Goal: Information Seeking & Learning: Learn about a topic

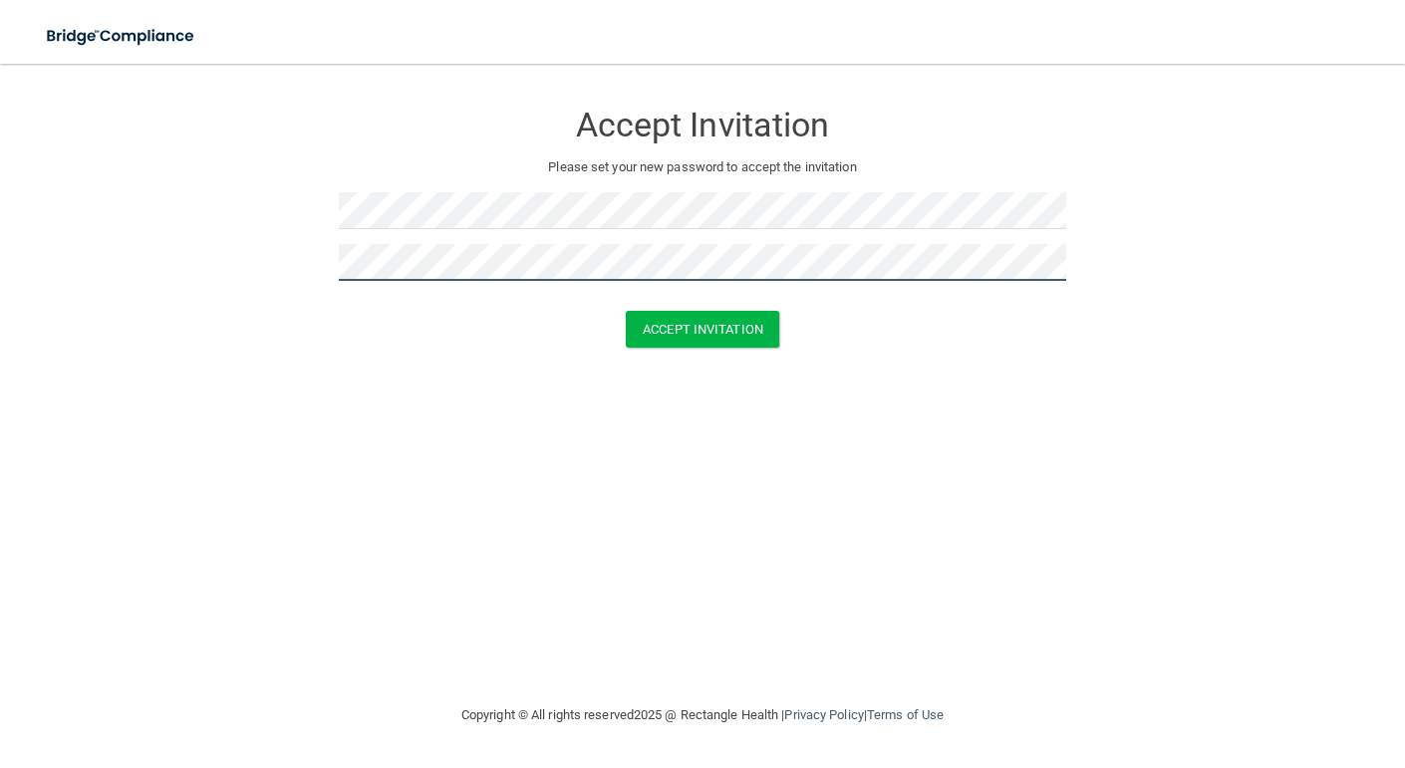
click at [626, 311] on button "Accept Invitation" at bounding box center [702, 329] width 153 height 37
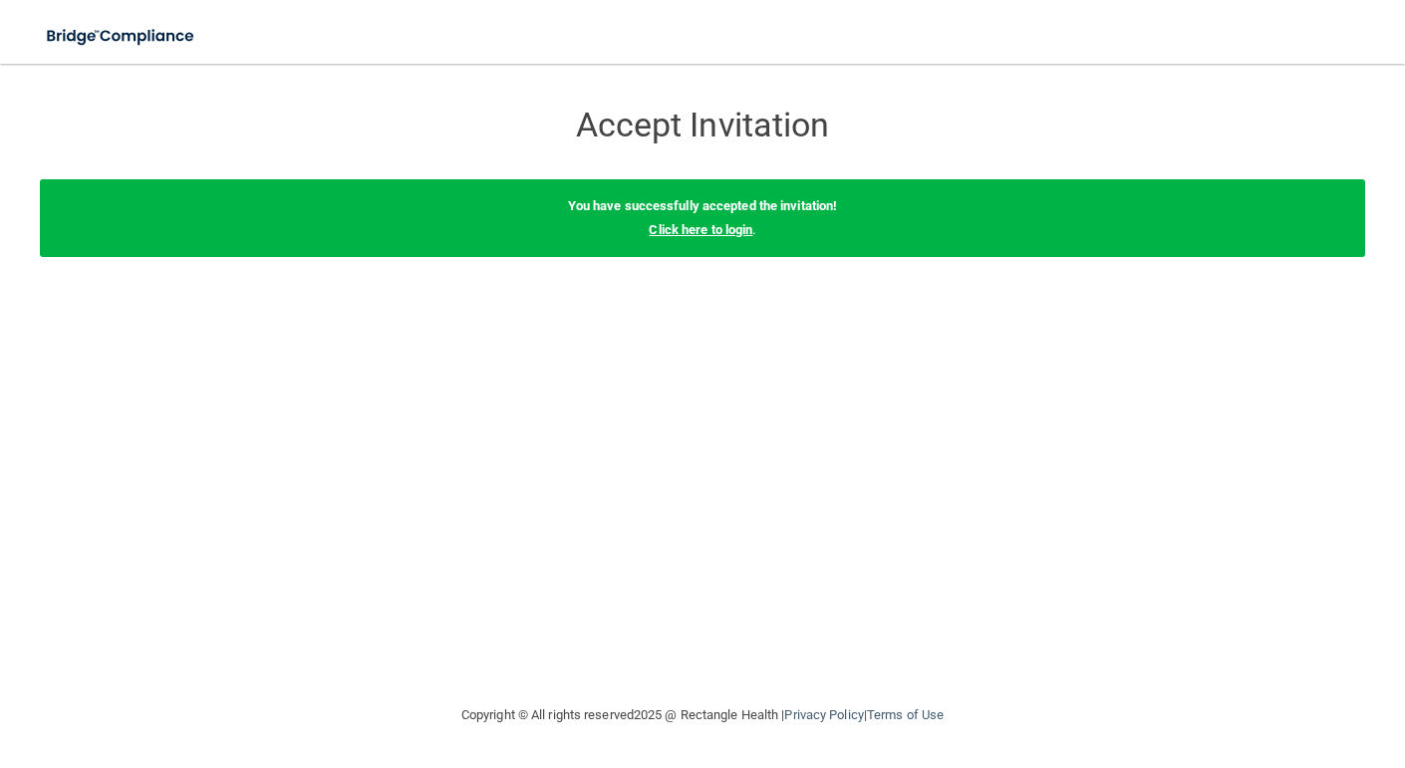
click at [739, 228] on link "Click here to login" at bounding box center [701, 229] width 104 height 15
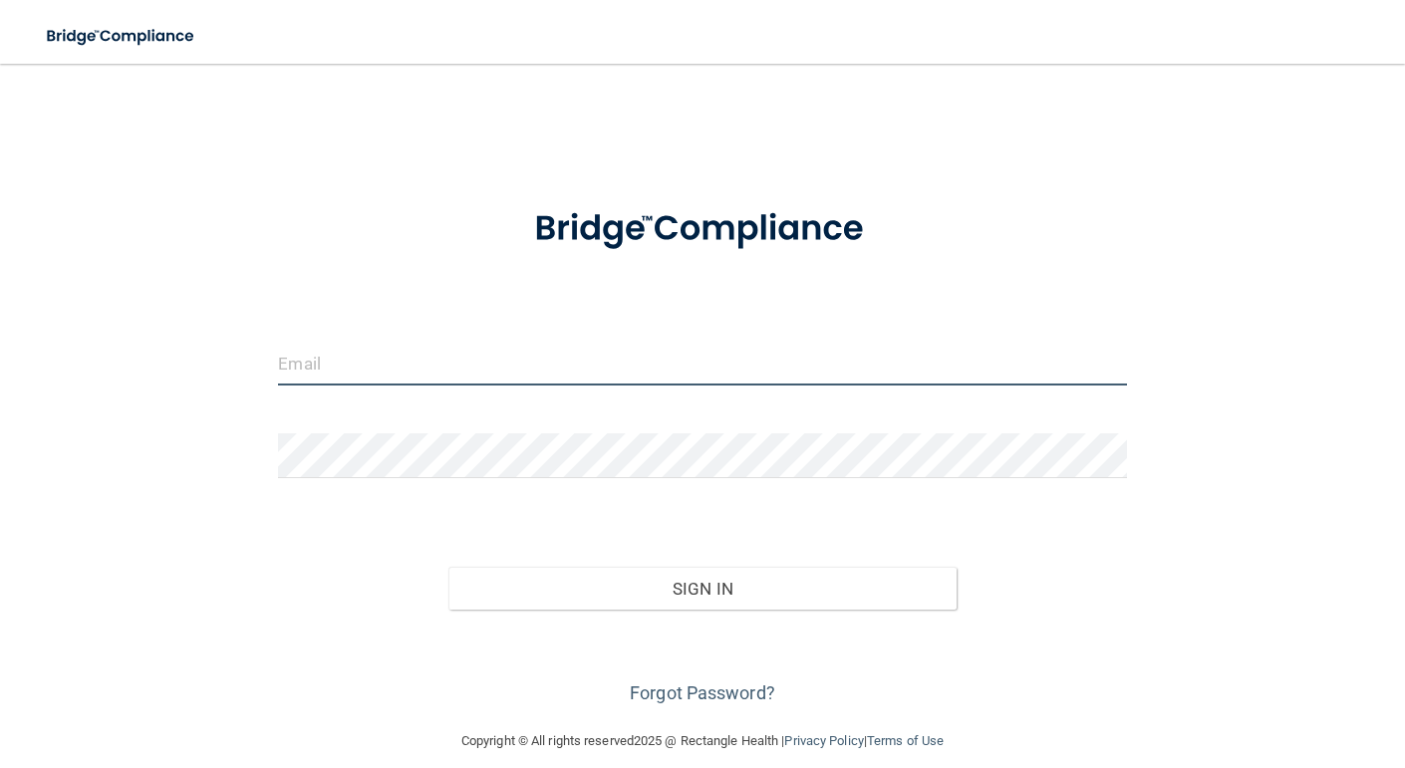
click at [556, 364] on input "email" at bounding box center [702, 363] width 848 height 45
type input "[EMAIL_ADDRESS][PERSON_NAME][DOMAIN_NAME]"
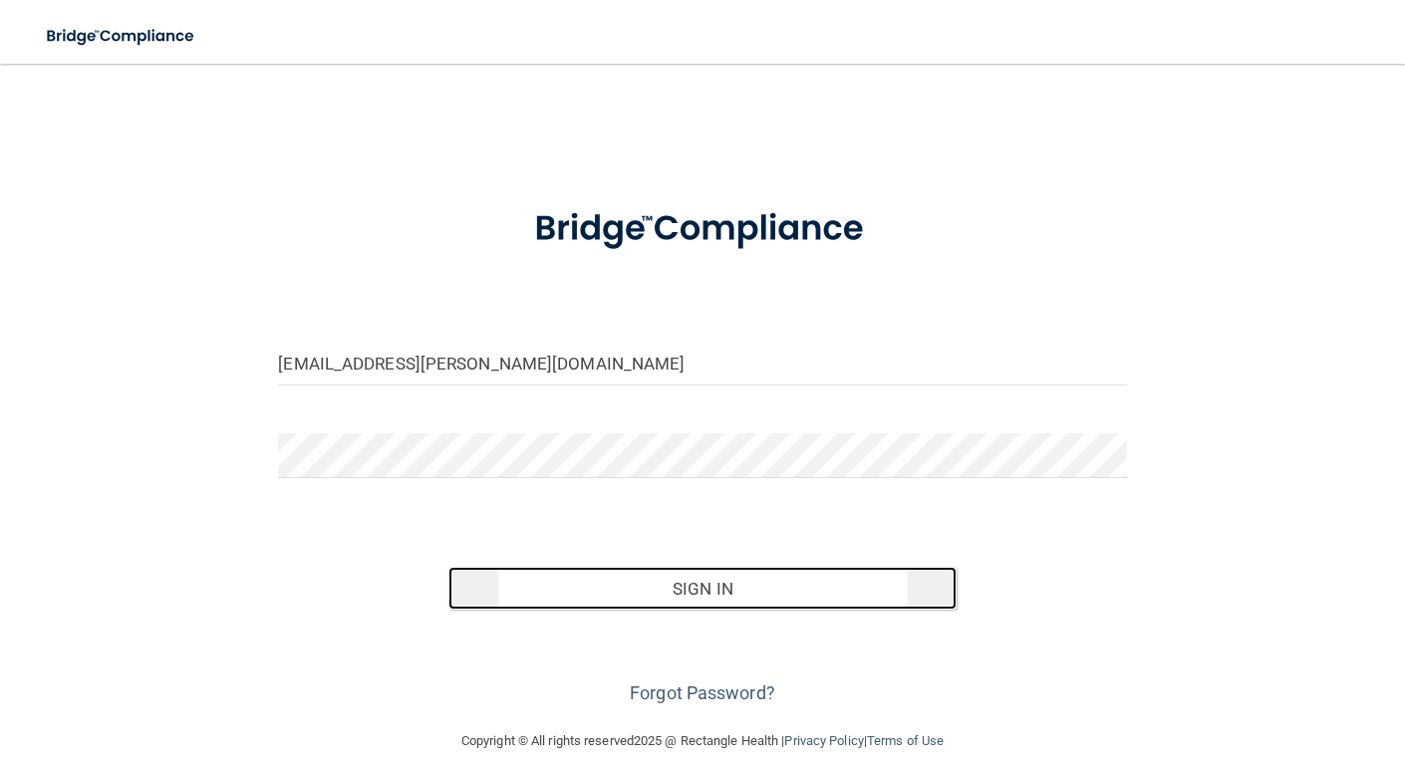
click at [599, 581] on button "Sign In" at bounding box center [703, 589] width 509 height 44
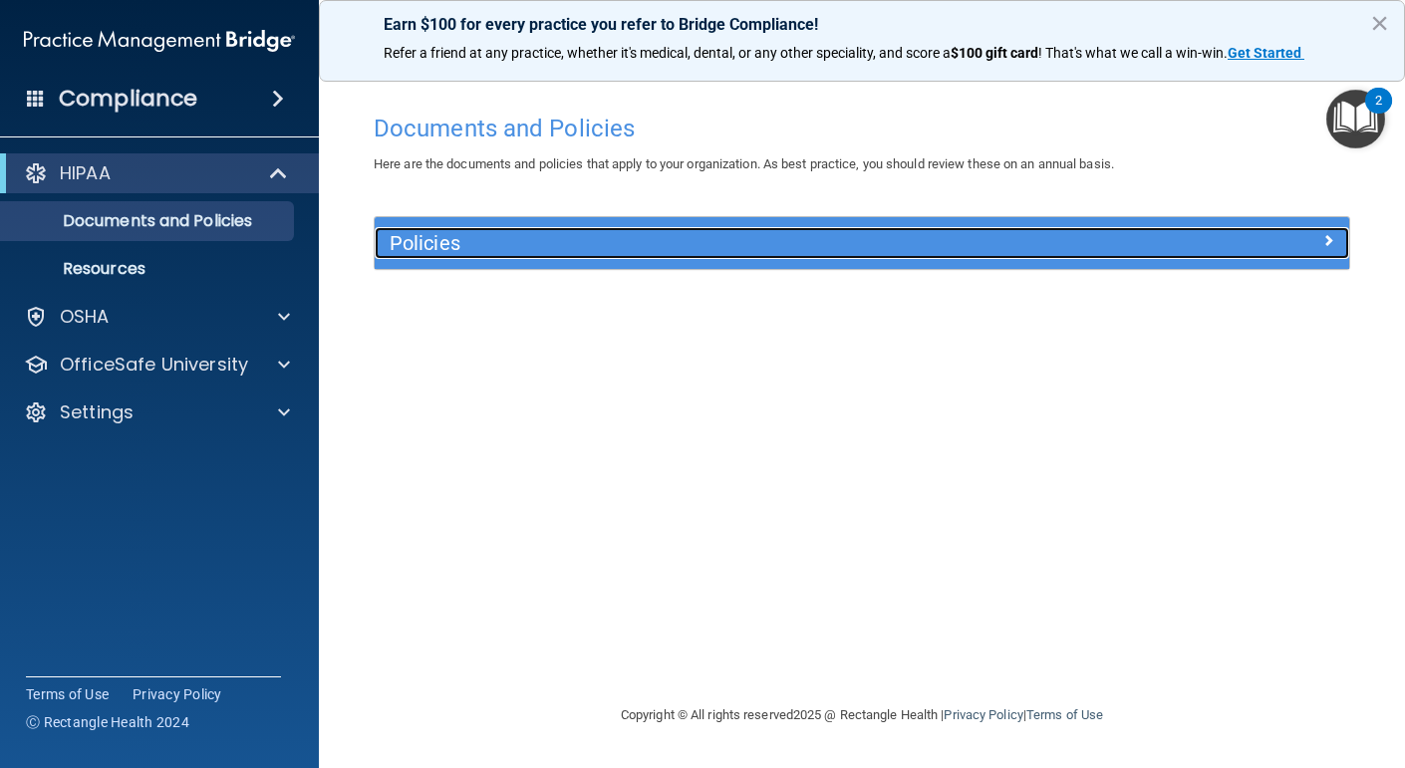
click at [822, 238] on h5 "Policies" at bounding box center [741, 243] width 702 height 22
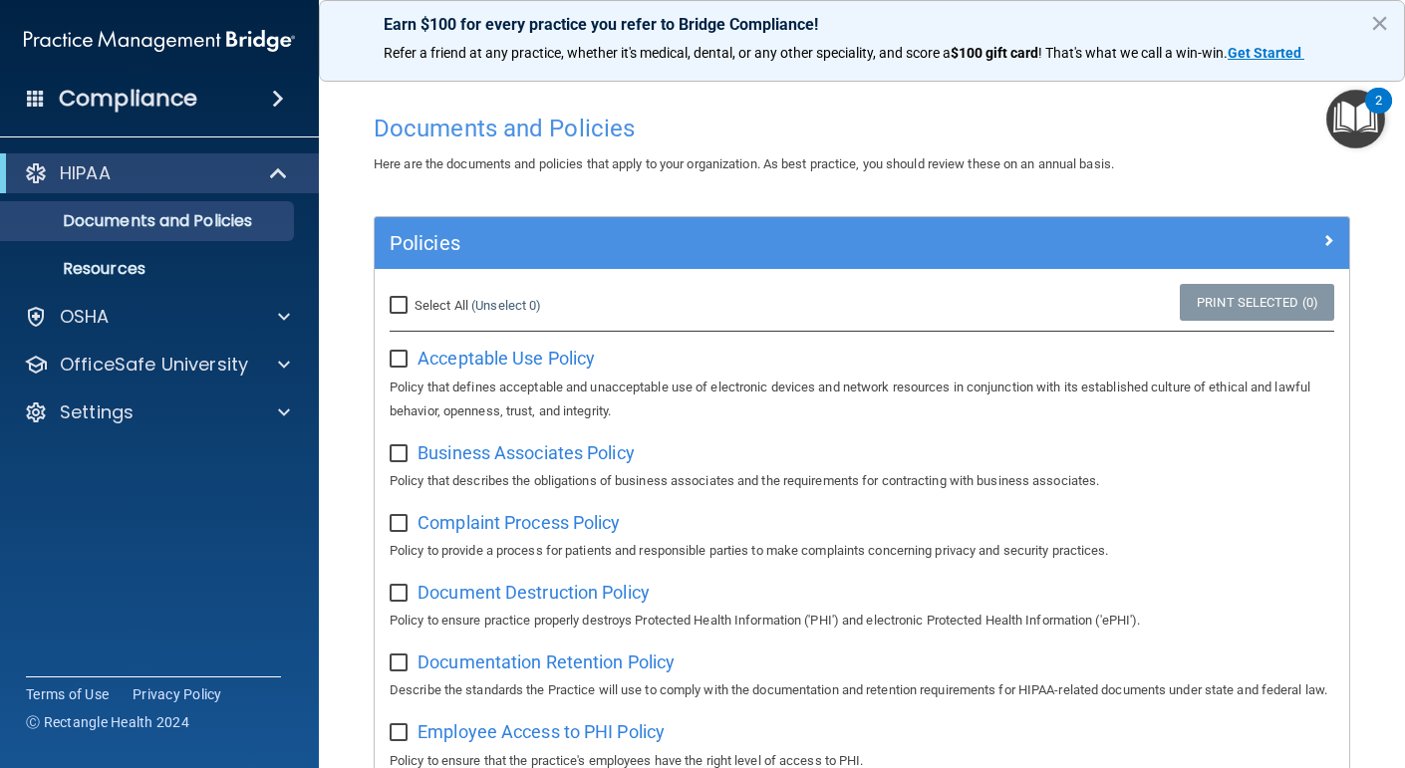
click at [399, 303] on input "Select All (Unselect 0) Unselect All" at bounding box center [401, 306] width 23 height 16
checkbox input "true"
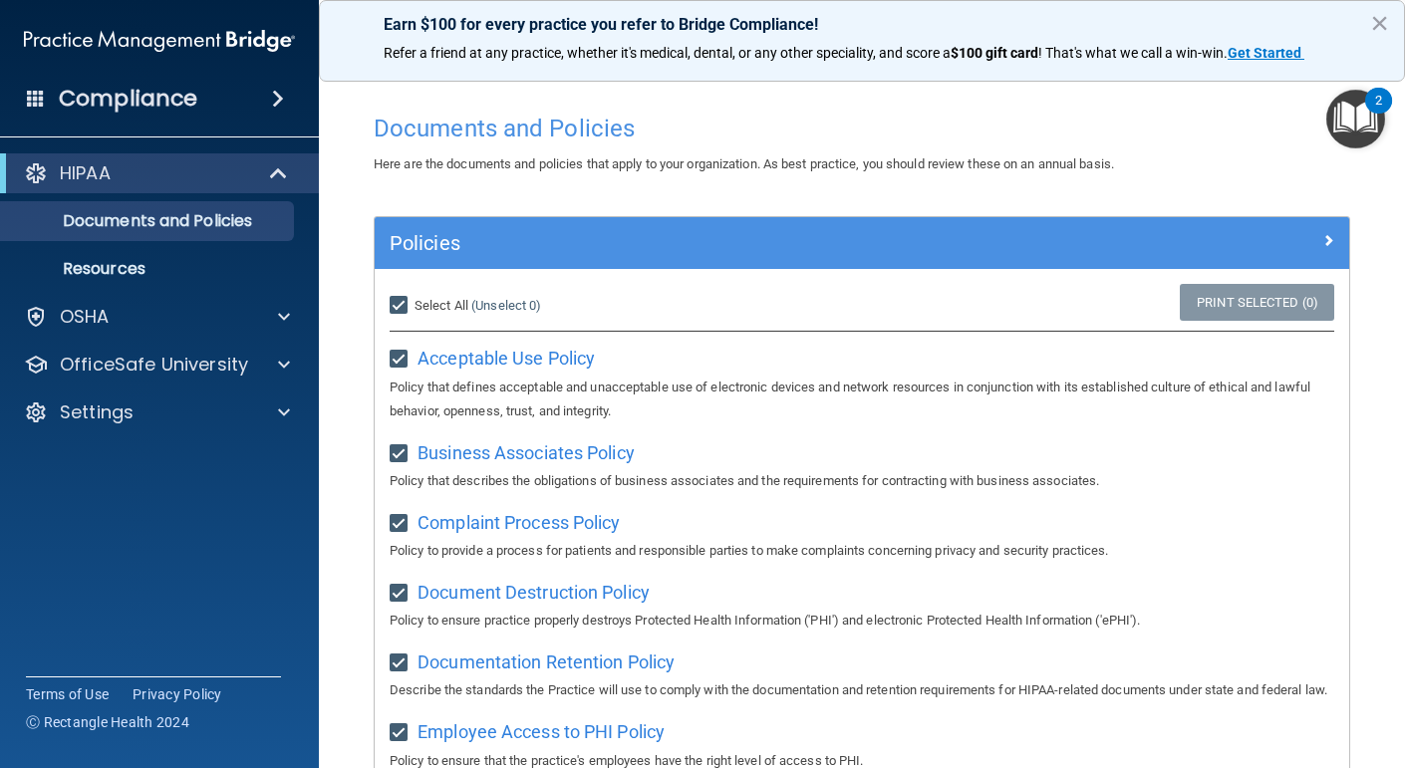
checkbox input "true"
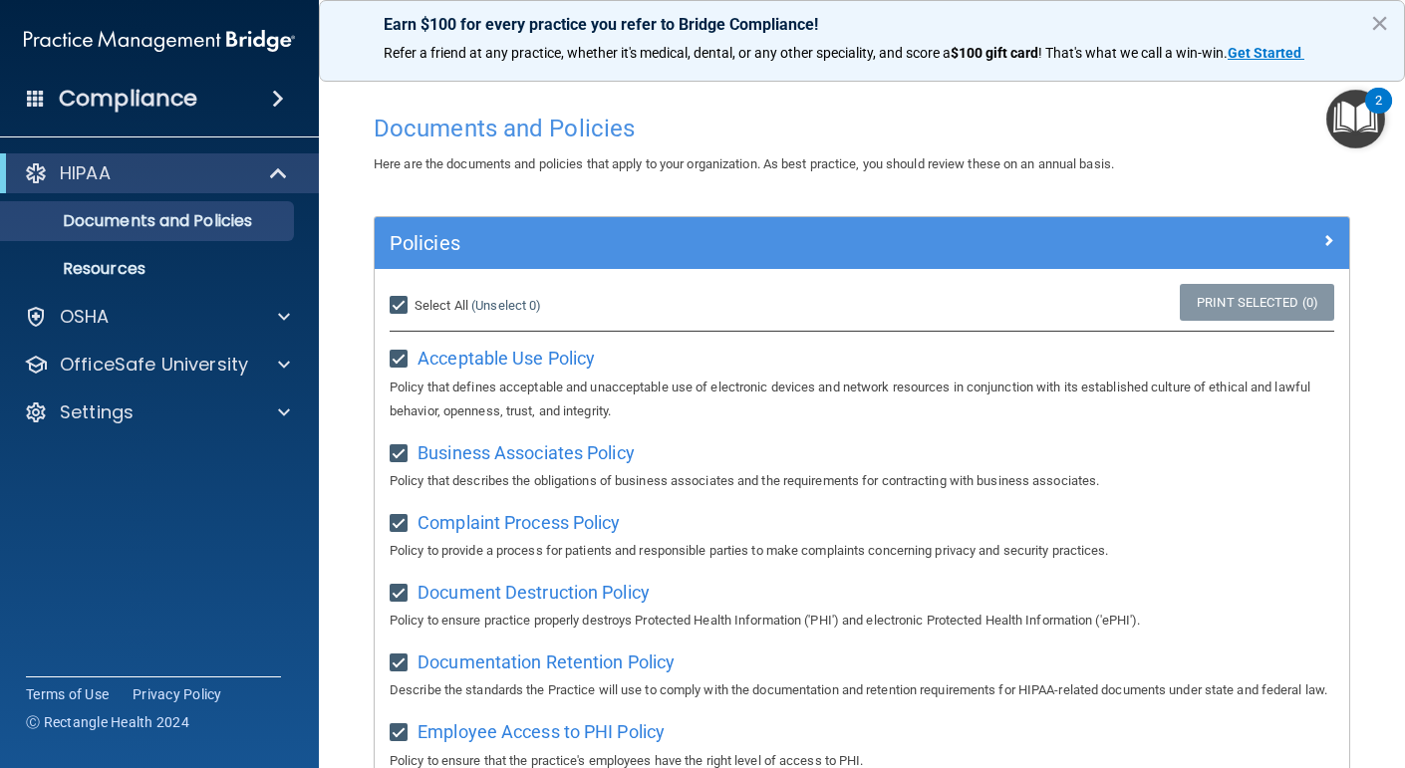
checkbox input "true"
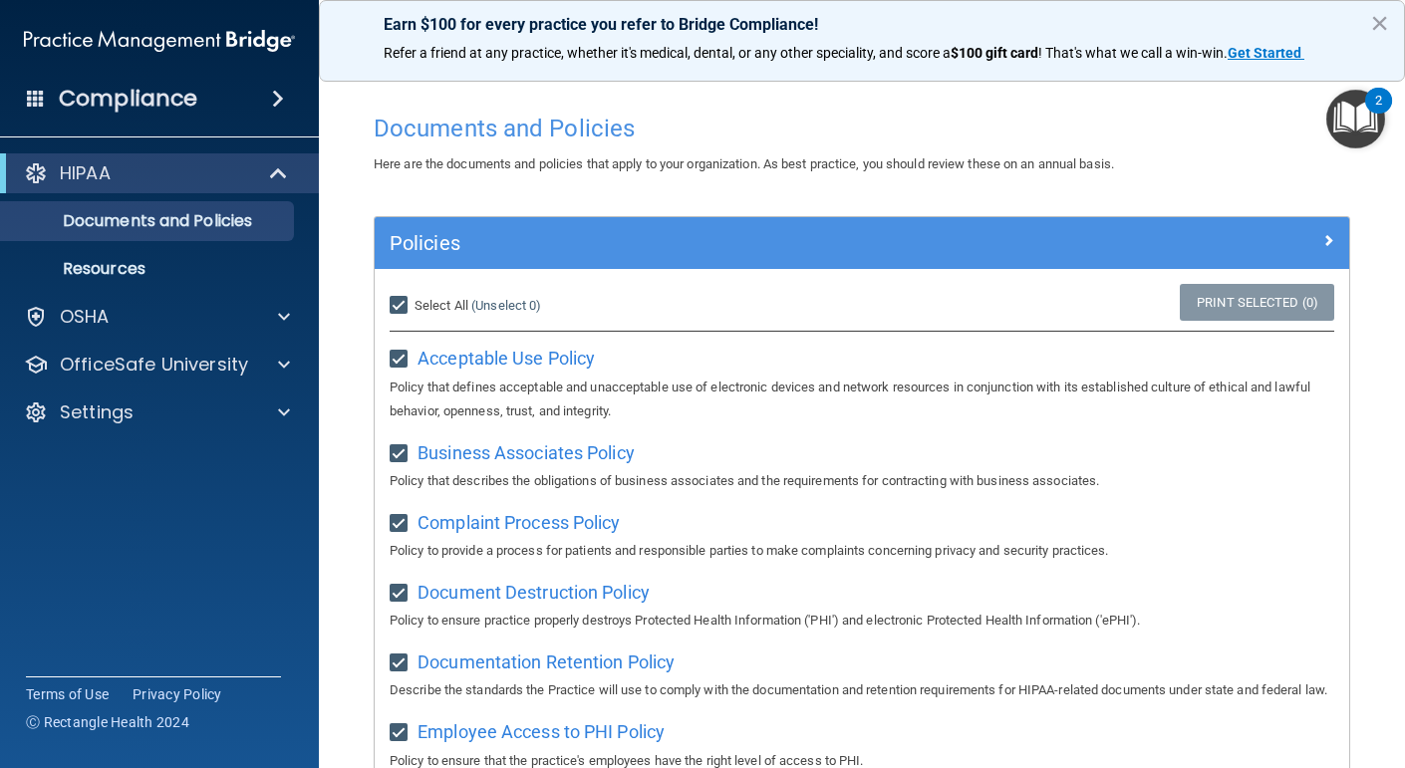
checkbox input "true"
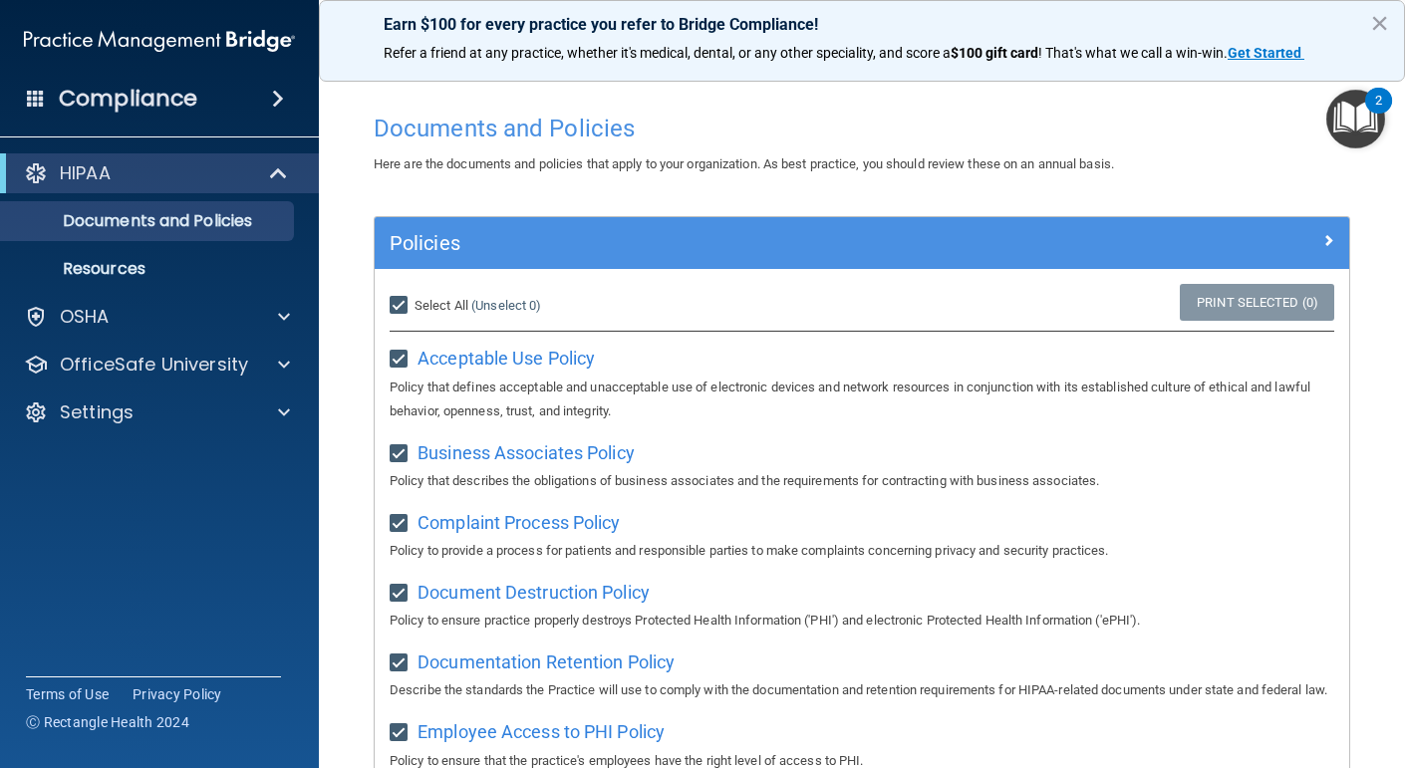
checkbox input "true"
click at [568, 356] on span "Acceptable Use Policy" at bounding box center [506, 358] width 177 height 21
click at [1353, 129] on img "Open Resource Center, 2 new notifications" at bounding box center [1356, 119] width 59 height 59
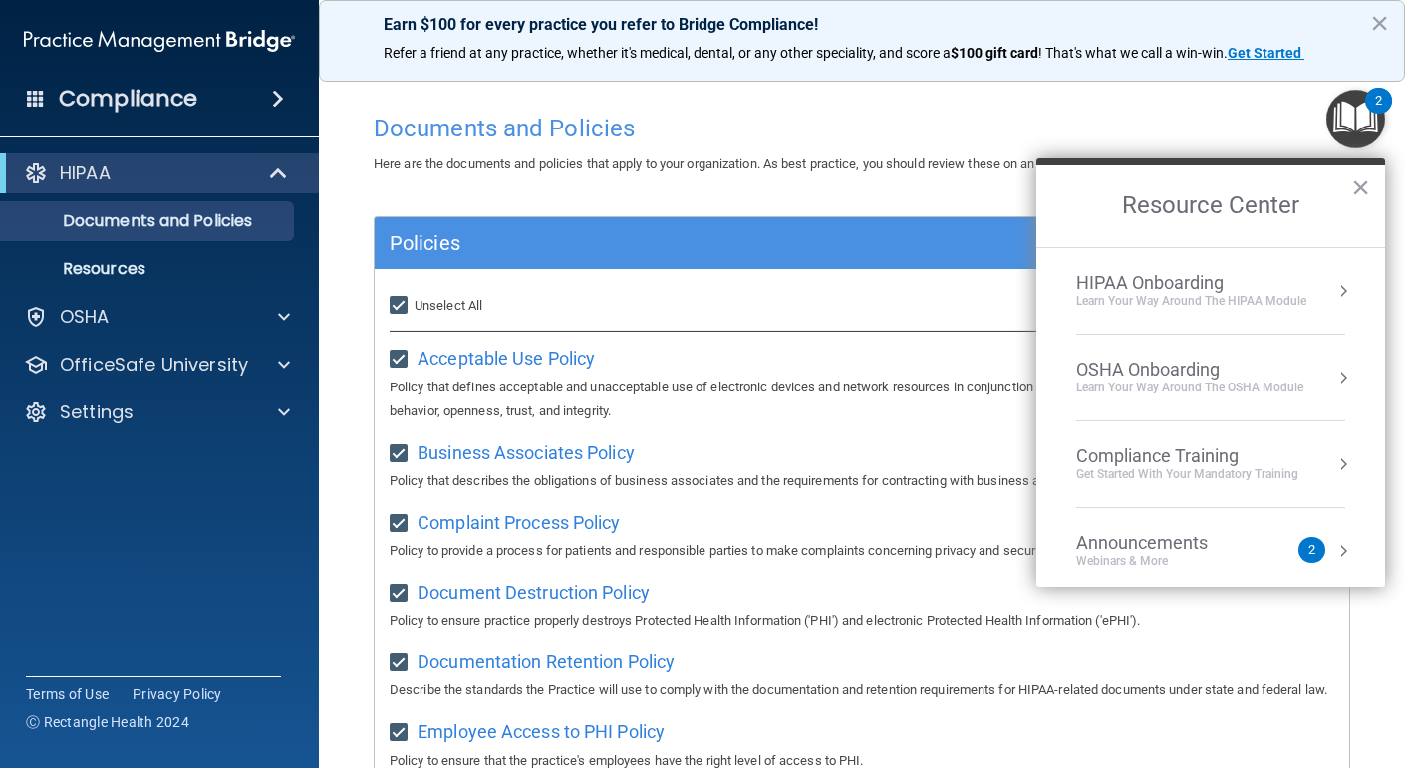
click at [1179, 293] on div "Learn Your Way around the HIPAA module" at bounding box center [1191, 301] width 230 height 17
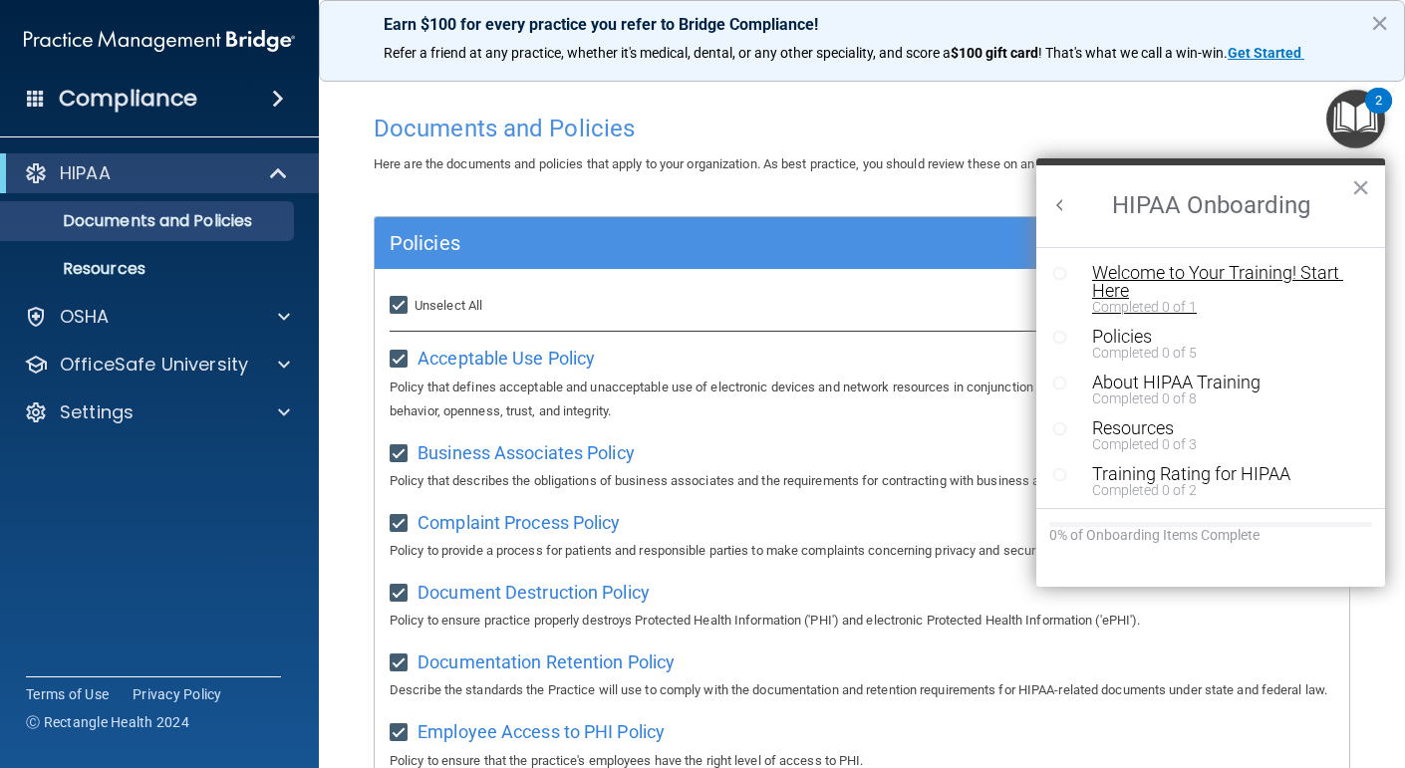
click at [1167, 280] on div "Welcome to Your Training! Start Here" at bounding box center [1225, 282] width 267 height 36
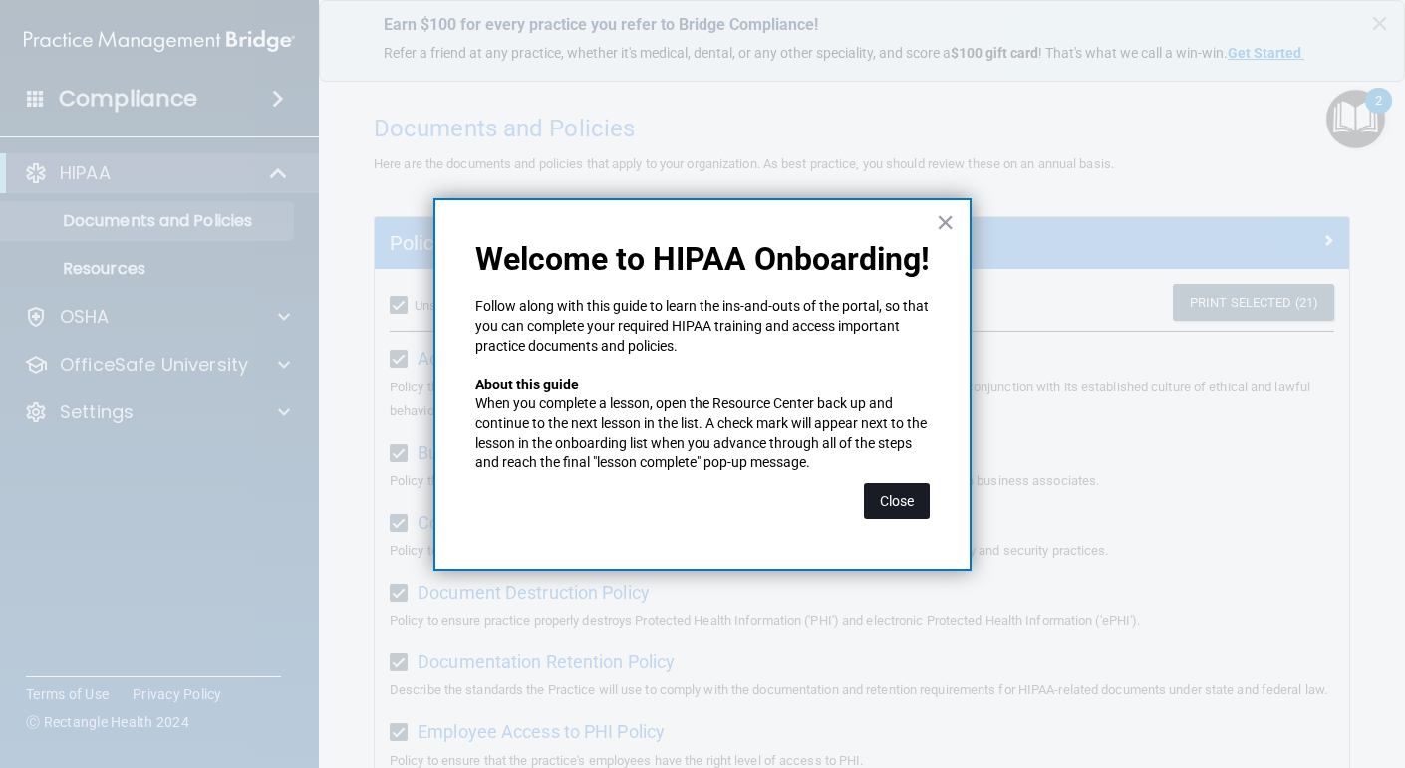
click at [897, 495] on button "Close" at bounding box center [897, 501] width 66 height 36
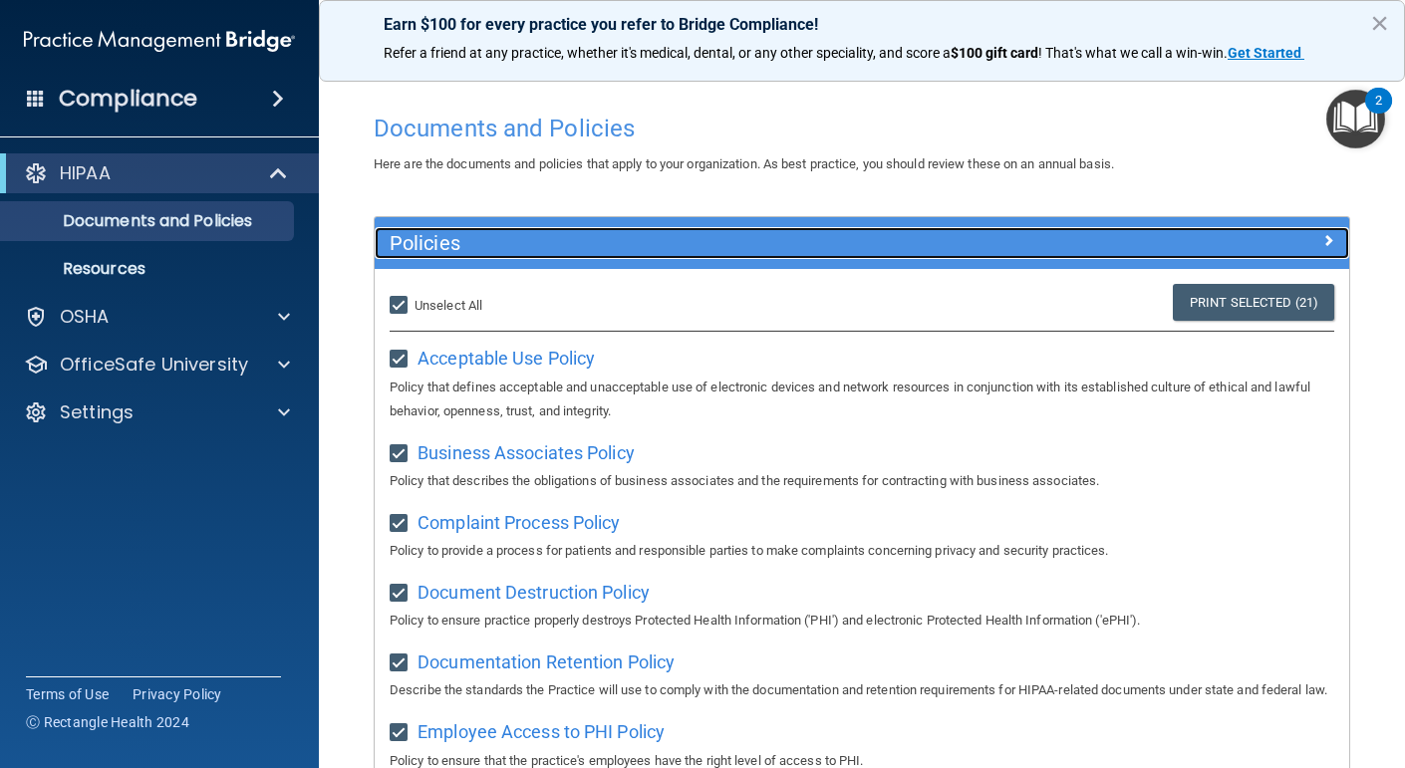
click at [1331, 233] on span at bounding box center [1329, 240] width 12 height 24
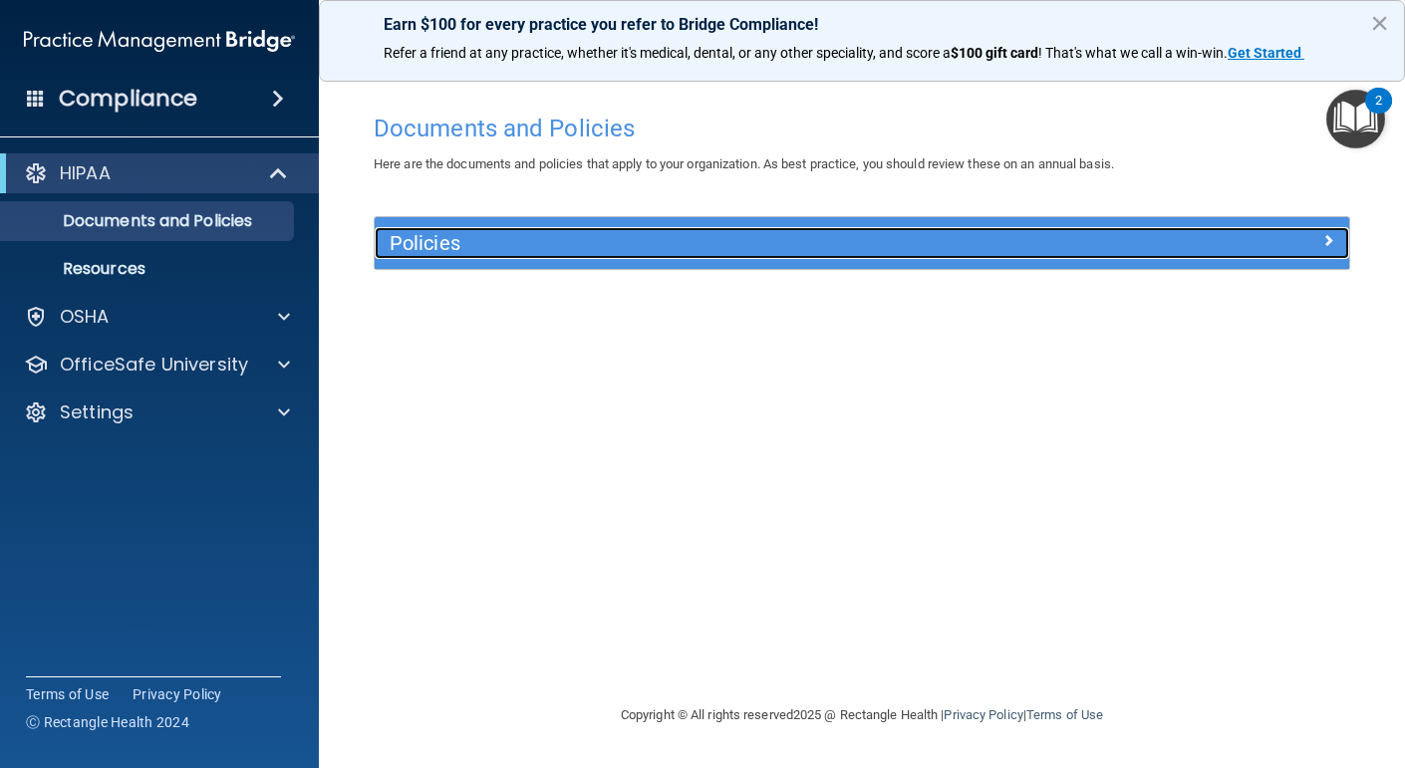
click at [968, 237] on h5 "Policies" at bounding box center [741, 243] width 702 height 22
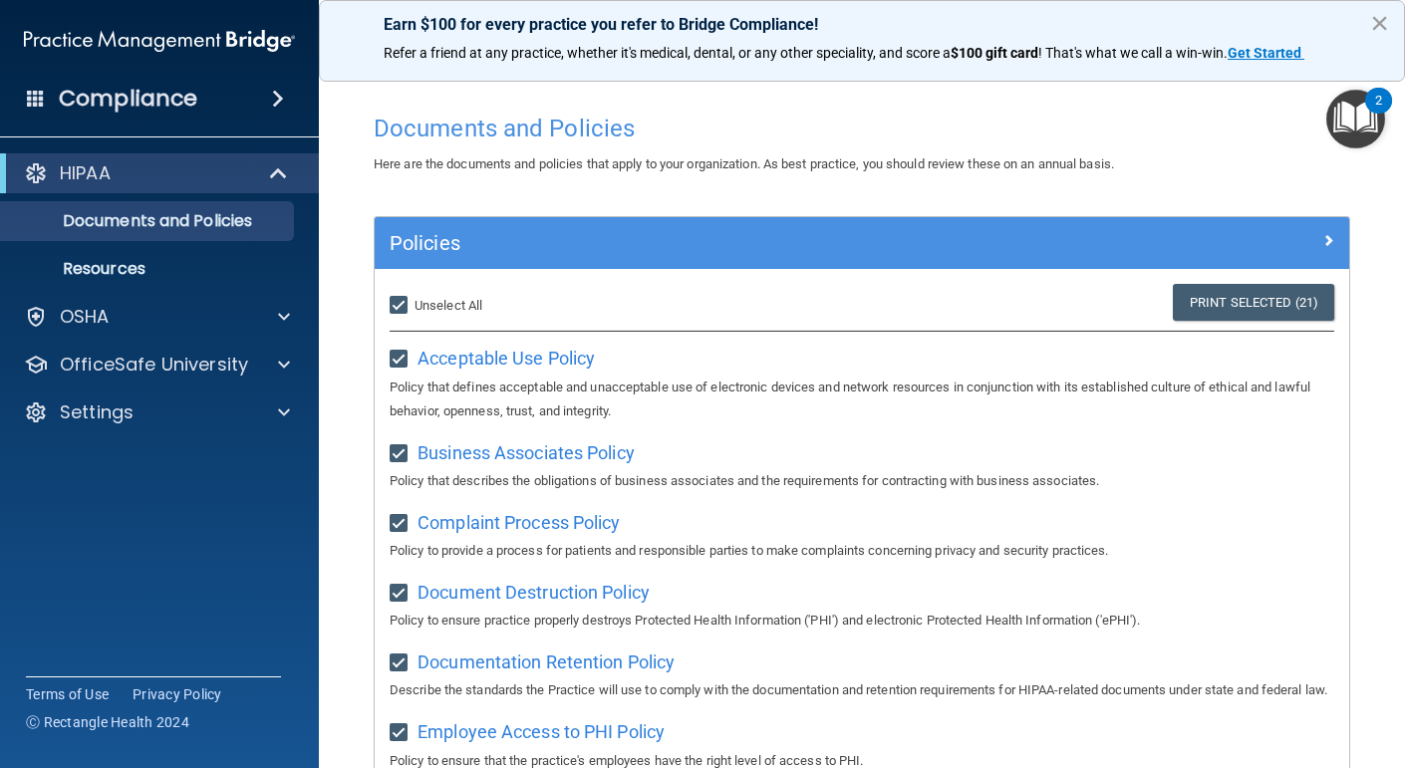
click at [1374, 22] on button "×" at bounding box center [1379, 23] width 19 height 32
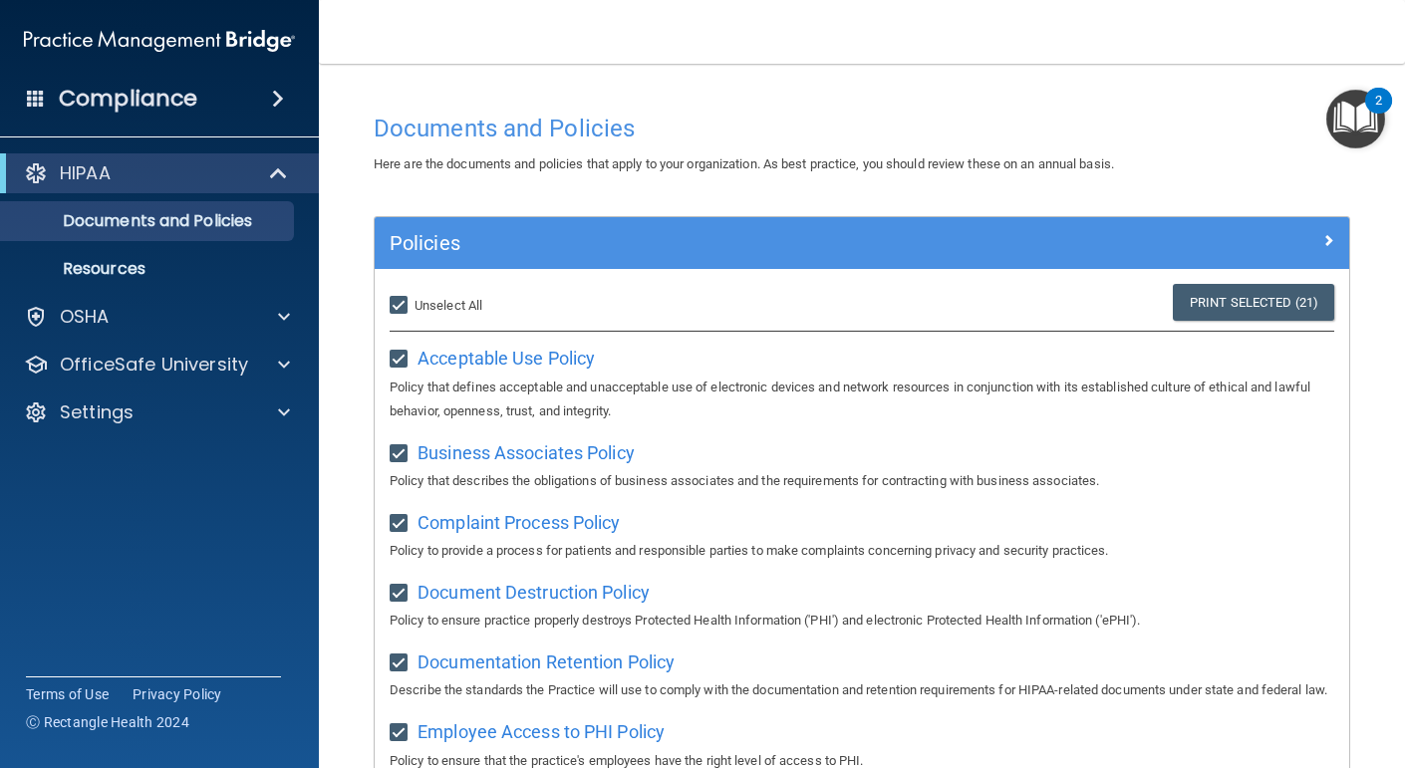
click at [1360, 133] on img "Open Resource Center, 2 new notifications" at bounding box center [1356, 119] width 59 height 59
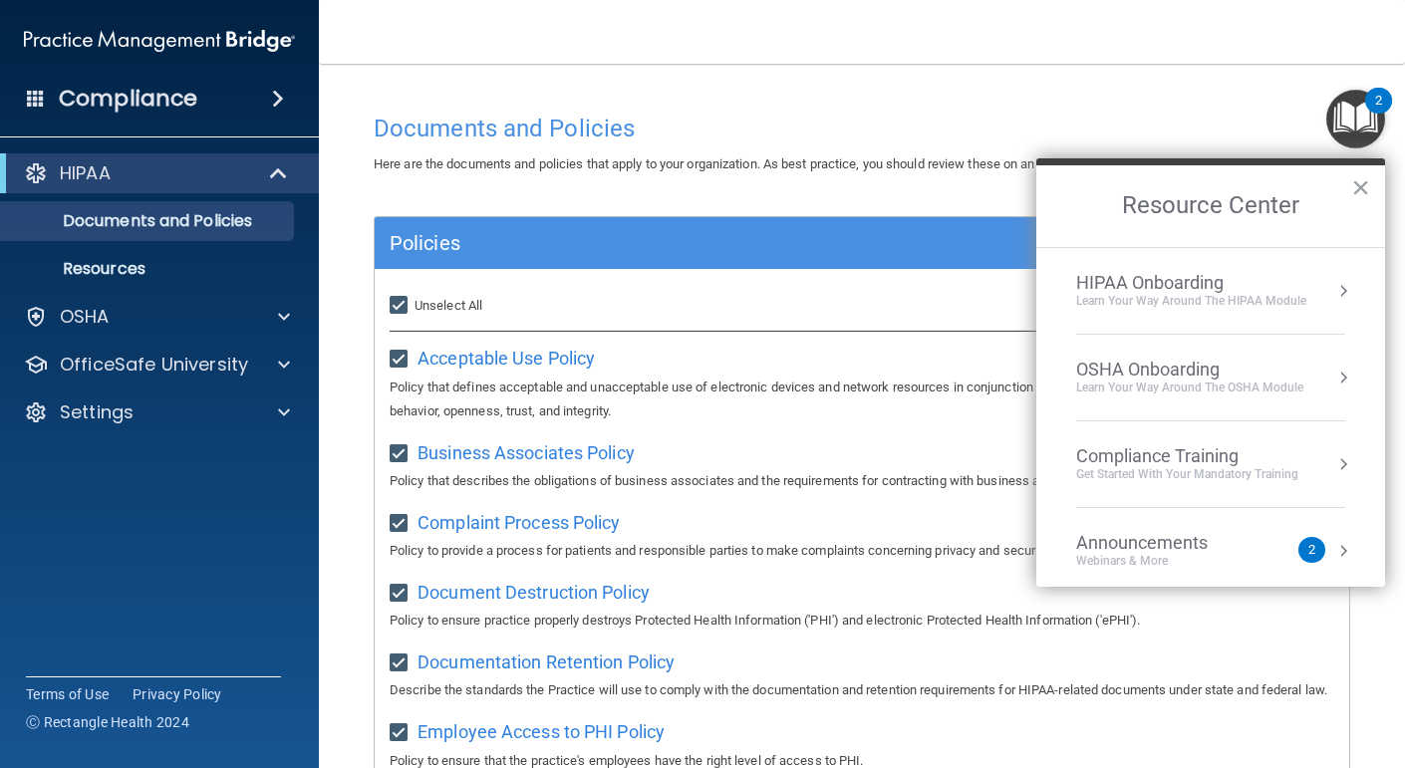
click at [1250, 276] on div "HIPAA Onboarding" at bounding box center [1191, 283] width 230 height 22
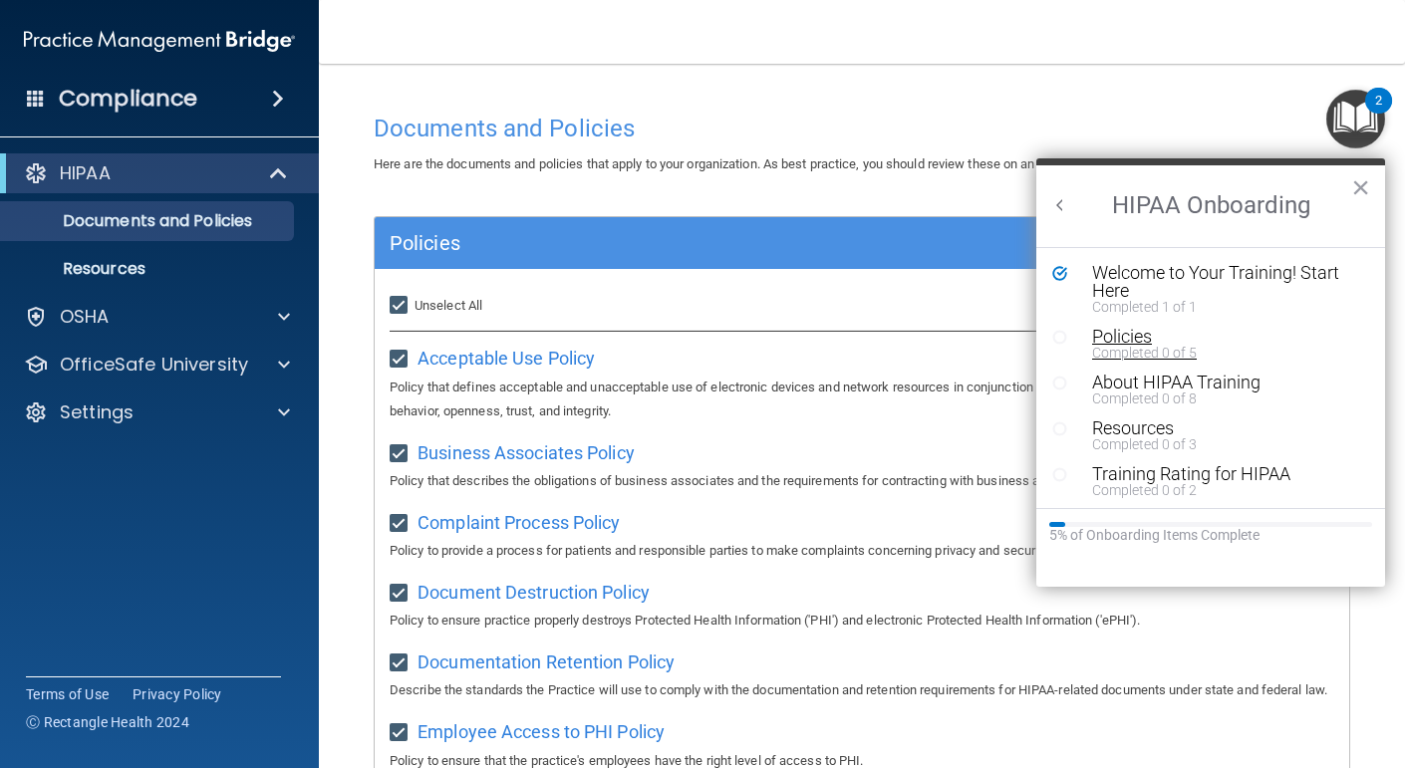
click at [1147, 331] on div "Policies" at bounding box center [1225, 337] width 267 height 18
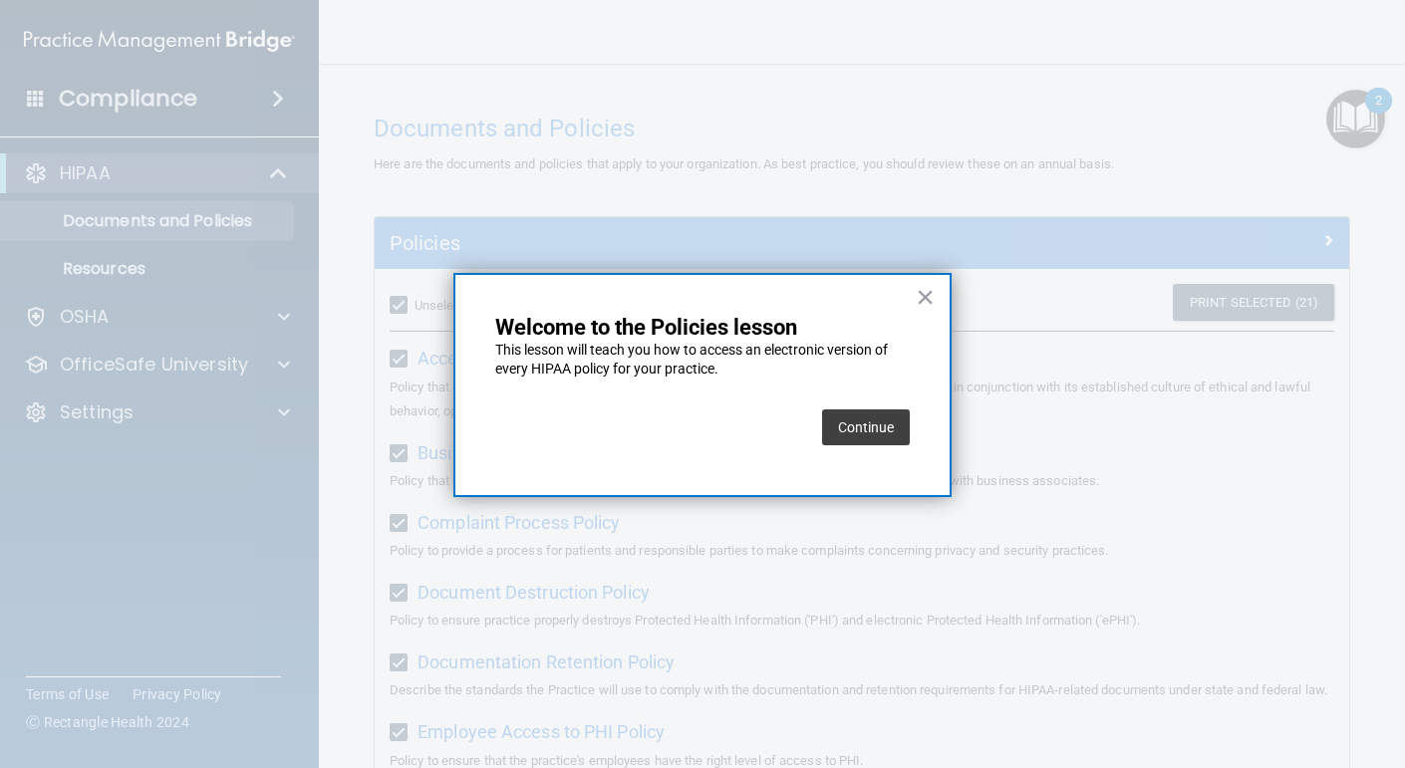
click at [864, 433] on button "Continue" at bounding box center [866, 428] width 88 height 36
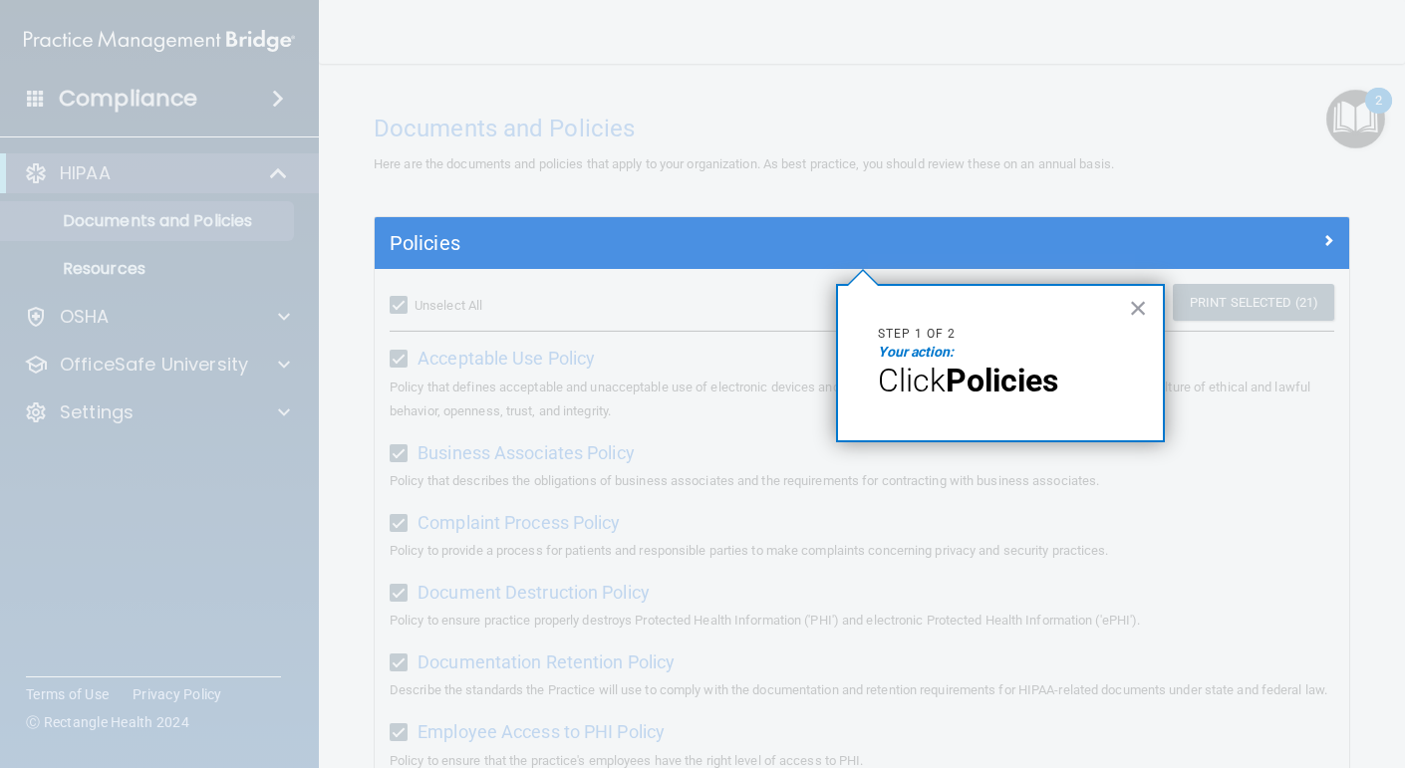
click at [947, 410] on div "× Step 1 of 2 Your action: Click Policies" at bounding box center [1000, 363] width 329 height 158
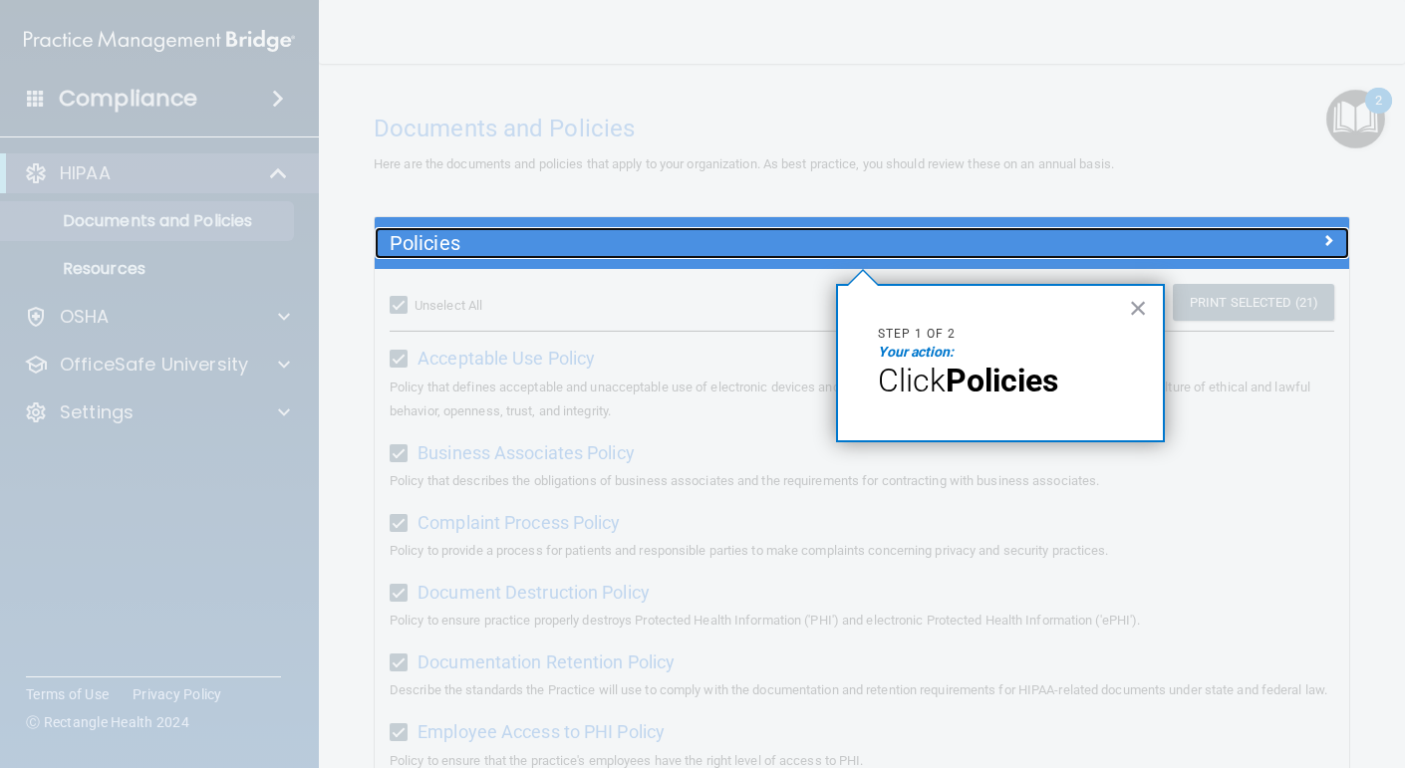
click at [685, 236] on h5 "Policies" at bounding box center [741, 243] width 702 height 22
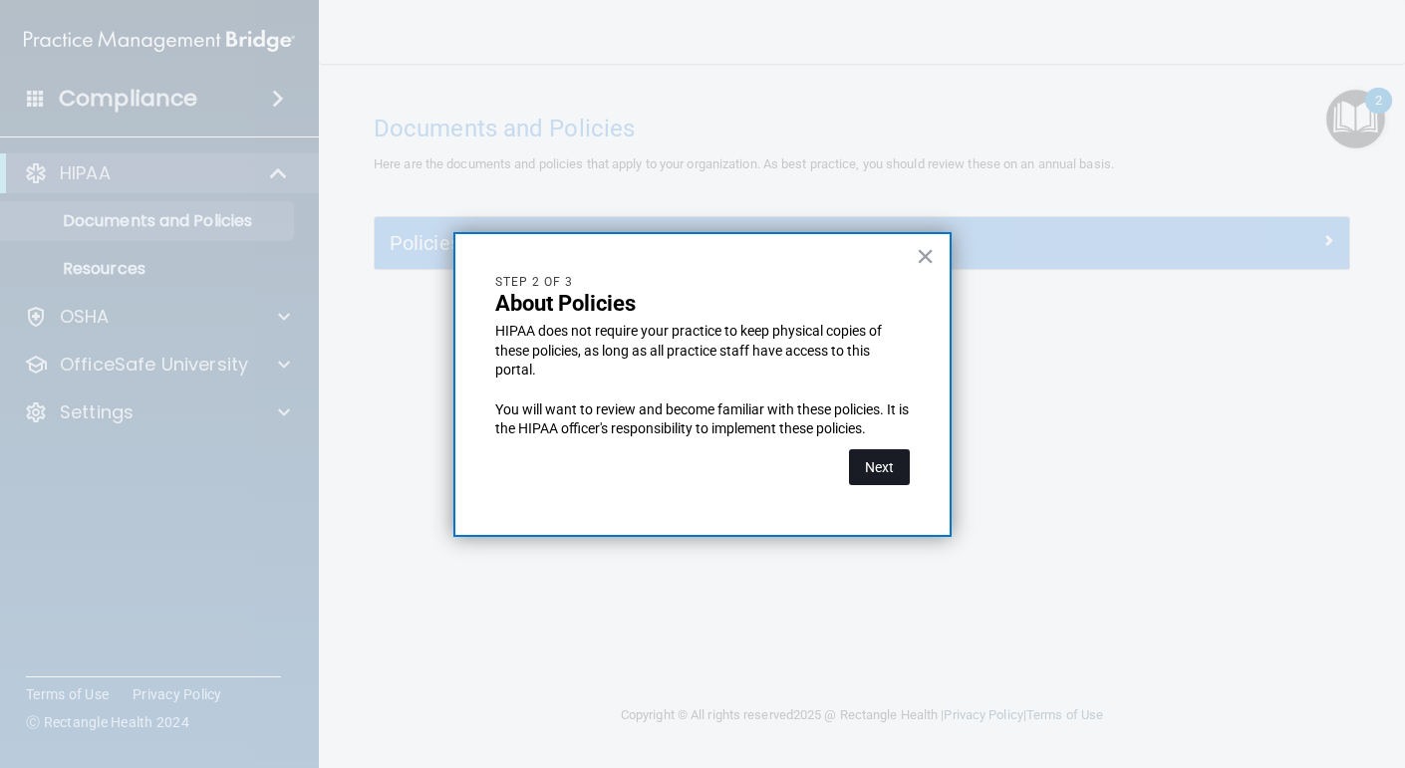
click at [884, 468] on button "Next" at bounding box center [879, 468] width 61 height 36
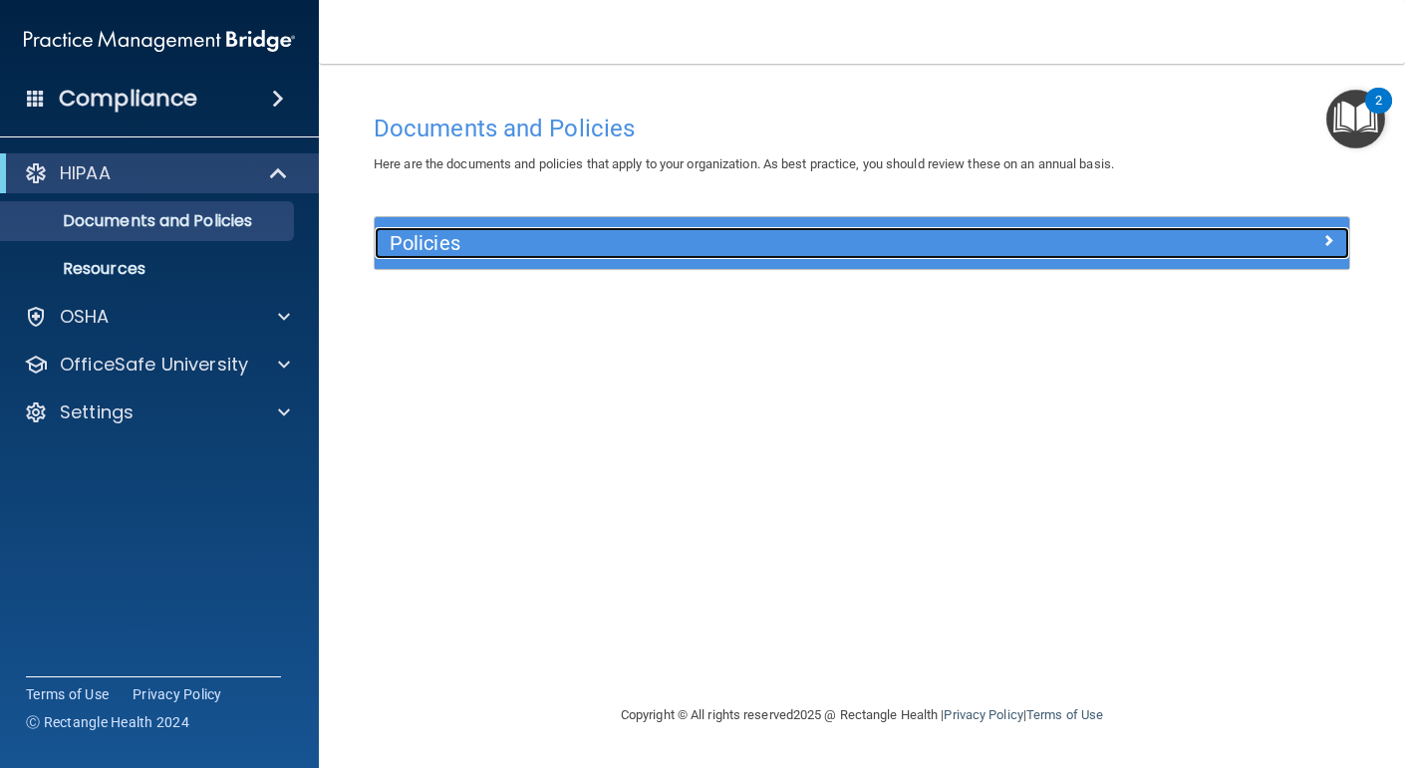
click at [586, 253] on h5 "Policies" at bounding box center [741, 243] width 702 height 22
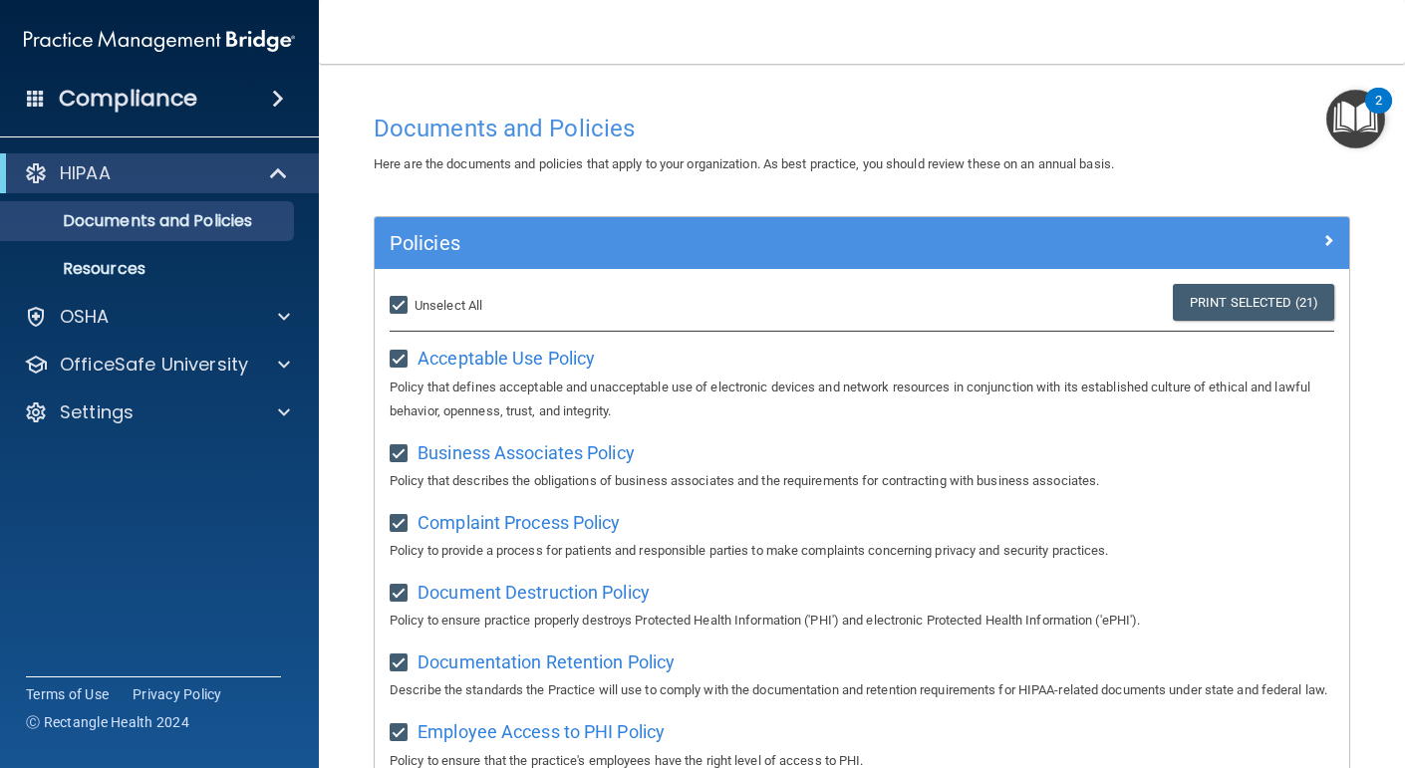
click at [1344, 136] on img "Open Resource Center, 2 new notifications" at bounding box center [1356, 119] width 59 height 59
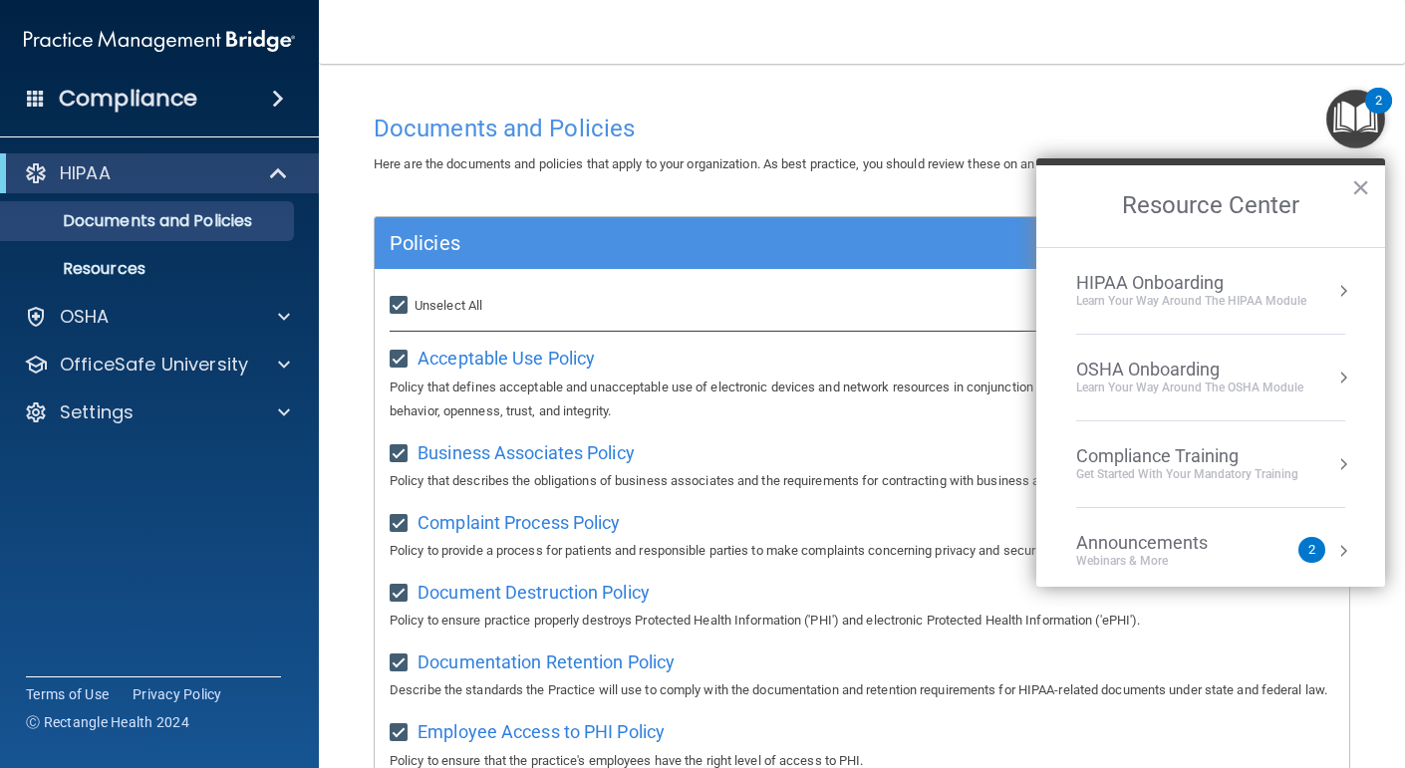
click at [1178, 291] on div "HIPAA Onboarding" at bounding box center [1191, 283] width 230 height 22
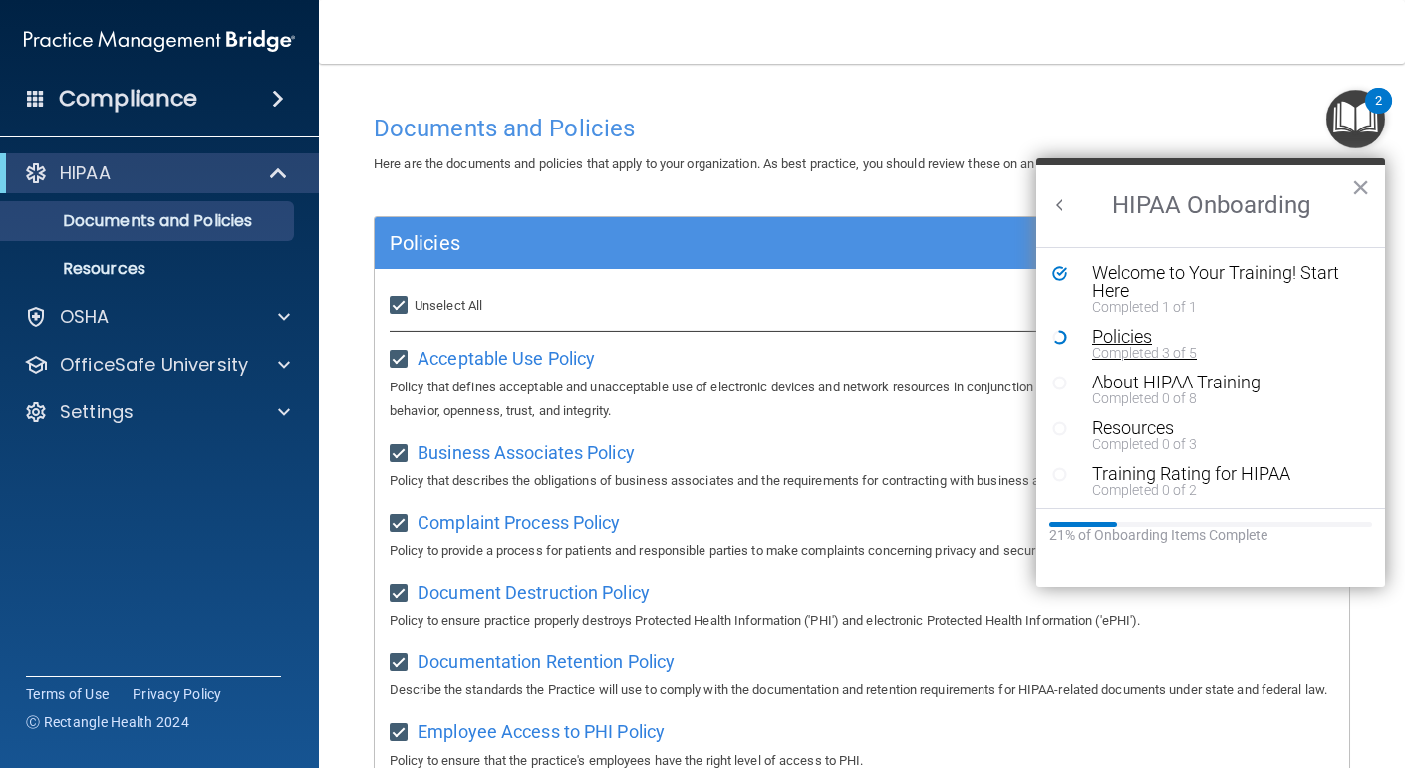
click at [1136, 336] on div "Policies" at bounding box center [1225, 337] width 267 height 18
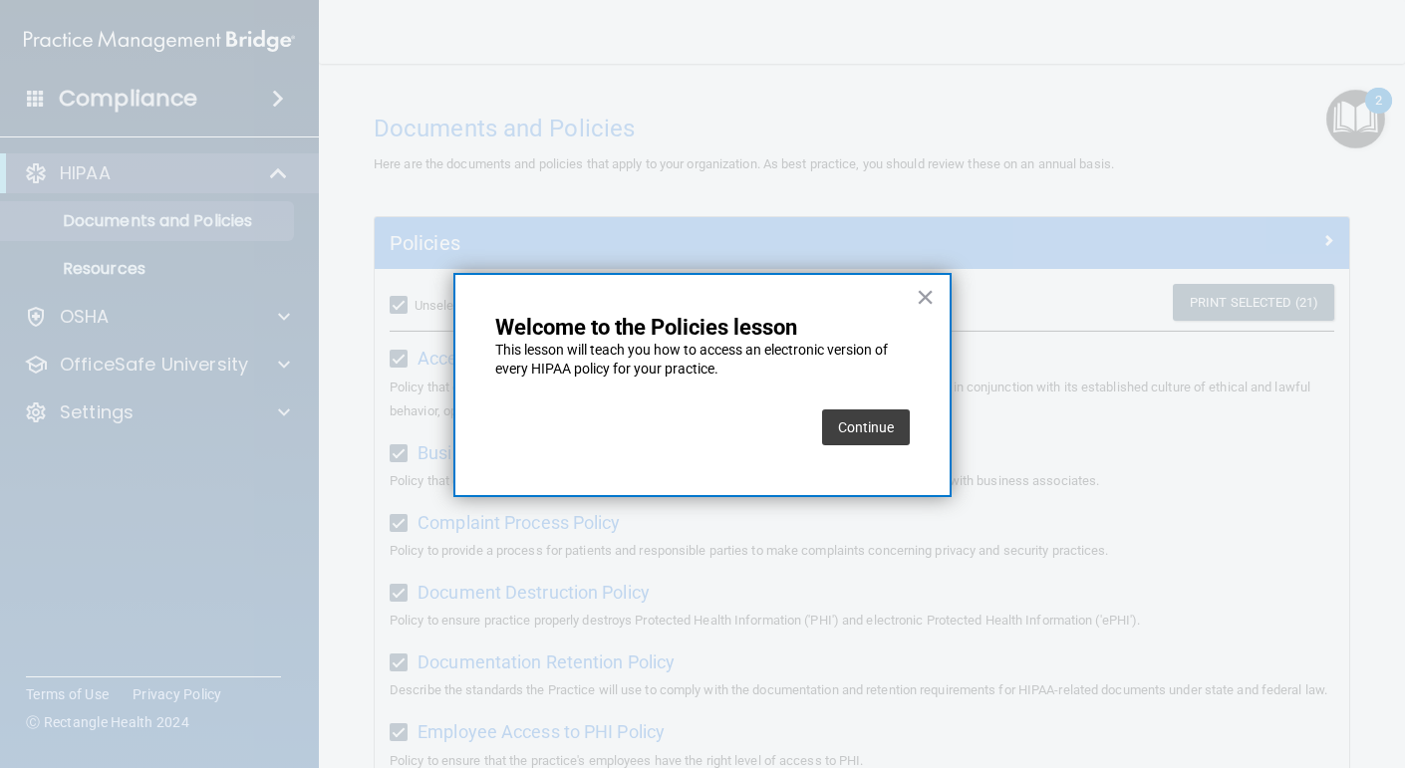
click at [840, 433] on button "Continue" at bounding box center [866, 428] width 88 height 36
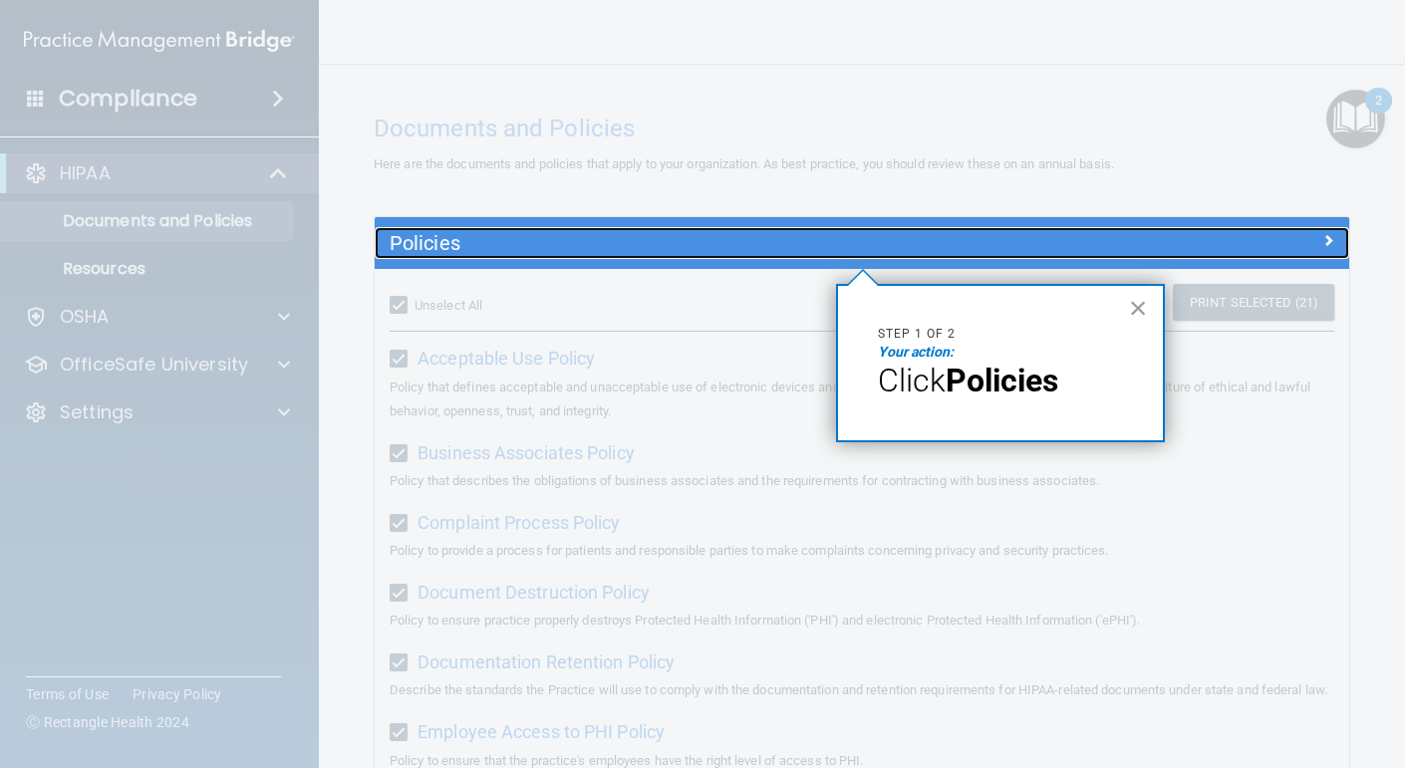
click at [858, 244] on h5 "Policies" at bounding box center [741, 243] width 702 height 22
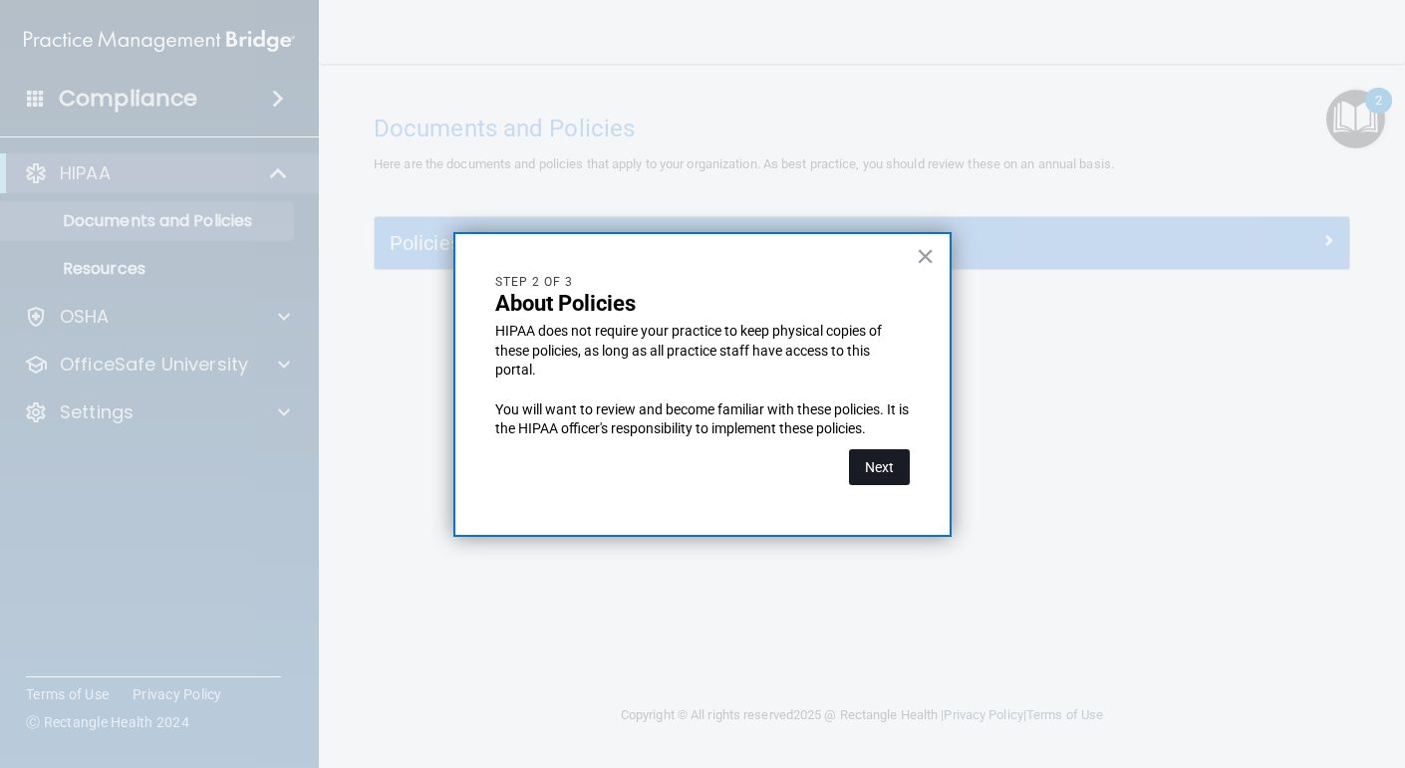
click at [877, 467] on button "Next" at bounding box center [879, 468] width 61 height 36
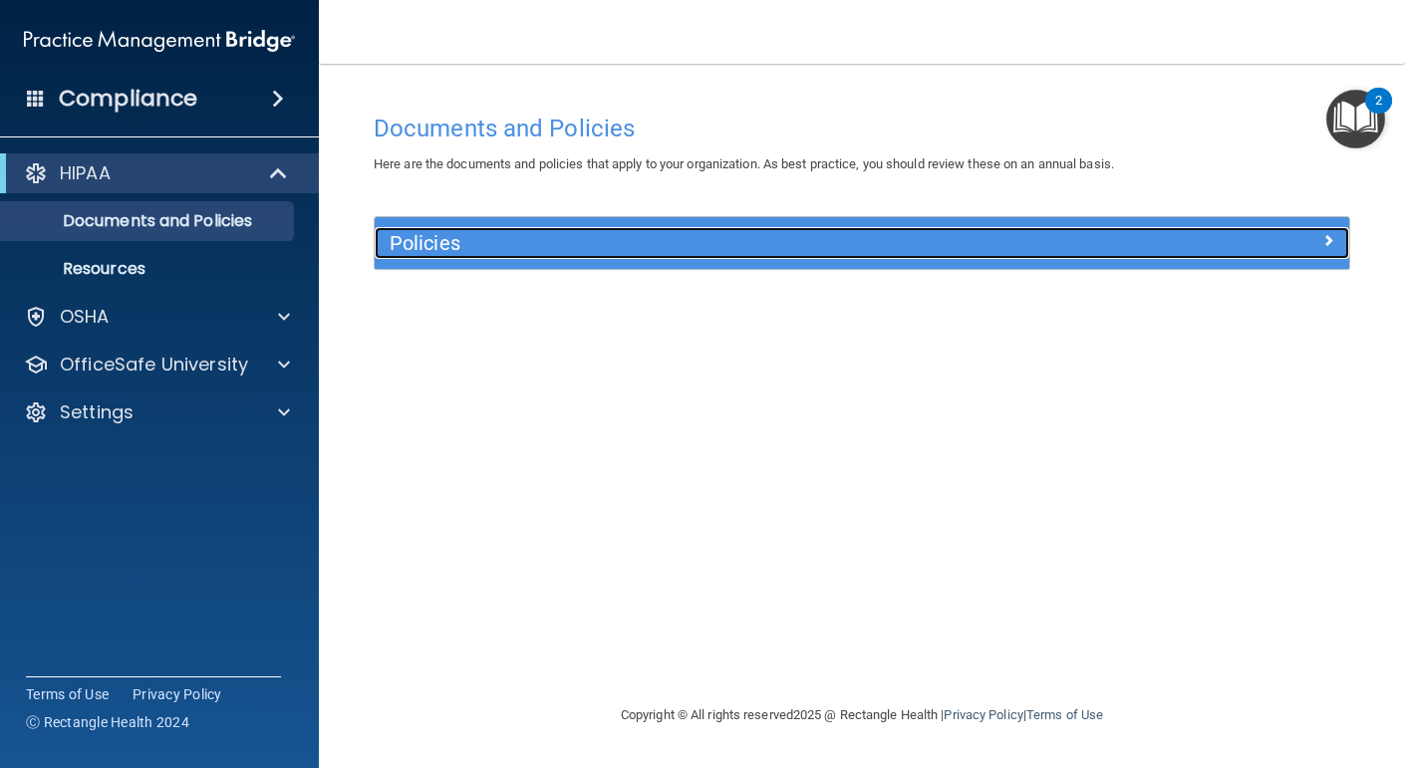
click at [454, 235] on h5 "Policies" at bounding box center [741, 243] width 702 height 22
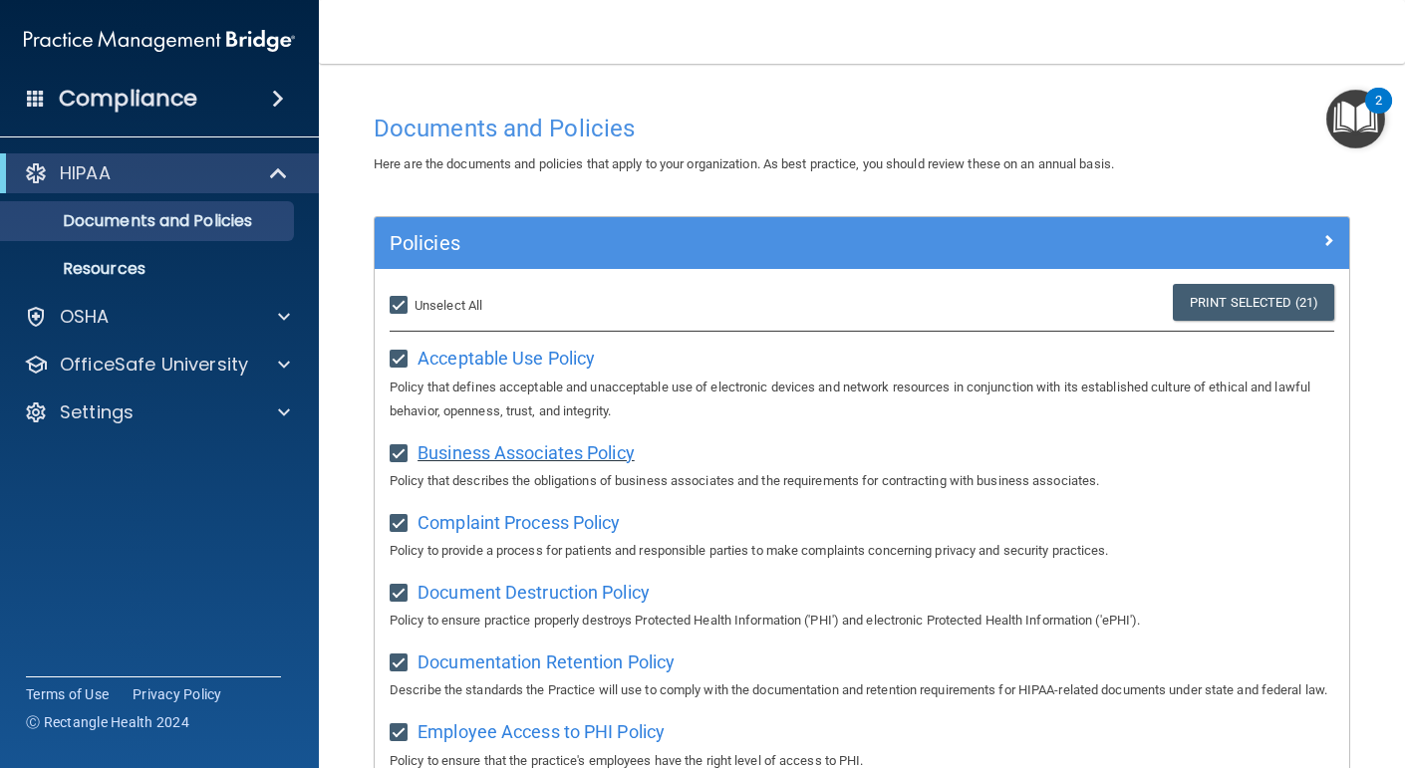
click at [482, 452] on span "Business Associates Policy" at bounding box center [526, 453] width 217 height 21
click at [569, 510] on div "Complaint Process Policy Policy to provide a process for patients and responsib…" at bounding box center [862, 534] width 945 height 57
click at [568, 519] on span "Complaint Process Policy" at bounding box center [519, 522] width 202 height 21
click at [595, 601] on span "Document Destruction Policy" at bounding box center [534, 592] width 232 height 21
click at [547, 601] on span "Document Destruction Policy" at bounding box center [534, 592] width 232 height 21
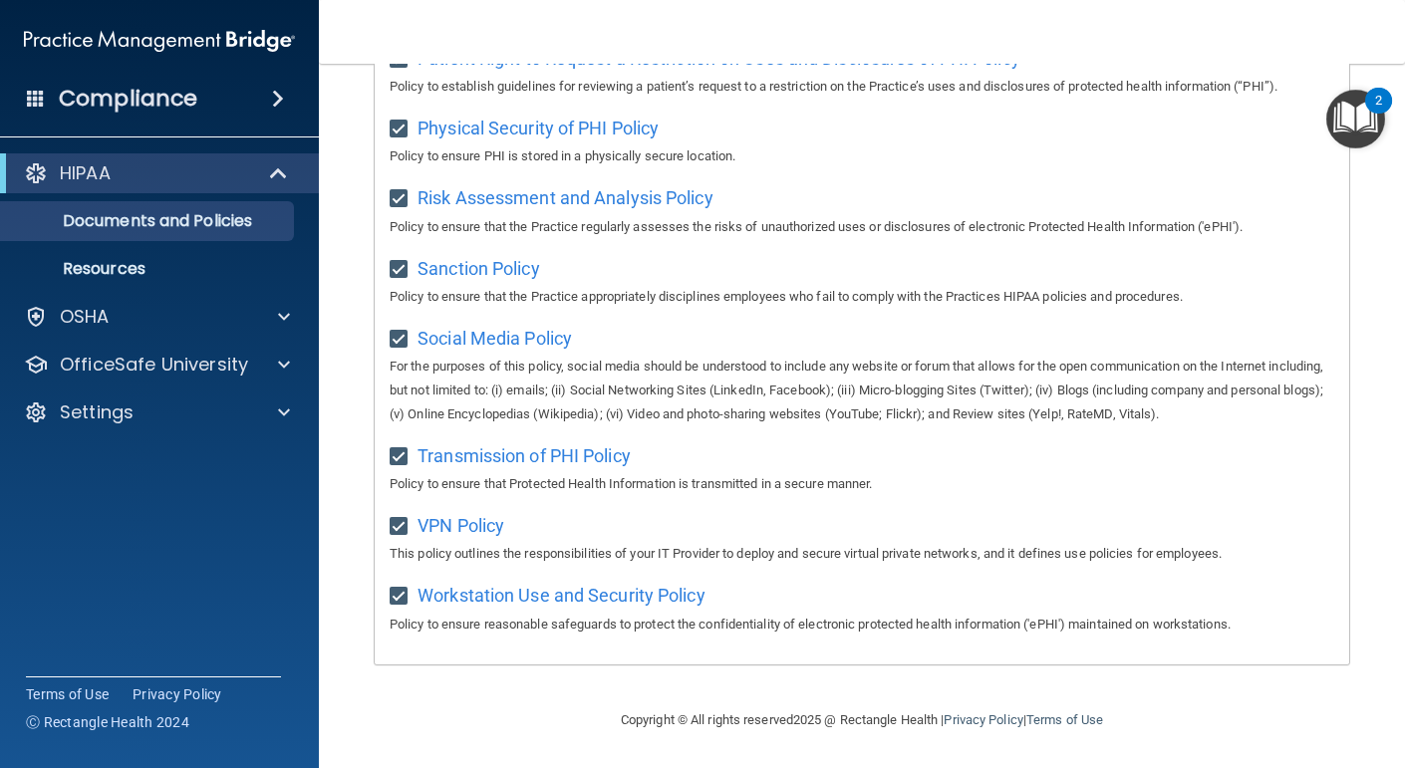
scroll to position [1327, 0]
click at [1331, 127] on img "Open Resource Center, 2 new notifications" at bounding box center [1356, 119] width 59 height 59
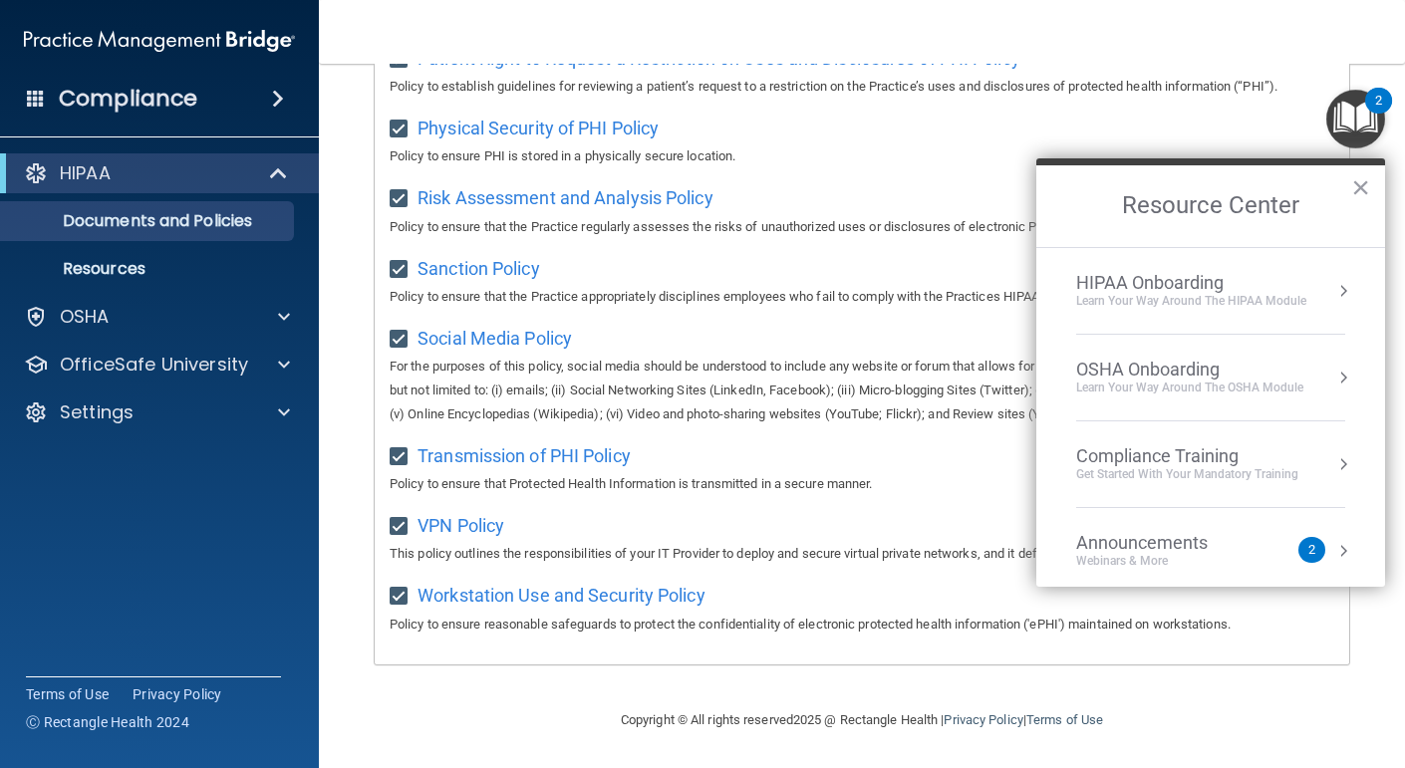
click at [1219, 309] on div "Learn Your Way around the HIPAA module" at bounding box center [1191, 301] width 230 height 17
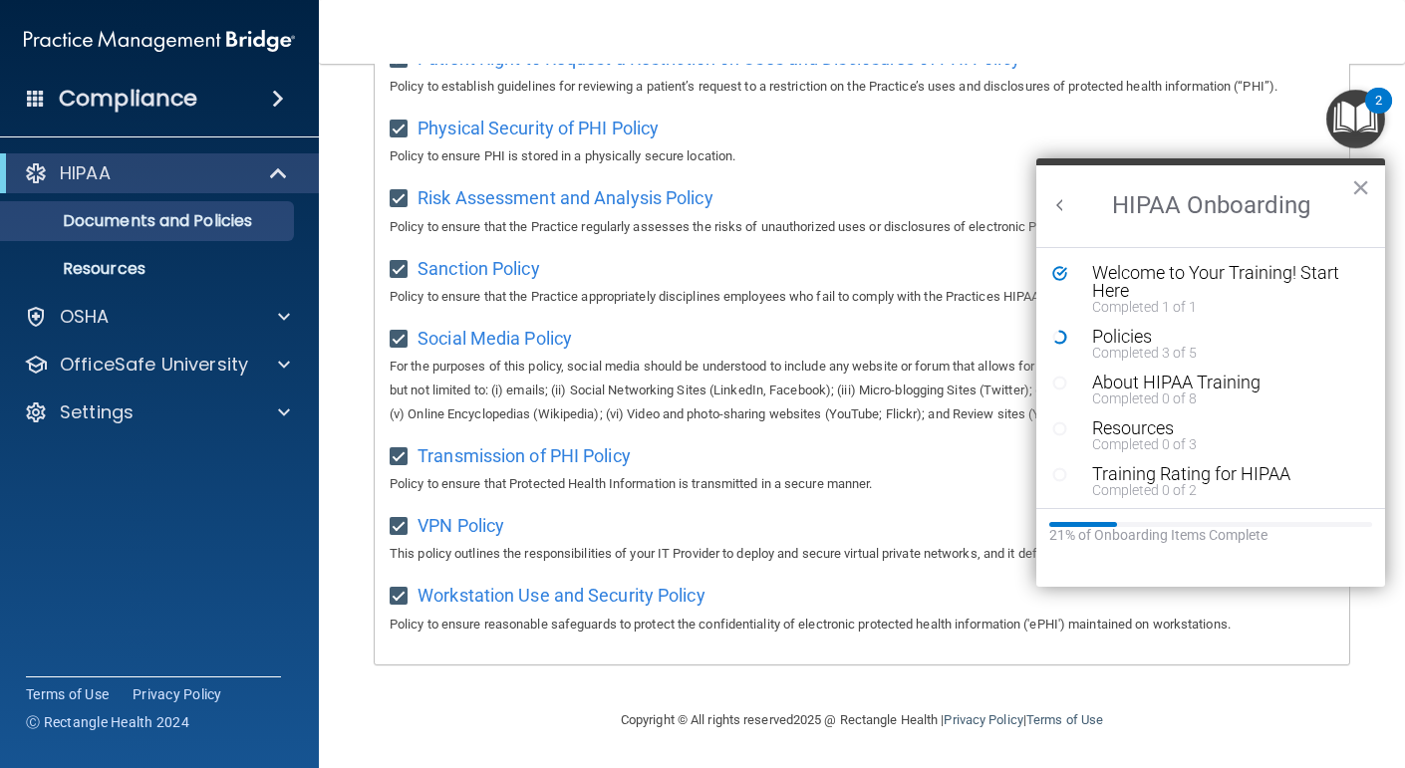
scroll to position [0, 0]
click at [779, 265] on div "Sanction Policy Policy to ensure that the Practice appropriately disciplines em…" at bounding box center [862, 280] width 945 height 57
click at [484, 591] on span "Workstation Use and Security Policy" at bounding box center [562, 595] width 288 height 21
click at [490, 533] on span "VPN Policy" at bounding box center [461, 525] width 87 height 21
click at [530, 450] on span "Transmission of PHI Policy" at bounding box center [524, 456] width 213 height 21
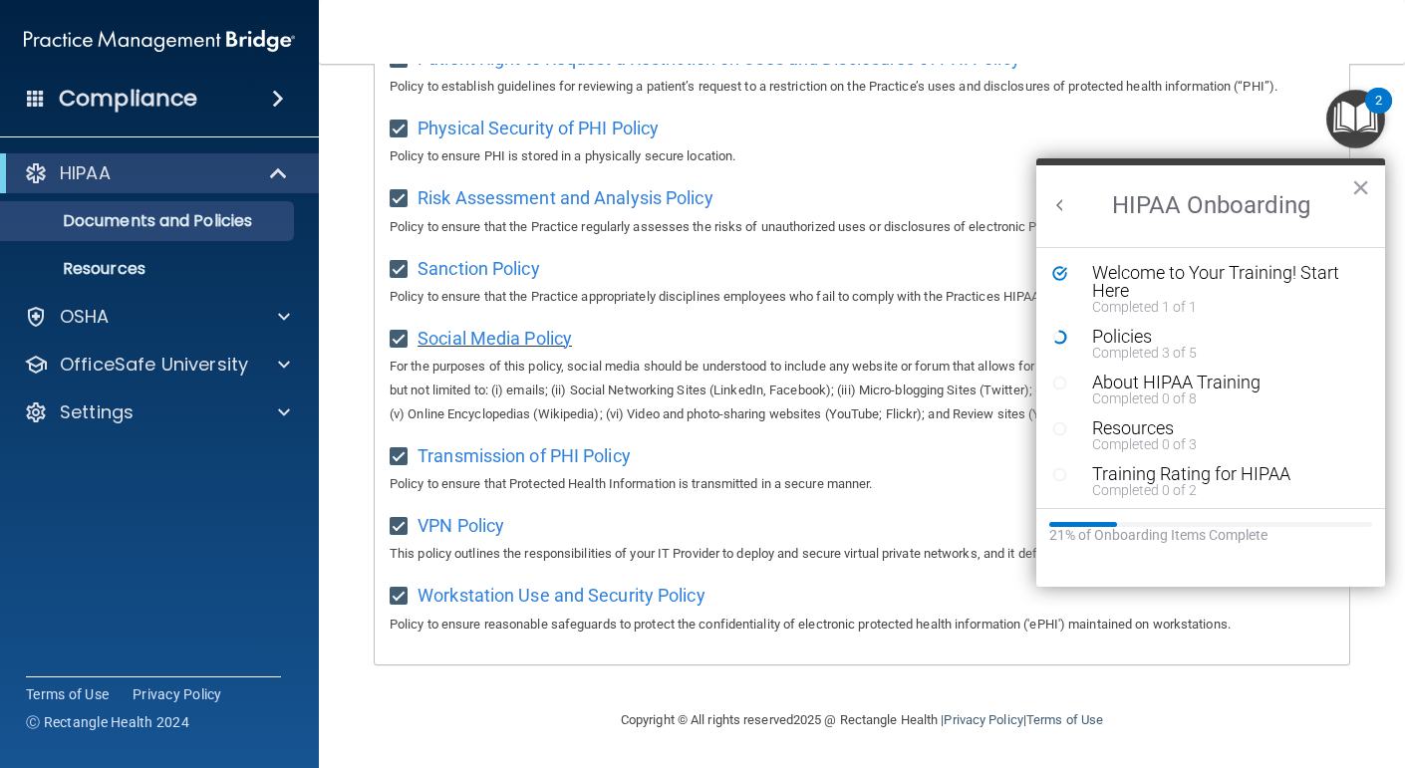
click at [524, 331] on span "Social Media Policy" at bounding box center [495, 338] width 154 height 21
click at [521, 258] on span "Sanction Policy" at bounding box center [479, 268] width 123 height 21
click at [528, 259] on span "Sanction Policy" at bounding box center [479, 268] width 123 height 21
click at [519, 187] on span "Risk Assessment and Analysis Policy" at bounding box center [566, 197] width 296 height 21
click at [560, 122] on span "Physical Security of PHI Policy" at bounding box center [538, 128] width 241 height 21
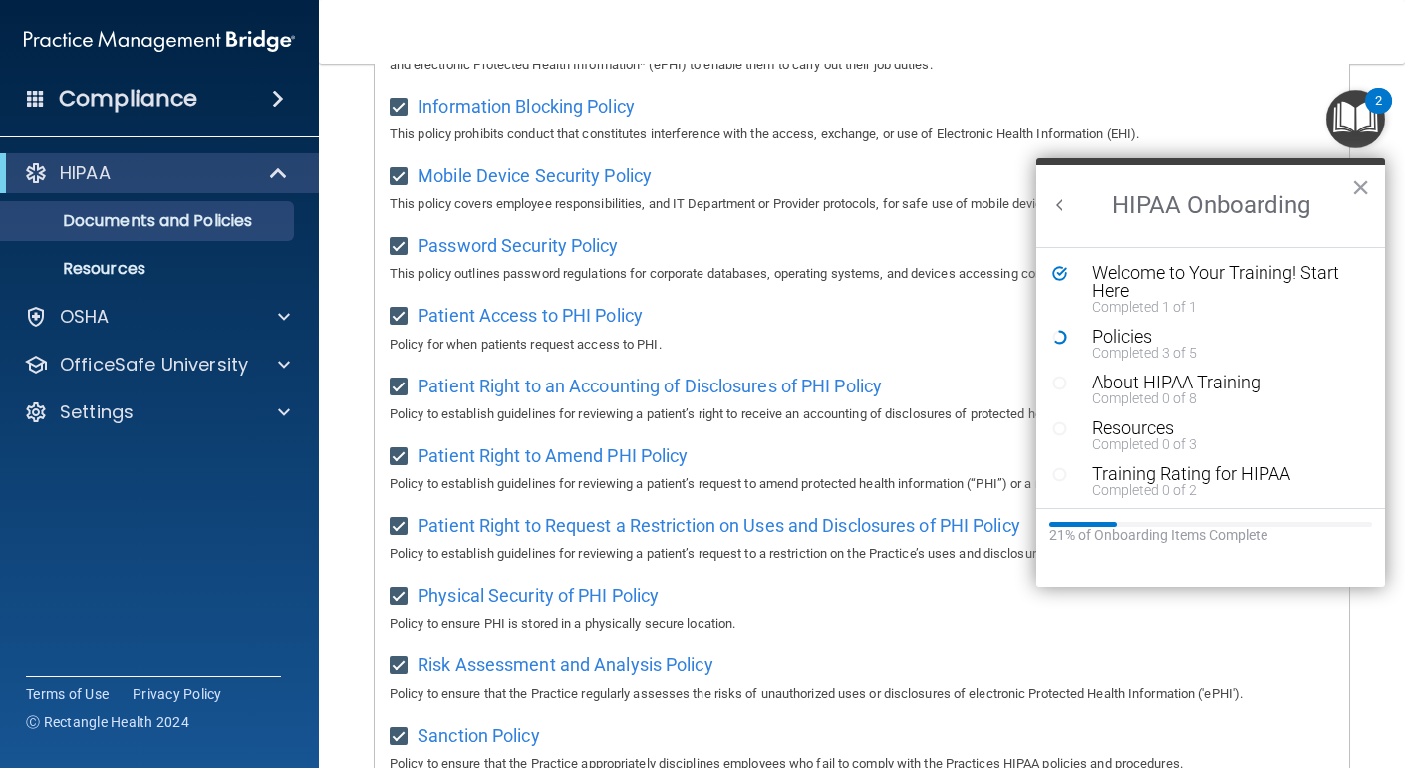
scroll to position [788, 0]
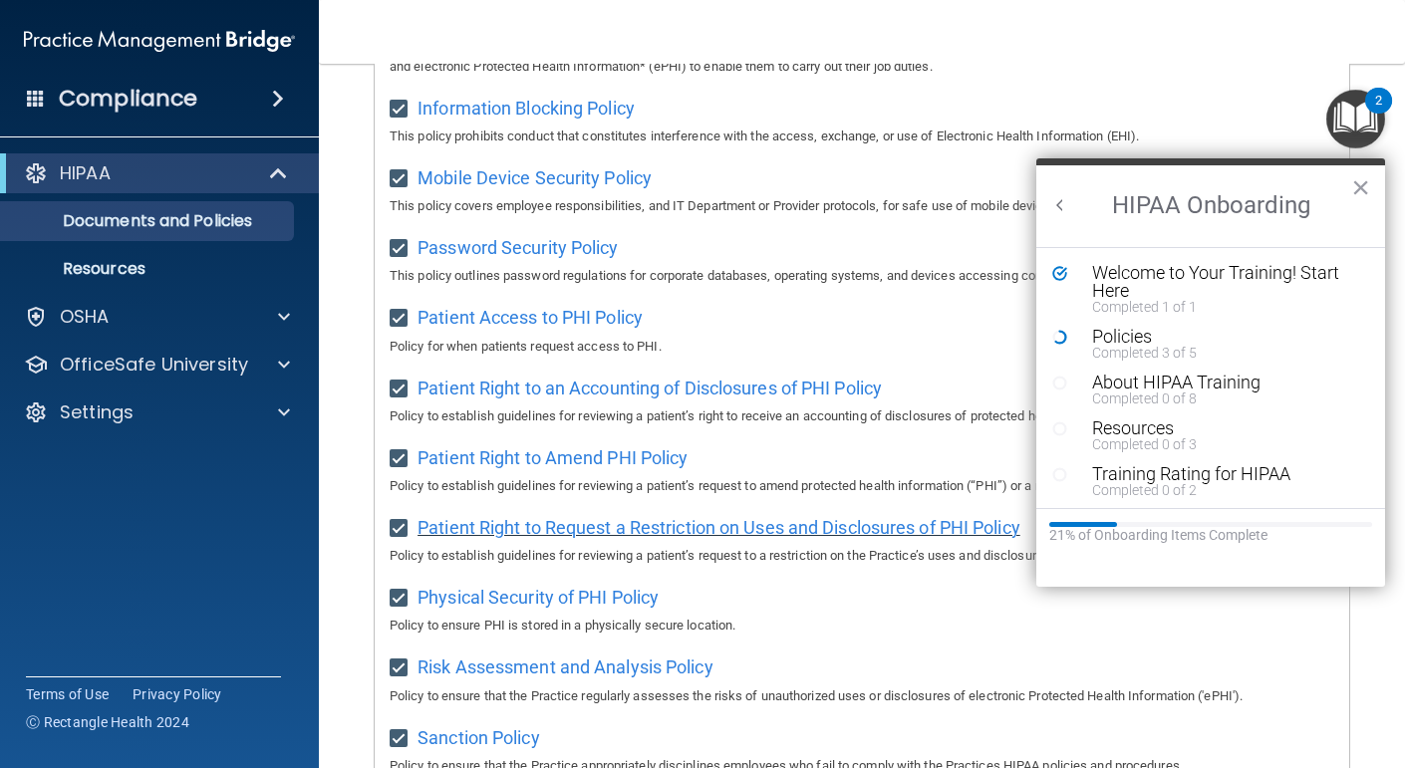
click at [572, 538] on span "Patient Right to Request a Restriction on Uses and Disclosures of PHI Policy" at bounding box center [719, 527] width 603 height 21
click at [521, 328] on span "Patient Access to PHI Policy" at bounding box center [530, 317] width 225 height 21
click at [550, 328] on span "Patient Access to PHI Policy" at bounding box center [530, 317] width 225 height 21
click at [517, 258] on span "Password Security Policy" at bounding box center [518, 247] width 200 height 21
click at [540, 188] on span "Mobile Device Security Policy" at bounding box center [535, 177] width 234 height 21
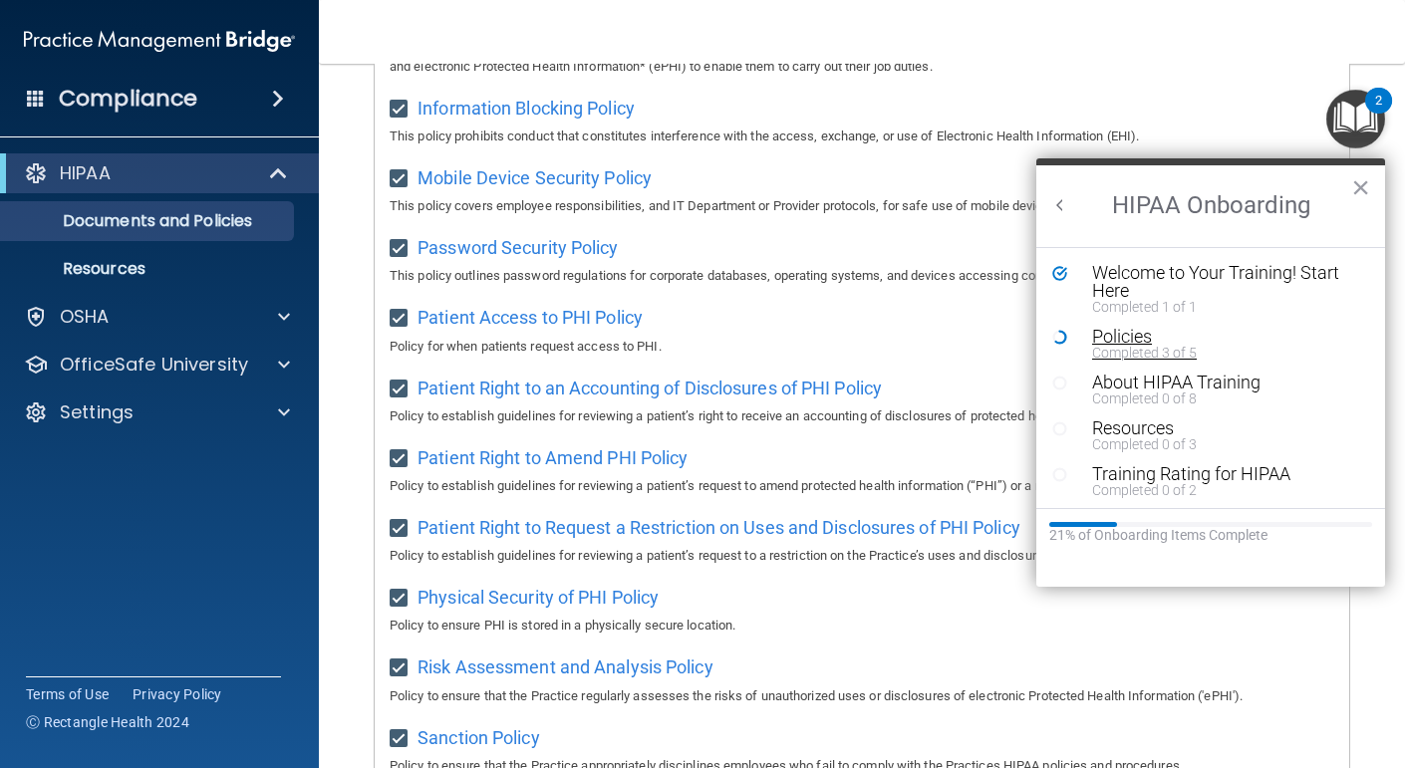
click at [1170, 339] on div "Policies" at bounding box center [1225, 337] width 267 height 18
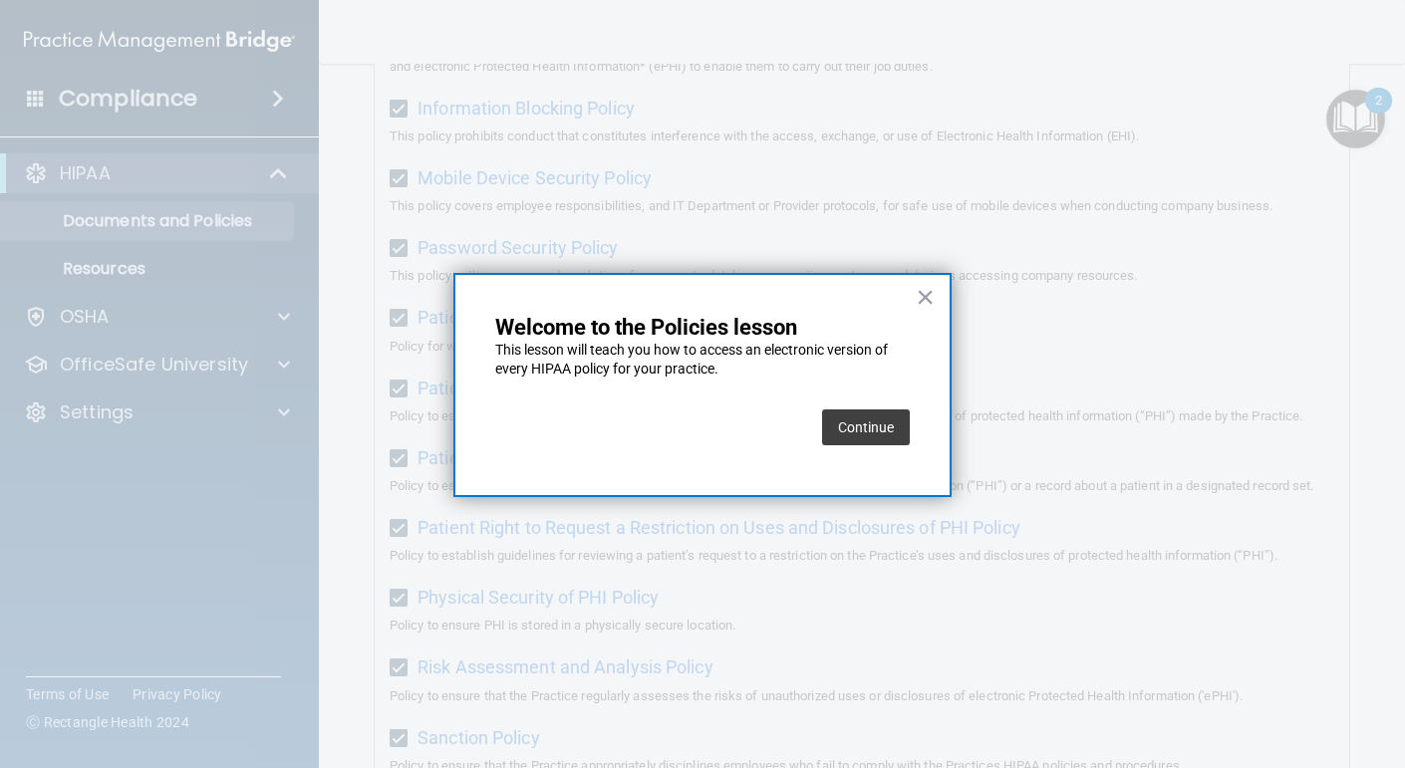
click at [904, 438] on button "Continue" at bounding box center [866, 428] width 88 height 36
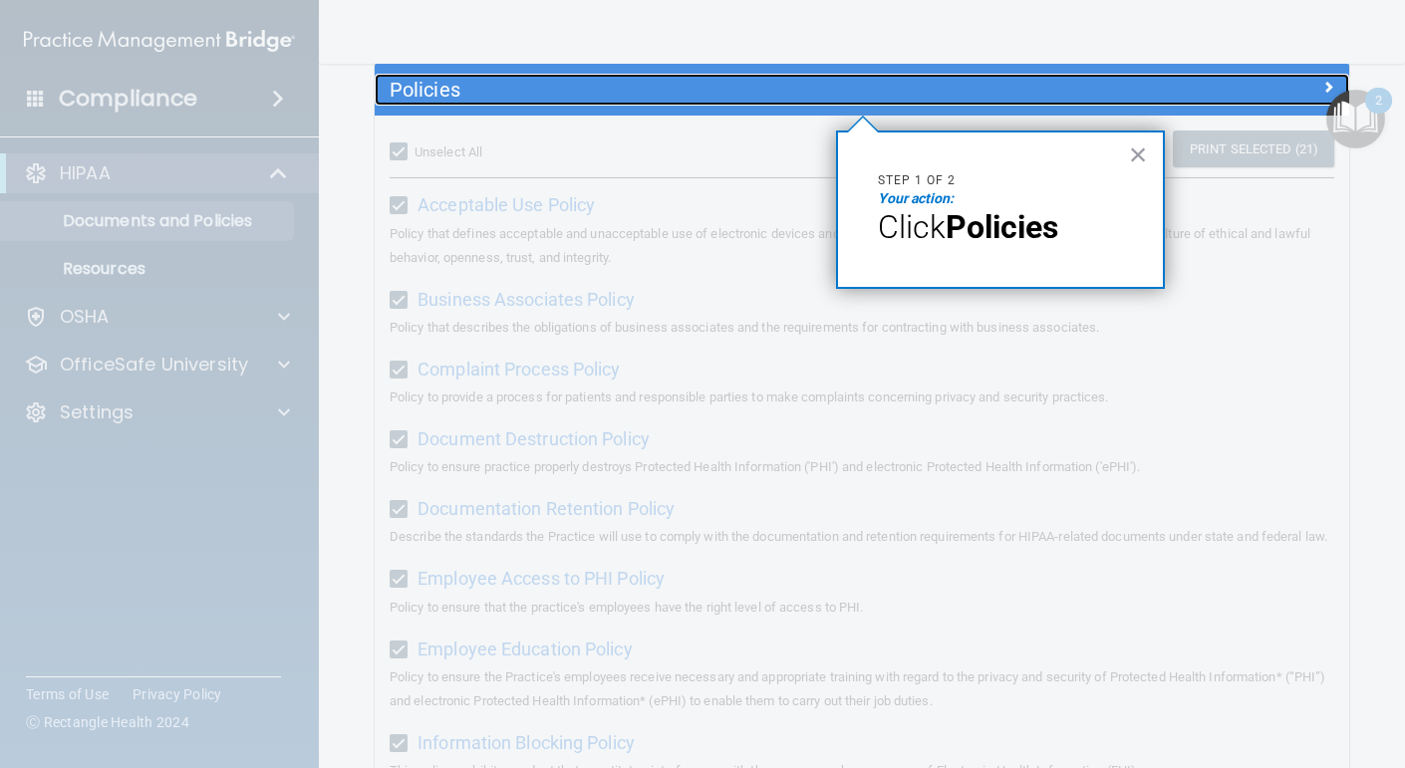
click at [849, 105] on div "Policies" at bounding box center [741, 90] width 732 height 32
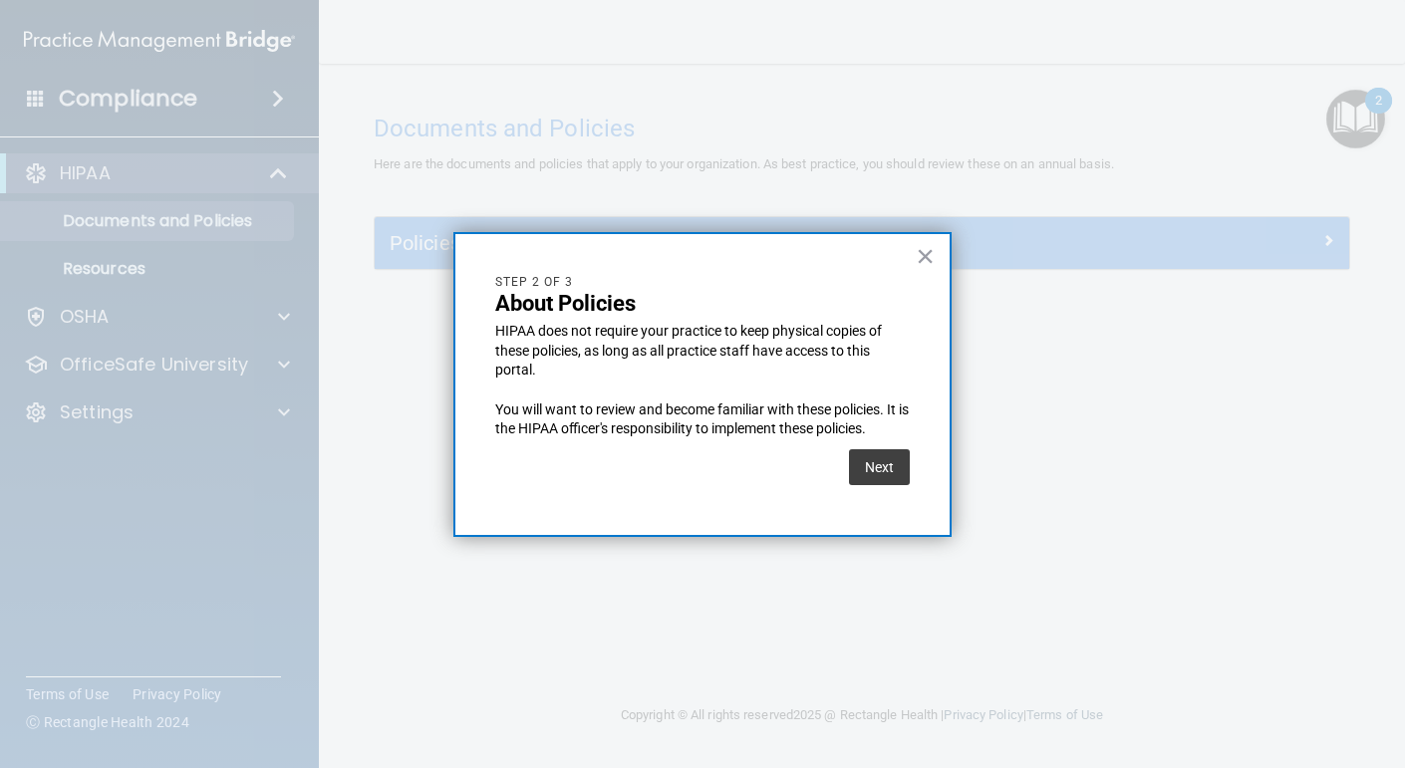
scroll to position [0, 0]
click at [881, 462] on button "Next" at bounding box center [879, 468] width 61 height 36
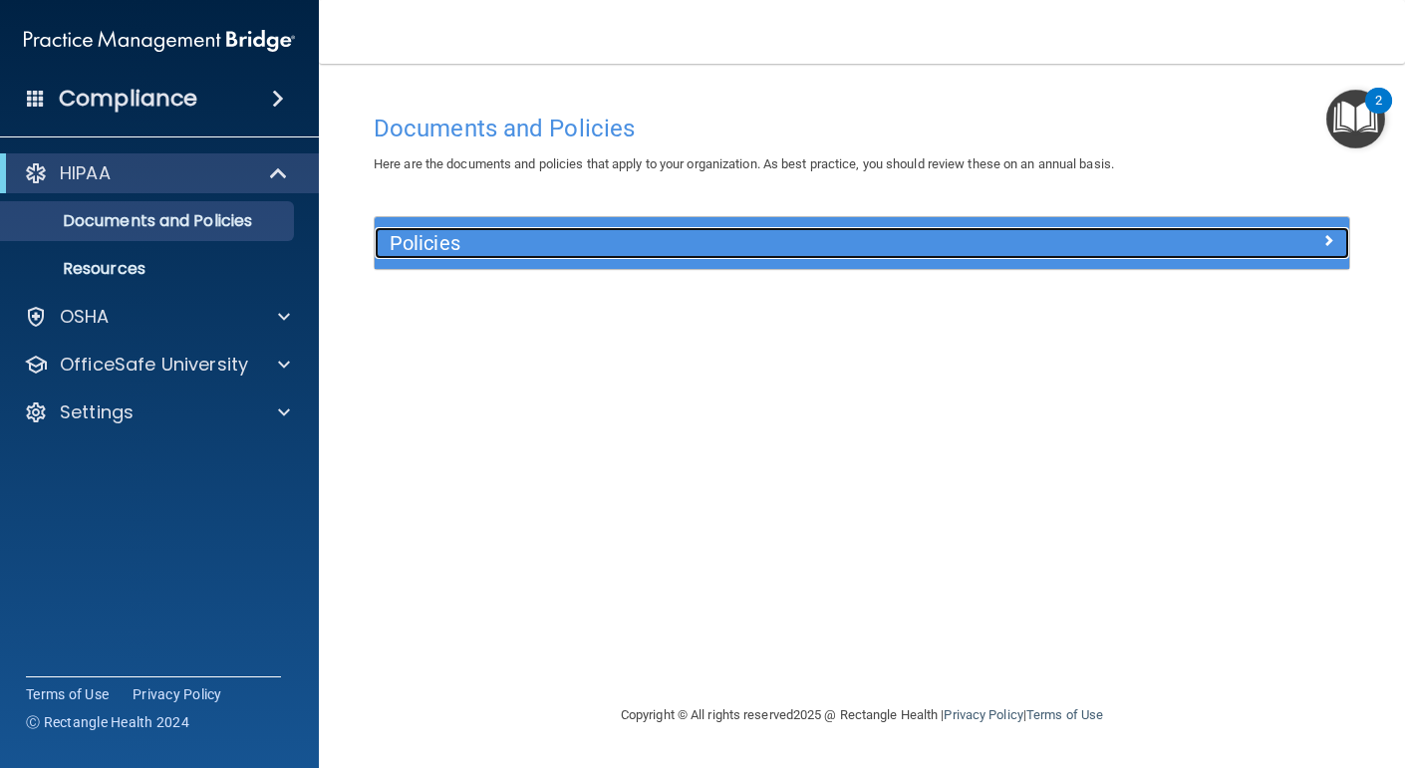
click at [1299, 247] on div at bounding box center [1228, 239] width 244 height 24
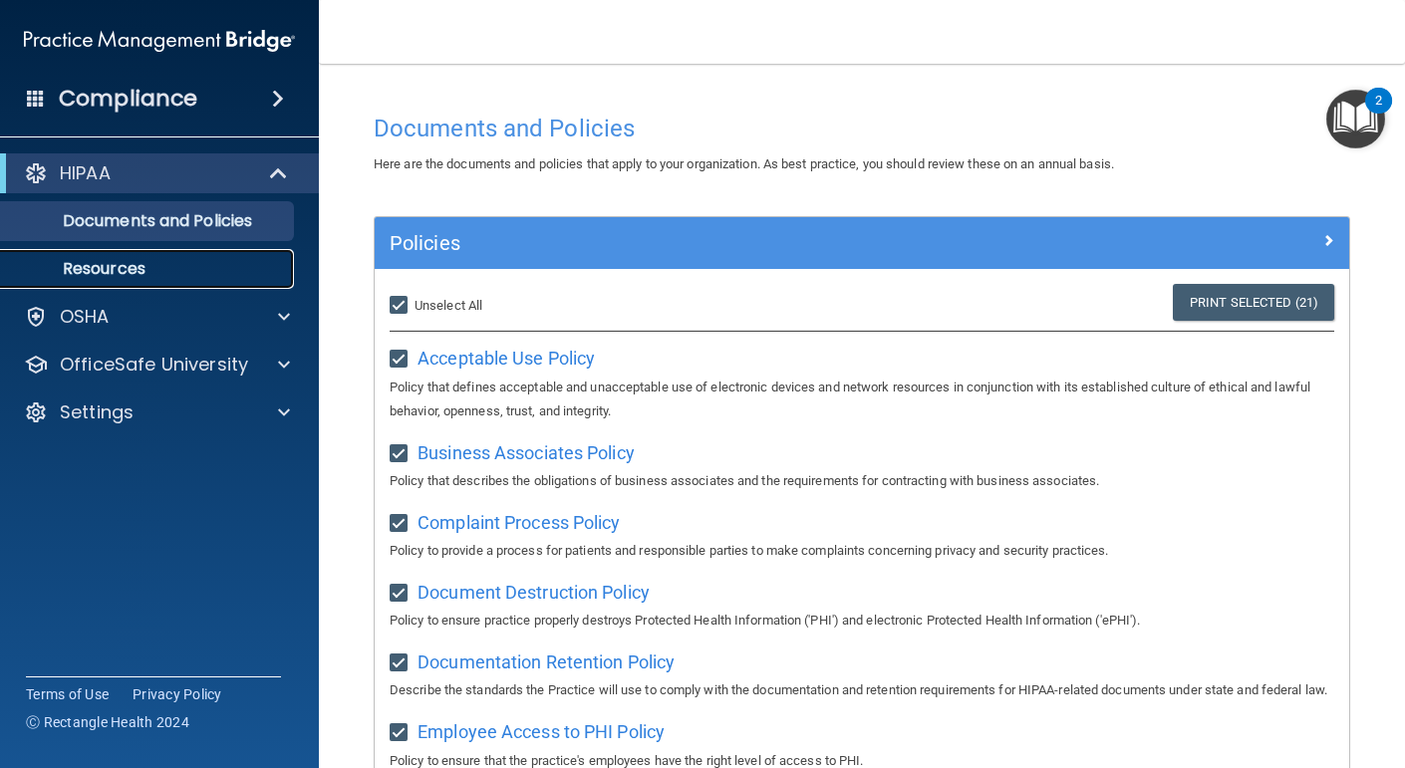
click at [136, 251] on link "Resources" at bounding box center [137, 269] width 314 height 40
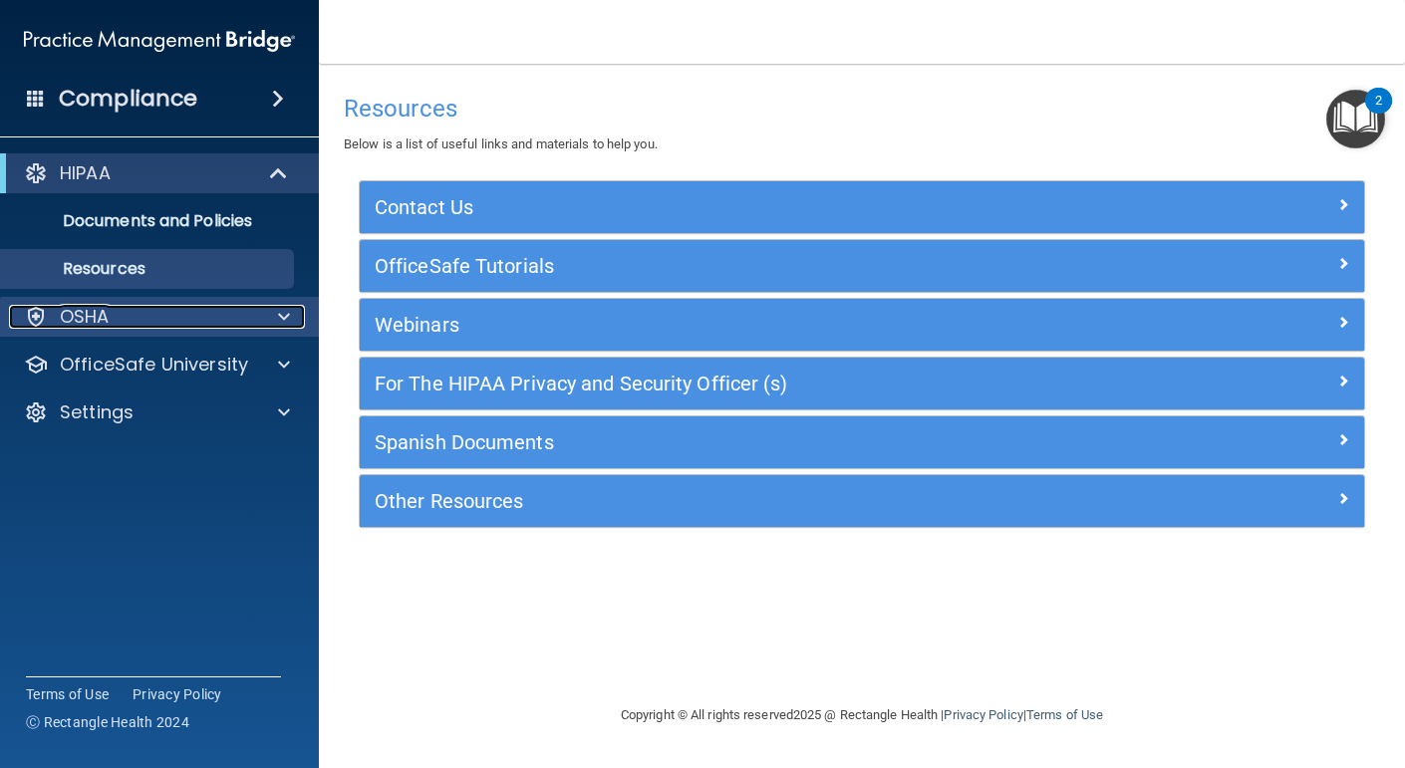
click at [117, 321] on div "OSHA" at bounding box center [132, 317] width 247 height 24
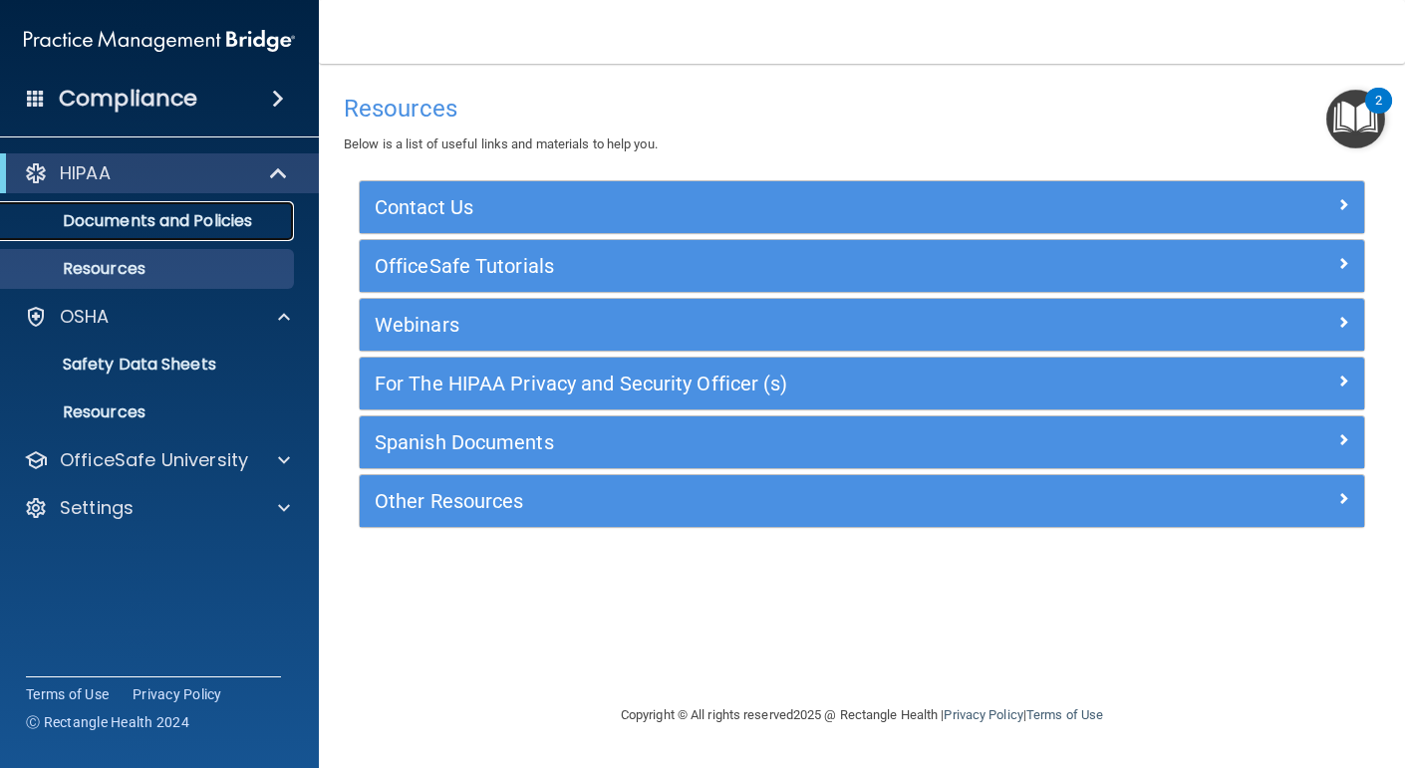
click at [136, 222] on p "Documents and Policies" at bounding box center [149, 221] width 272 height 20
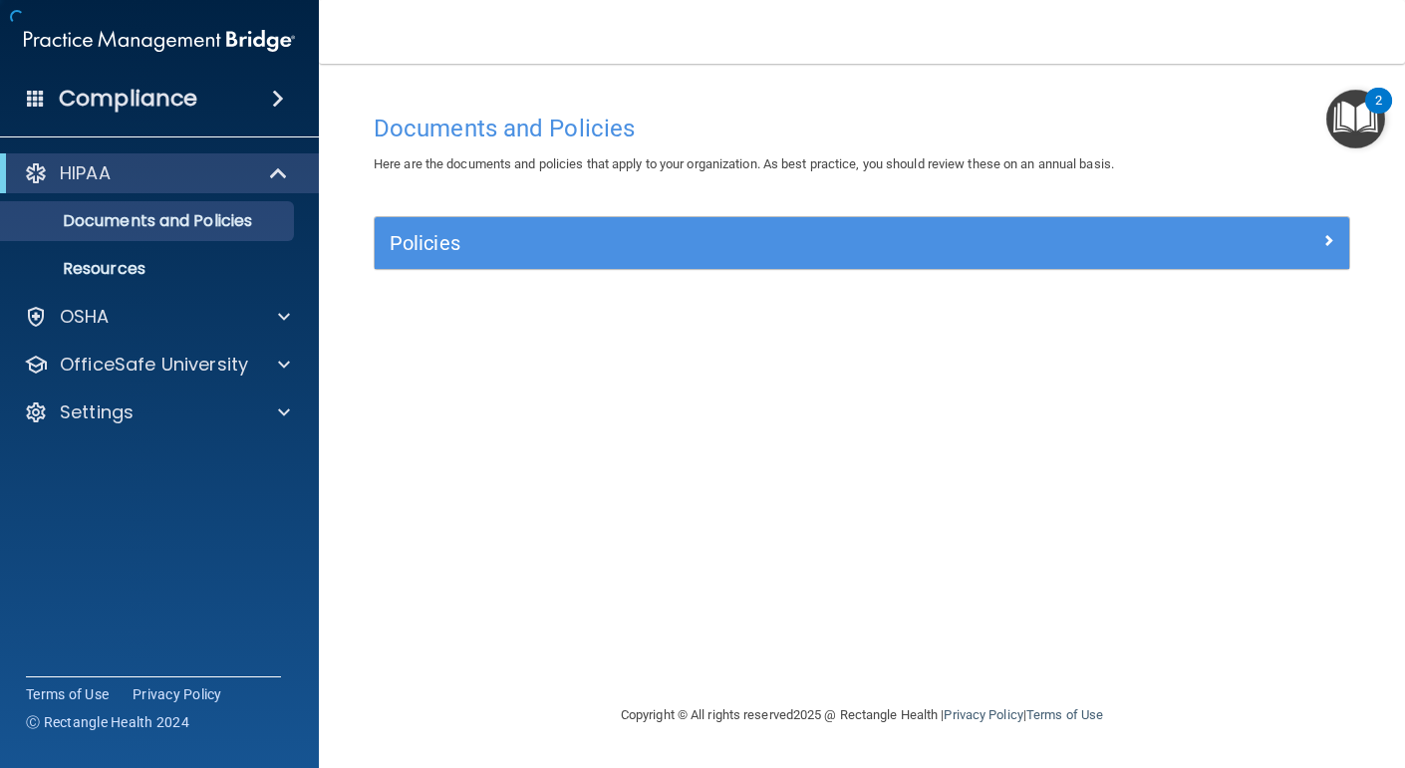
click at [258, 108] on div "Compliance" at bounding box center [159, 99] width 319 height 44
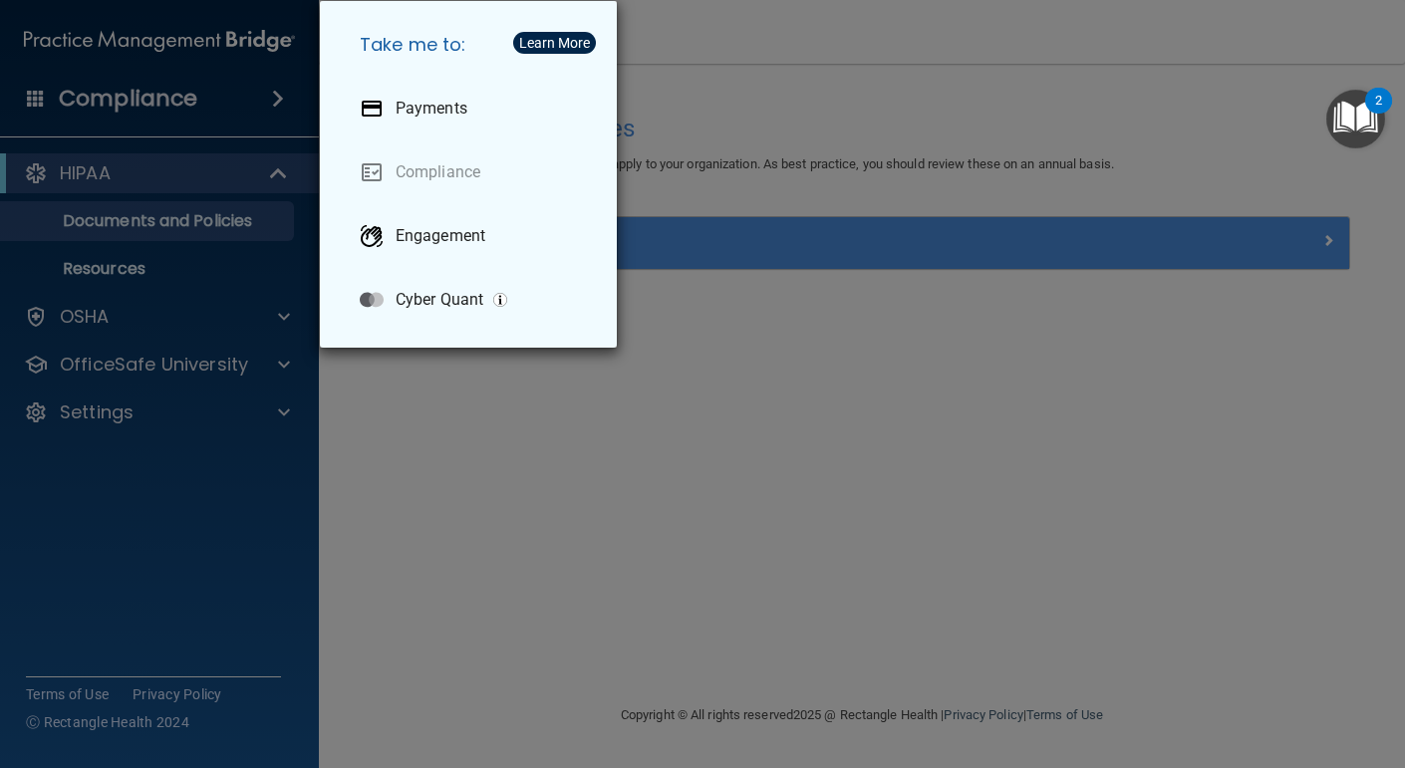
click at [749, 171] on div "Take me to: Payments Compliance Engagement Cyber Quant" at bounding box center [702, 384] width 1405 height 768
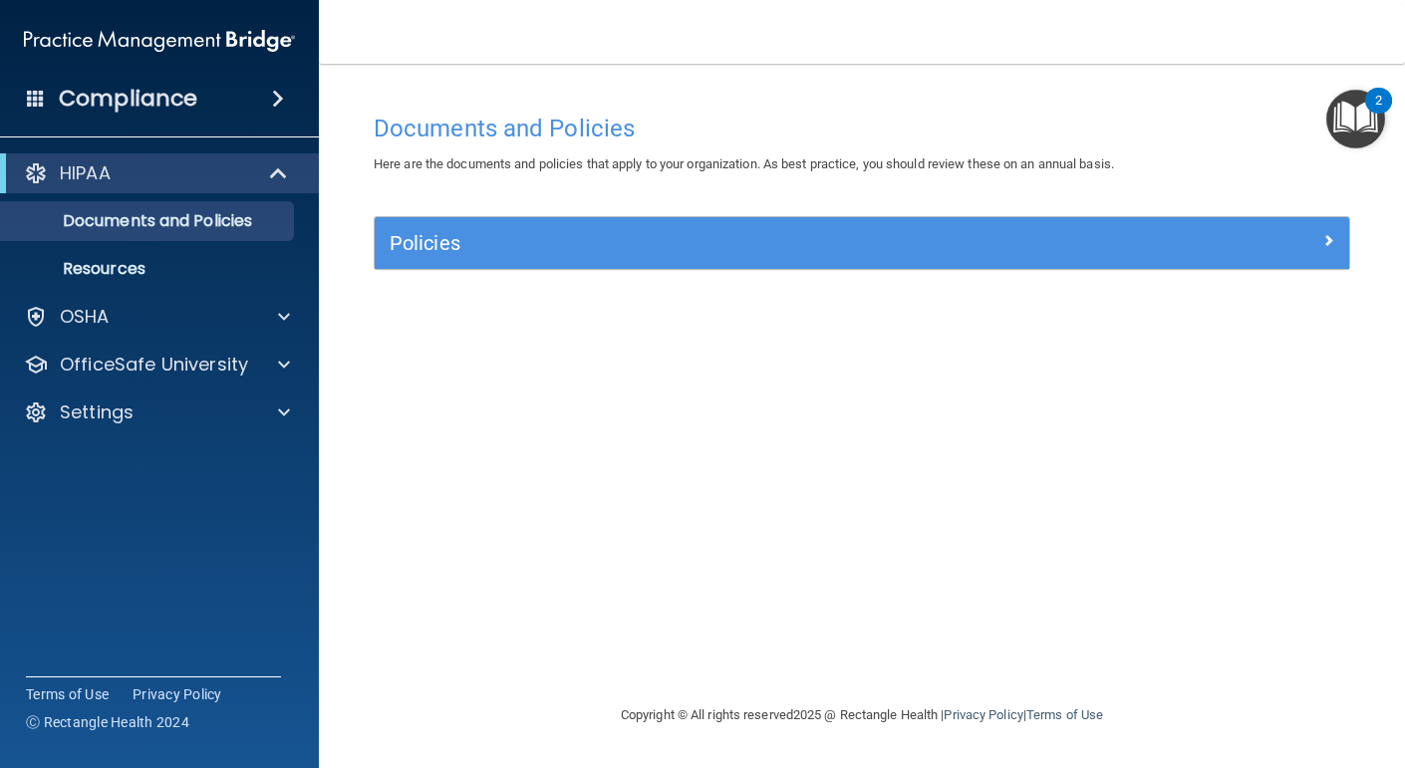
click at [1352, 122] on img "Open Resource Center, 2 new notifications" at bounding box center [1356, 119] width 59 height 59
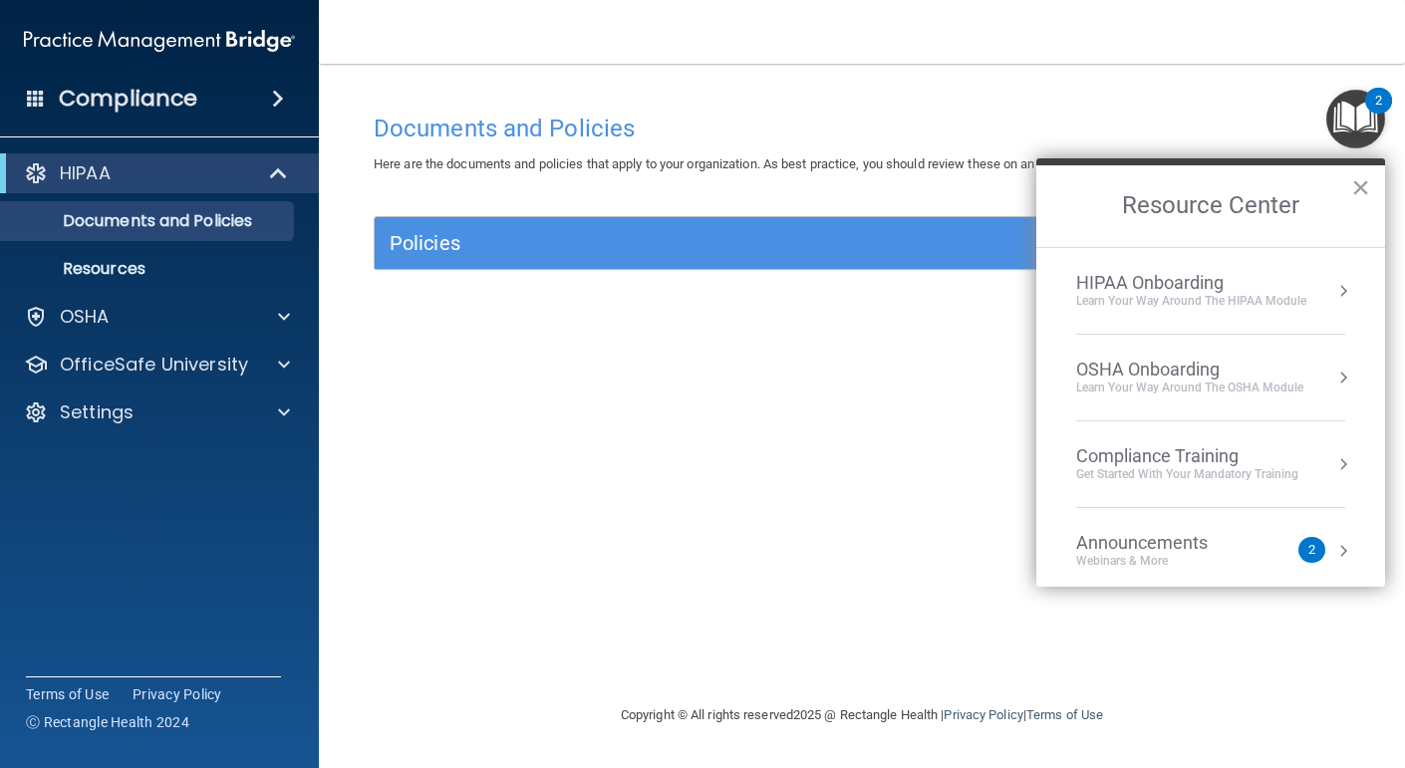
click at [1229, 280] on div "HIPAA Onboarding" at bounding box center [1191, 283] width 230 height 22
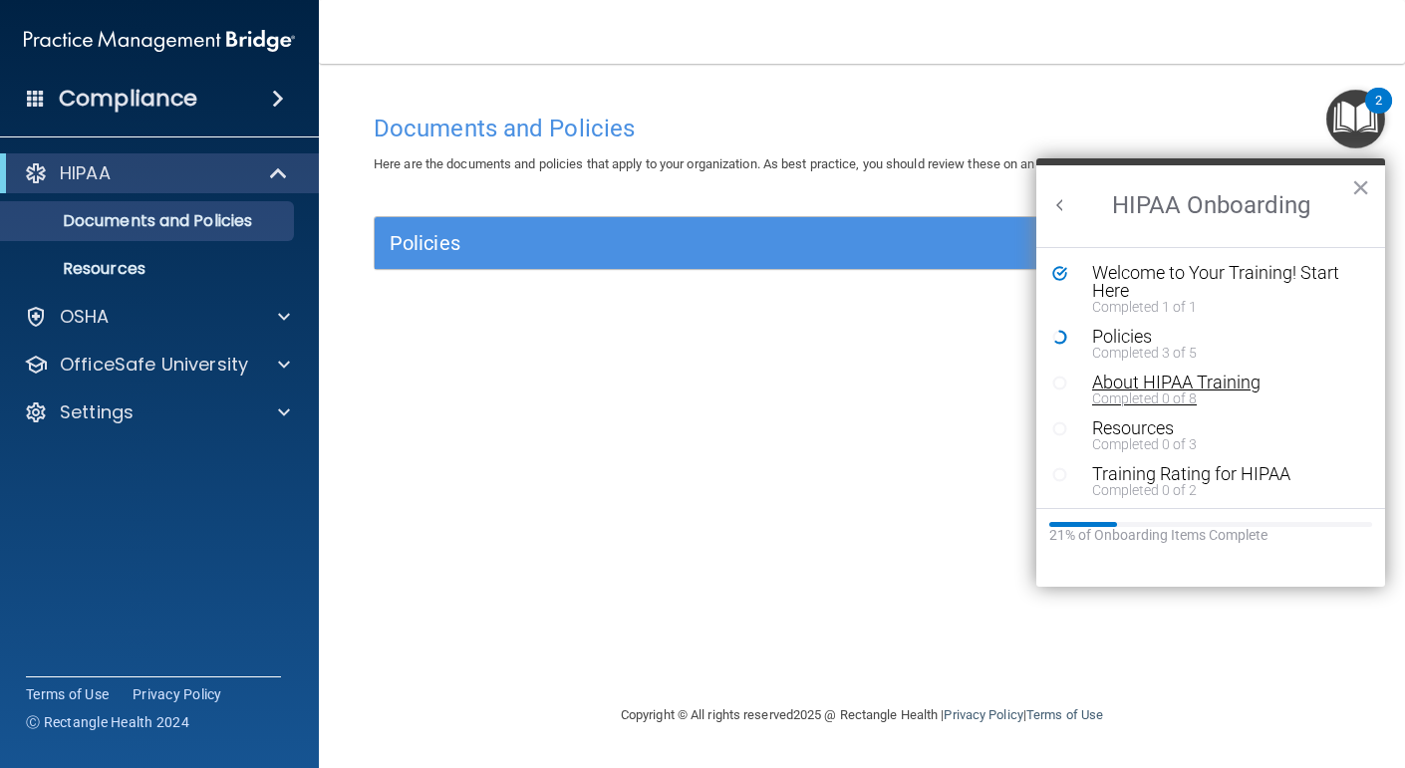
scroll to position [2, 0]
click at [1379, 122] on div "2" at bounding box center [1378, 114] width 7 height 26
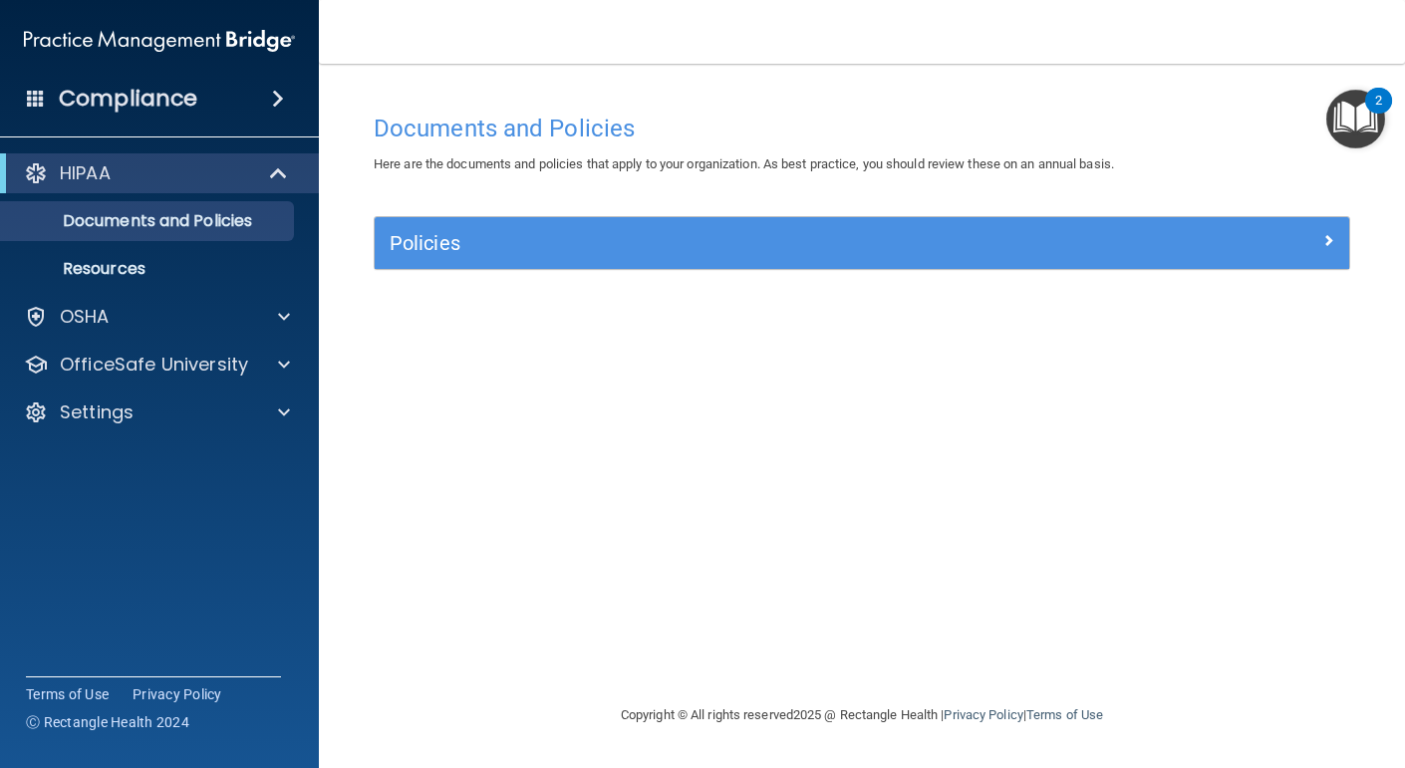
click at [1338, 136] on img "Open Resource Center, 2 new notifications" at bounding box center [1356, 119] width 59 height 59
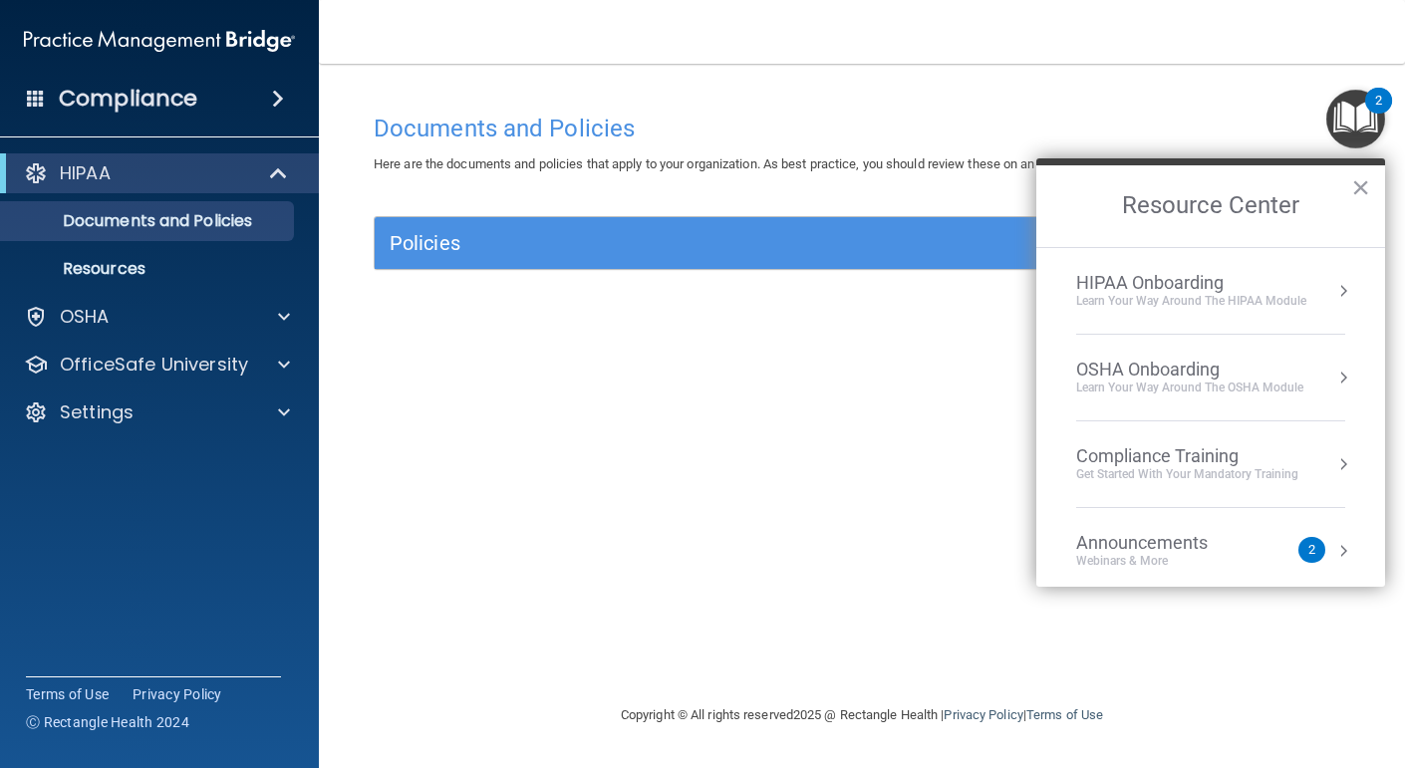
click at [819, 408] on div "Documents and Policies Here are the documents and policies that apply to your o…" at bounding box center [862, 404] width 1007 height 600
click at [1146, 370] on div "OSHA Onboarding" at bounding box center [1189, 370] width 227 height 22
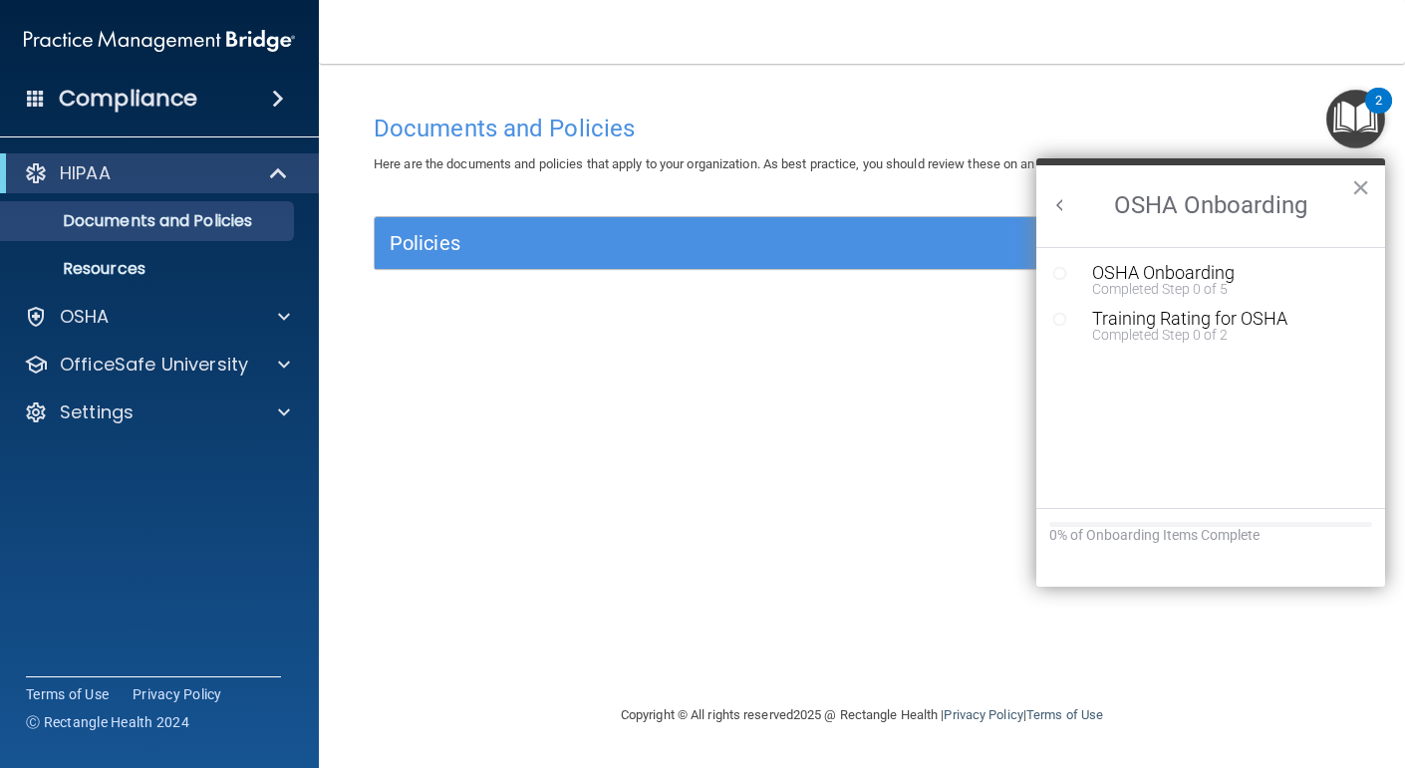
scroll to position [0, 0]
click at [176, 326] on div "OSHA" at bounding box center [132, 317] width 247 height 24
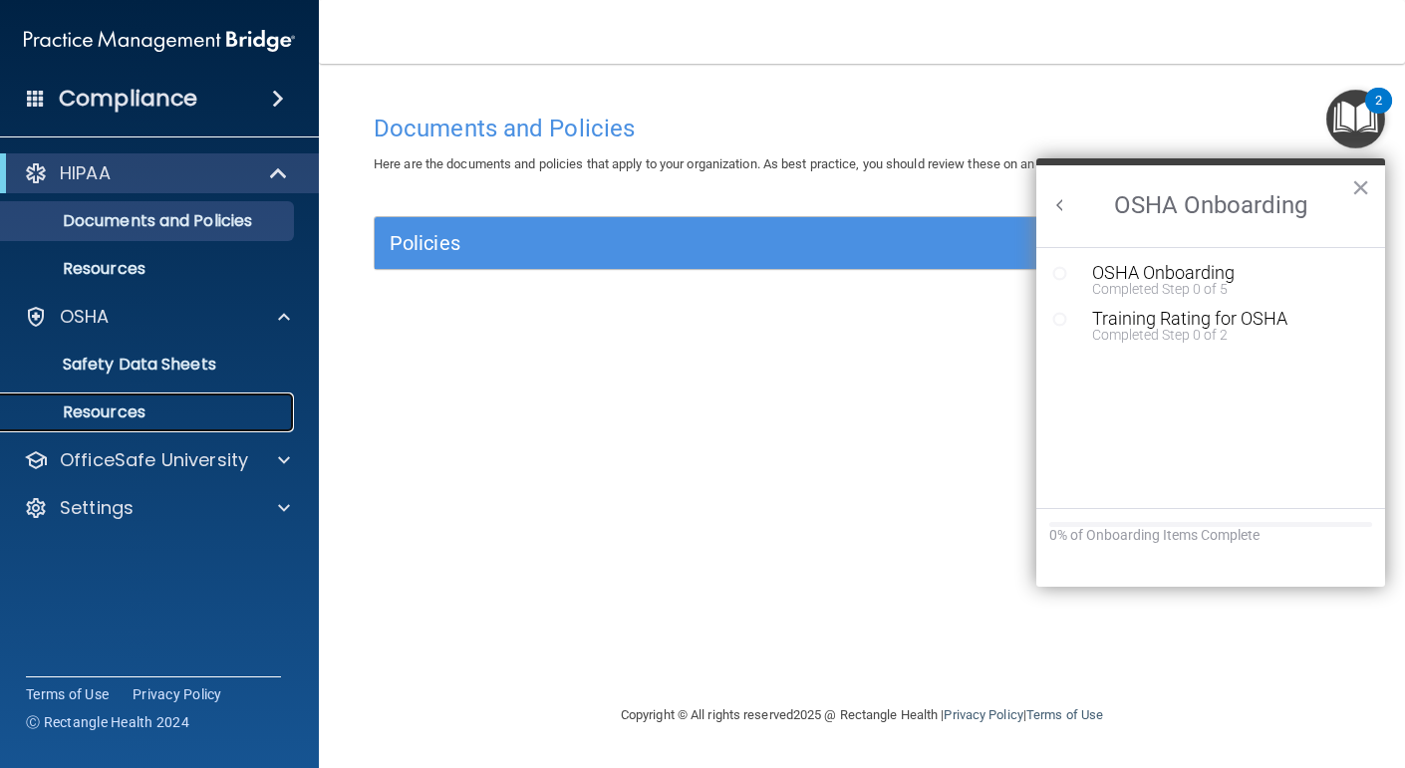
click at [146, 416] on p "Resources" at bounding box center [149, 413] width 272 height 20
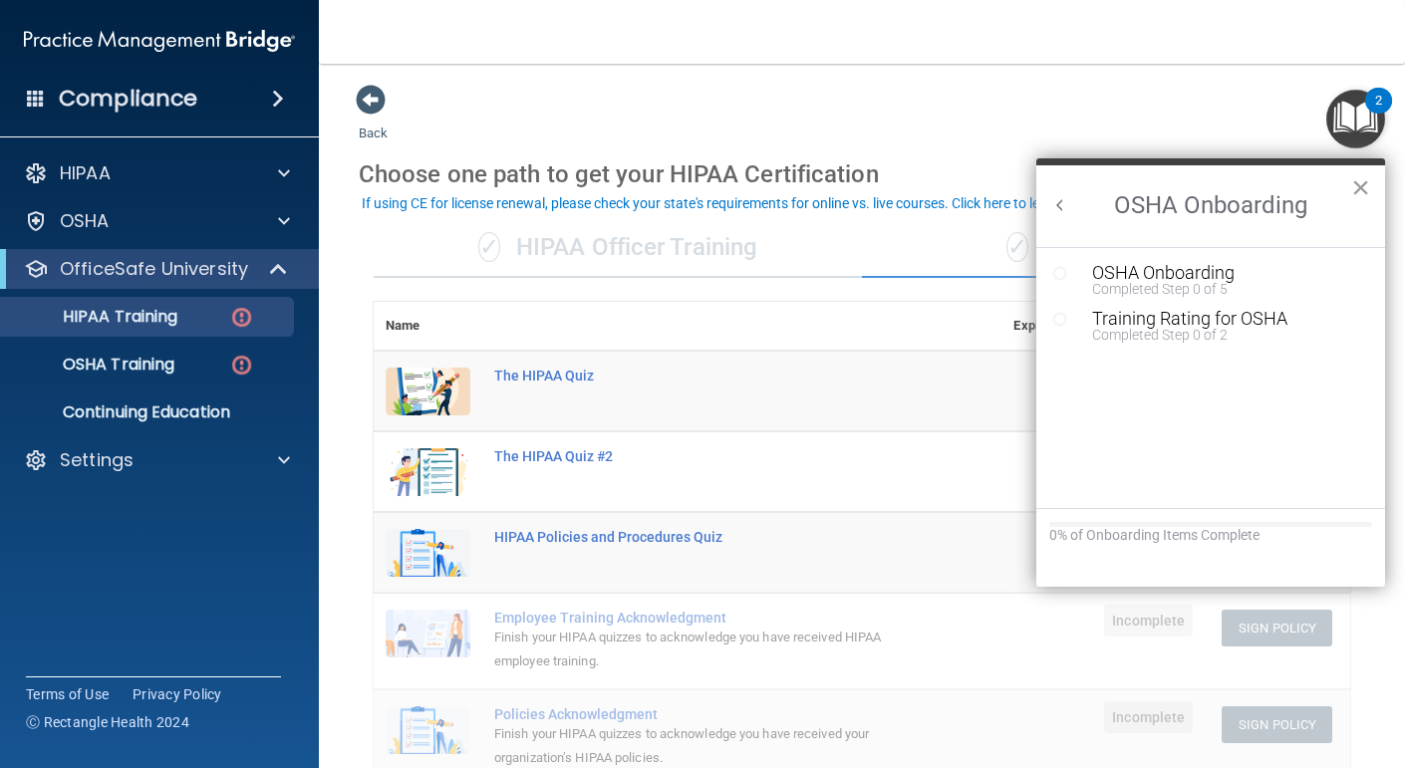
click at [1355, 186] on button "×" at bounding box center [1361, 187] width 19 height 32
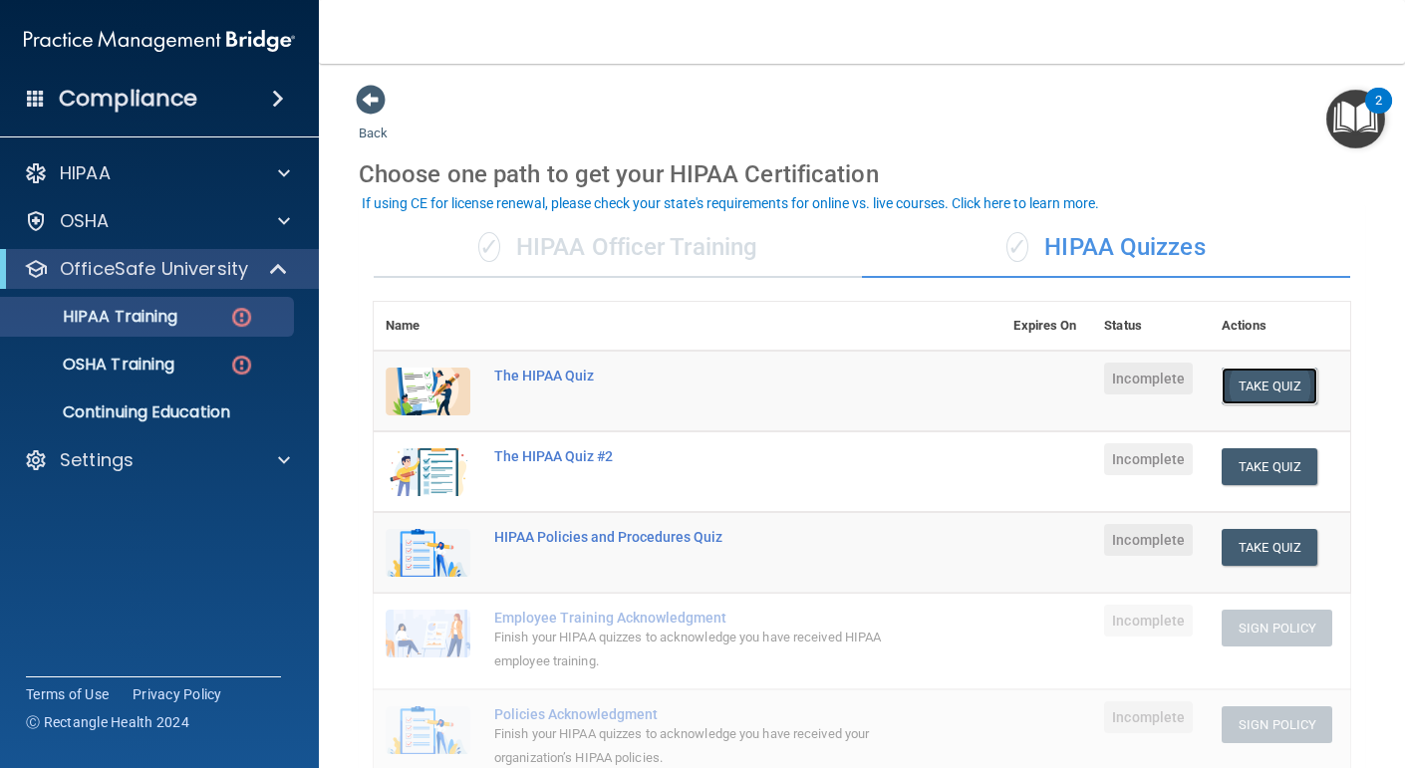
click at [1291, 381] on button "Take Quiz" at bounding box center [1270, 386] width 96 height 37
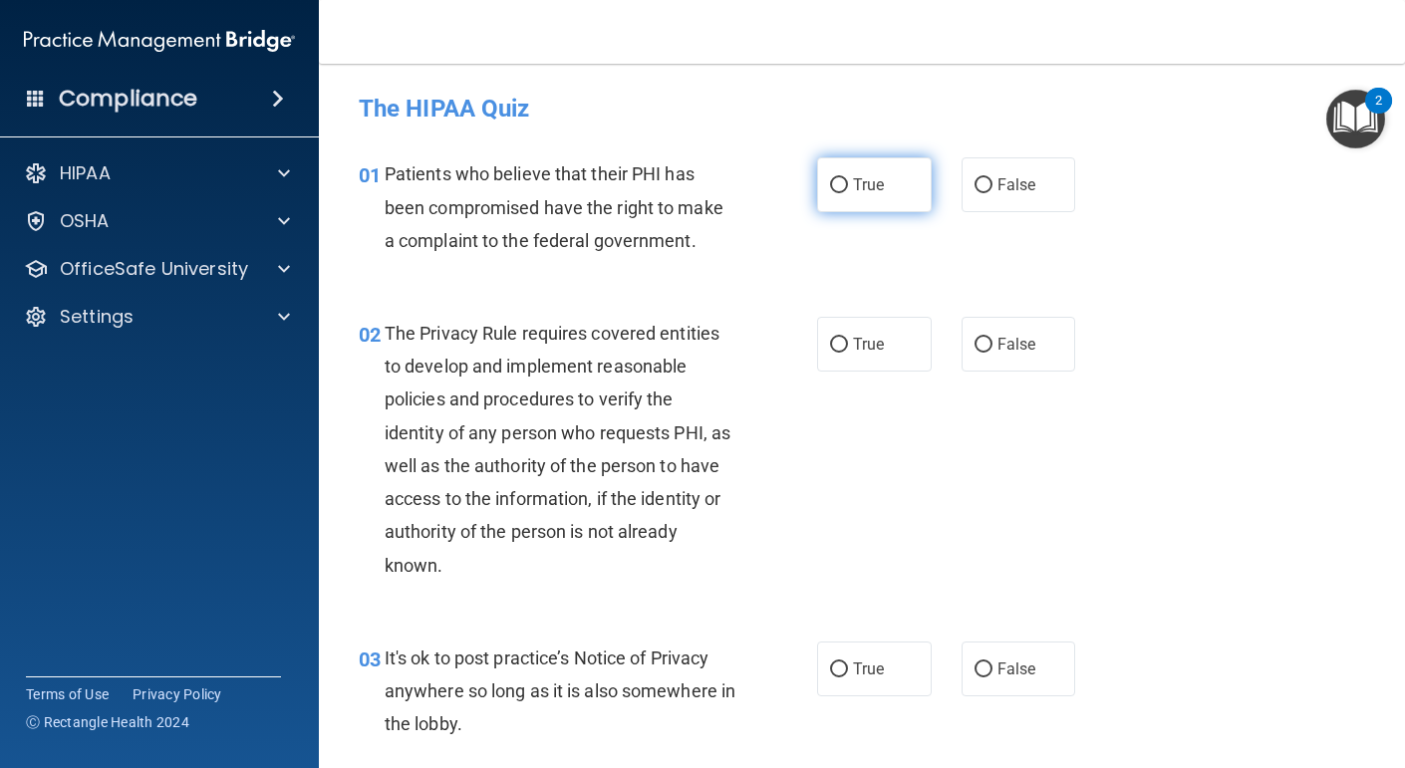
click at [862, 197] on label "True" at bounding box center [874, 184] width 115 height 55
click at [848, 193] on input "True" at bounding box center [839, 185] width 18 height 15
radio input "true"
click at [890, 345] on label "True" at bounding box center [874, 344] width 115 height 55
click at [848, 345] on input "True" at bounding box center [839, 345] width 18 height 15
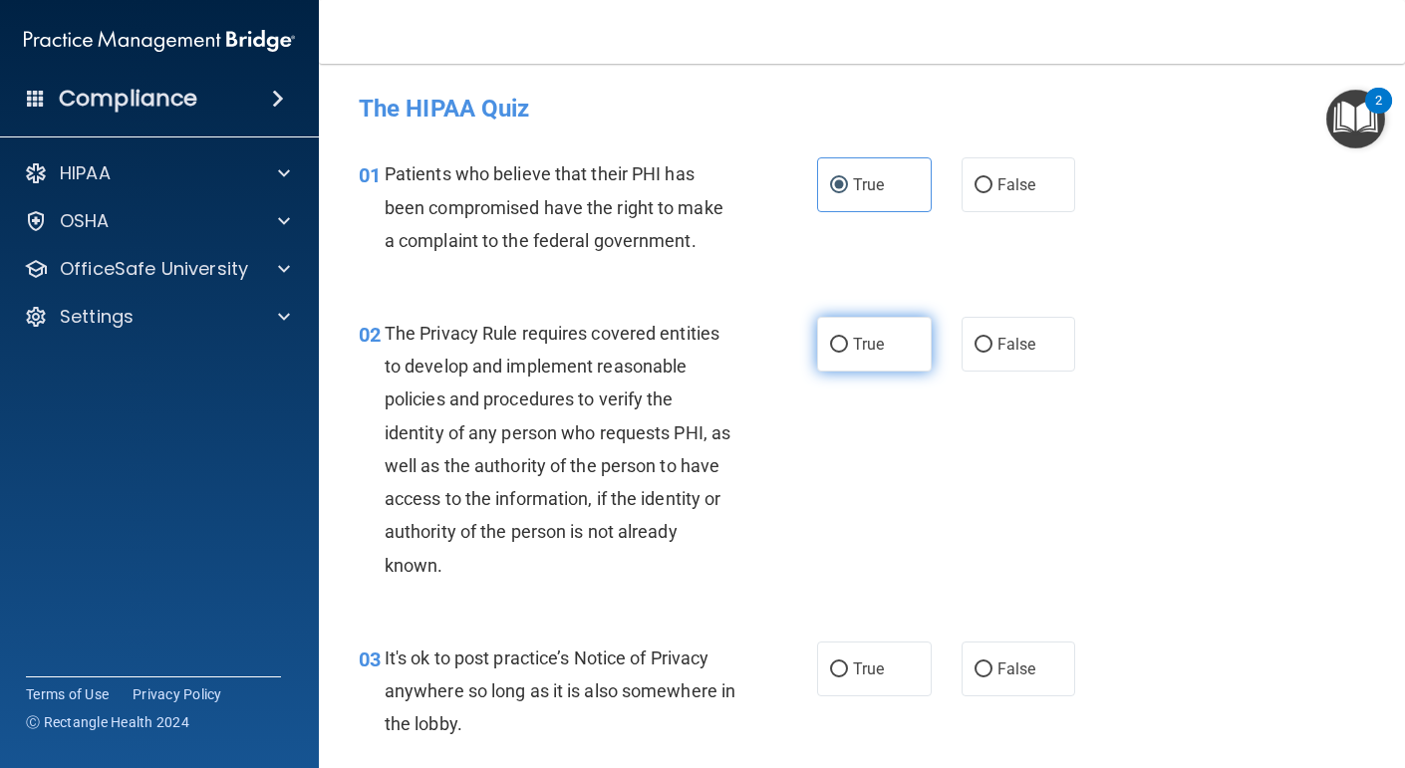
radio input "true"
click at [860, 655] on label "True" at bounding box center [874, 669] width 115 height 55
click at [848, 663] on input "True" at bounding box center [839, 670] width 18 height 15
radio input "true"
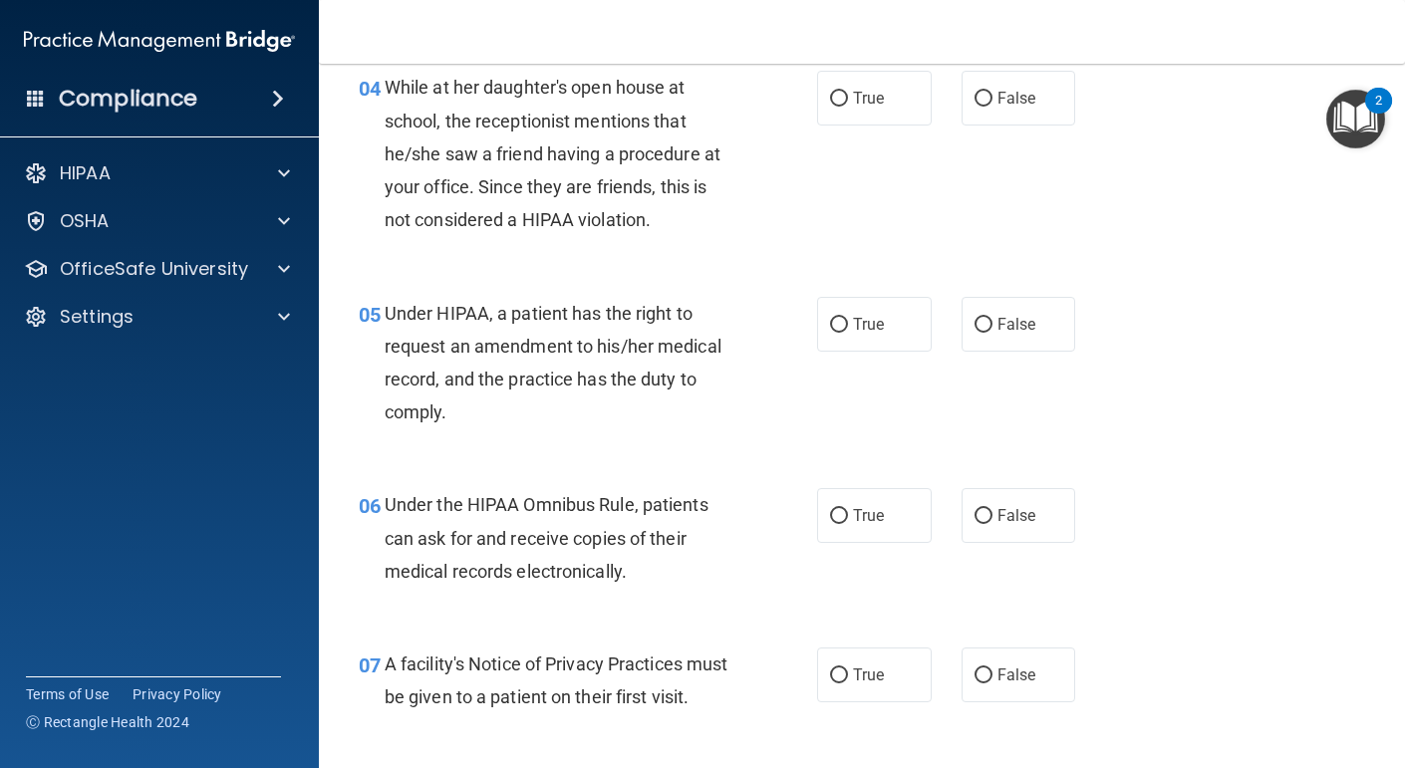
scroll to position [734, 0]
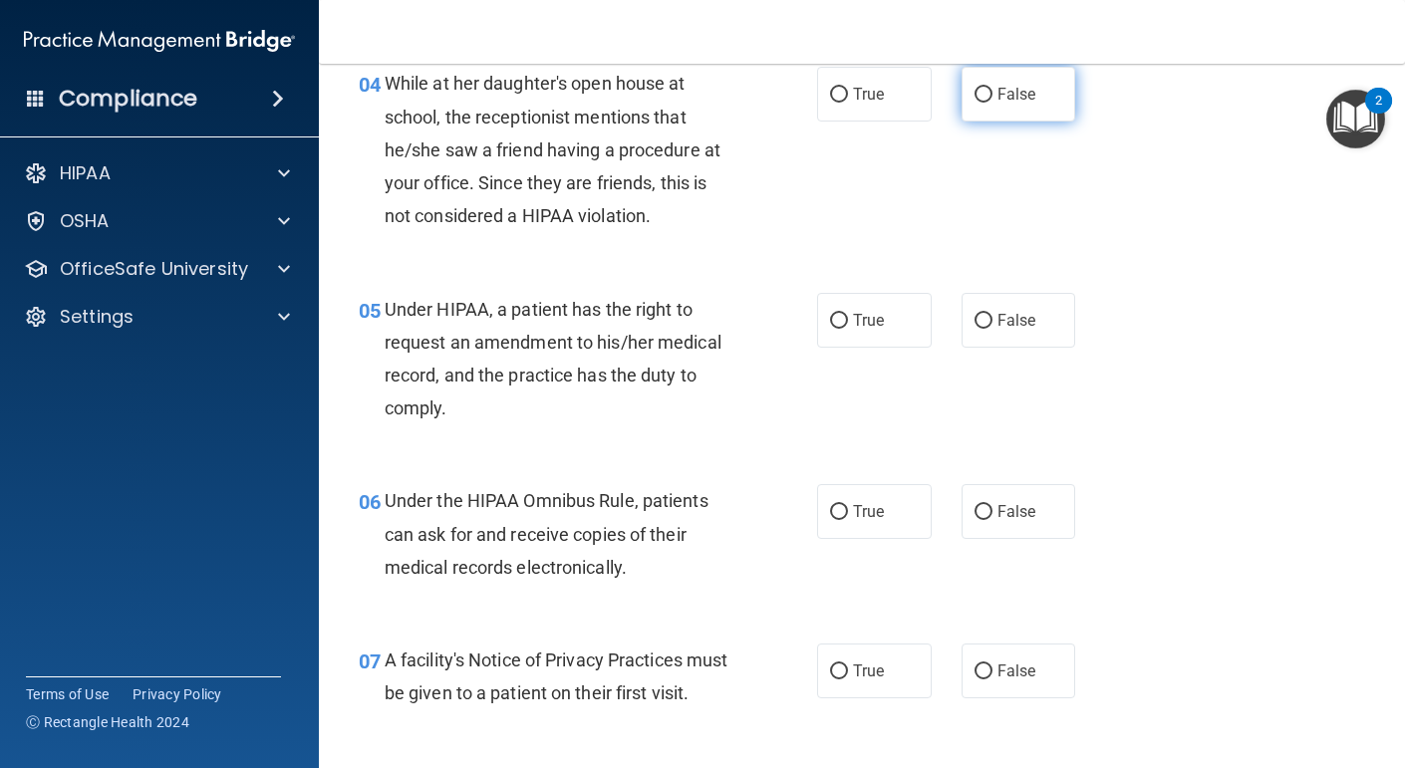
click at [1034, 85] on span "False" at bounding box center [1017, 94] width 39 height 19
click at [993, 88] on input "False" at bounding box center [984, 95] width 18 height 15
radio input "true"
click at [896, 330] on label "True" at bounding box center [874, 320] width 115 height 55
click at [848, 329] on input "True" at bounding box center [839, 321] width 18 height 15
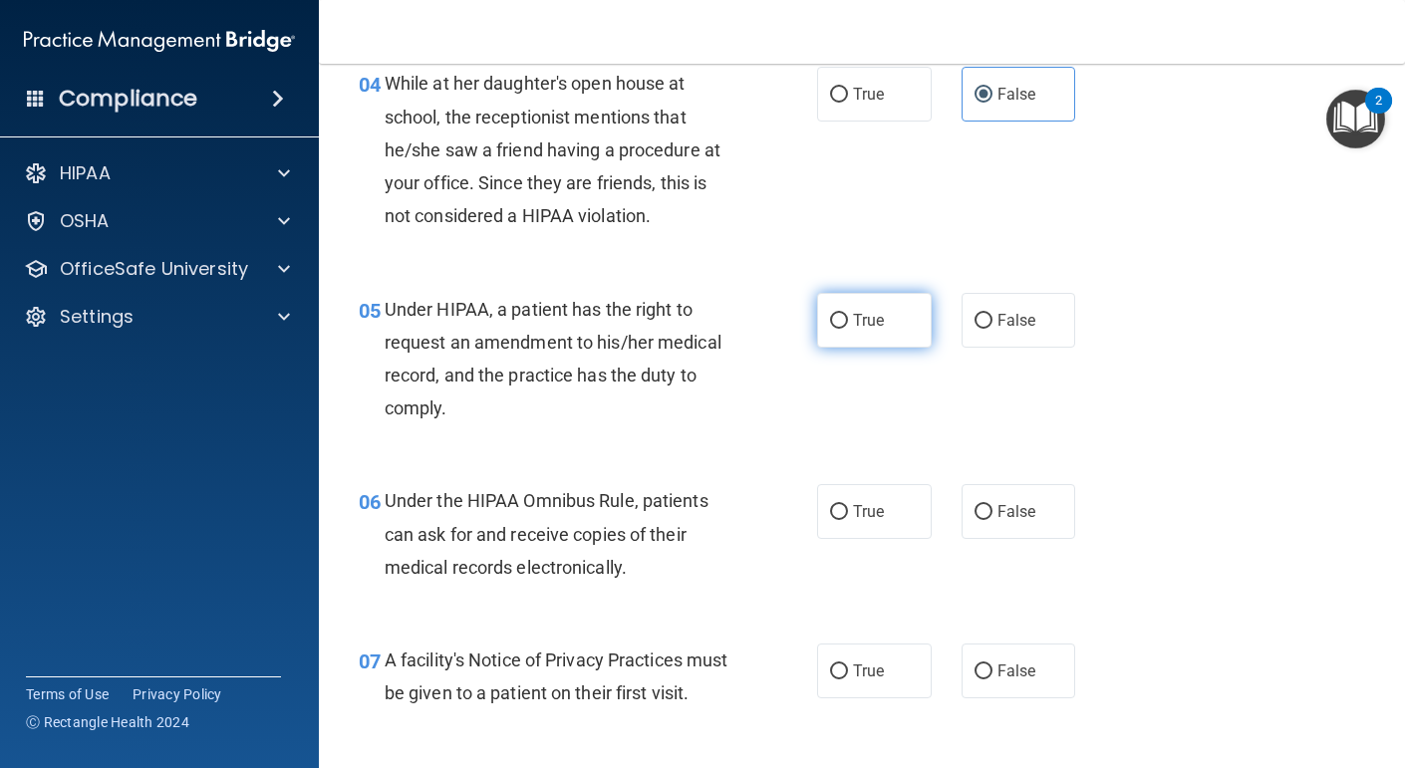
radio input "true"
click at [850, 518] on label "True" at bounding box center [874, 511] width 115 height 55
click at [848, 518] on input "True" at bounding box center [839, 512] width 18 height 15
radio input "true"
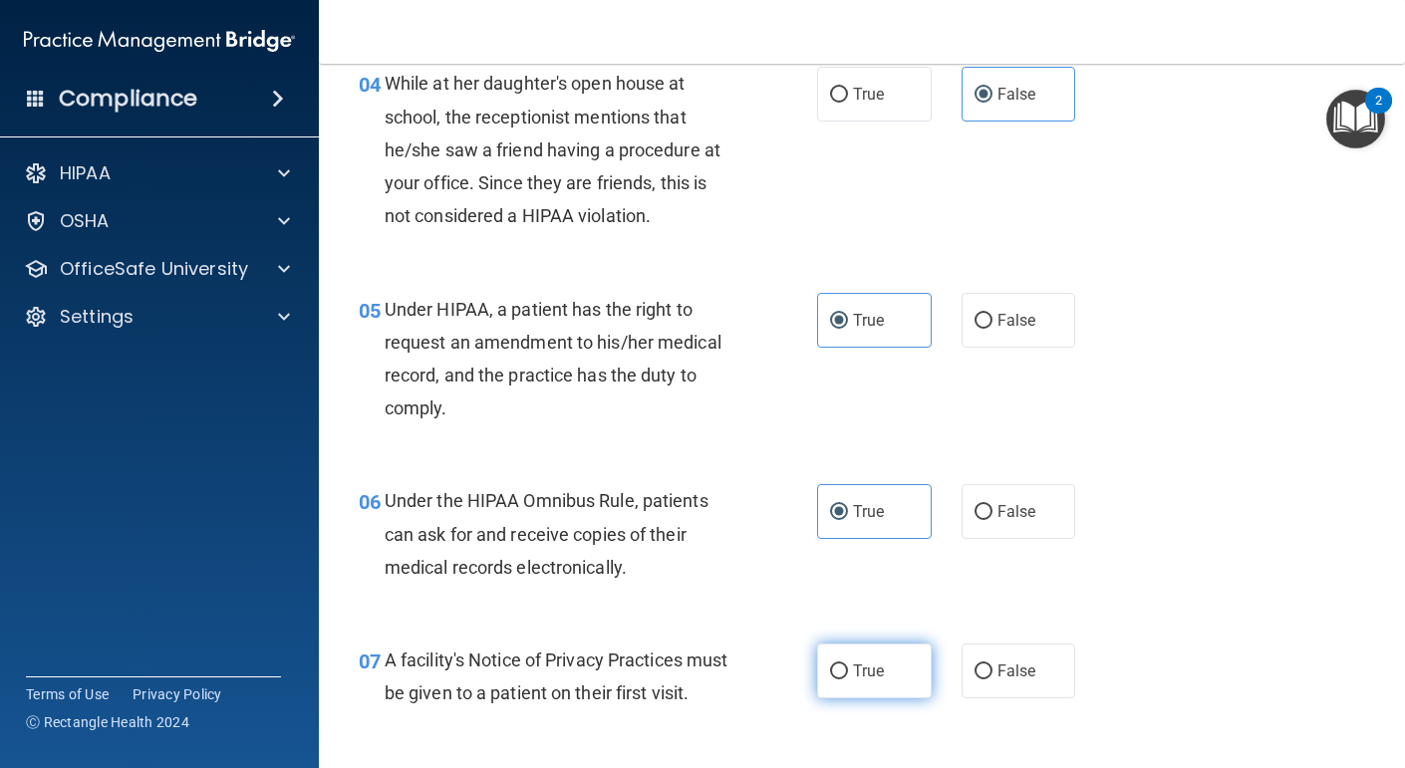
click at [839, 668] on input "True" at bounding box center [839, 672] width 18 height 15
radio input "true"
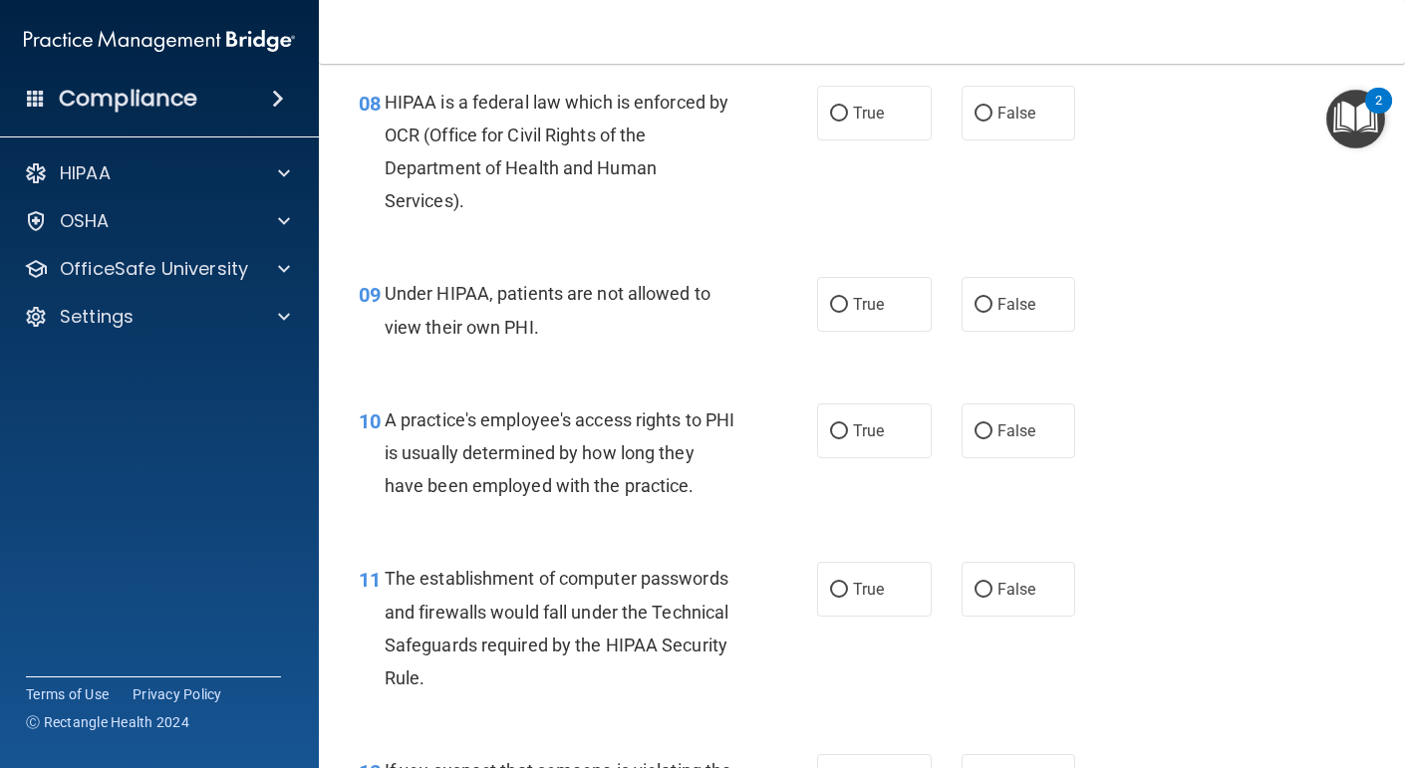
scroll to position [1421, 0]
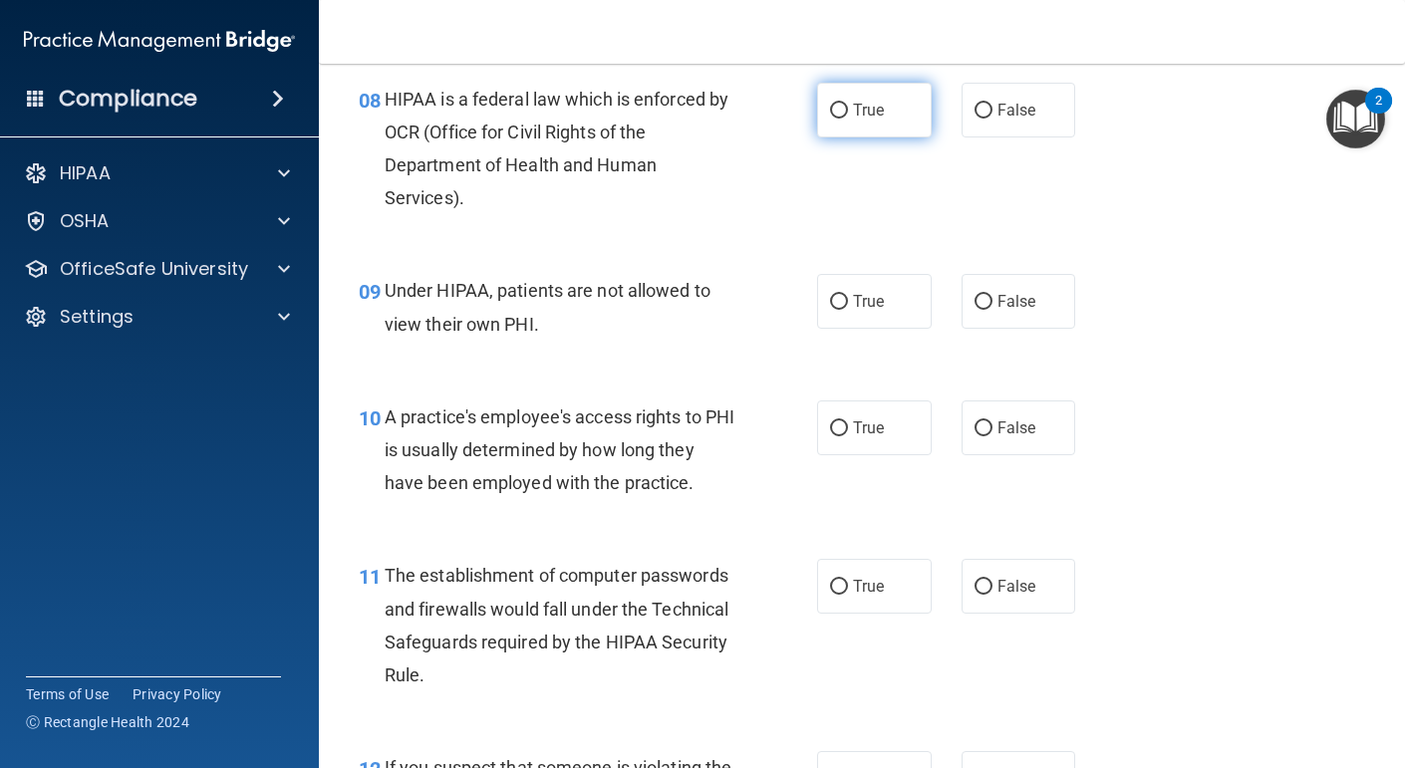
click at [884, 113] on span "True" at bounding box center [868, 110] width 31 height 19
click at [848, 113] on input "True" at bounding box center [839, 111] width 18 height 15
radio input "true"
click at [1021, 292] on span "False" at bounding box center [1017, 301] width 39 height 19
click at [993, 295] on input "False" at bounding box center [984, 302] width 18 height 15
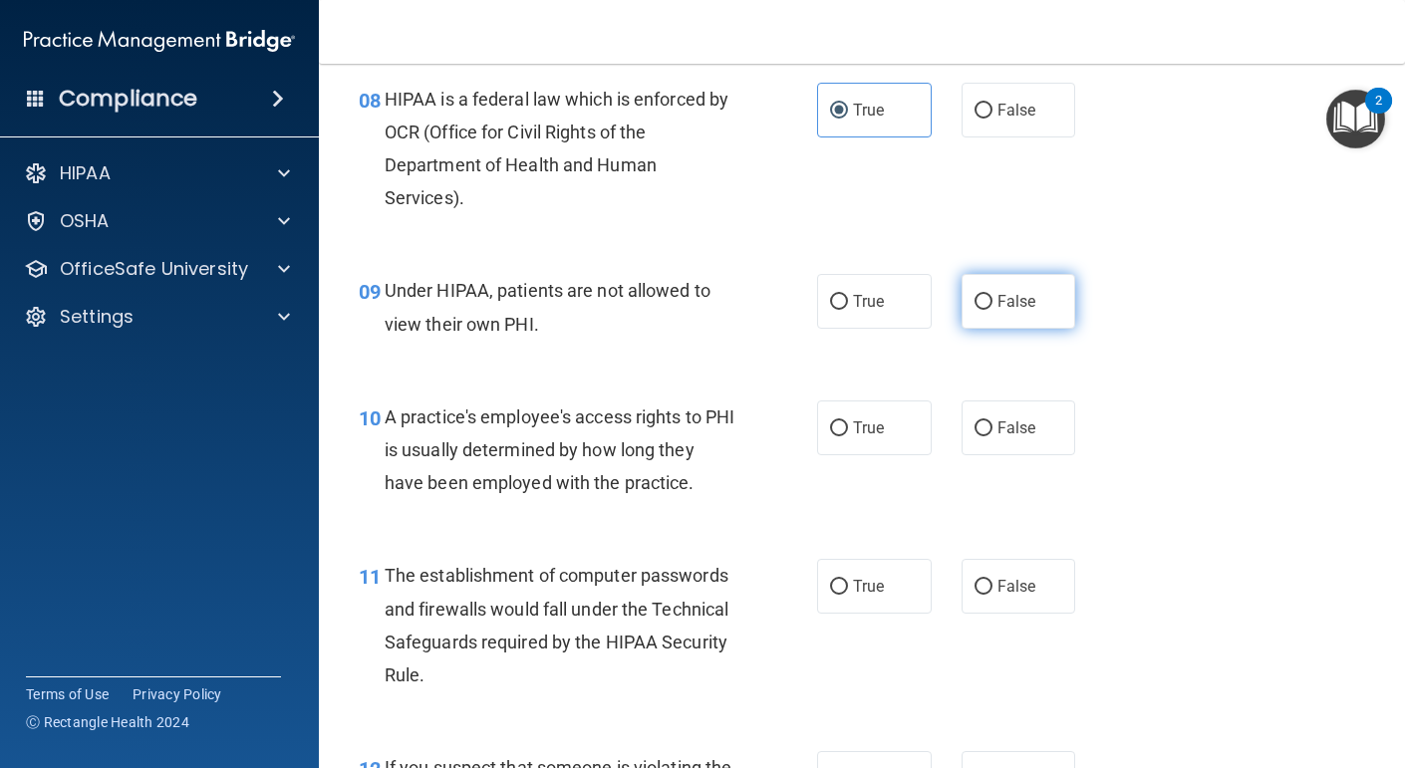
radio input "true"
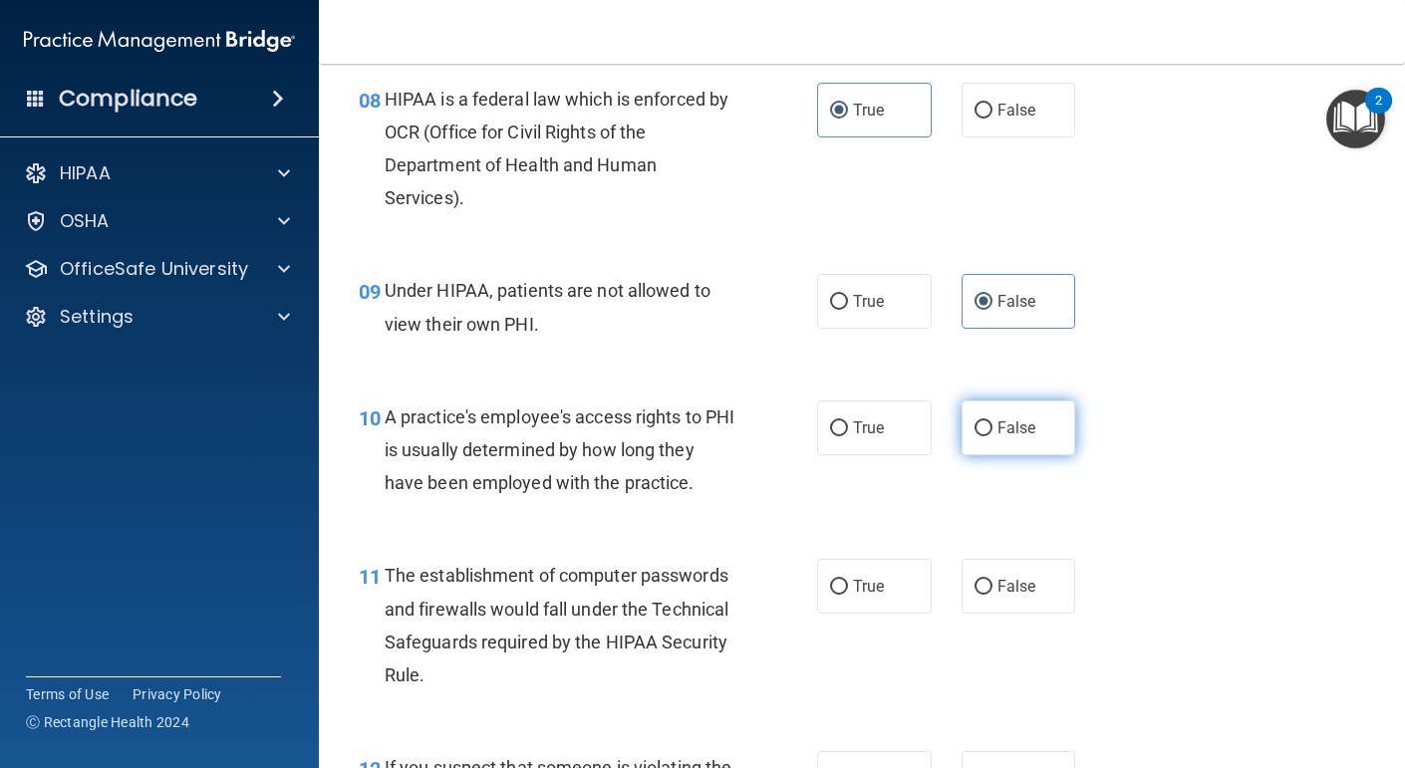
click at [1015, 426] on span "False" at bounding box center [1017, 428] width 39 height 19
click at [993, 426] on input "False" at bounding box center [984, 429] width 18 height 15
radio input "true"
click at [881, 606] on label "True" at bounding box center [874, 586] width 115 height 55
click at [848, 595] on input "True" at bounding box center [839, 587] width 18 height 15
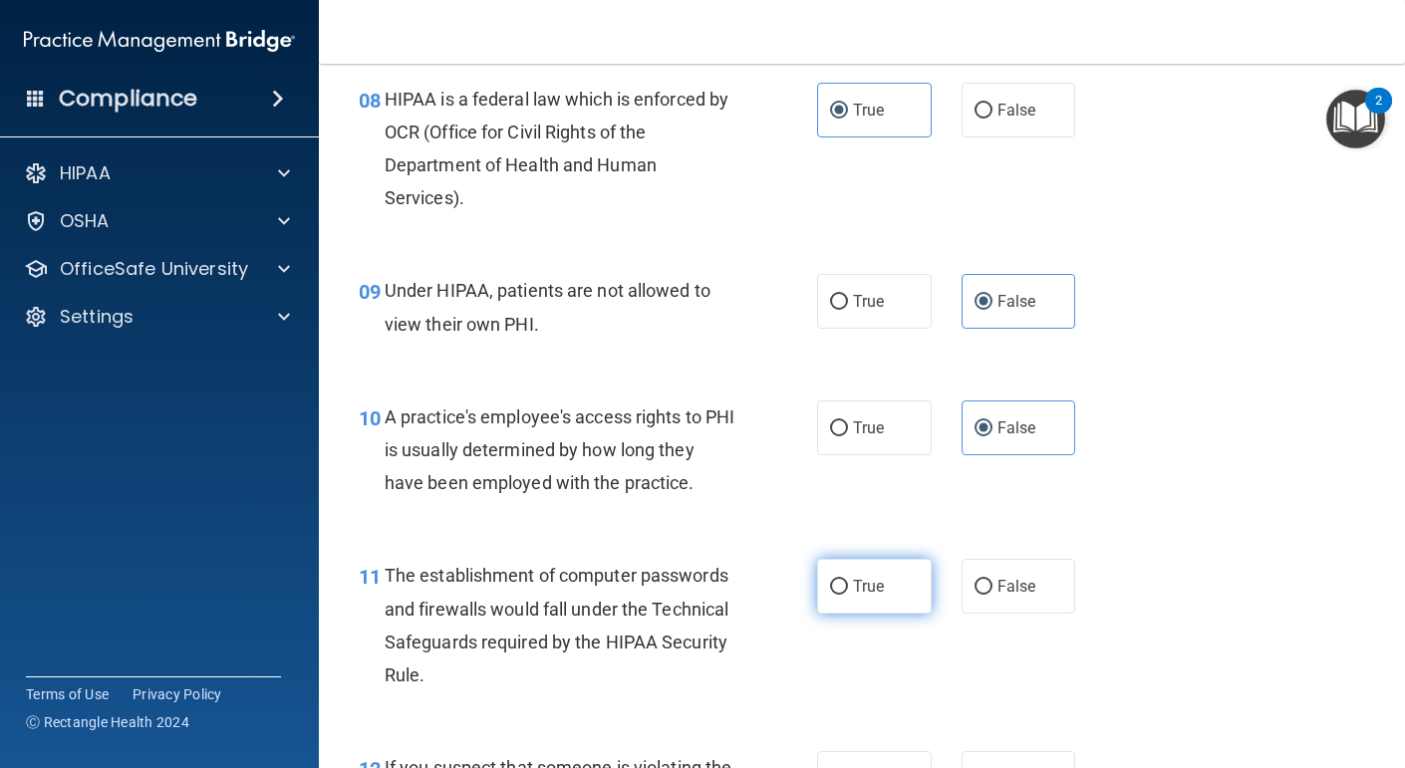
radio input "true"
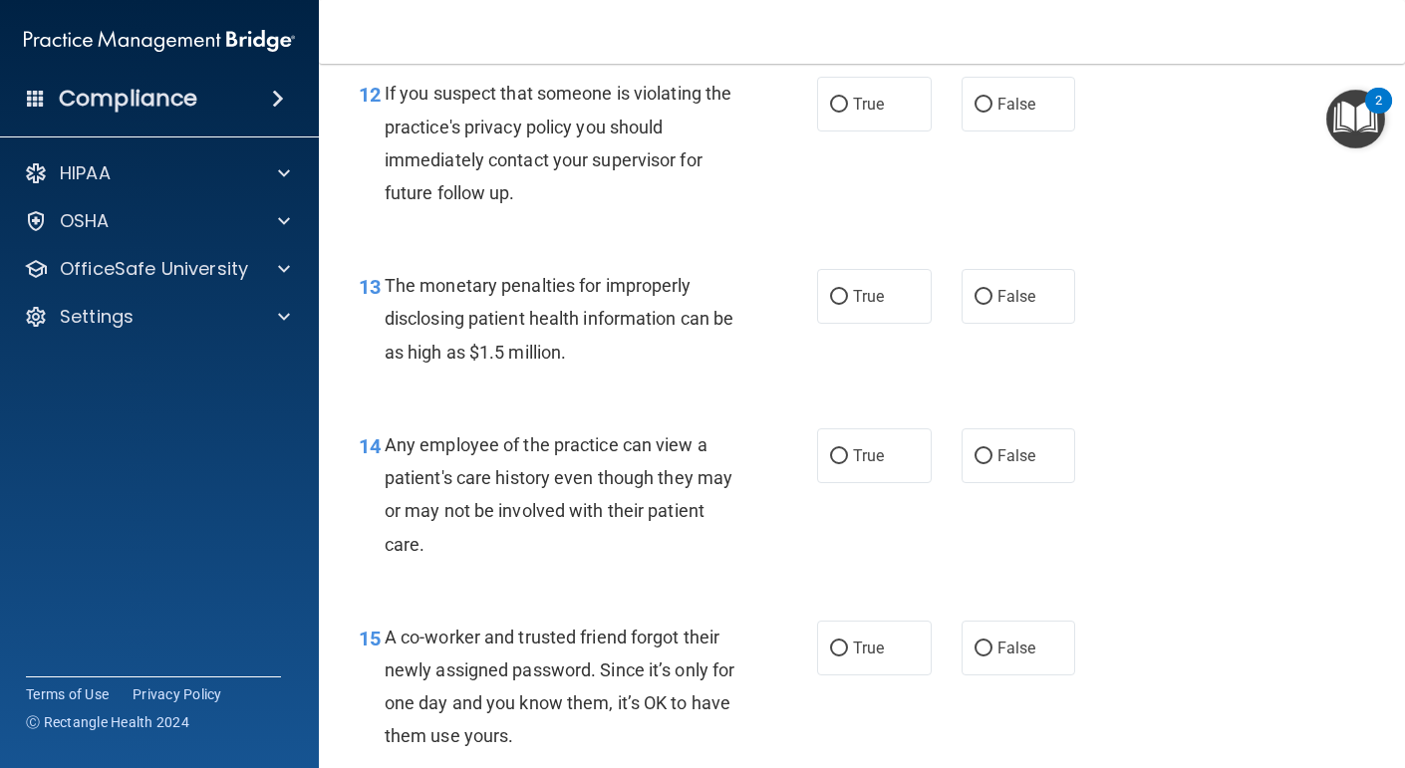
scroll to position [2099, 0]
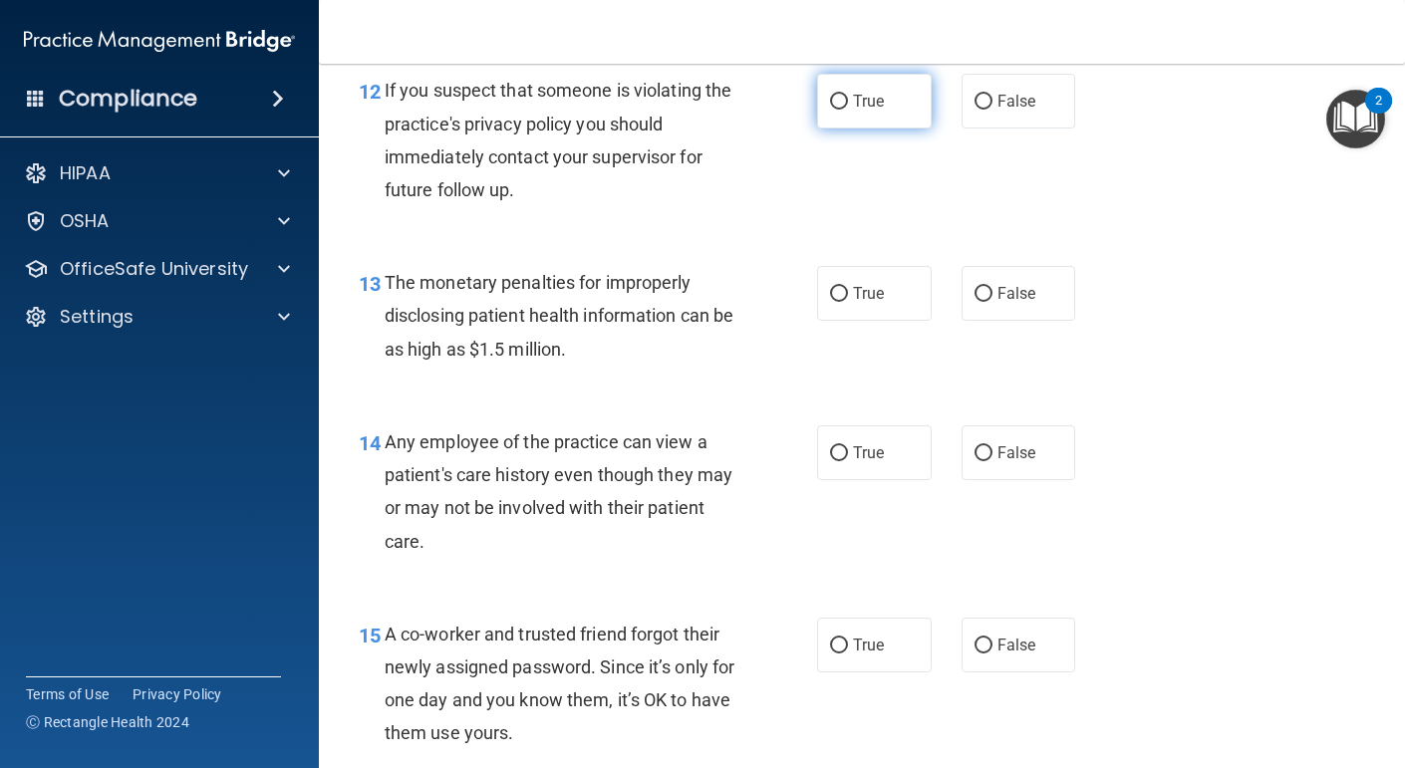
click at [900, 76] on label "True" at bounding box center [874, 101] width 115 height 55
click at [848, 95] on input "True" at bounding box center [839, 102] width 18 height 15
radio input "true"
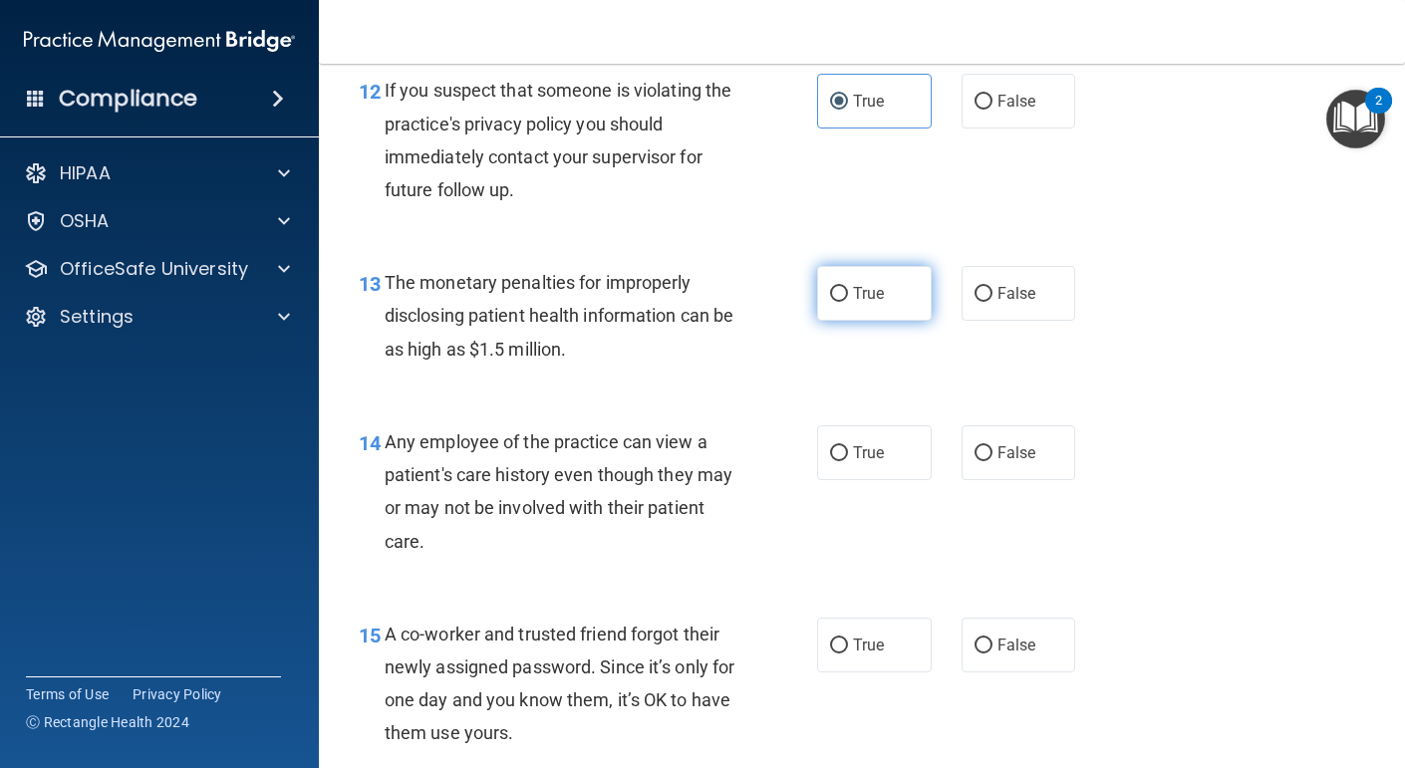
click at [876, 279] on label "True" at bounding box center [874, 293] width 115 height 55
click at [848, 287] on input "True" at bounding box center [839, 294] width 18 height 15
radio input "true"
click at [1005, 462] on label "False" at bounding box center [1019, 453] width 115 height 55
click at [993, 461] on input "False" at bounding box center [984, 454] width 18 height 15
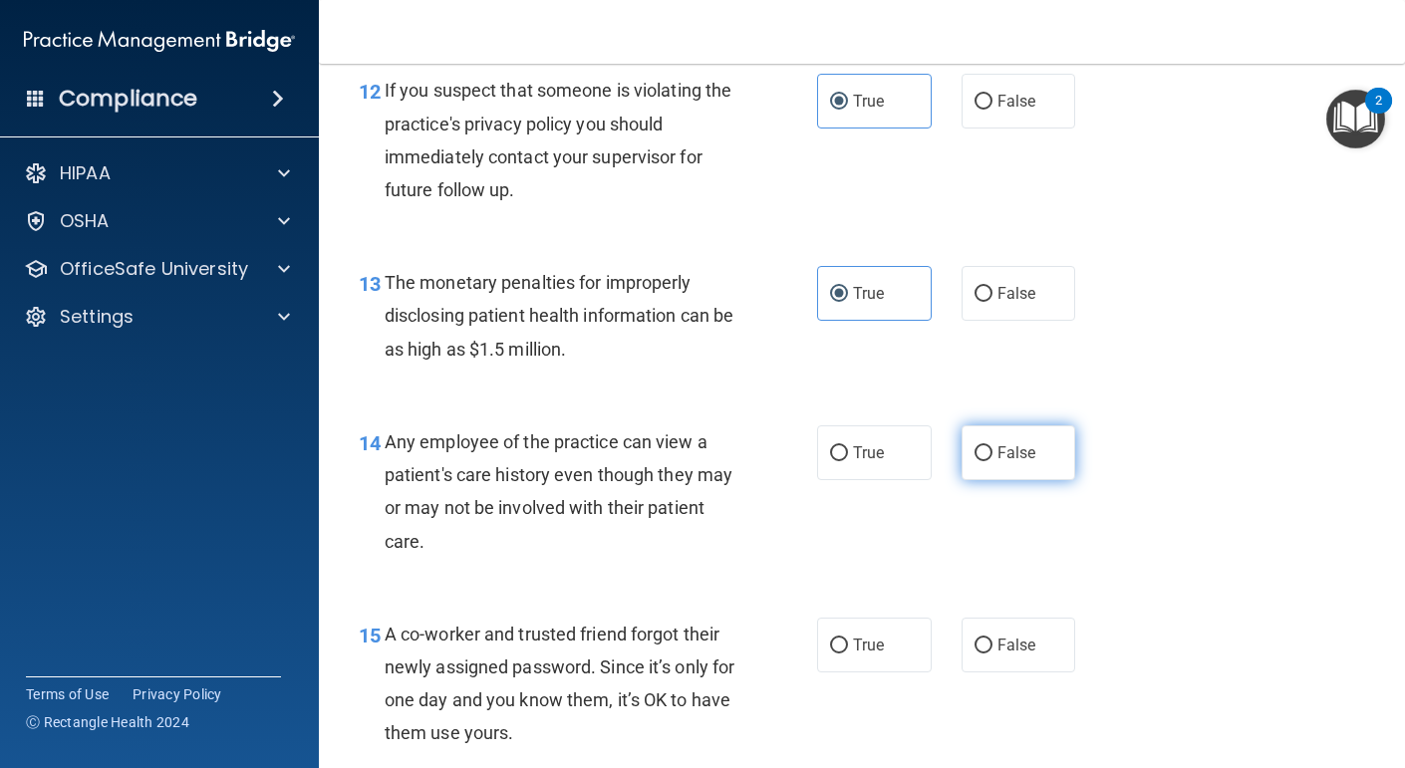
radio input "true"
click at [995, 621] on label "False" at bounding box center [1019, 645] width 115 height 55
click at [993, 639] on input "False" at bounding box center [984, 646] width 18 height 15
radio input "true"
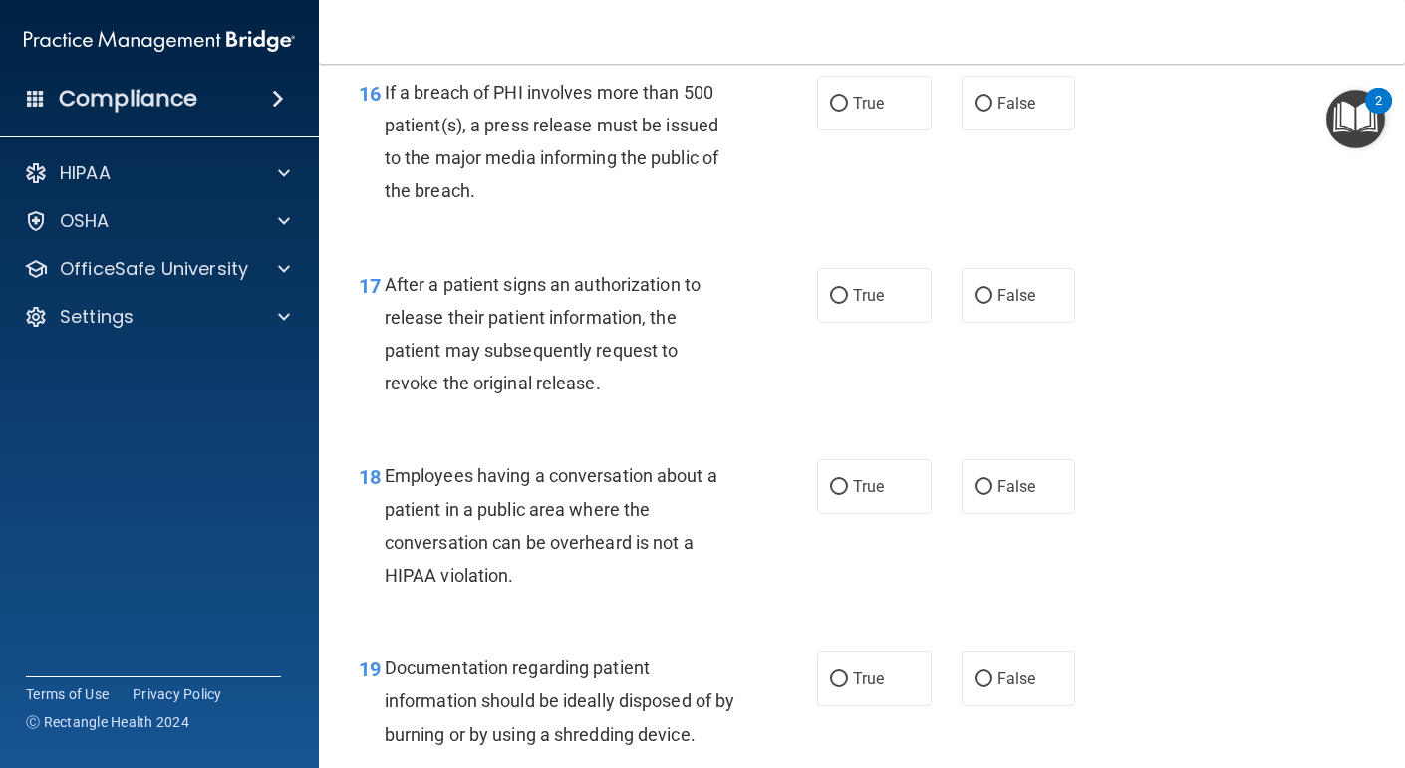
scroll to position [2844, 0]
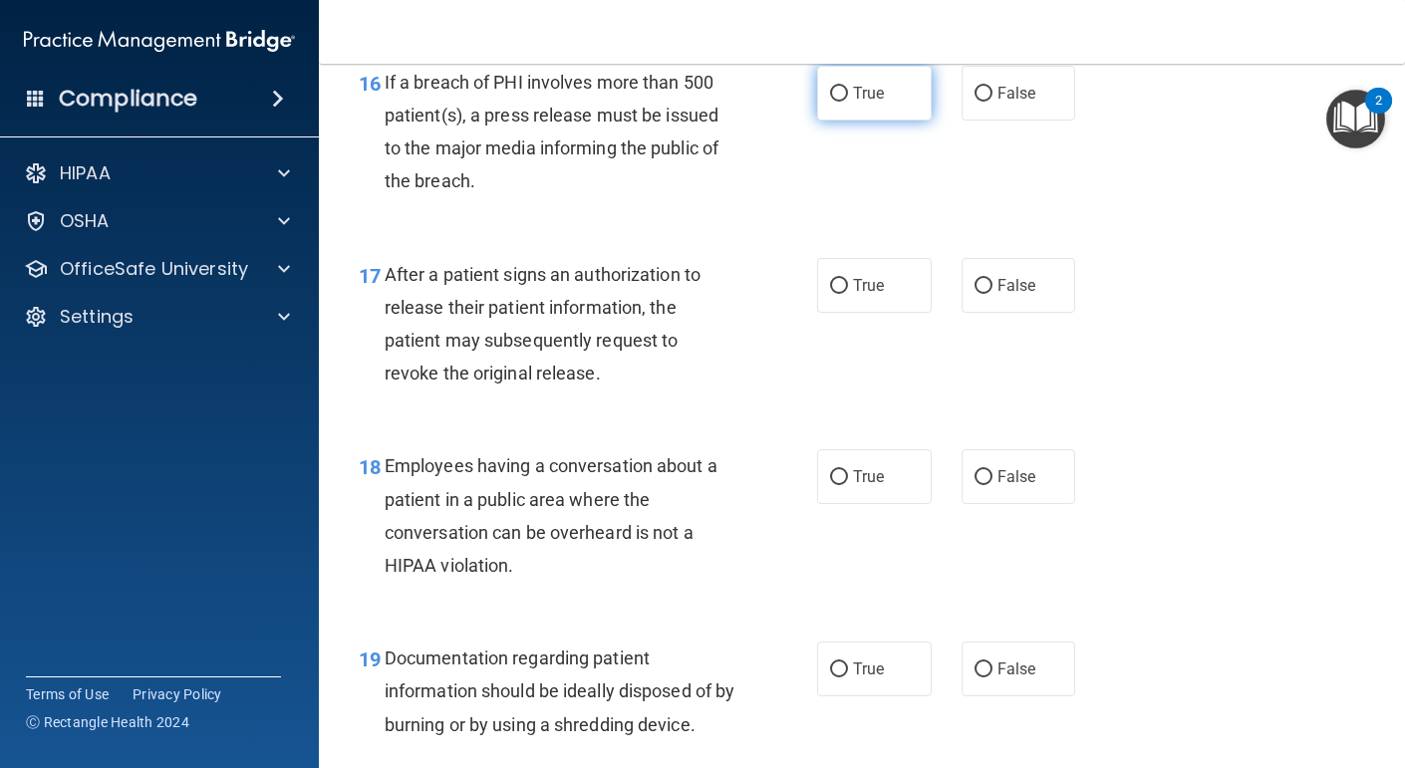
click at [855, 90] on span "True" at bounding box center [868, 93] width 31 height 19
click at [848, 90] on input "True" at bounding box center [839, 94] width 18 height 15
radio input "true"
click at [851, 294] on label "True" at bounding box center [874, 285] width 115 height 55
click at [848, 294] on input "True" at bounding box center [839, 286] width 18 height 15
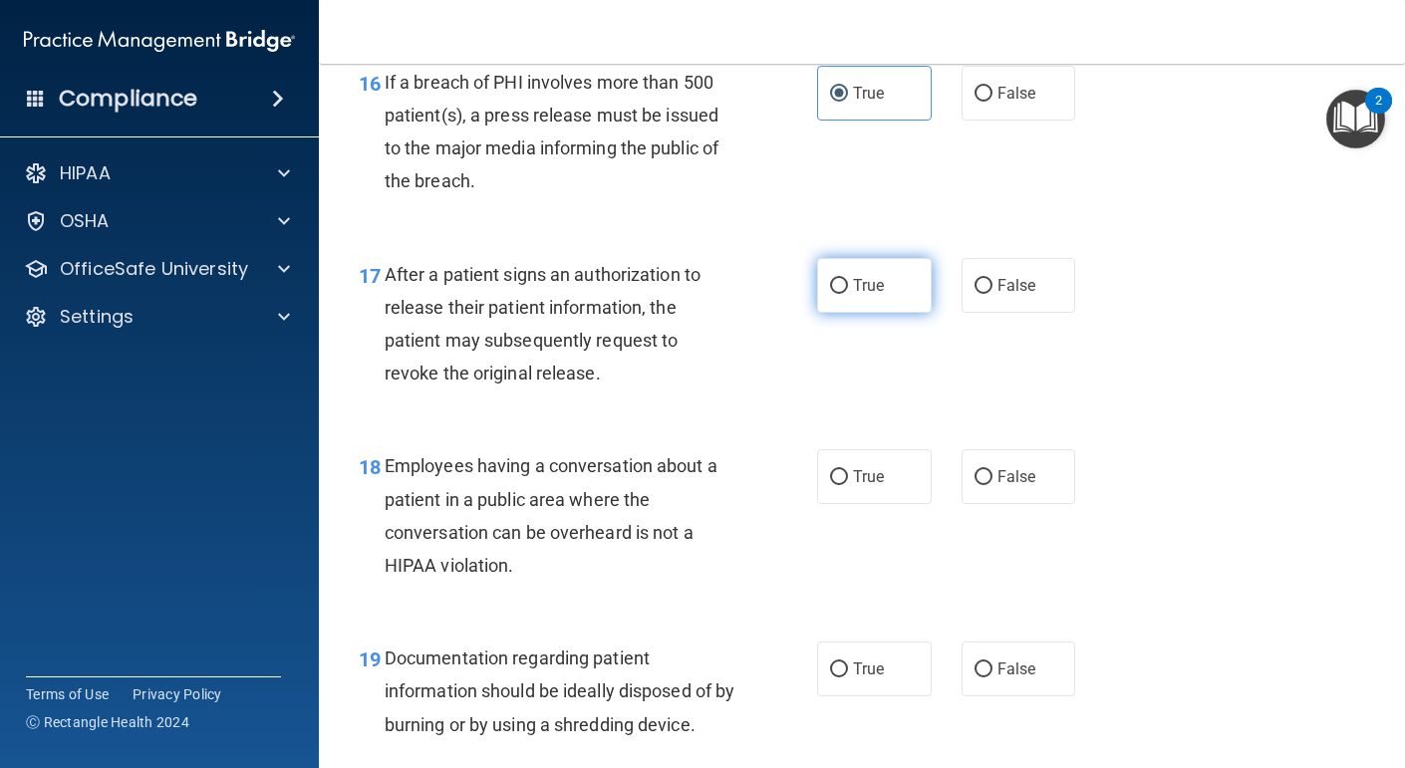
radio input "true"
click at [1010, 478] on span "False" at bounding box center [1017, 476] width 39 height 19
click at [993, 478] on input "False" at bounding box center [984, 477] width 18 height 15
radio input "true"
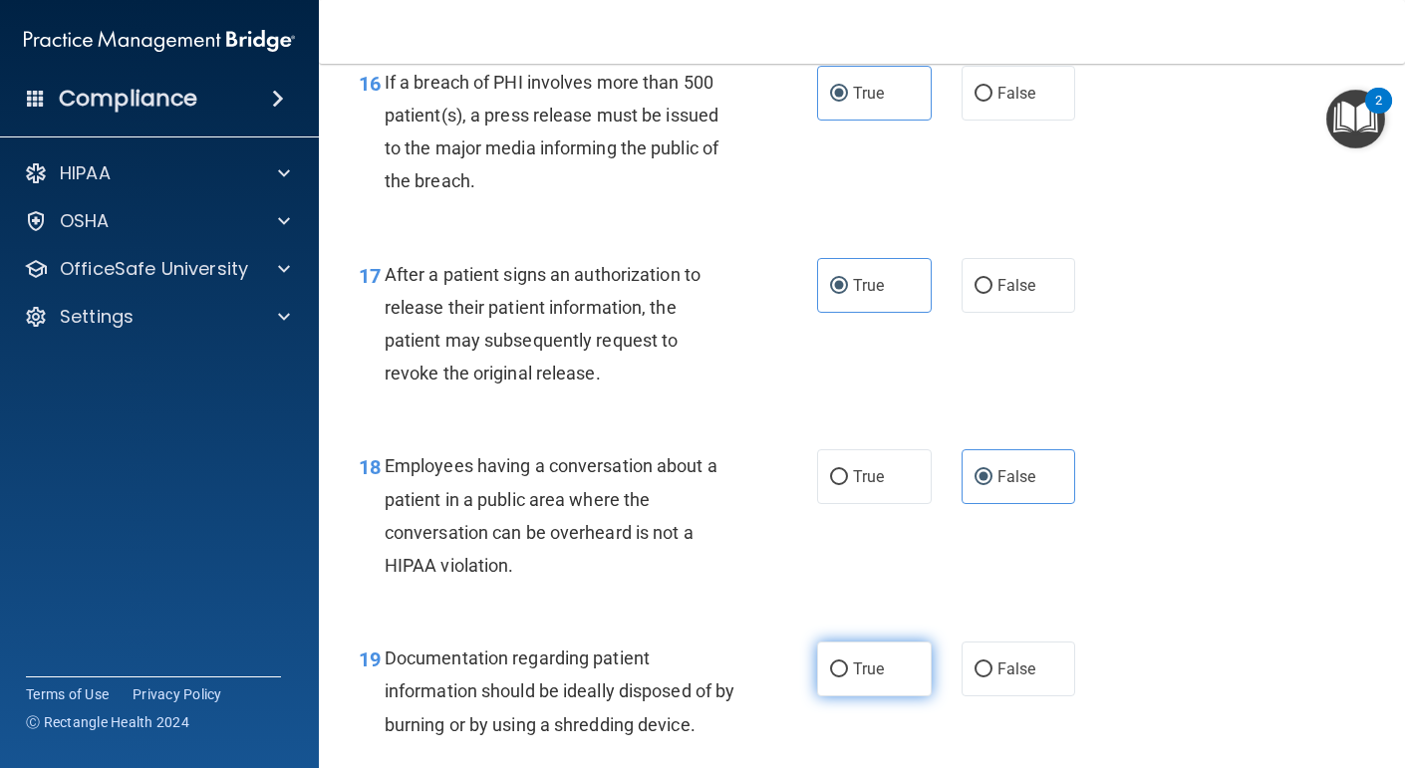
click at [903, 669] on label "True" at bounding box center [874, 669] width 115 height 55
click at [848, 669] on input "True" at bounding box center [839, 670] width 18 height 15
radio input "true"
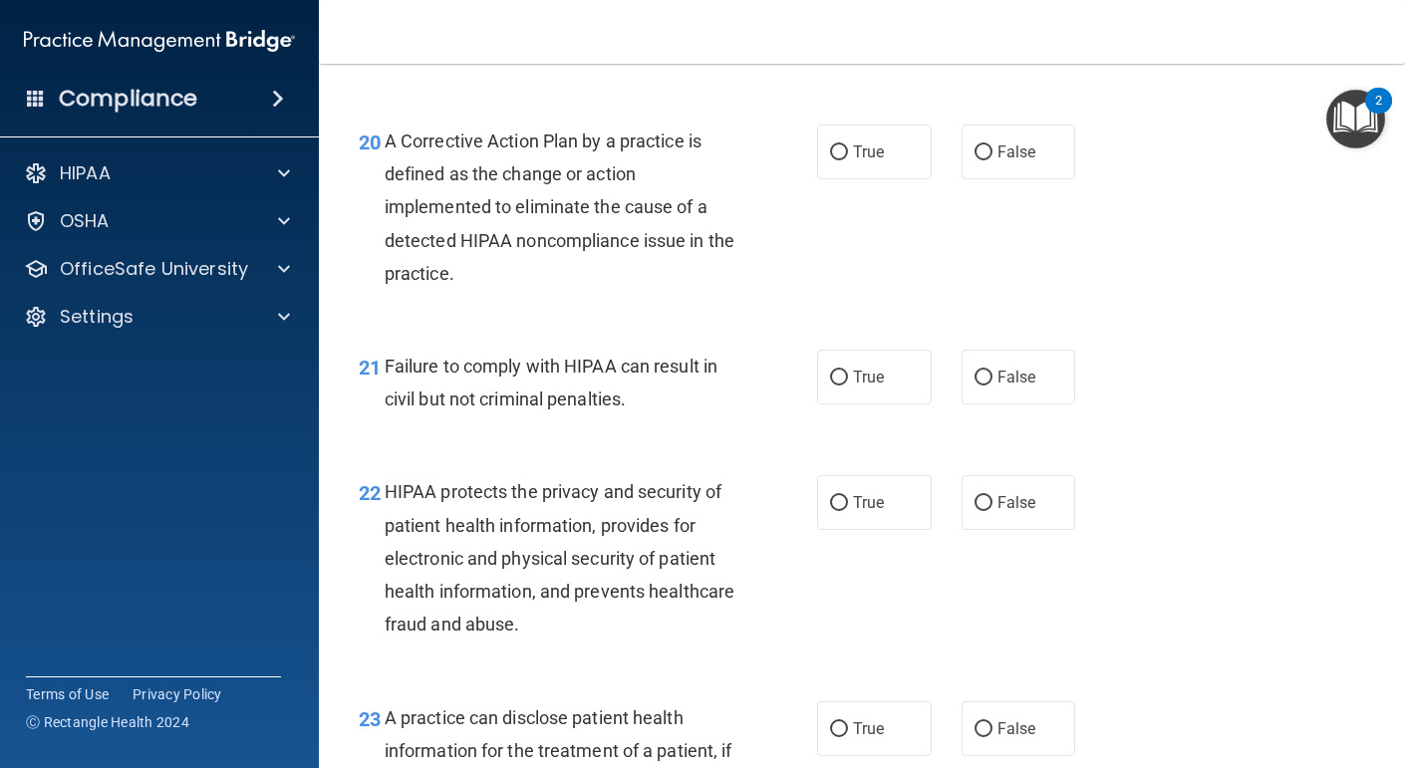
scroll to position [3515, 0]
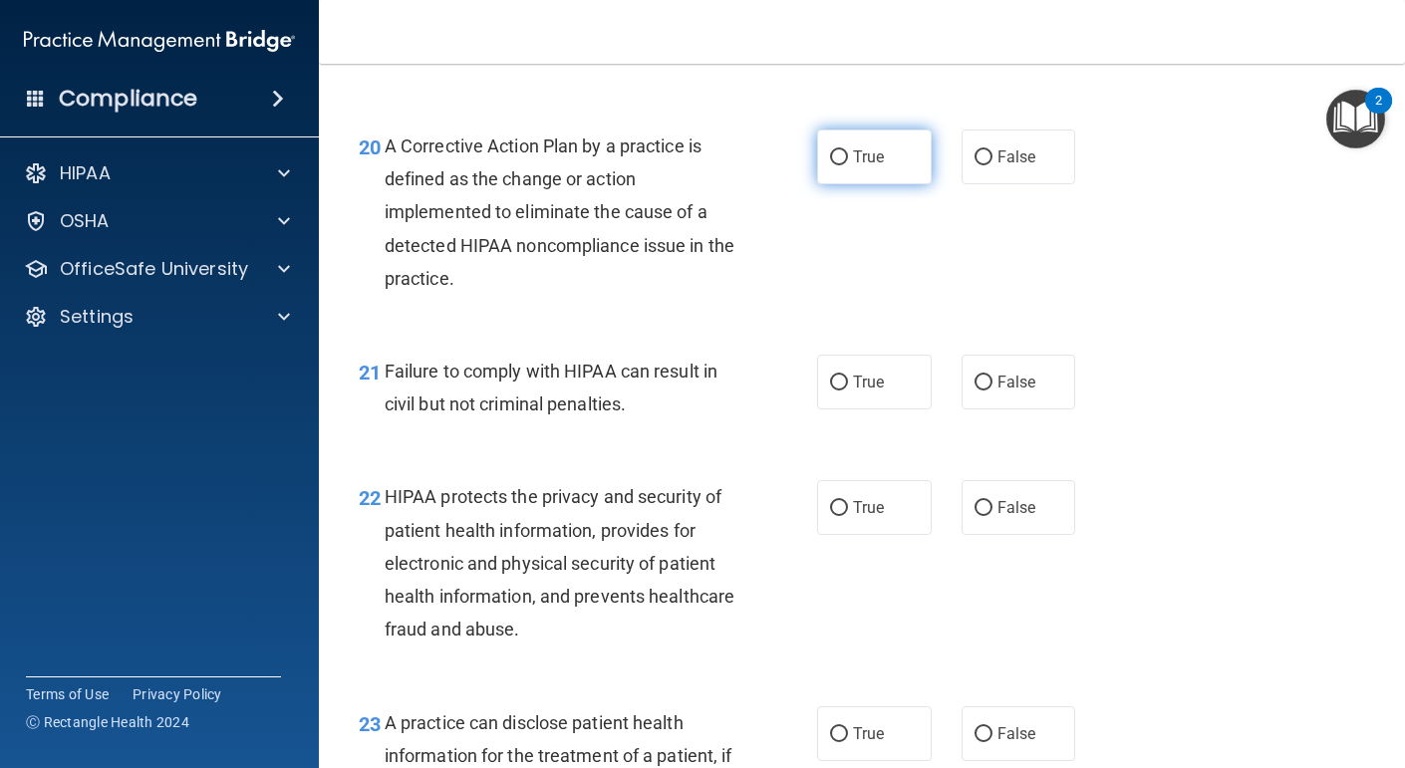
click at [887, 136] on label "True" at bounding box center [874, 157] width 115 height 55
click at [848, 151] on input "True" at bounding box center [839, 158] width 18 height 15
radio input "true"
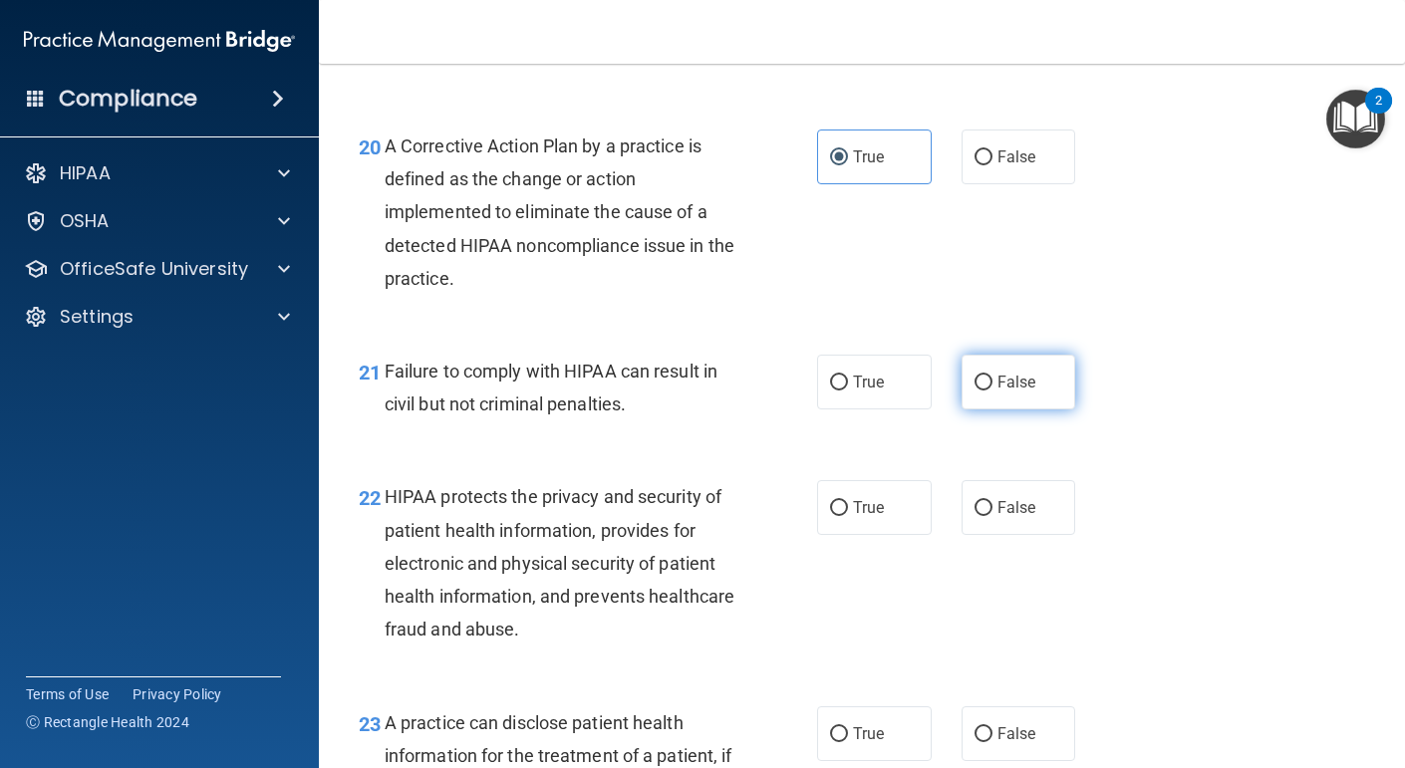
click at [1000, 386] on span "False" at bounding box center [1017, 382] width 39 height 19
click at [993, 386] on input "False" at bounding box center [984, 383] width 18 height 15
radio input "true"
click at [871, 494] on label "True" at bounding box center [874, 507] width 115 height 55
click at [848, 501] on input "True" at bounding box center [839, 508] width 18 height 15
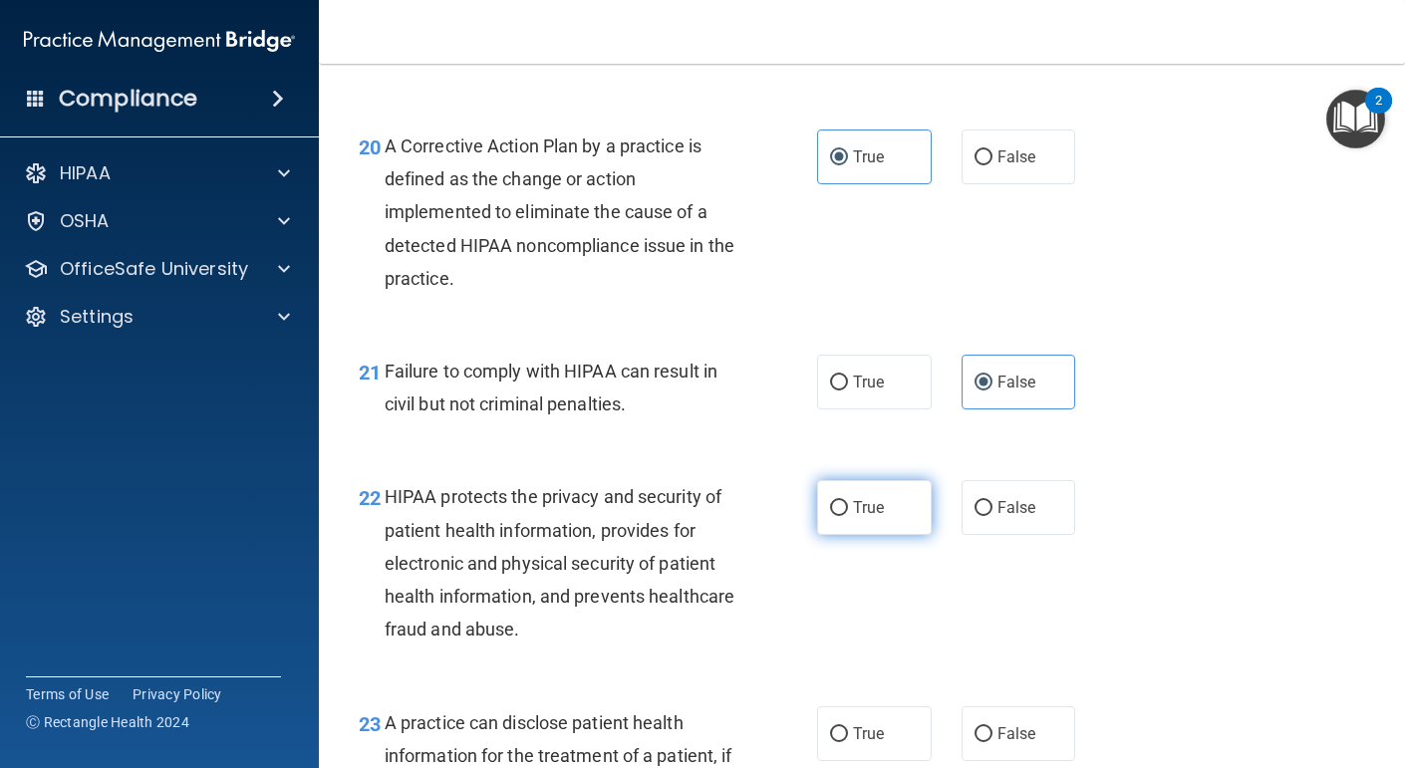
radio input "true"
click at [881, 746] on label "True" at bounding box center [874, 734] width 115 height 55
click at [848, 743] on input "True" at bounding box center [839, 735] width 18 height 15
radio input "true"
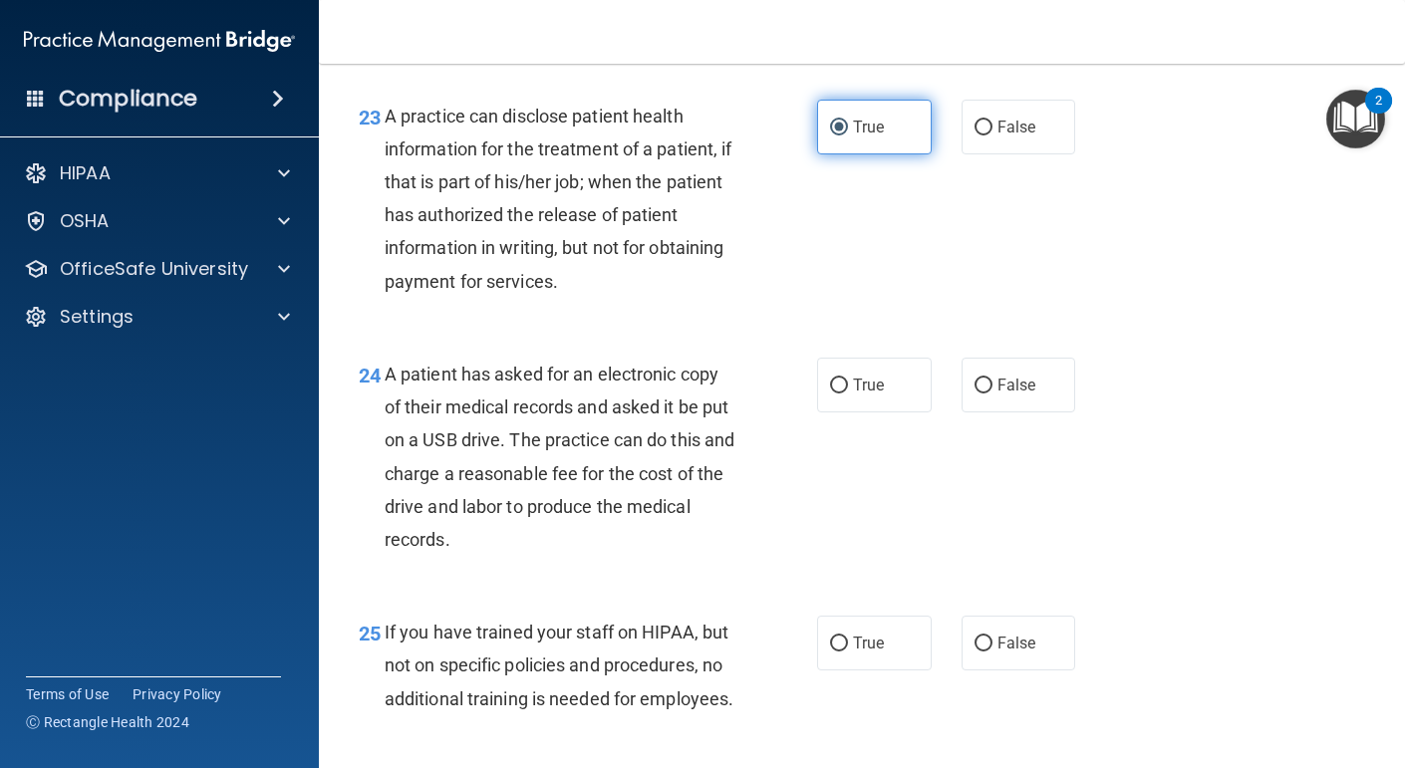
scroll to position [4129, 0]
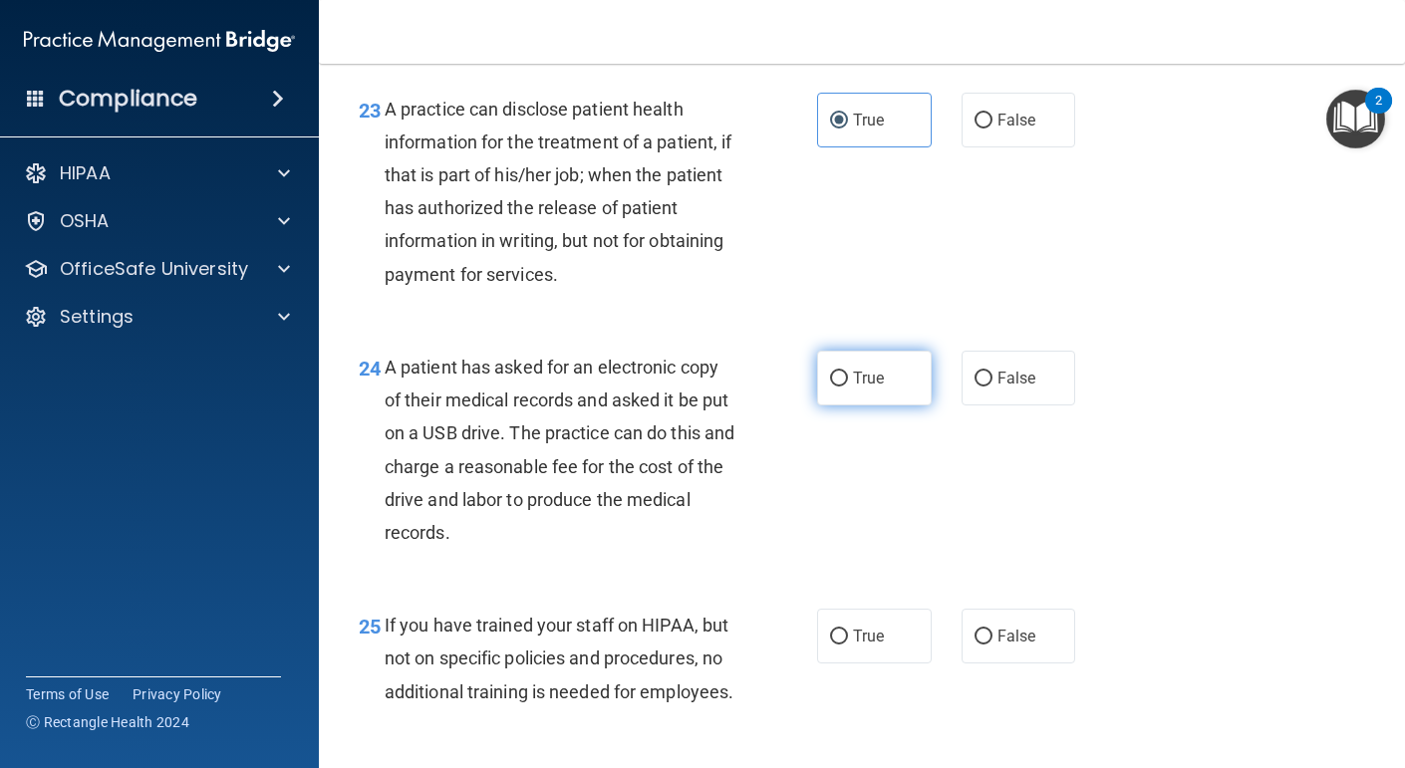
click at [853, 369] on span "True" at bounding box center [868, 378] width 31 height 19
click at [848, 372] on input "True" at bounding box center [839, 379] width 18 height 15
radio input "true"
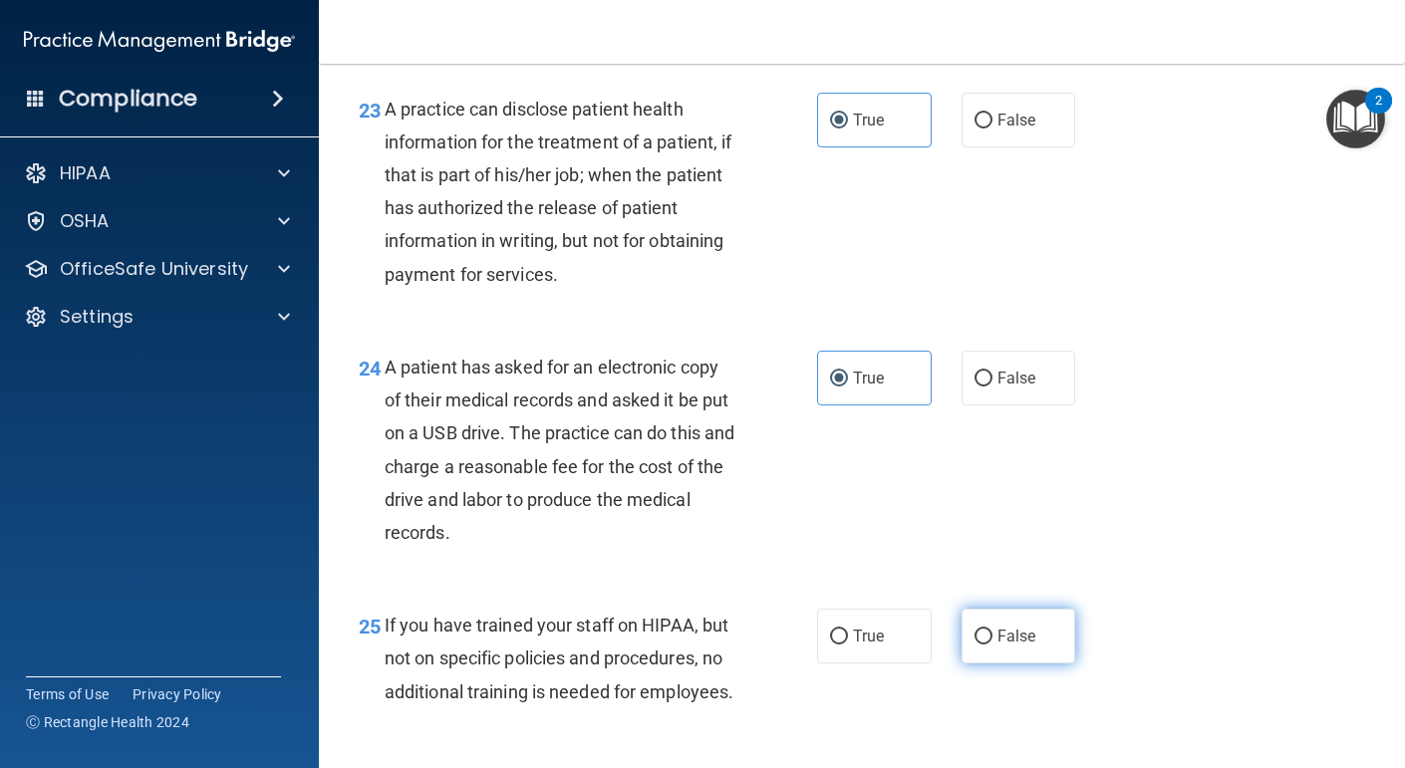
click at [1038, 640] on label "False" at bounding box center [1019, 636] width 115 height 55
click at [993, 640] on input "False" at bounding box center [984, 637] width 18 height 15
radio input "true"
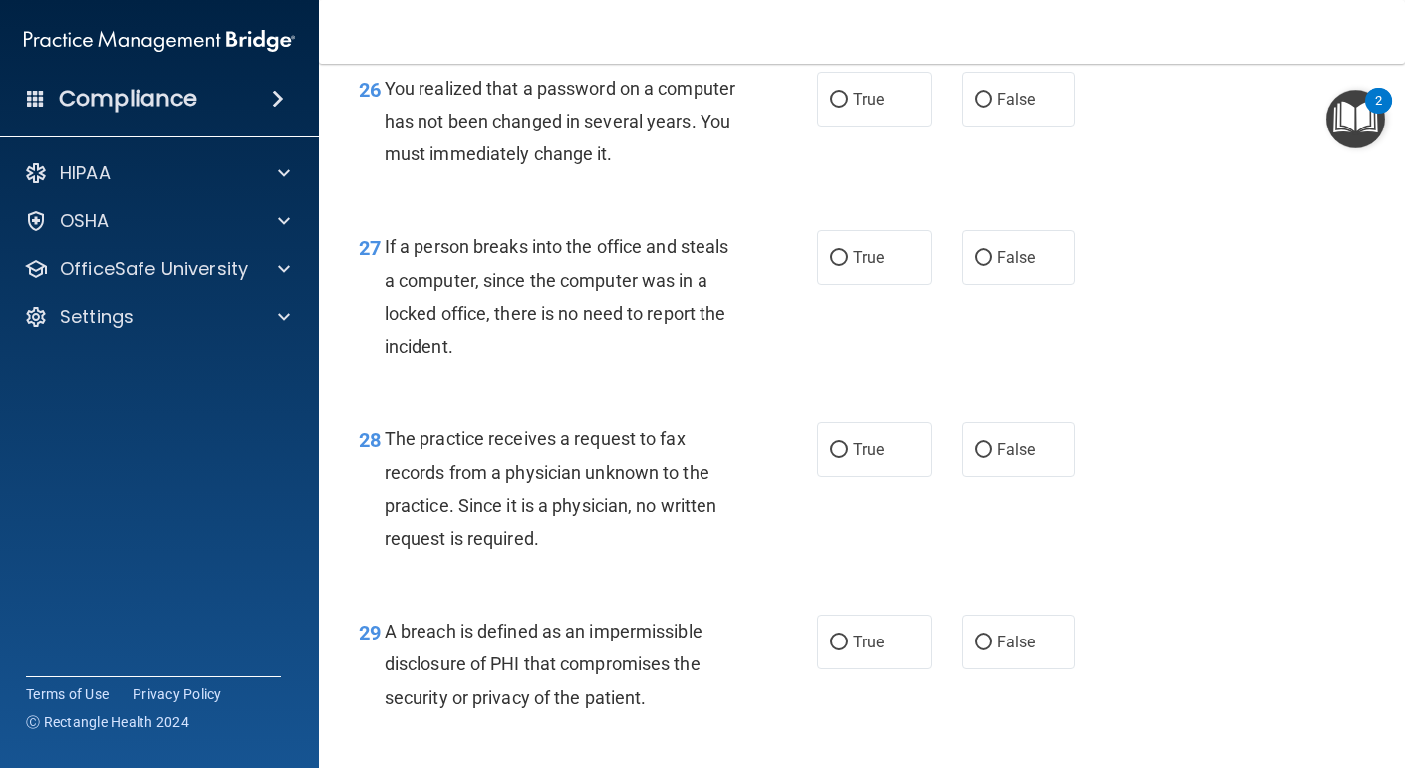
scroll to position [4825, 0]
click at [910, 128] on label "True" at bounding box center [874, 100] width 115 height 55
click at [848, 109] on input "True" at bounding box center [839, 101] width 18 height 15
radio input "true"
click at [997, 286] on label "False" at bounding box center [1019, 258] width 115 height 55
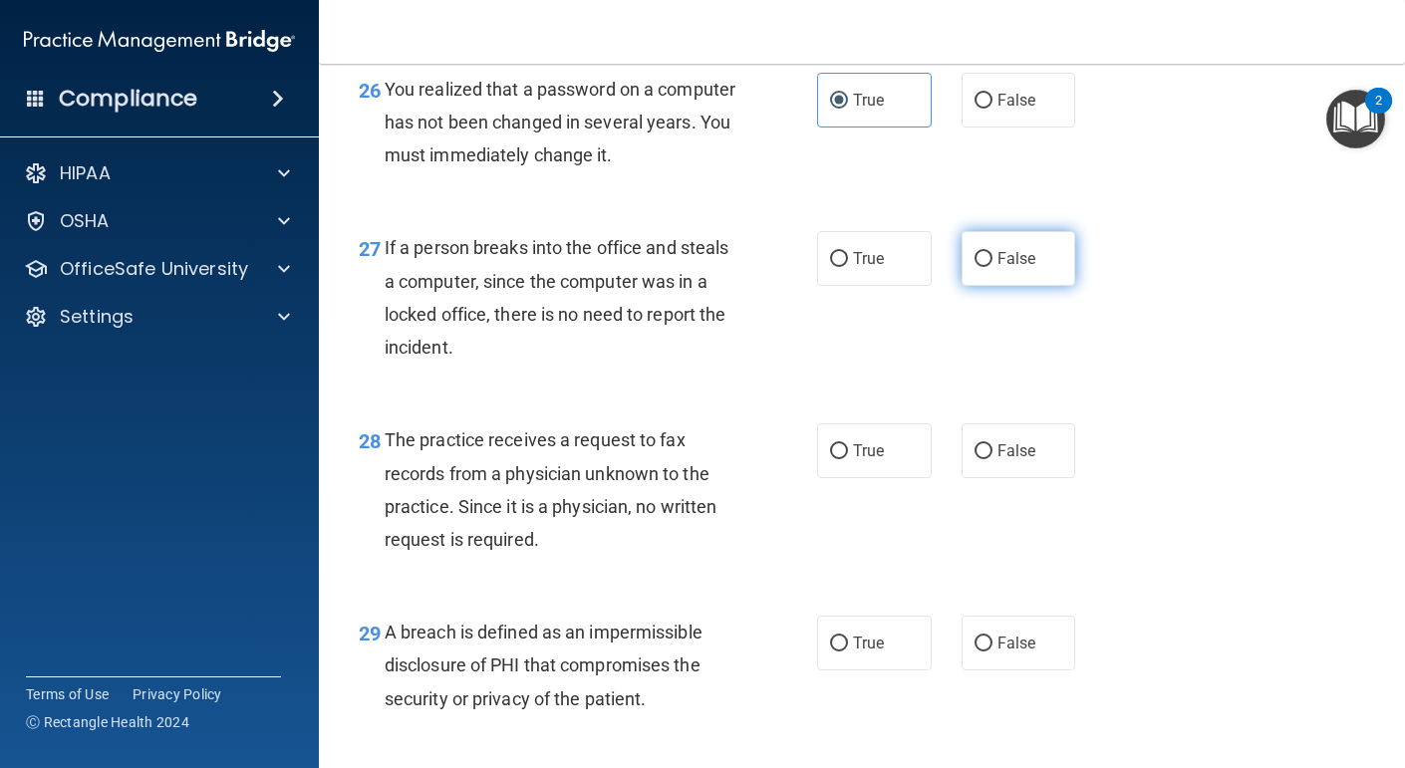
click at [993, 267] on input "False" at bounding box center [984, 259] width 18 height 15
radio input "true"
click at [986, 478] on label "False" at bounding box center [1019, 451] width 115 height 55
click at [986, 459] on input "False" at bounding box center [984, 452] width 18 height 15
radio input "true"
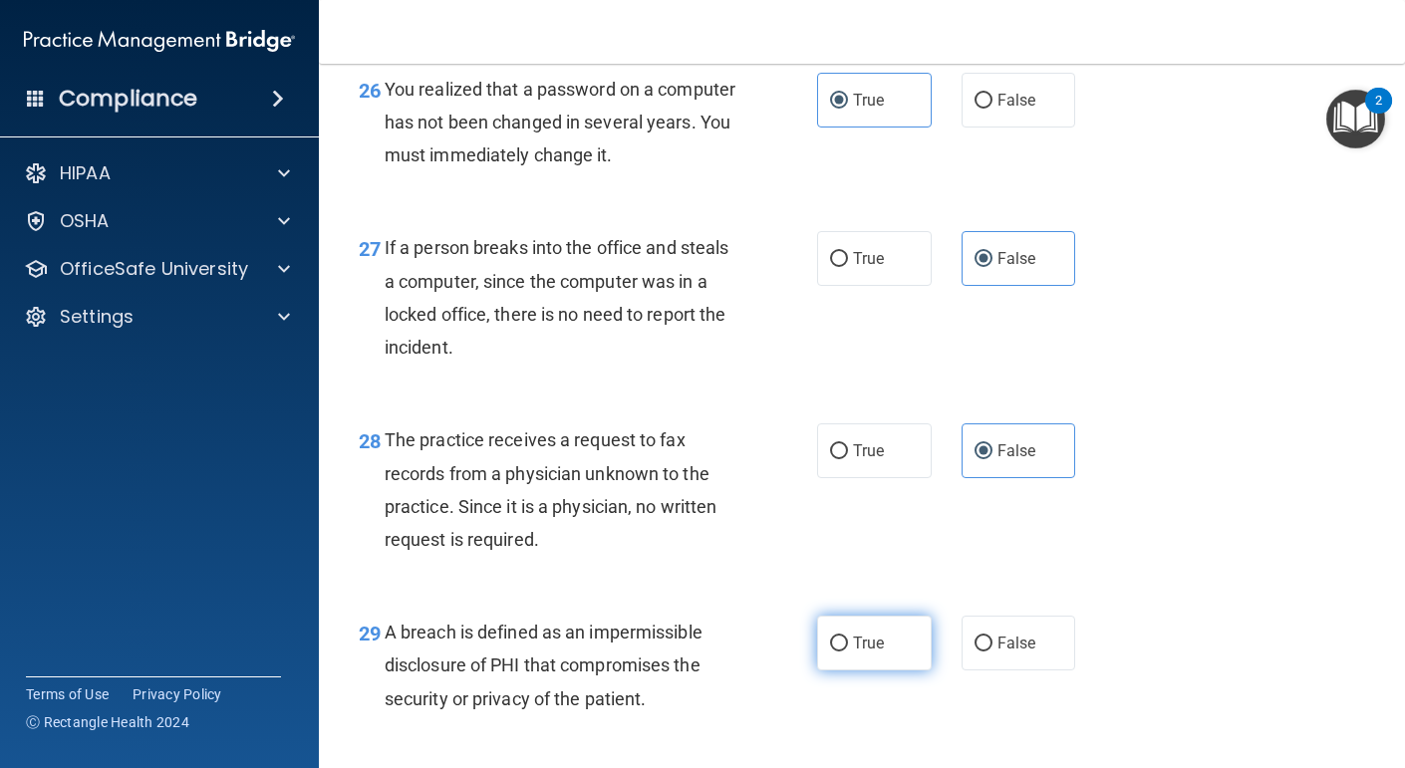
click at [854, 671] on label "True" at bounding box center [874, 643] width 115 height 55
click at [848, 652] on input "True" at bounding box center [839, 644] width 18 height 15
radio input "true"
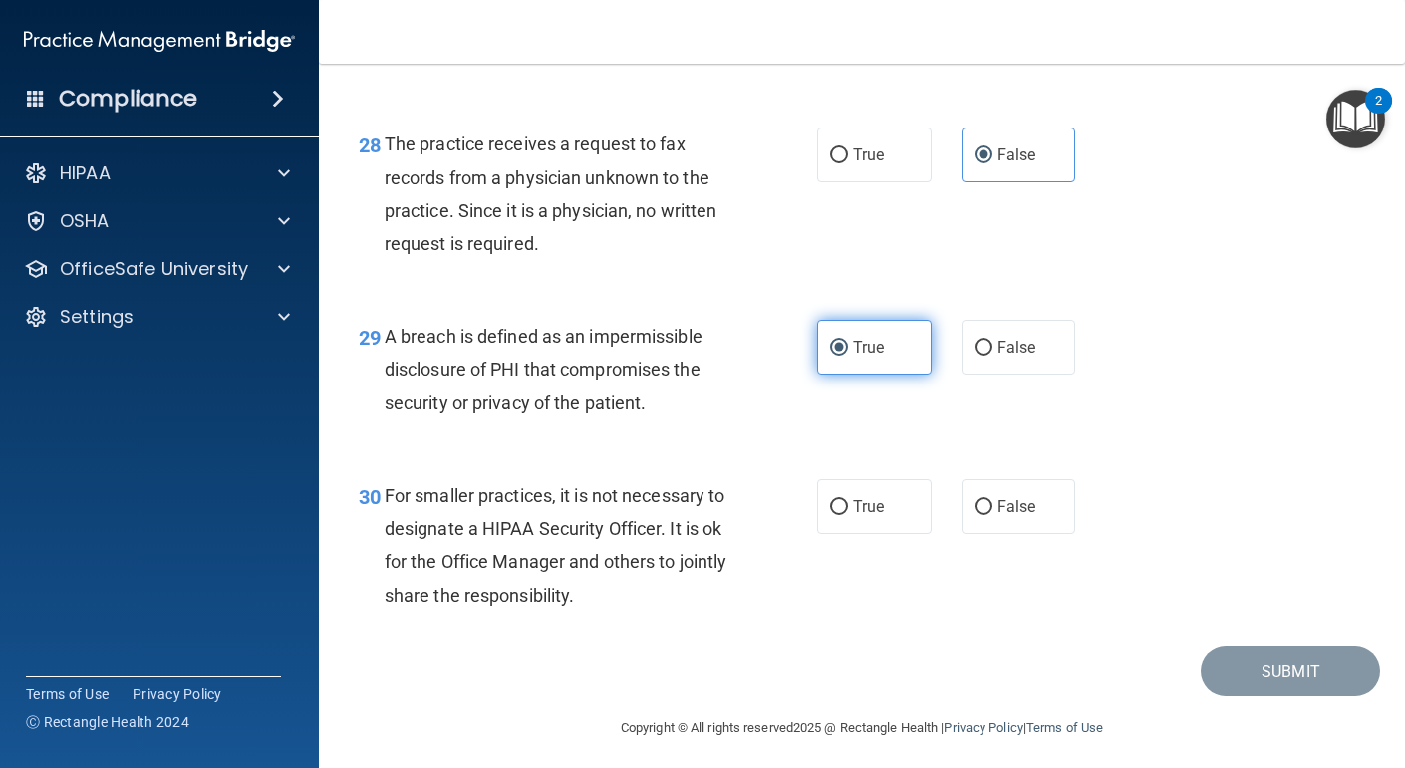
scroll to position [5162, 0]
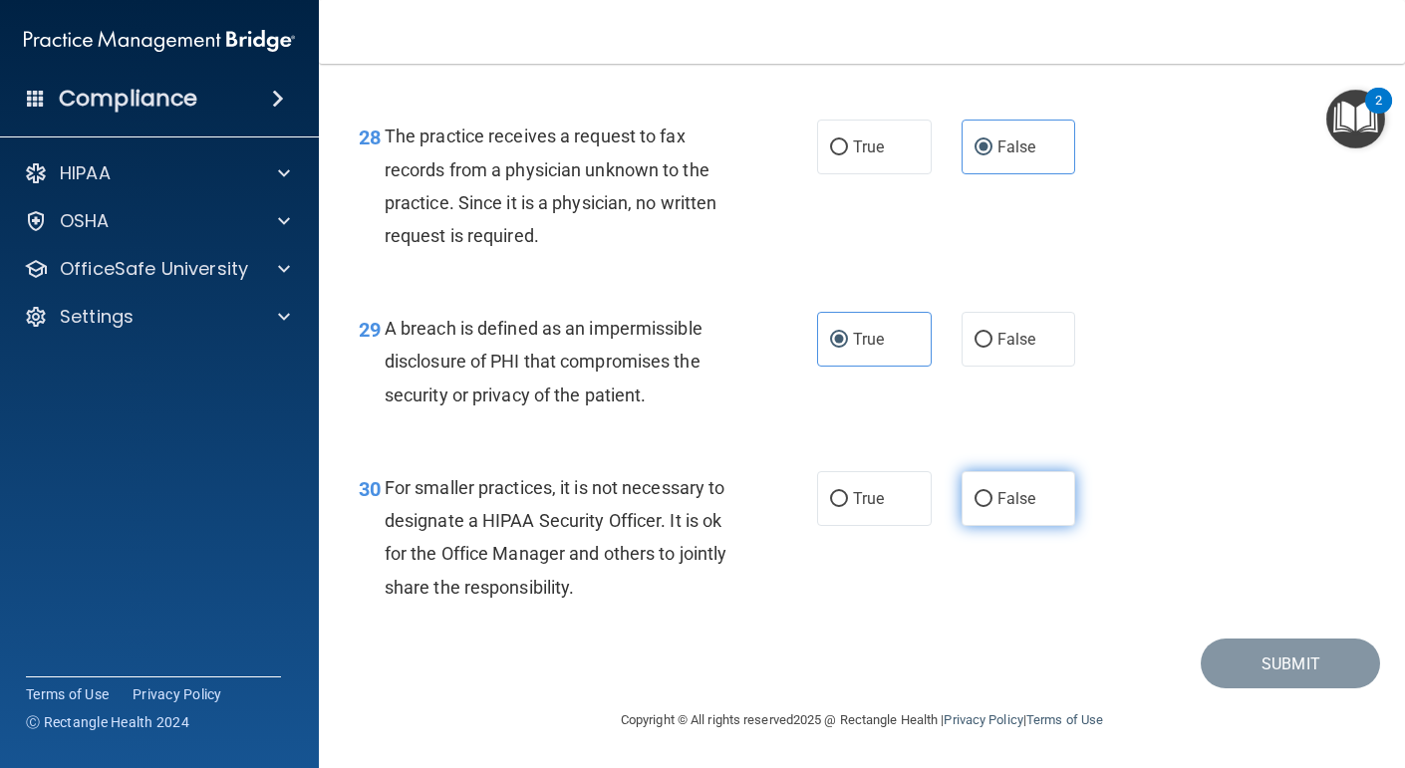
click at [988, 496] on input "False" at bounding box center [984, 499] width 18 height 15
radio input "true"
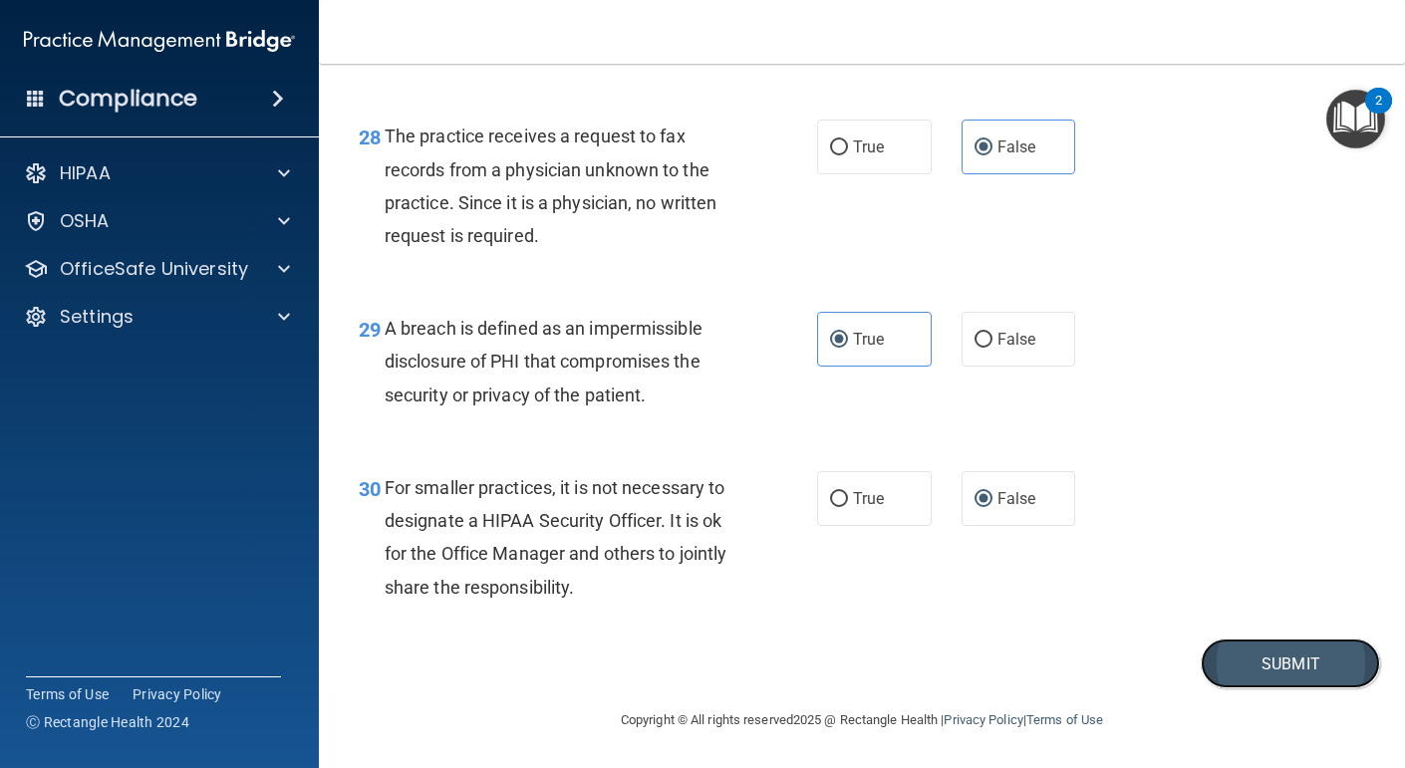
click at [1245, 653] on button "Submit" at bounding box center [1290, 664] width 179 height 51
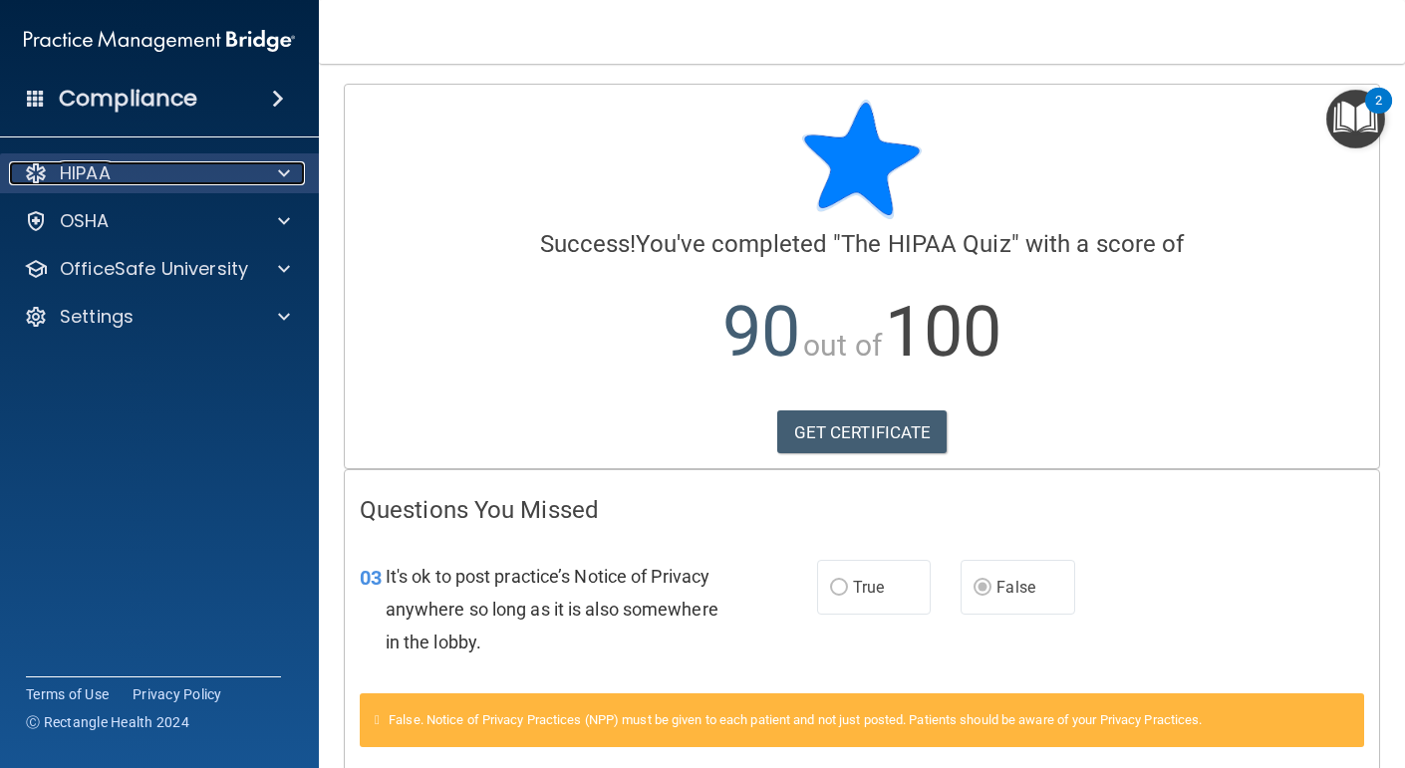
click at [175, 165] on div "HIPAA" at bounding box center [132, 173] width 247 height 24
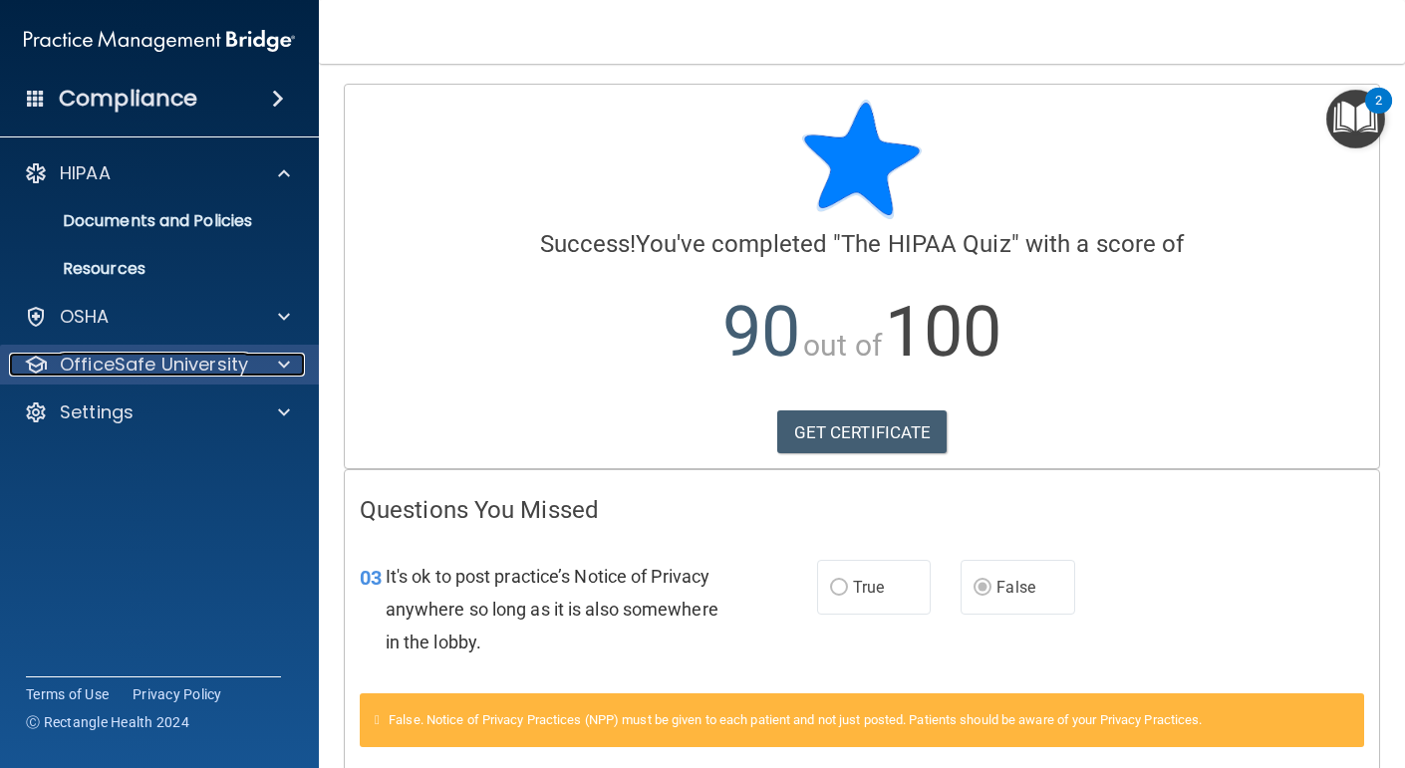
click at [161, 372] on p "OfficeSafe University" at bounding box center [154, 365] width 188 height 24
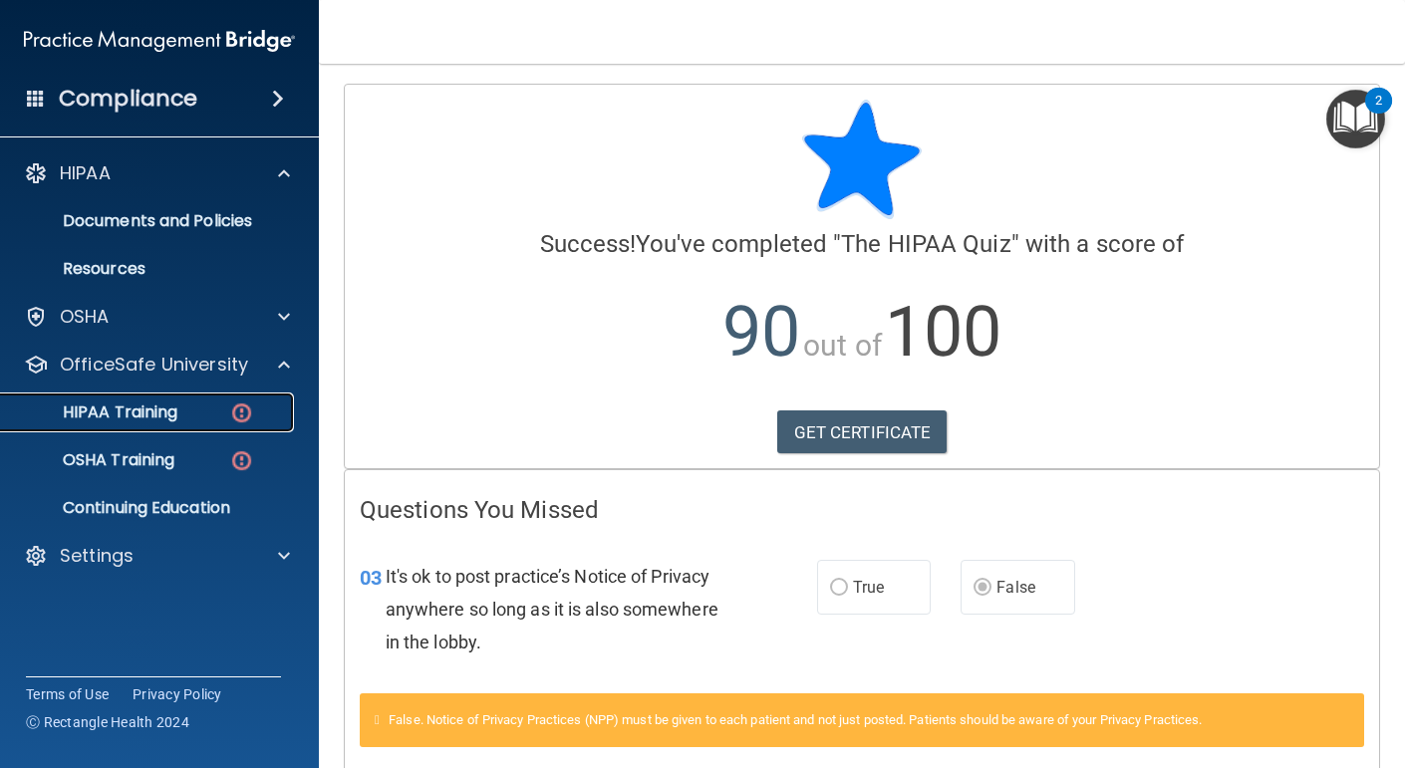
click at [162, 420] on p "HIPAA Training" at bounding box center [95, 413] width 164 height 20
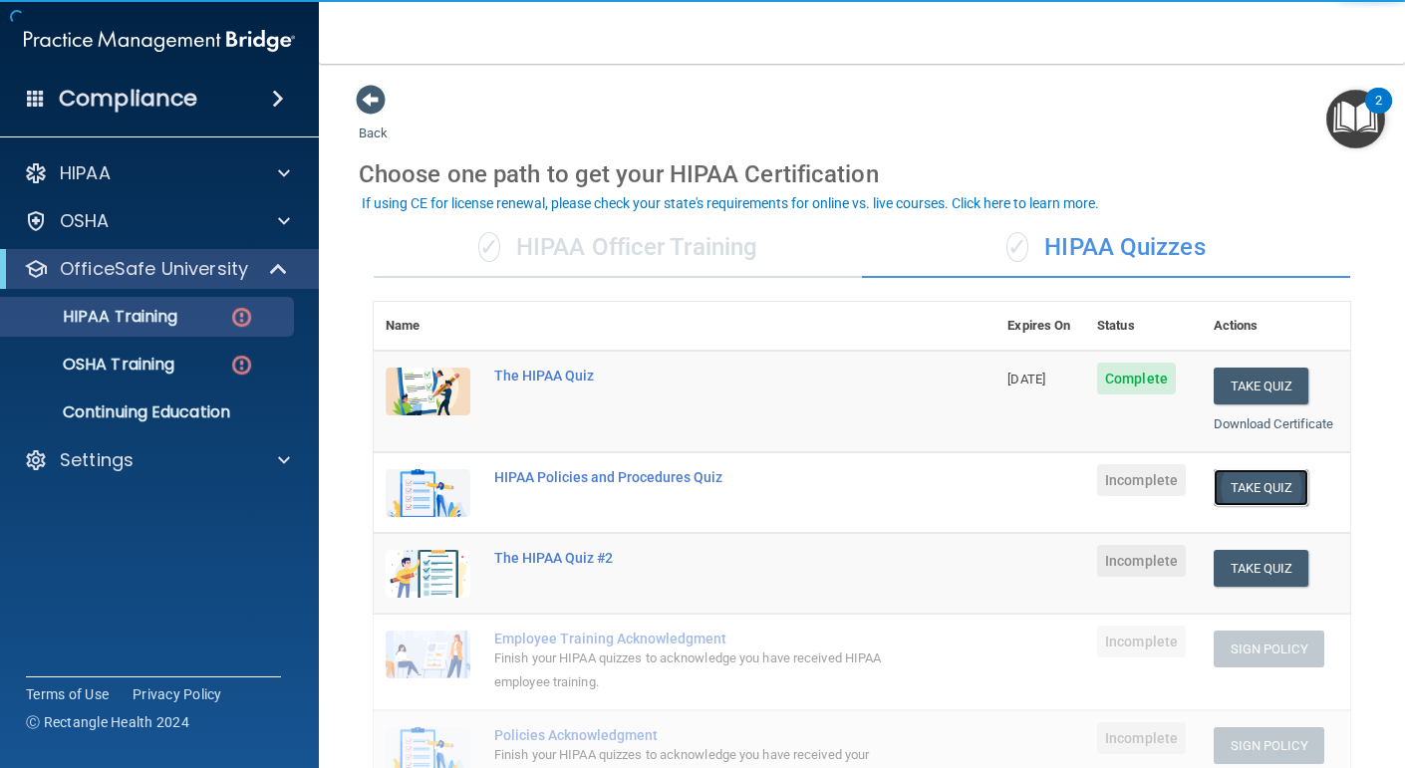
click at [1271, 483] on button "Take Quiz" at bounding box center [1262, 487] width 96 height 37
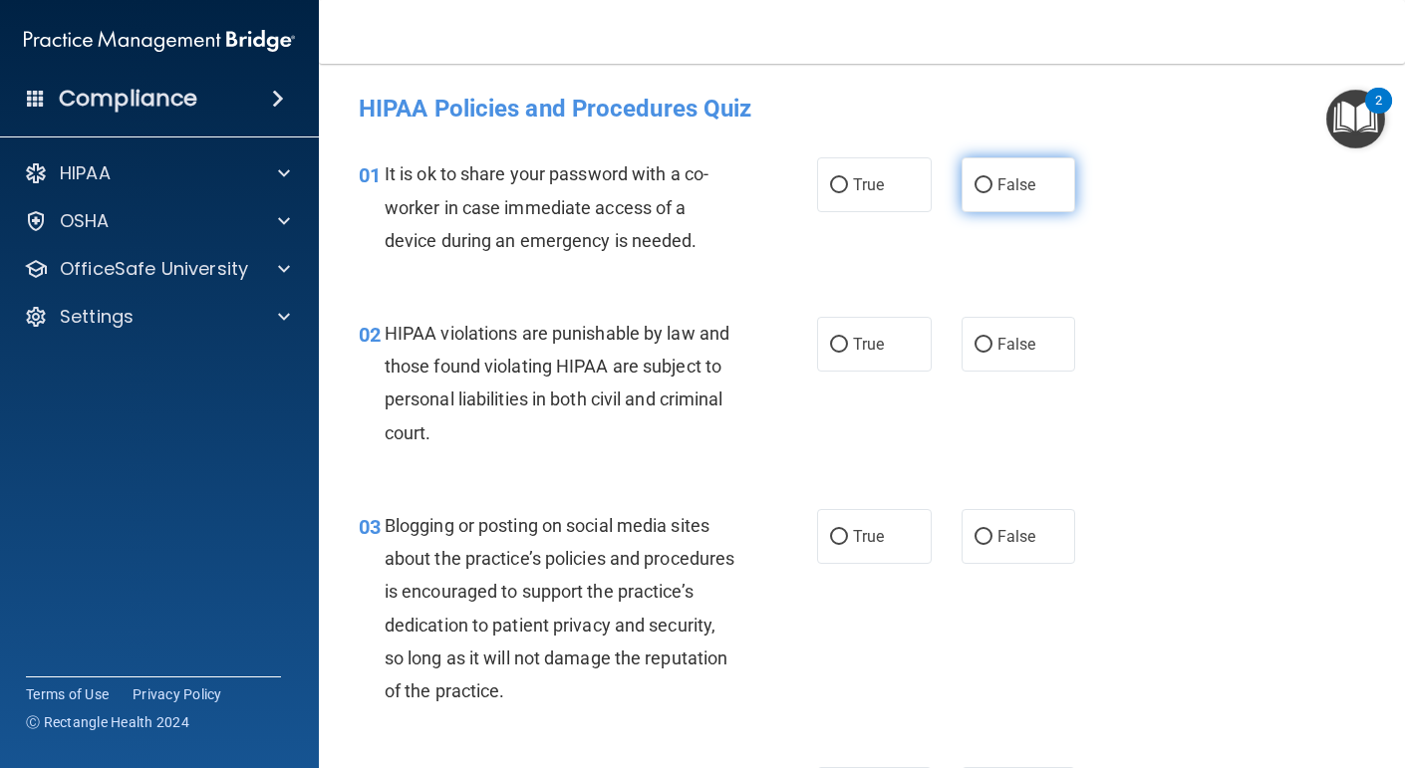
click at [1034, 186] on span "False" at bounding box center [1017, 184] width 39 height 19
click at [993, 186] on input "False" at bounding box center [984, 185] width 18 height 15
radio input "true"
click at [897, 344] on label "True" at bounding box center [874, 344] width 115 height 55
click at [848, 344] on input "True" at bounding box center [839, 345] width 18 height 15
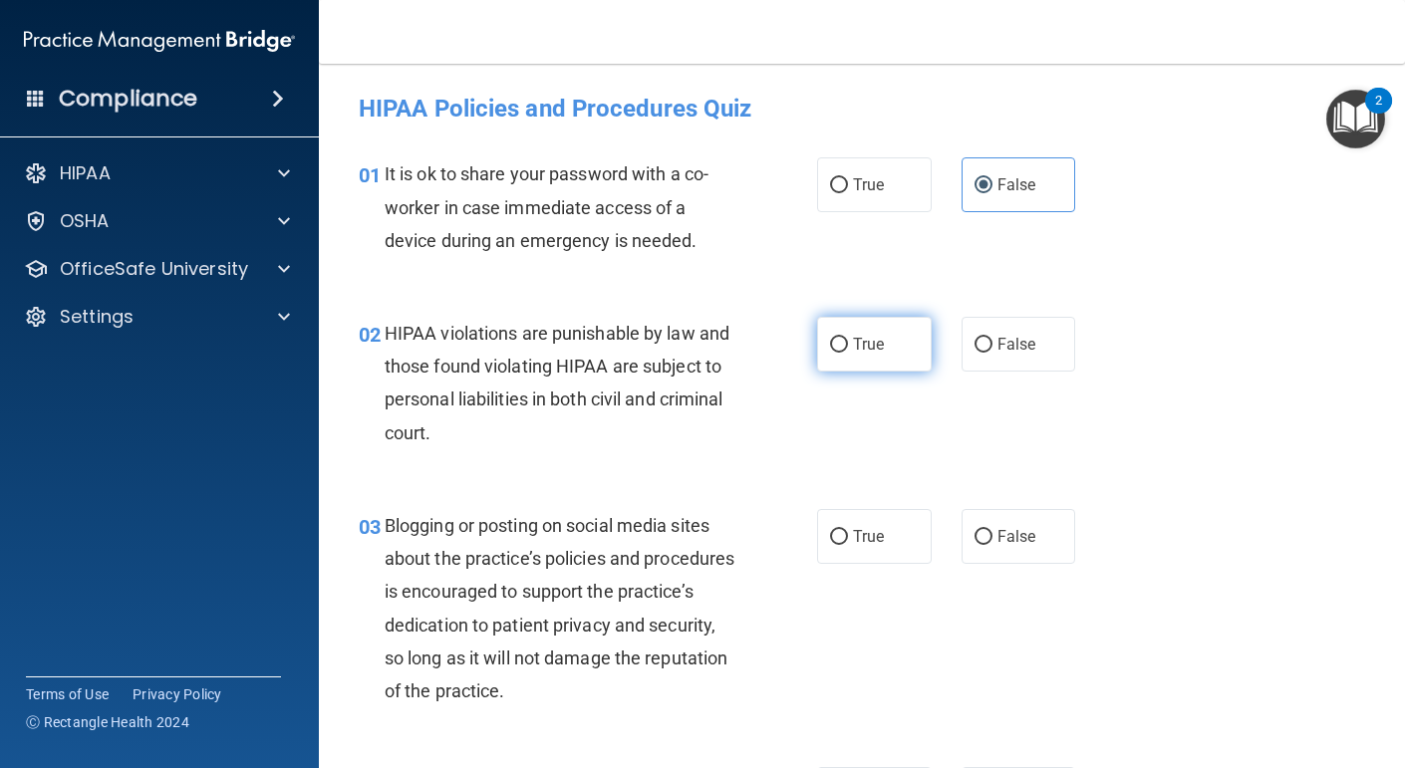
radio input "true"
click at [1013, 536] on span "False" at bounding box center [1017, 536] width 39 height 19
click at [993, 536] on input "False" at bounding box center [984, 537] width 18 height 15
radio input "true"
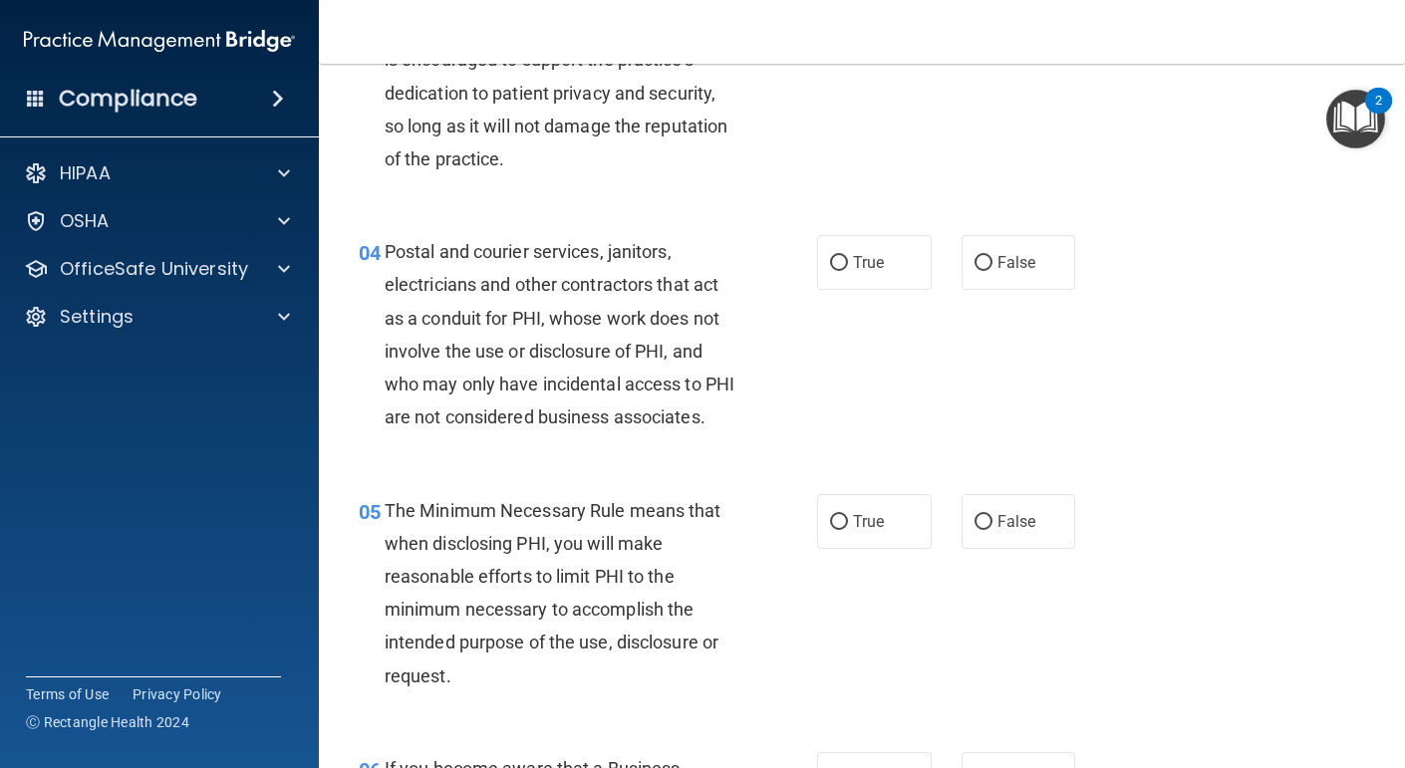
scroll to position [529, 0]
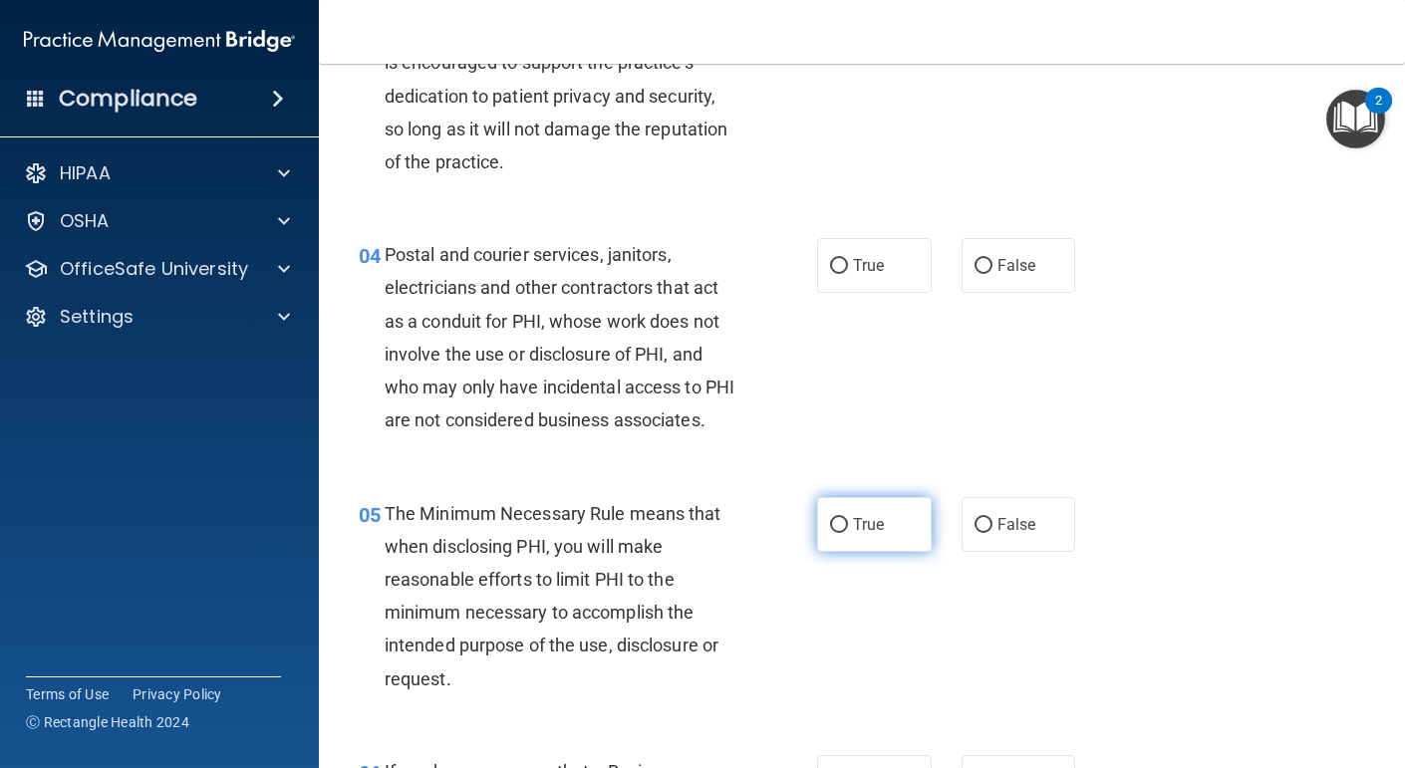
click at [880, 534] on span "True" at bounding box center [868, 524] width 31 height 19
click at [848, 533] on input "True" at bounding box center [839, 525] width 18 height 15
radio input "true"
click at [879, 261] on span "True" at bounding box center [868, 265] width 31 height 19
click at [848, 261] on input "True" at bounding box center [839, 266] width 18 height 15
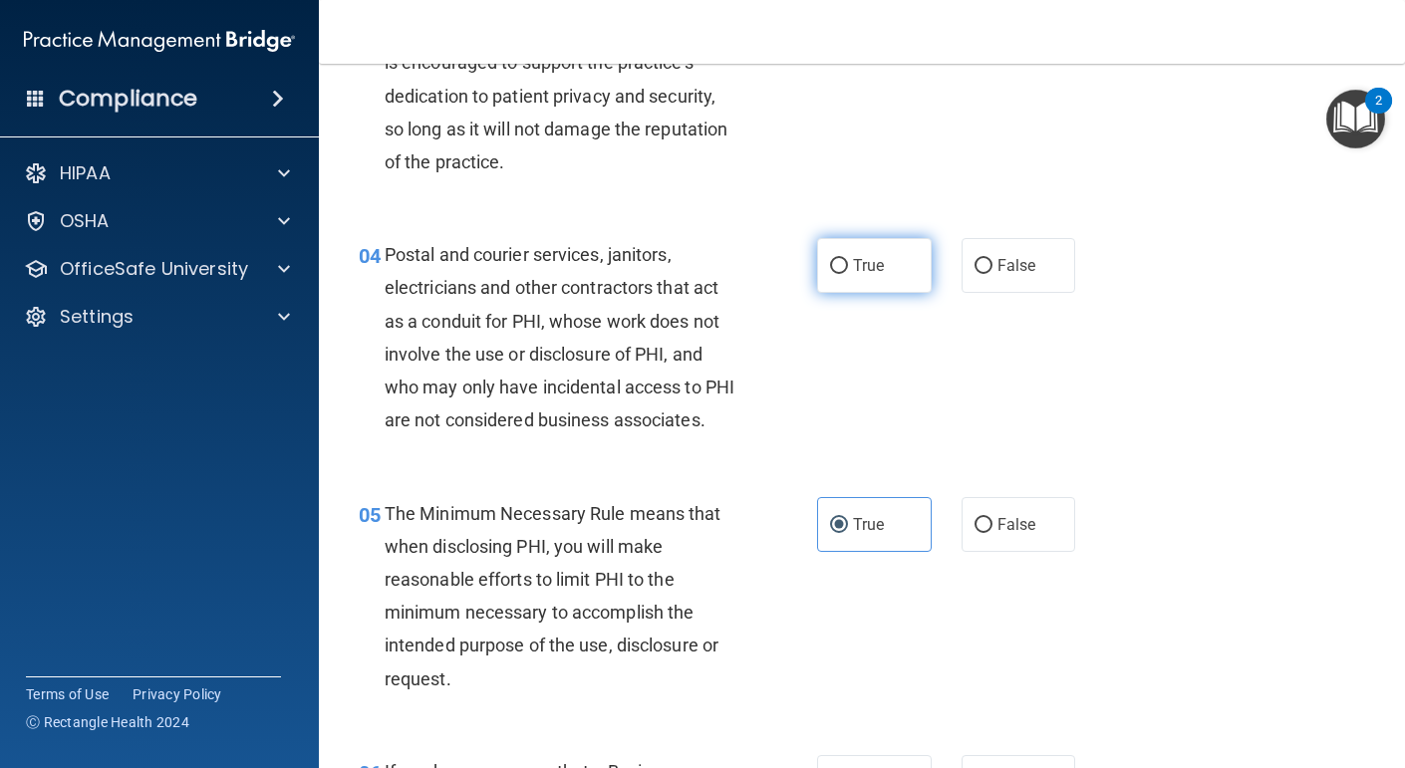
radio input "true"
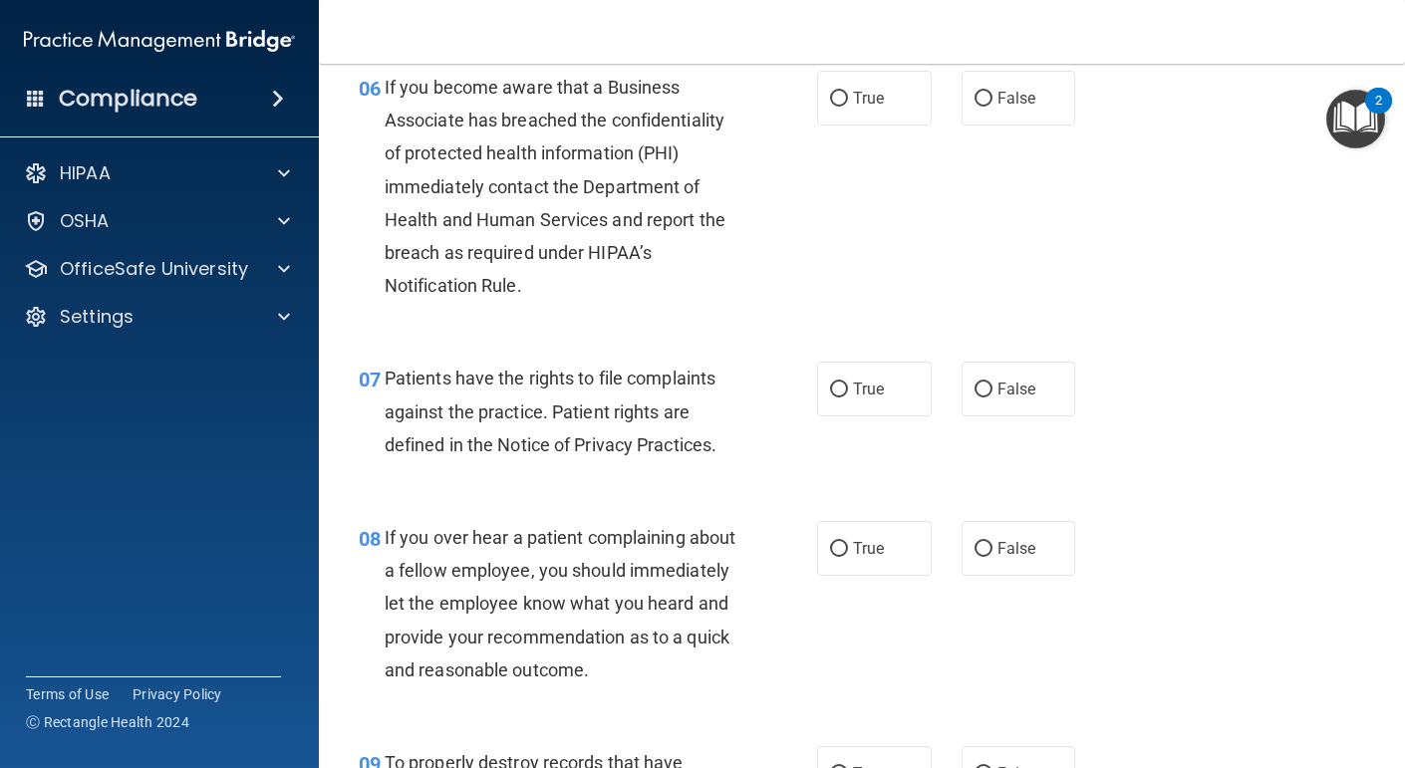
scroll to position [1209, 0]
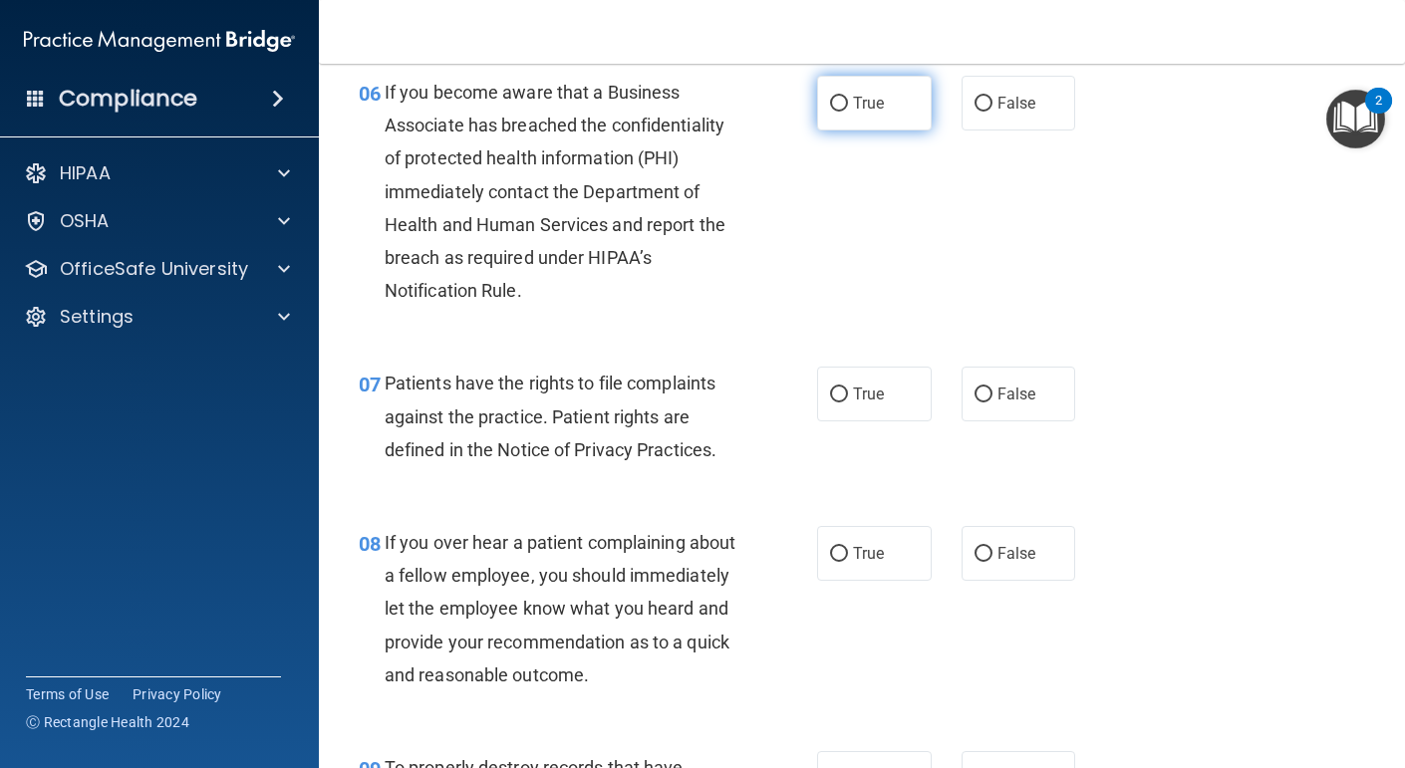
click at [824, 121] on label "True" at bounding box center [874, 103] width 115 height 55
click at [830, 112] on input "True" at bounding box center [839, 104] width 18 height 15
radio input "true"
click at [882, 404] on span "True" at bounding box center [868, 394] width 31 height 19
click at [848, 403] on input "True" at bounding box center [839, 395] width 18 height 15
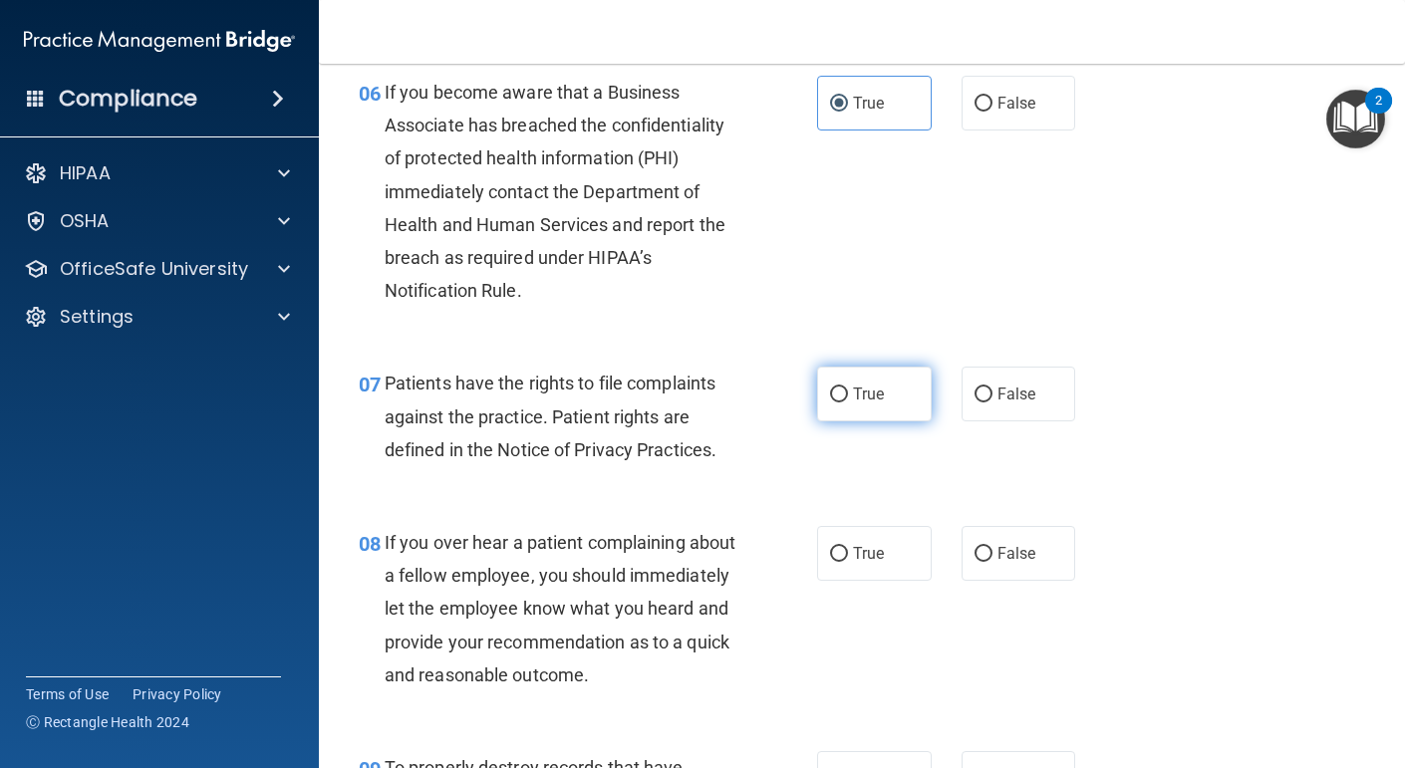
radio input "true"
click at [1007, 563] on span "False" at bounding box center [1017, 553] width 39 height 19
click at [993, 562] on input "False" at bounding box center [984, 554] width 18 height 15
radio input "true"
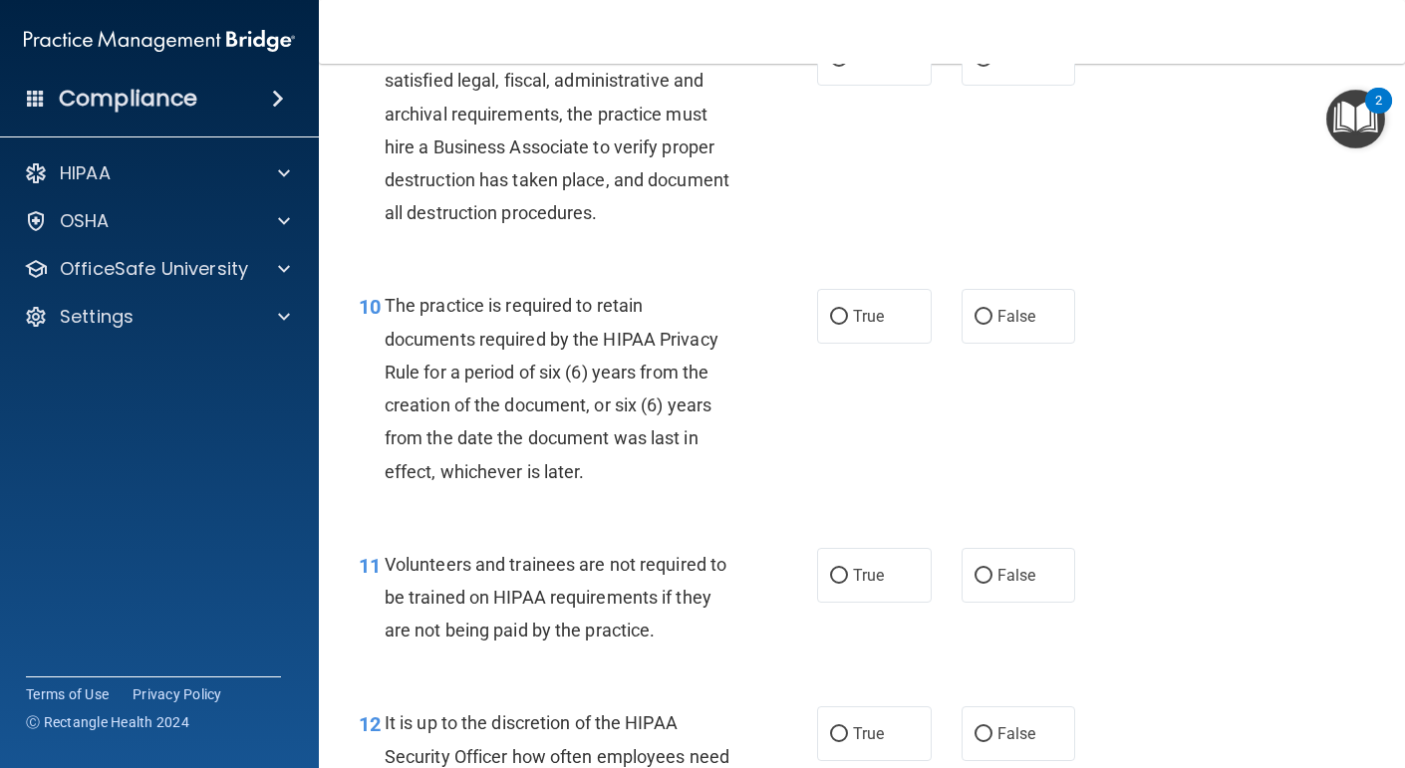
scroll to position [1933, 0]
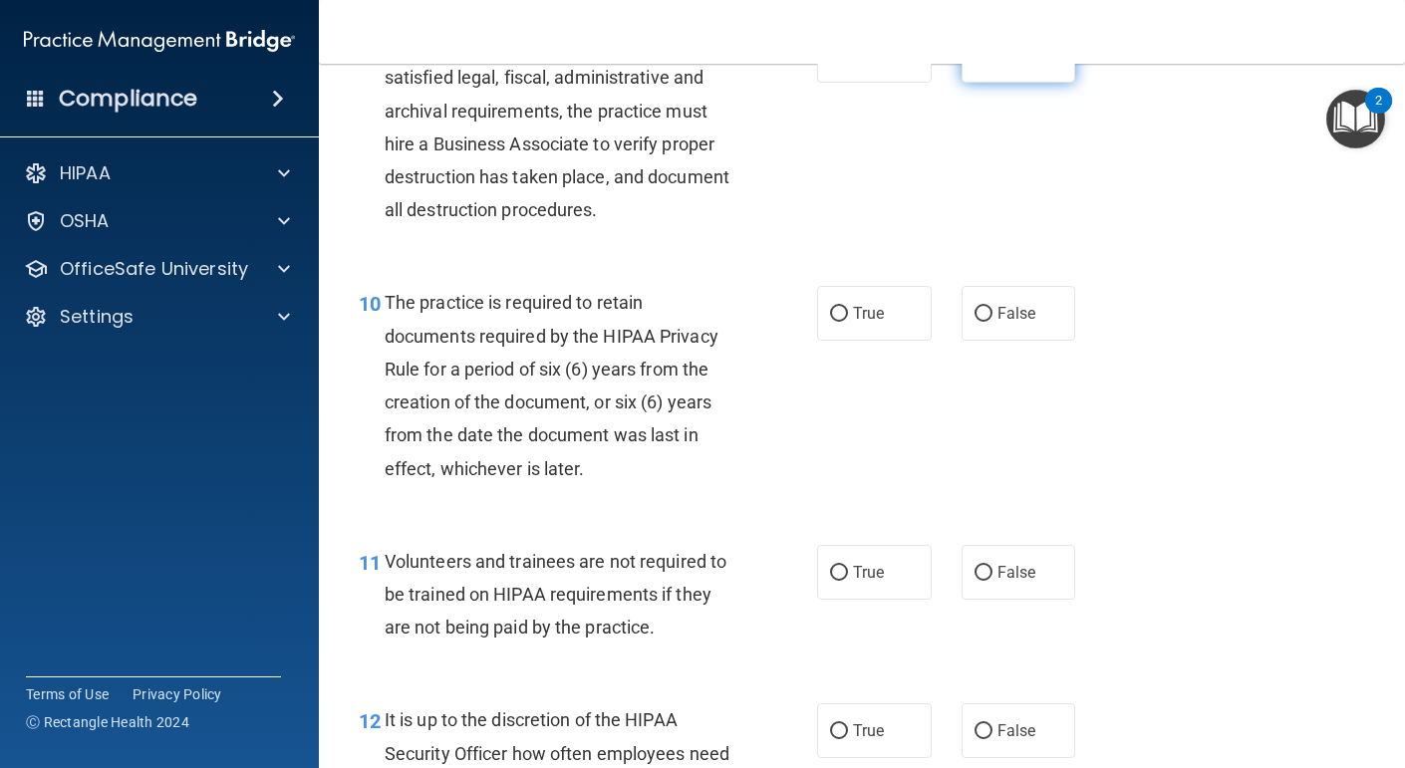
click at [993, 83] on label "False" at bounding box center [1019, 55] width 115 height 55
click at [993, 64] on input "False" at bounding box center [984, 56] width 18 height 15
radio input "true"
click at [897, 341] on label "True" at bounding box center [874, 313] width 115 height 55
click at [848, 322] on input "True" at bounding box center [839, 314] width 18 height 15
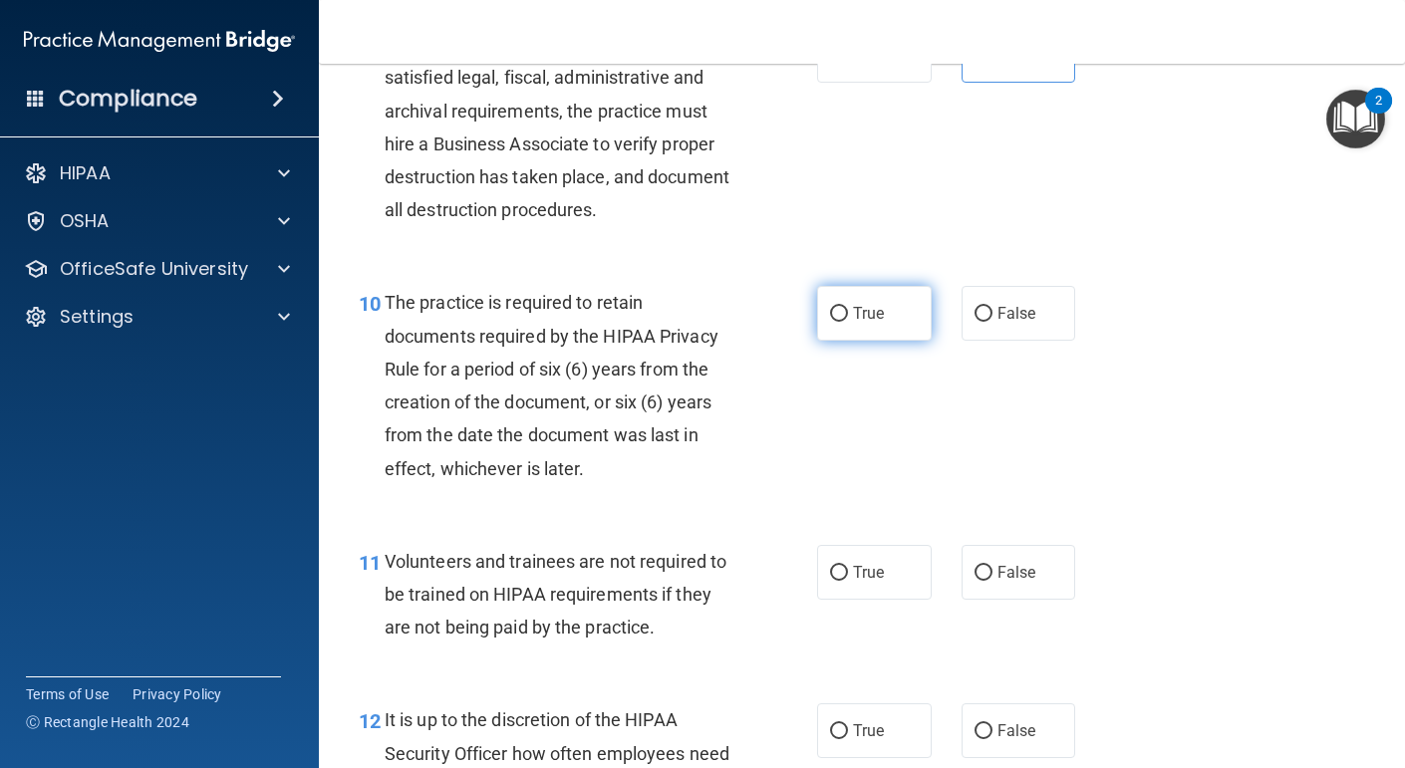
radio input "true"
click at [1018, 582] on span "False" at bounding box center [1017, 572] width 39 height 19
click at [993, 581] on input "False" at bounding box center [984, 573] width 18 height 15
radio input "true"
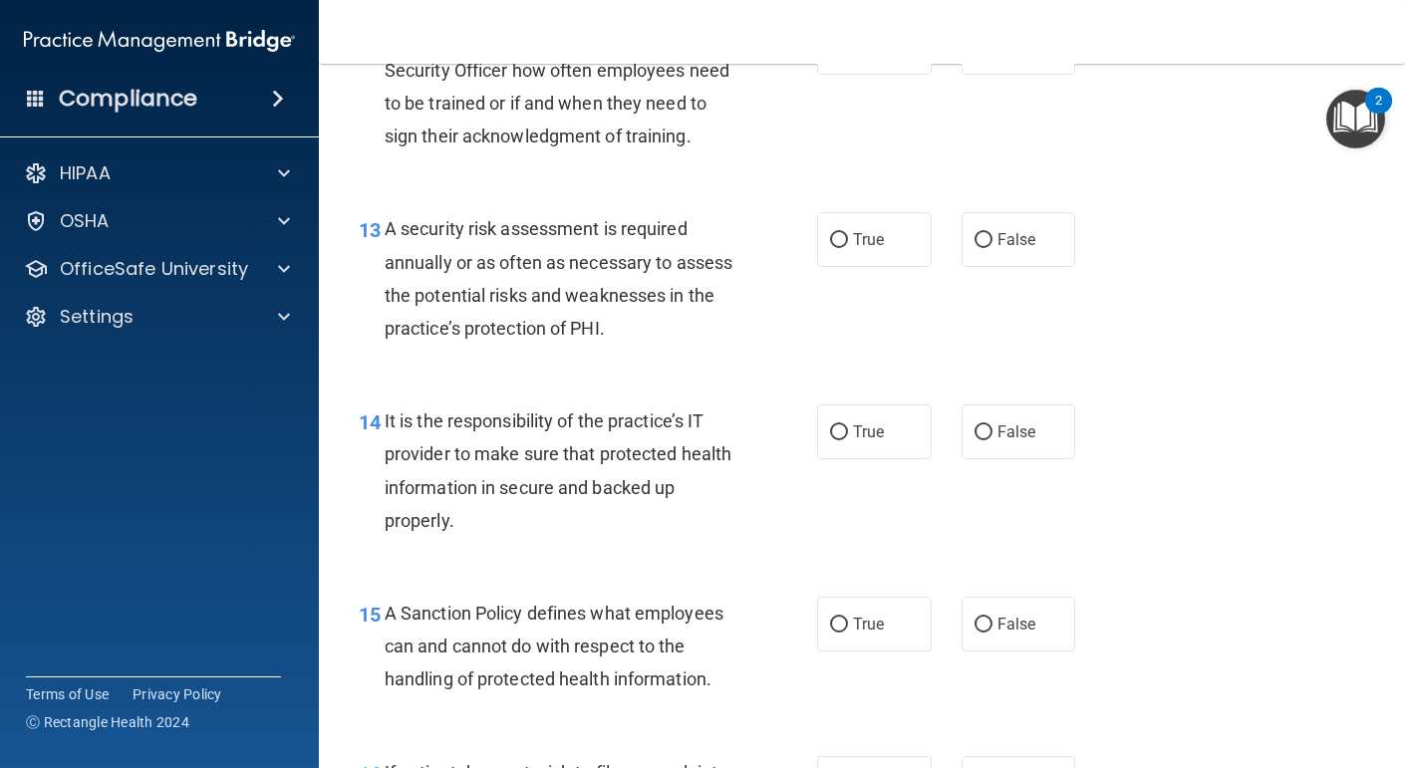
scroll to position [2624, 0]
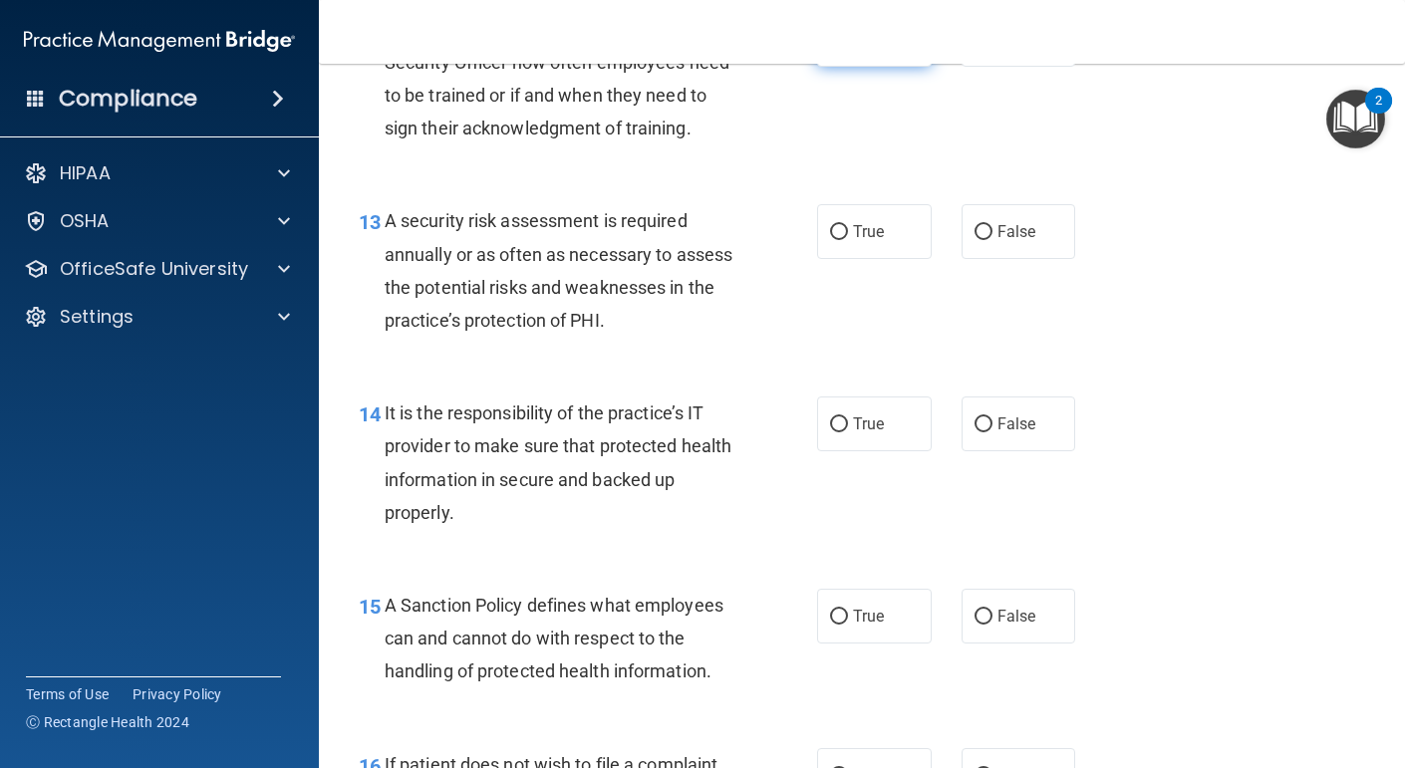
click at [894, 67] on label "True" at bounding box center [874, 39] width 115 height 55
click at [848, 48] on input "True" at bounding box center [839, 40] width 18 height 15
radio input "true"
click at [871, 259] on label "True" at bounding box center [874, 231] width 115 height 55
click at [848, 240] on input "True" at bounding box center [839, 232] width 18 height 15
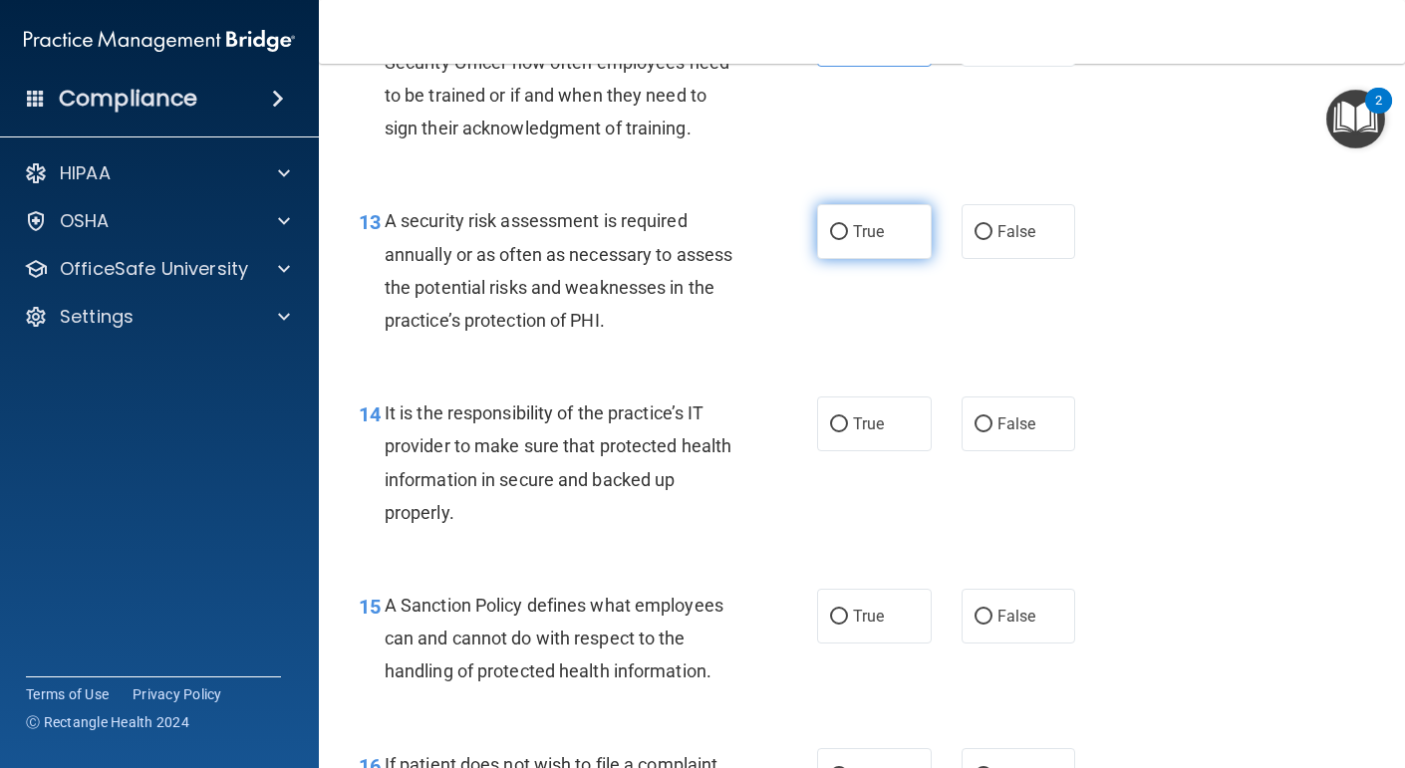
radio input "true"
click at [865, 452] on label "True" at bounding box center [874, 424] width 115 height 55
click at [848, 433] on input "True" at bounding box center [839, 425] width 18 height 15
radio input "true"
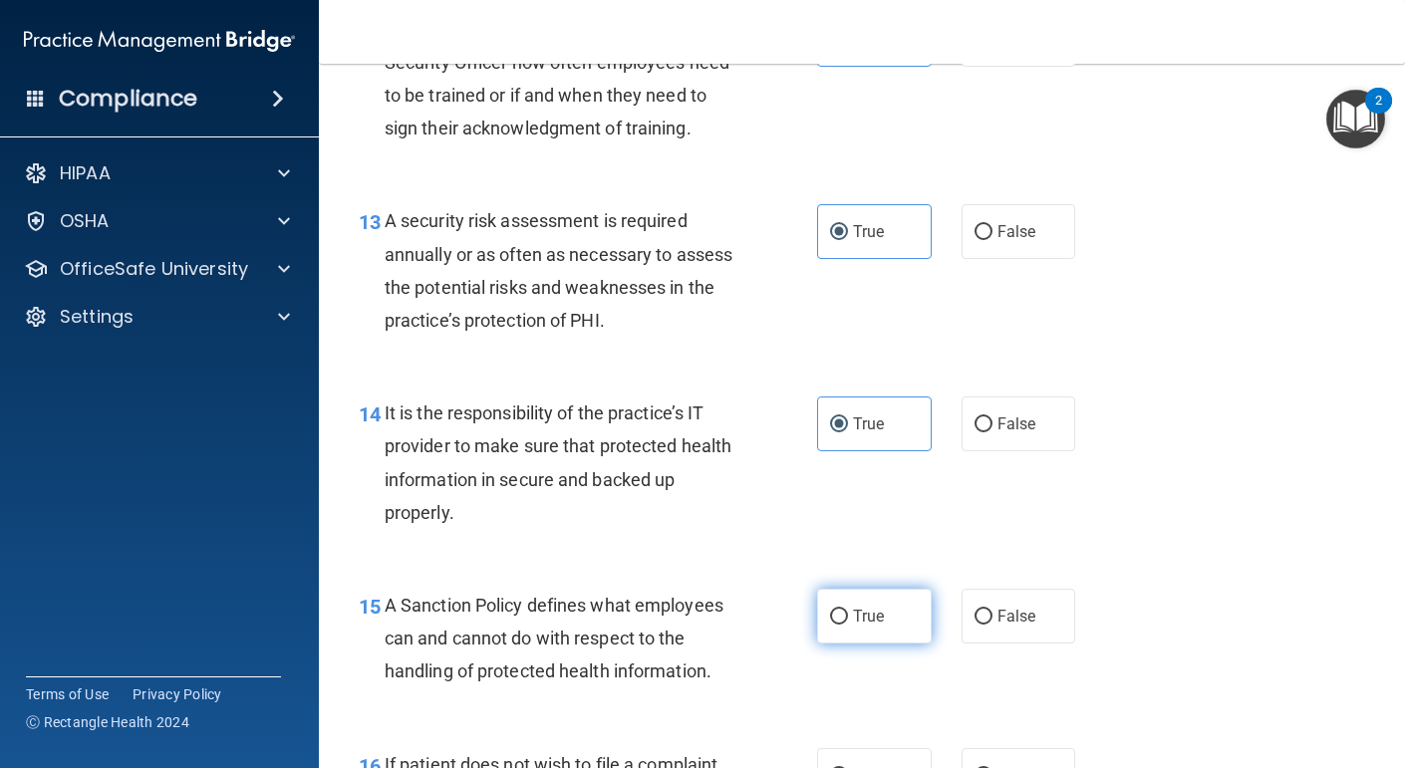
click at [874, 626] on span "True" at bounding box center [868, 616] width 31 height 19
click at [848, 625] on input "True" at bounding box center [839, 617] width 18 height 15
radio input "true"
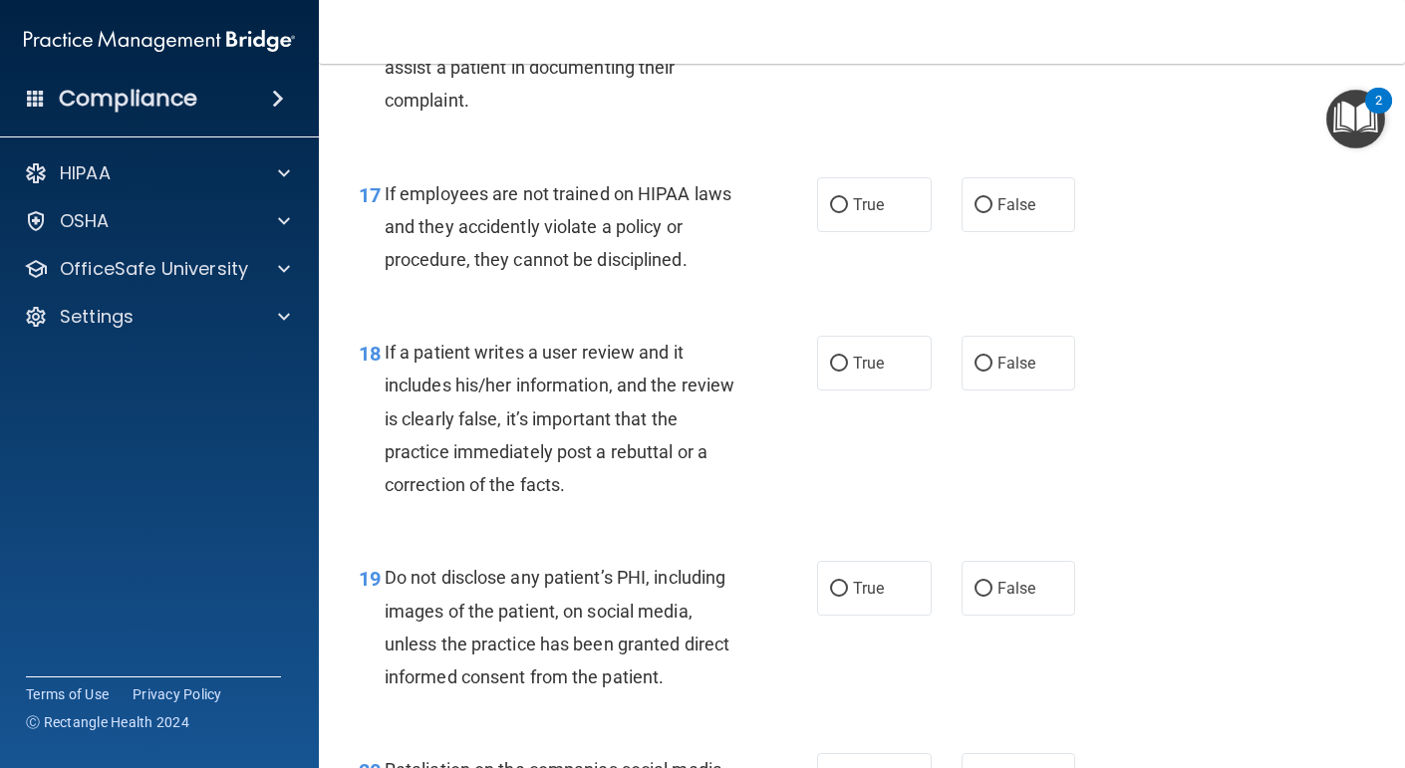
scroll to position [3380, 0]
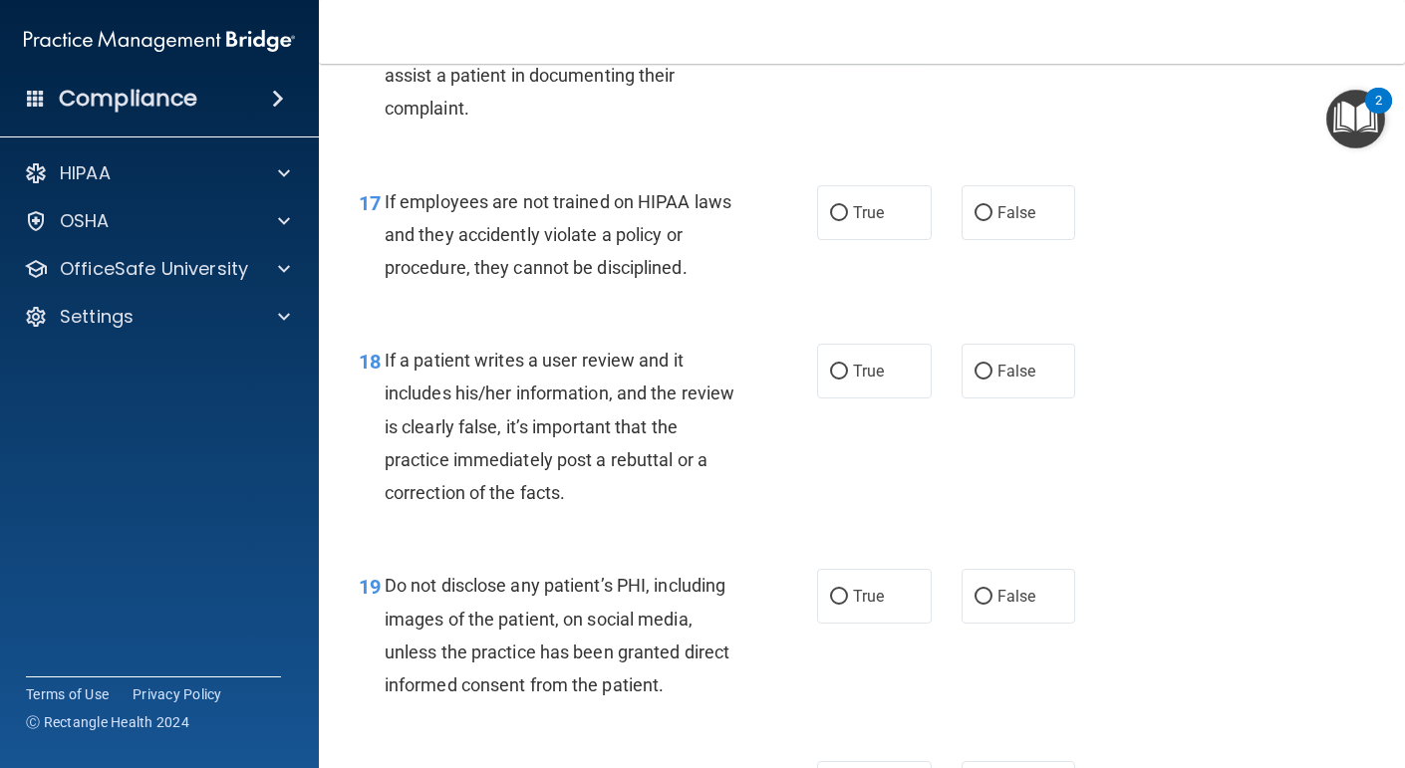
click at [869, 48] on label "True" at bounding box center [874, 20] width 115 height 55
click at [848, 29] on input "True" at bounding box center [839, 21] width 18 height 15
radio input "true"
click at [998, 222] on span "False" at bounding box center [1017, 212] width 39 height 19
click at [993, 221] on input "False" at bounding box center [984, 213] width 18 height 15
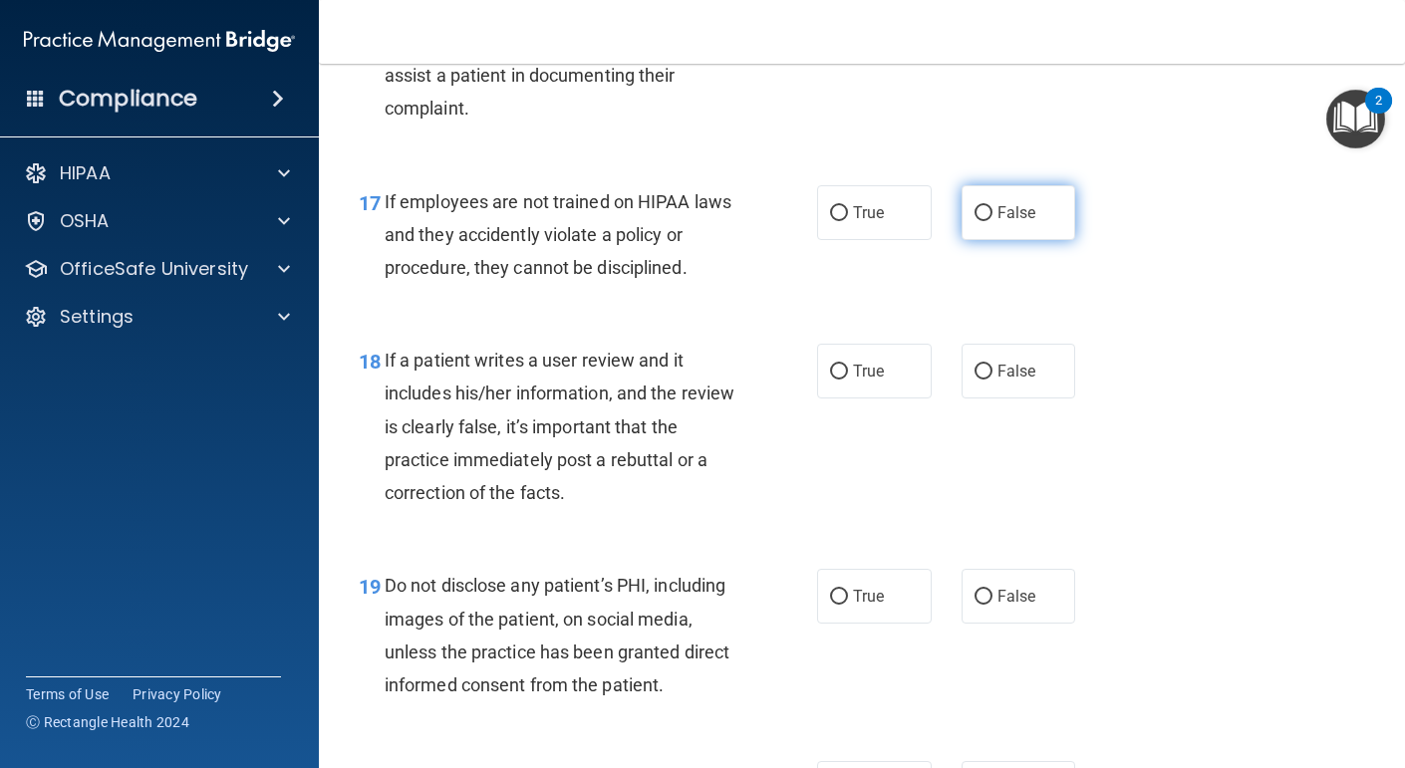
radio input "true"
click at [885, 399] on label "True" at bounding box center [874, 371] width 115 height 55
click at [848, 380] on input "True" at bounding box center [839, 372] width 18 height 15
radio input "true"
click at [854, 624] on label "True" at bounding box center [874, 596] width 115 height 55
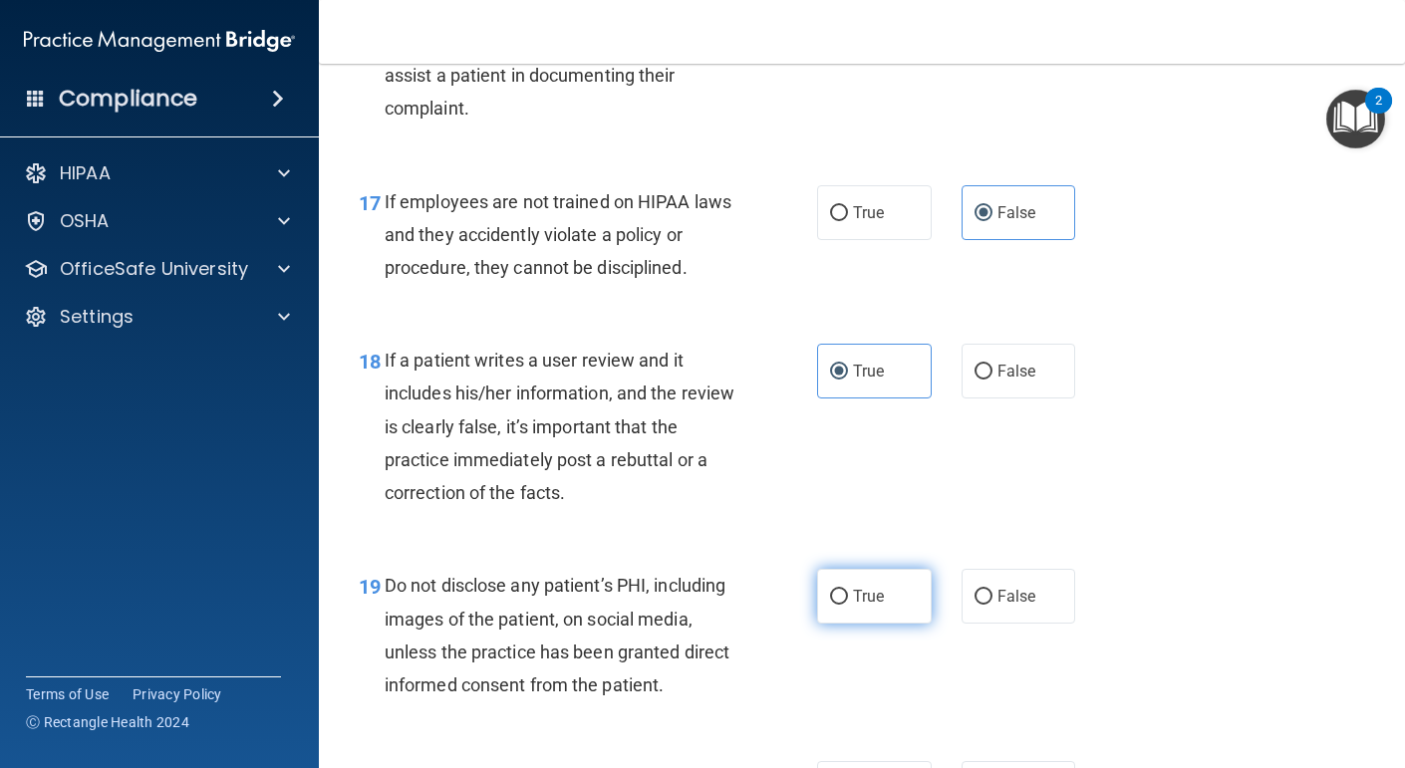
click at [848, 605] on input "True" at bounding box center [839, 597] width 18 height 15
radio input "true"
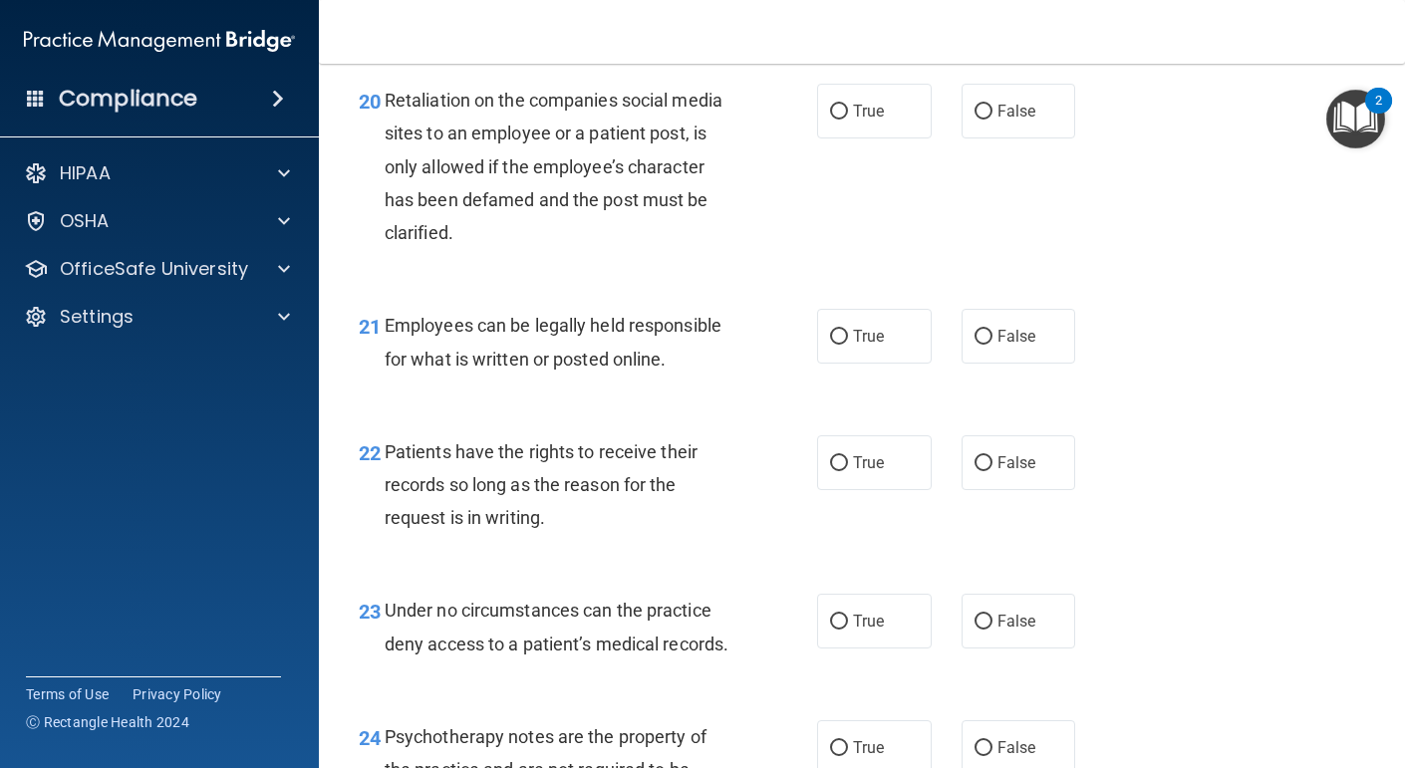
scroll to position [4055, 0]
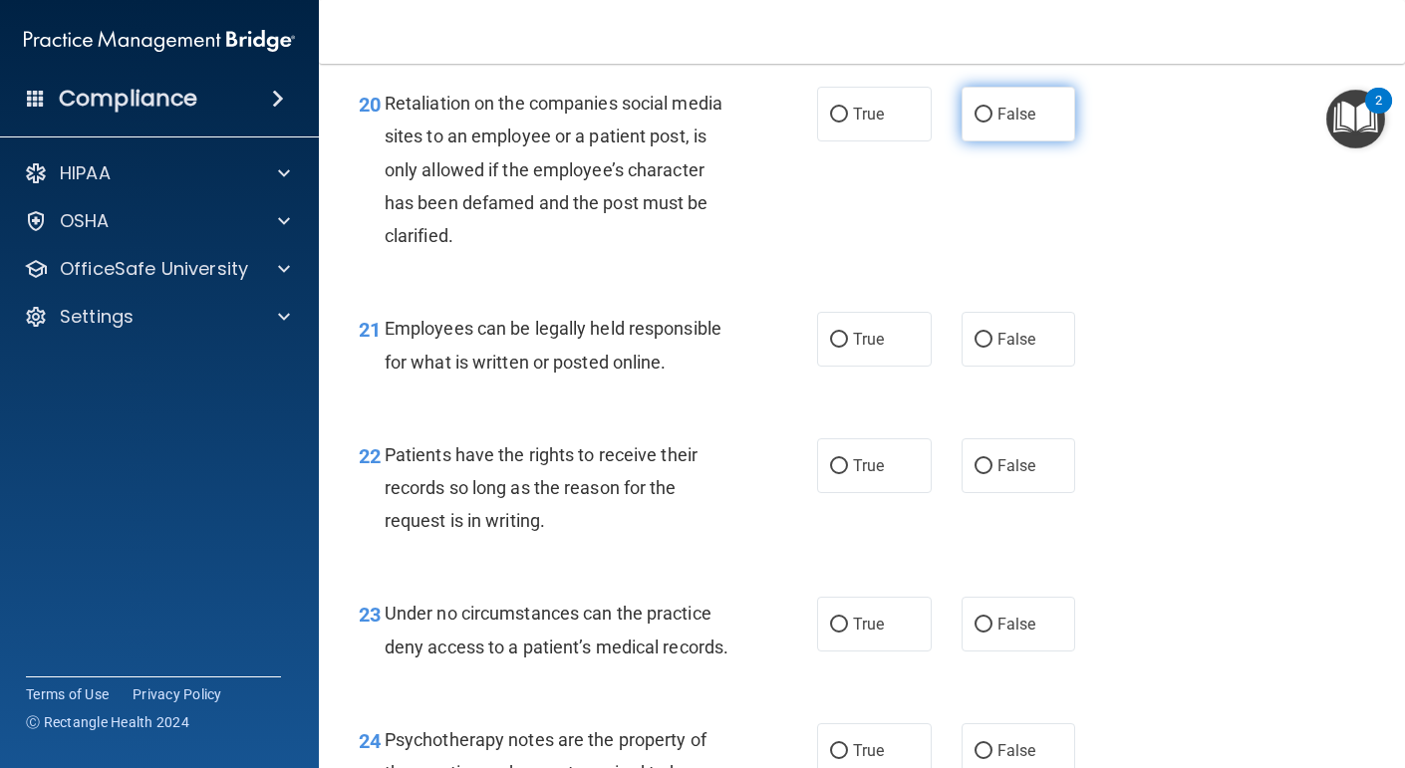
click at [1042, 142] on label "False" at bounding box center [1019, 114] width 115 height 55
click at [993, 123] on input "False" at bounding box center [984, 115] width 18 height 15
radio input "true"
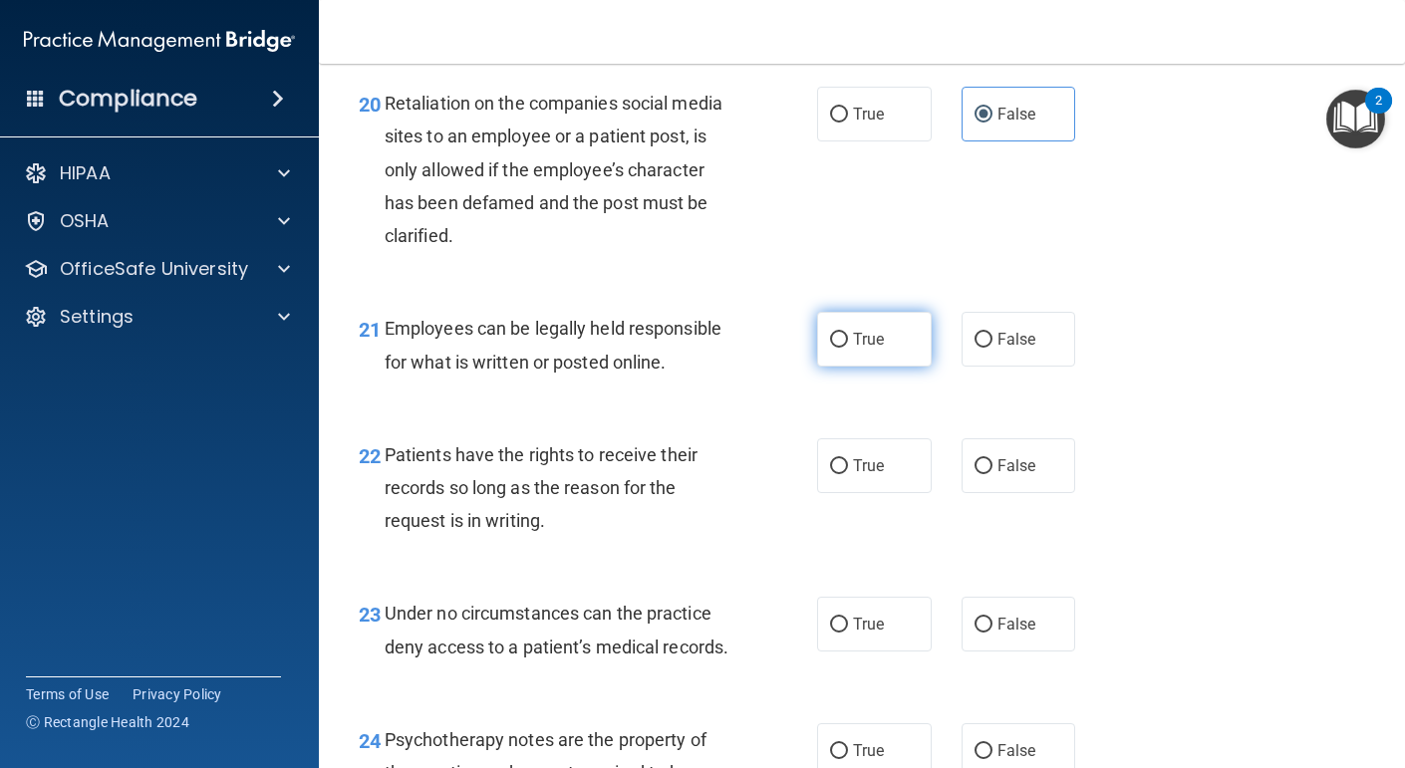
click at [889, 367] on label "True" at bounding box center [874, 339] width 115 height 55
click at [848, 348] on input "True" at bounding box center [839, 340] width 18 height 15
radio input "true"
click at [898, 493] on label "True" at bounding box center [874, 466] width 115 height 55
click at [848, 474] on input "True" at bounding box center [839, 466] width 18 height 15
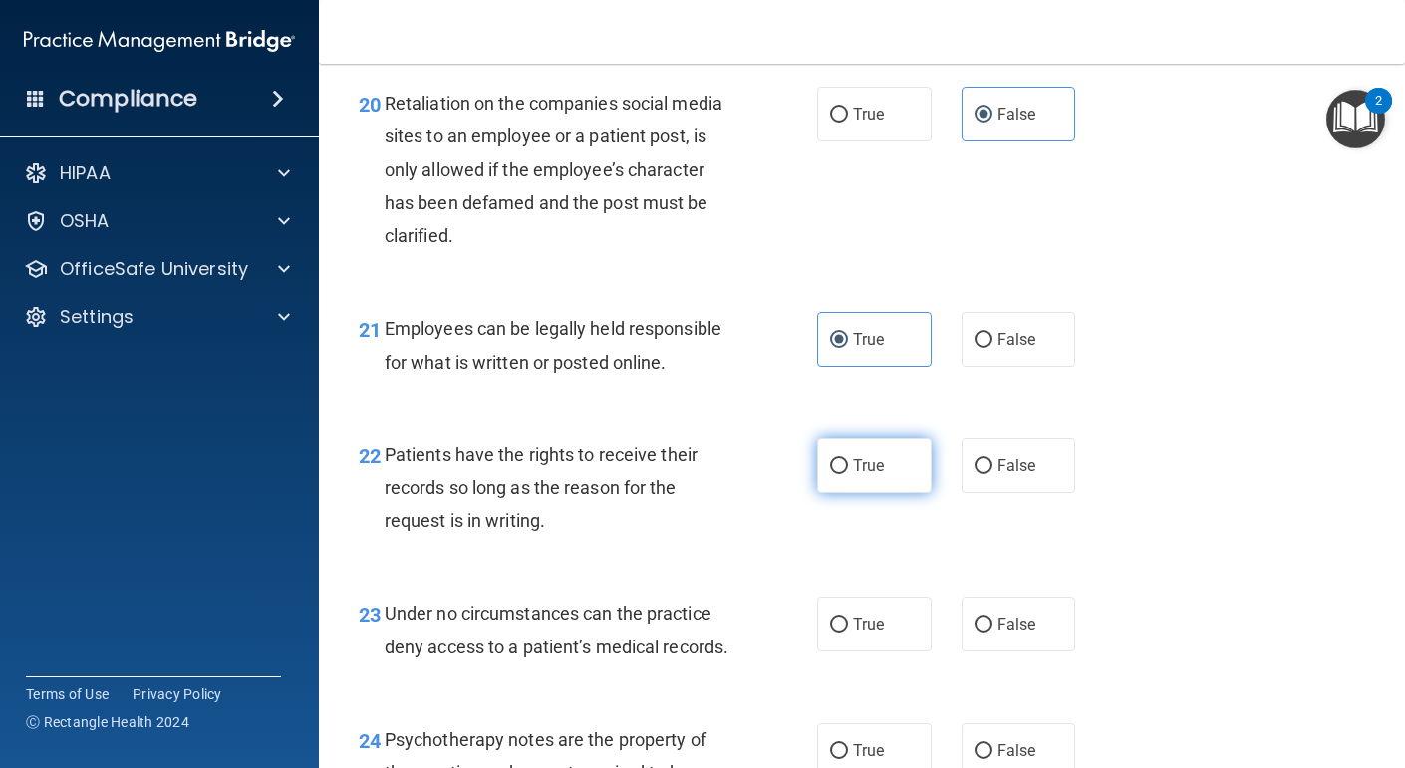
radio input "true"
click at [990, 633] on input "False" at bounding box center [984, 625] width 18 height 15
radio input "true"
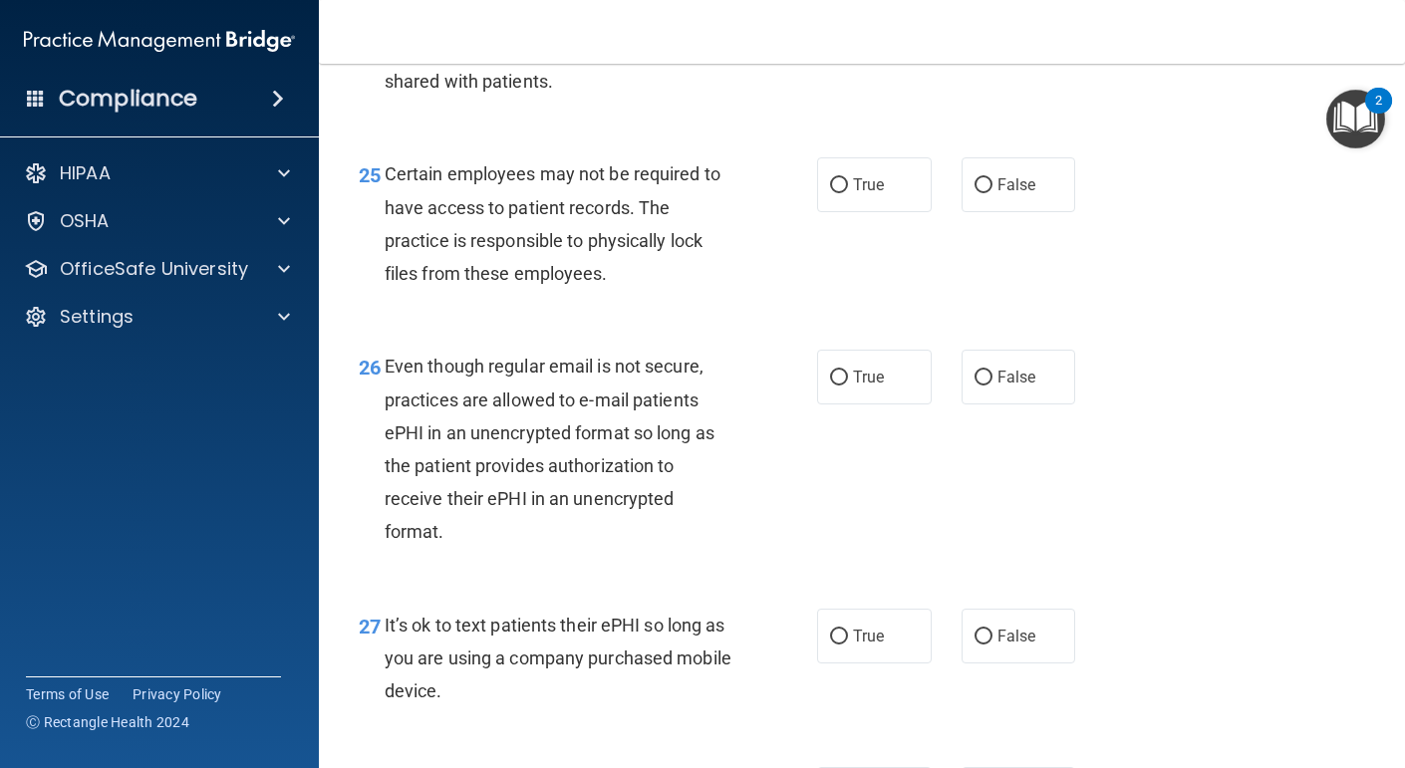
scroll to position [4780, 0]
click at [842, 34] on input "True" at bounding box center [839, 26] width 18 height 15
radio input "true"
click at [852, 211] on label "True" at bounding box center [874, 183] width 115 height 55
click at [848, 192] on input "True" at bounding box center [839, 184] width 18 height 15
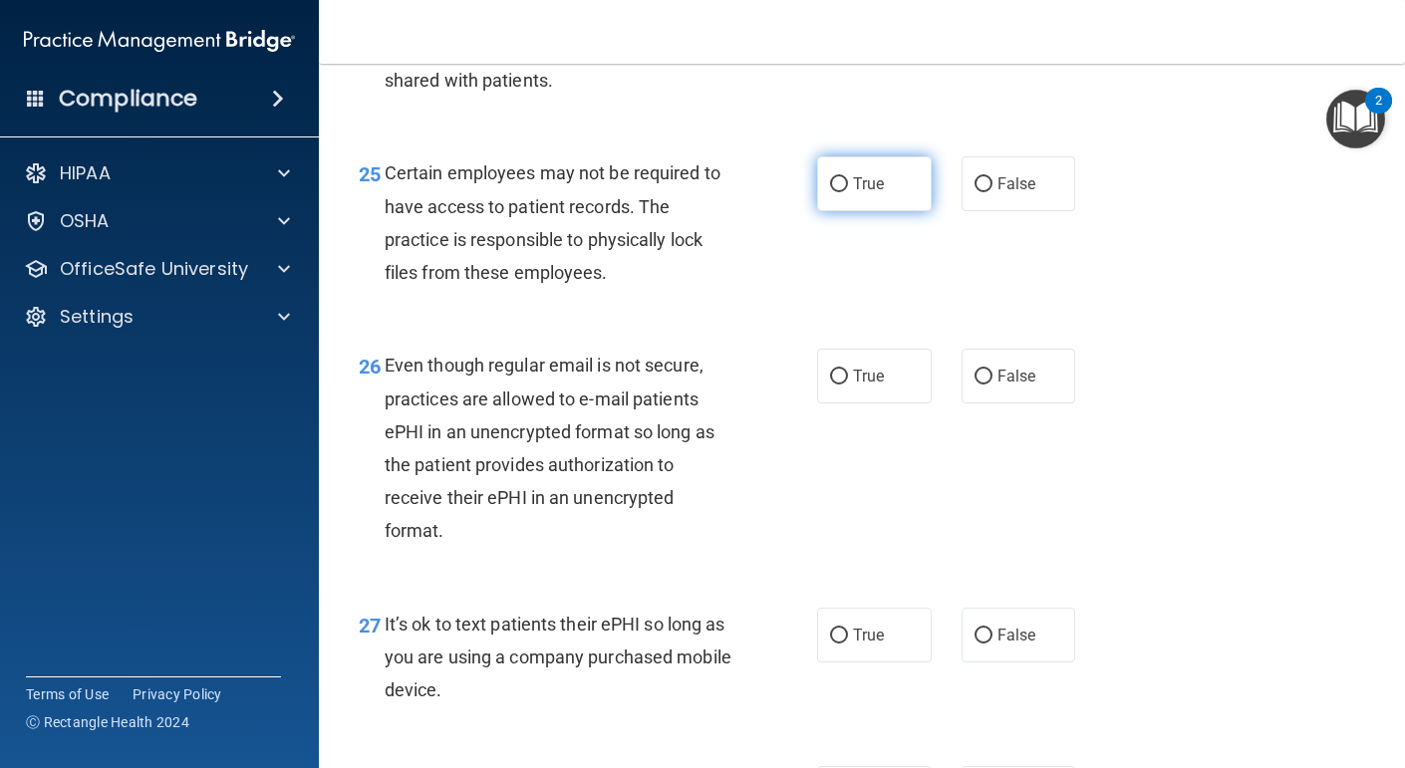
radio input "true"
click at [863, 386] on span "True" at bounding box center [868, 376] width 31 height 19
click at [848, 385] on input "True" at bounding box center [839, 377] width 18 height 15
radio input "true"
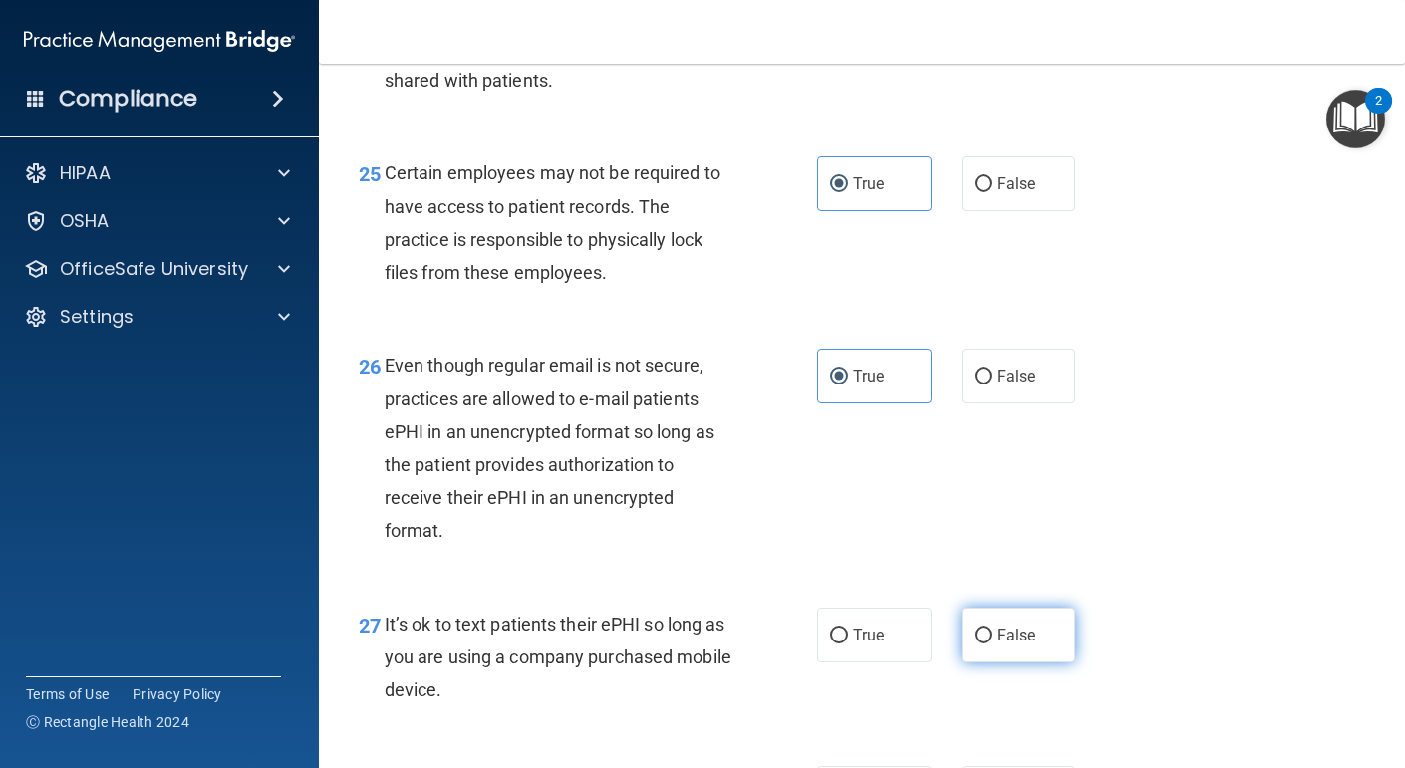
click at [989, 663] on label "False" at bounding box center [1019, 635] width 115 height 55
click at [989, 644] on input "False" at bounding box center [984, 636] width 18 height 15
radio input "true"
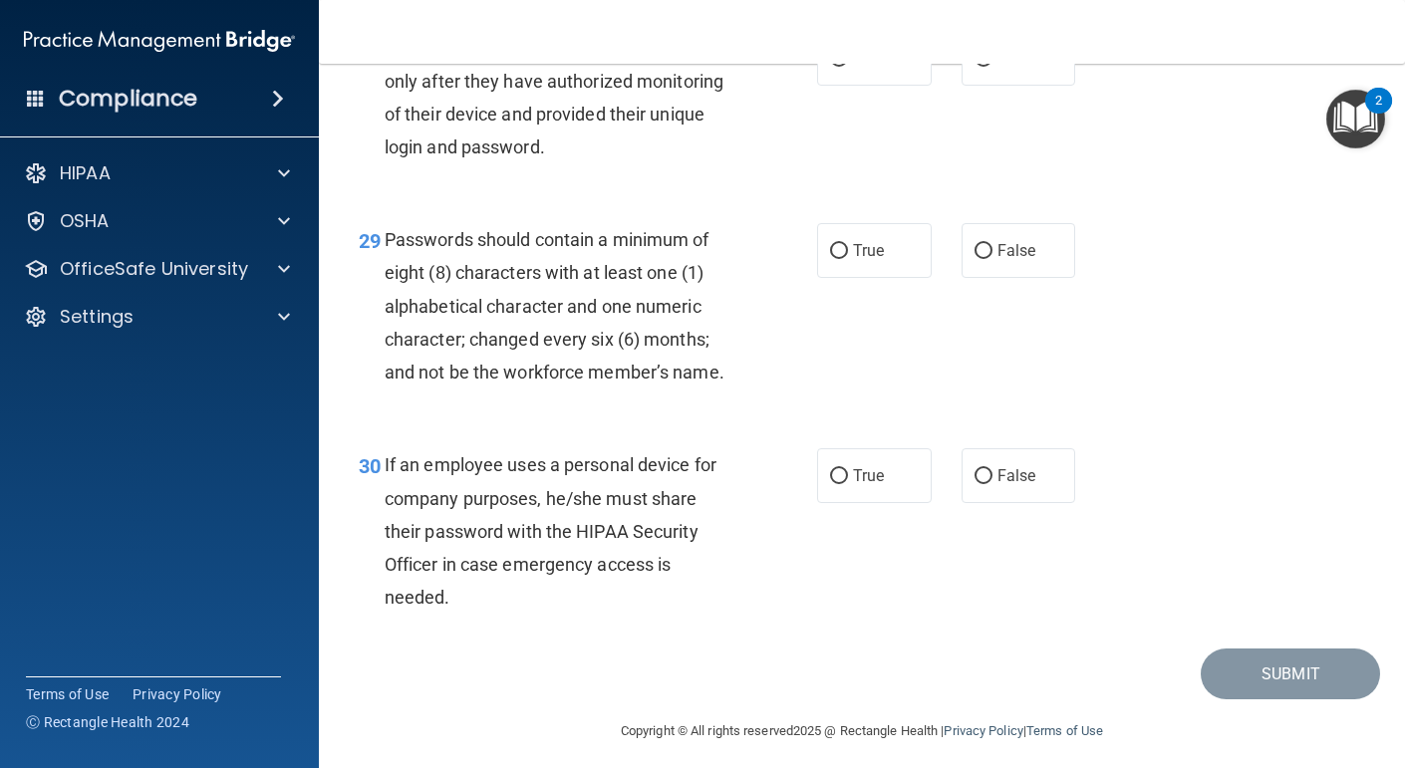
scroll to position [5518, 0]
click at [857, 66] on span "True" at bounding box center [868, 56] width 31 height 19
click at [848, 65] on input "True" at bounding box center [839, 57] width 18 height 15
radio input "true"
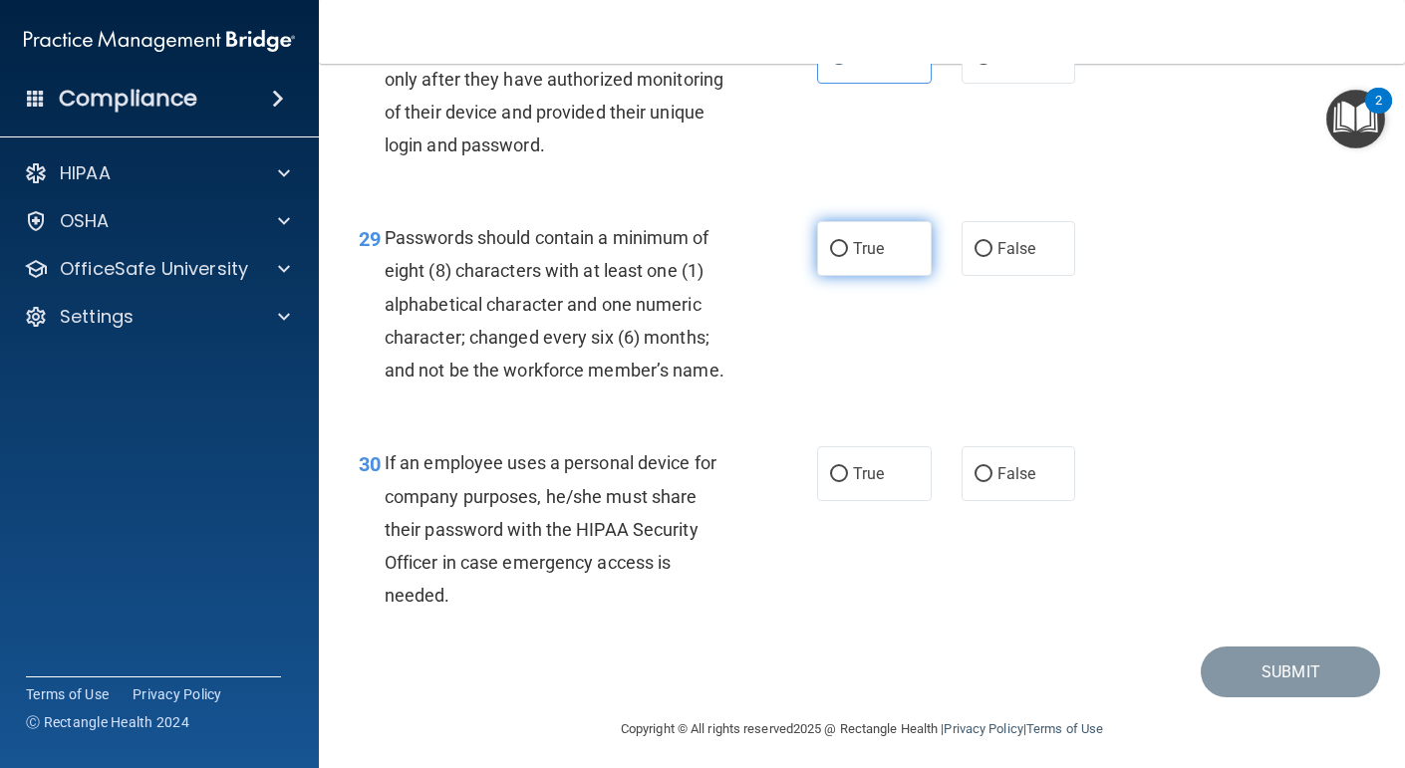
click at [886, 276] on label "True" at bounding box center [874, 248] width 115 height 55
click at [848, 257] on input "True" at bounding box center [839, 249] width 18 height 15
radio input "true"
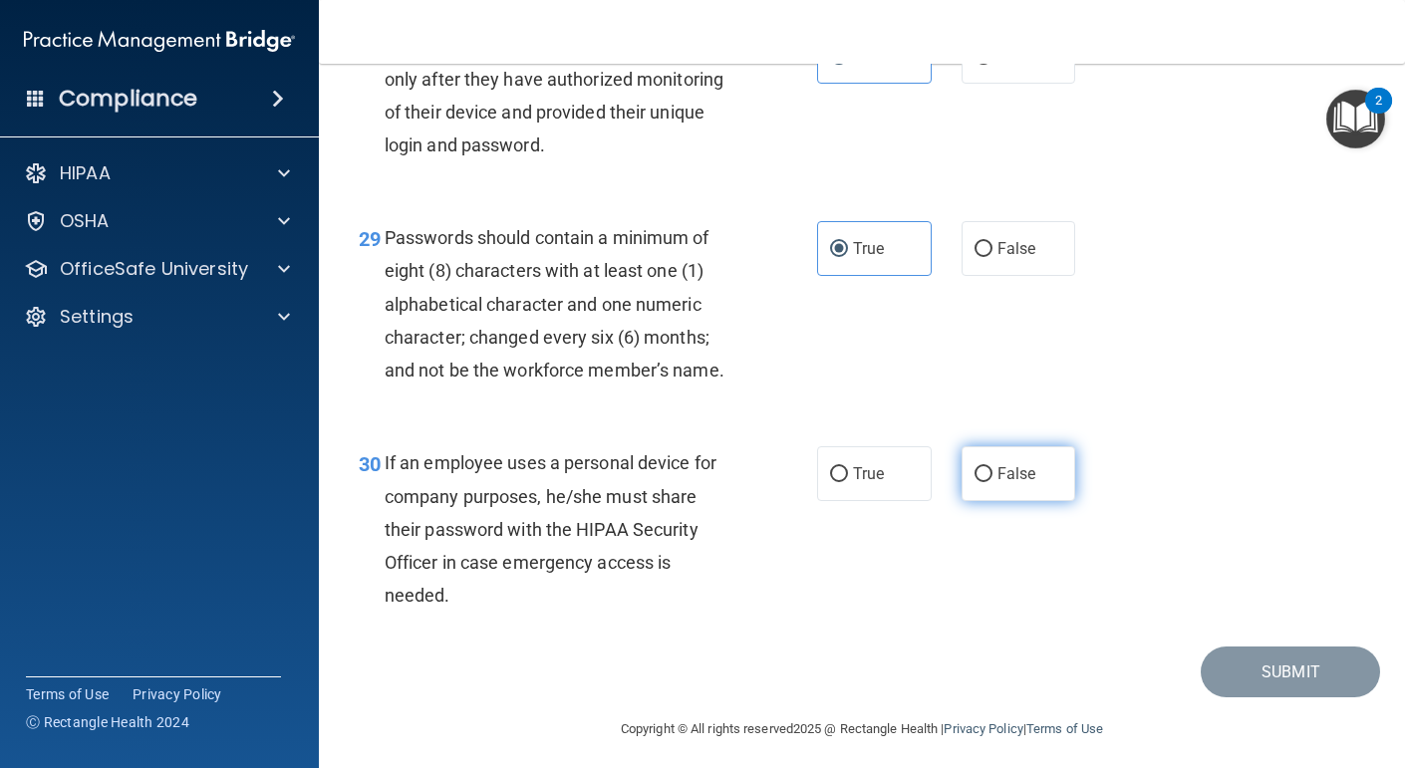
click at [1026, 483] on span "False" at bounding box center [1017, 473] width 39 height 19
click at [993, 482] on input "False" at bounding box center [984, 474] width 18 height 15
radio input "true"
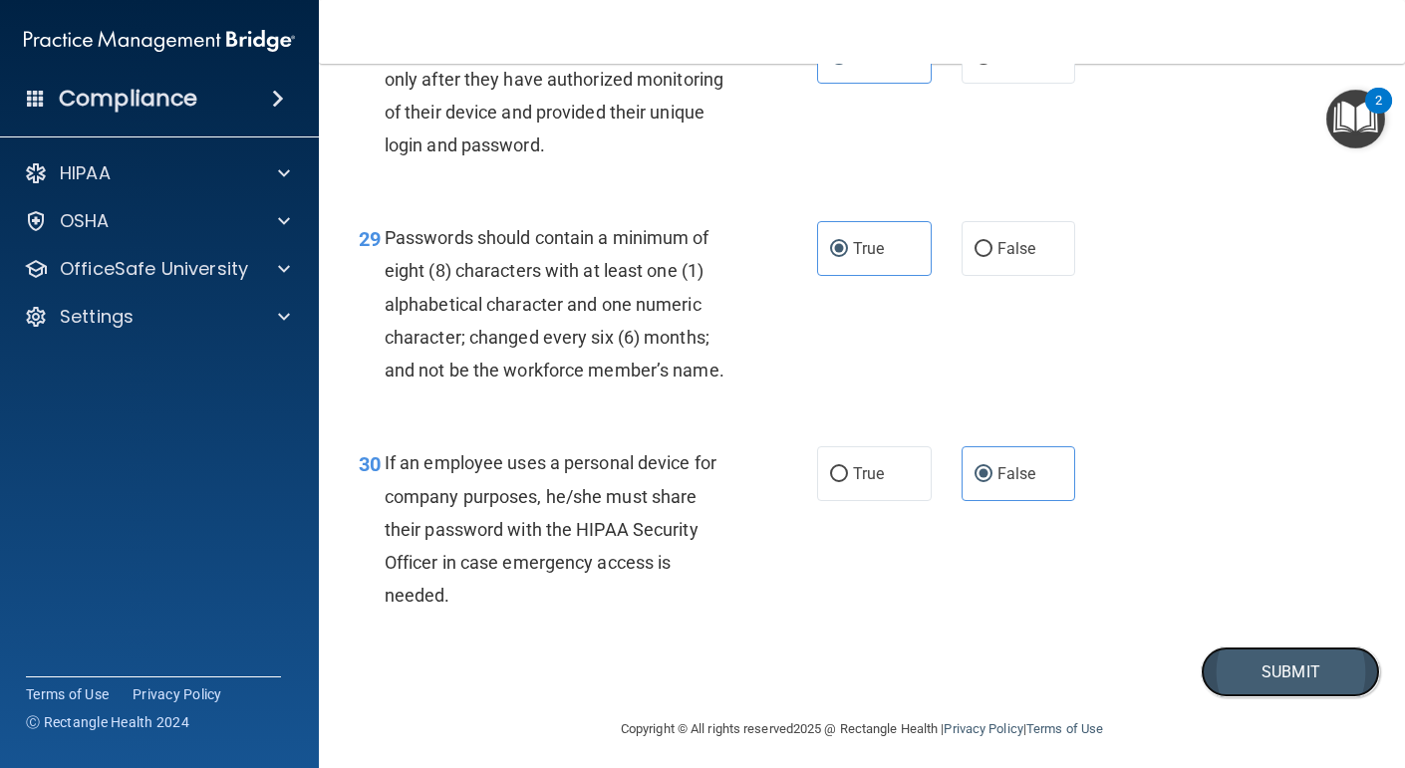
click at [1271, 698] on button "Submit" at bounding box center [1290, 672] width 179 height 51
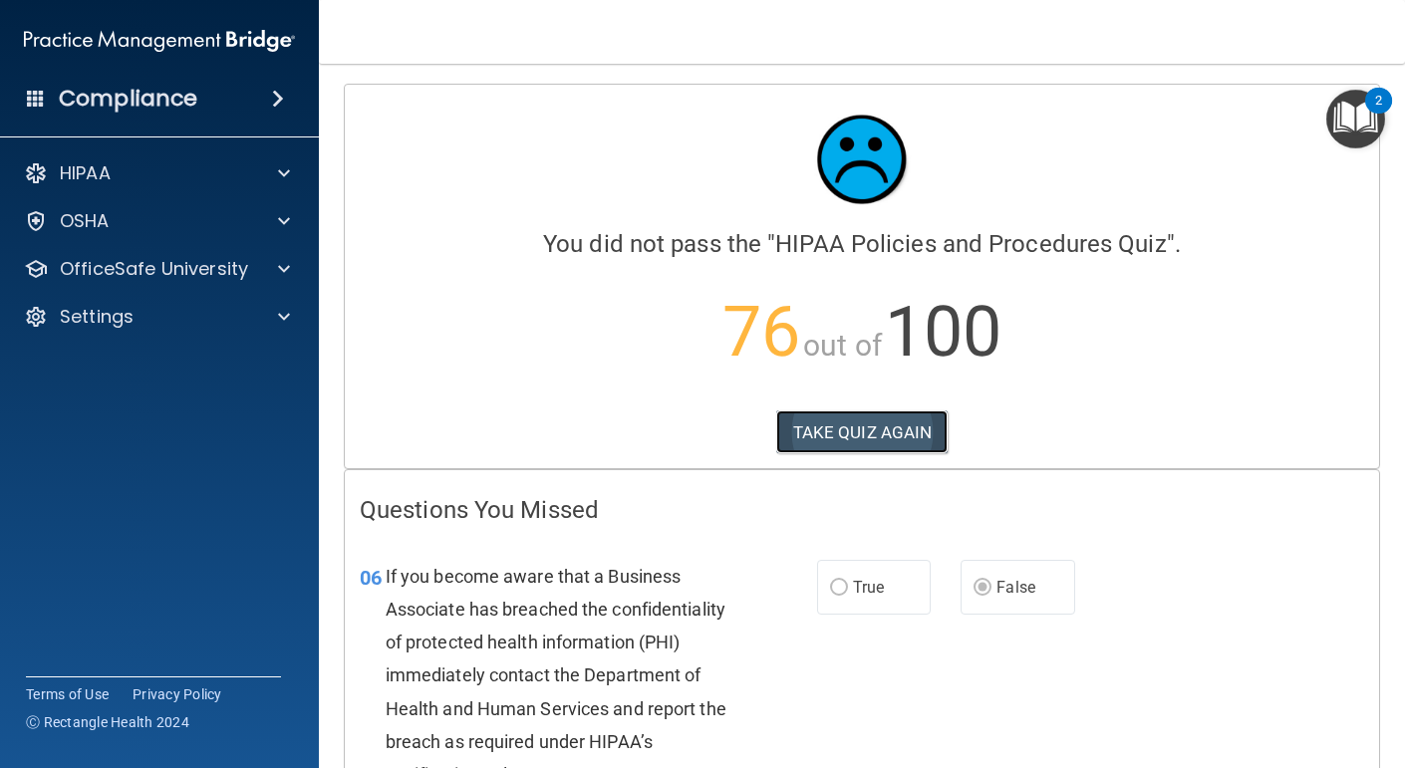
click at [861, 437] on button "TAKE QUIZ AGAIN" at bounding box center [862, 433] width 172 height 44
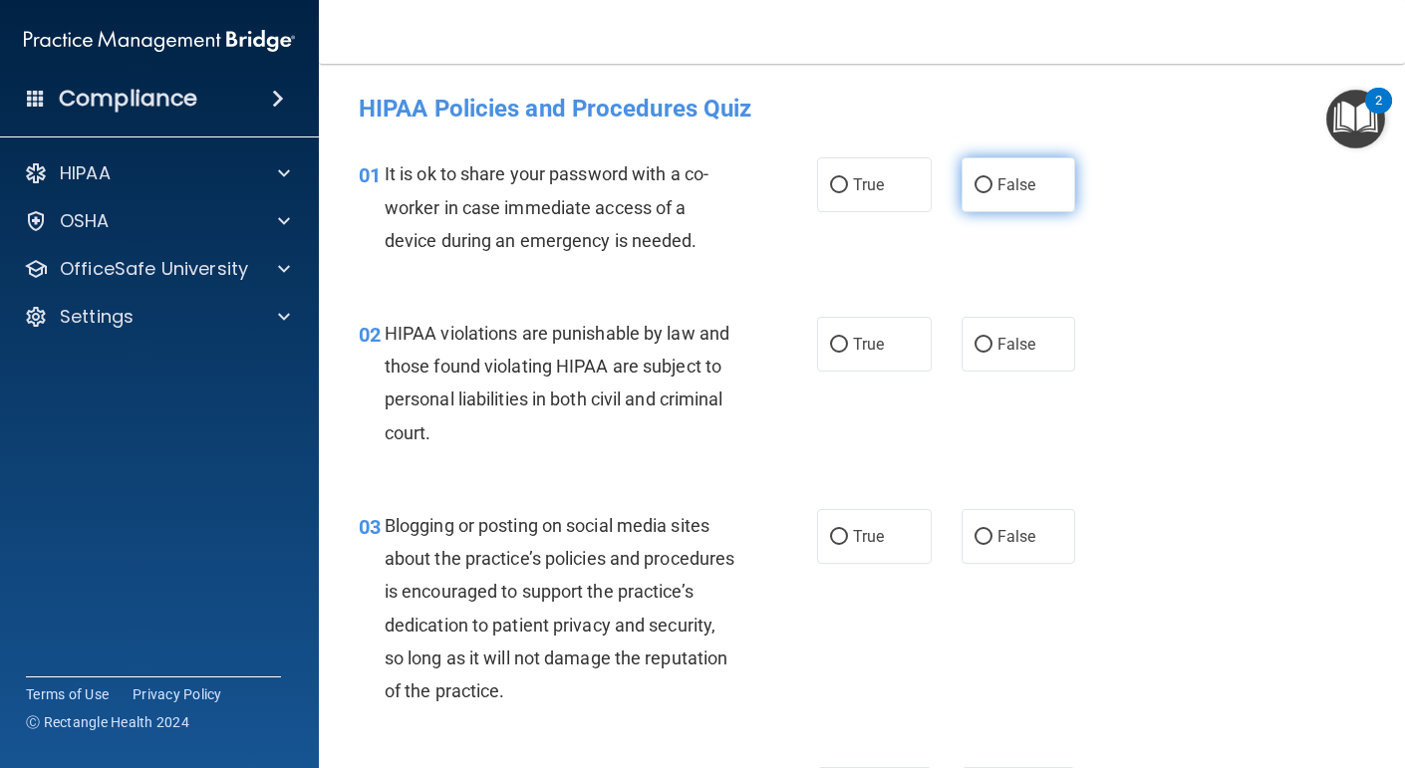
click at [977, 186] on input "False" at bounding box center [984, 185] width 18 height 15
radio input "true"
click at [838, 348] on input "True" at bounding box center [839, 345] width 18 height 15
radio input "true"
click at [1007, 540] on span "False" at bounding box center [1017, 536] width 39 height 19
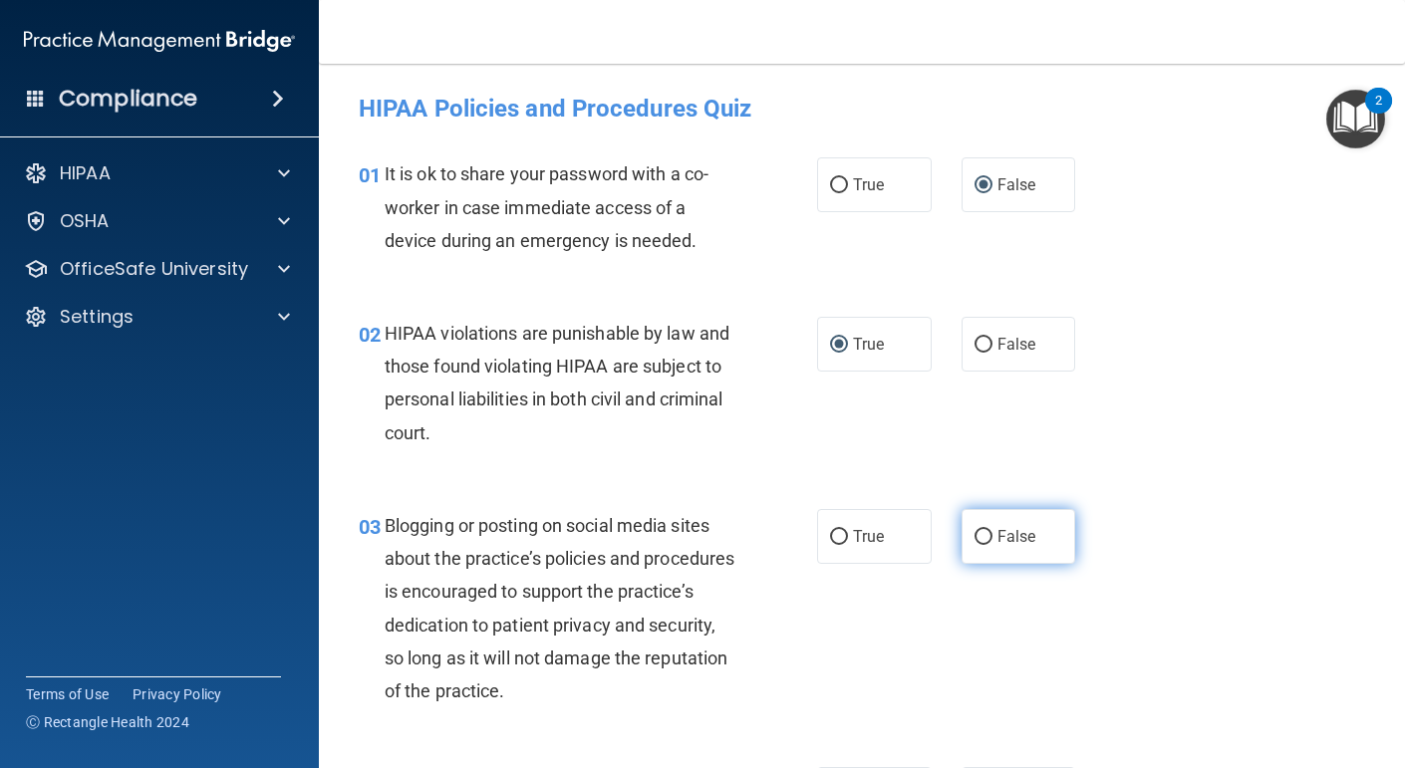
click at [993, 540] on input "False" at bounding box center [984, 537] width 18 height 15
radio input "true"
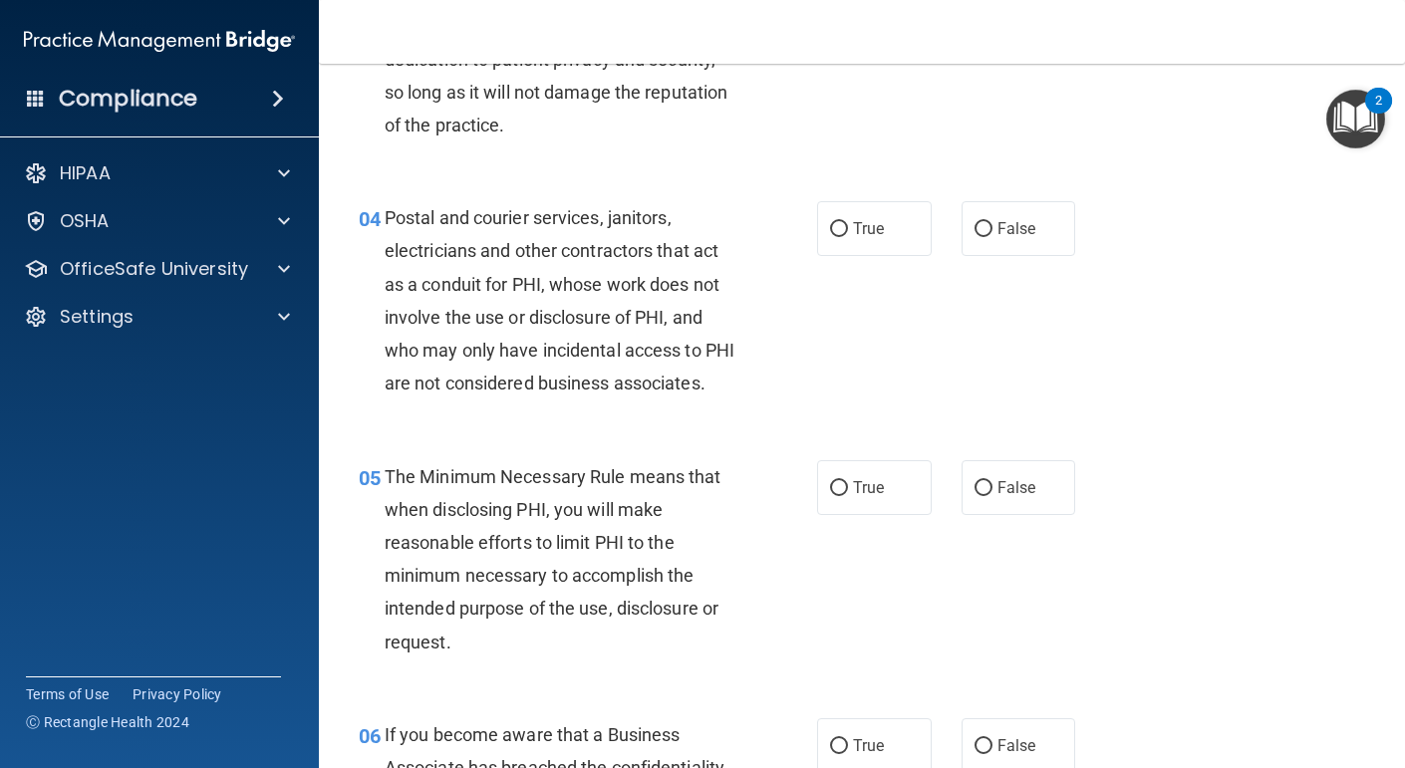
scroll to position [552, 0]
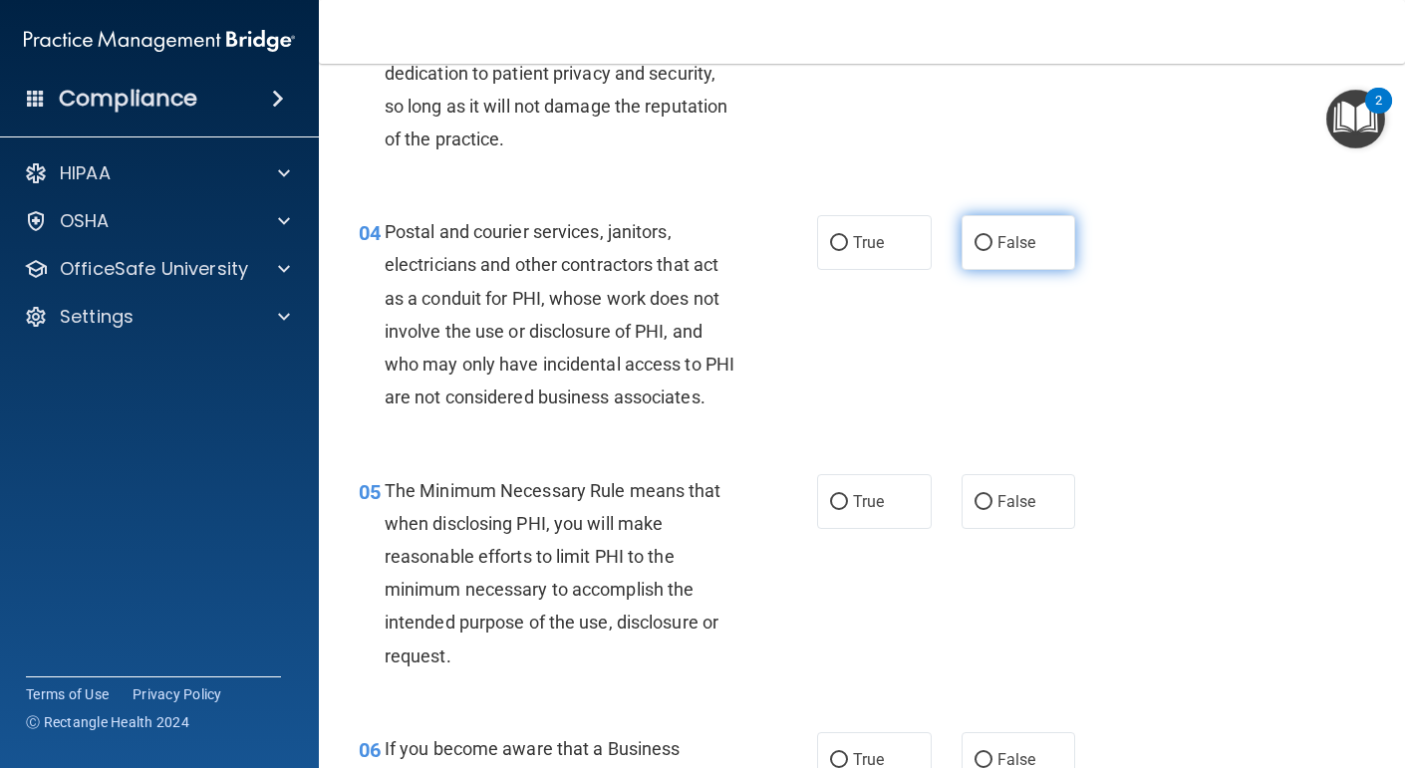
click at [990, 215] on label "False" at bounding box center [1019, 242] width 115 height 55
click at [990, 236] on input "False" at bounding box center [984, 243] width 18 height 15
radio input "true"
click at [873, 529] on label "True" at bounding box center [874, 501] width 115 height 55
click at [848, 510] on input "True" at bounding box center [839, 502] width 18 height 15
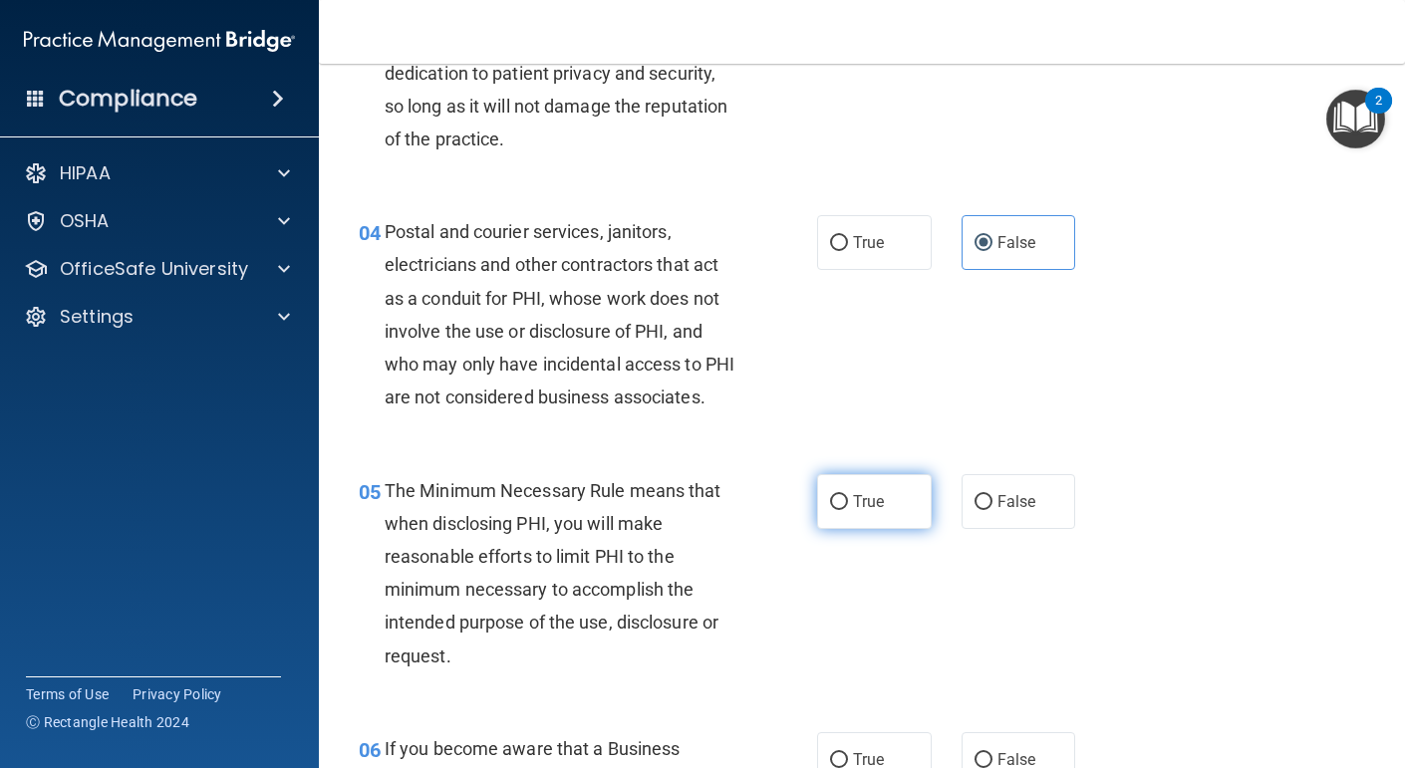
radio input "true"
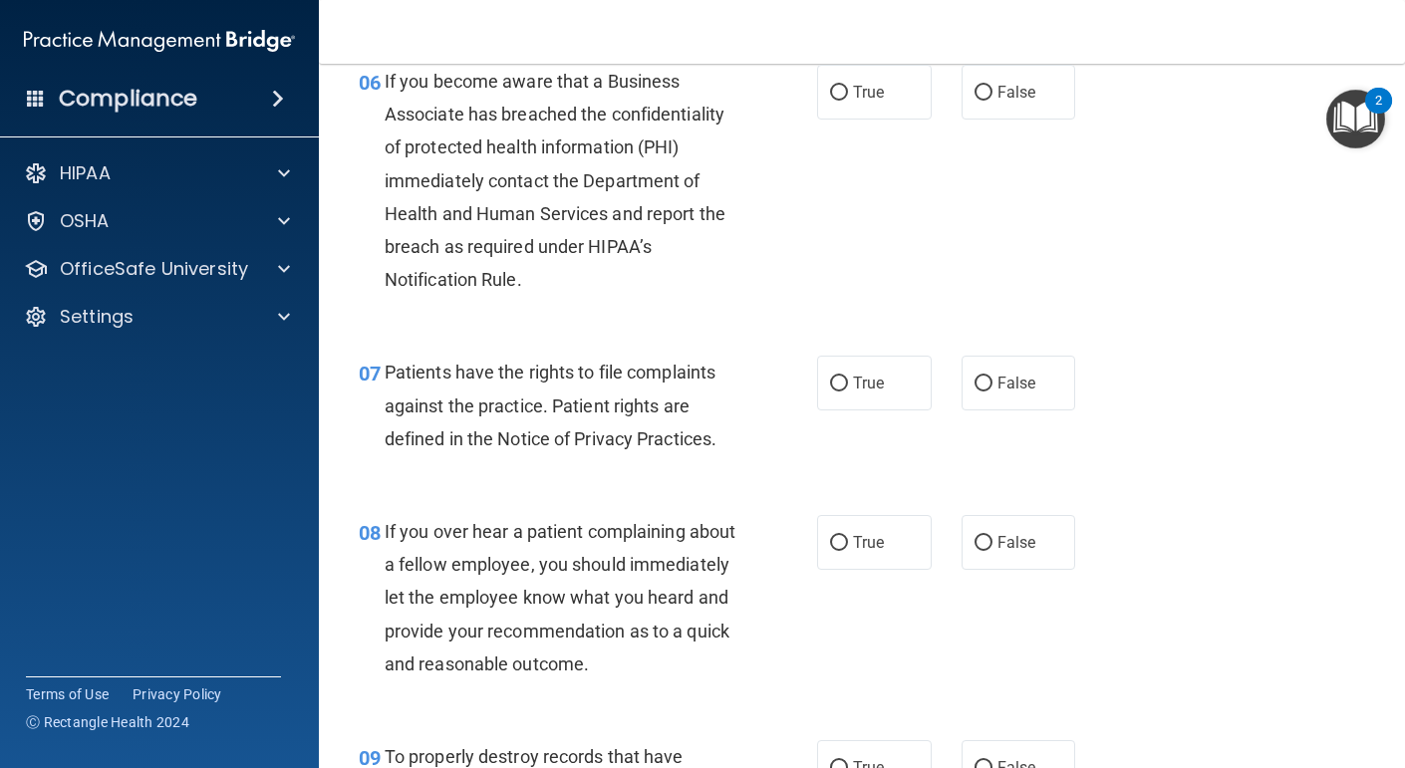
scroll to position [1224, 0]
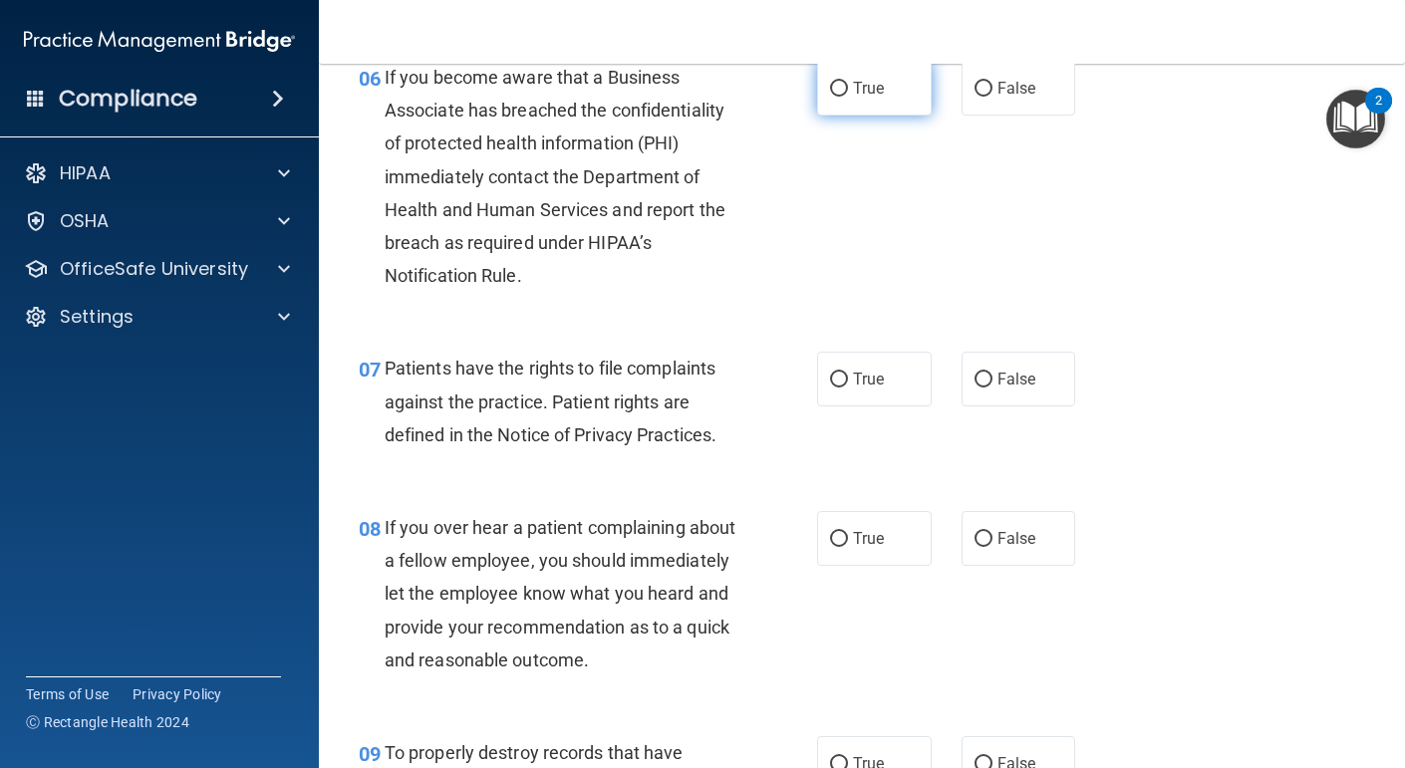
click at [869, 116] on label "True" at bounding box center [874, 88] width 115 height 55
click at [848, 97] on input "True" at bounding box center [839, 89] width 18 height 15
radio input "true"
click at [862, 407] on label "True" at bounding box center [874, 379] width 115 height 55
click at [848, 388] on input "True" at bounding box center [839, 380] width 18 height 15
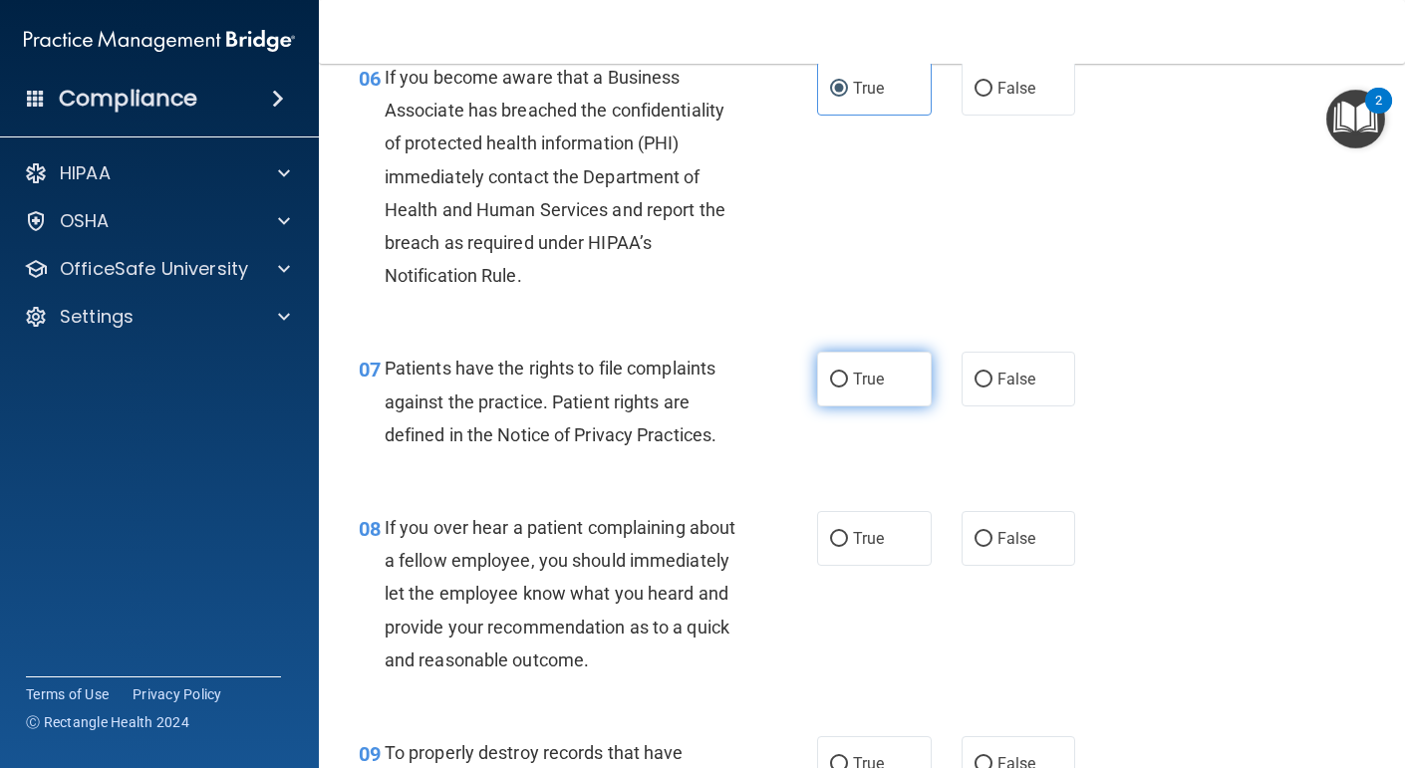
radio input "true"
click at [994, 566] on label "False" at bounding box center [1019, 538] width 115 height 55
click at [993, 547] on input "False" at bounding box center [984, 539] width 18 height 15
radio input "true"
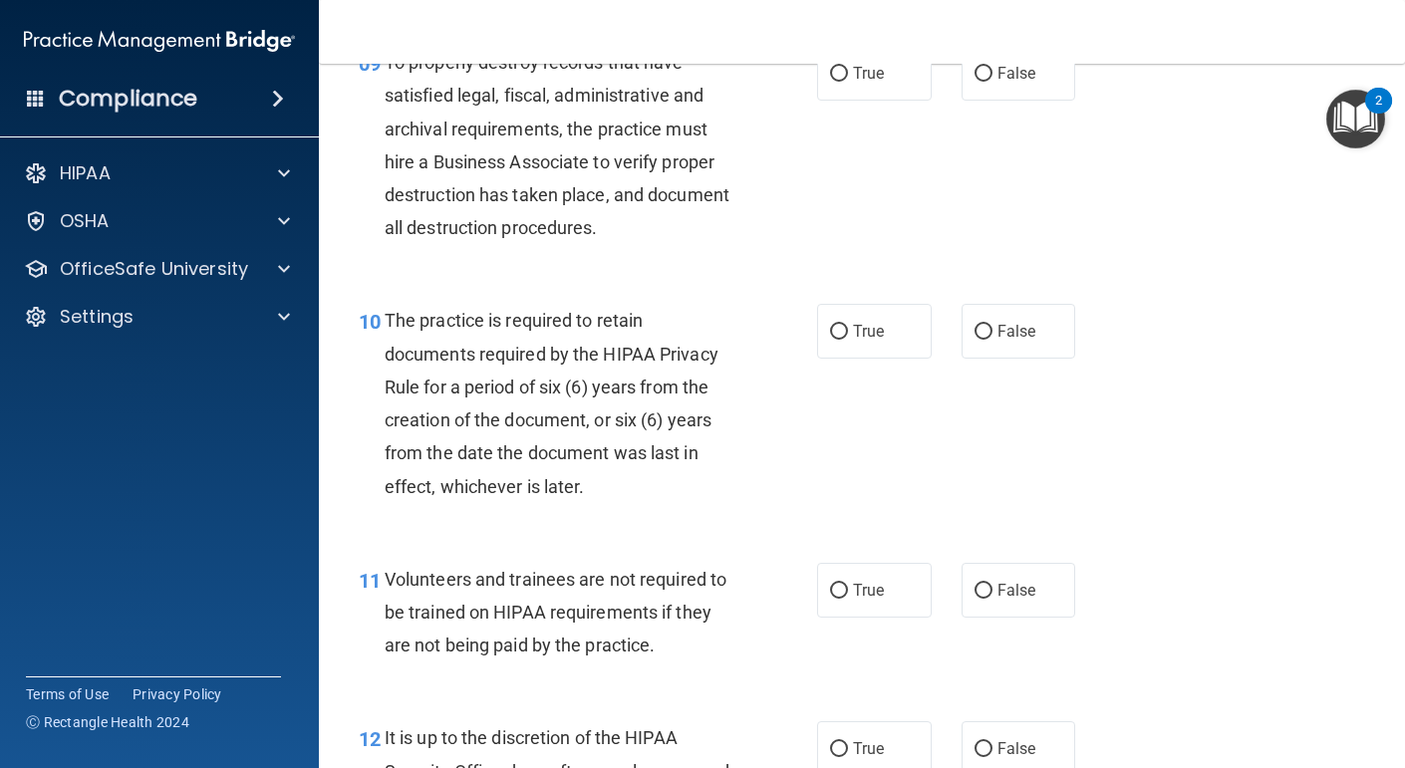
scroll to position [1919, 0]
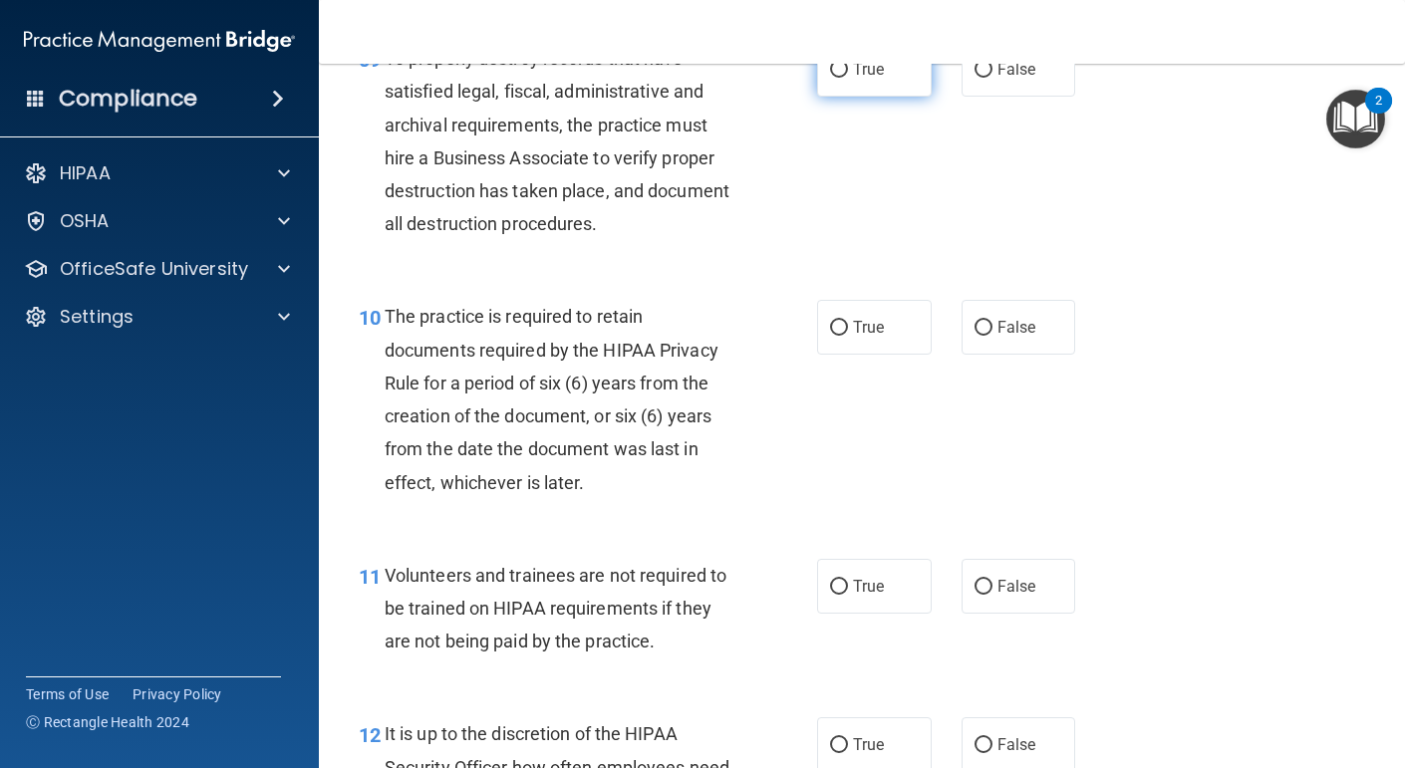
click at [899, 97] on label "True" at bounding box center [874, 69] width 115 height 55
click at [848, 78] on input "True" at bounding box center [839, 70] width 18 height 15
radio input "true"
click at [887, 355] on label "True" at bounding box center [874, 327] width 115 height 55
click at [848, 336] on input "True" at bounding box center [839, 328] width 18 height 15
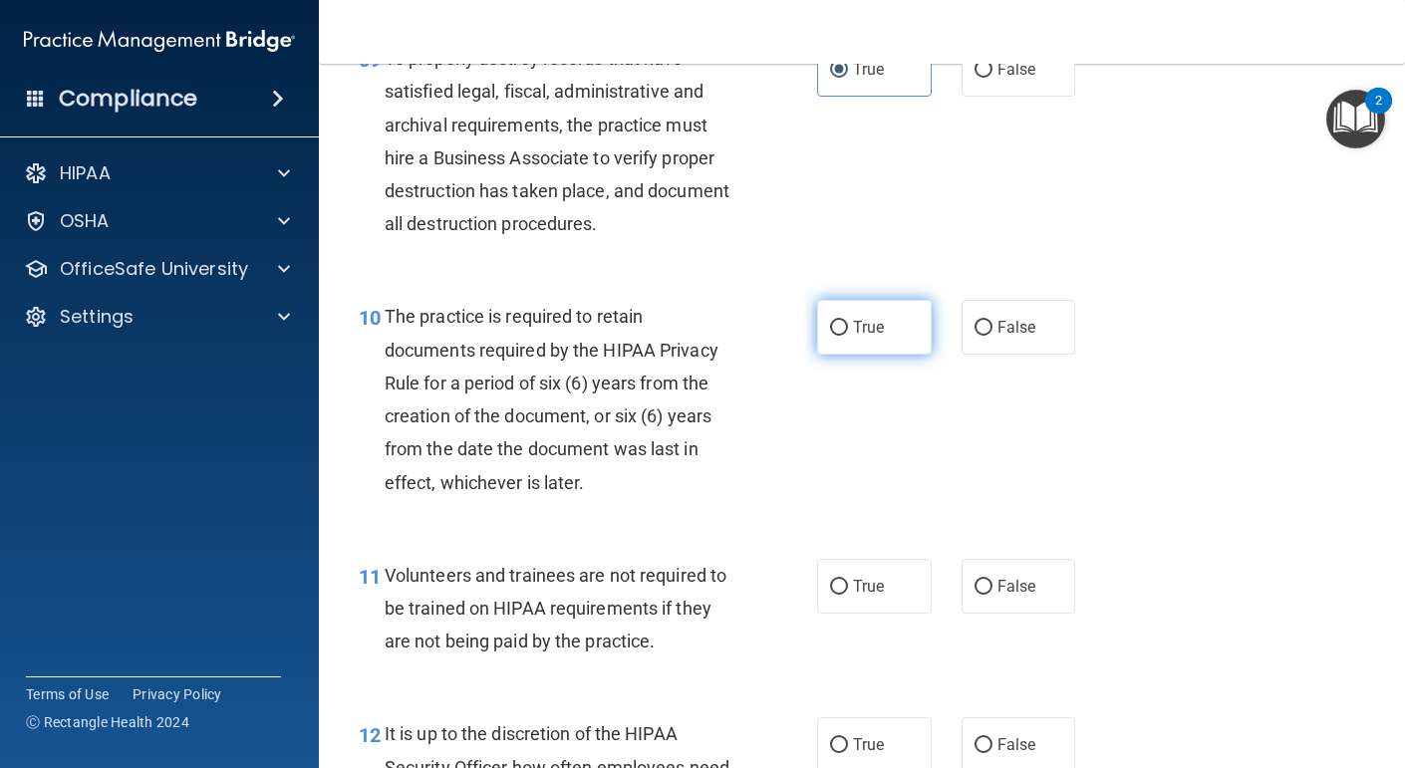
radio input "true"
click at [1012, 596] on span "False" at bounding box center [1017, 586] width 39 height 19
click at [993, 595] on input "False" at bounding box center [984, 587] width 18 height 15
radio input "true"
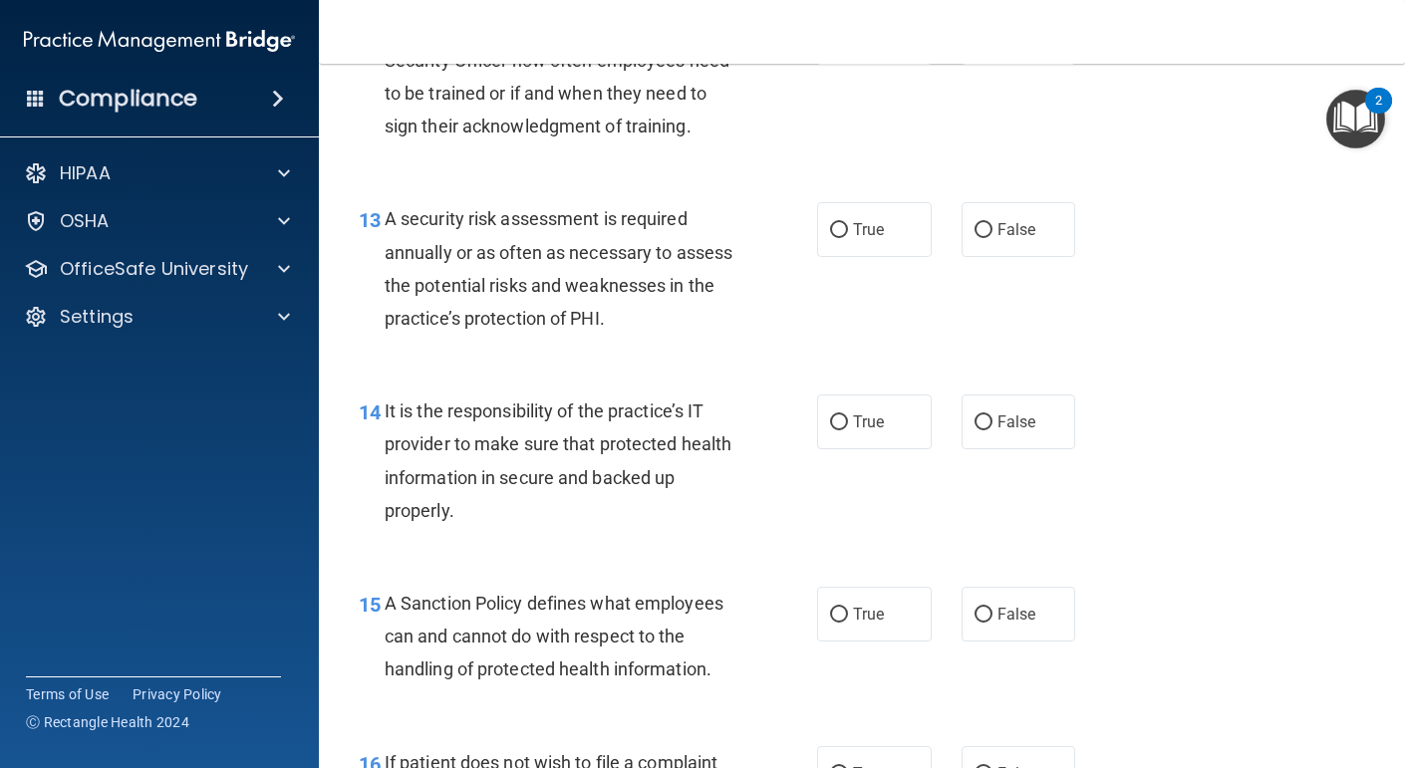
scroll to position [2619, 0]
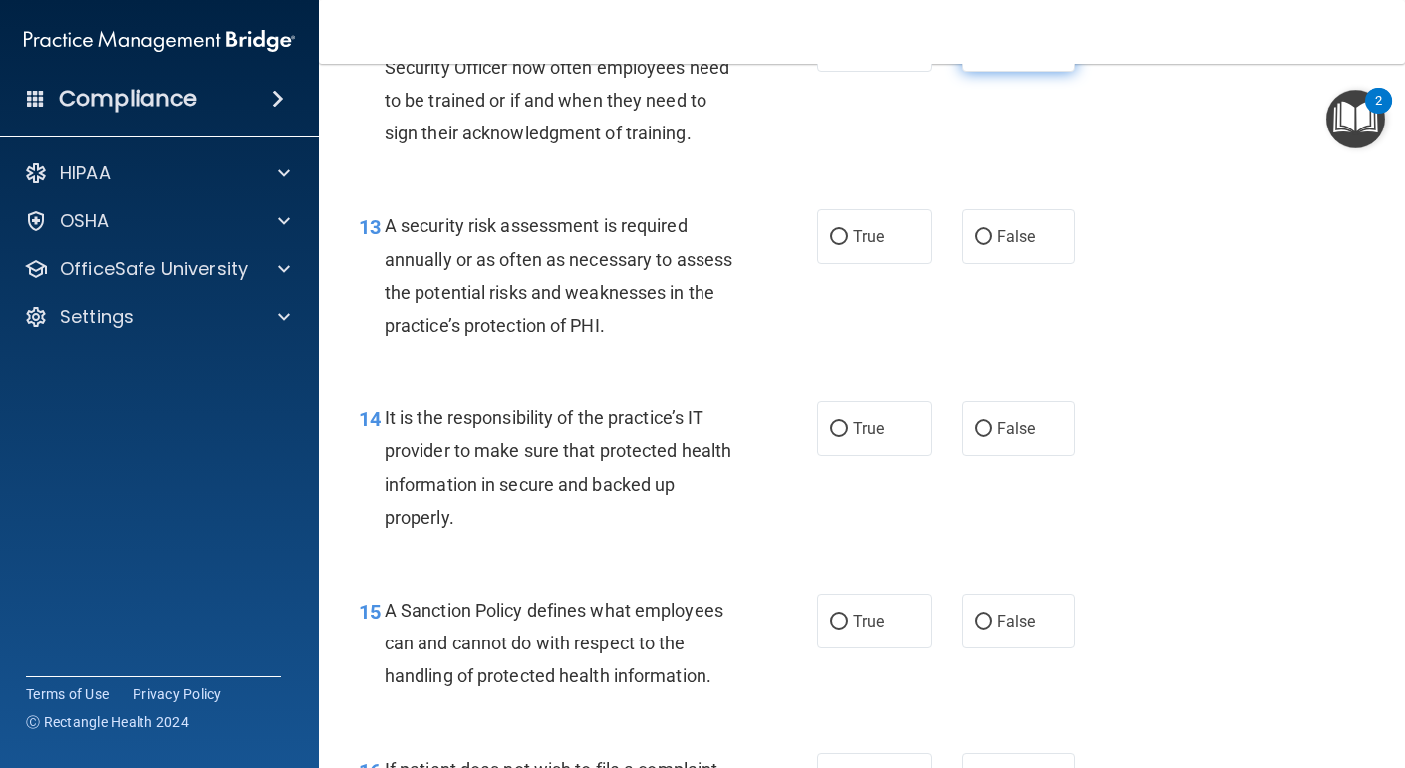
click at [970, 72] on label "False" at bounding box center [1019, 44] width 115 height 55
click at [975, 53] on input "False" at bounding box center [984, 45] width 18 height 15
radio input "true"
click at [892, 264] on label "True" at bounding box center [874, 236] width 115 height 55
click at [848, 245] on input "True" at bounding box center [839, 237] width 18 height 15
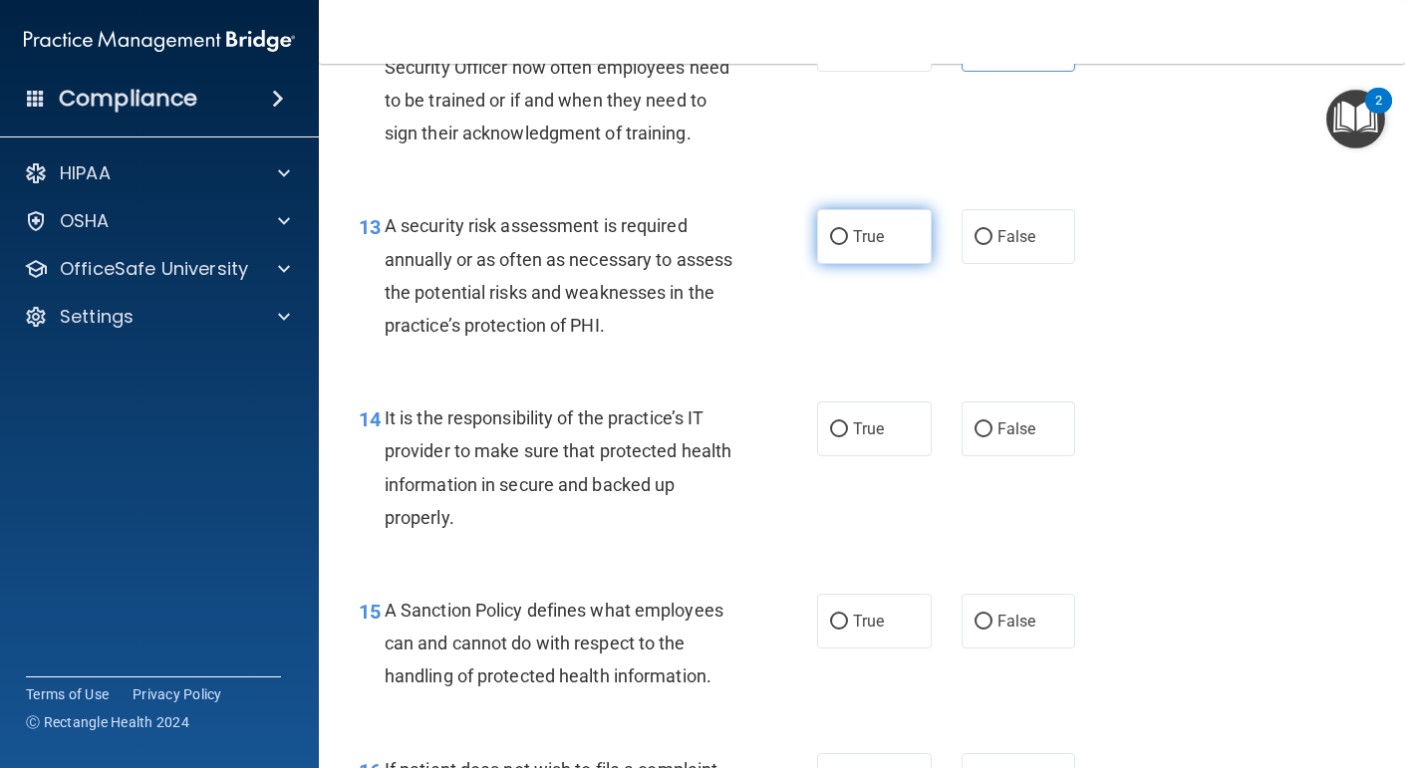
radio input "true"
click at [870, 439] on span "True" at bounding box center [868, 429] width 31 height 19
click at [848, 438] on input "True" at bounding box center [839, 430] width 18 height 15
radio input "true"
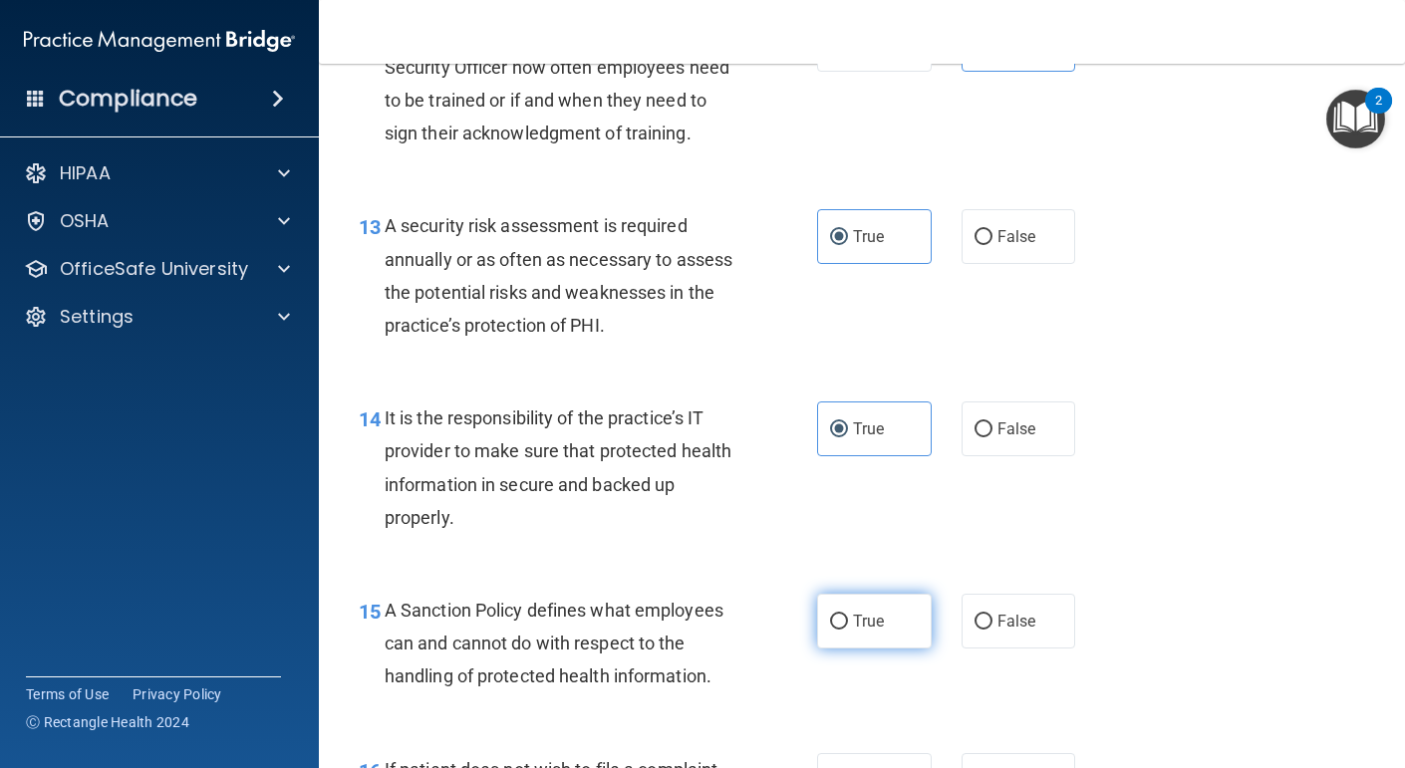
click at [862, 649] on label "True" at bounding box center [874, 621] width 115 height 55
click at [848, 630] on input "True" at bounding box center [839, 622] width 18 height 15
radio input "true"
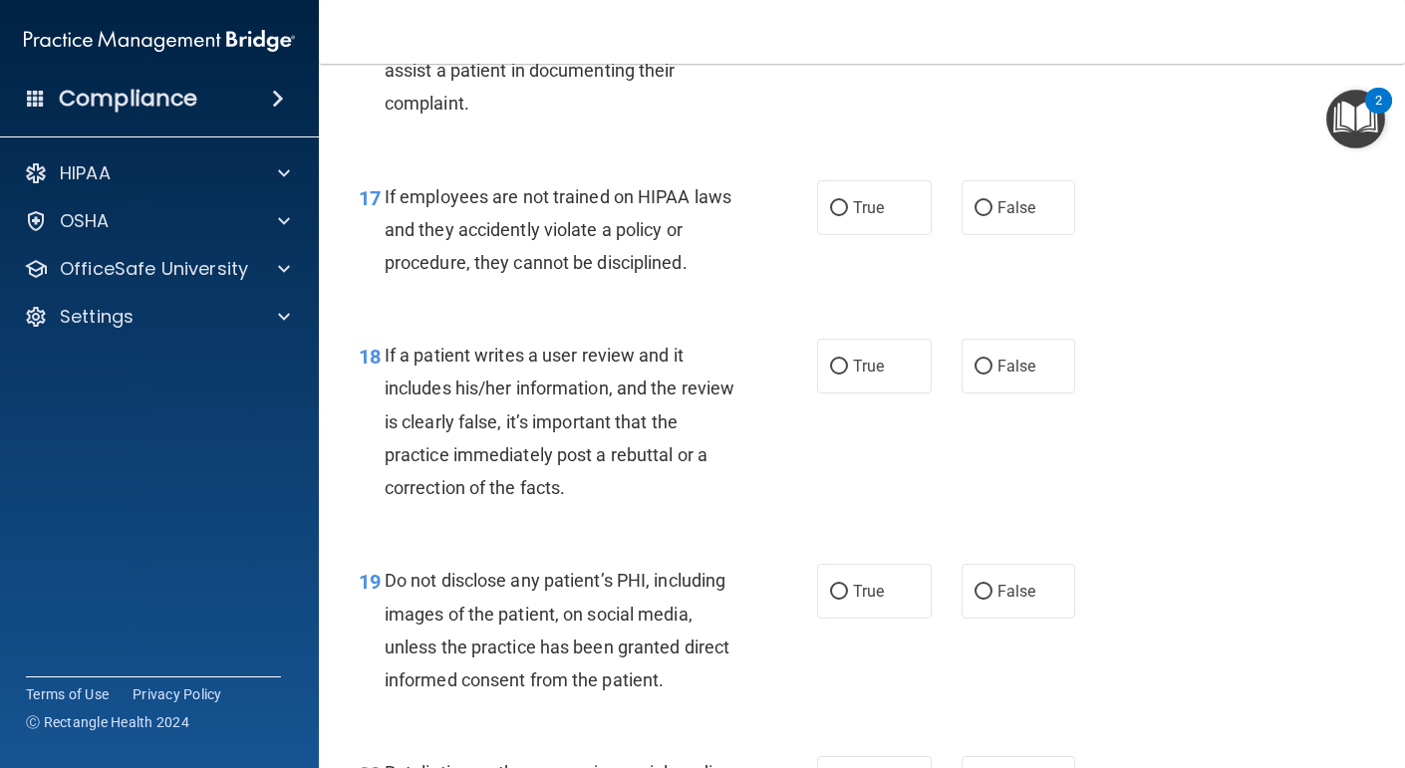
scroll to position [3387, 0]
click at [1004, 41] on label "False" at bounding box center [1019, 13] width 115 height 55
click at [993, 22] on input "False" at bounding box center [984, 14] width 18 height 15
radio input "true"
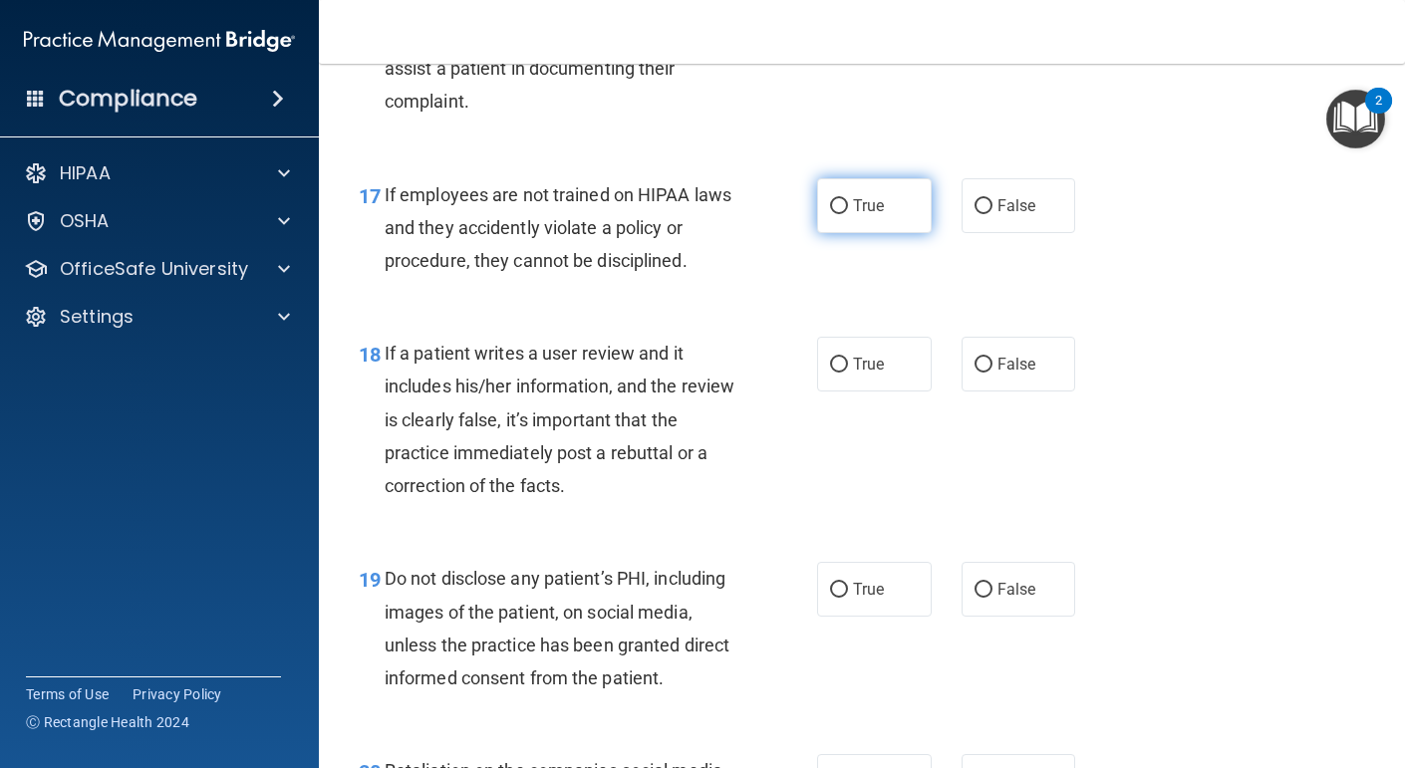
click at [885, 233] on label "True" at bounding box center [874, 205] width 115 height 55
click at [848, 214] on input "True" at bounding box center [839, 206] width 18 height 15
radio input "true"
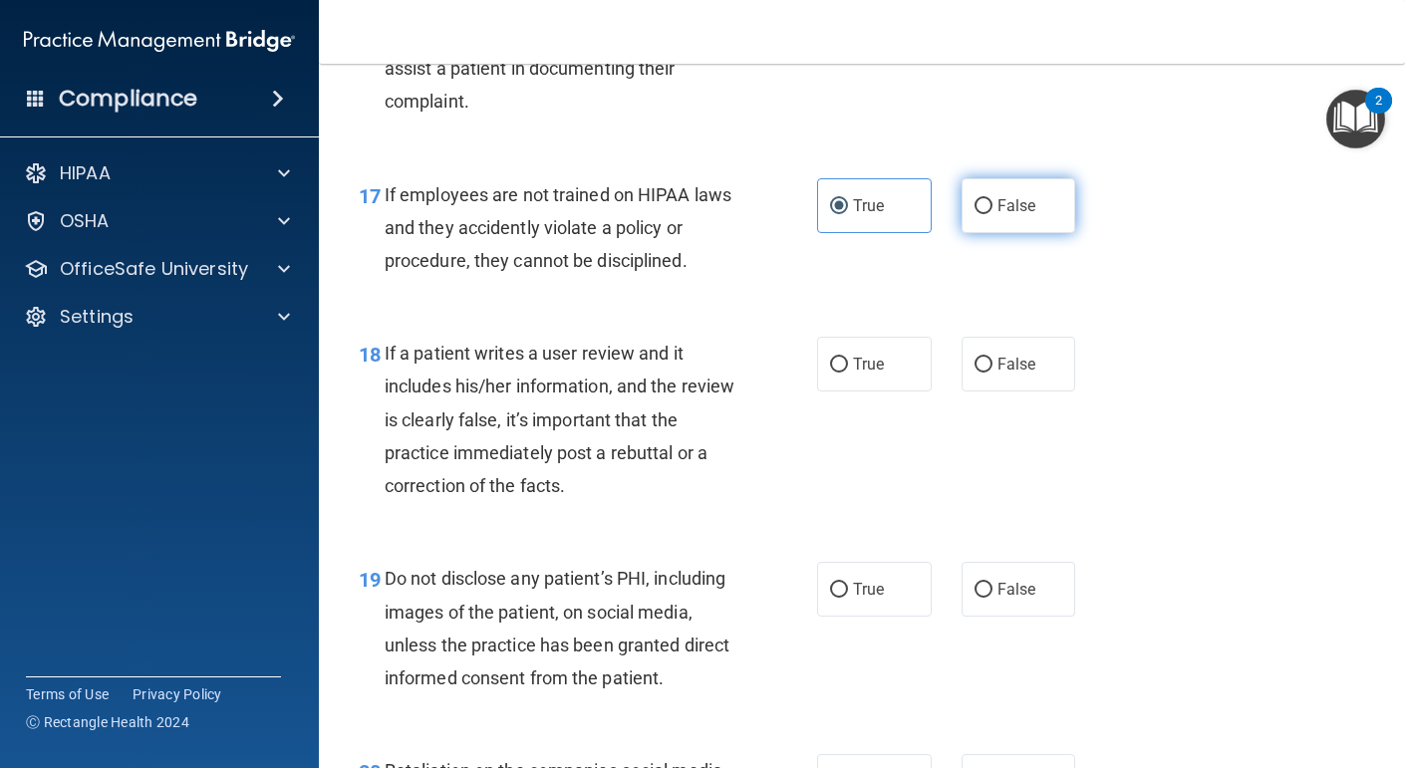
click at [982, 233] on label "False" at bounding box center [1019, 205] width 115 height 55
click at [982, 214] on input "False" at bounding box center [984, 206] width 18 height 15
radio input "true"
radio input "false"
click at [879, 23] on span "True" at bounding box center [868, 13] width 31 height 19
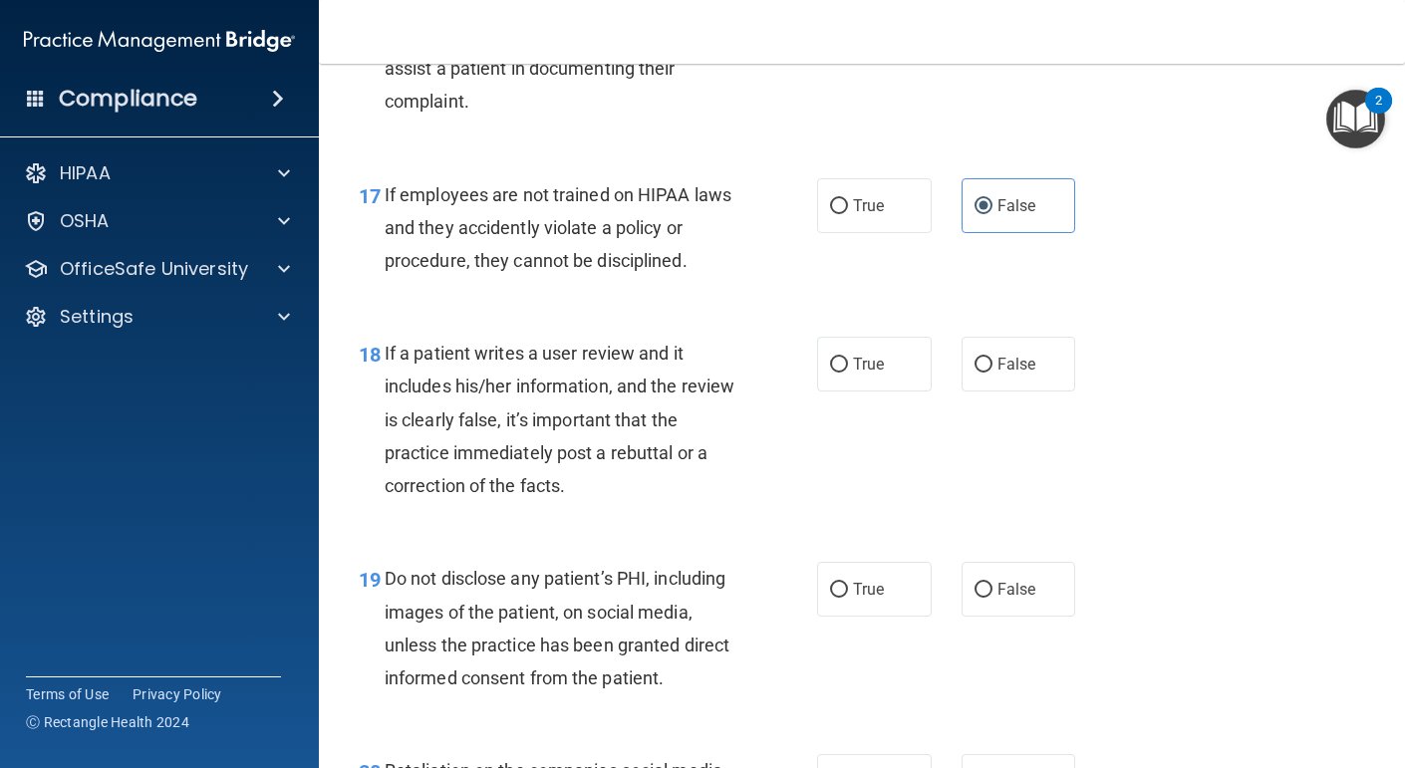
click at [848, 22] on input "True" at bounding box center [839, 14] width 18 height 15
radio input "true"
radio input "false"
click at [858, 374] on span "True" at bounding box center [868, 364] width 31 height 19
click at [848, 373] on input "True" at bounding box center [839, 365] width 18 height 15
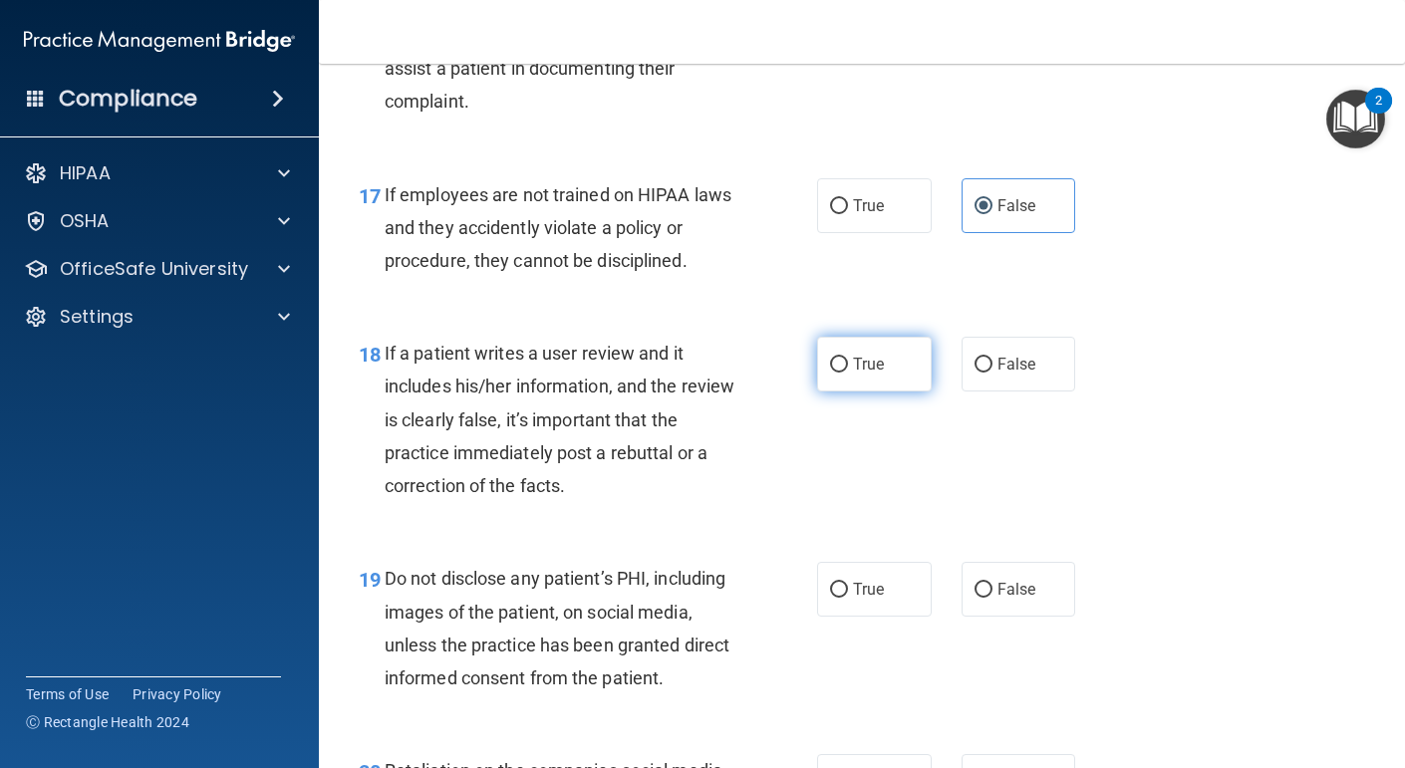
radio input "true"
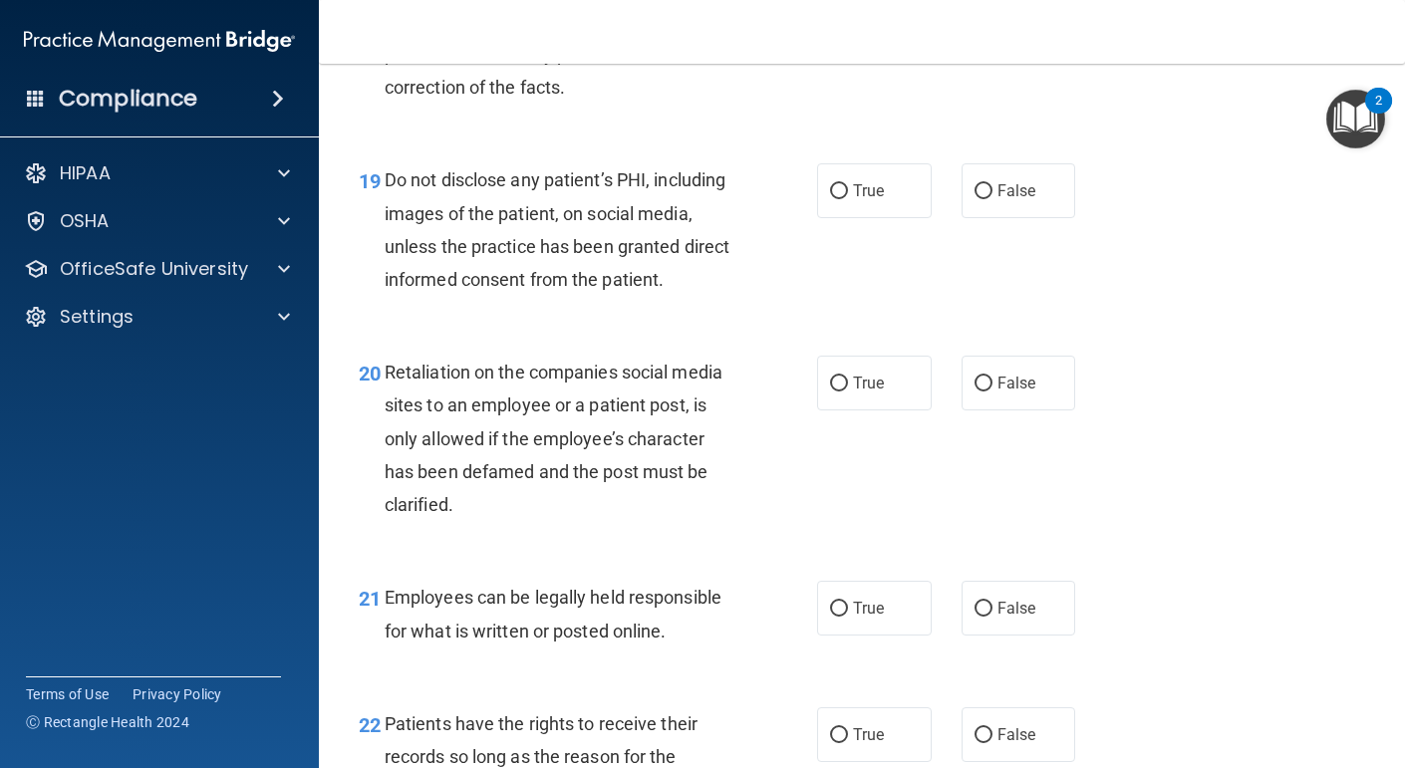
scroll to position [3798, 0]
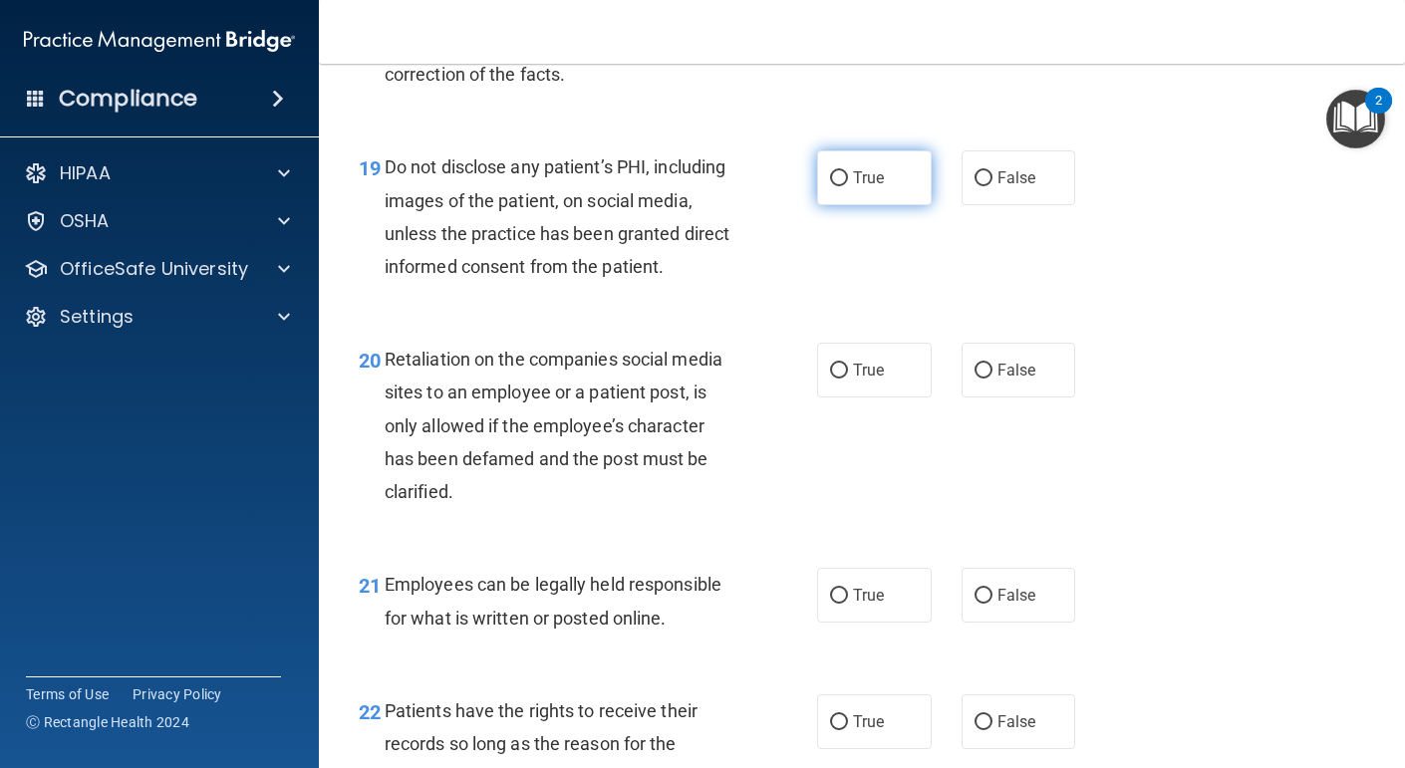
click at [856, 205] on label "True" at bounding box center [874, 178] width 115 height 55
click at [848, 186] on input "True" at bounding box center [839, 178] width 18 height 15
radio input "true"
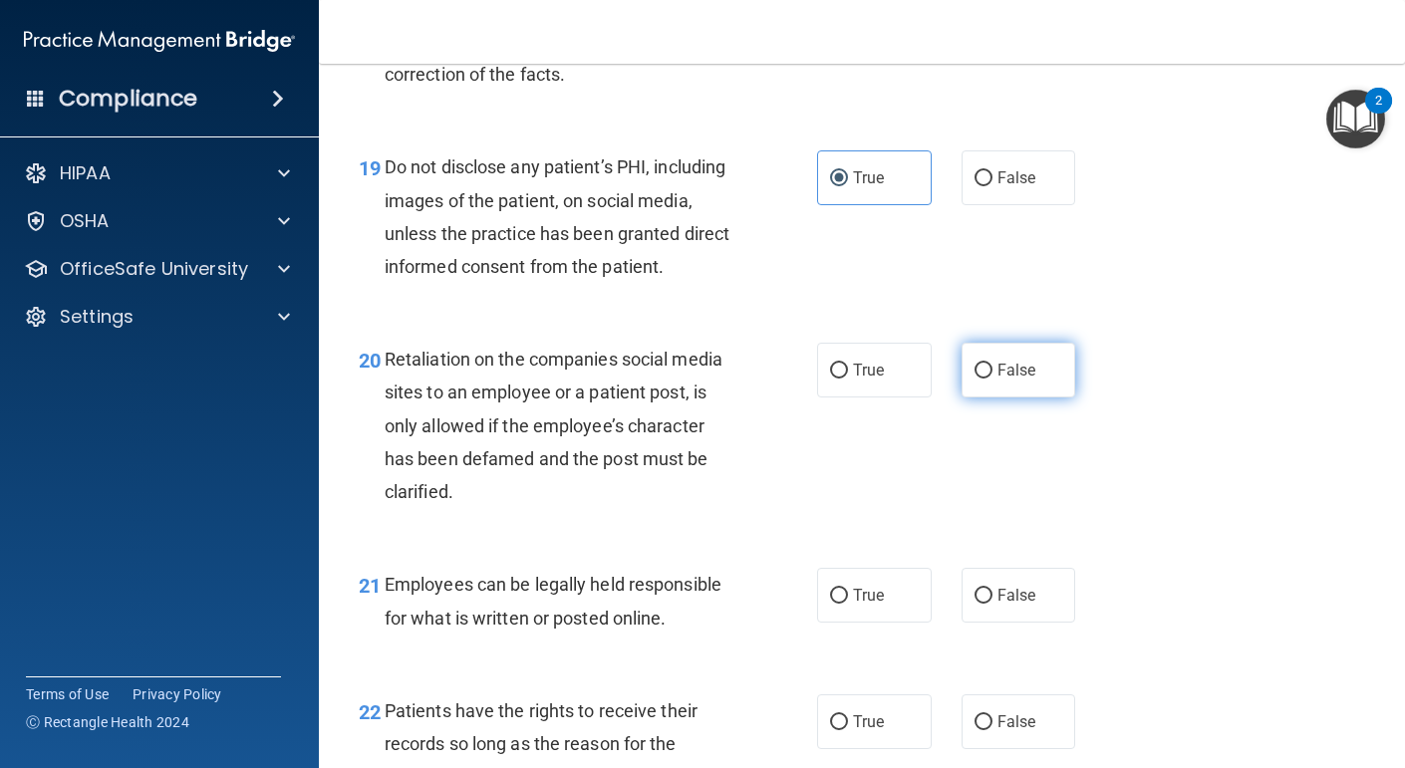
click at [1010, 398] on label "False" at bounding box center [1019, 370] width 115 height 55
click at [993, 379] on input "False" at bounding box center [984, 371] width 18 height 15
radio input "true"
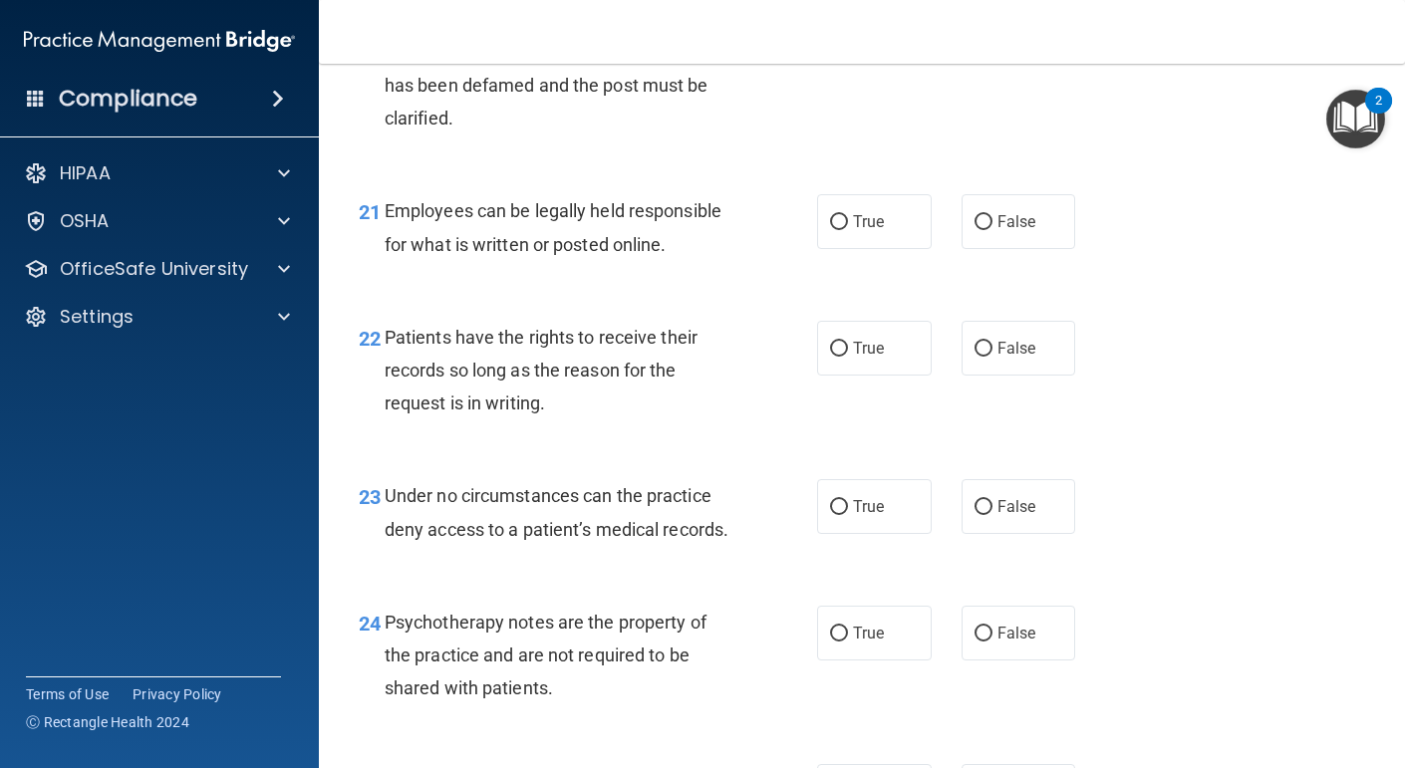
scroll to position [4169, 0]
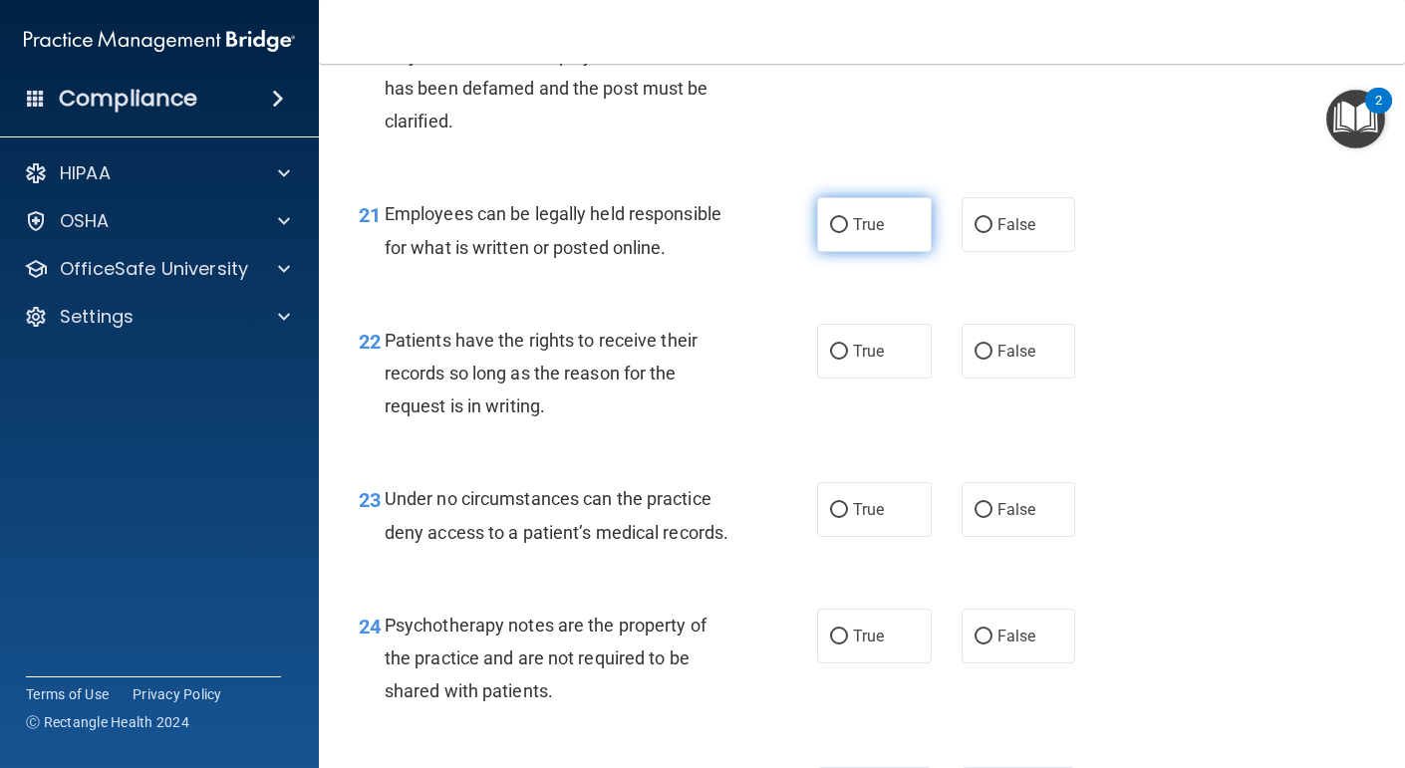
click at [866, 252] on label "True" at bounding box center [874, 224] width 115 height 55
click at [848, 233] on input "True" at bounding box center [839, 225] width 18 height 15
radio input "true"
click at [867, 379] on label "True" at bounding box center [874, 351] width 115 height 55
click at [848, 360] on input "True" at bounding box center [839, 352] width 18 height 15
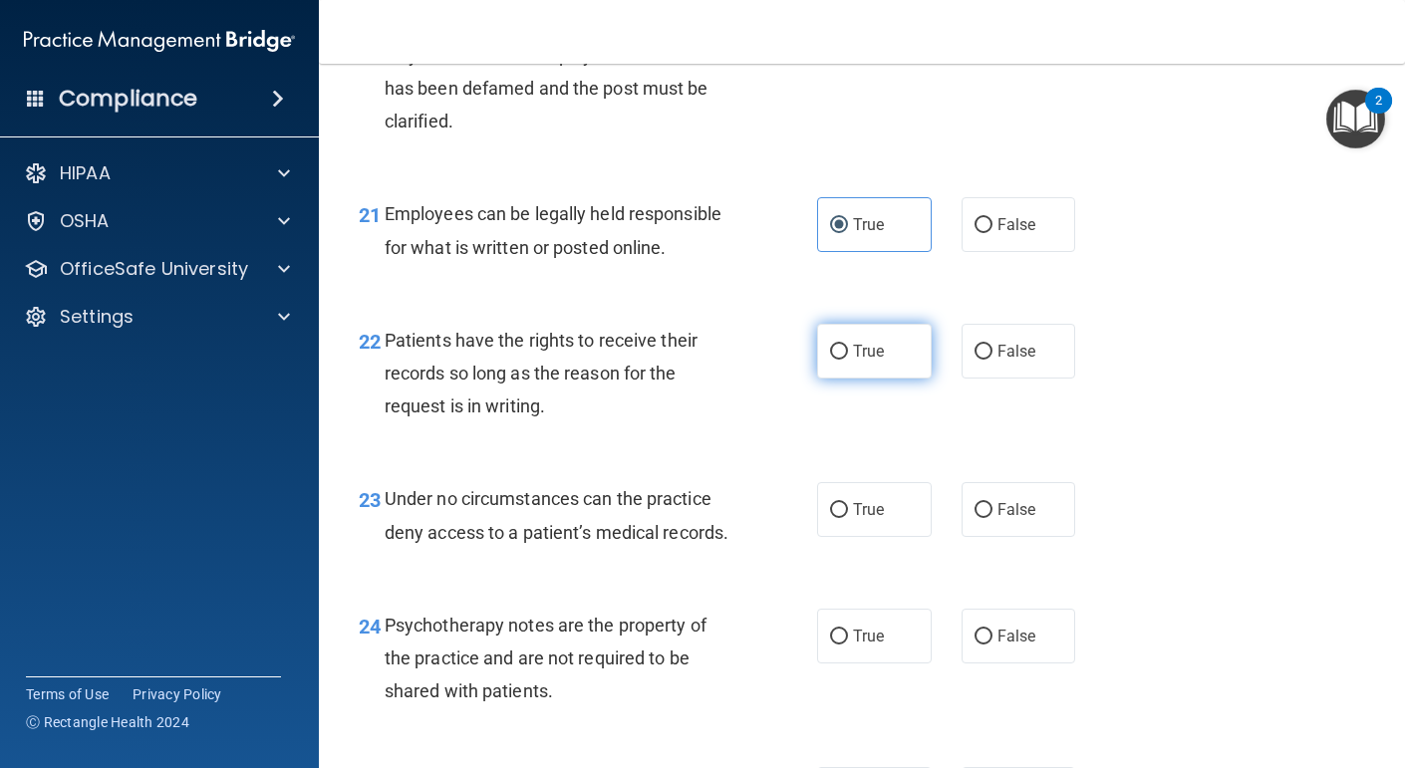
radio input "true"
click at [1043, 537] on label "False" at bounding box center [1019, 509] width 115 height 55
click at [993, 518] on input "False" at bounding box center [984, 510] width 18 height 15
radio input "true"
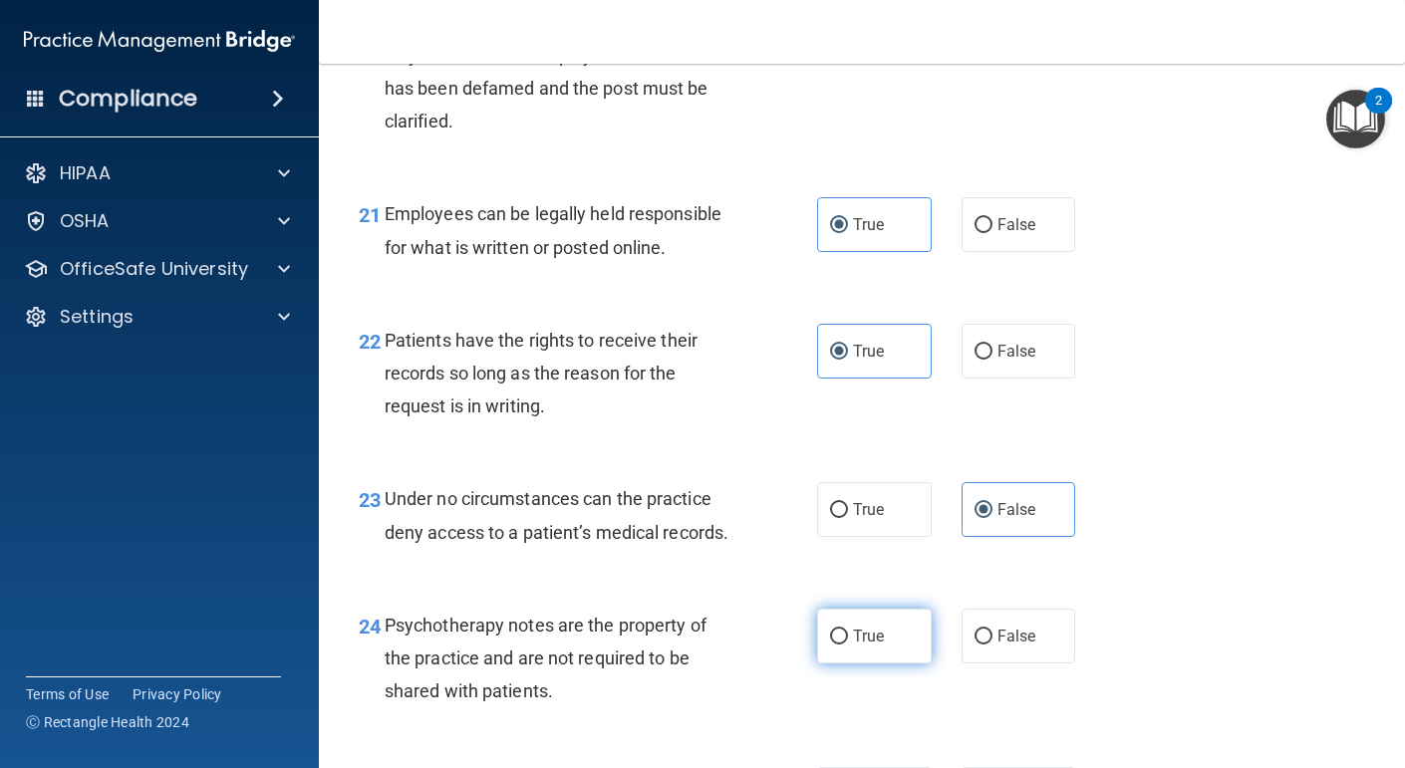
click at [858, 646] on span "True" at bounding box center [868, 636] width 31 height 19
click at [848, 645] on input "True" at bounding box center [839, 637] width 18 height 15
radio input "true"
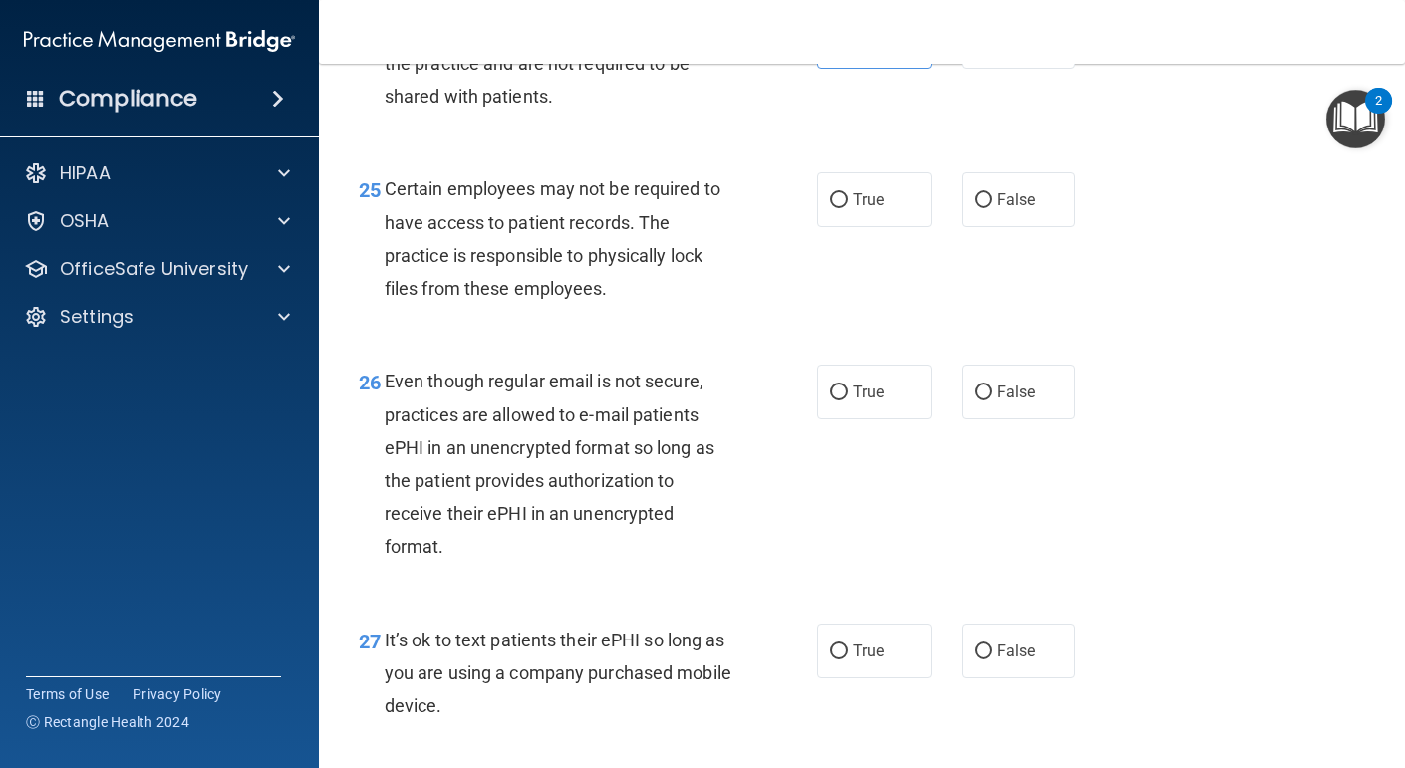
scroll to position [4770, 0]
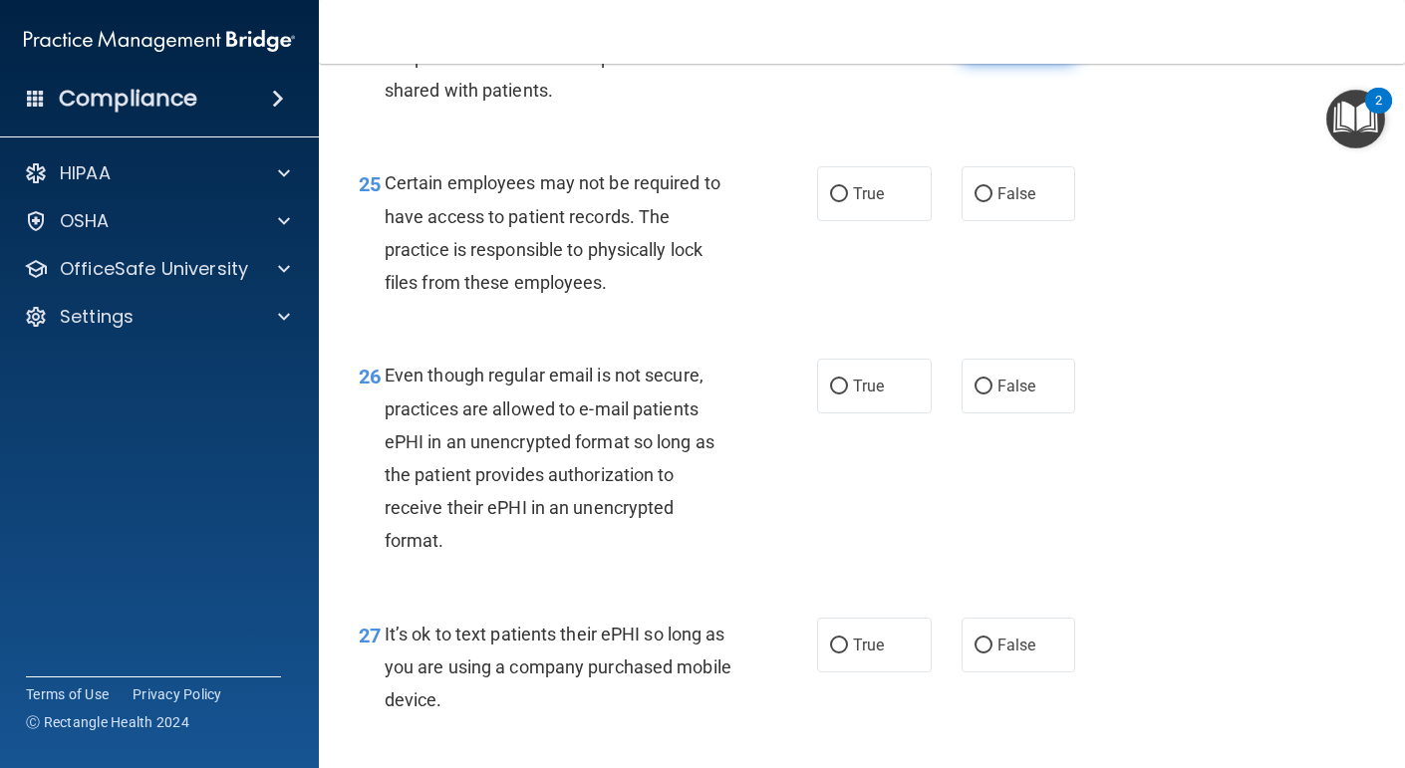
click at [1019, 63] on label "False" at bounding box center [1019, 35] width 115 height 55
click at [993, 44] on input "False" at bounding box center [984, 36] width 18 height 15
radio input "true"
radio input "false"
click at [855, 221] on label "True" at bounding box center [874, 193] width 115 height 55
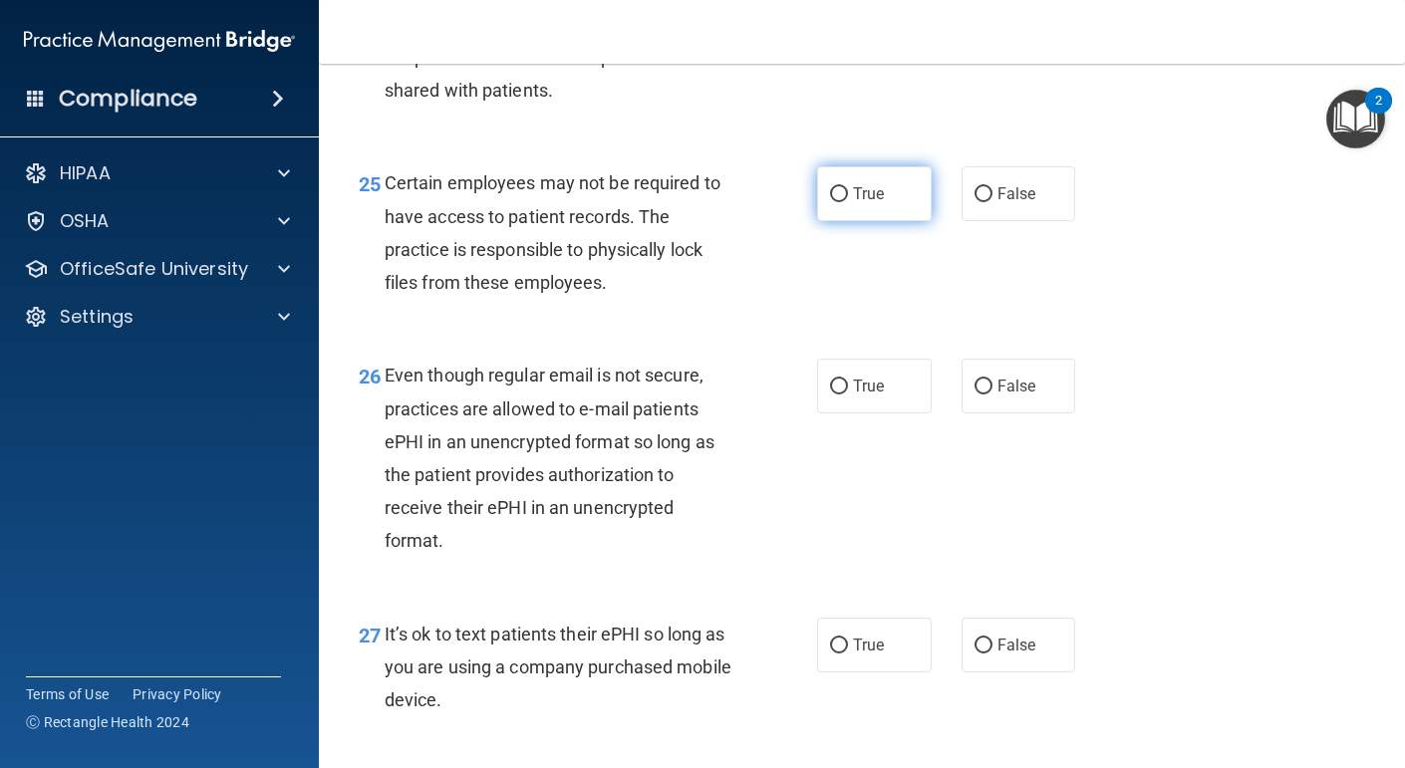
click at [848, 202] on input "True" at bounding box center [839, 194] width 18 height 15
radio input "true"
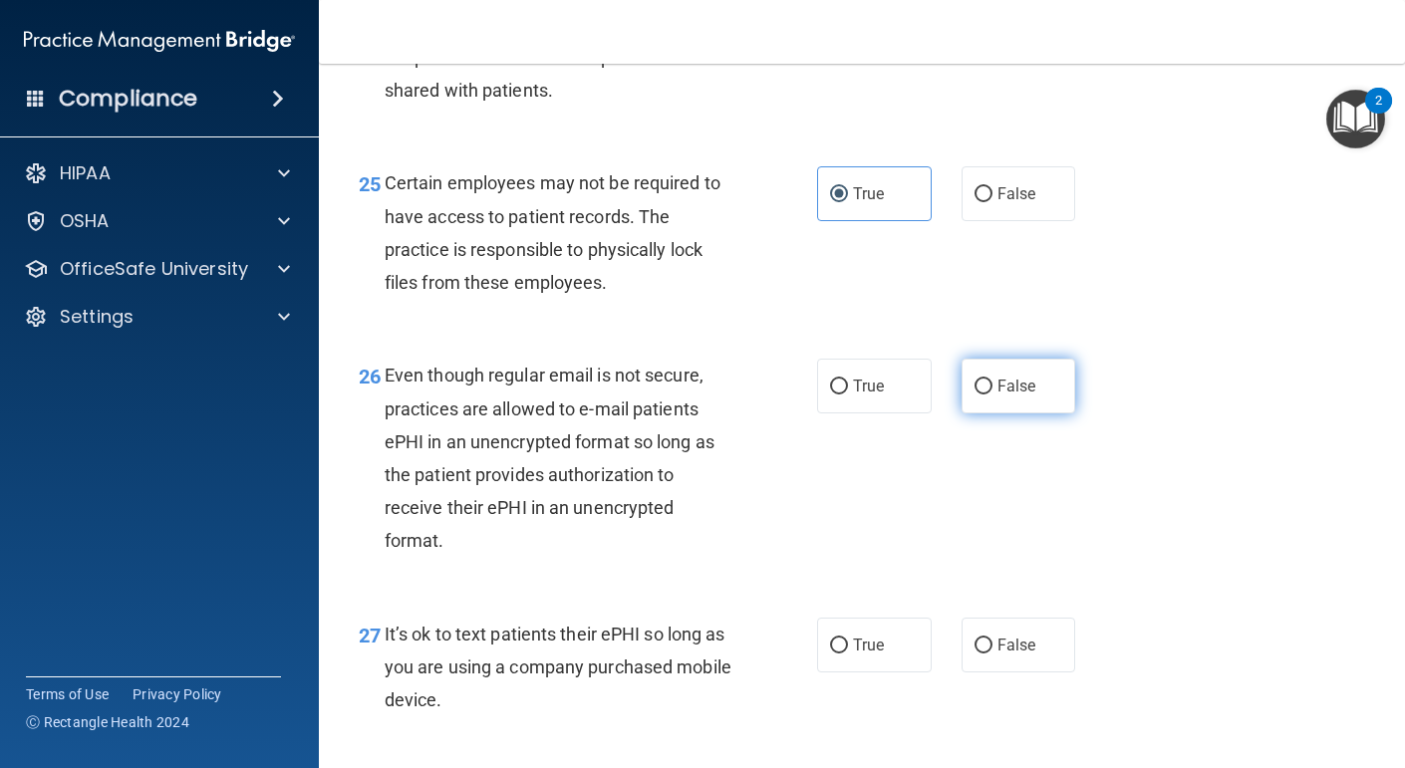
click at [992, 414] on label "False" at bounding box center [1019, 386] width 115 height 55
click at [992, 395] on input "False" at bounding box center [984, 387] width 18 height 15
radio input "true"
click at [1038, 673] on label "False" at bounding box center [1019, 645] width 115 height 55
click at [993, 654] on input "False" at bounding box center [984, 646] width 18 height 15
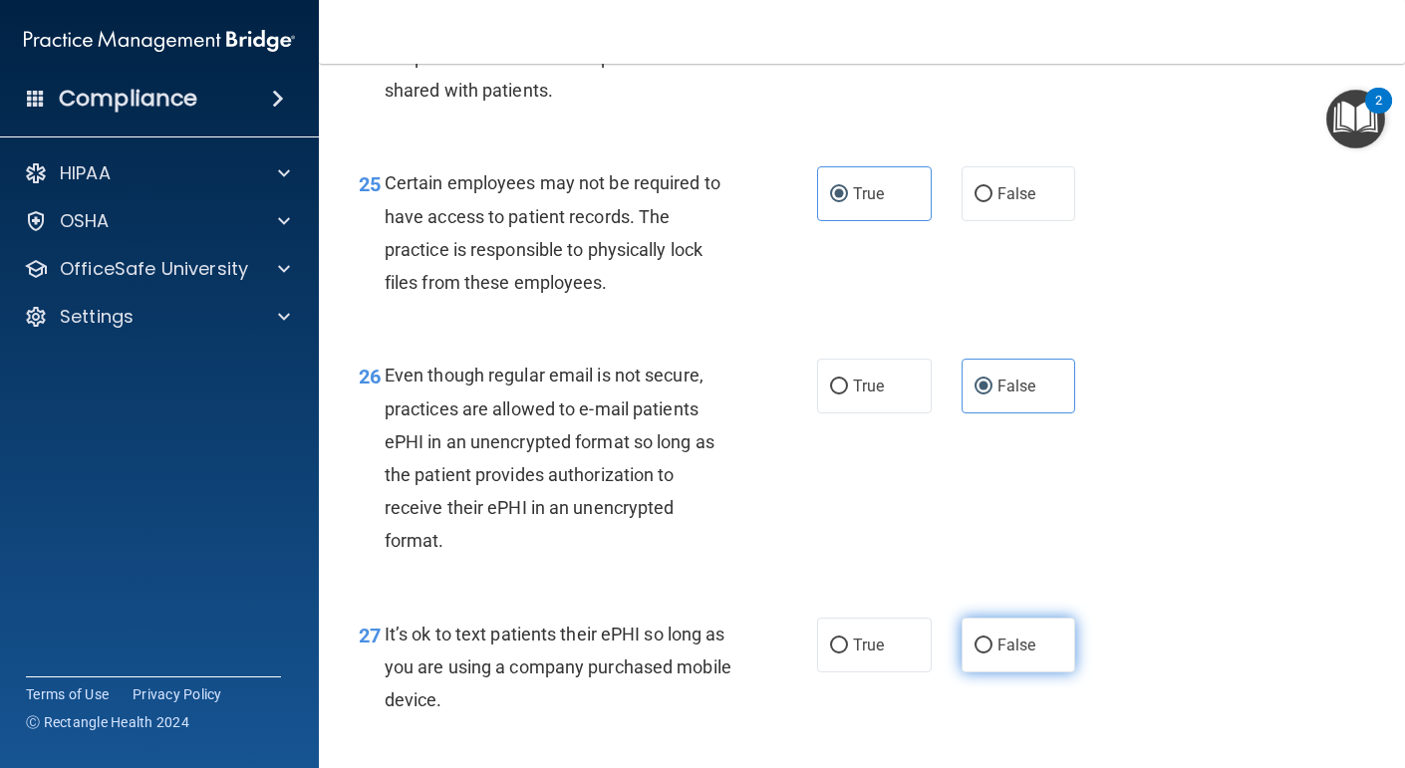
radio input "true"
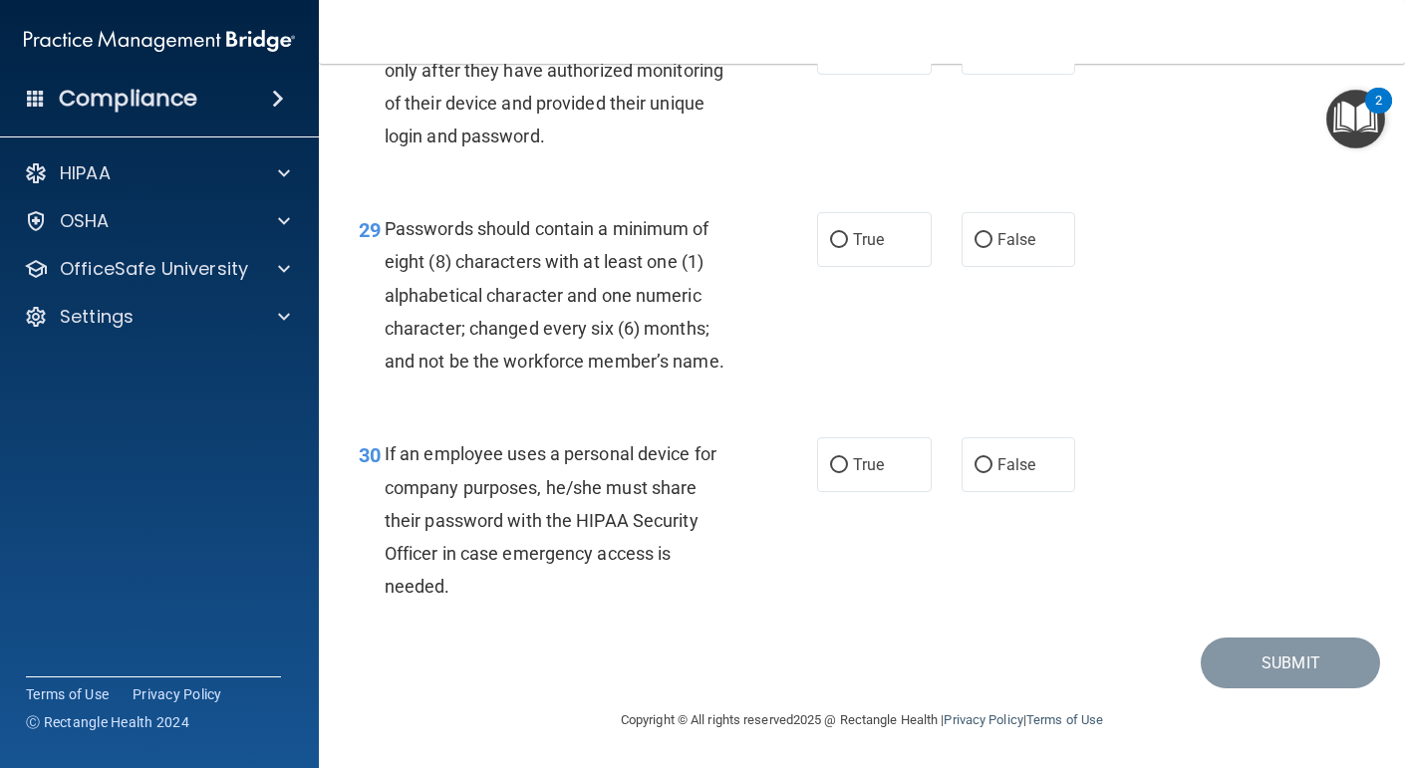
scroll to position [5526, 0]
click at [891, 143] on div "28 Employee workstations can be monitored only after they have authorized monit…" at bounding box center [862, 92] width 1037 height 192
click at [888, 76] on label "True" at bounding box center [874, 48] width 115 height 55
click at [848, 57] on input "True" at bounding box center [839, 49] width 18 height 15
radio input "true"
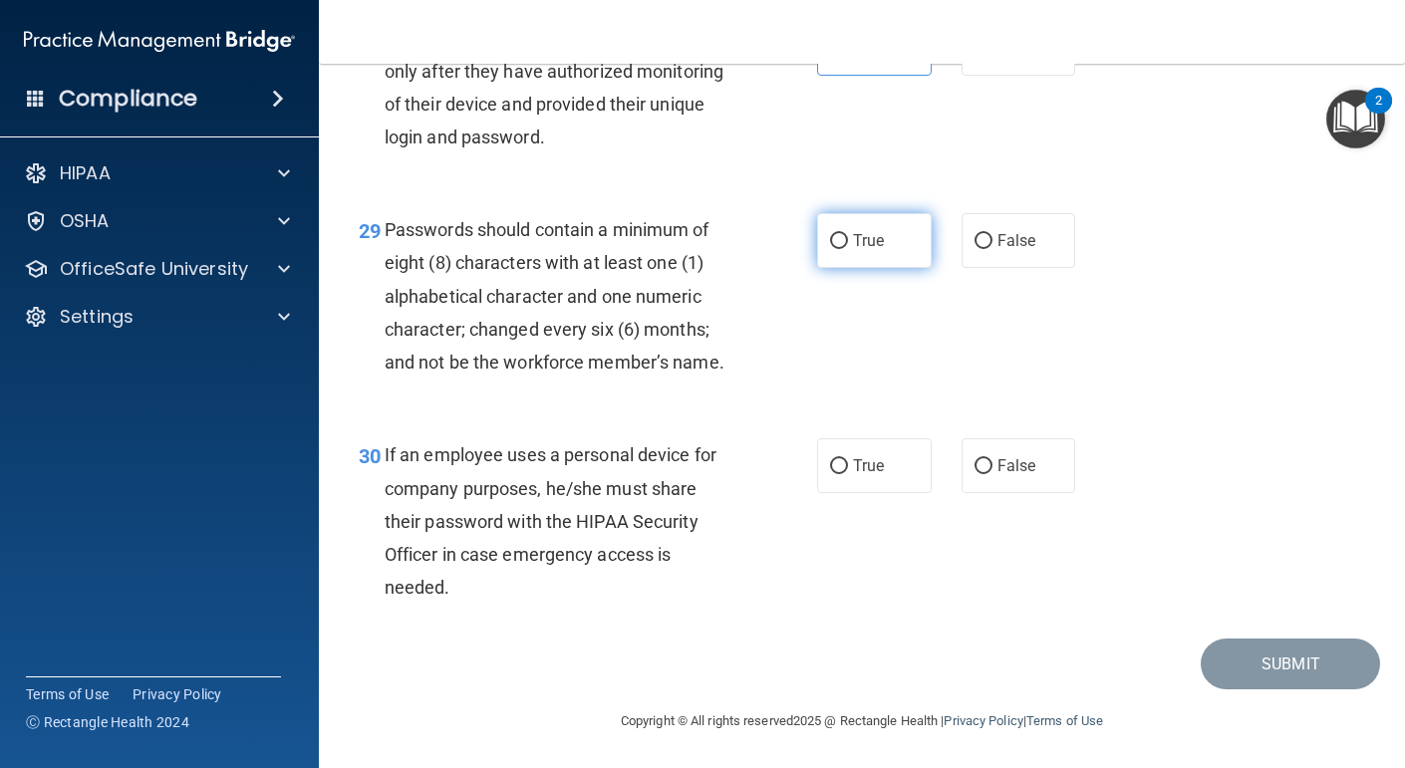
click at [893, 268] on label "True" at bounding box center [874, 240] width 115 height 55
click at [848, 249] on input "True" at bounding box center [839, 241] width 18 height 15
radio input "true"
click at [1060, 493] on label "False" at bounding box center [1019, 466] width 115 height 55
click at [993, 474] on input "False" at bounding box center [984, 466] width 18 height 15
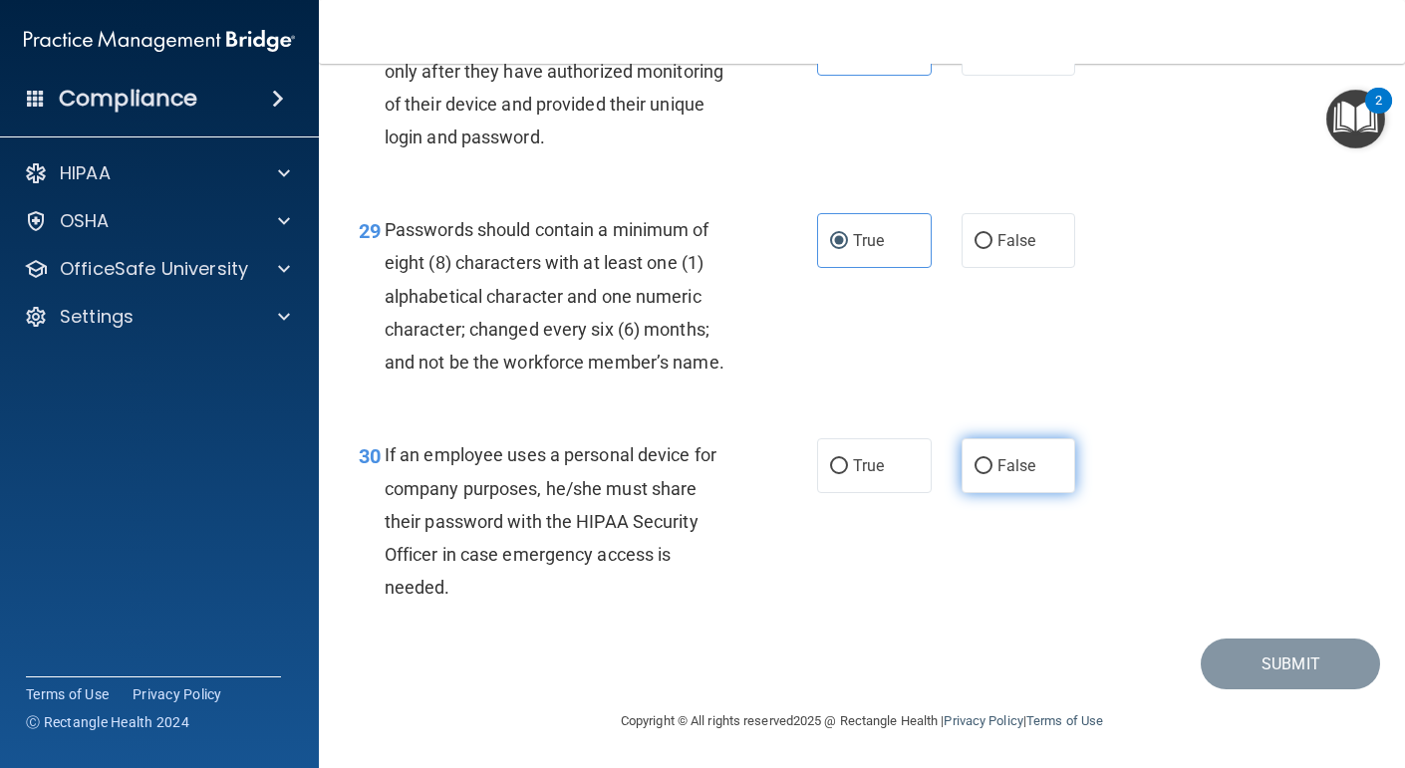
radio input "true"
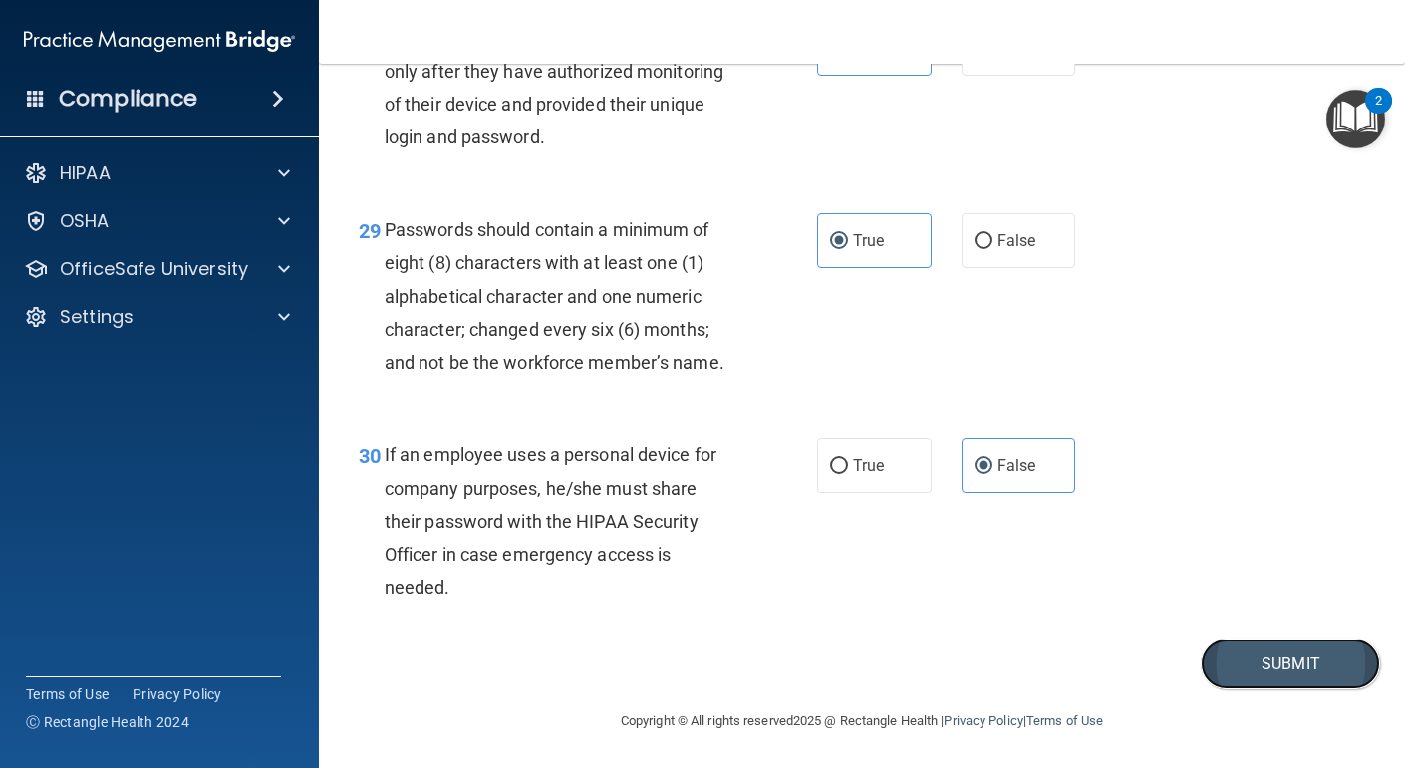
click at [1276, 690] on button "Submit" at bounding box center [1290, 664] width 179 height 51
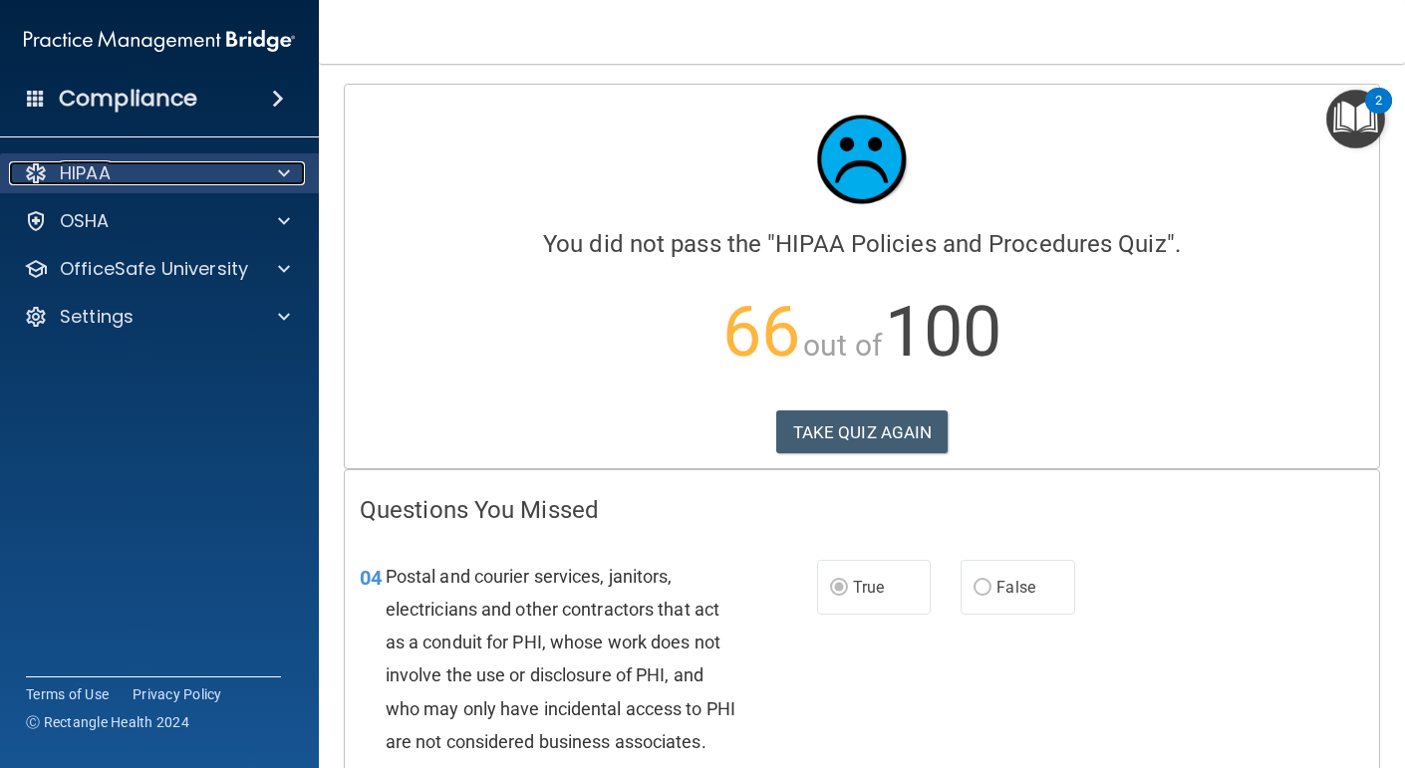
click at [205, 168] on div "HIPAA" at bounding box center [132, 173] width 247 height 24
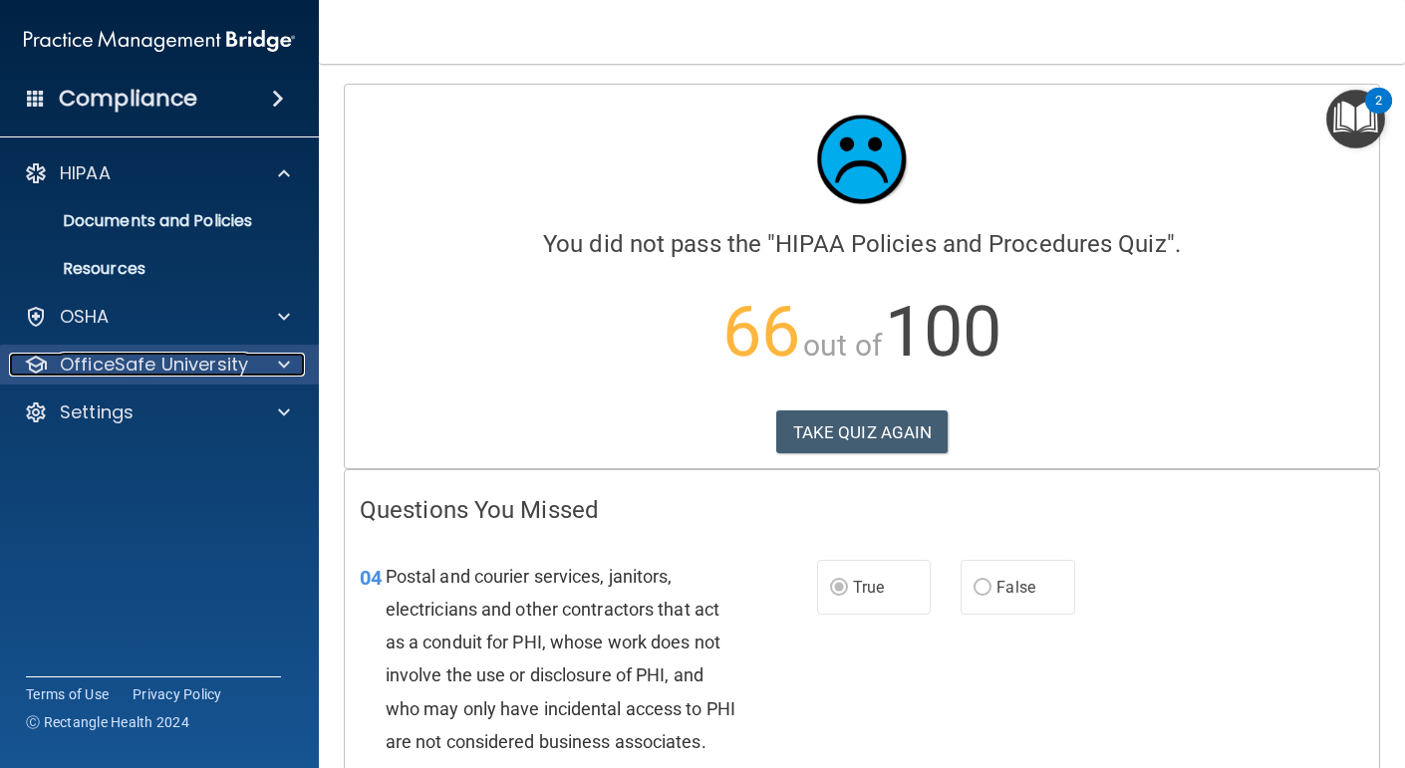
click at [167, 359] on p "OfficeSafe University" at bounding box center [154, 365] width 188 height 24
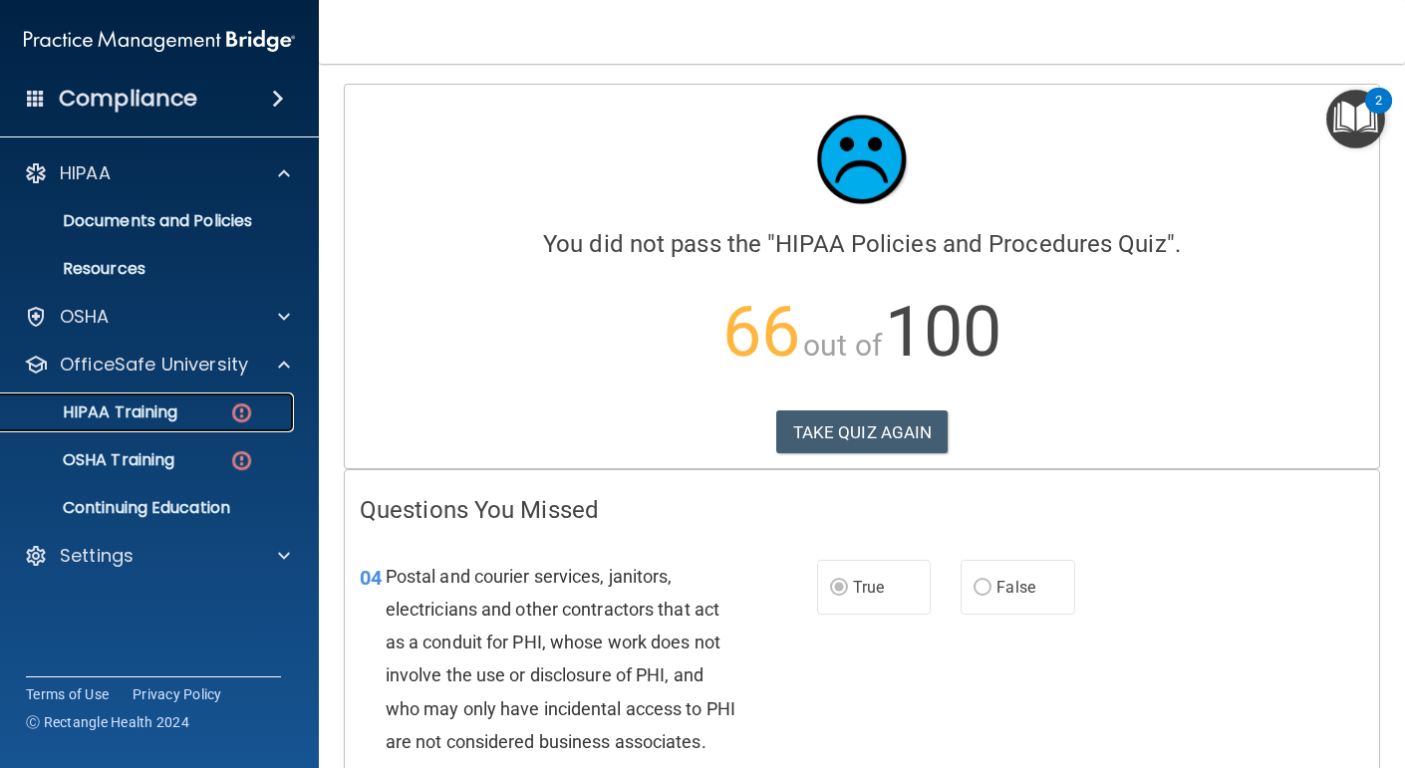
click at [161, 425] on link "HIPAA Training" at bounding box center [137, 413] width 314 height 40
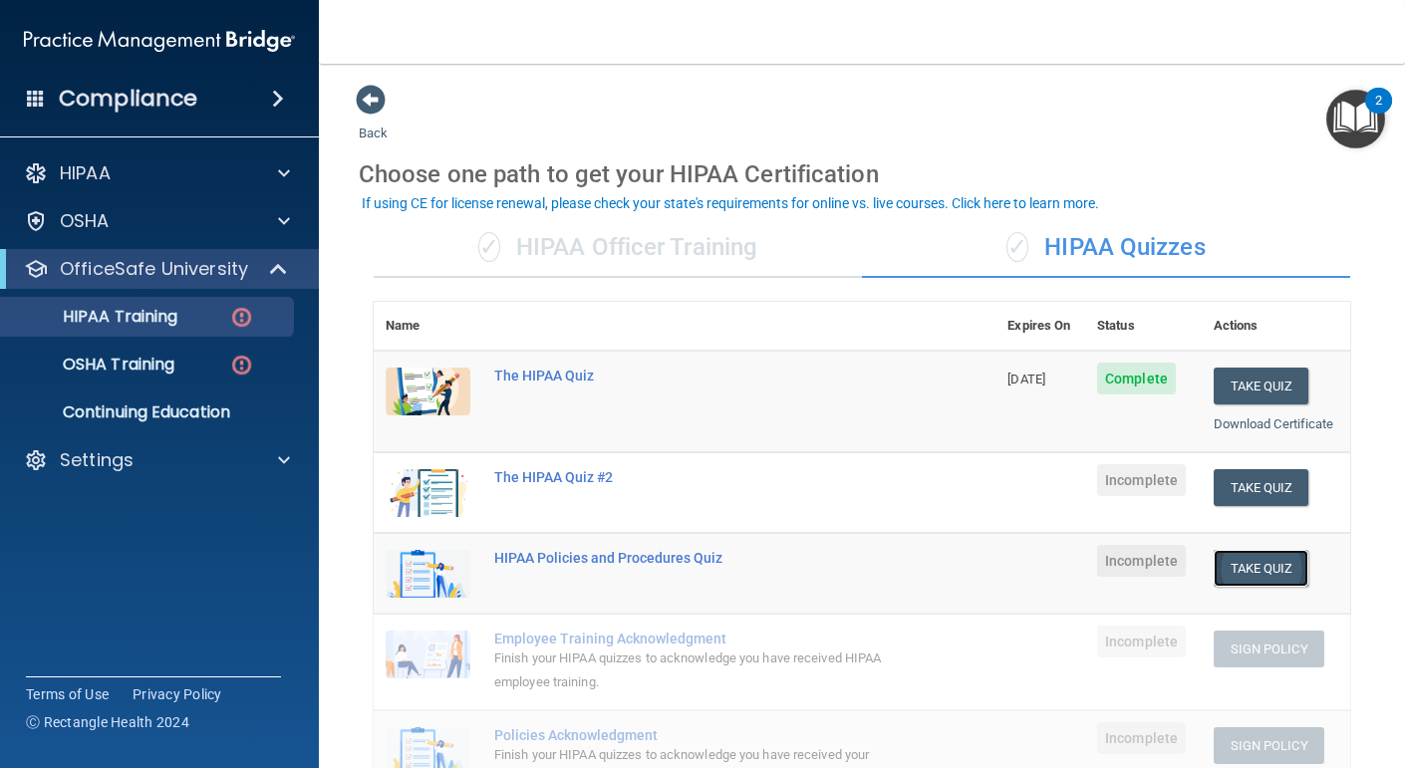
click at [1261, 567] on button "Take Quiz" at bounding box center [1262, 568] width 96 height 37
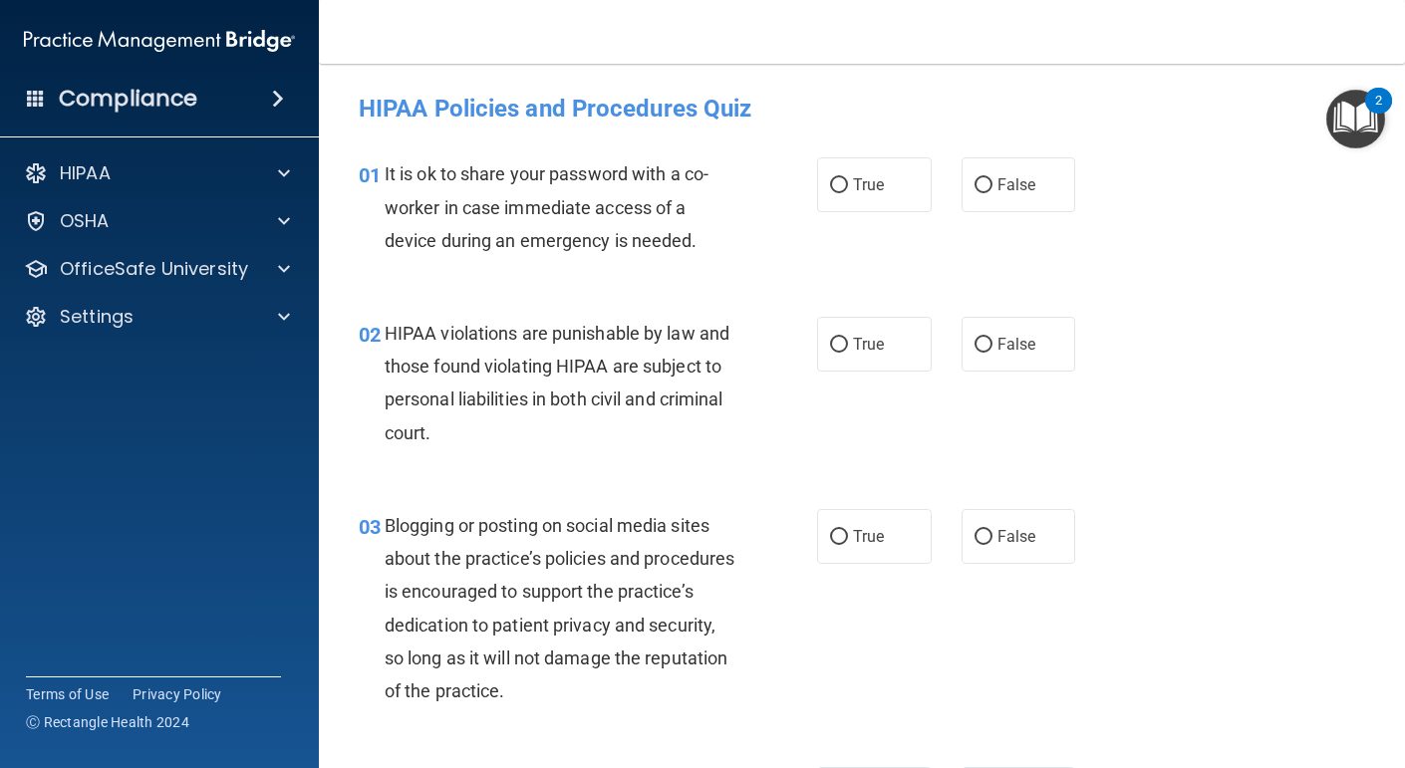
scroll to position [10, 0]
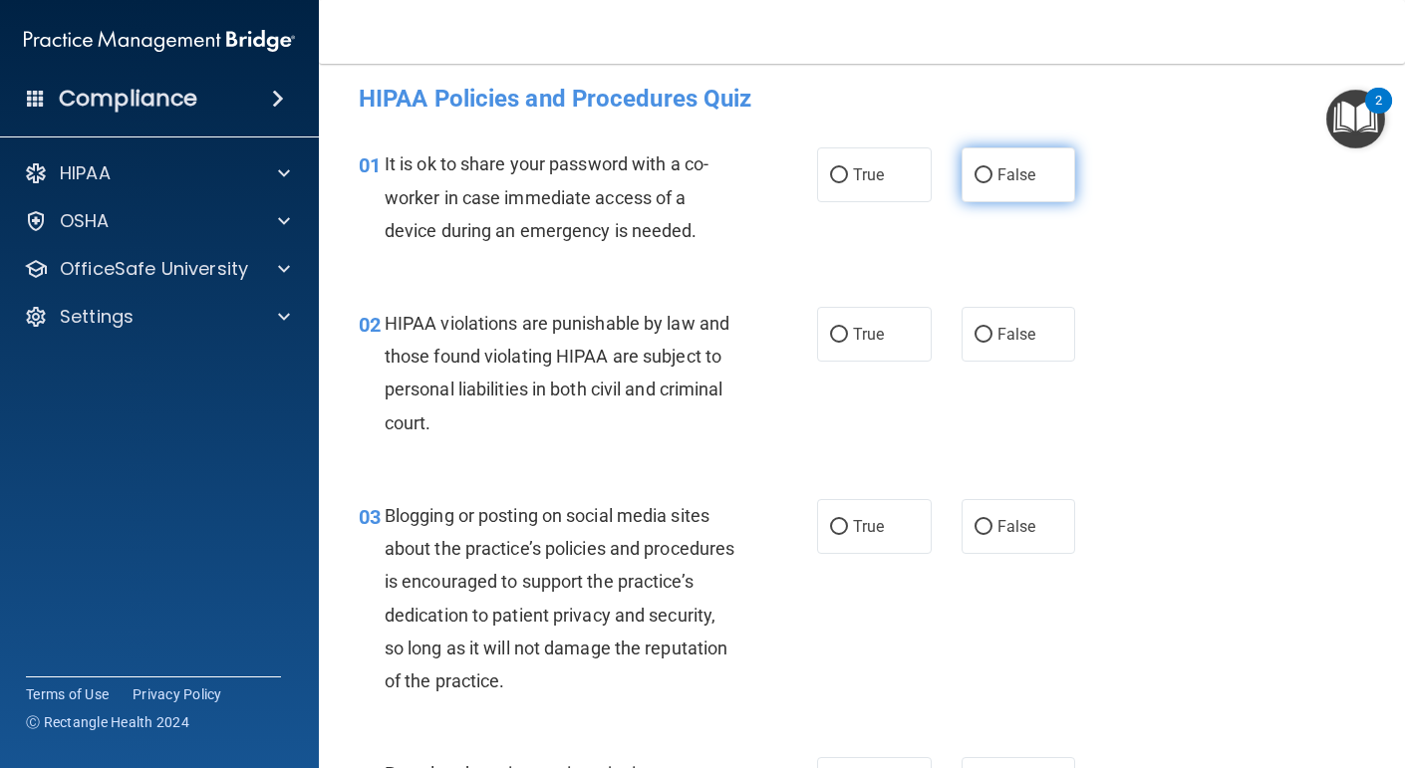
click at [986, 186] on label "False" at bounding box center [1019, 175] width 115 height 55
click at [986, 183] on input "False" at bounding box center [984, 175] width 18 height 15
radio input "true"
click at [834, 315] on label "True" at bounding box center [874, 334] width 115 height 55
click at [834, 328] on input "True" at bounding box center [839, 335] width 18 height 15
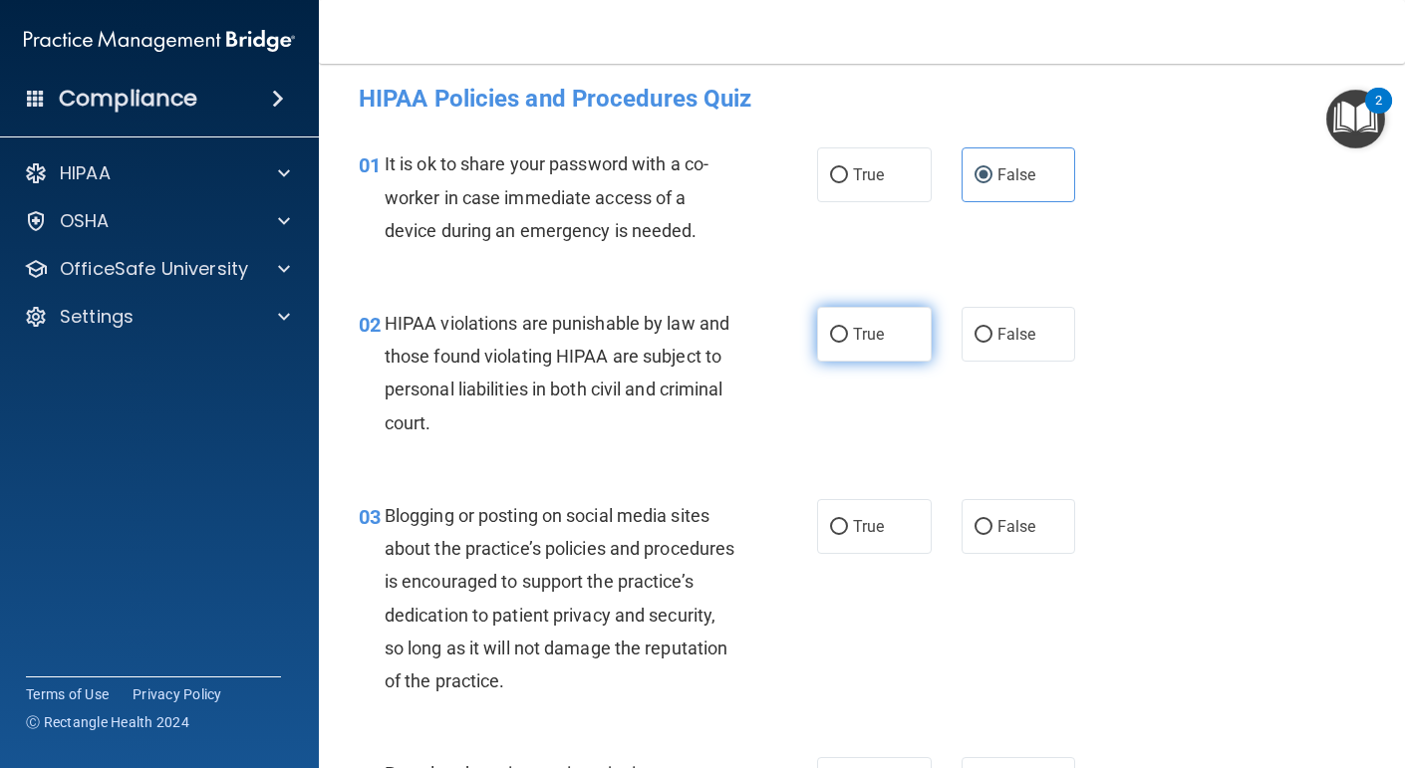
radio input "true"
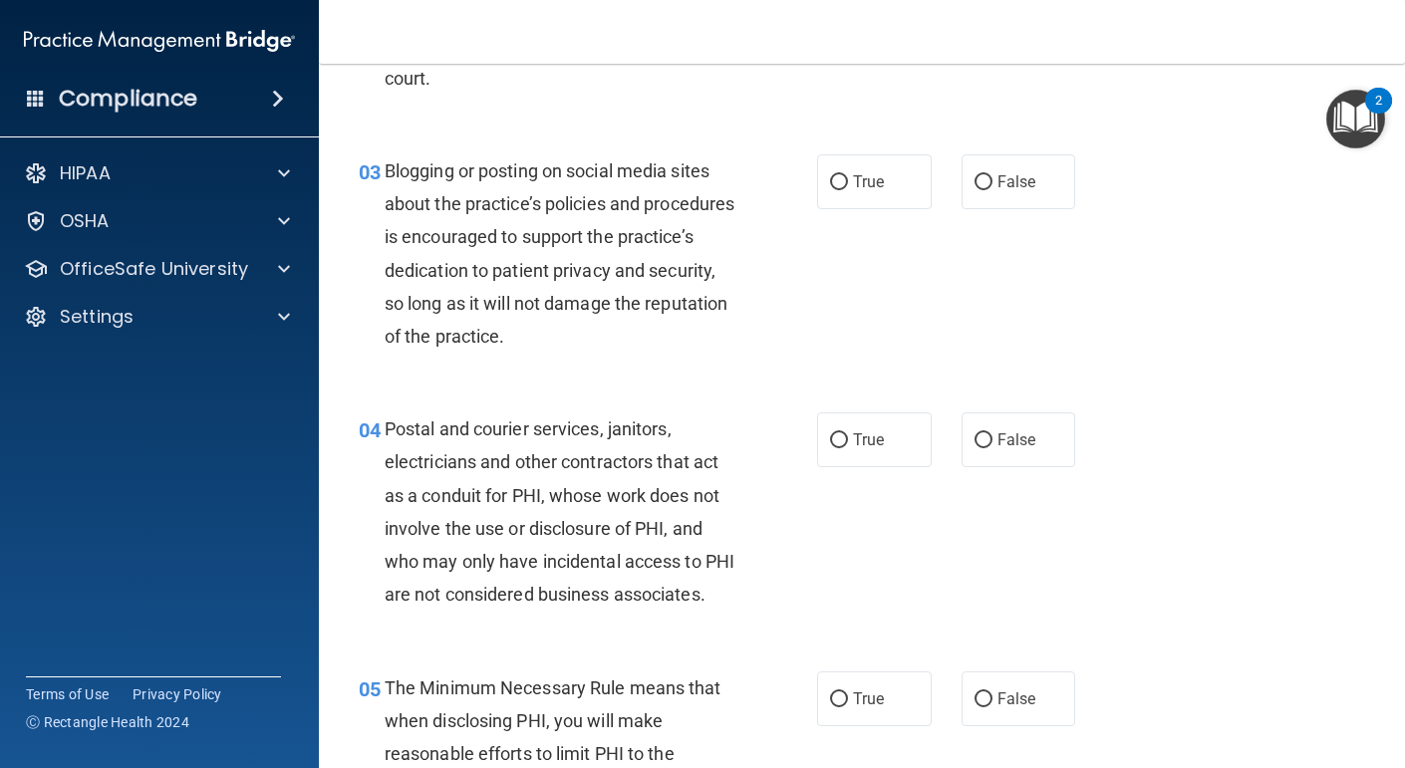
scroll to position [364, 0]
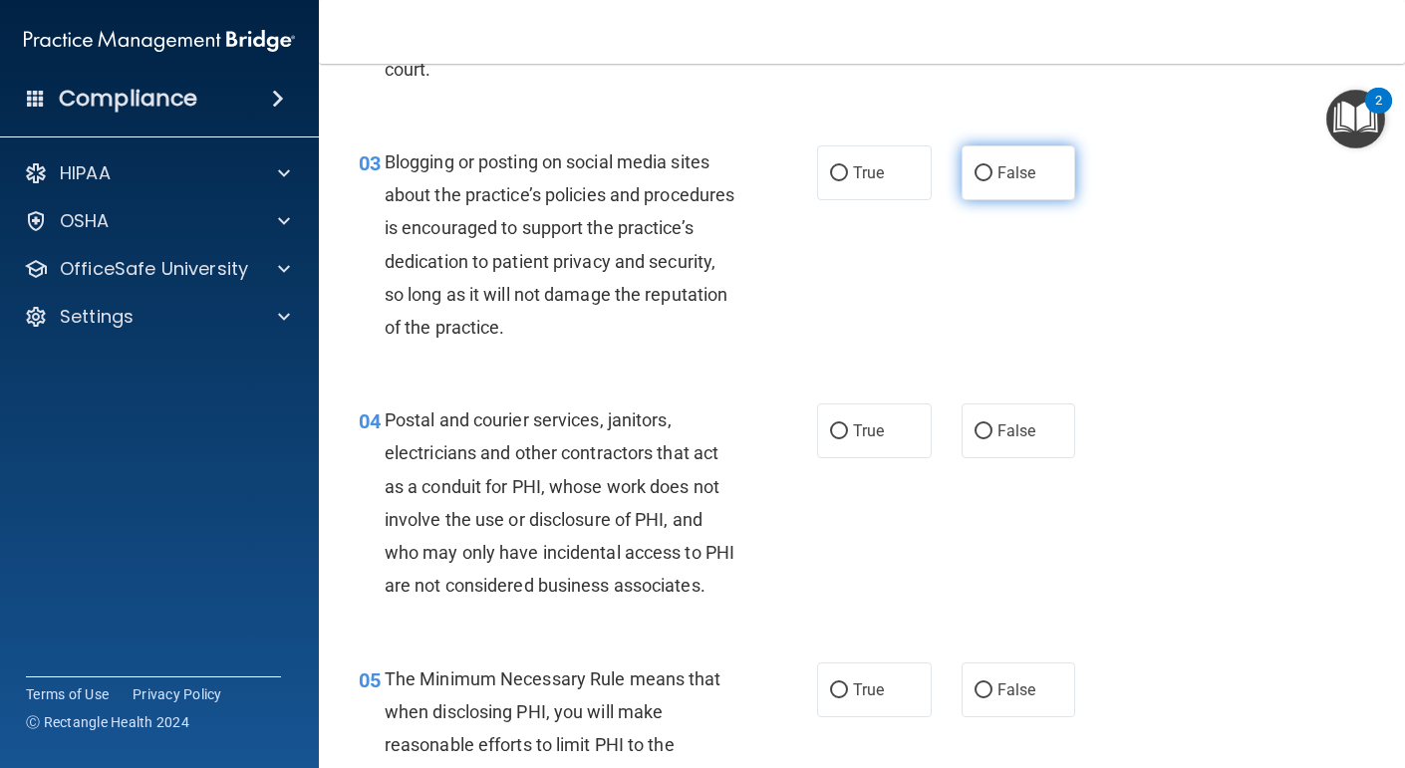
click at [984, 174] on input "False" at bounding box center [984, 173] width 18 height 15
radio input "true"
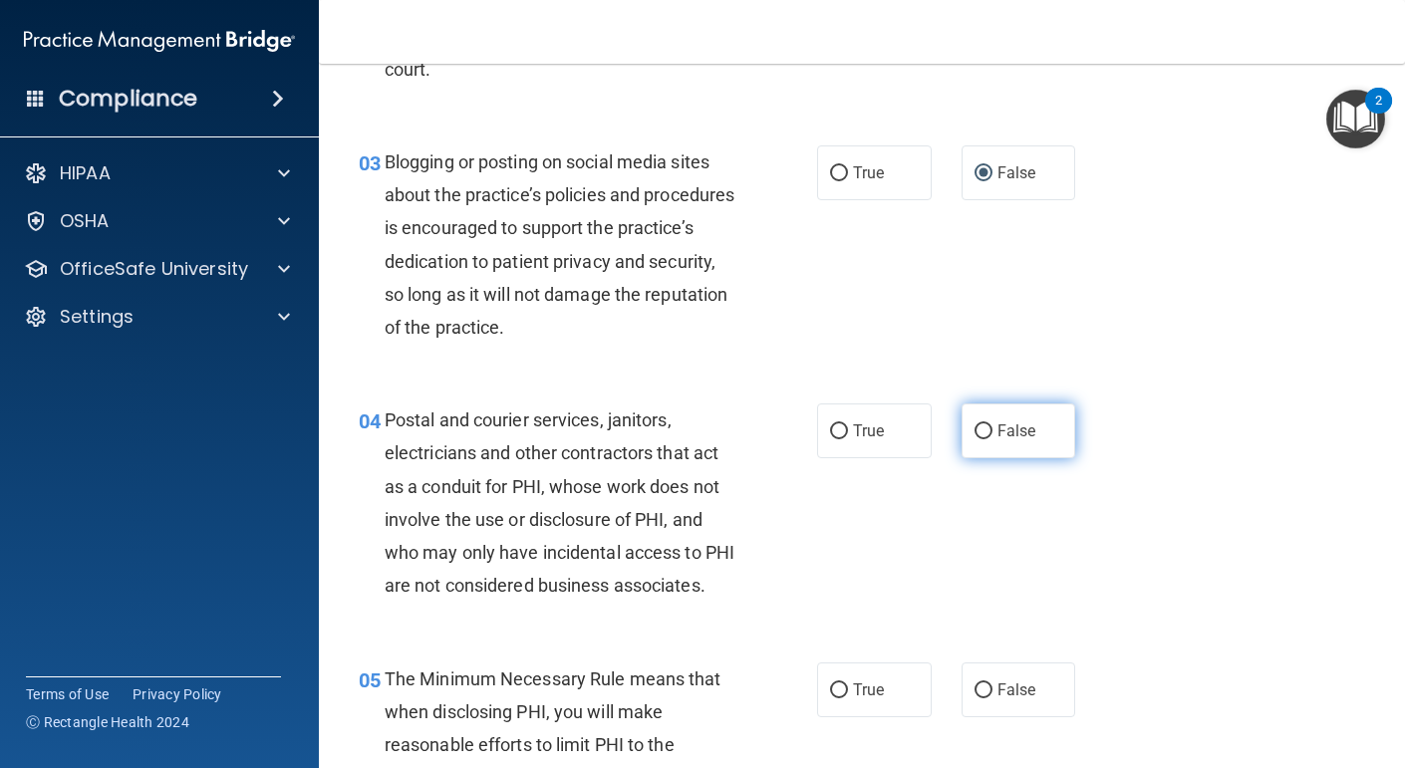
click at [967, 445] on label "False" at bounding box center [1019, 431] width 115 height 55
click at [975, 440] on input "False" at bounding box center [984, 432] width 18 height 15
radio input "true"
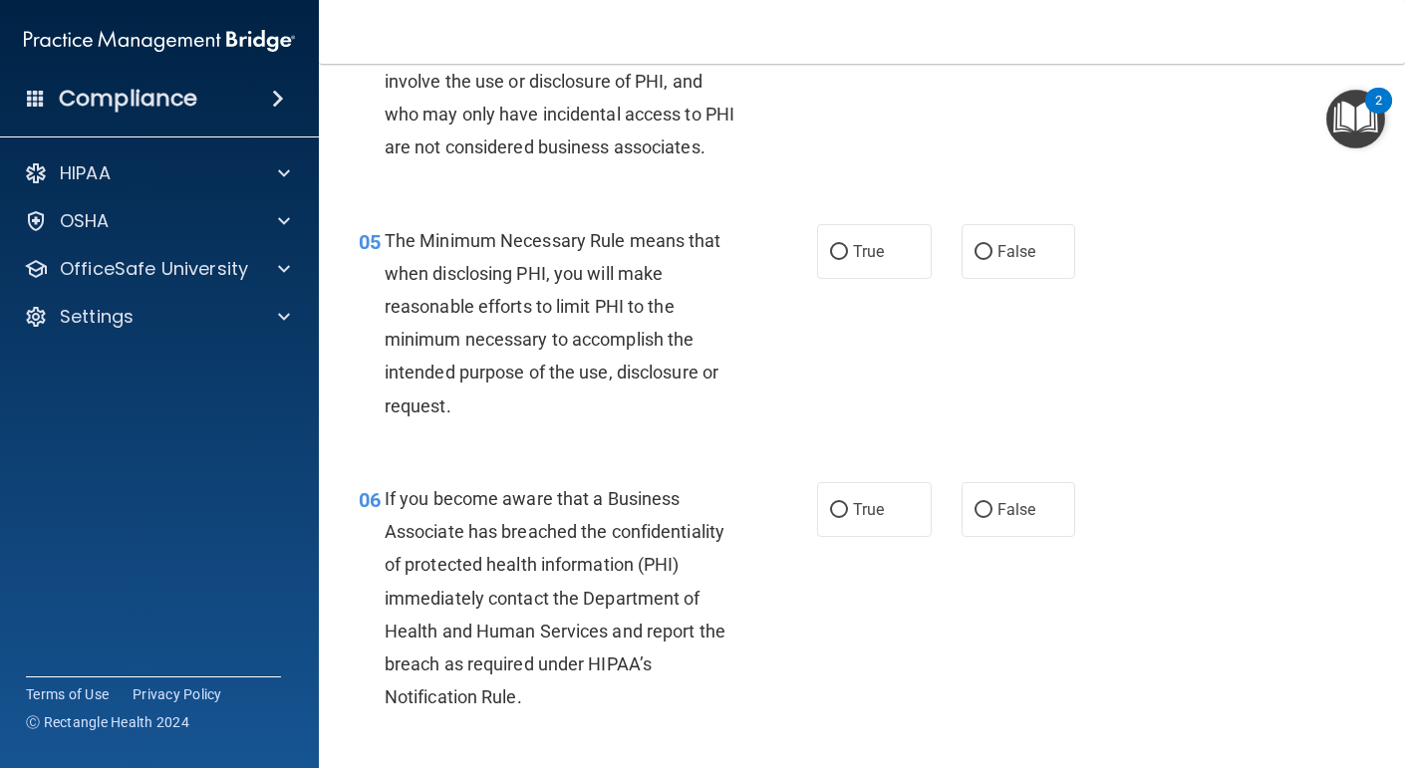
scroll to position [806, 0]
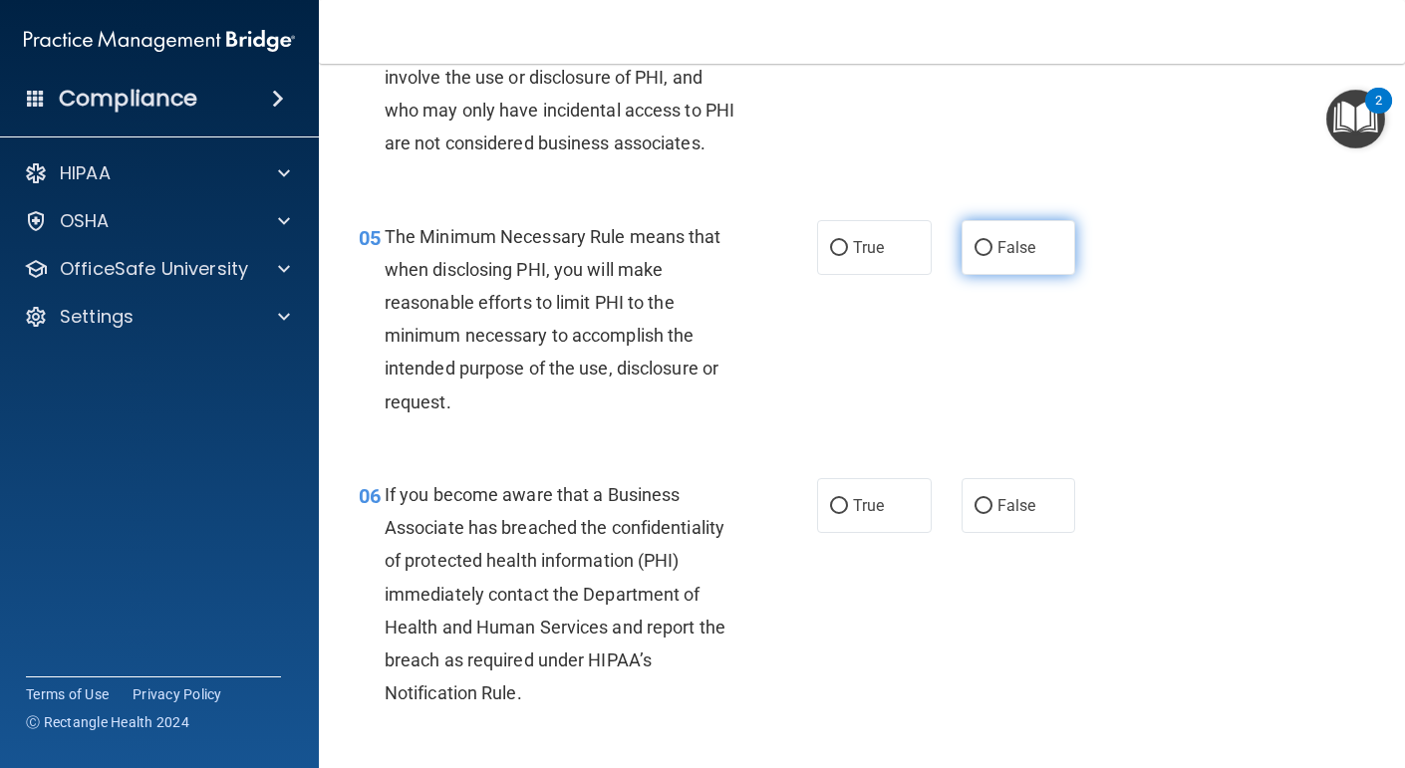
click at [1023, 257] on span "False" at bounding box center [1017, 247] width 39 height 19
click at [993, 256] on input "False" at bounding box center [984, 248] width 18 height 15
radio input "true"
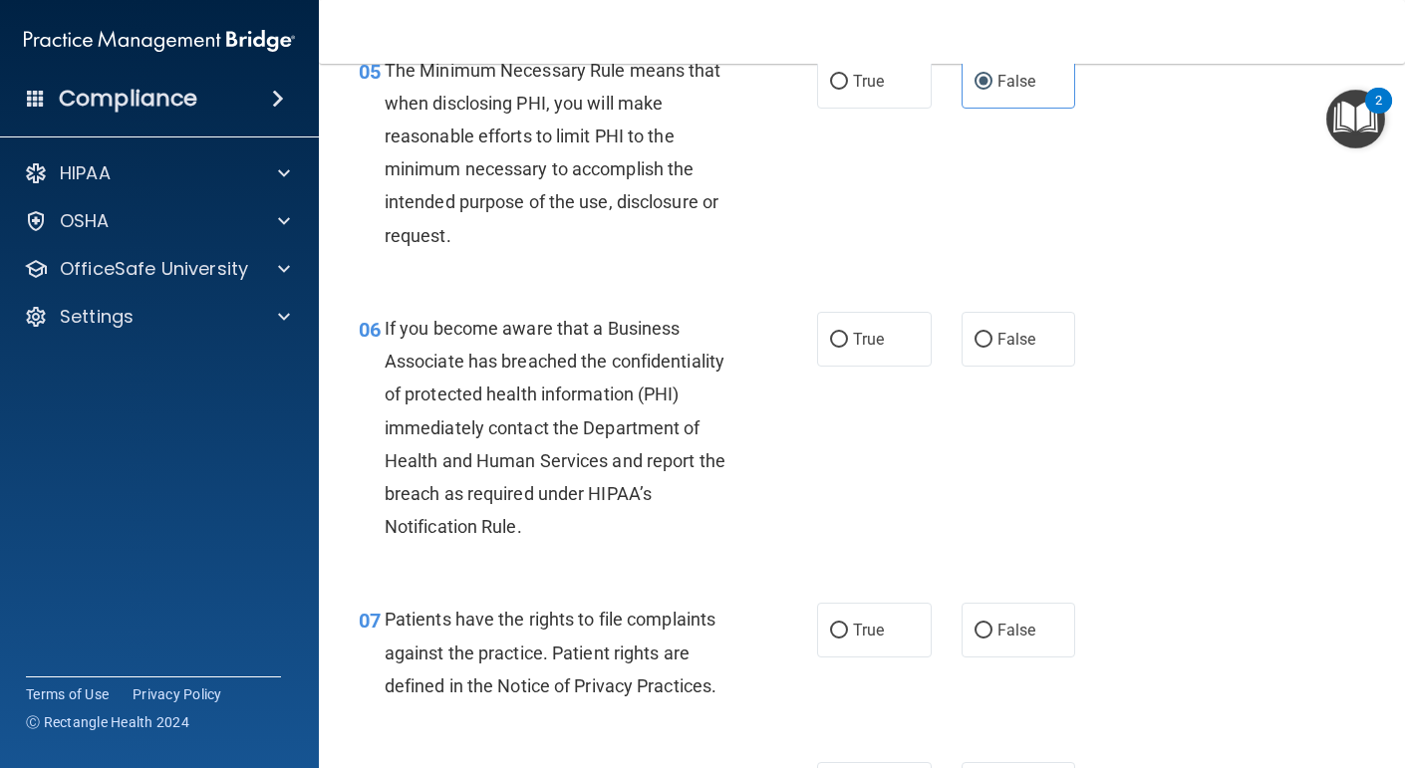
scroll to position [976, 0]
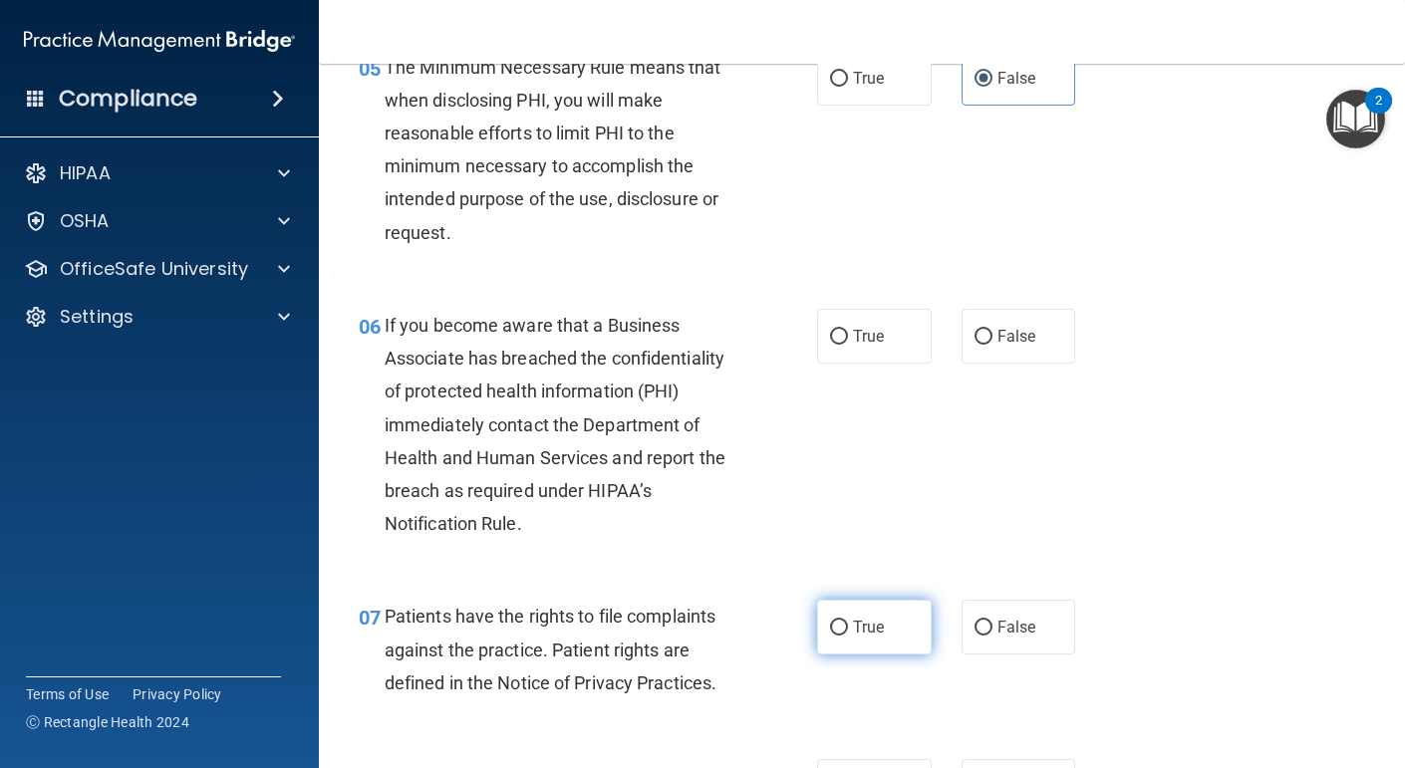
click at [898, 654] on label "True" at bounding box center [874, 627] width 115 height 55
click at [848, 636] on input "True" at bounding box center [839, 628] width 18 height 15
radio input "true"
click at [863, 106] on label "True" at bounding box center [874, 78] width 115 height 55
click at [848, 87] on input "True" at bounding box center [839, 79] width 18 height 15
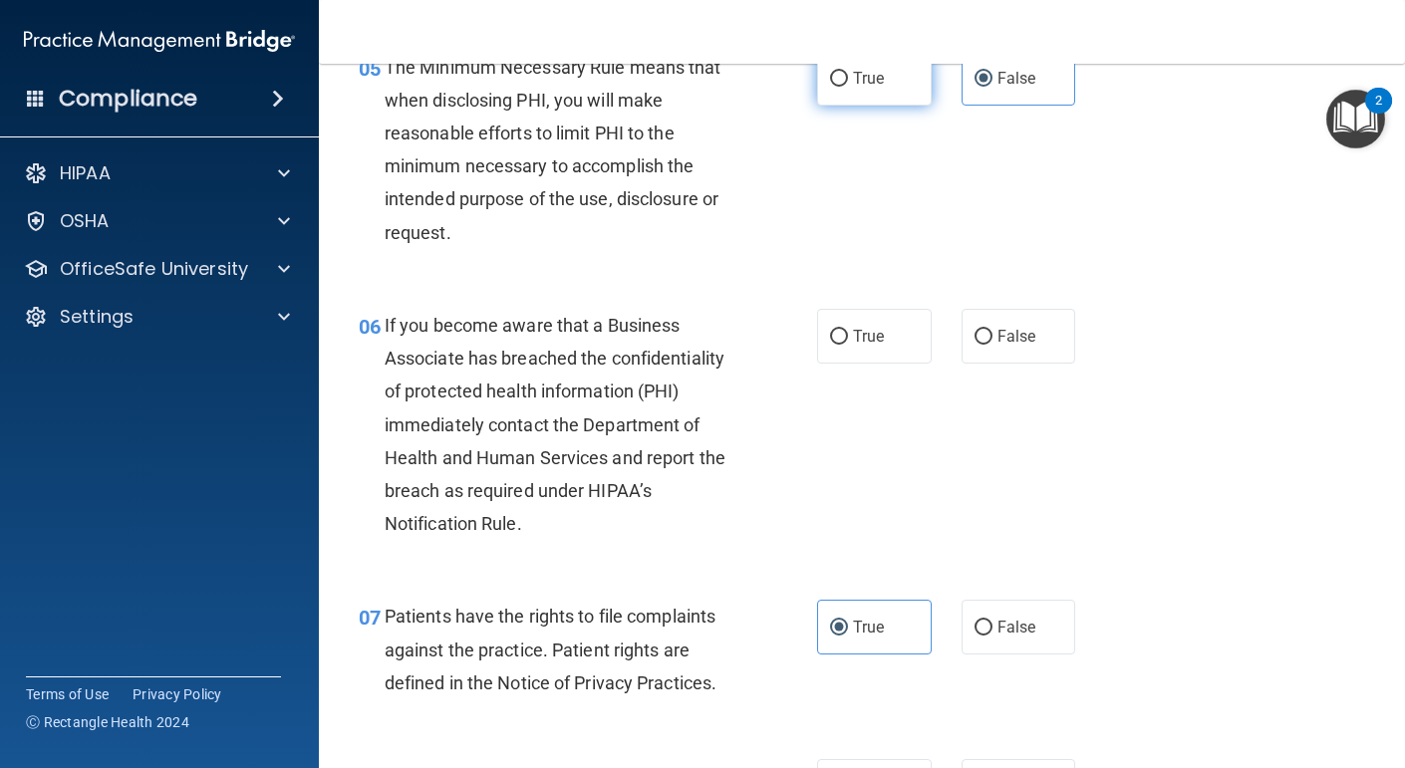
radio input "true"
radio input "false"
click at [864, 346] on span "True" at bounding box center [868, 336] width 31 height 19
click at [848, 345] on input "True" at bounding box center [839, 337] width 18 height 15
radio input "true"
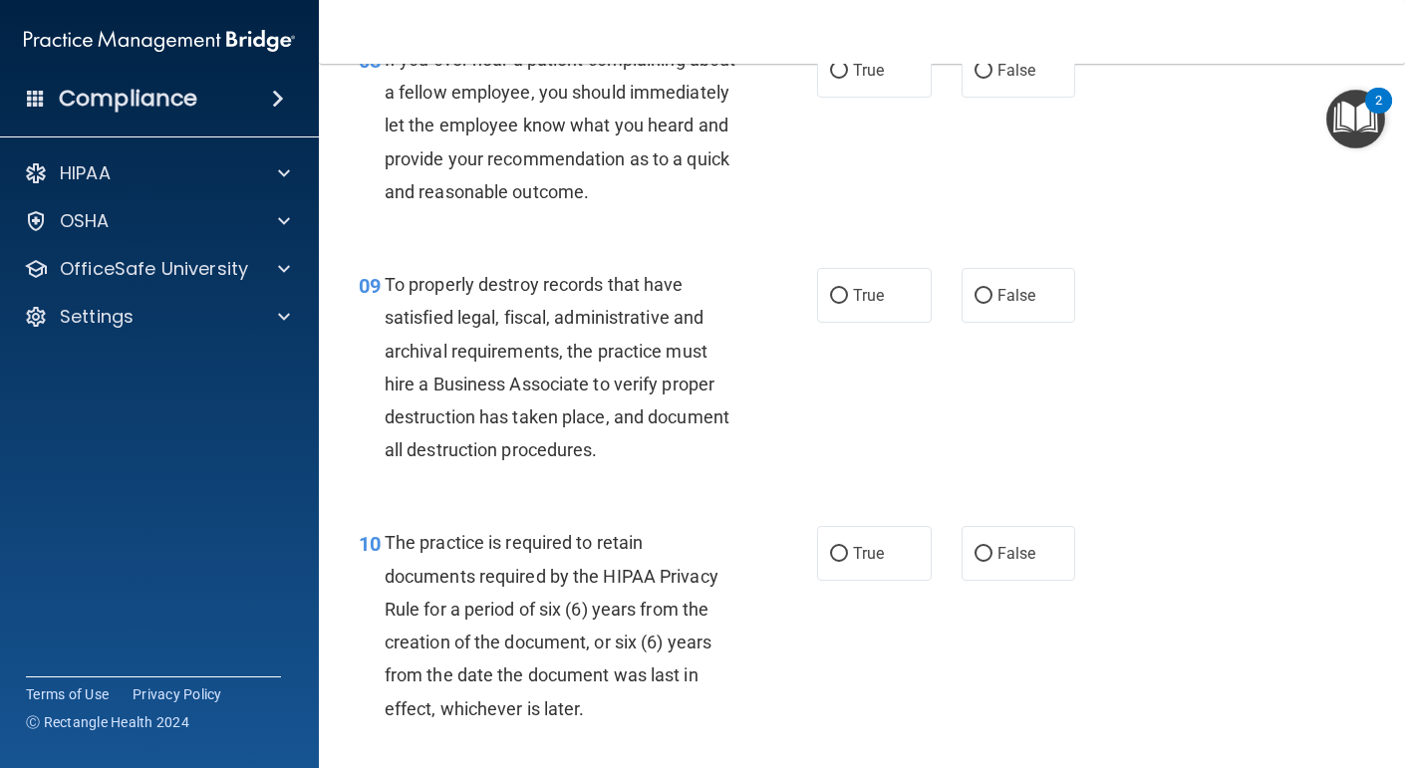
scroll to position [1695, 0]
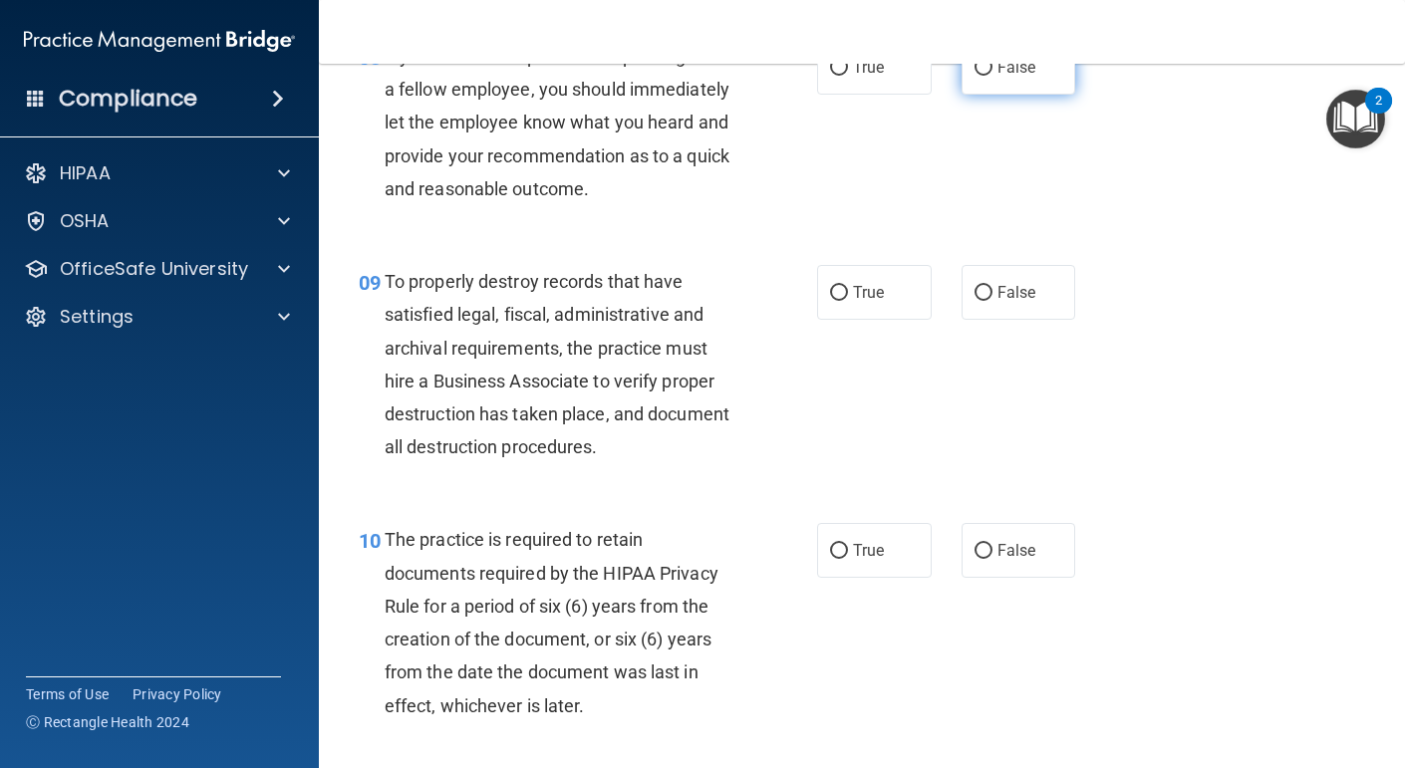
click at [1011, 77] on span "False" at bounding box center [1017, 67] width 39 height 19
click at [993, 76] on input "False" at bounding box center [984, 68] width 18 height 15
radio input "true"
click at [1036, 320] on label "False" at bounding box center [1019, 292] width 115 height 55
click at [993, 301] on input "False" at bounding box center [984, 293] width 18 height 15
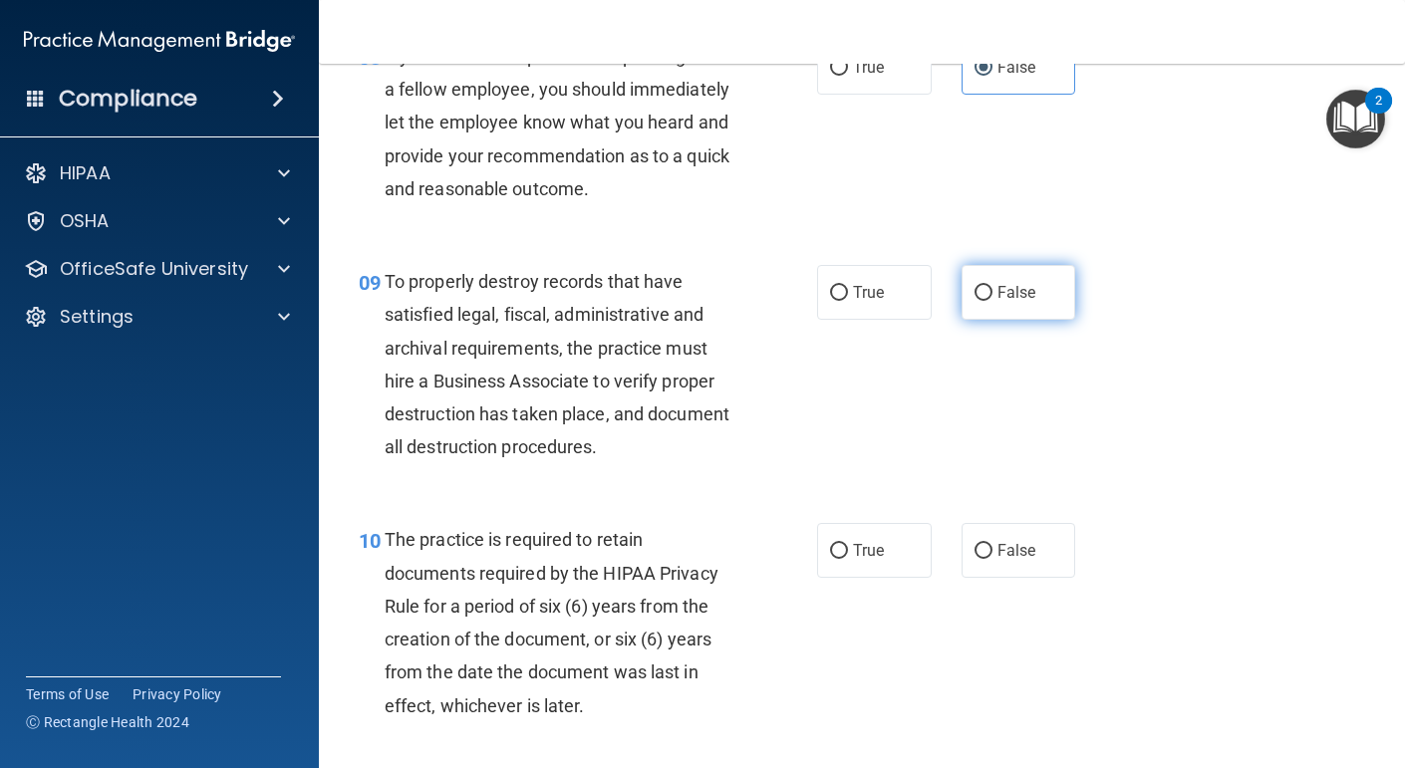
radio input "true"
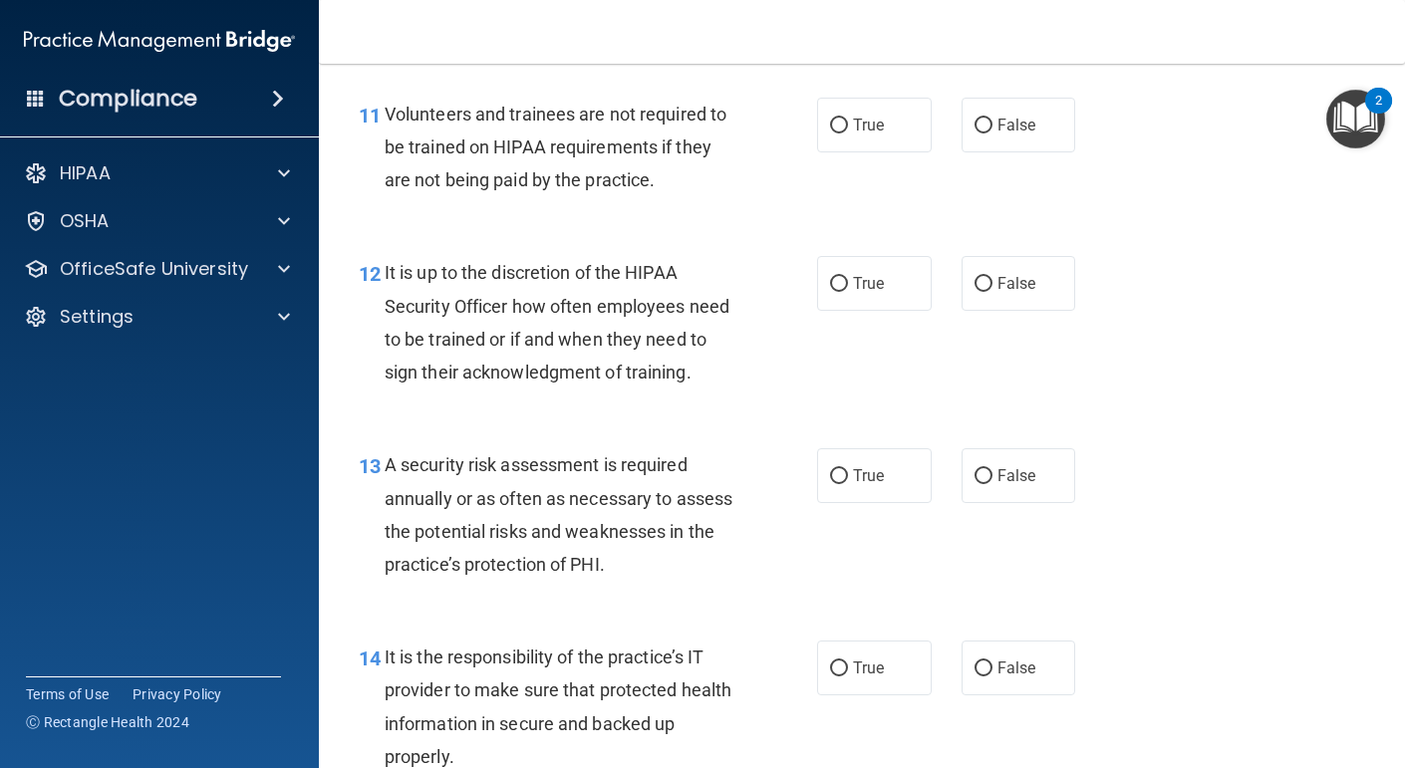
scroll to position [2385, 0]
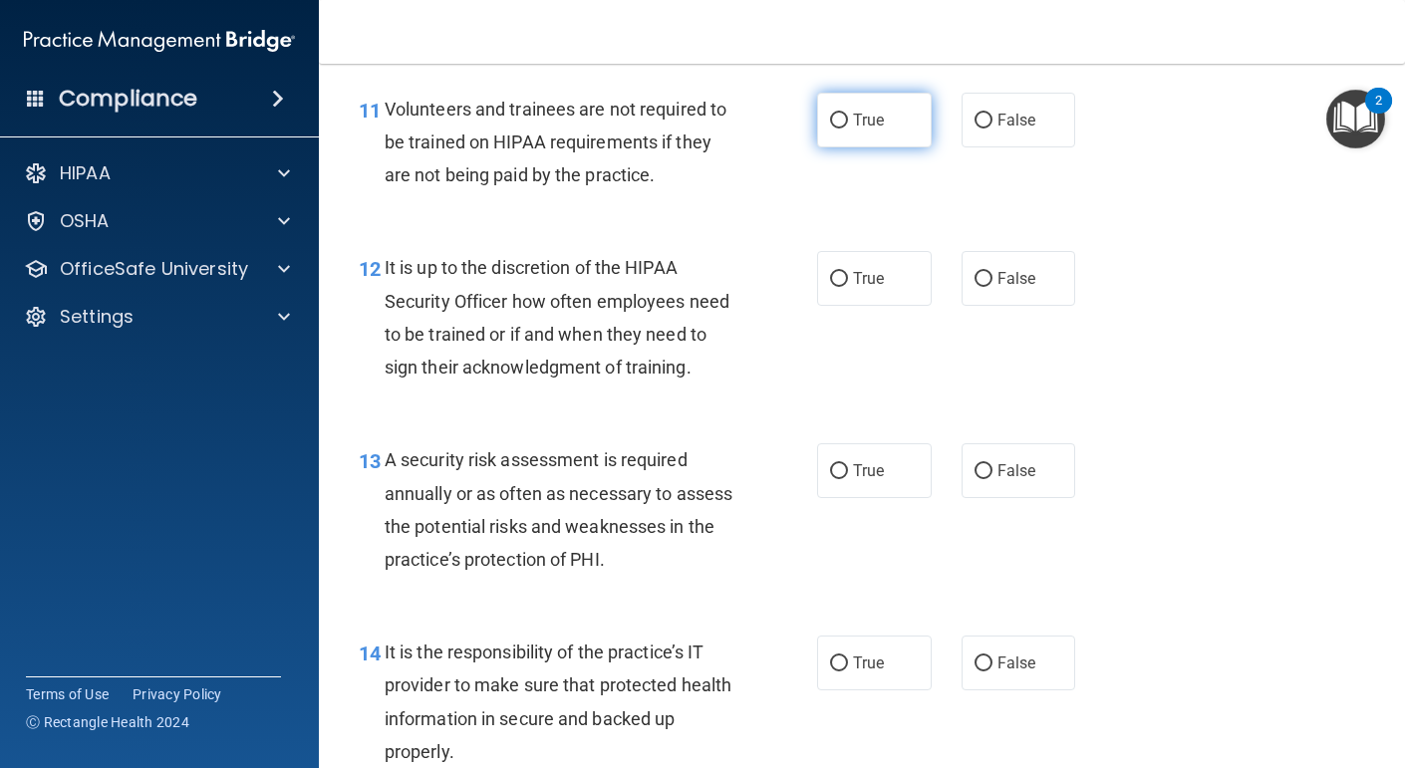
click at [870, 130] on span "True" at bounding box center [868, 120] width 31 height 19
click at [848, 129] on input "True" at bounding box center [839, 121] width 18 height 15
radio input "true"
click at [880, 288] on span "True" at bounding box center [868, 278] width 31 height 19
click at [848, 287] on input "True" at bounding box center [839, 279] width 18 height 15
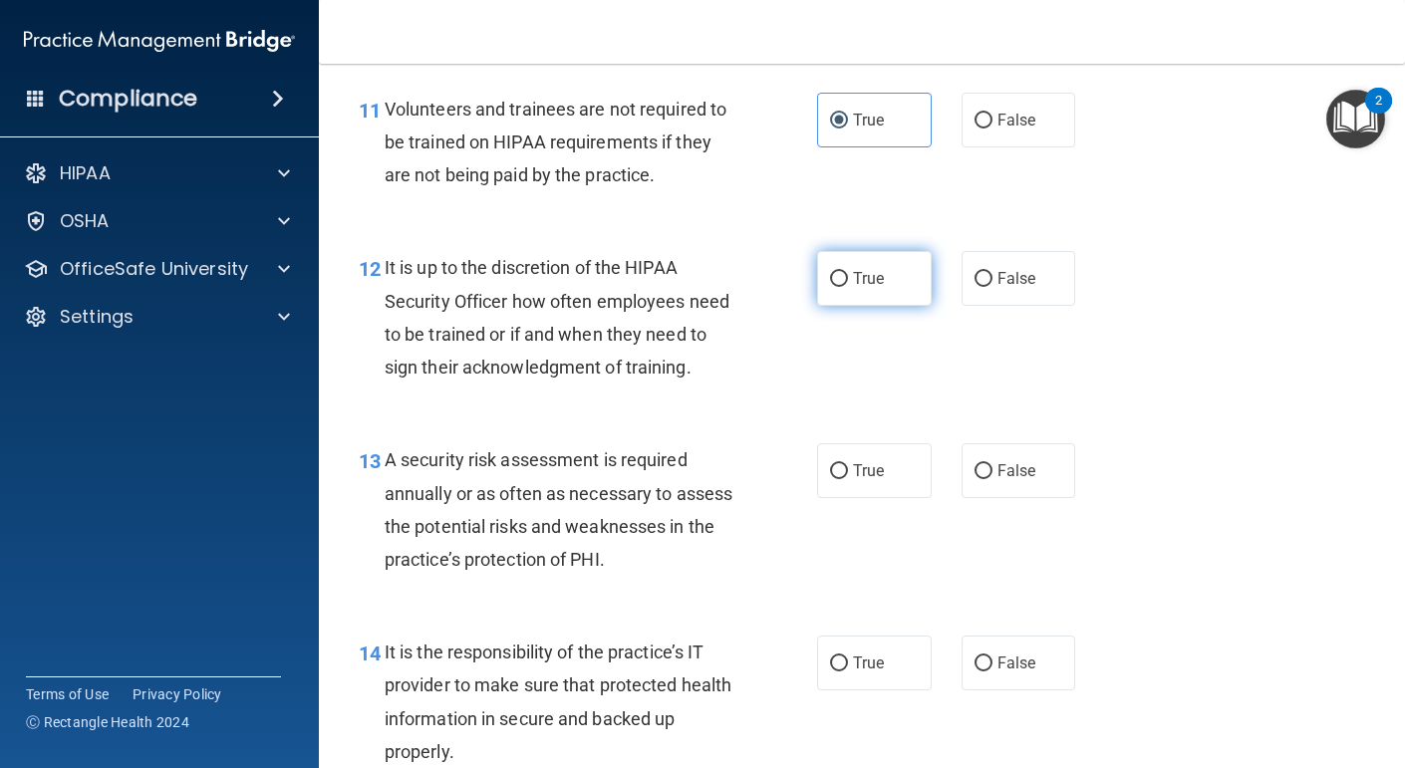
radio input "true"
click at [874, 498] on label "True" at bounding box center [874, 471] width 115 height 55
click at [848, 479] on input "True" at bounding box center [839, 471] width 18 height 15
radio input "true"
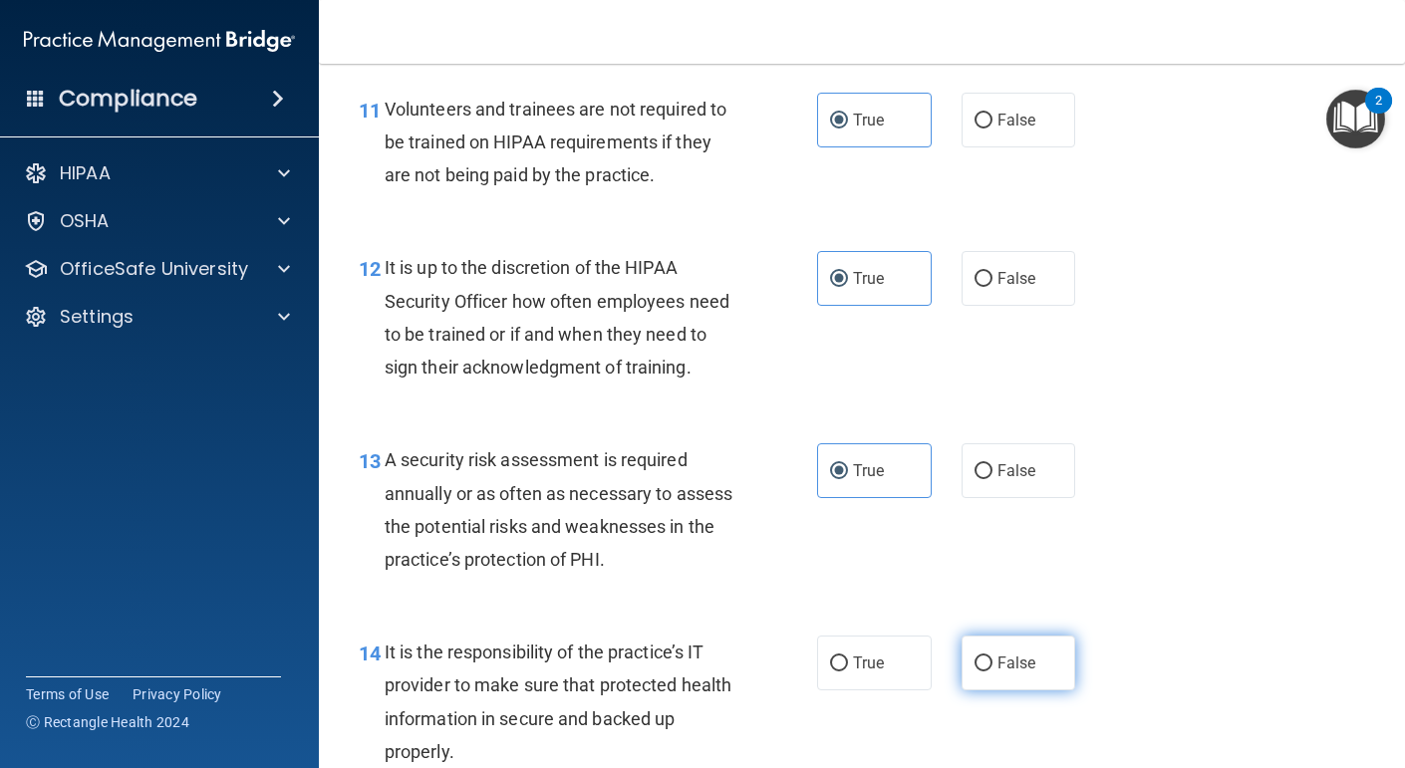
click at [1050, 691] on label "False" at bounding box center [1019, 663] width 115 height 55
click at [993, 672] on input "False" at bounding box center [984, 664] width 18 height 15
radio input "true"
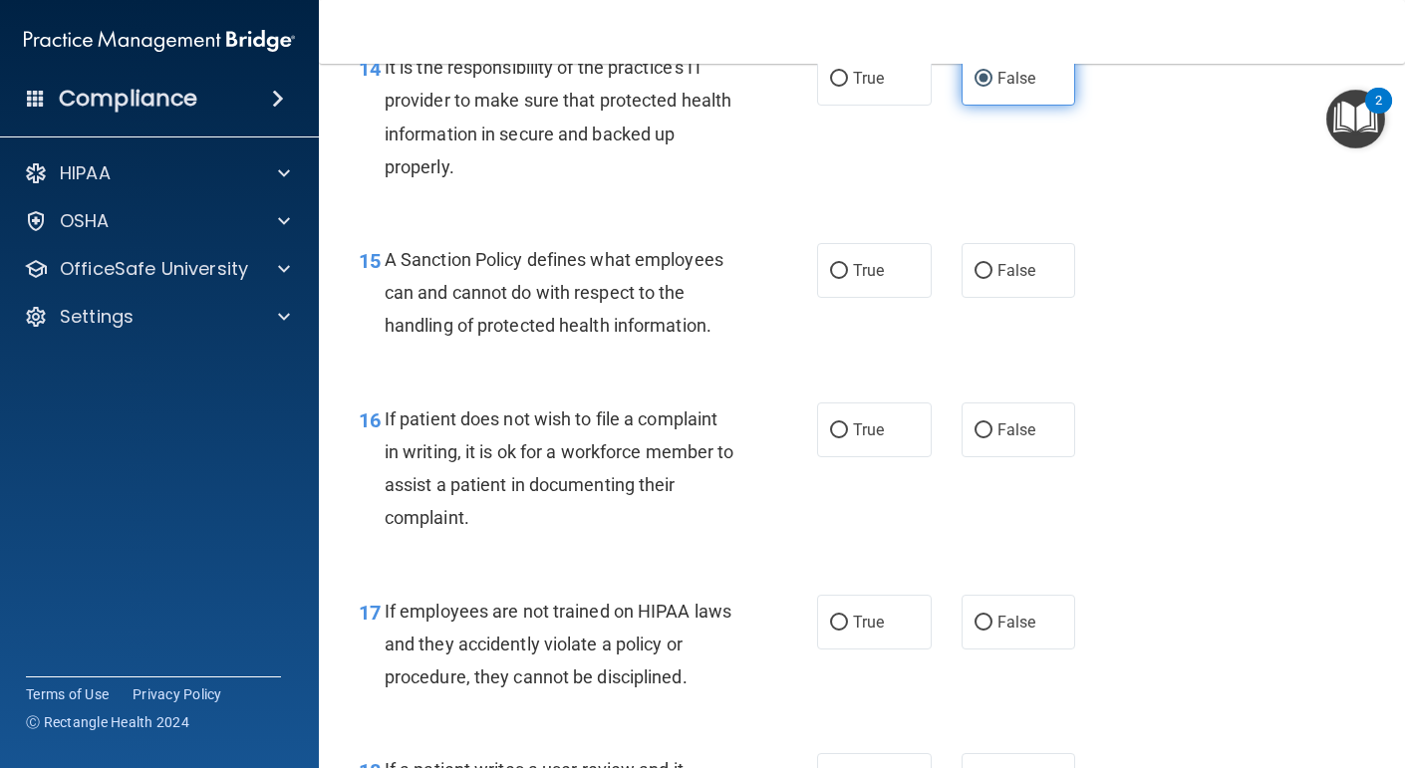
scroll to position [2996, 0]
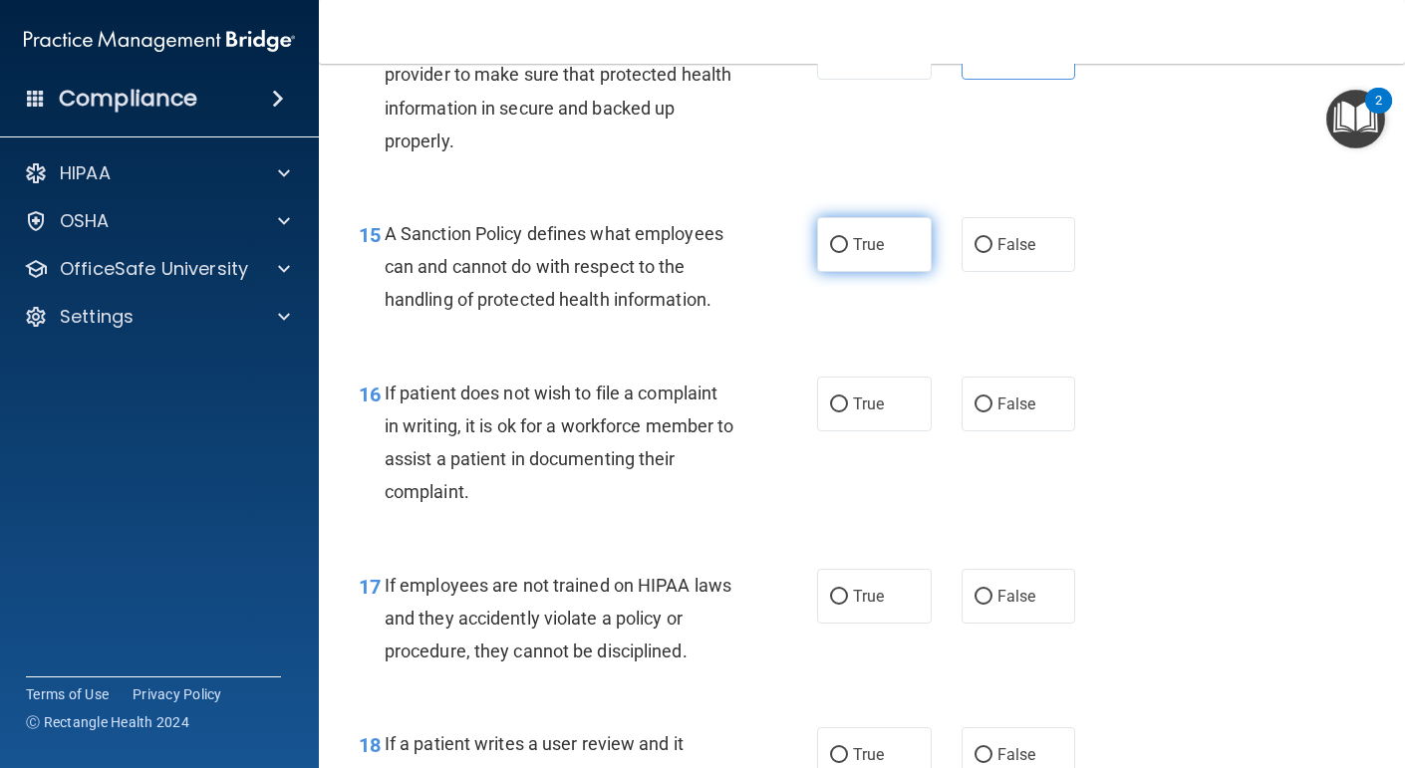
click at [877, 272] on label "True" at bounding box center [874, 244] width 115 height 55
click at [848, 253] on input "True" at bounding box center [839, 245] width 18 height 15
radio input "true"
click at [871, 432] on label "True" at bounding box center [874, 404] width 115 height 55
click at [848, 413] on input "True" at bounding box center [839, 405] width 18 height 15
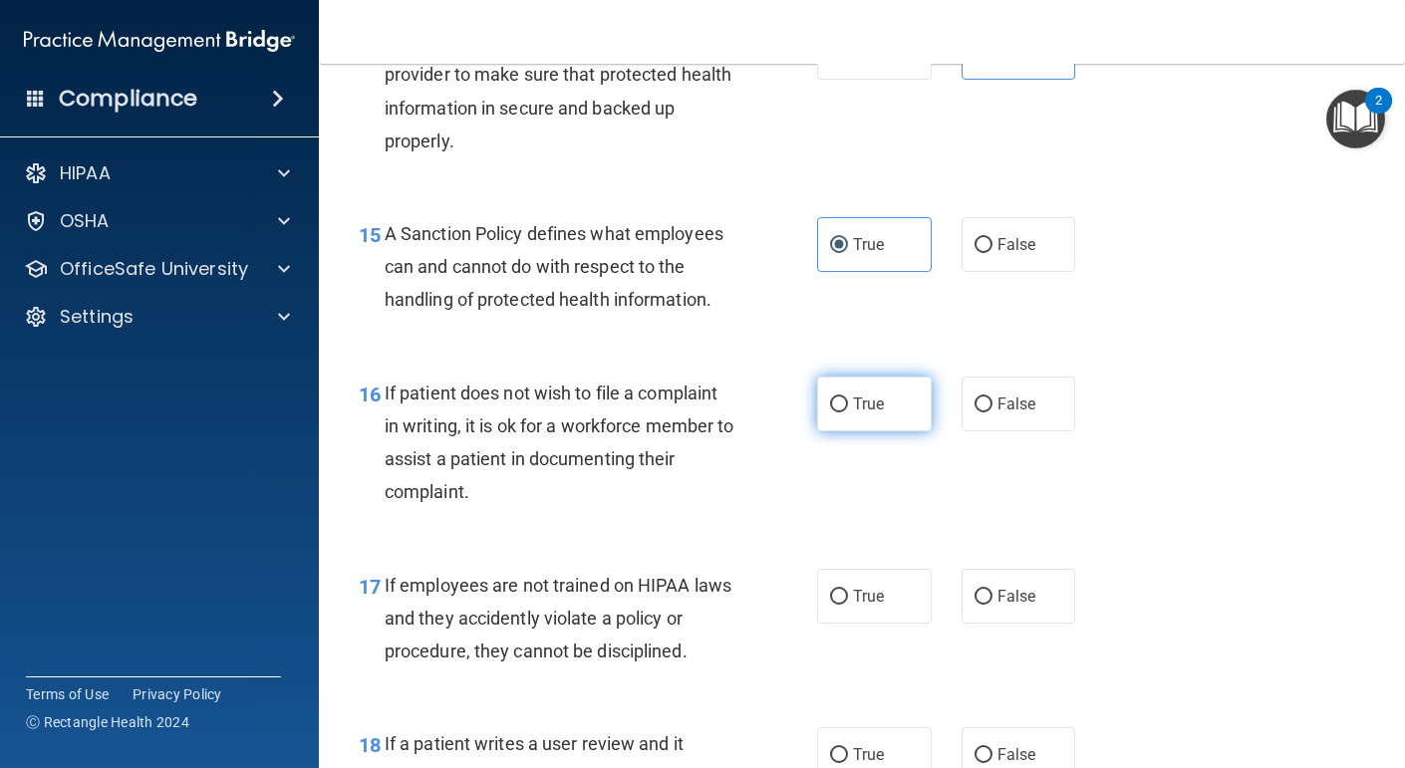
radio input "true"
click at [1065, 624] on label "False" at bounding box center [1019, 596] width 115 height 55
click at [993, 605] on input "False" at bounding box center [984, 597] width 18 height 15
radio input "true"
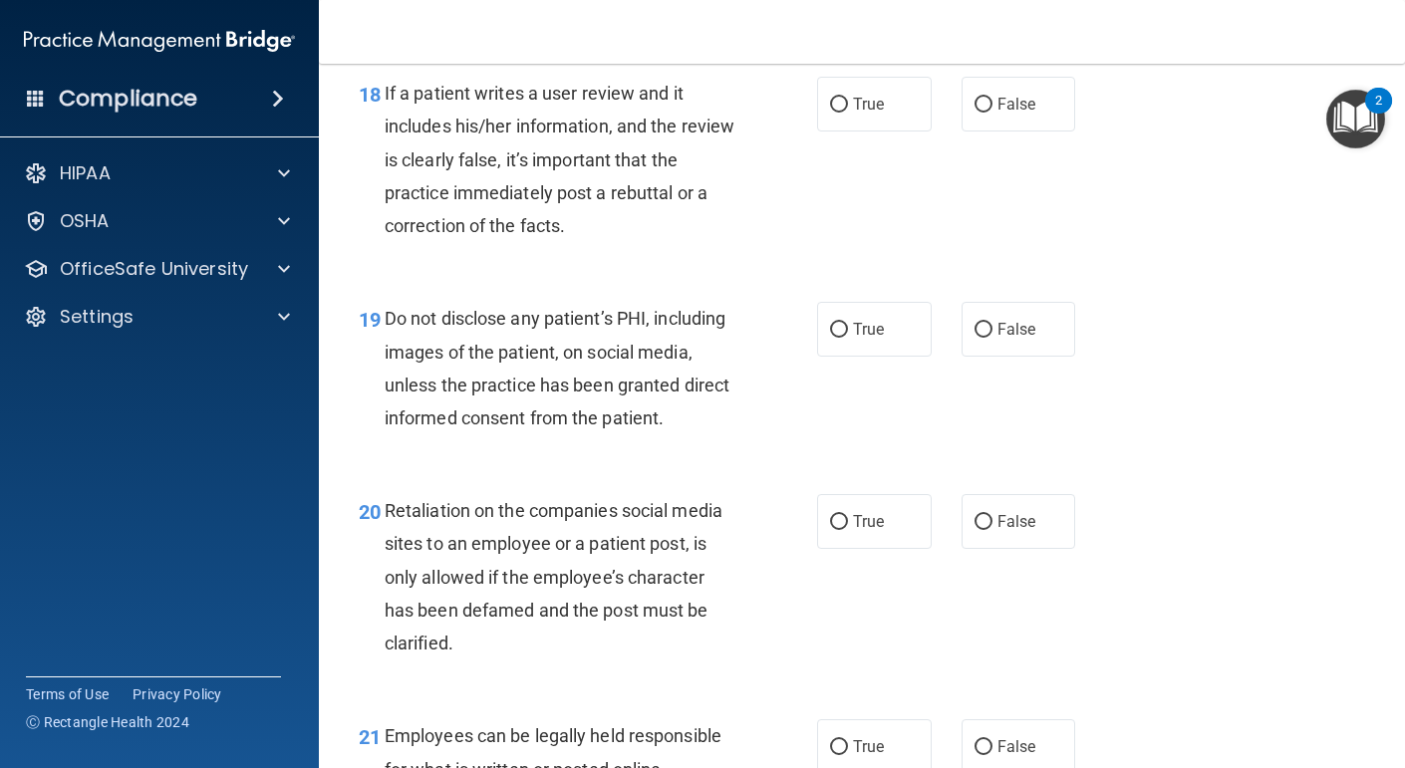
scroll to position [3645, 0]
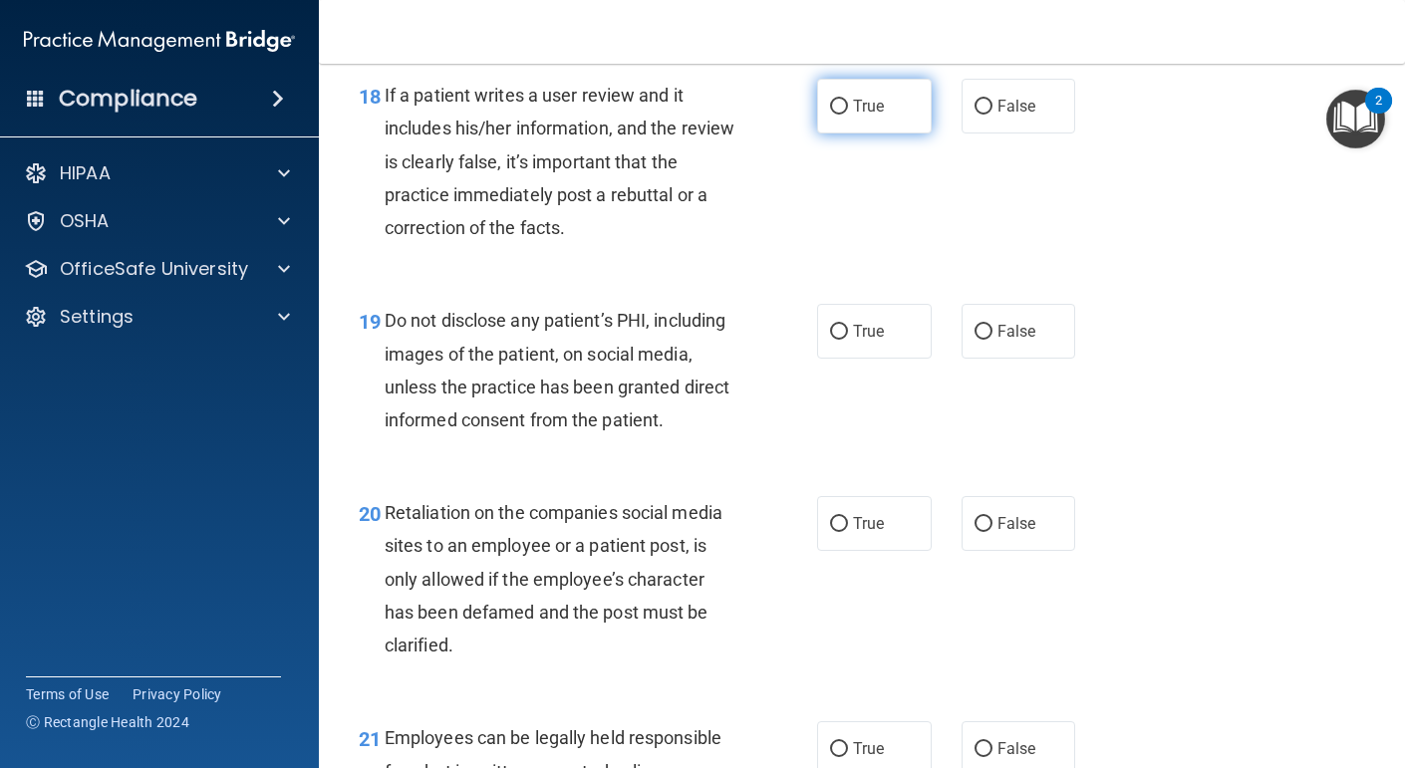
click at [907, 134] on label "True" at bounding box center [874, 106] width 115 height 55
click at [848, 115] on input "True" at bounding box center [839, 107] width 18 height 15
radio input "true"
click at [846, 359] on label "True" at bounding box center [874, 331] width 115 height 55
click at [846, 340] on input "True" at bounding box center [839, 332] width 18 height 15
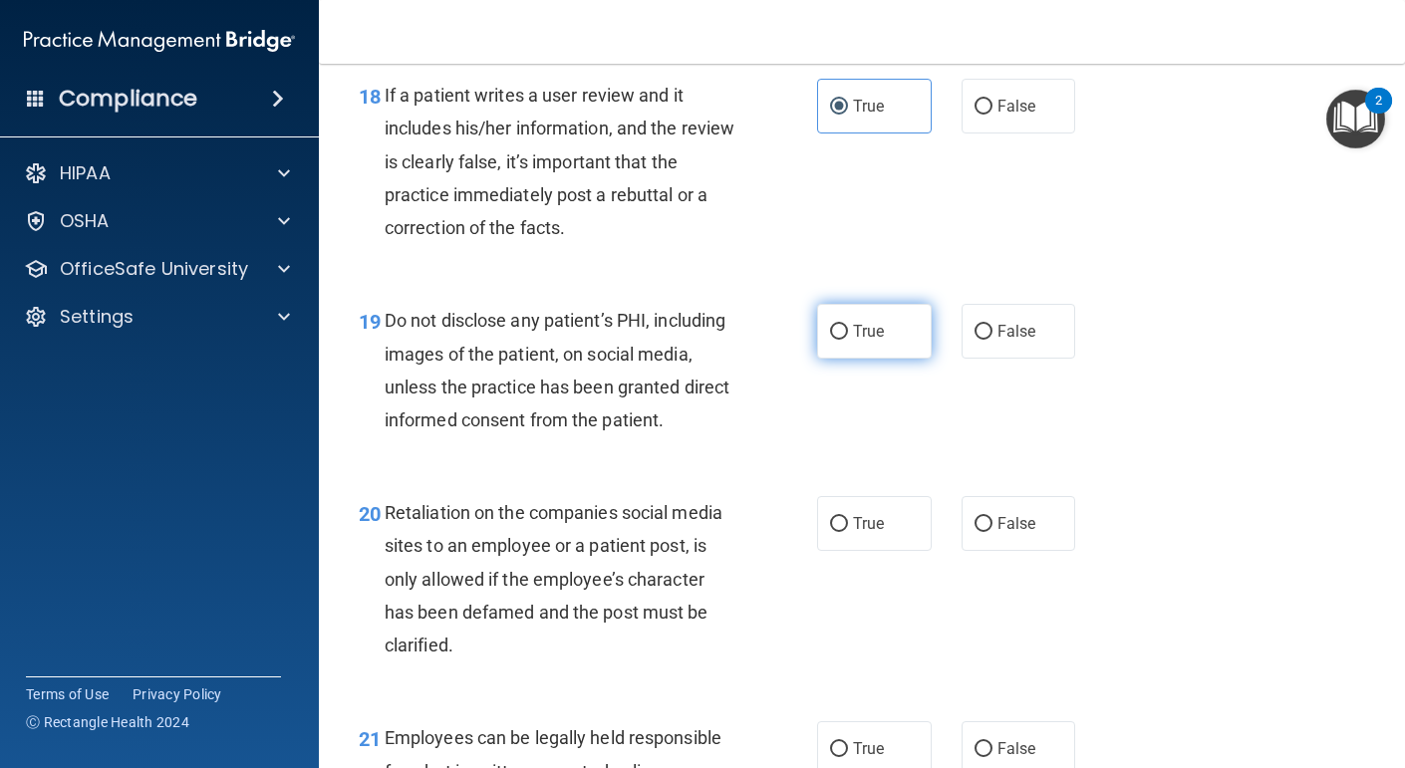
radio input "true"
click at [869, 551] on label "True" at bounding box center [874, 523] width 115 height 55
click at [848, 532] on input "True" at bounding box center [839, 524] width 18 height 15
radio input "true"
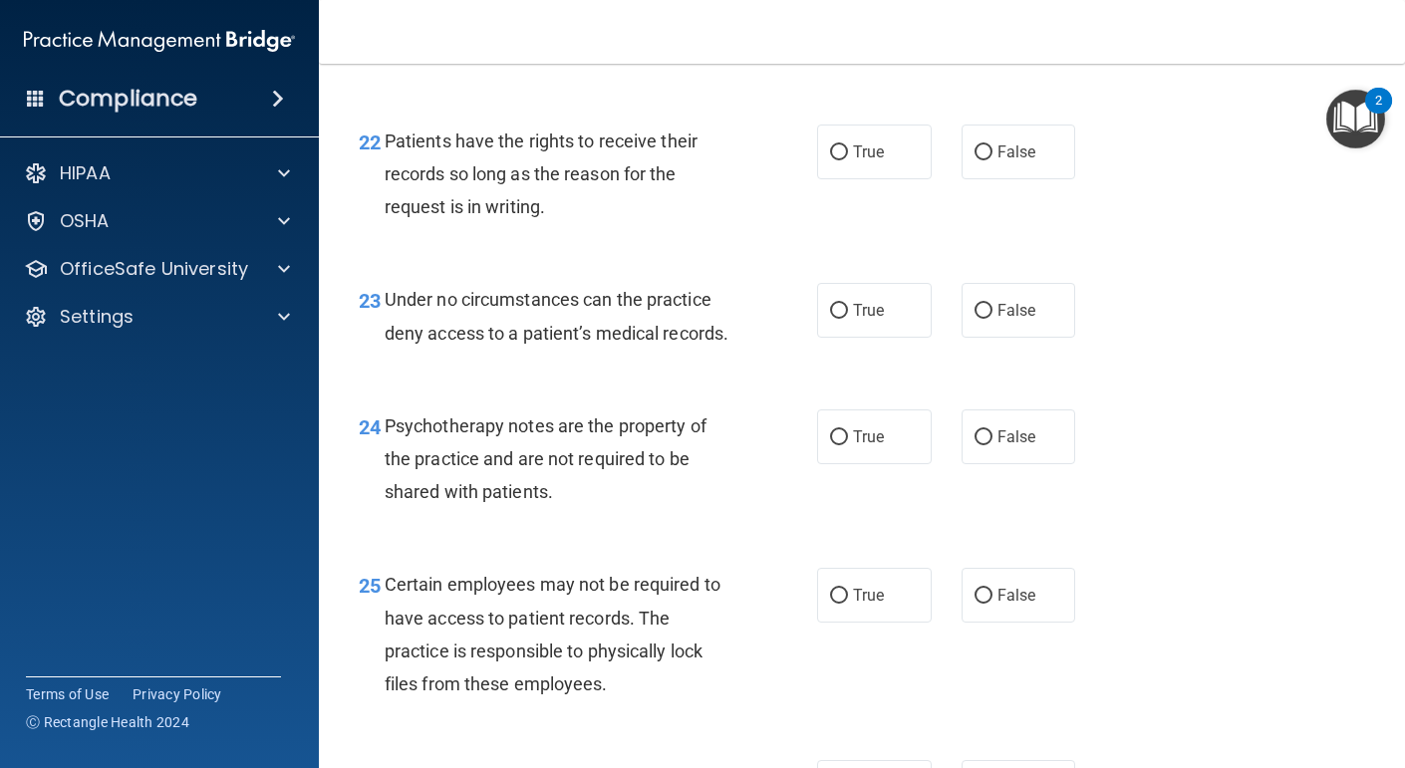
scroll to position [4364, 0]
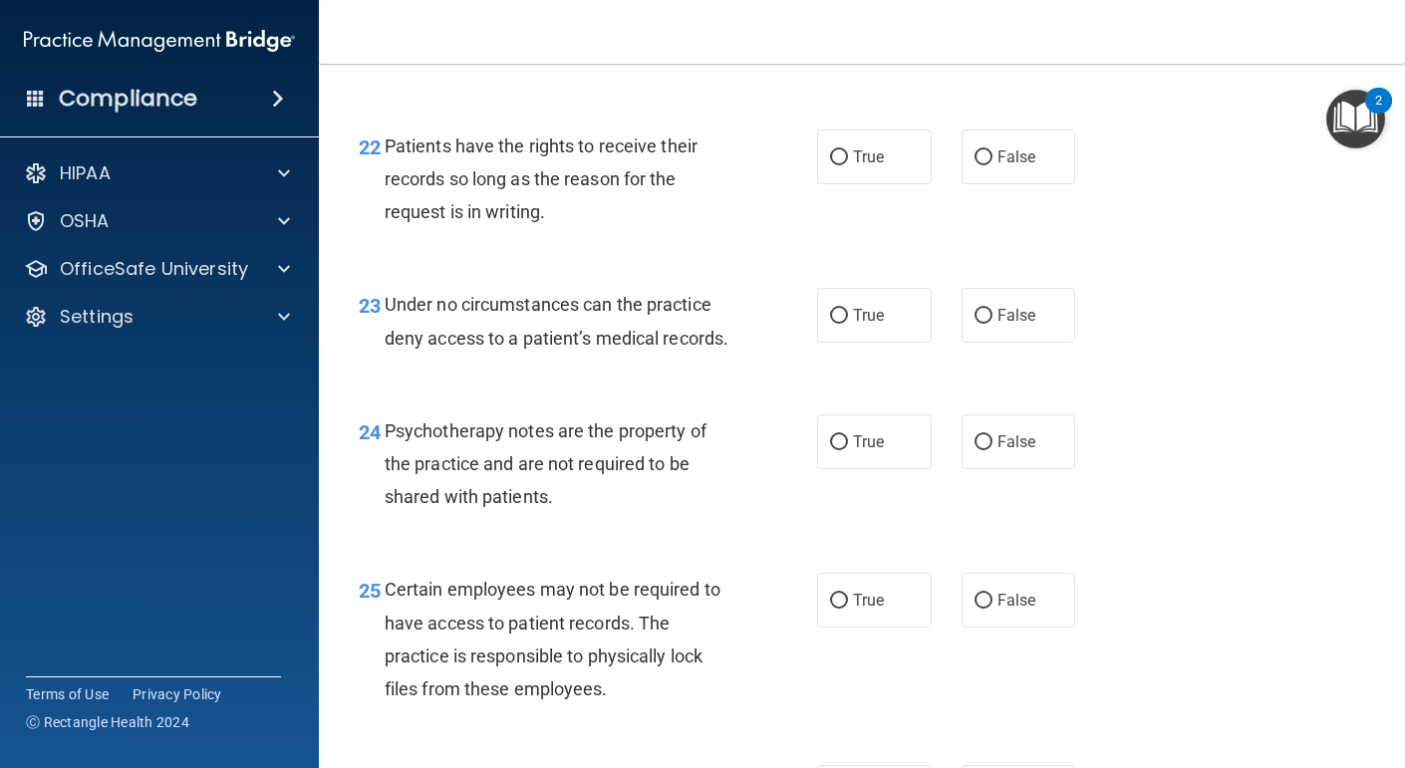
click at [935, 58] on div "True False" at bounding box center [954, 30] width 274 height 55
click at [911, 58] on label "True" at bounding box center [874, 30] width 115 height 55
click at [848, 39] on input "True" at bounding box center [839, 31] width 18 height 15
radio input "true"
click at [889, 184] on label "True" at bounding box center [874, 157] width 115 height 55
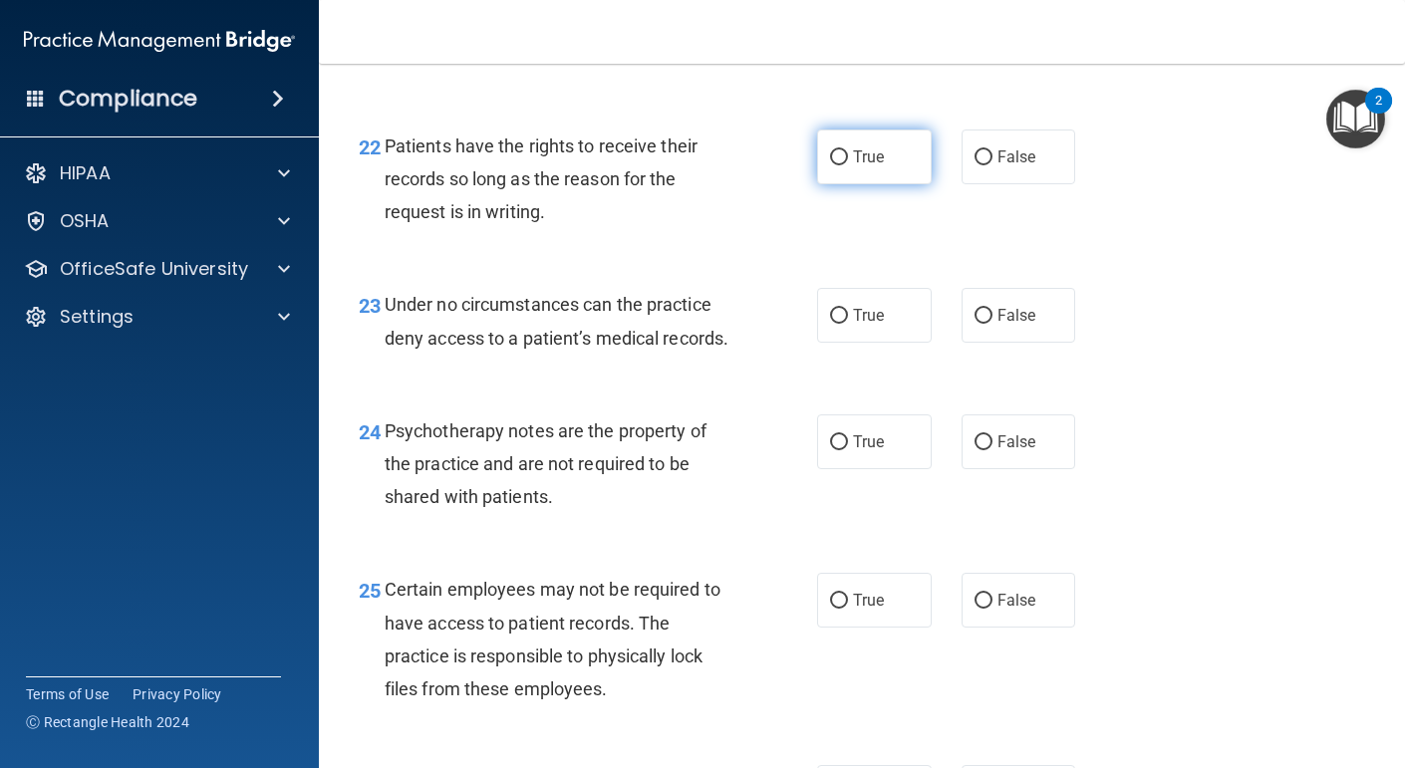
click at [848, 165] on input "True" at bounding box center [839, 158] width 18 height 15
radio input "true"
click at [1018, 325] on span "False" at bounding box center [1017, 315] width 39 height 19
click at [993, 324] on input "False" at bounding box center [984, 316] width 18 height 15
radio input "true"
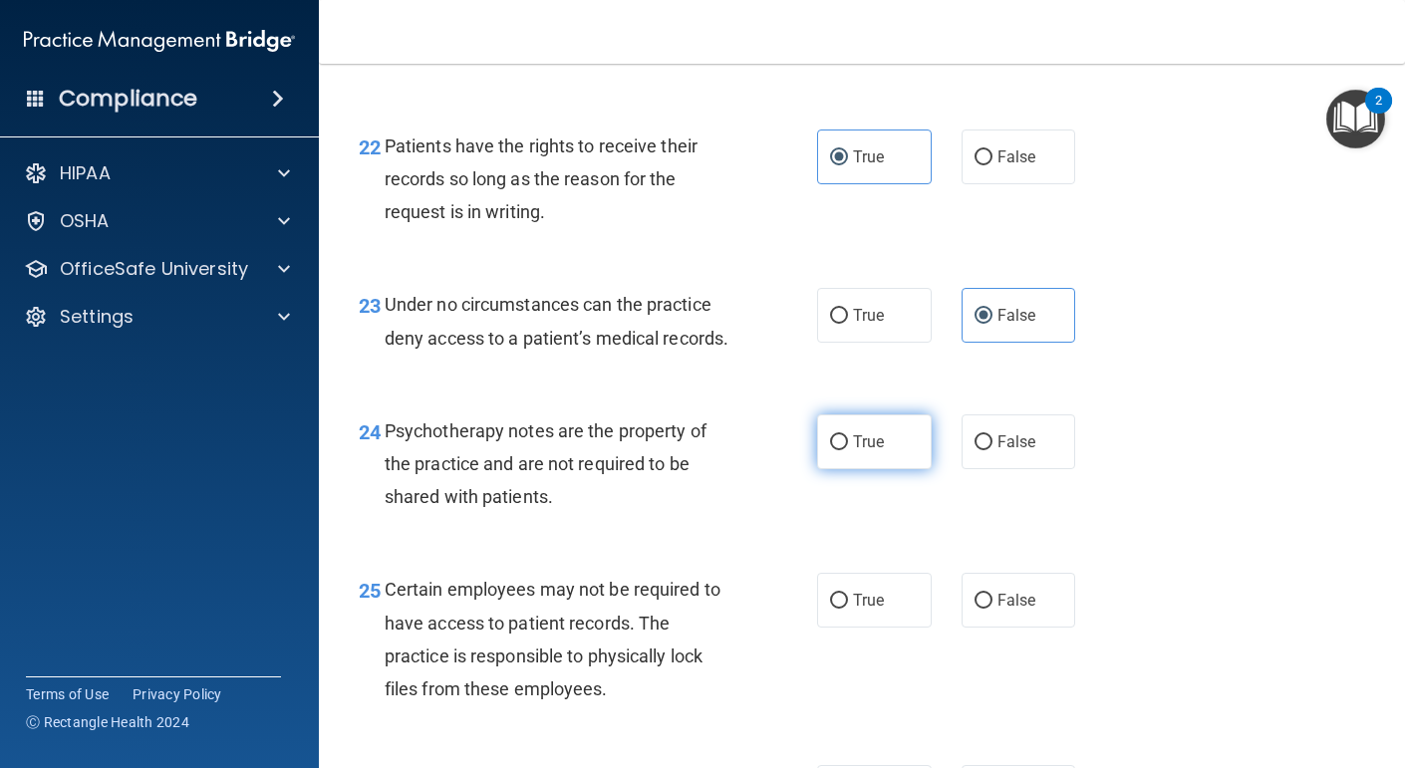
click at [926, 469] on label "True" at bounding box center [874, 442] width 115 height 55
click at [848, 451] on input "True" at bounding box center [839, 443] width 18 height 15
radio input "true"
click at [883, 610] on span "True" at bounding box center [868, 600] width 31 height 19
click at [848, 609] on input "True" at bounding box center [839, 601] width 18 height 15
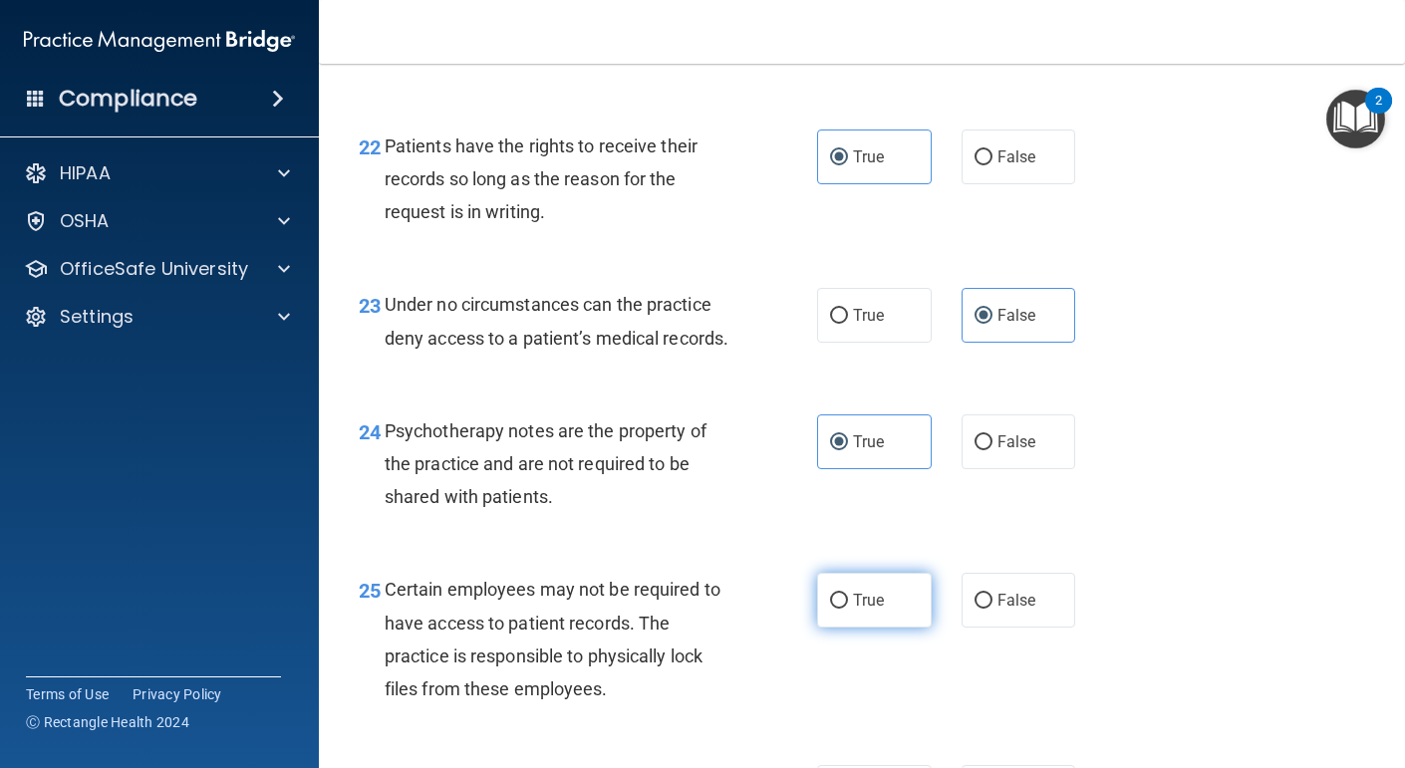
radio input "true"
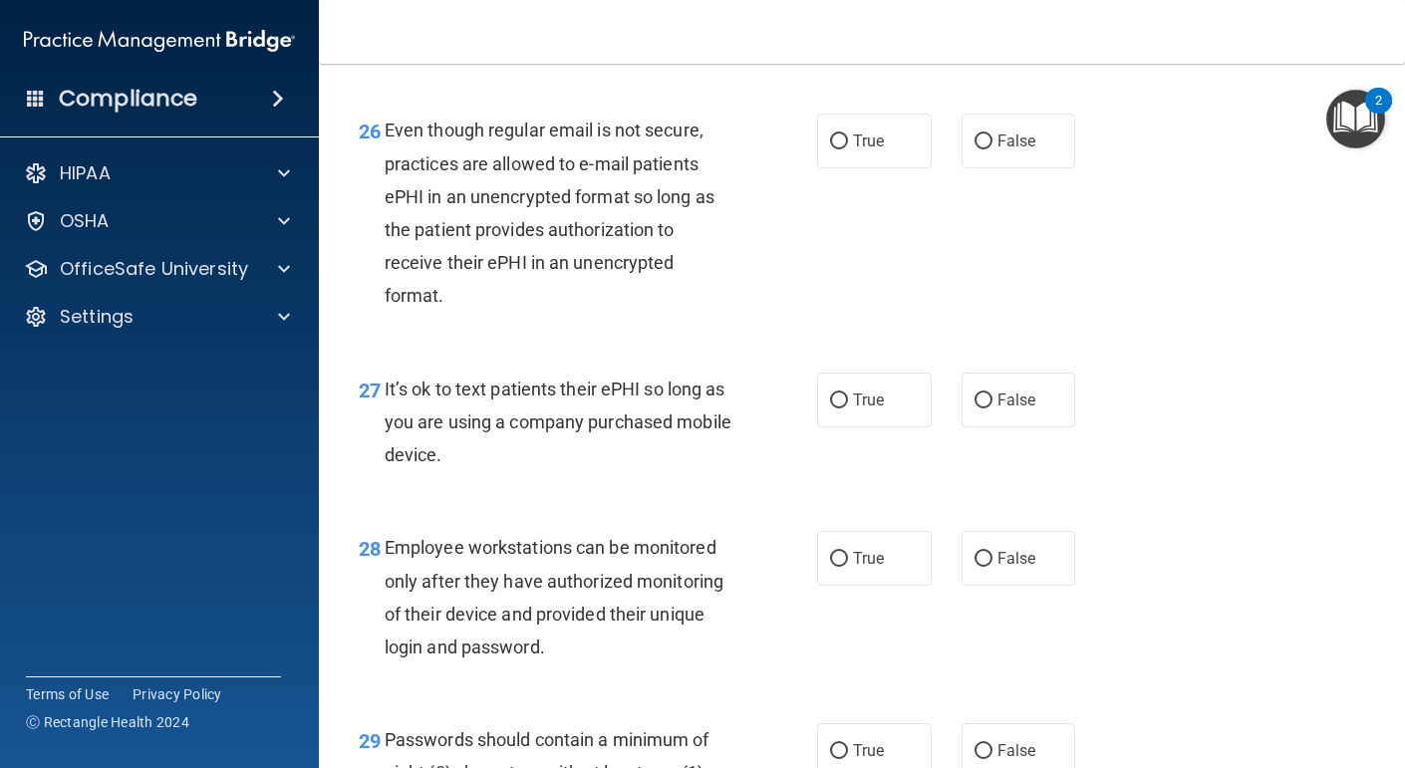
scroll to position [5014, 0]
click at [980, 151] on input "False" at bounding box center [984, 143] width 18 height 15
radio input "true"
click at [1030, 429] on label "False" at bounding box center [1019, 401] width 115 height 55
click at [993, 410] on input "False" at bounding box center [984, 402] width 18 height 15
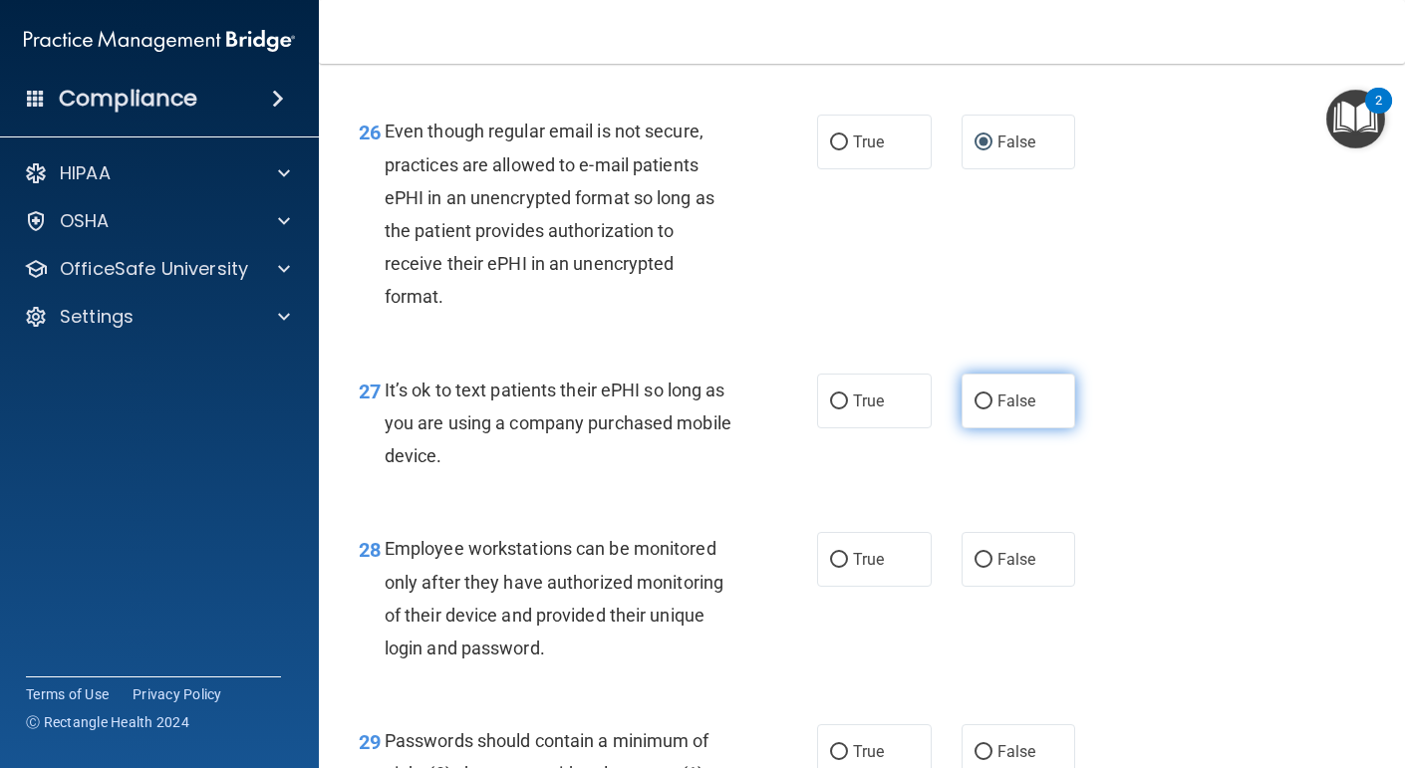
radio input "true"
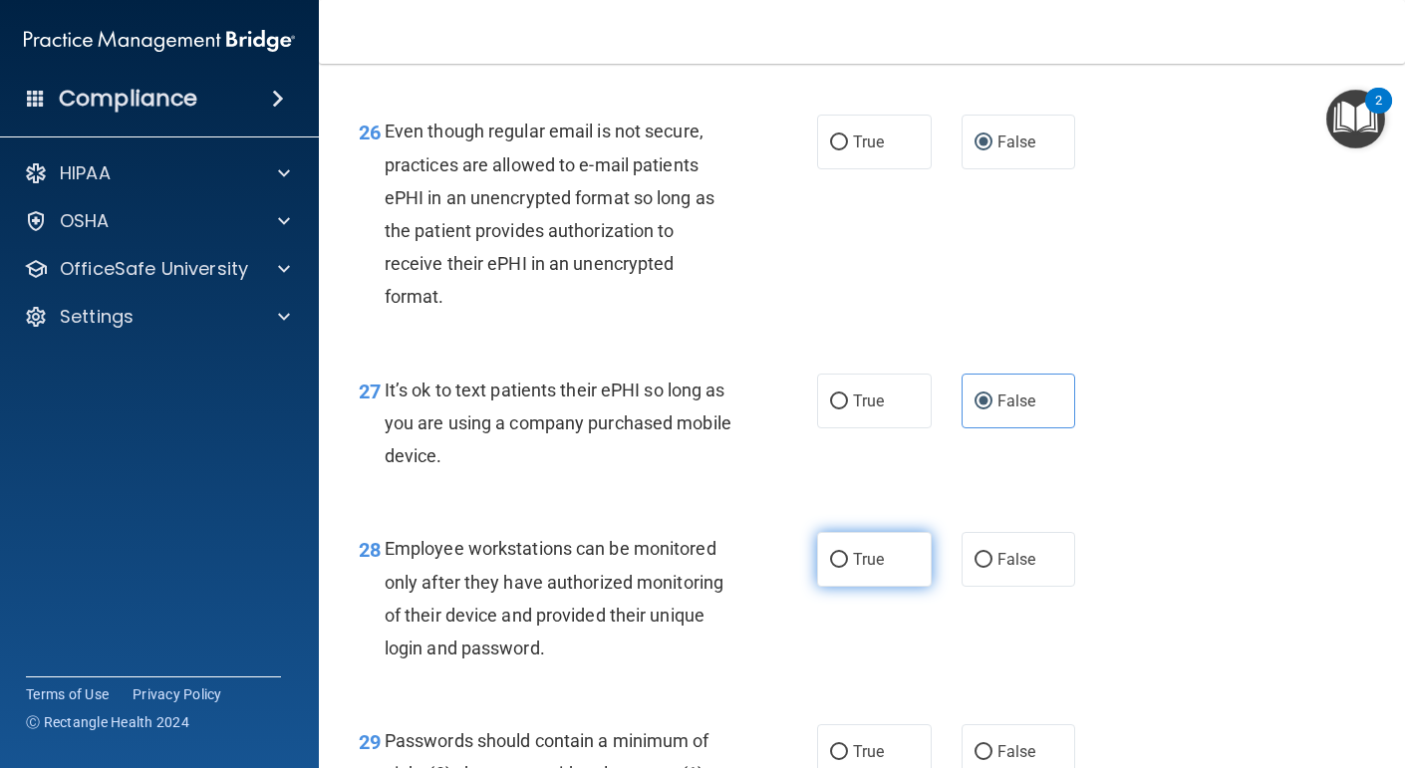
click at [888, 587] on label "True" at bounding box center [874, 559] width 115 height 55
click at [848, 568] on input "True" at bounding box center [839, 560] width 18 height 15
radio input "true"
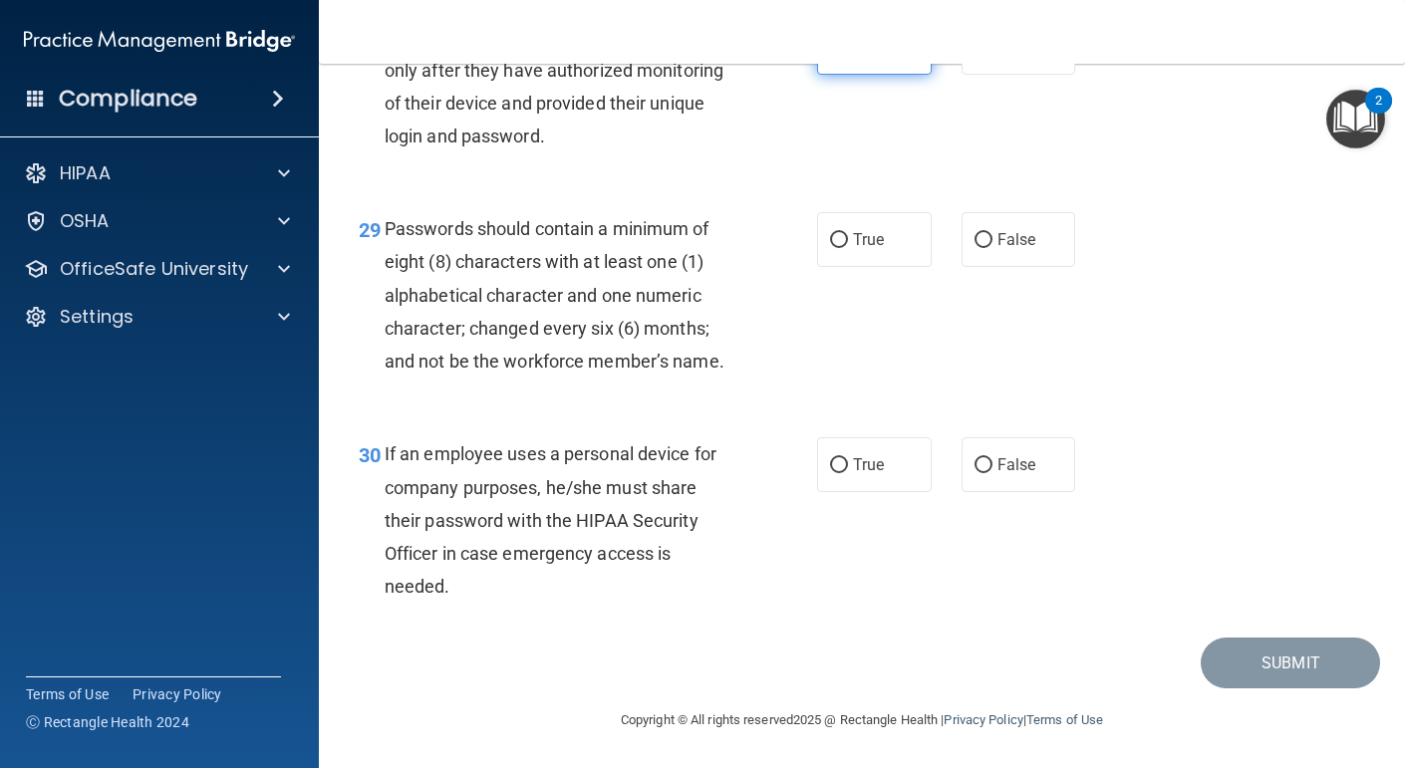
scroll to position [5593, 0]
click at [885, 247] on label "True" at bounding box center [874, 239] width 115 height 55
click at [848, 247] on input "True" at bounding box center [839, 240] width 18 height 15
radio input "true"
click at [1001, 464] on span "False" at bounding box center [1017, 464] width 39 height 19
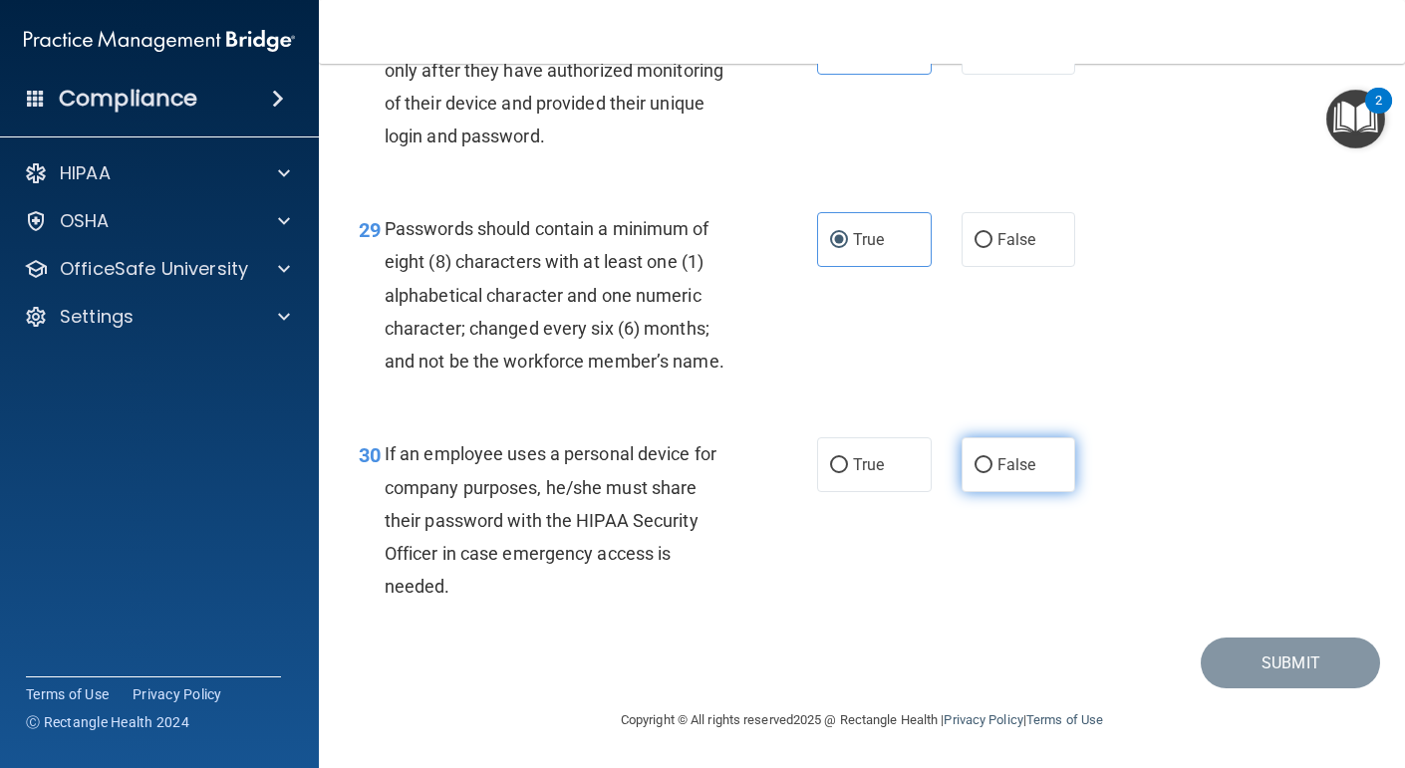
click at [993, 464] on input "False" at bounding box center [984, 465] width 18 height 15
radio input "true"
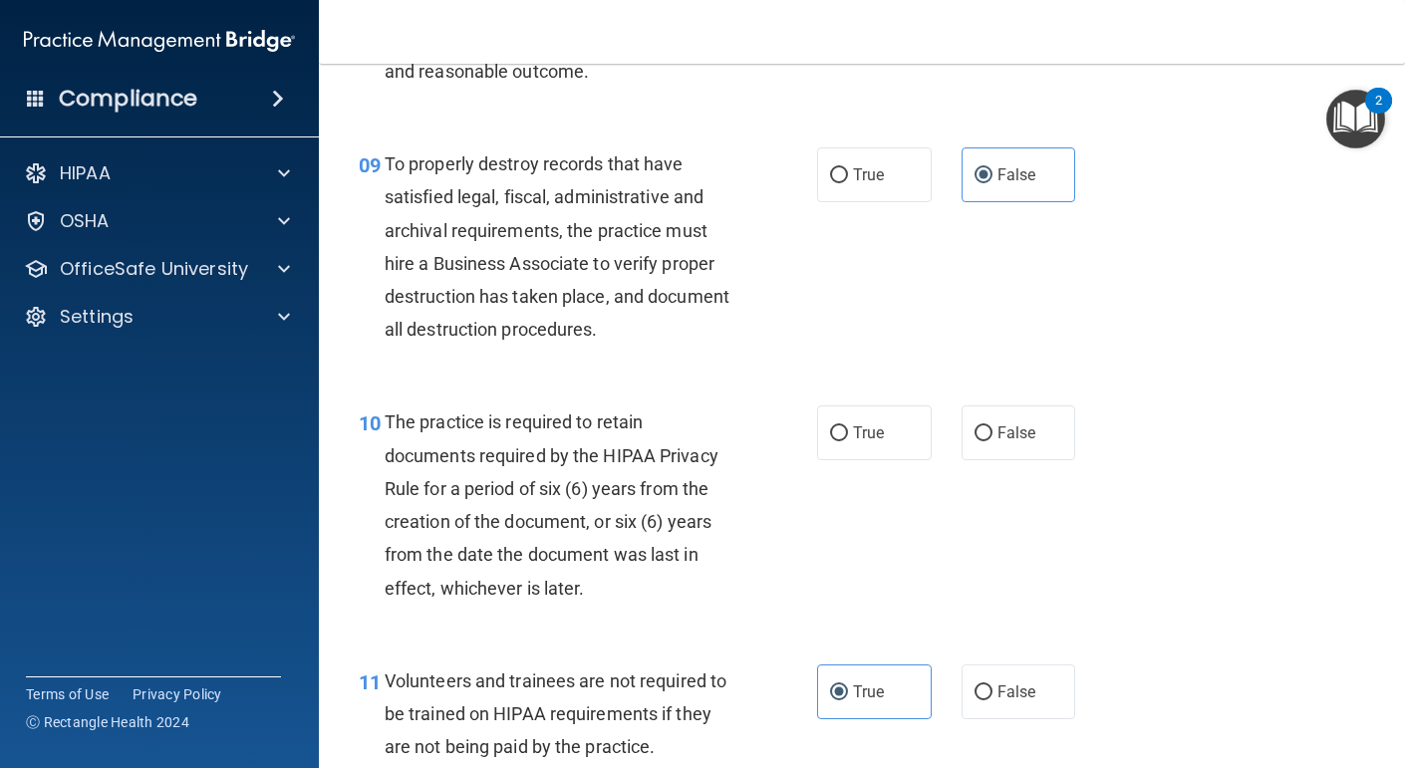
scroll to position [1811, 0]
click at [848, 462] on label "True" at bounding box center [874, 435] width 115 height 55
click at [848, 444] on input "True" at bounding box center [839, 436] width 18 height 15
radio input "true"
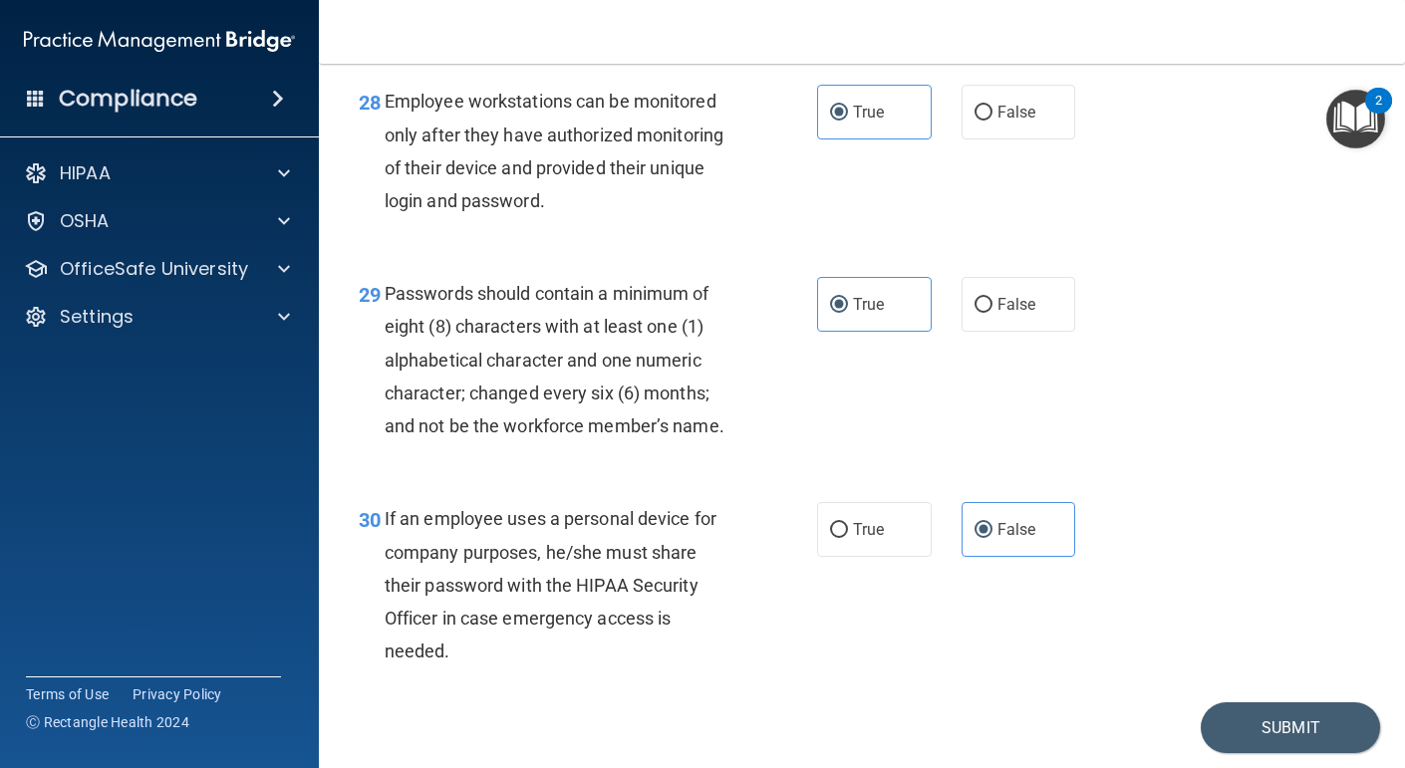
scroll to position [5593, 0]
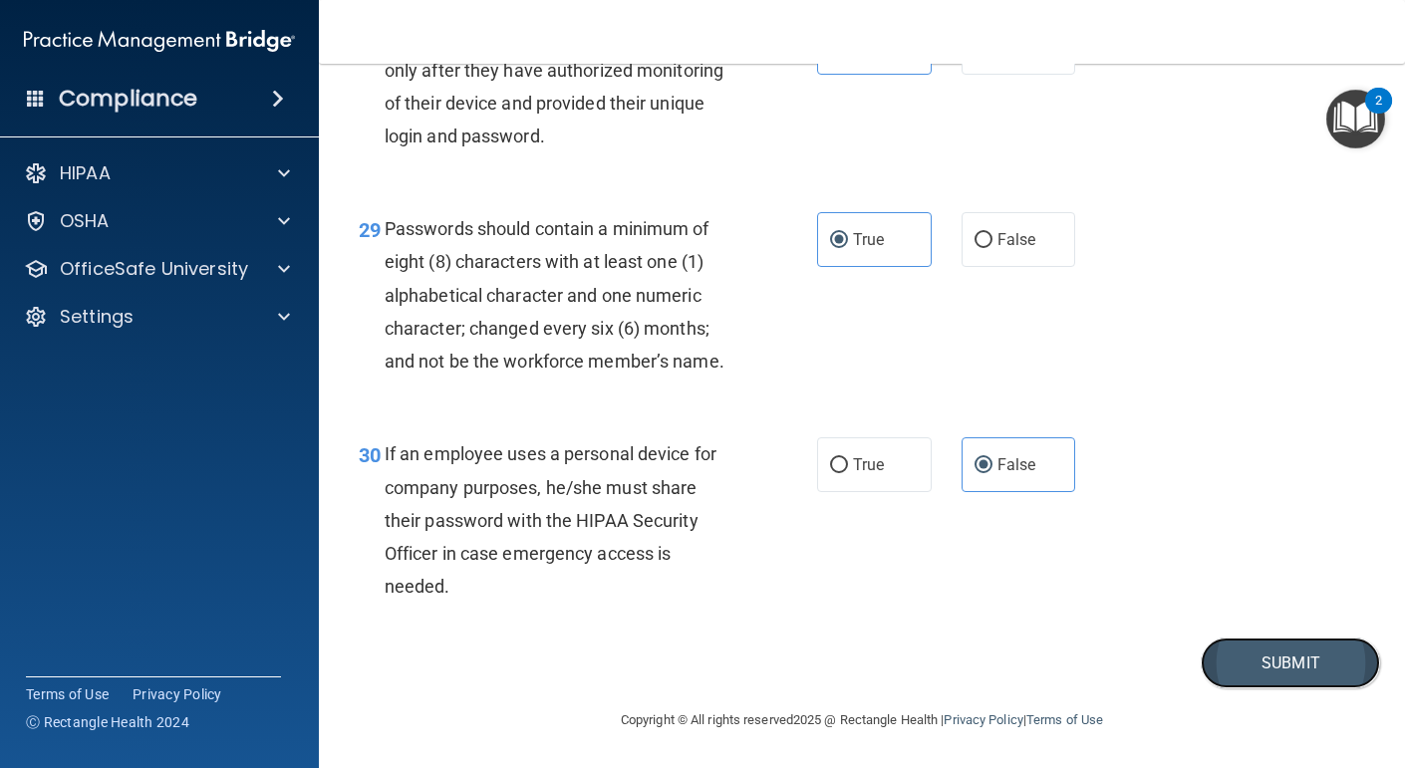
click at [1338, 663] on button "Submit" at bounding box center [1290, 663] width 179 height 51
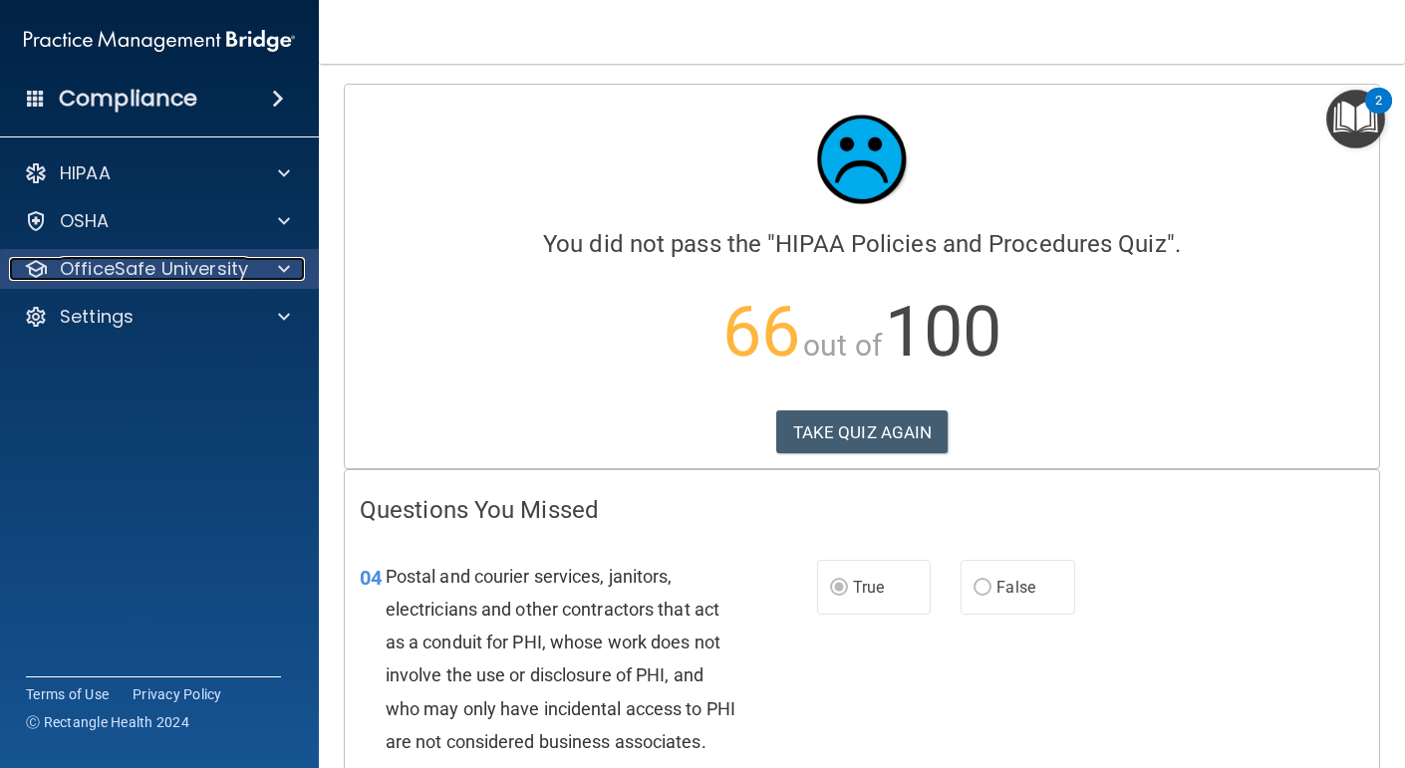
click at [179, 273] on p "OfficeSafe University" at bounding box center [154, 269] width 188 height 24
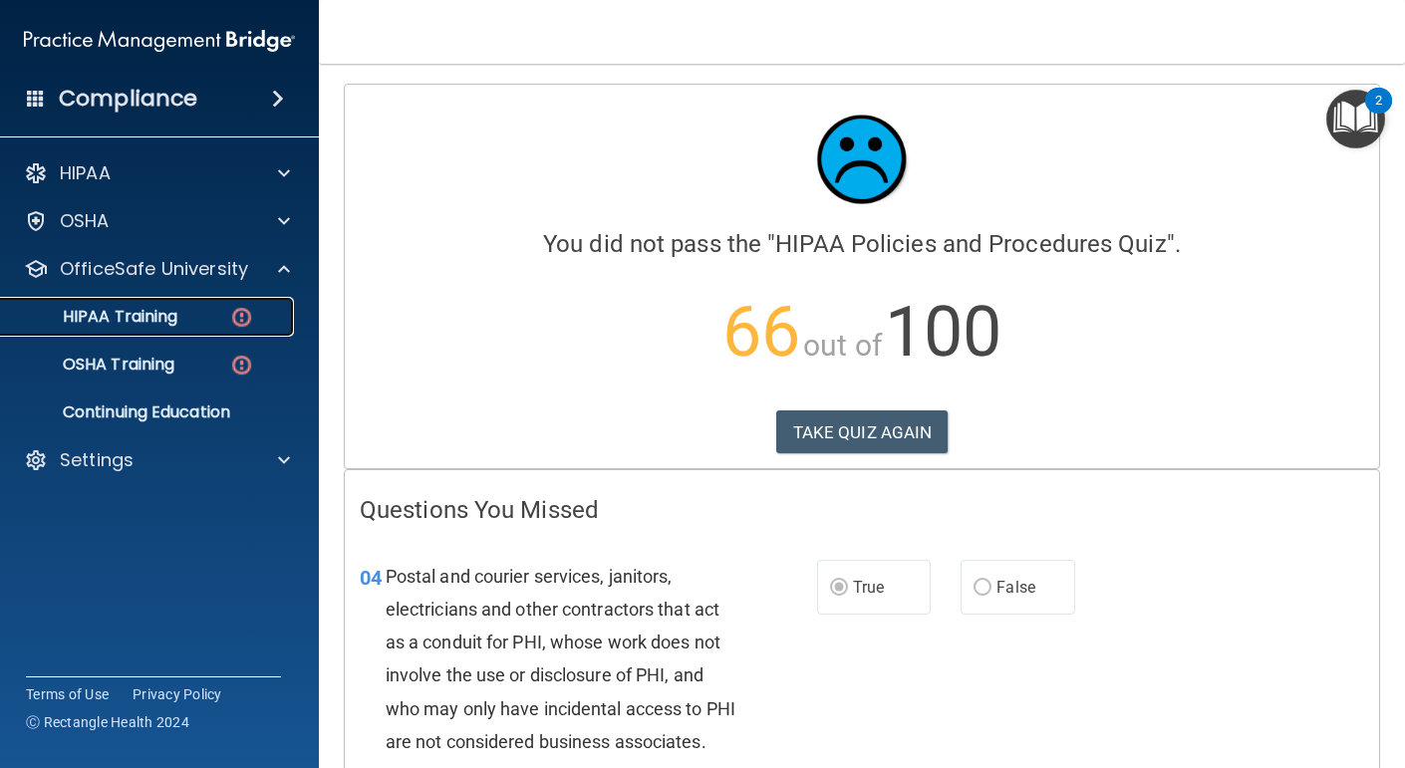
click at [153, 319] on p "HIPAA Training" at bounding box center [95, 317] width 164 height 20
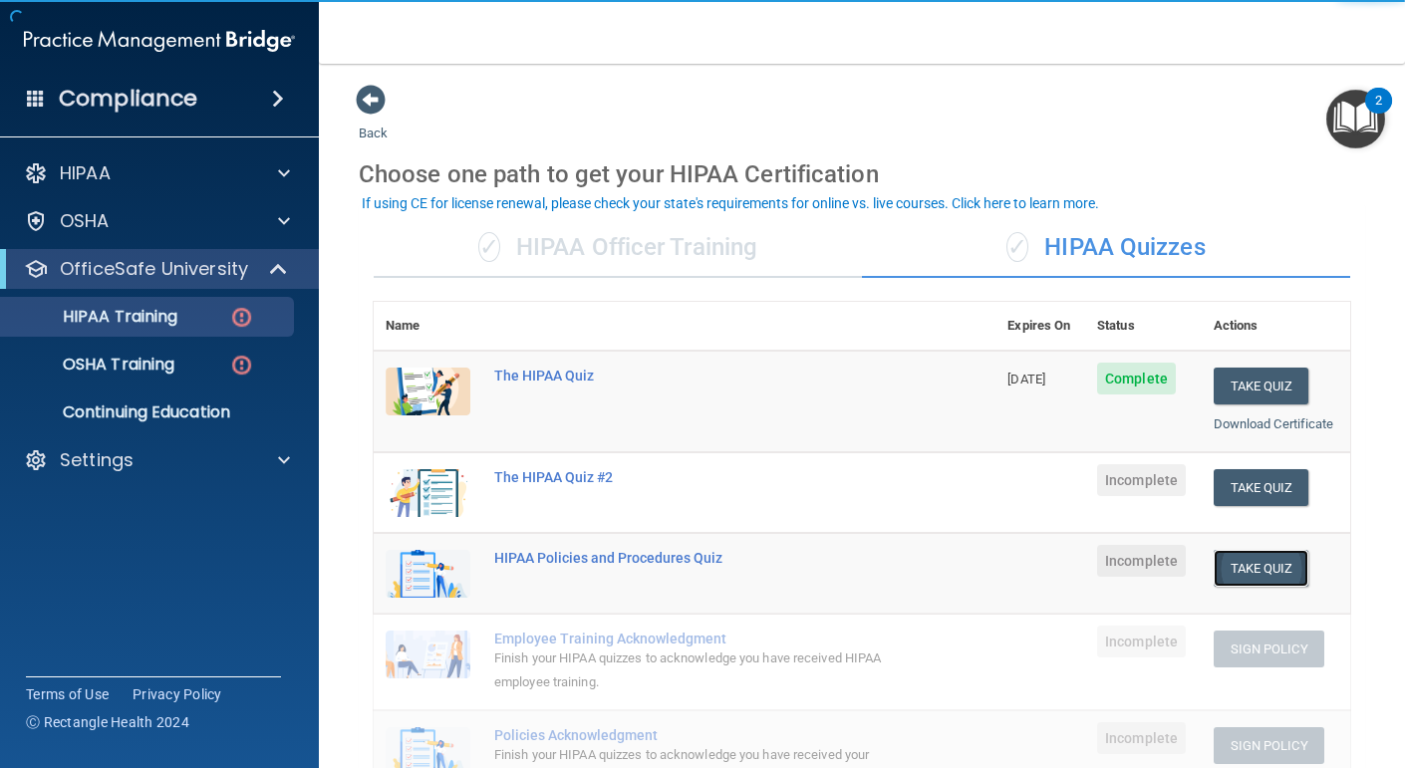
click at [1246, 566] on button "Take Quiz" at bounding box center [1262, 568] width 96 height 37
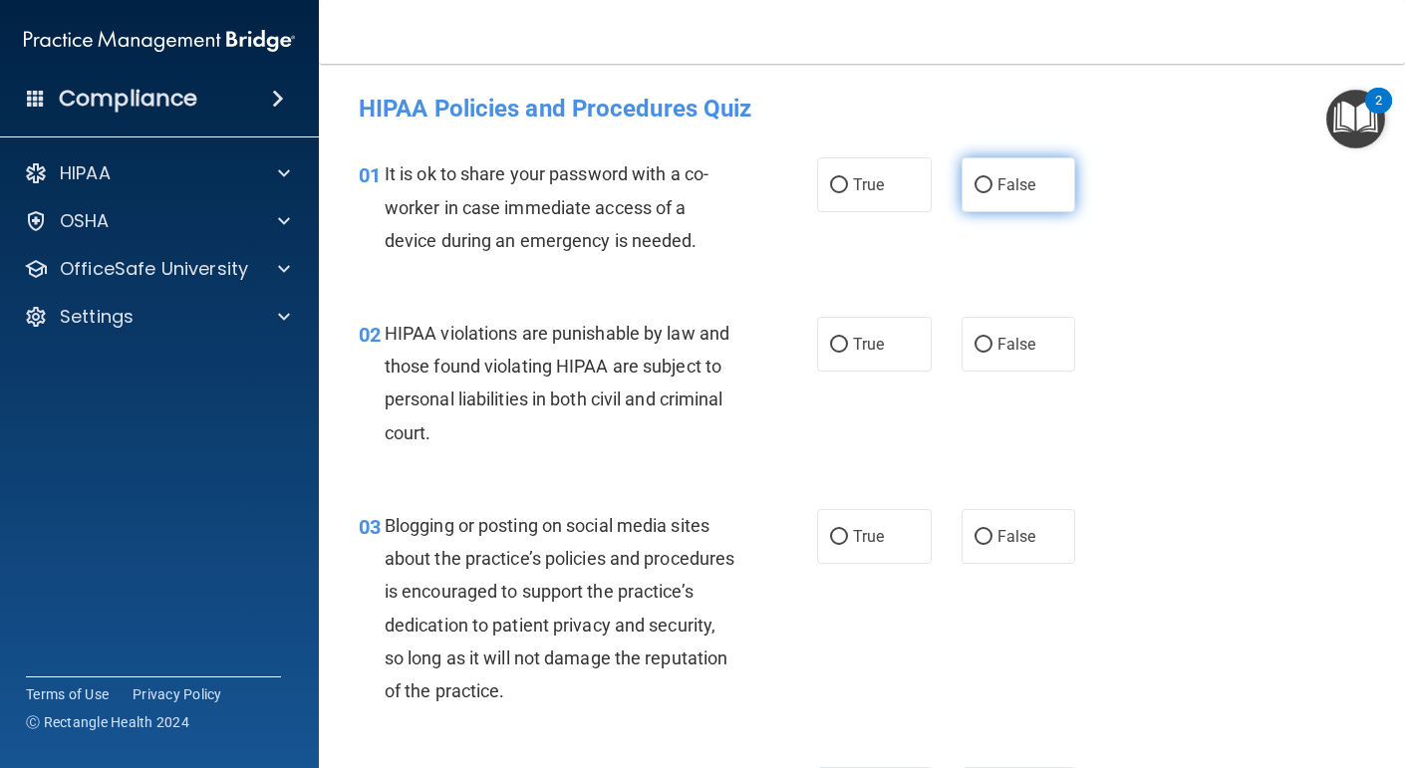
click at [987, 201] on label "False" at bounding box center [1019, 184] width 115 height 55
click at [987, 193] on input "False" at bounding box center [984, 185] width 18 height 15
radio input "true"
click at [1044, 550] on label "False" at bounding box center [1019, 536] width 115 height 55
click at [993, 545] on input "False" at bounding box center [984, 537] width 18 height 15
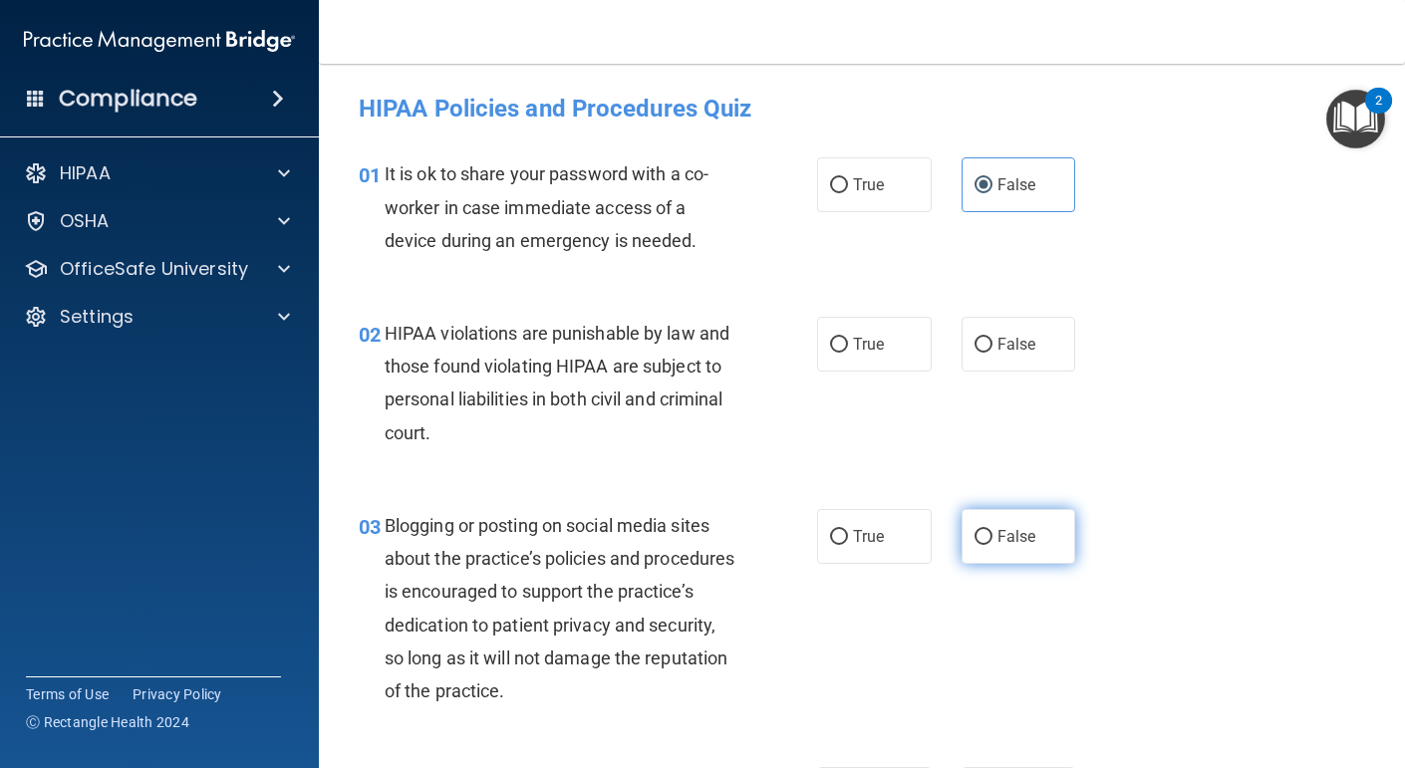
radio input "true"
click at [897, 344] on label "True" at bounding box center [874, 344] width 115 height 55
click at [848, 344] on input "True" at bounding box center [839, 345] width 18 height 15
radio input "true"
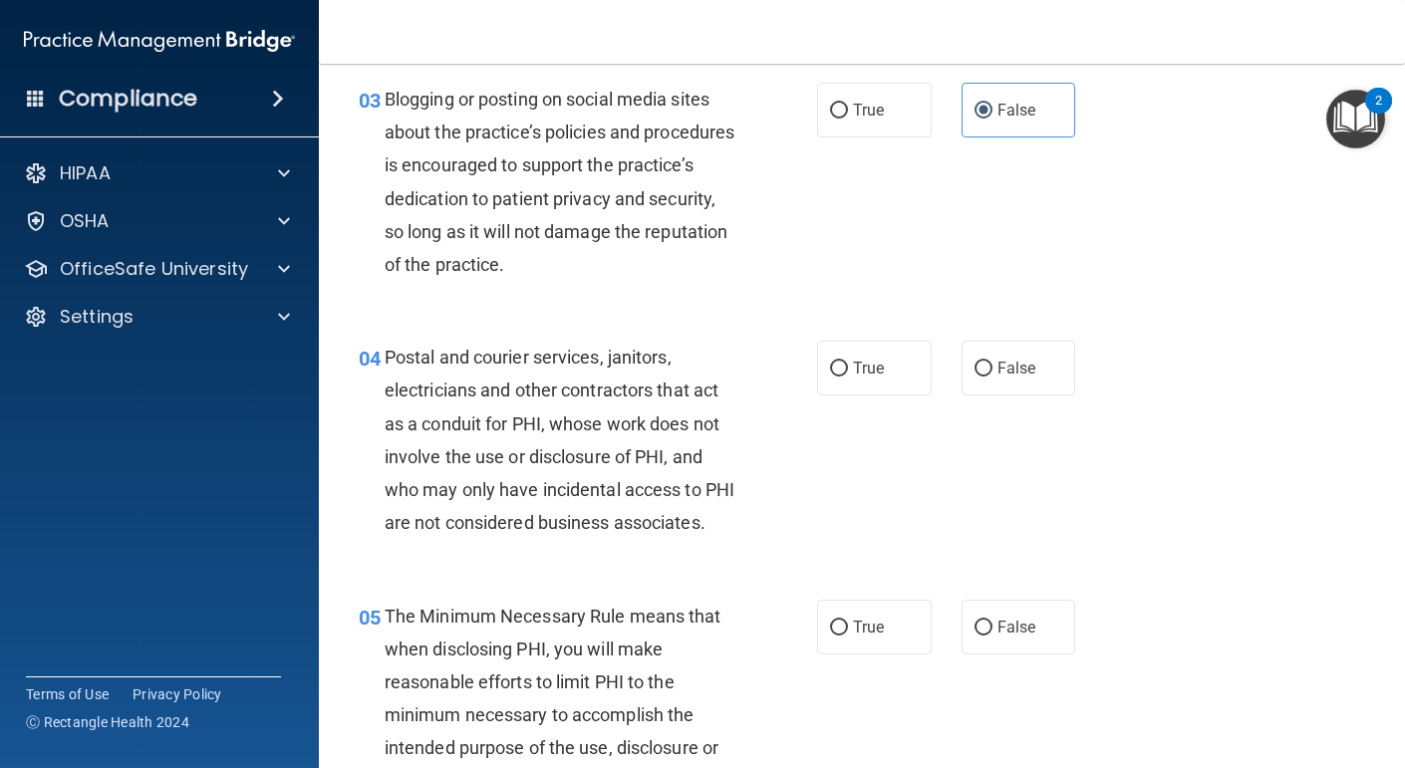
scroll to position [434, 0]
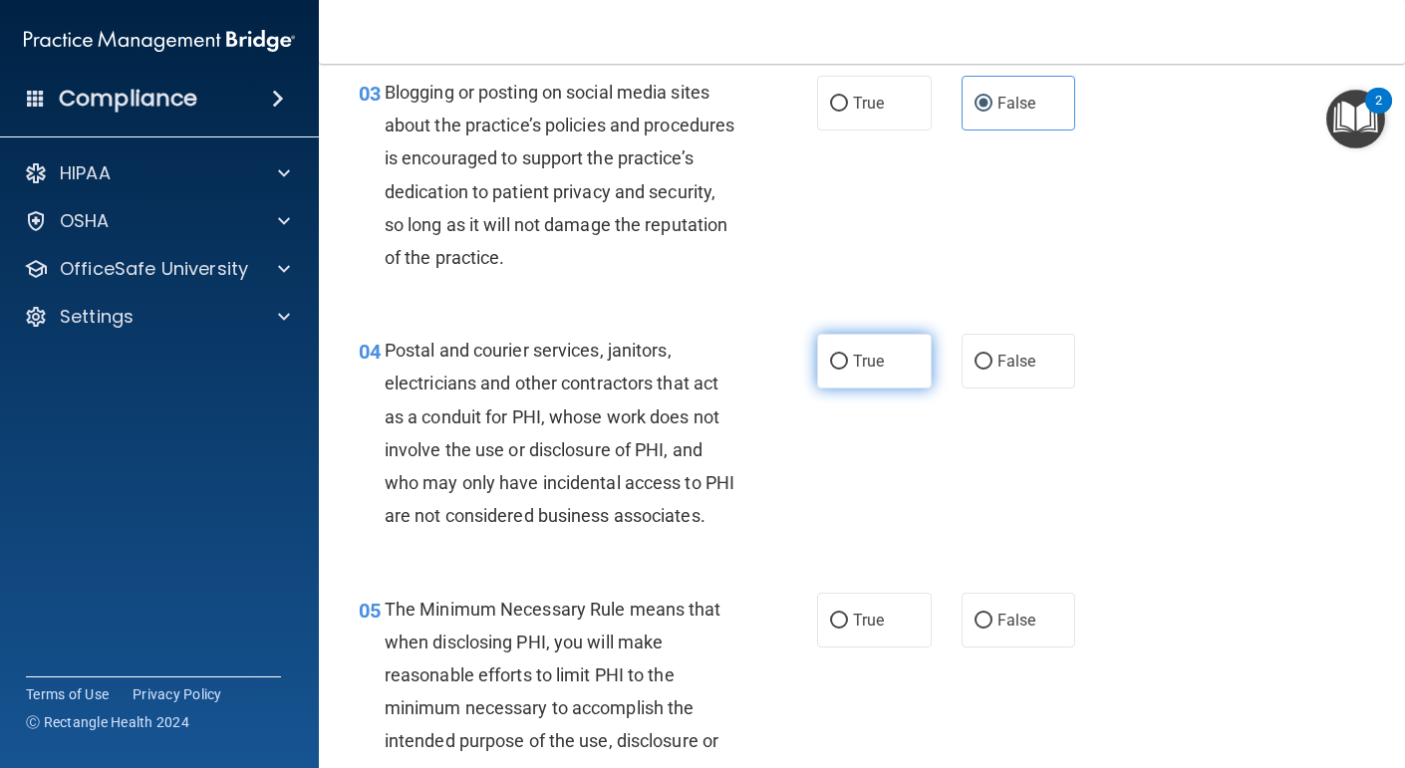
click at [884, 373] on label "True" at bounding box center [874, 361] width 115 height 55
click at [848, 370] on input "True" at bounding box center [839, 362] width 18 height 15
radio input "true"
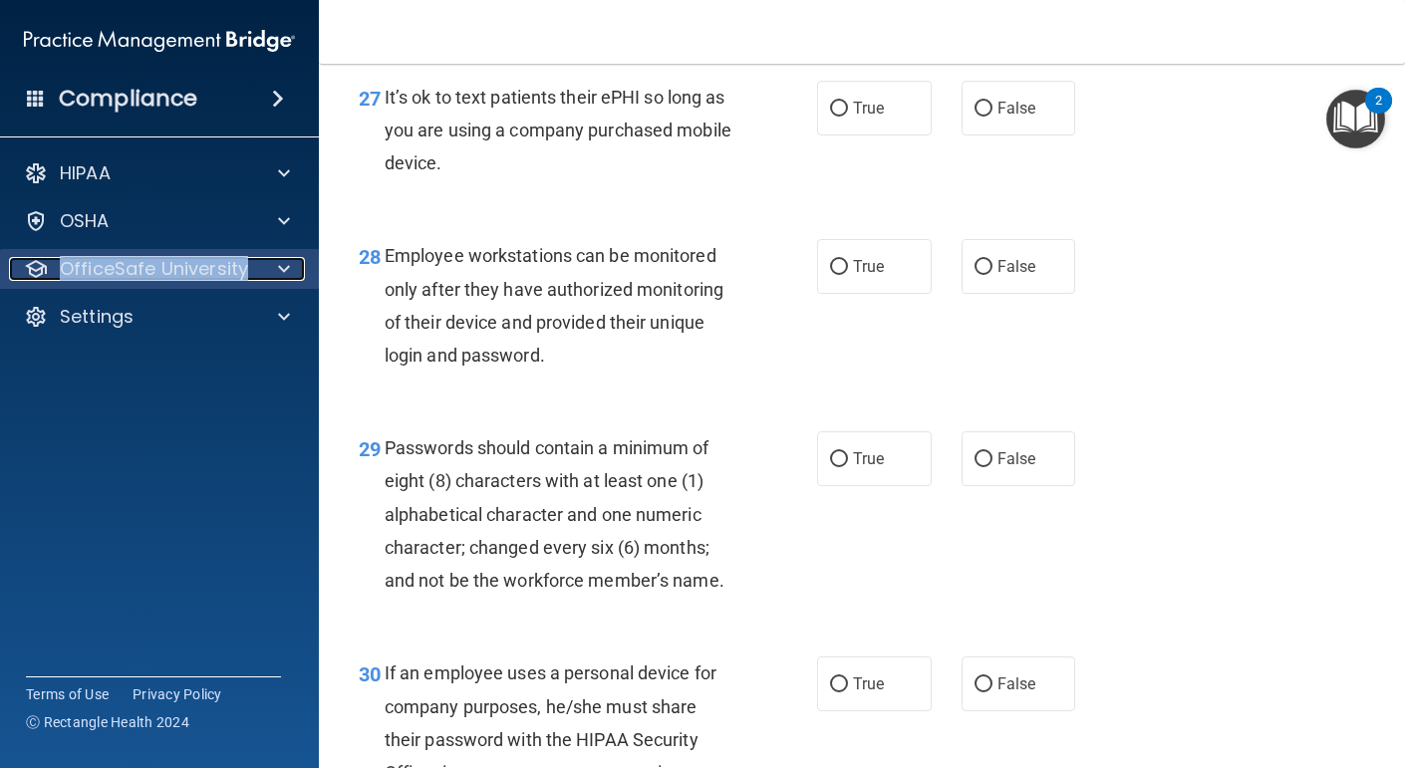
scroll to position [5593, 0]
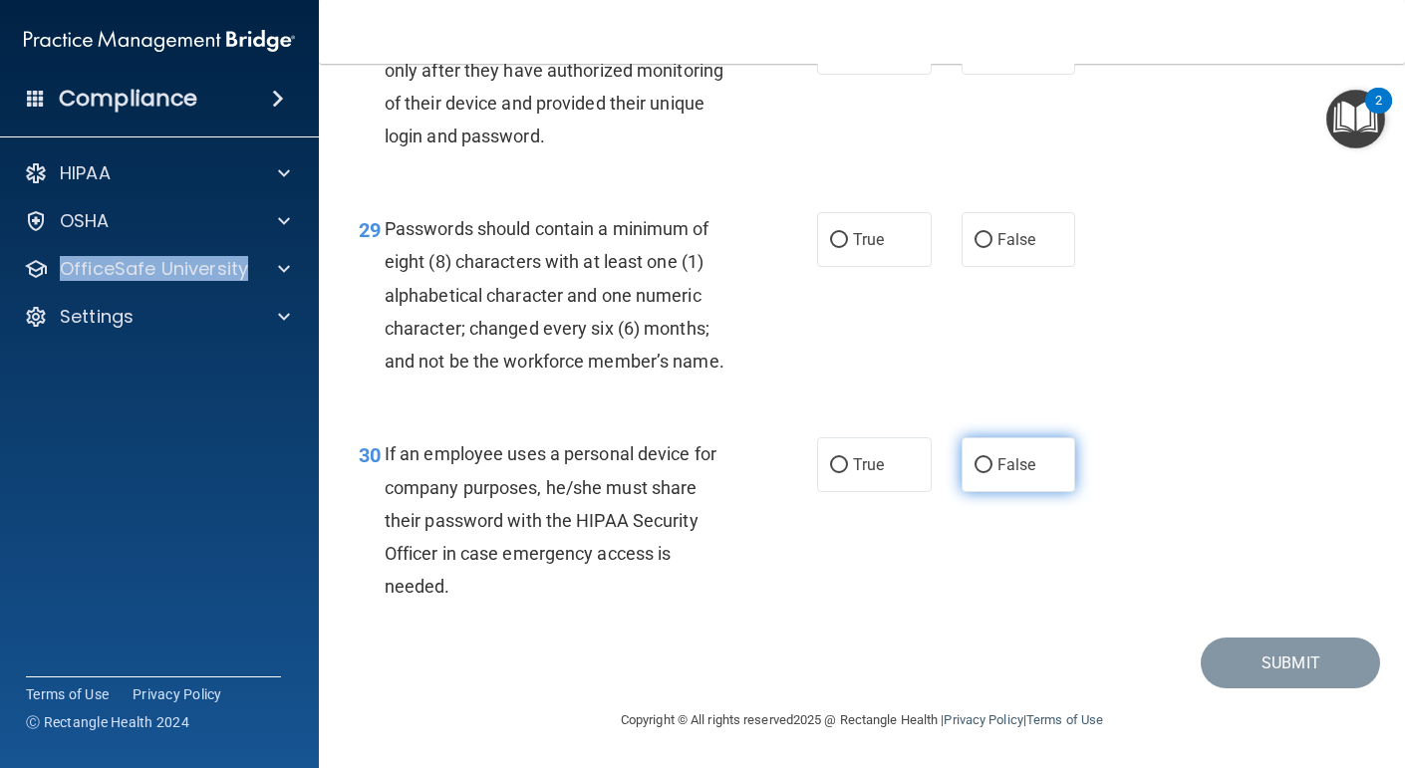
click at [1045, 455] on label "False" at bounding box center [1019, 465] width 115 height 55
click at [993, 458] on input "False" at bounding box center [984, 465] width 18 height 15
radio input "true"
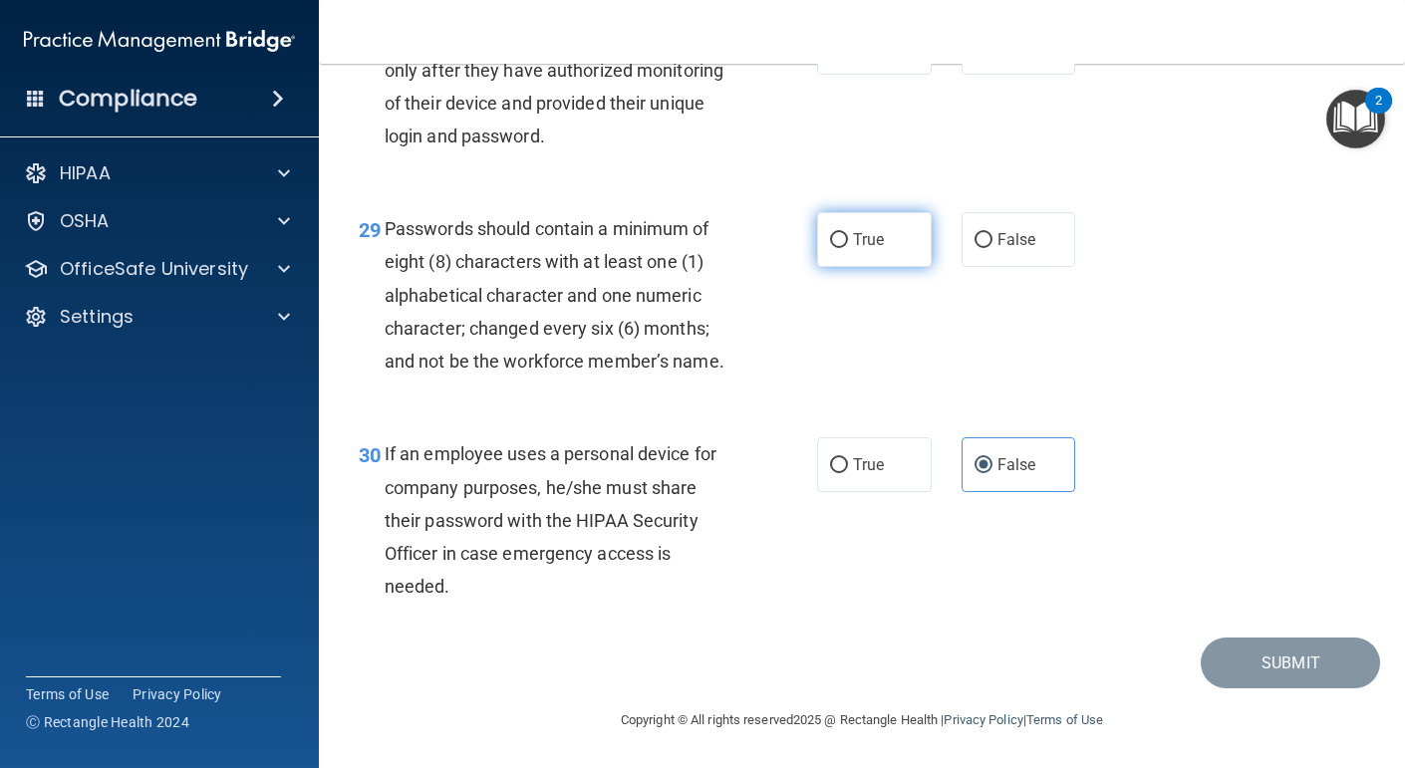
click at [917, 252] on label "True" at bounding box center [874, 239] width 115 height 55
click at [848, 248] on input "True" at bounding box center [839, 240] width 18 height 15
radio input "true"
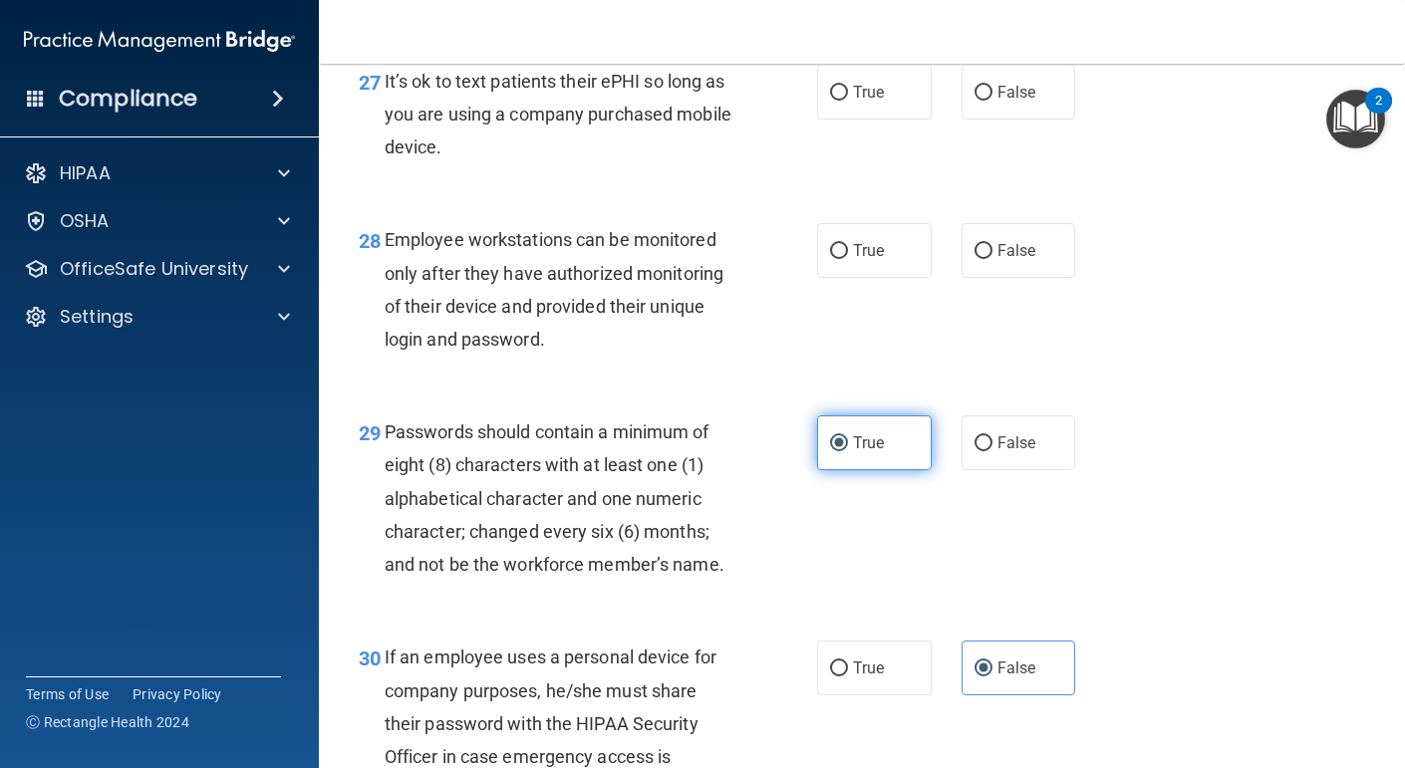
scroll to position [5321, 0]
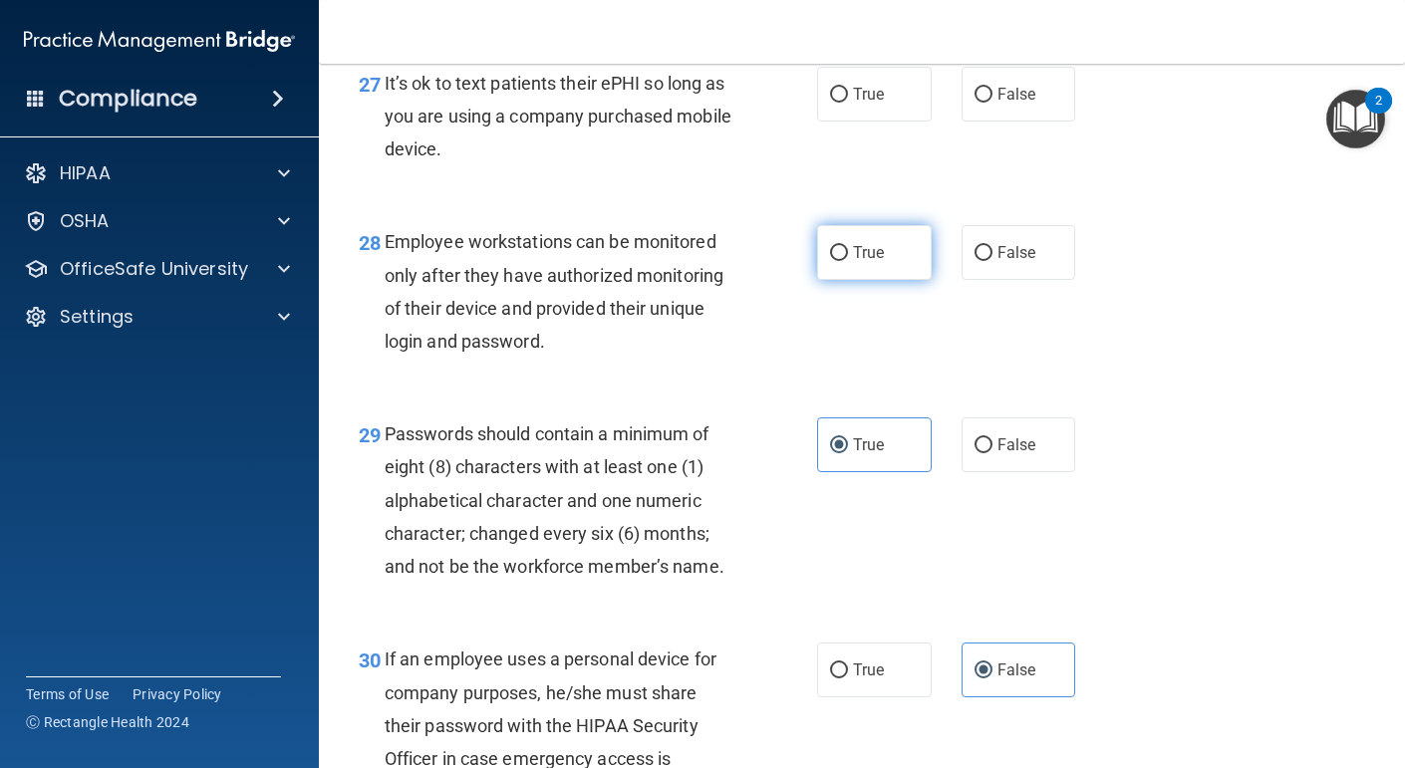
click at [855, 280] on label "True" at bounding box center [874, 252] width 115 height 55
click at [848, 261] on input "True" at bounding box center [839, 253] width 18 height 15
radio input "true"
click at [1035, 104] on span "False" at bounding box center [1017, 94] width 39 height 19
click at [993, 103] on input "False" at bounding box center [984, 95] width 18 height 15
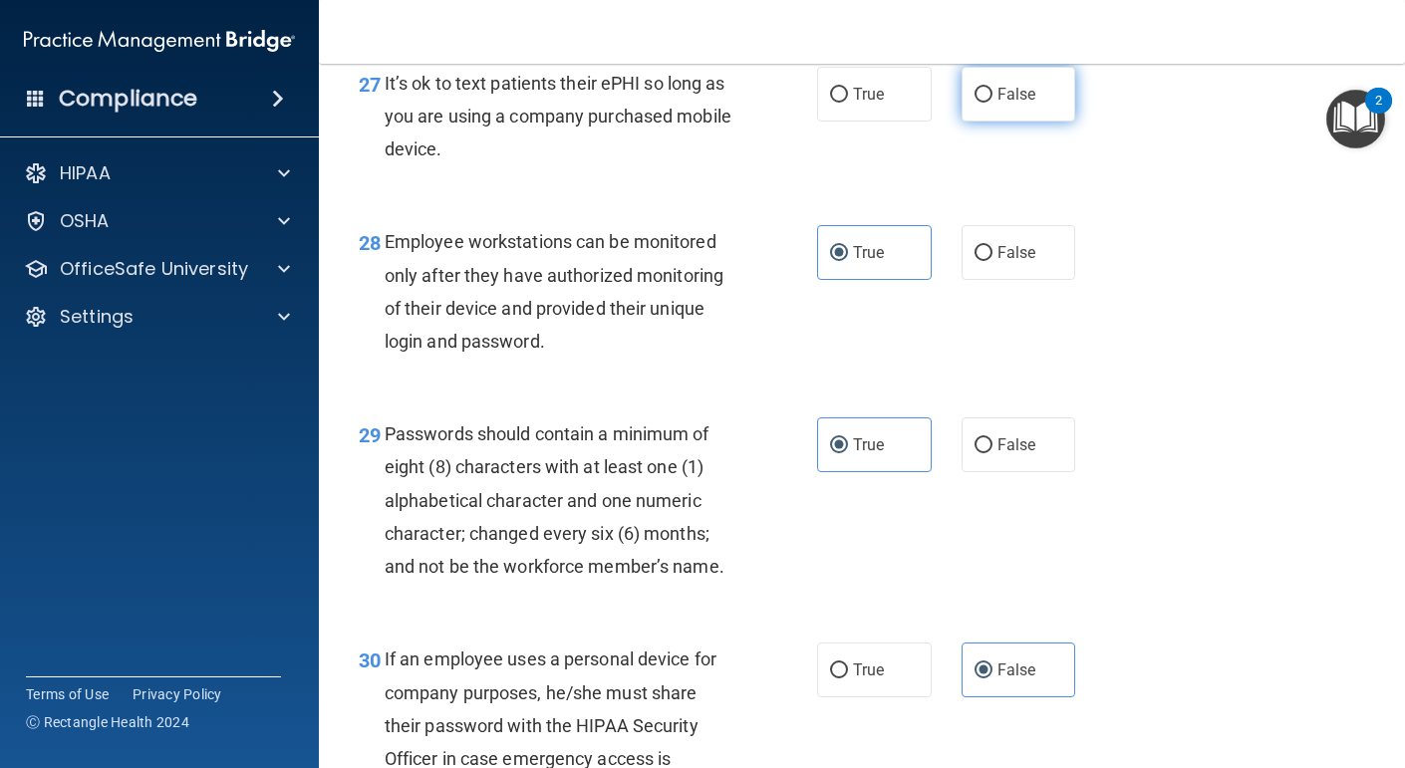
radio input "true"
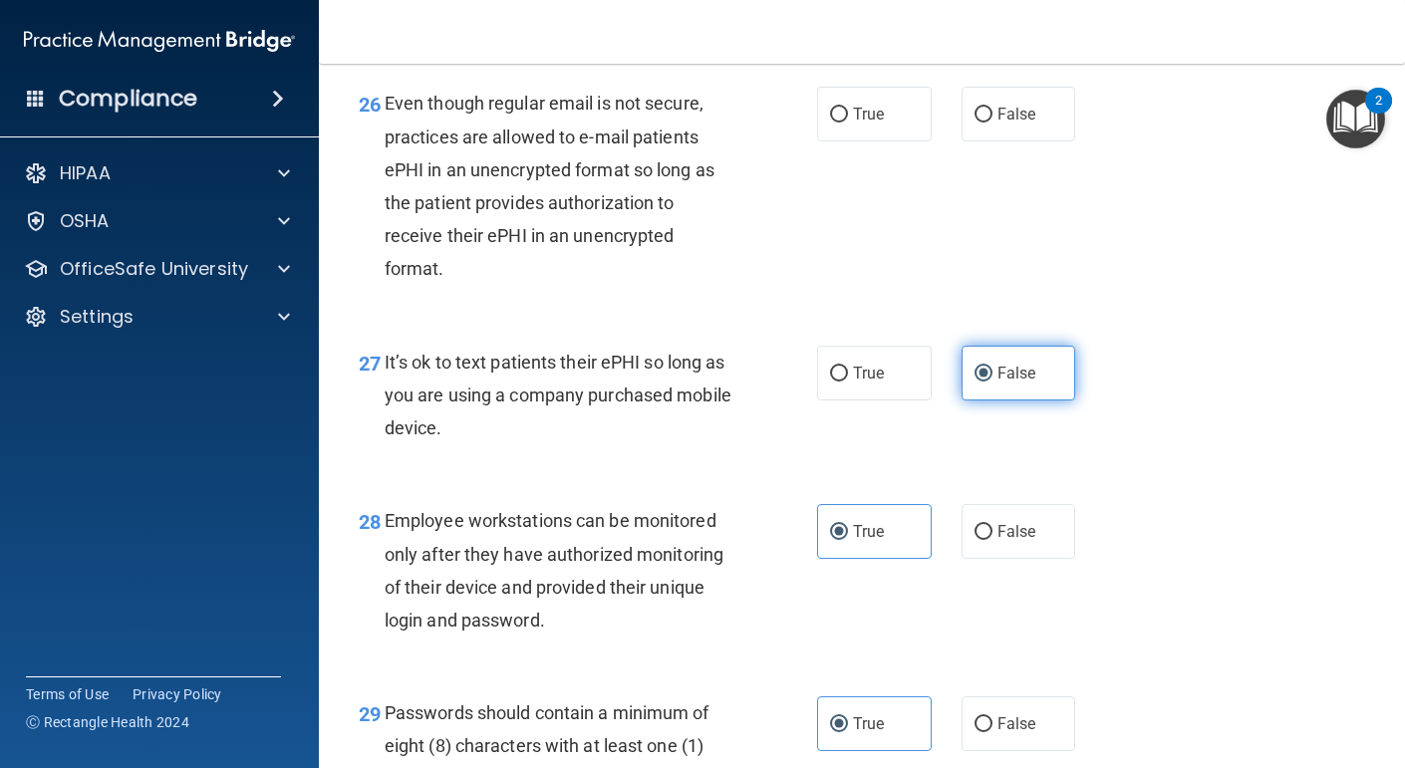
scroll to position [5038, 0]
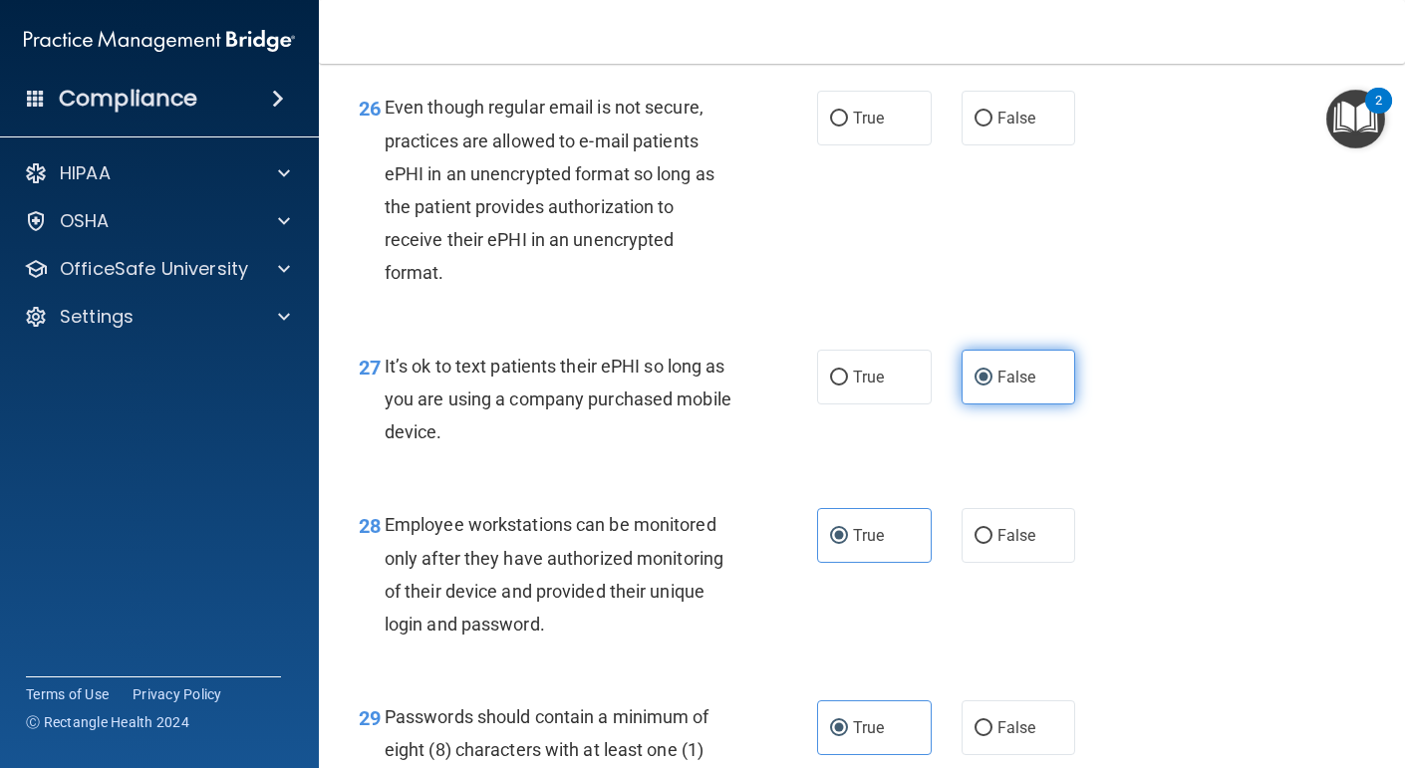
click at [1035, 146] on label "False" at bounding box center [1019, 118] width 115 height 55
click at [993, 127] on input "False" at bounding box center [984, 119] width 18 height 15
radio input "true"
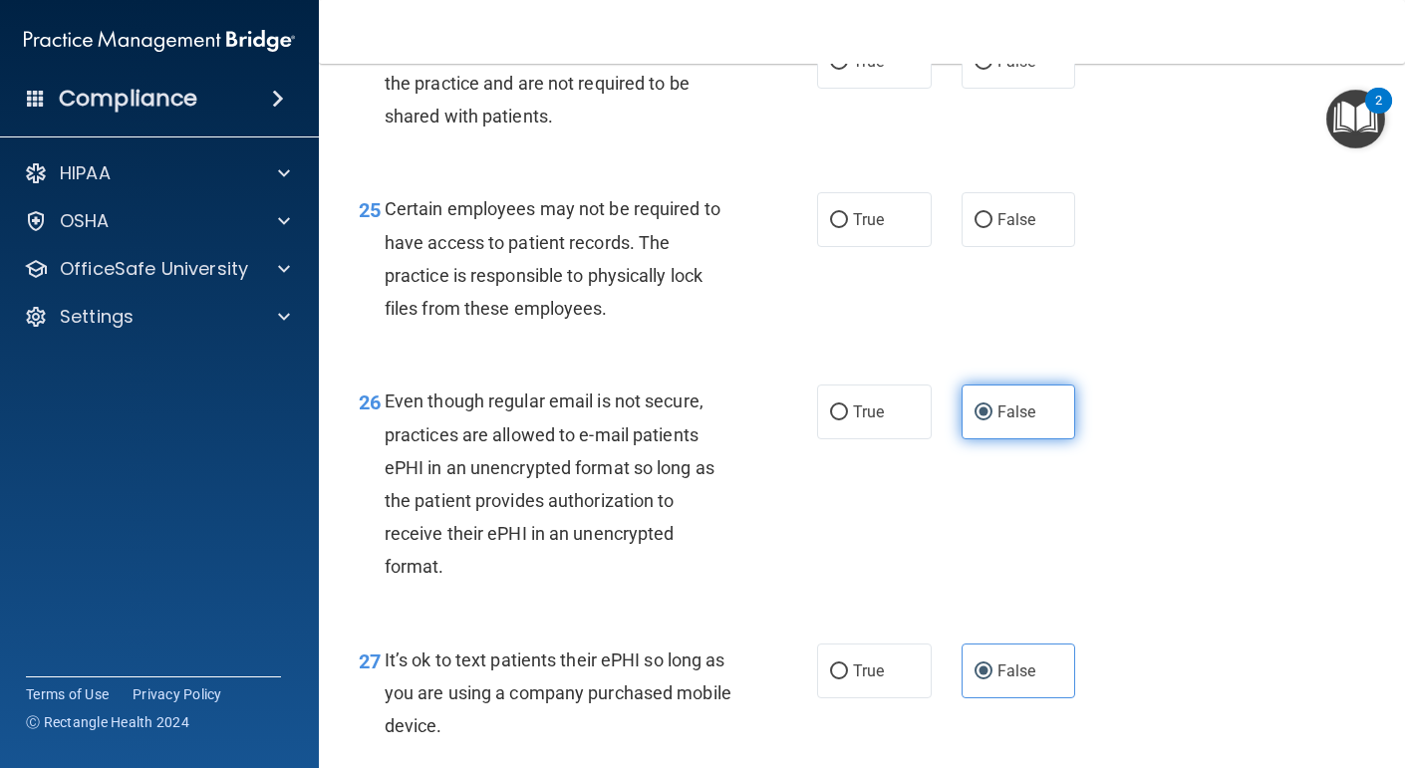
scroll to position [4744, 0]
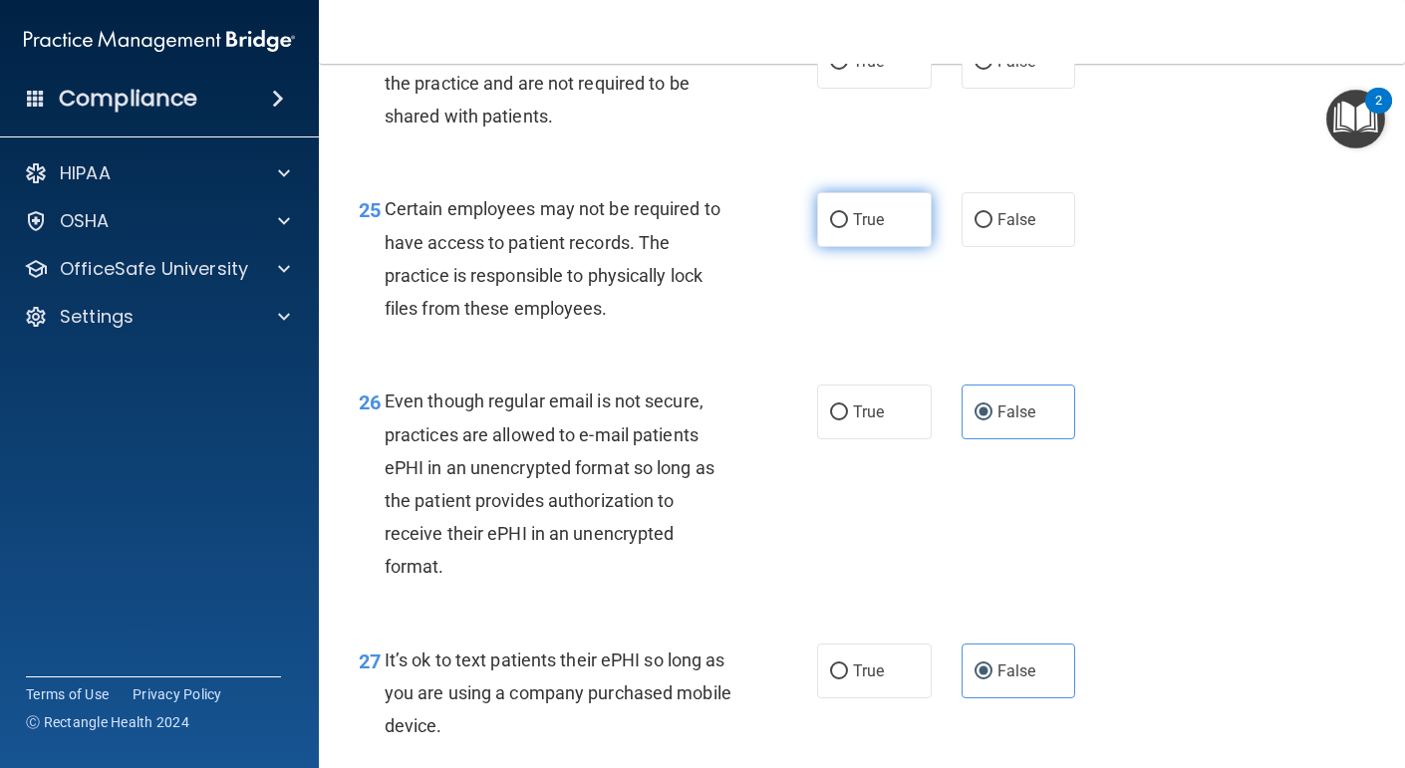
click at [877, 229] on span "True" at bounding box center [868, 219] width 31 height 19
click at [848, 228] on input "True" at bounding box center [839, 220] width 18 height 15
radio input "true"
click at [878, 71] on span "True" at bounding box center [868, 61] width 31 height 19
click at [848, 70] on input "True" at bounding box center [839, 62] width 18 height 15
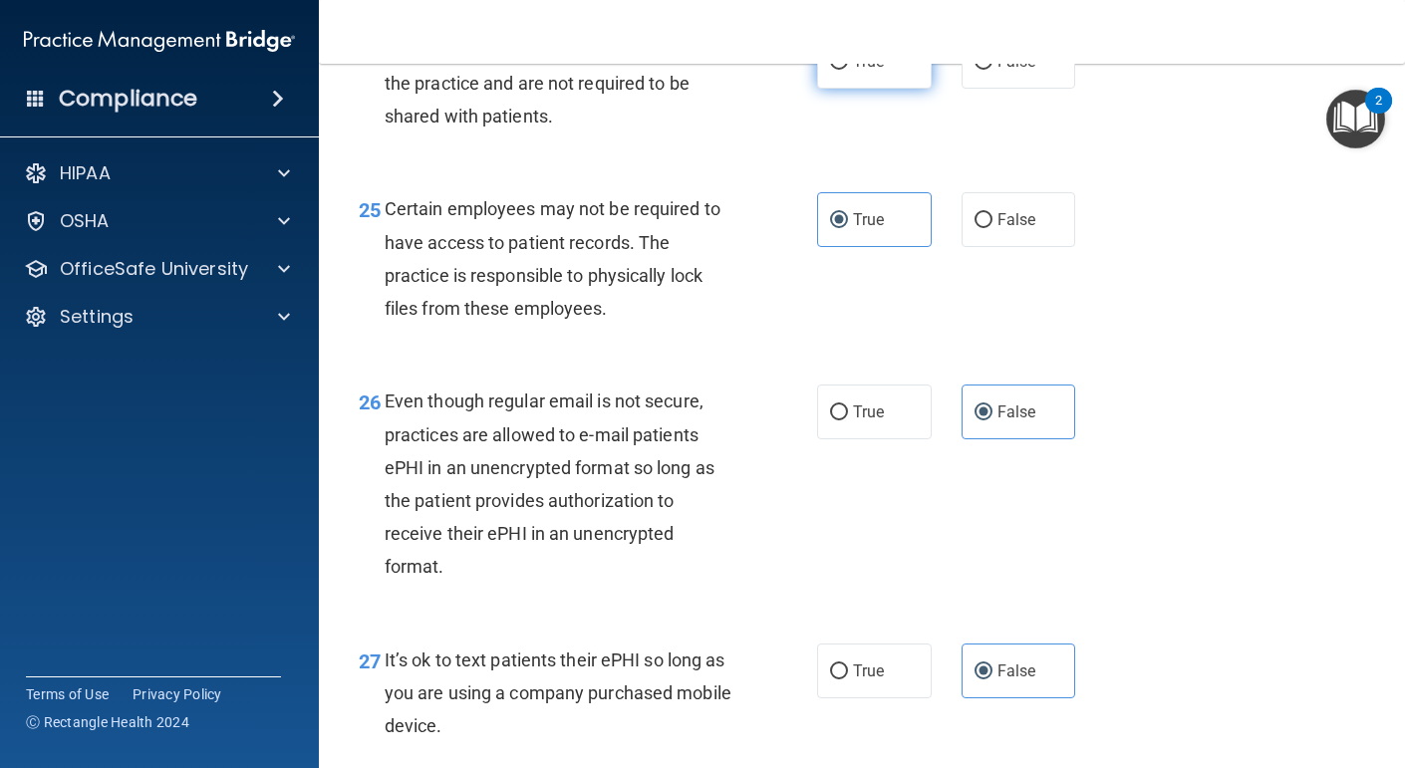
radio input "true"
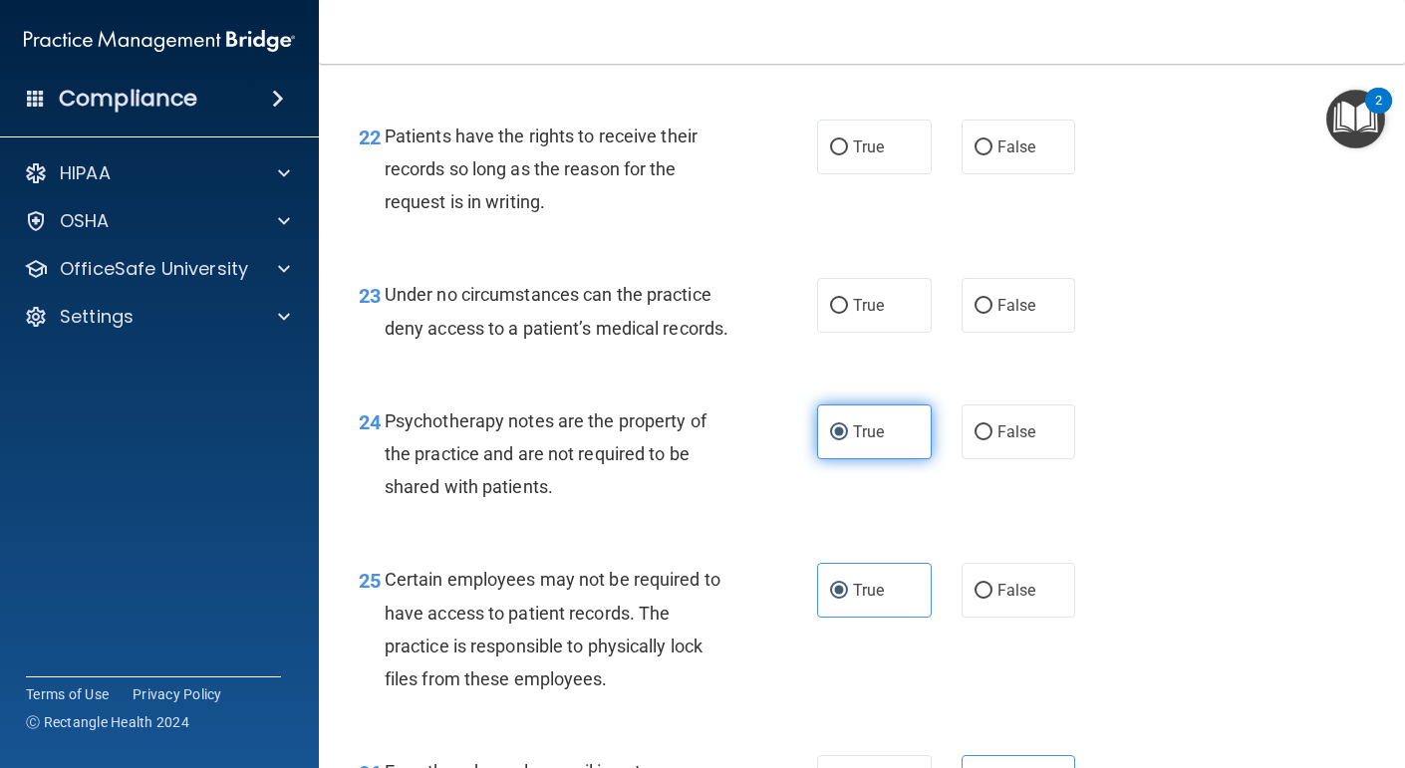
scroll to position [4362, 0]
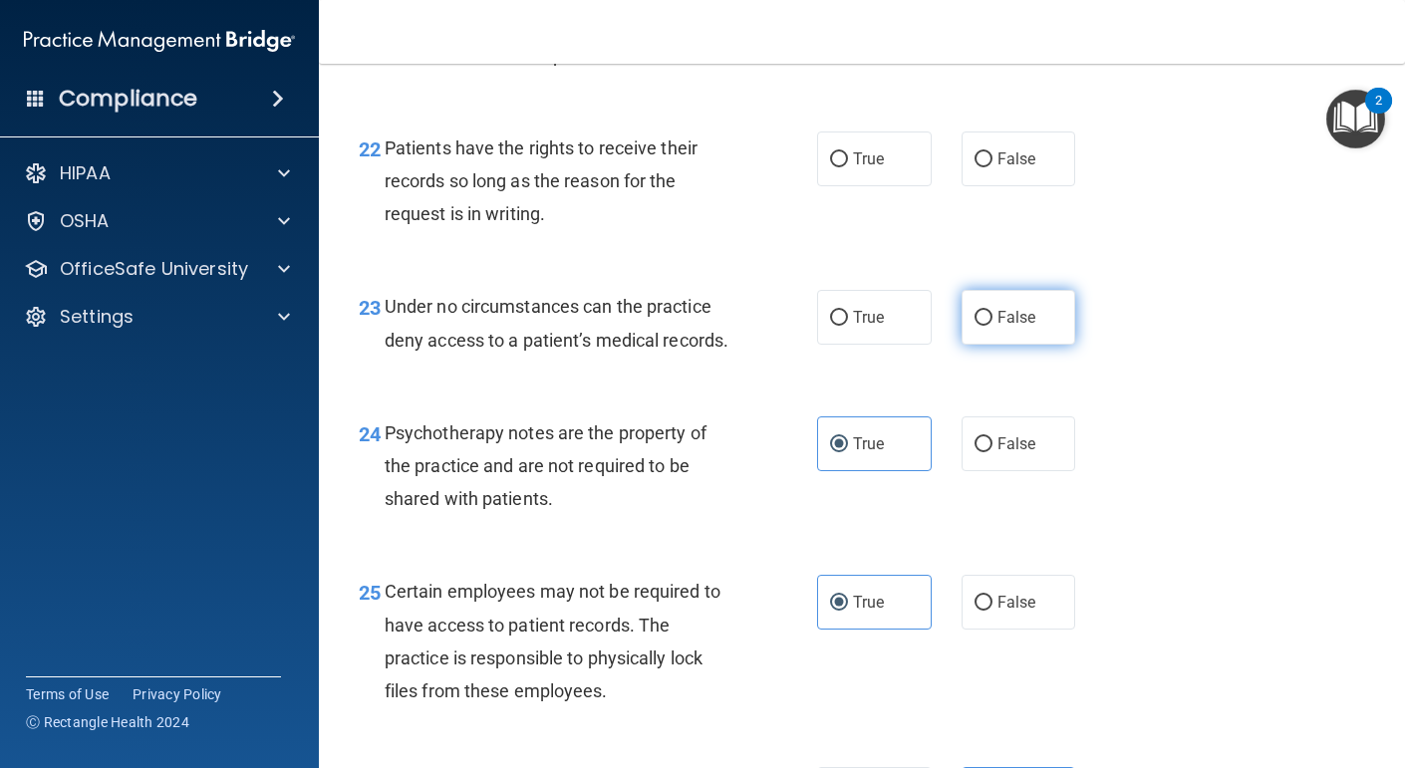
click at [1002, 327] on span "False" at bounding box center [1017, 317] width 39 height 19
click at [993, 326] on input "False" at bounding box center [984, 318] width 18 height 15
radio input "true"
click at [852, 186] on label "True" at bounding box center [874, 159] width 115 height 55
click at [848, 167] on input "True" at bounding box center [839, 159] width 18 height 15
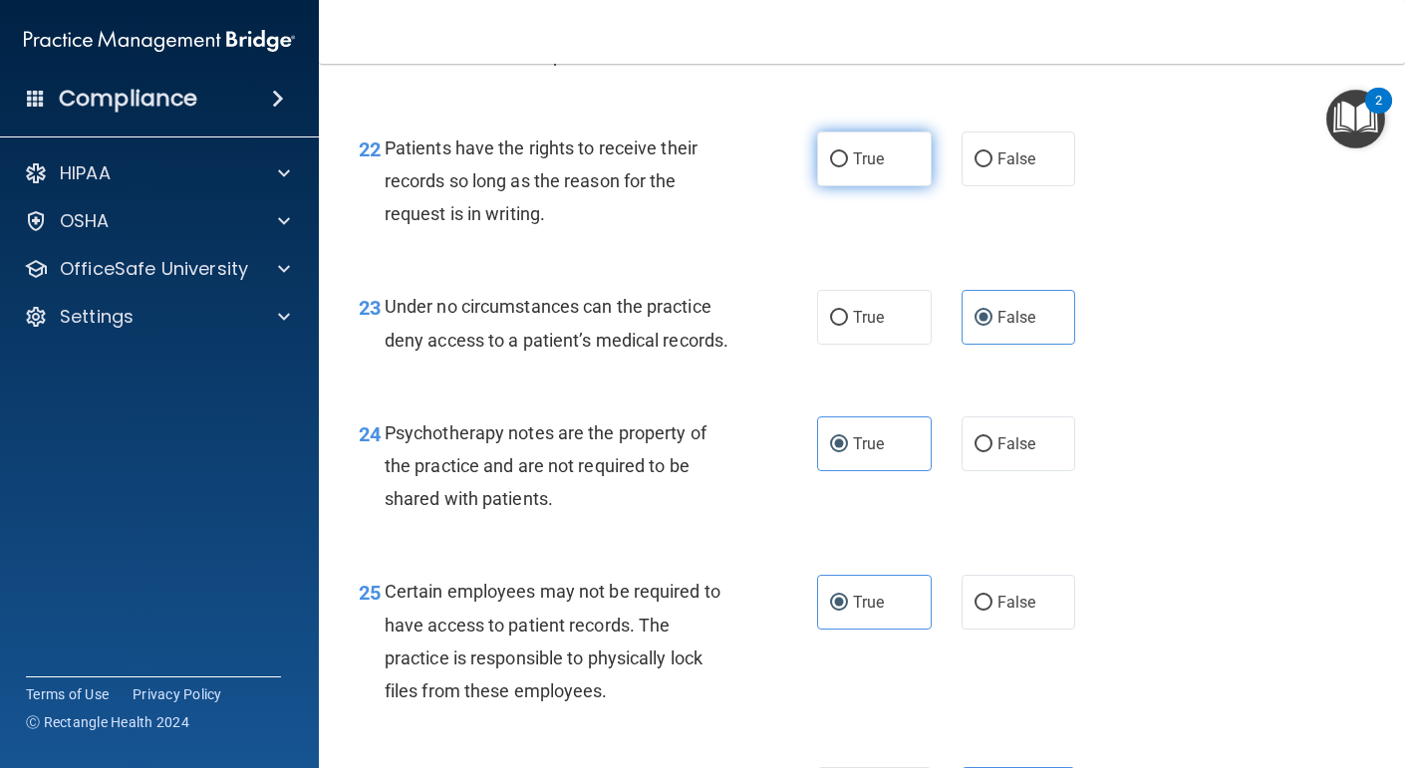
radio input "true"
click at [867, 60] on label "True" at bounding box center [874, 32] width 115 height 55
click at [848, 41] on input "True" at bounding box center [839, 33] width 18 height 15
radio input "true"
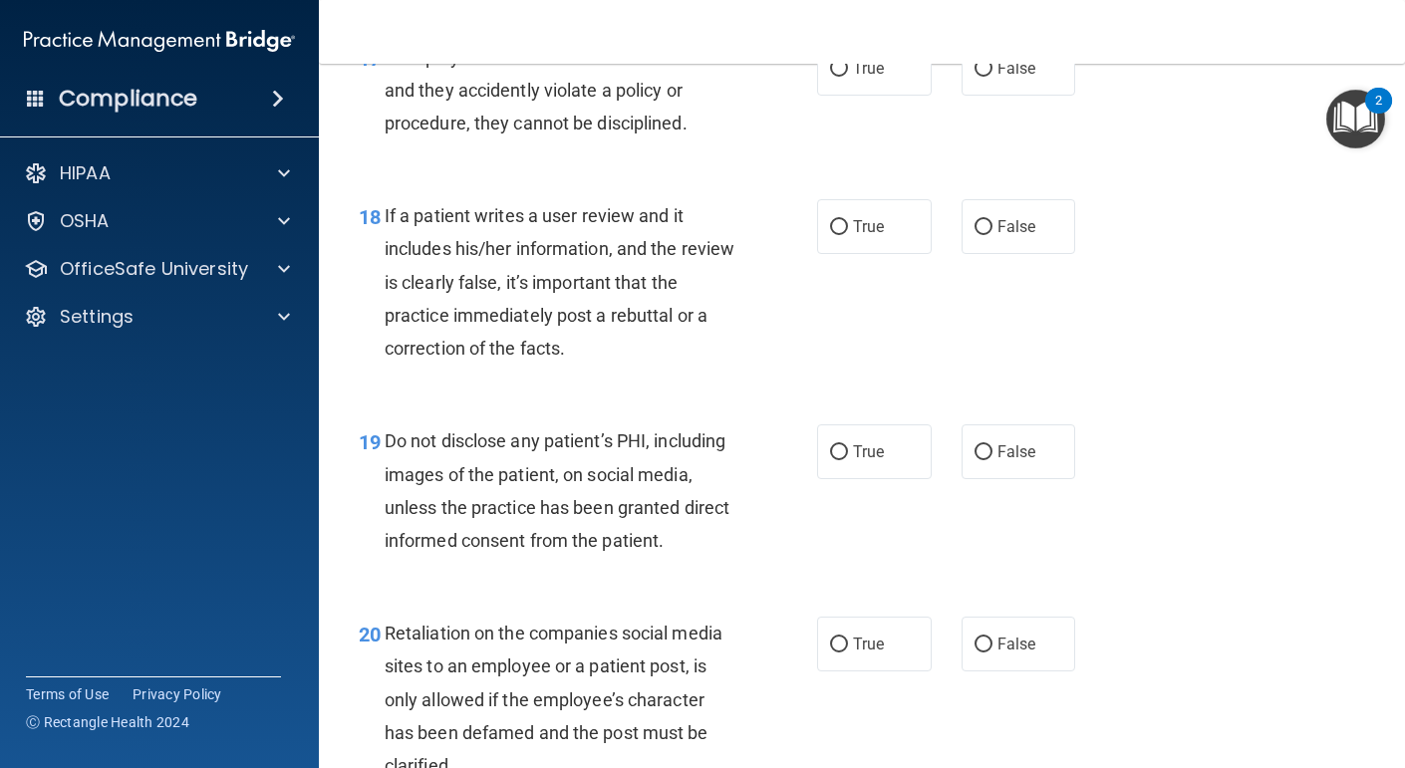
scroll to position [3526, 0]
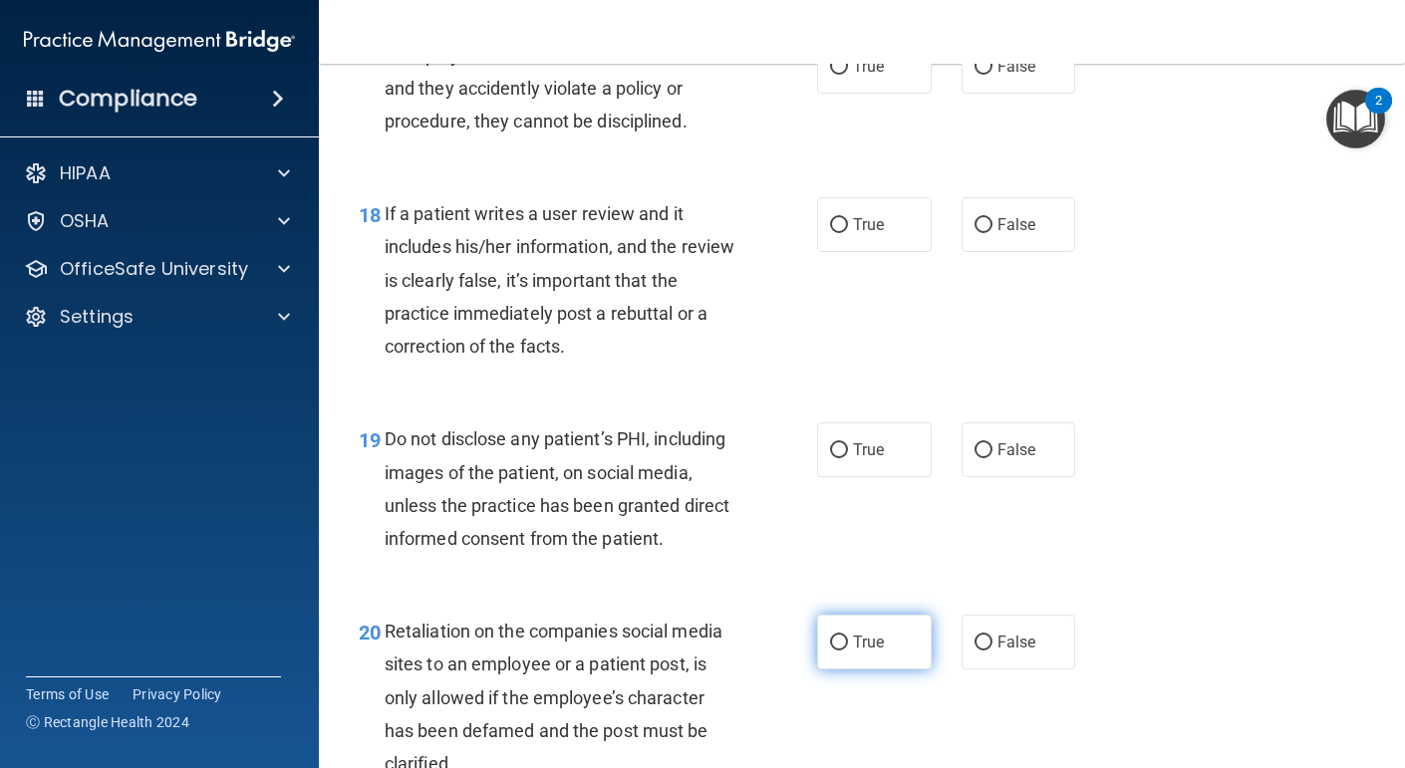
click at [859, 652] on span "True" at bounding box center [868, 642] width 31 height 19
click at [848, 651] on input "True" at bounding box center [839, 643] width 18 height 15
radio input "true"
click at [892, 477] on label "True" at bounding box center [874, 450] width 115 height 55
click at [848, 458] on input "True" at bounding box center [839, 451] width 18 height 15
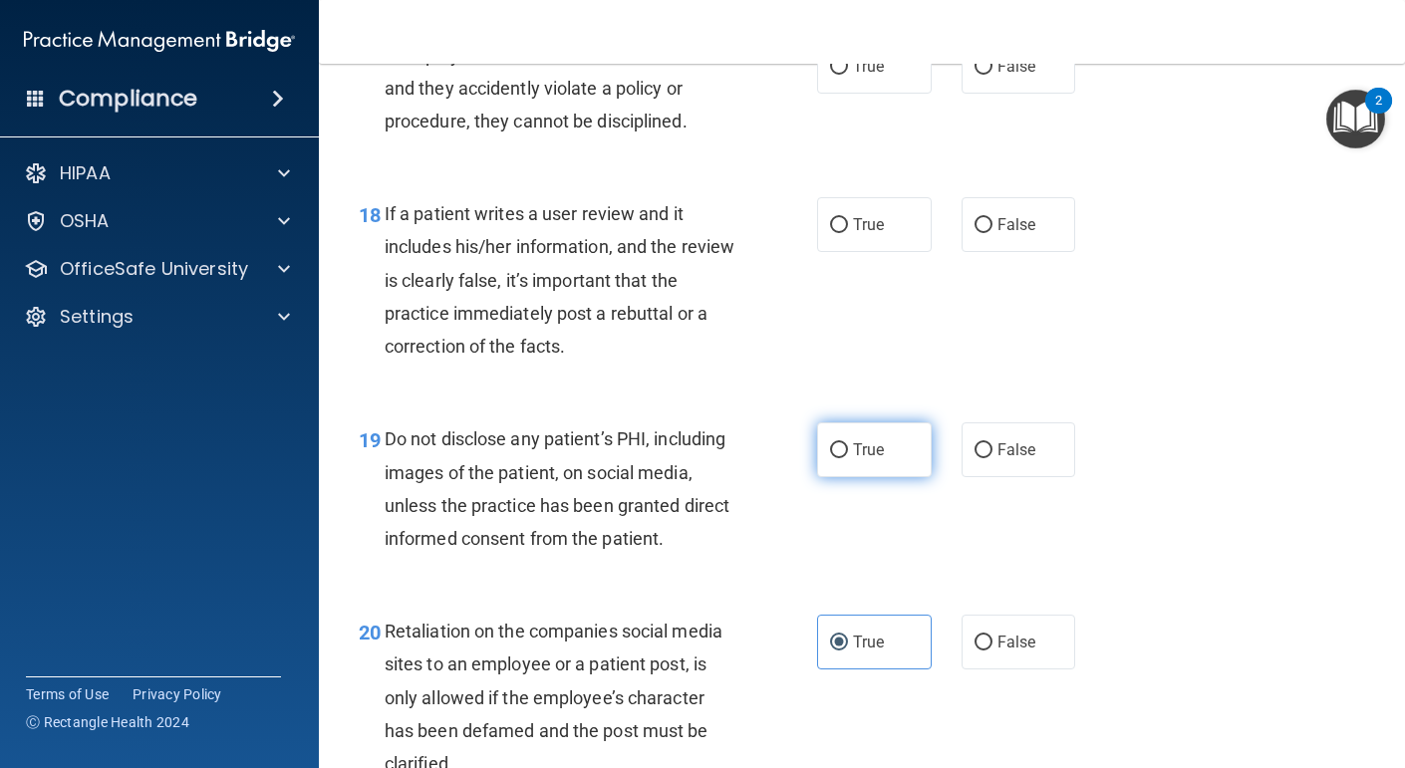
radio input "true"
click at [894, 252] on label "True" at bounding box center [874, 224] width 115 height 55
click at [848, 233] on input "True" at bounding box center [839, 225] width 18 height 15
radio input "true"
click at [999, 94] on label "False" at bounding box center [1019, 66] width 115 height 55
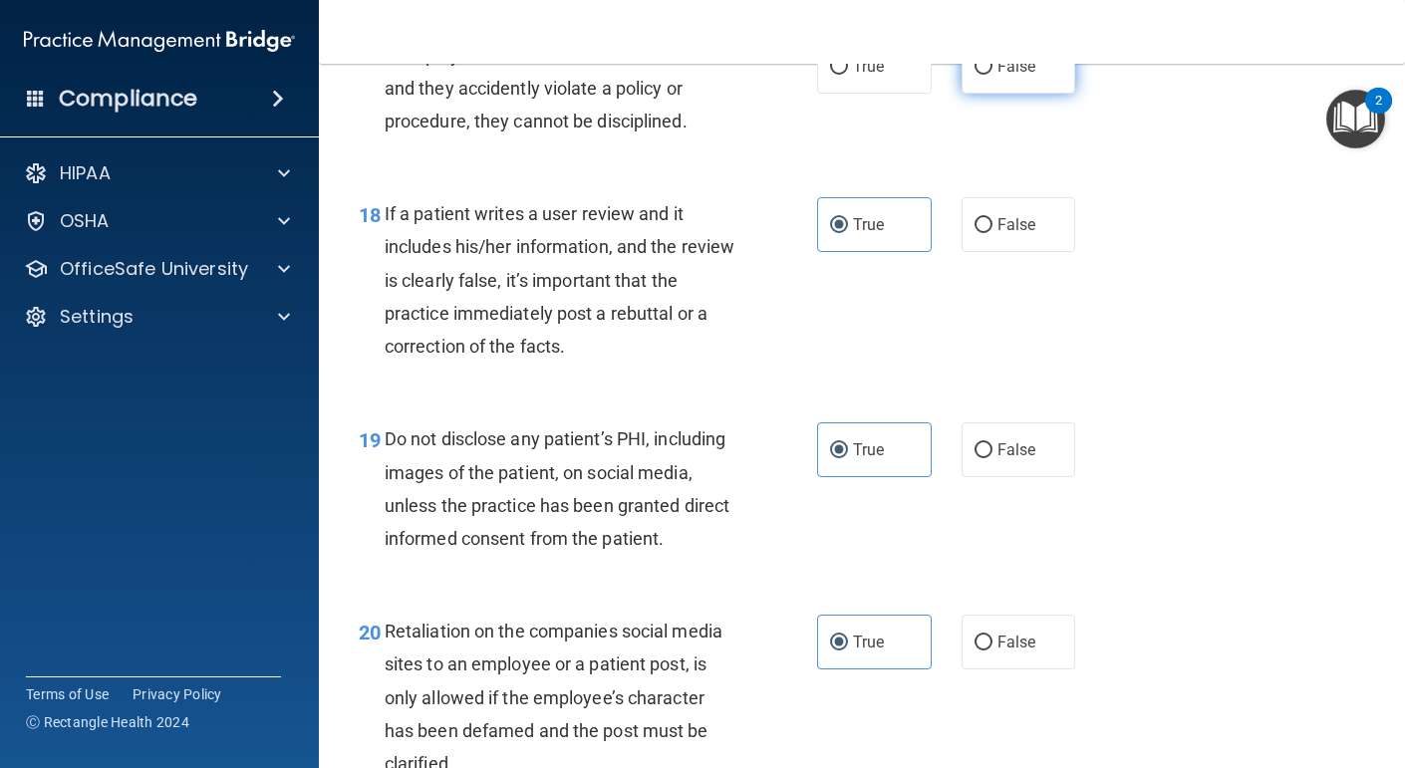
click at [993, 75] on input "False" at bounding box center [984, 67] width 18 height 15
radio input "true"
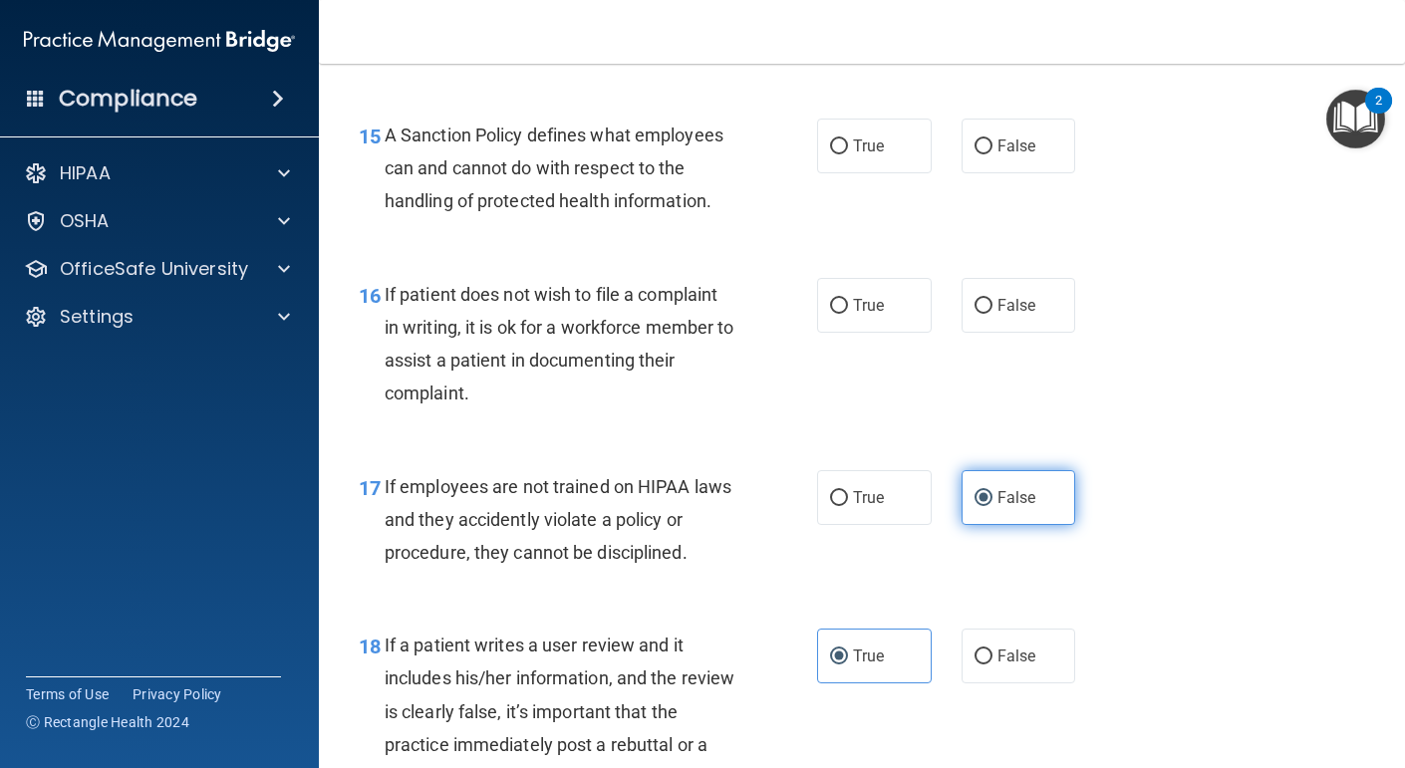
scroll to position [3089, 0]
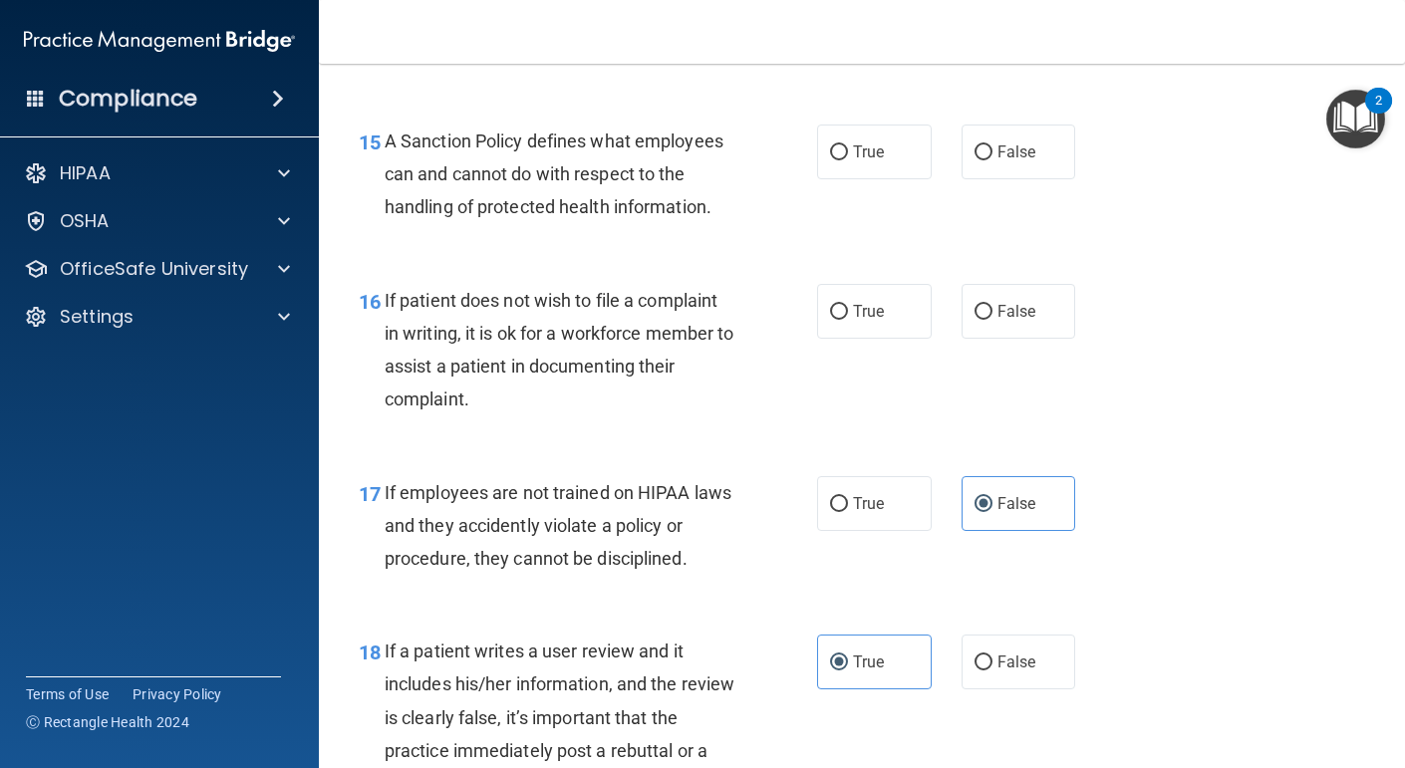
click at [865, 405] on div "16 If patient does not wish to file a complaint in writing, it is ok for a work…" at bounding box center [862, 355] width 1037 height 192
click at [889, 339] on label "True" at bounding box center [874, 311] width 115 height 55
click at [848, 320] on input "True" at bounding box center [839, 312] width 18 height 15
radio input "true"
click at [907, 179] on label "True" at bounding box center [874, 152] width 115 height 55
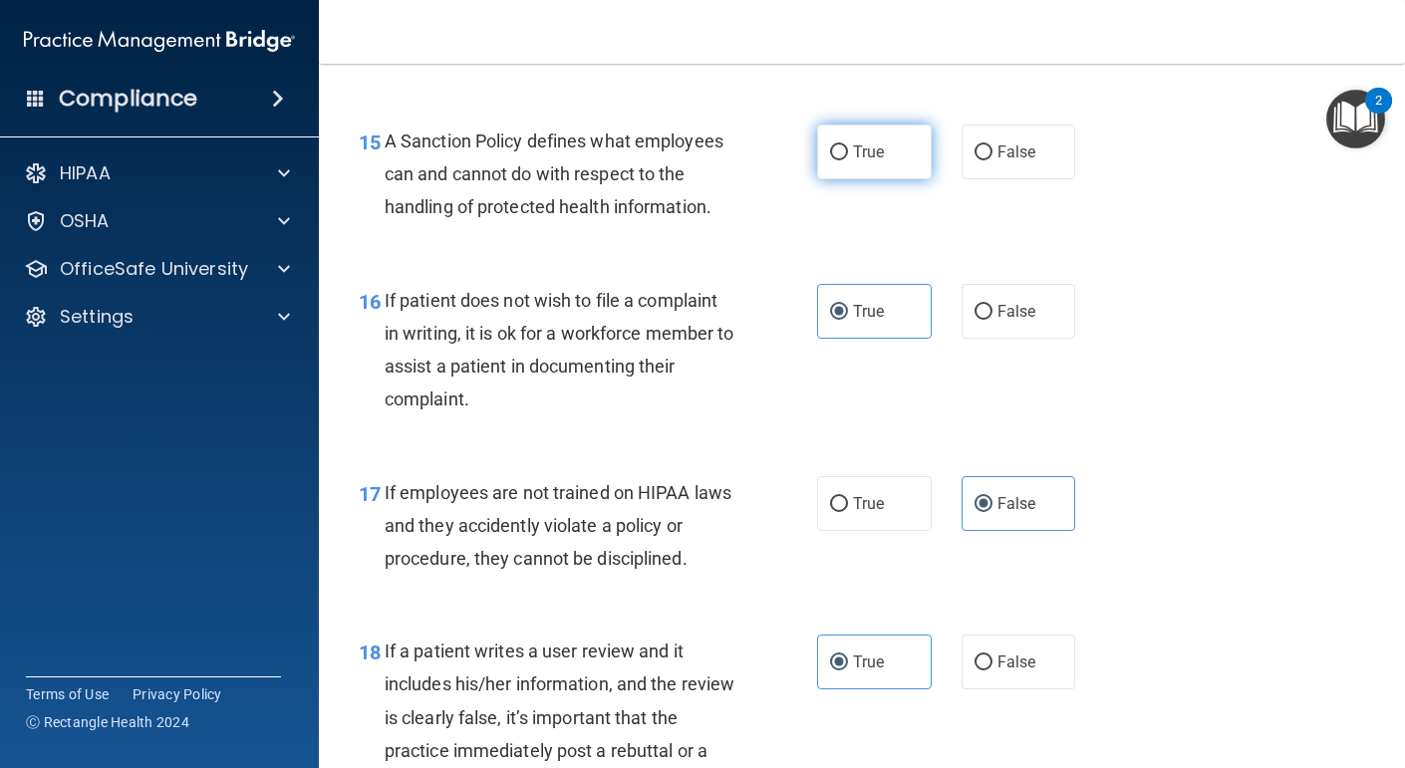
click at [848, 160] on input "True" at bounding box center [839, 153] width 18 height 15
radio input "true"
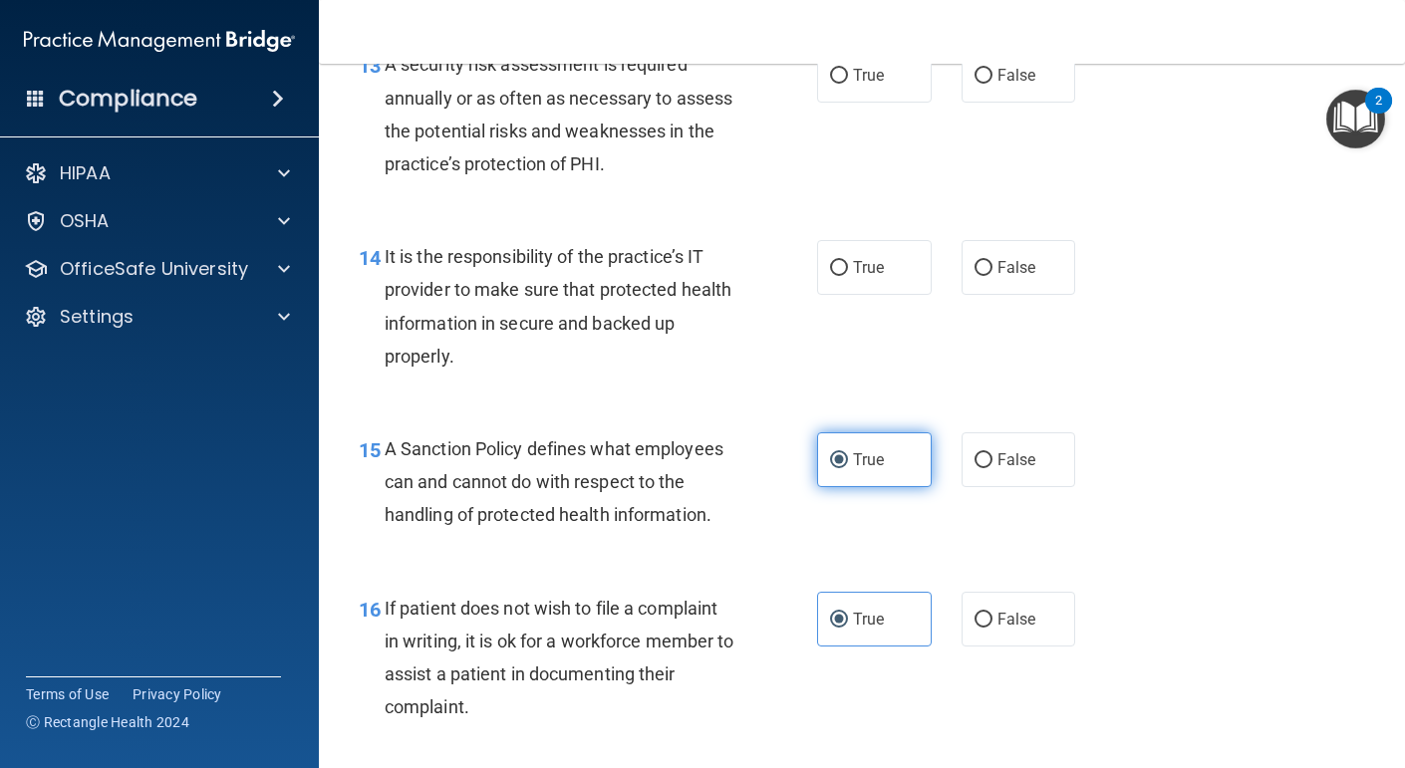
scroll to position [2773, 0]
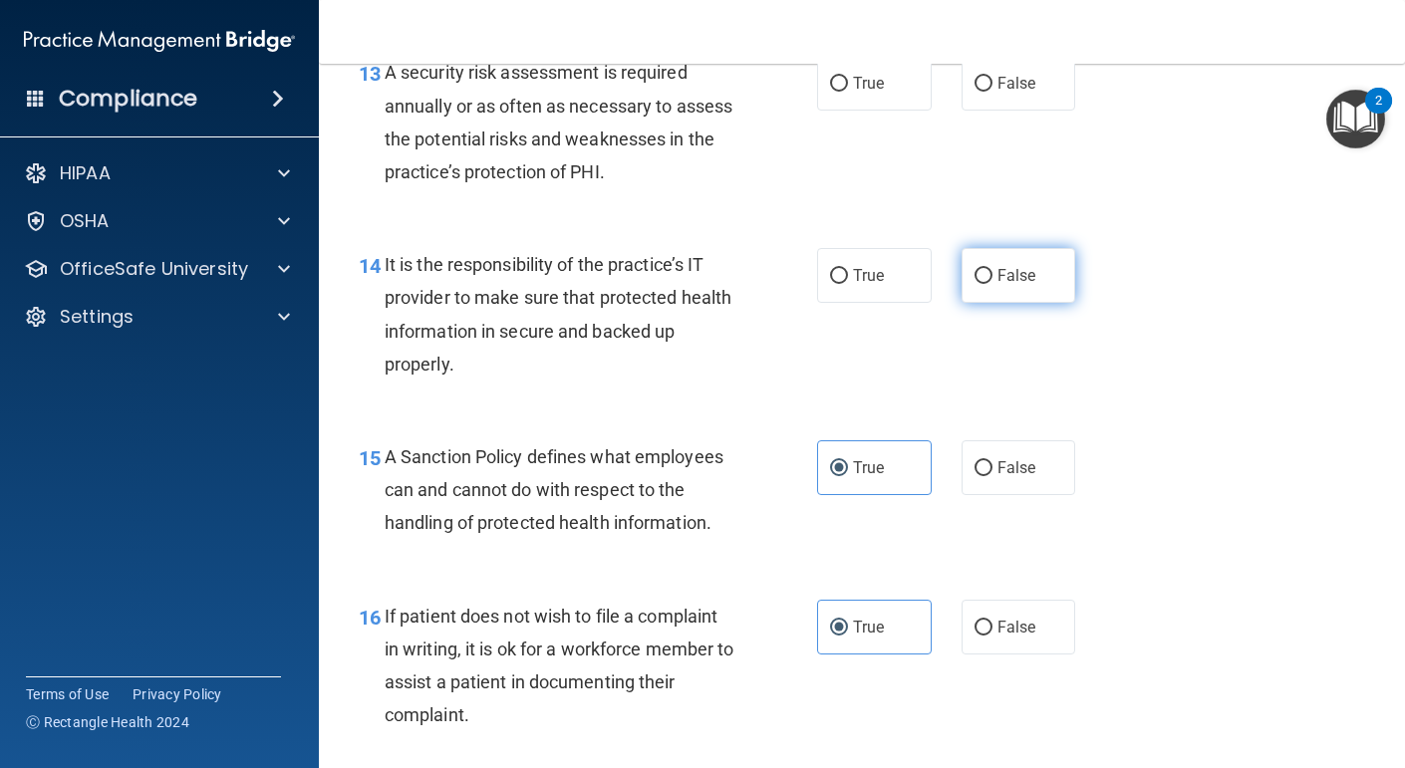
click at [987, 303] on label "False" at bounding box center [1019, 275] width 115 height 55
click at [987, 284] on input "False" at bounding box center [984, 276] width 18 height 15
radio input "true"
click at [888, 111] on label "True" at bounding box center [874, 83] width 115 height 55
click at [848, 92] on input "True" at bounding box center [839, 84] width 18 height 15
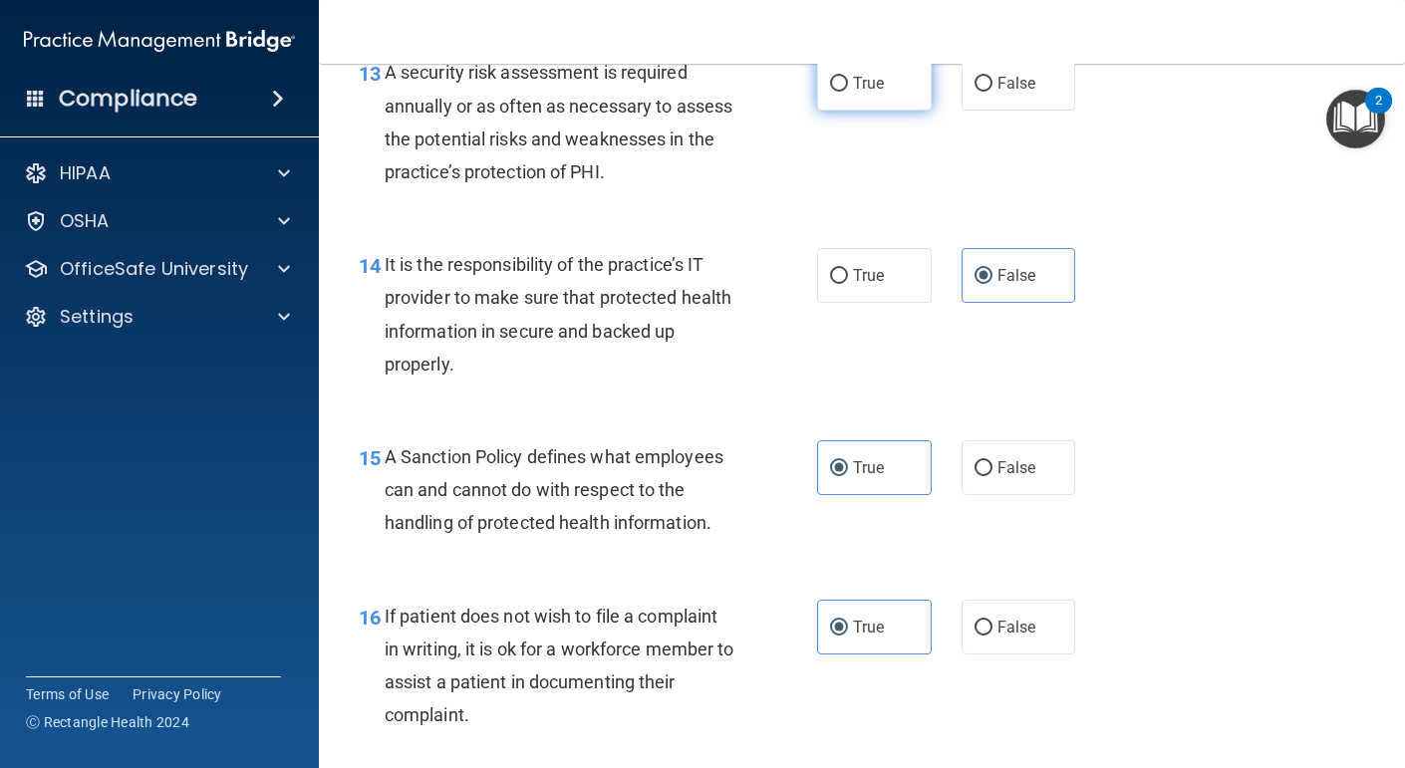
radio input "true"
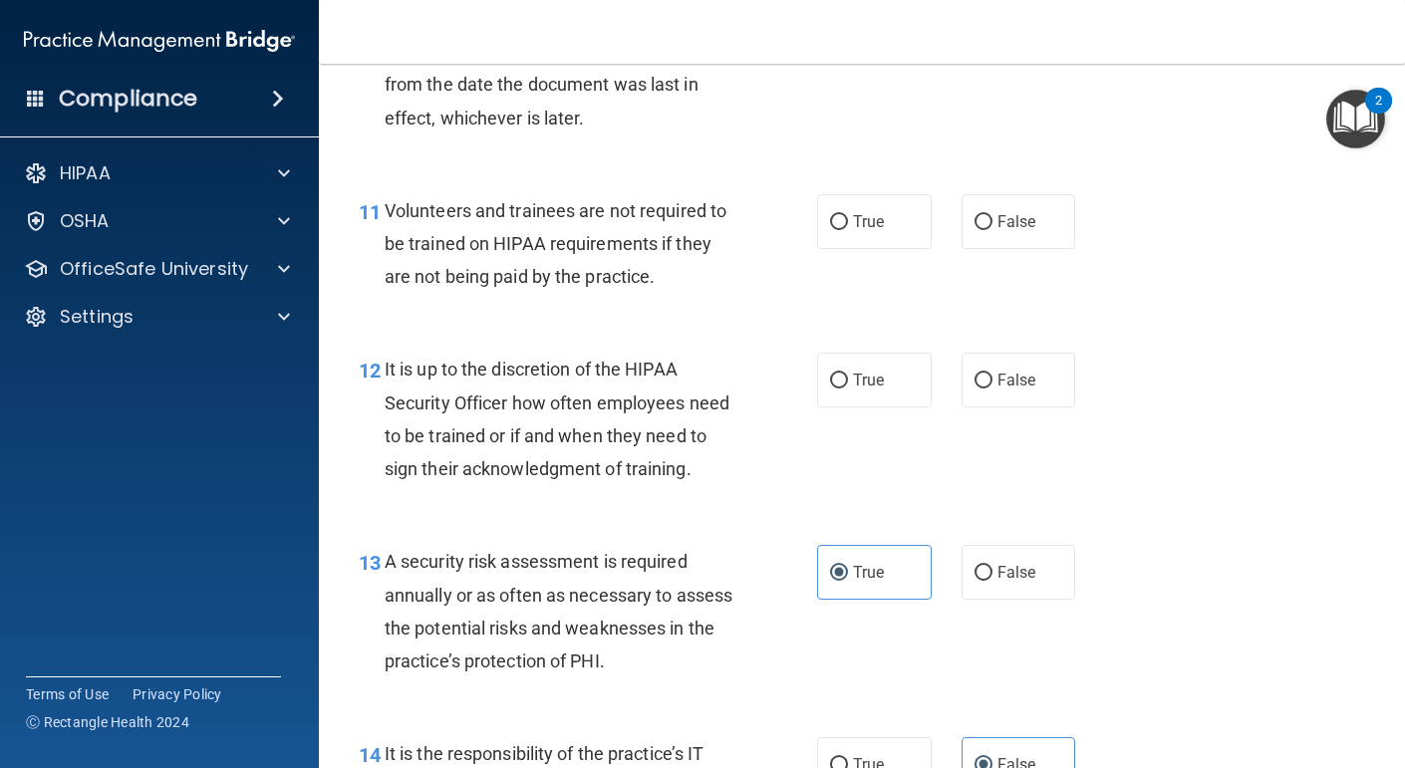
scroll to position [2264, 0]
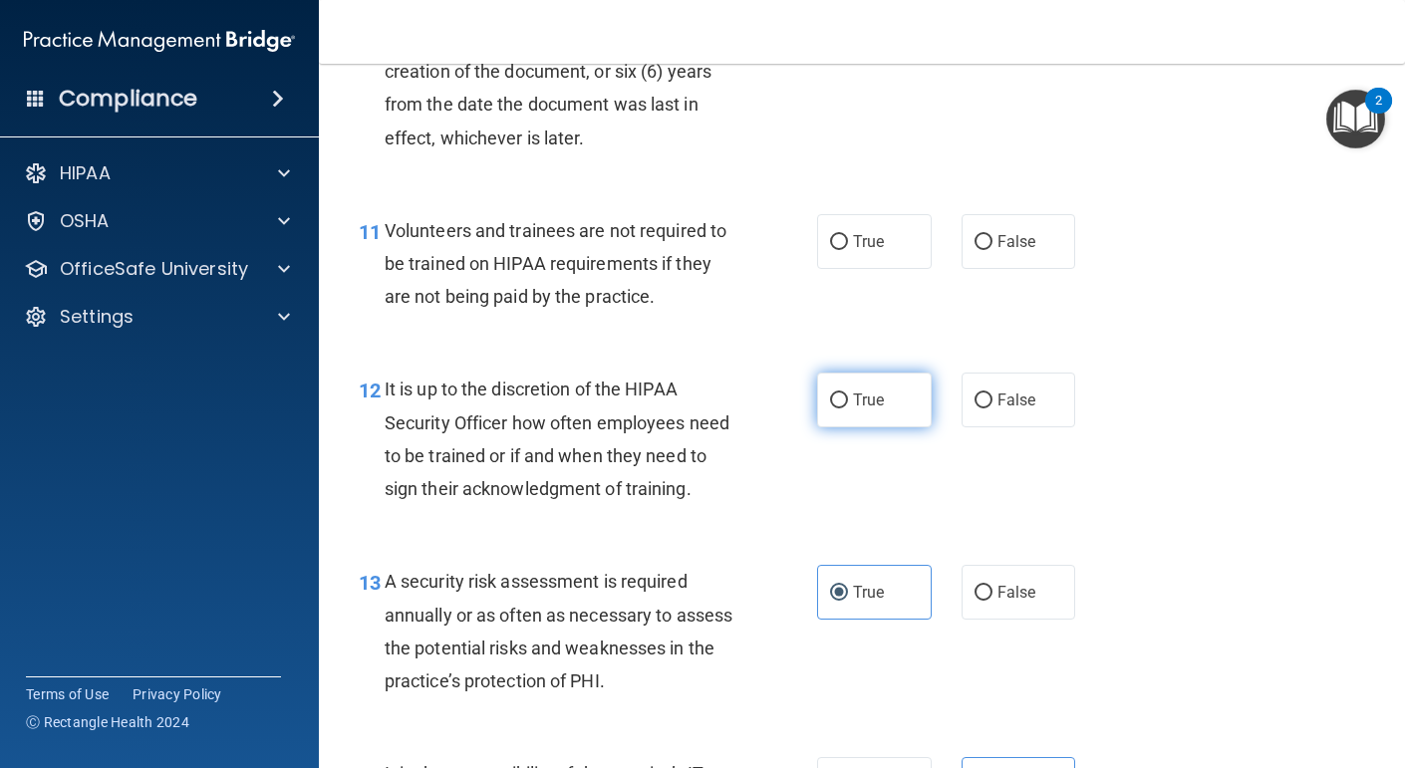
click at [891, 428] on label "True" at bounding box center [874, 400] width 115 height 55
click at [848, 409] on input "True" at bounding box center [839, 401] width 18 height 15
radio input "true"
click at [891, 428] on label "True" at bounding box center [874, 400] width 115 height 55
click at [848, 409] on input "True" at bounding box center [839, 401] width 18 height 15
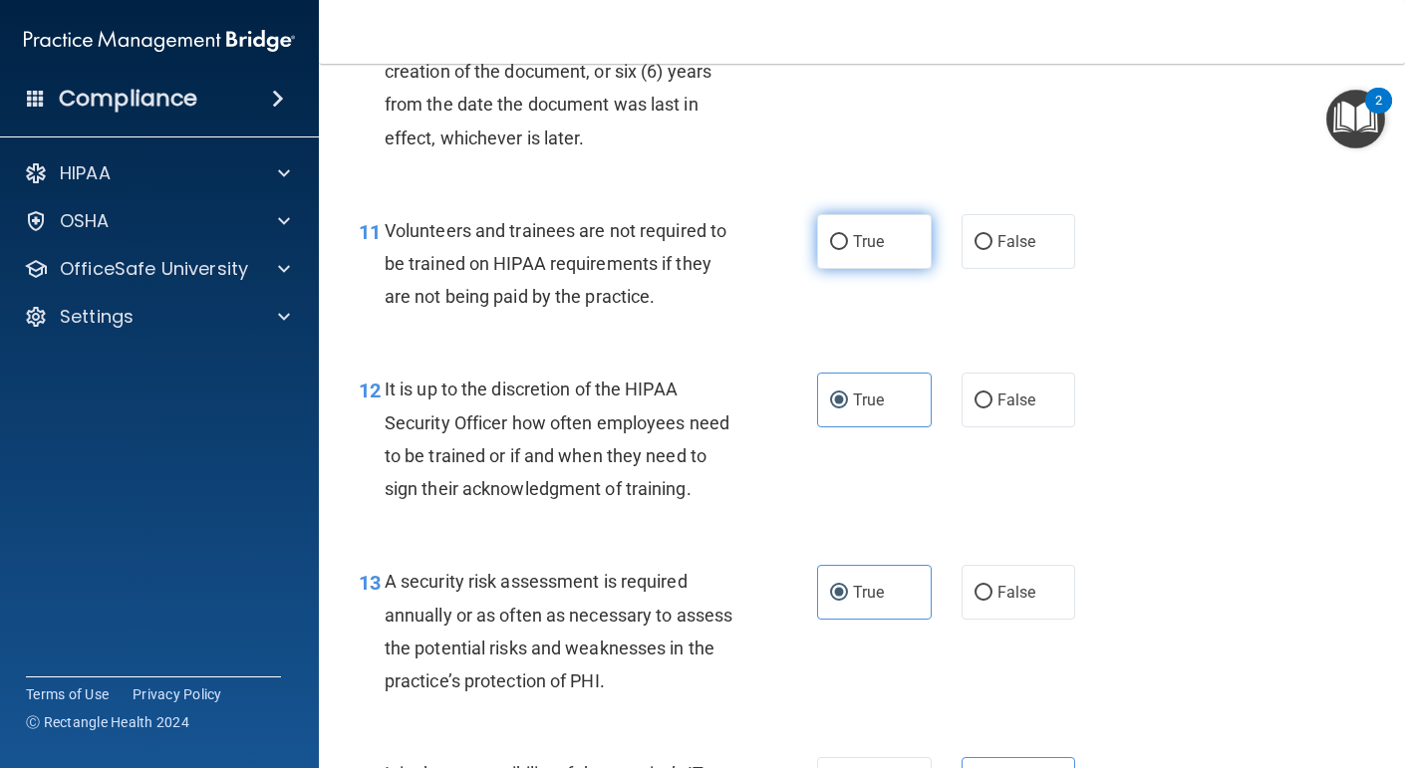
click at [892, 269] on label "True" at bounding box center [874, 241] width 115 height 55
click at [848, 250] on input "True" at bounding box center [839, 242] width 18 height 15
radio input "true"
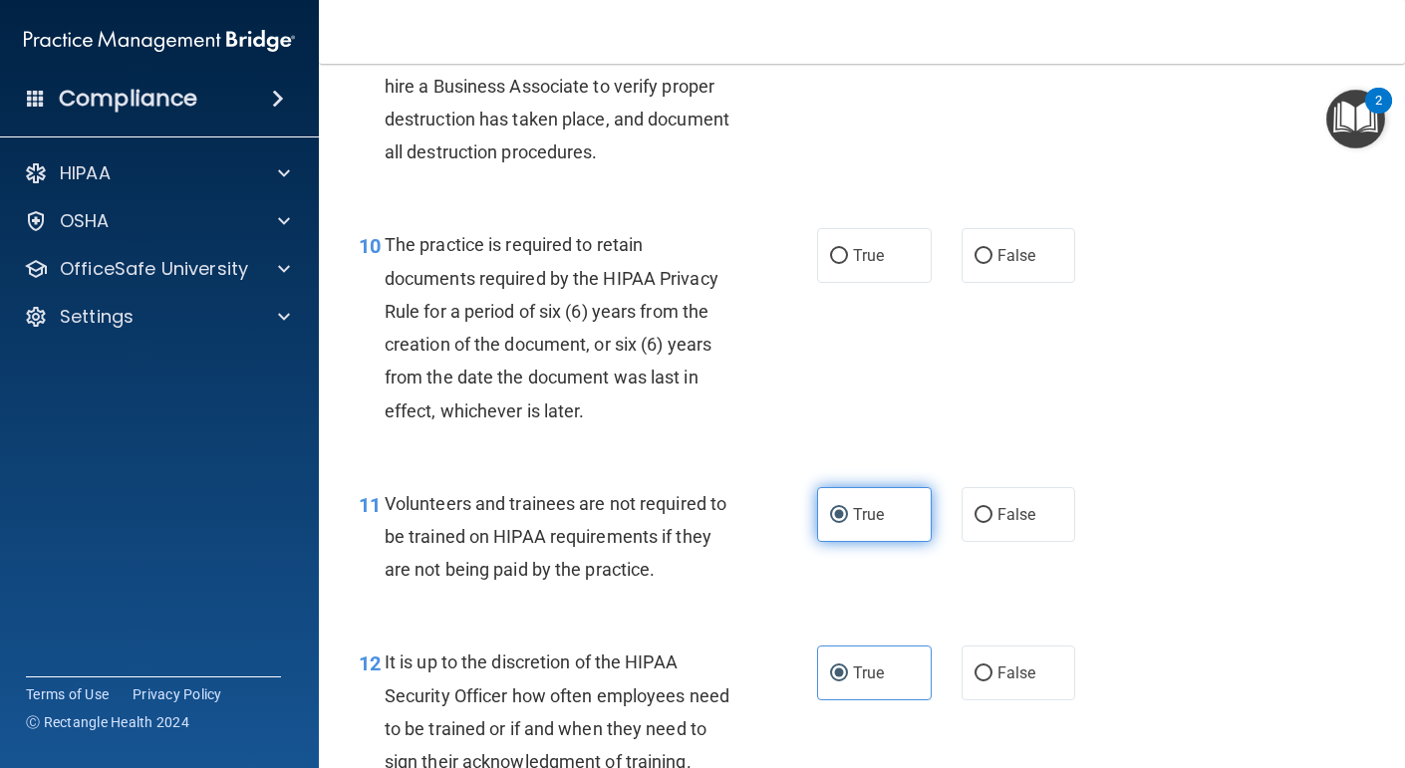
scroll to position [1957, 0]
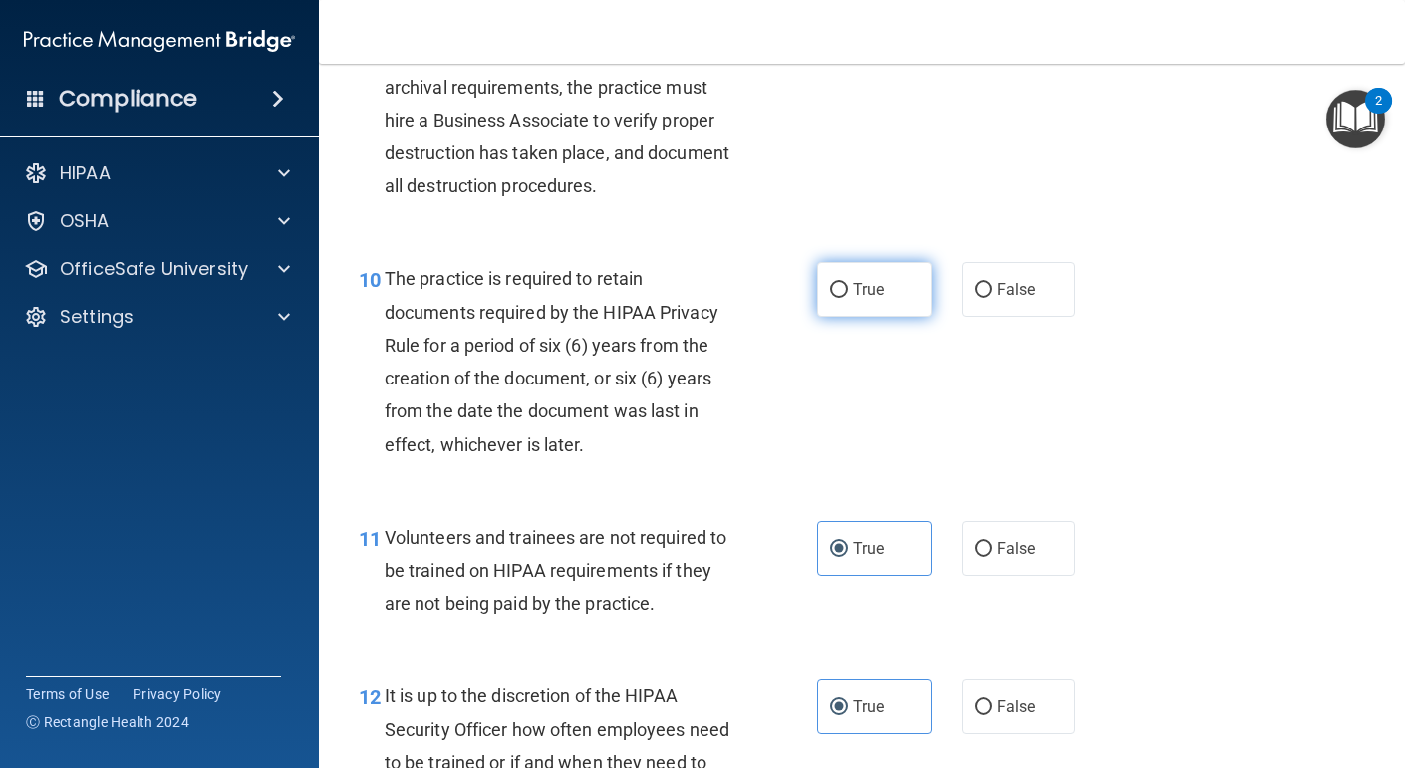
click at [892, 317] on label "True" at bounding box center [874, 289] width 115 height 55
click at [848, 298] on input "True" at bounding box center [839, 290] width 18 height 15
radio input "true"
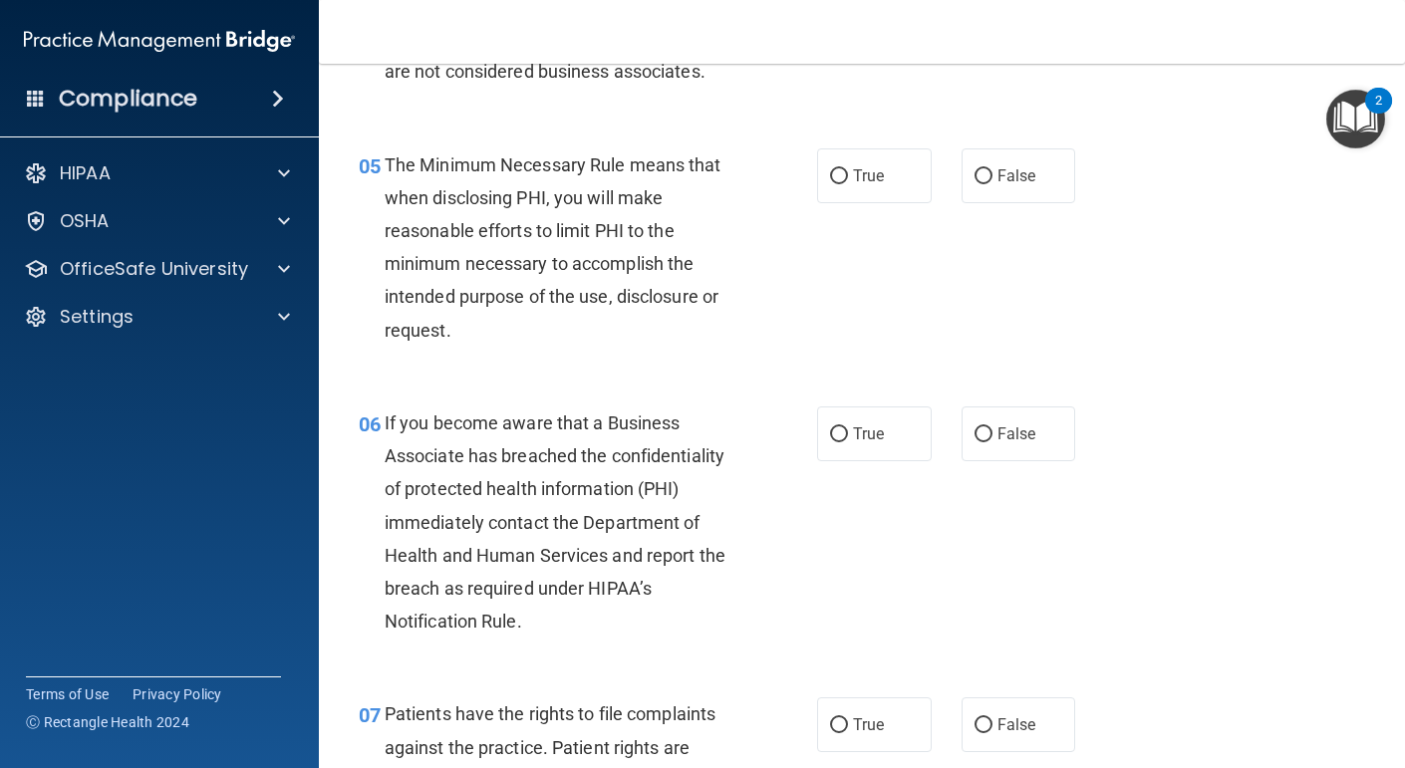
scroll to position [855, 0]
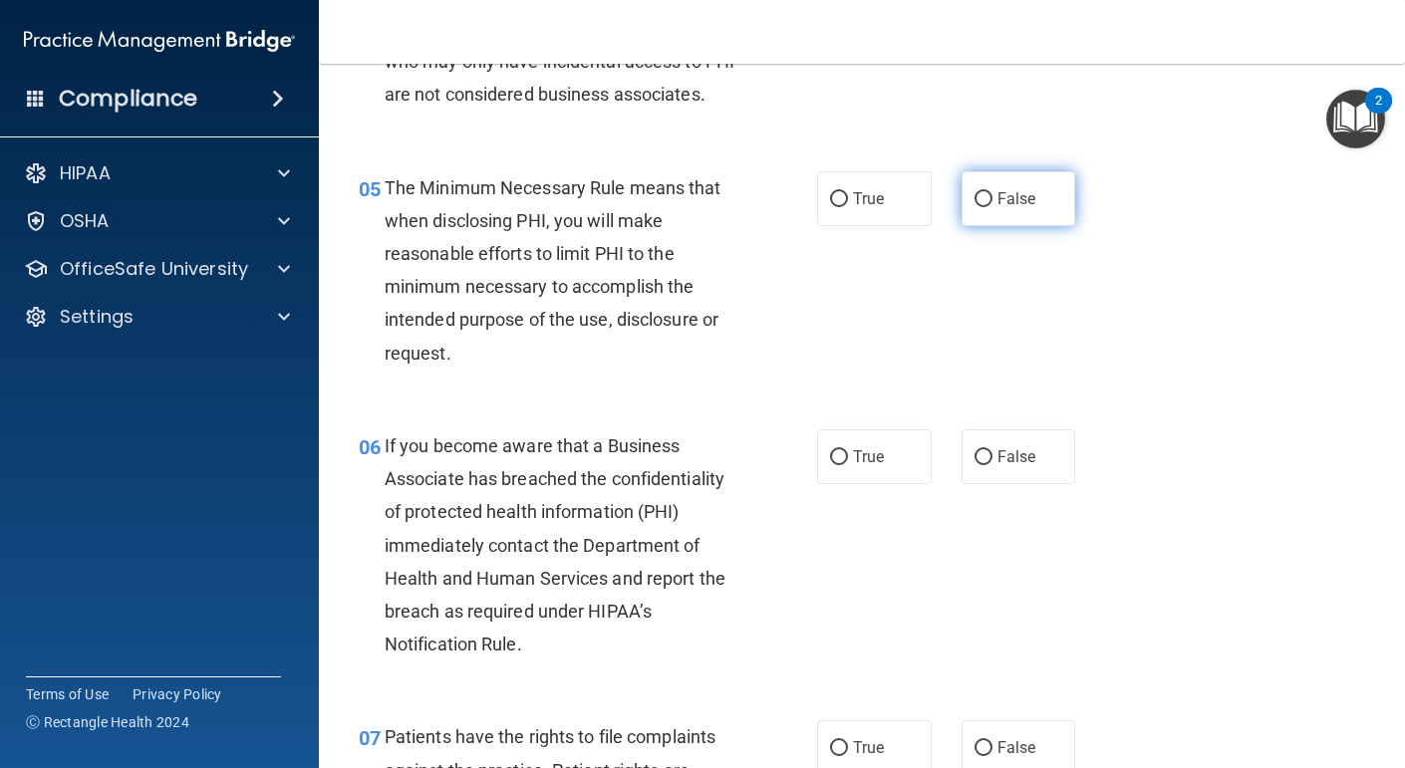
click at [988, 226] on label "False" at bounding box center [1019, 198] width 115 height 55
click at [988, 207] on input "False" at bounding box center [984, 199] width 18 height 15
radio input "true"
click at [846, 484] on label "True" at bounding box center [874, 457] width 115 height 55
click at [846, 465] on input "True" at bounding box center [839, 458] width 18 height 15
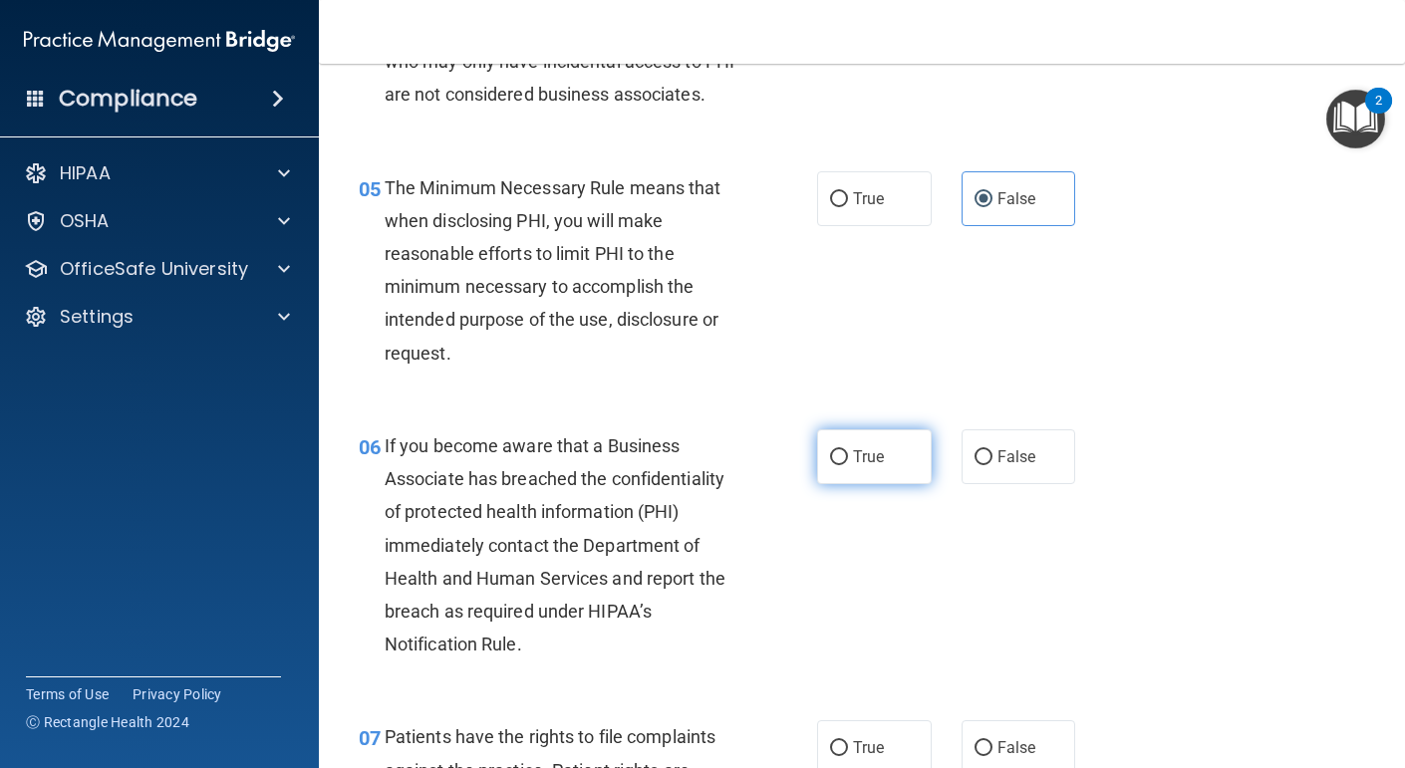
radio input "true"
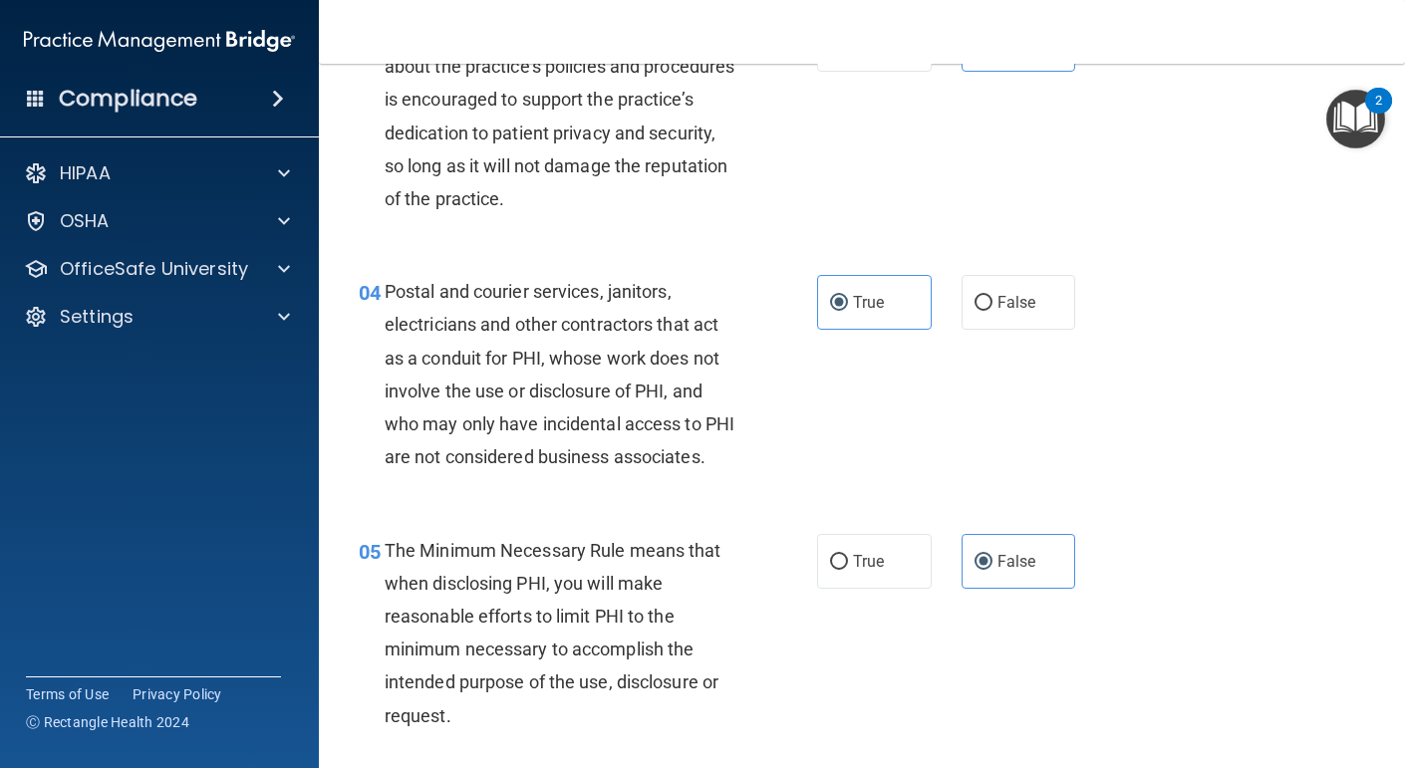
scroll to position [489, 0]
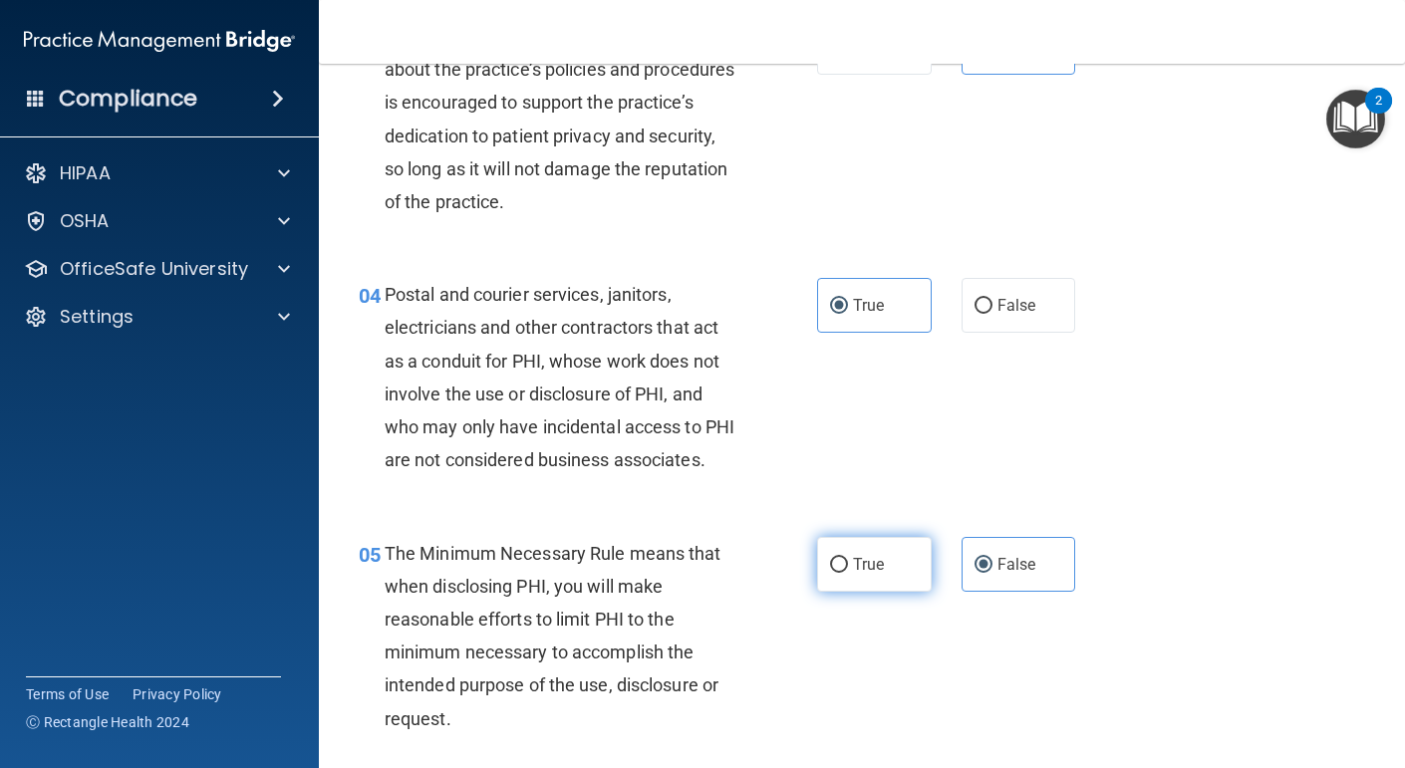
click at [888, 592] on label "True" at bounding box center [874, 564] width 115 height 55
click at [848, 573] on input "True" at bounding box center [839, 565] width 18 height 15
radio input "true"
radio input "false"
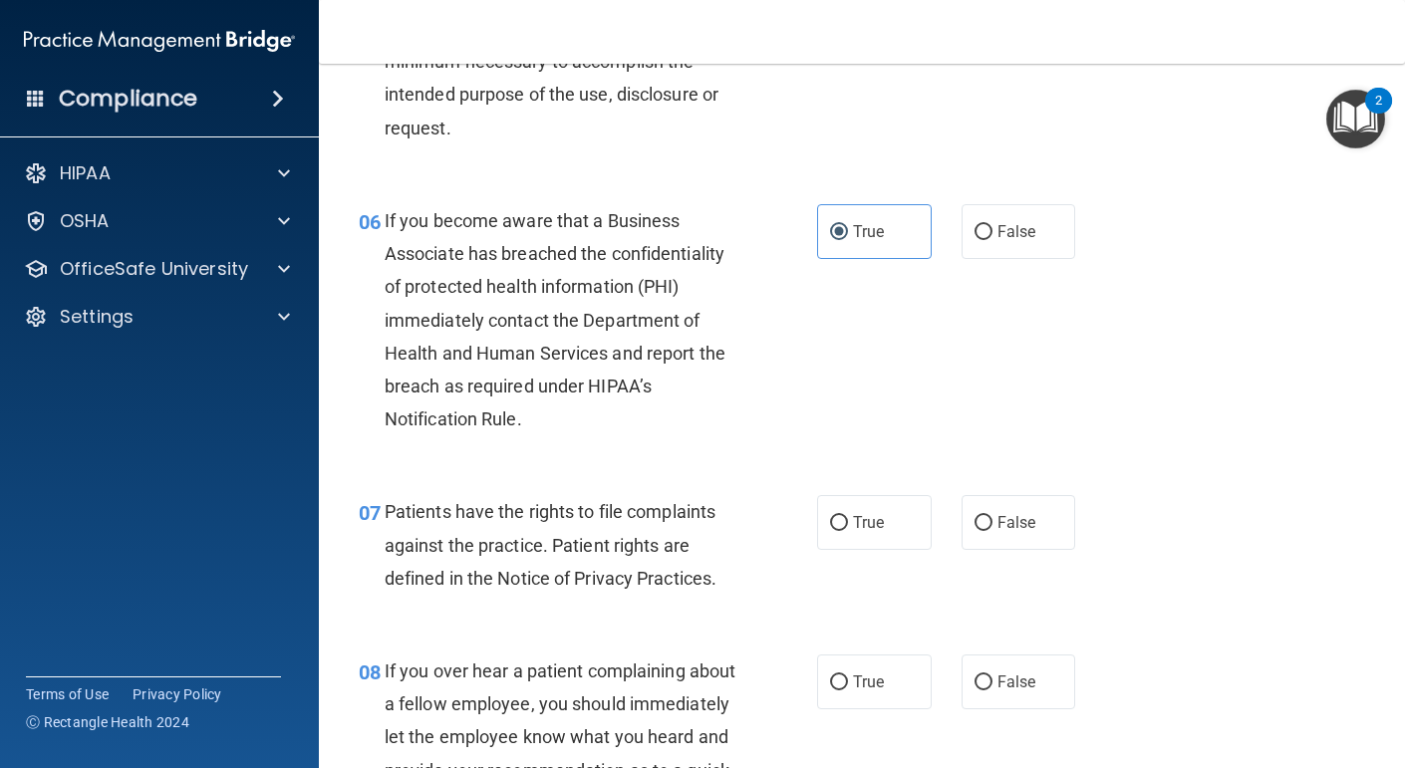
scroll to position [1097, 0]
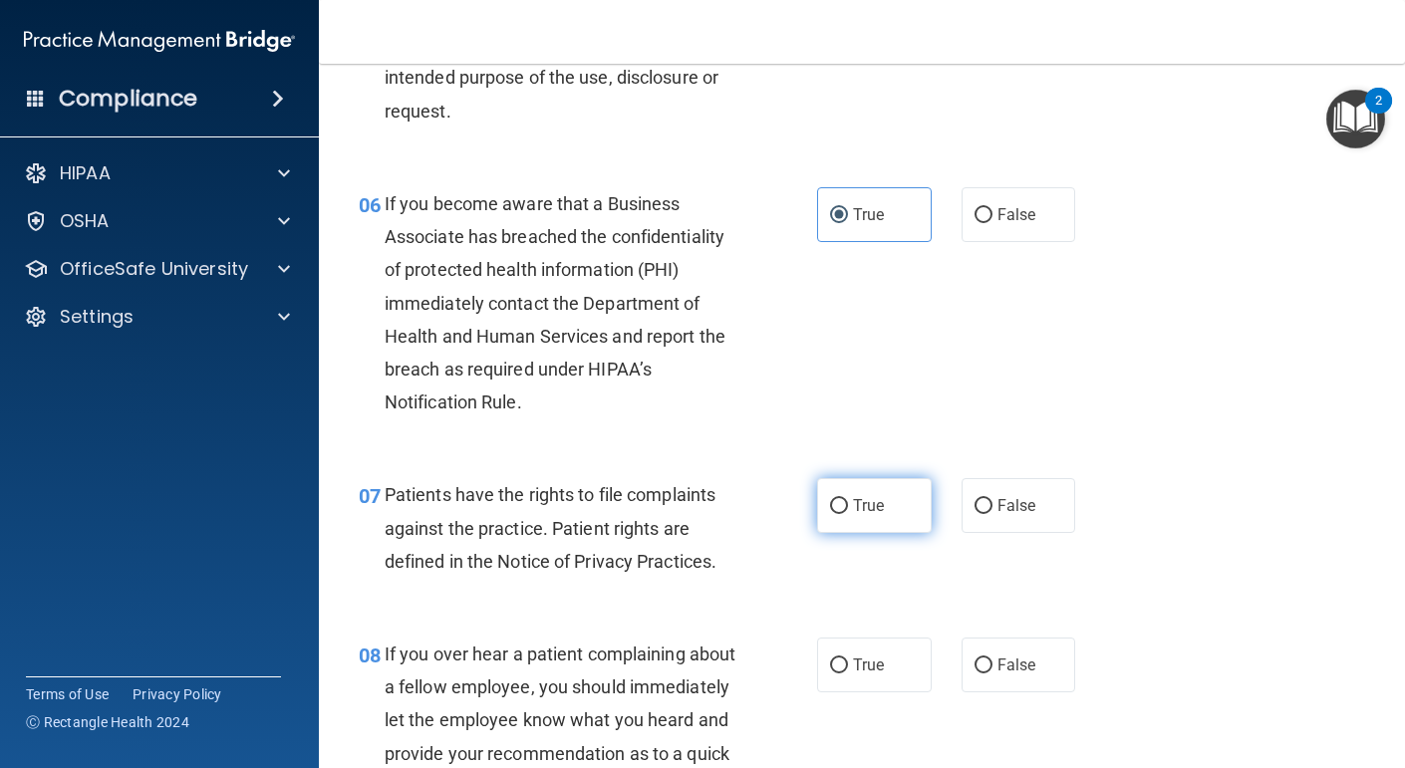
click at [878, 533] on label "True" at bounding box center [874, 505] width 115 height 55
click at [848, 514] on input "True" at bounding box center [839, 506] width 18 height 15
radio input "true"
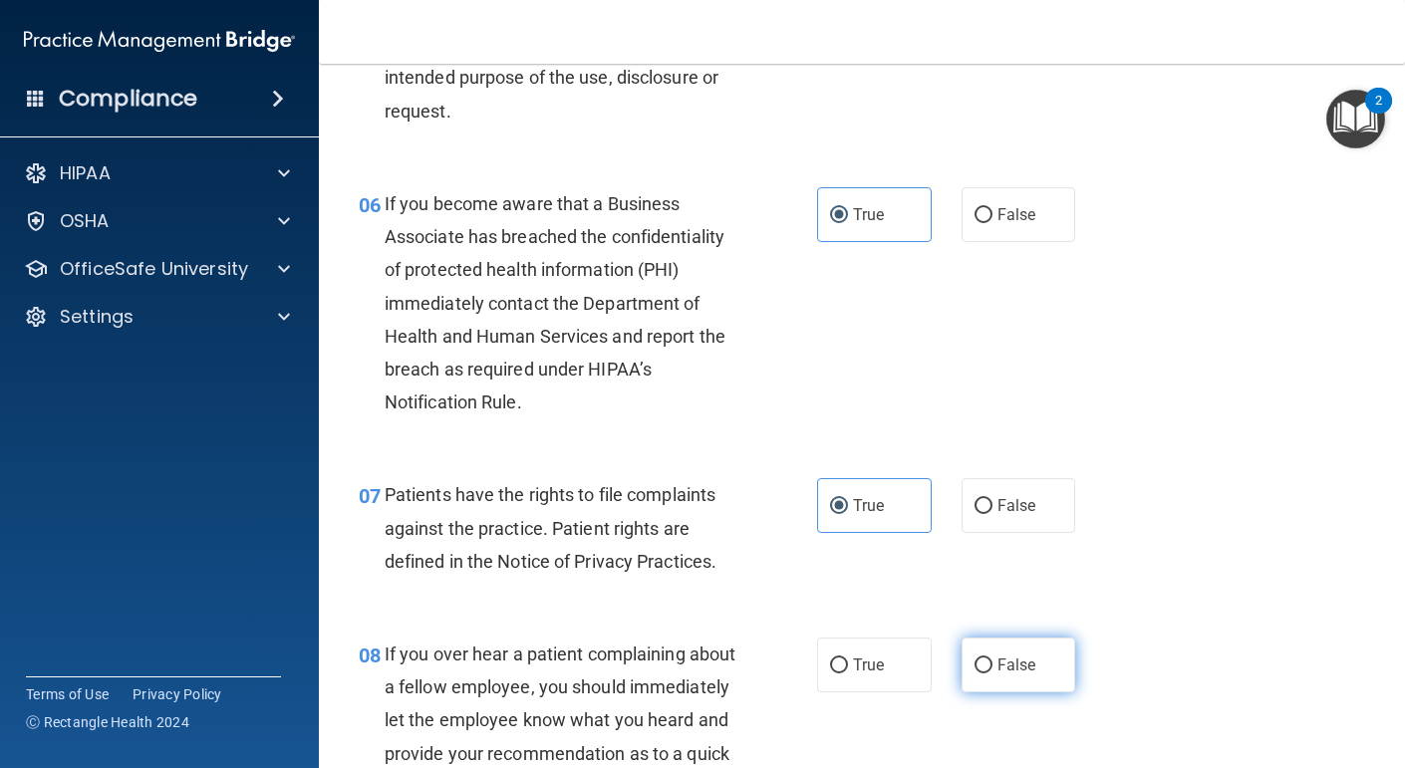
click at [1019, 693] on label "False" at bounding box center [1019, 665] width 115 height 55
click at [993, 674] on input "False" at bounding box center [984, 666] width 18 height 15
radio input "true"
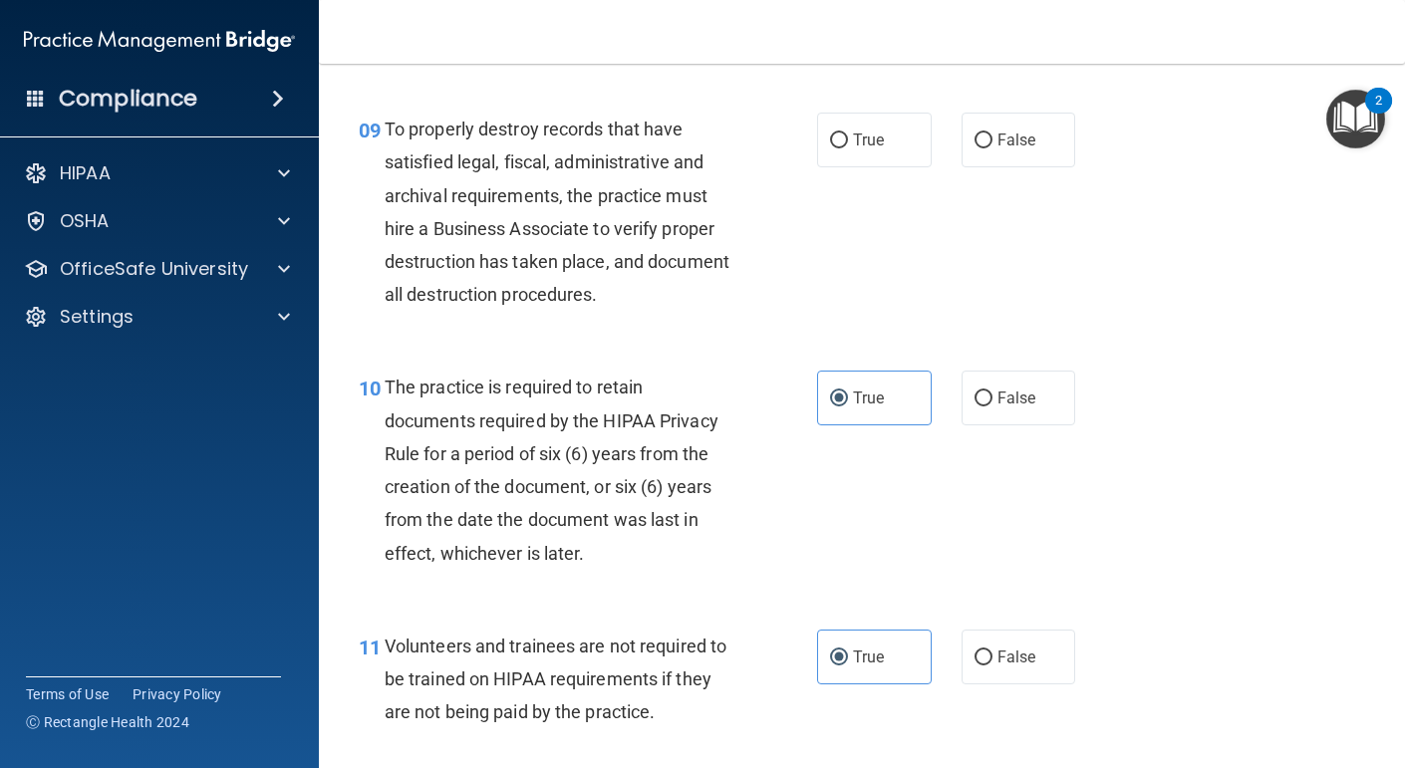
scroll to position [1849, 0]
click at [1004, 166] on label "False" at bounding box center [1019, 139] width 115 height 55
click at [993, 148] on input "False" at bounding box center [984, 140] width 18 height 15
radio input "true"
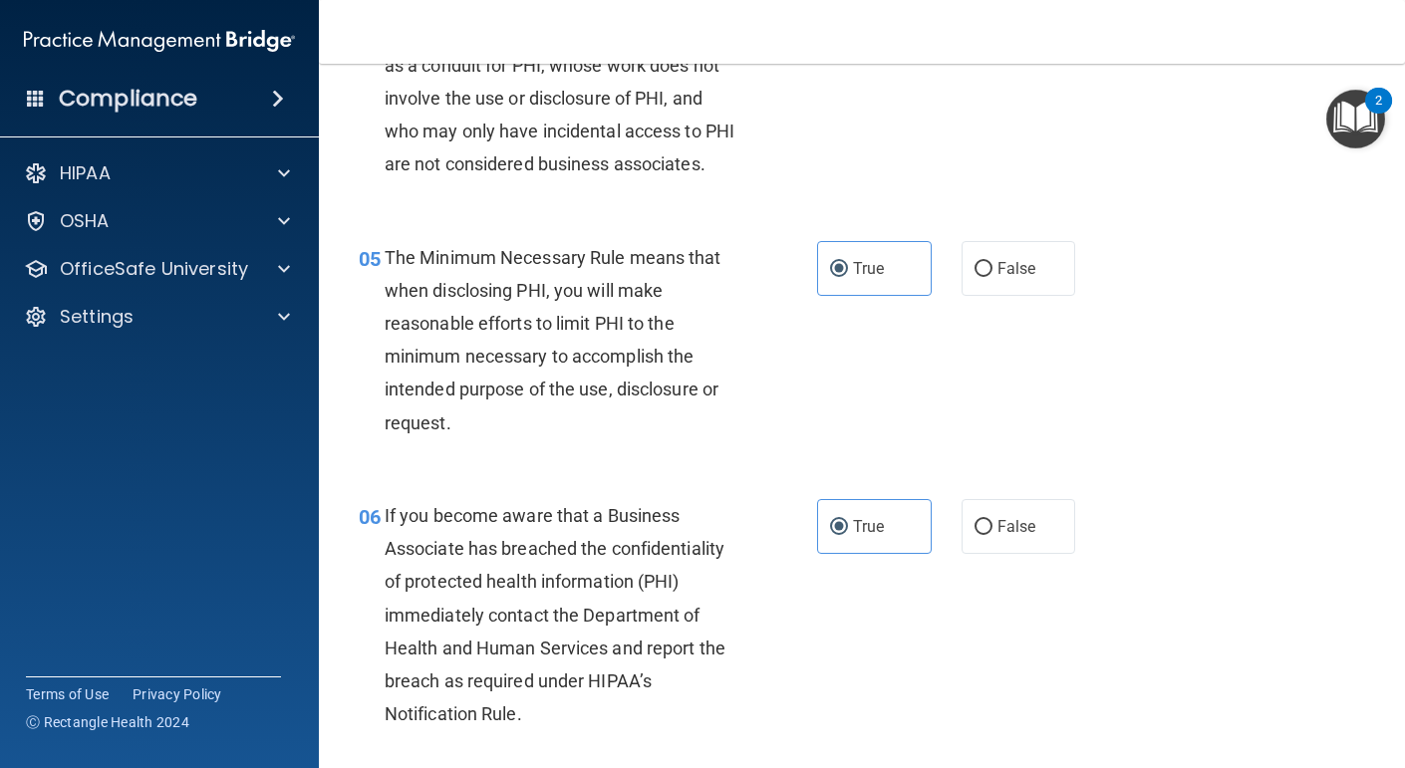
scroll to position [798, 0]
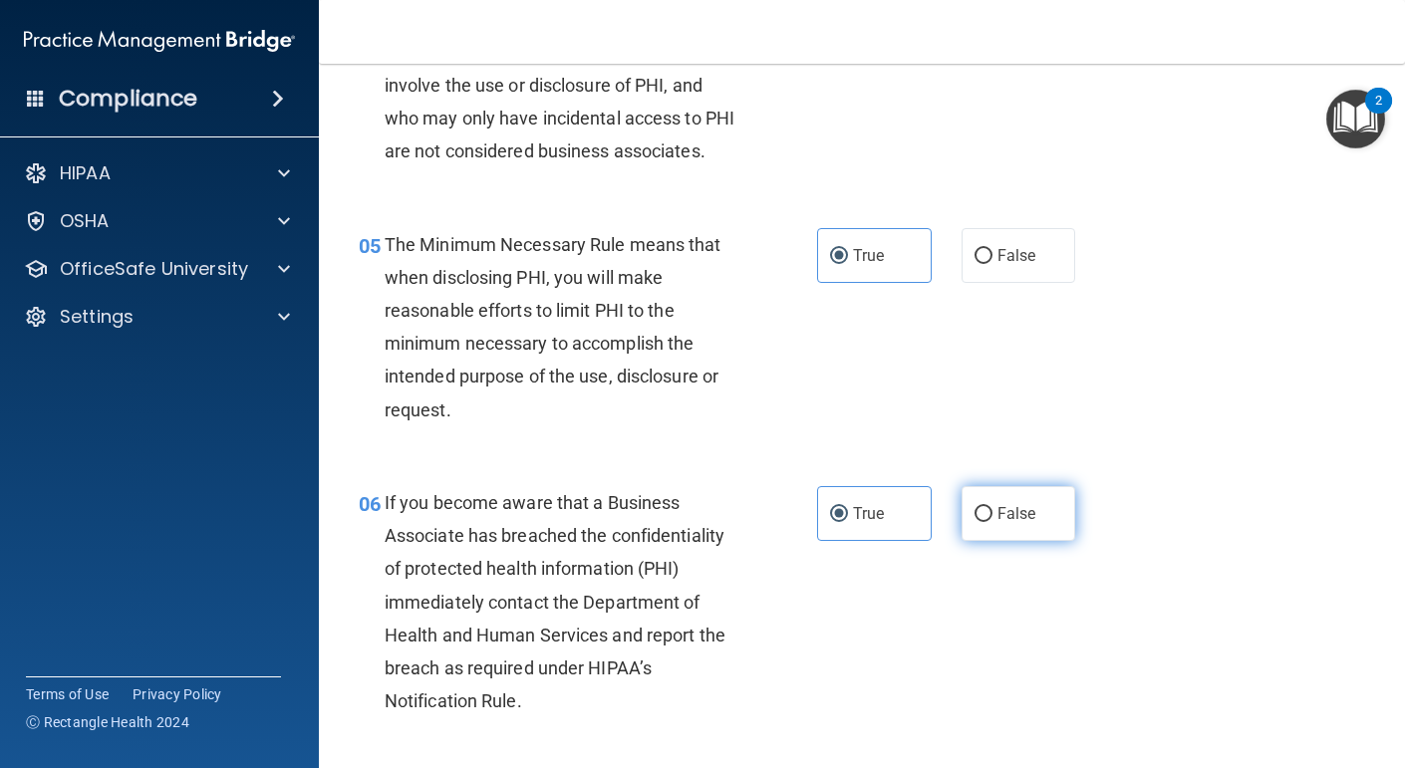
click at [978, 522] on input "False" at bounding box center [984, 514] width 18 height 15
radio input "true"
radio input "false"
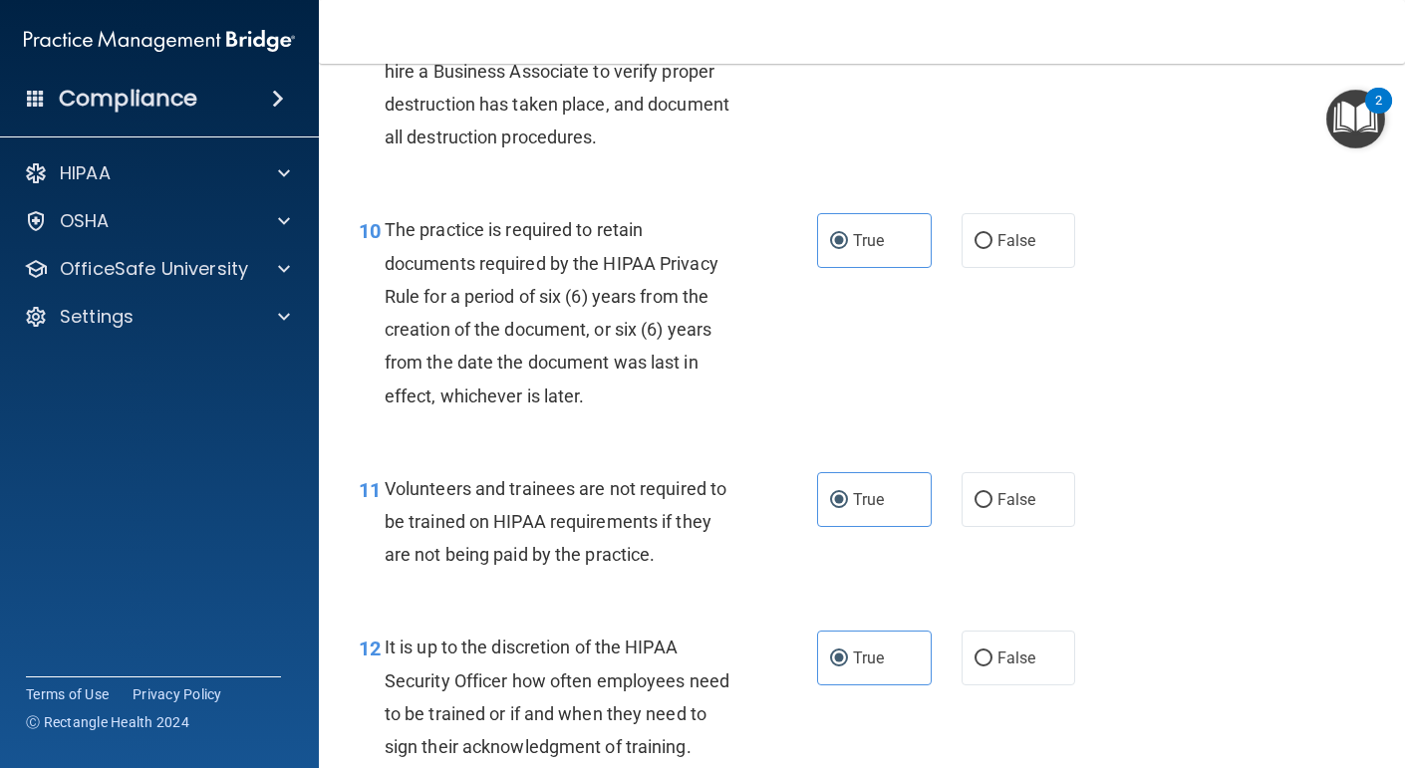
scroll to position [2025, 0]
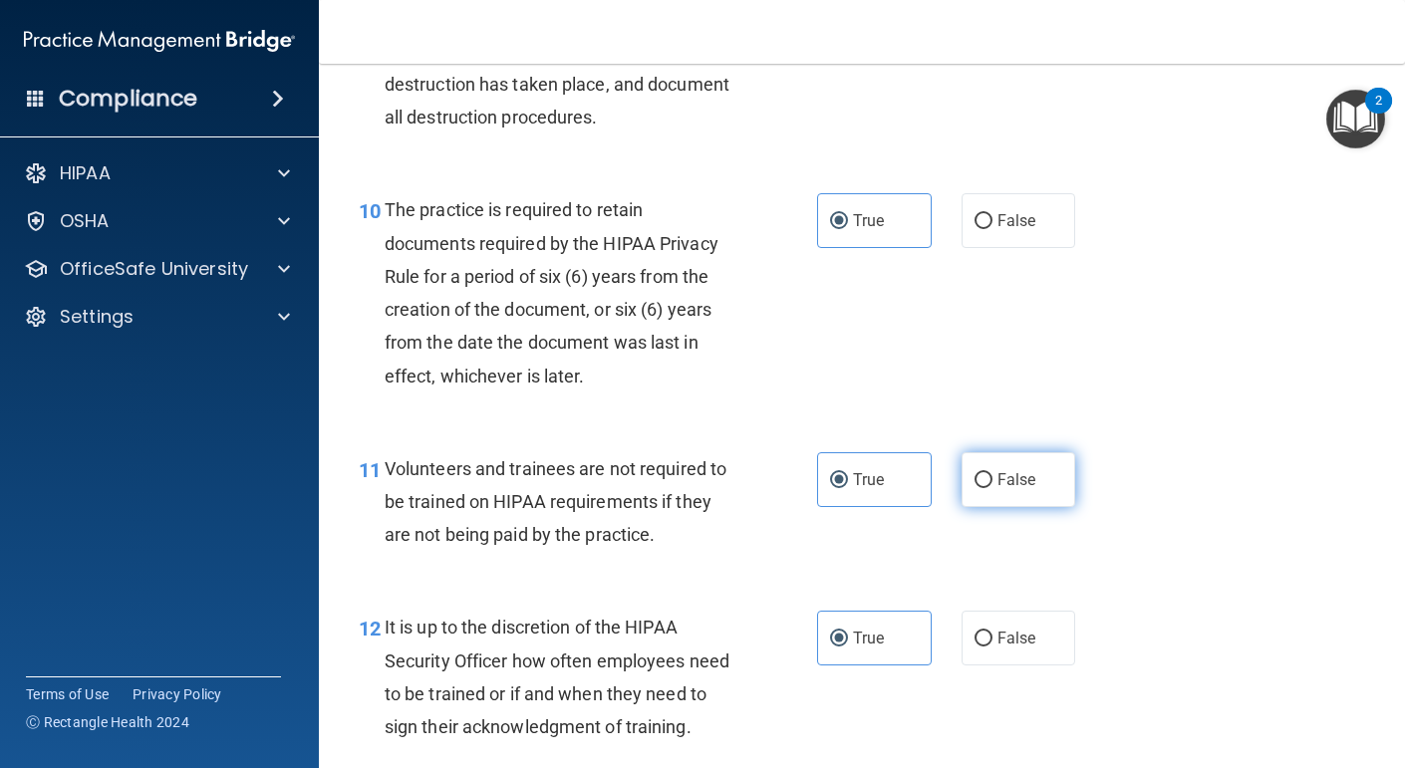
click at [978, 488] on input "False" at bounding box center [984, 480] width 18 height 15
radio input "true"
radio input "false"
click at [1008, 648] on span "False" at bounding box center [1017, 638] width 39 height 19
click at [993, 647] on input "False" at bounding box center [984, 639] width 18 height 15
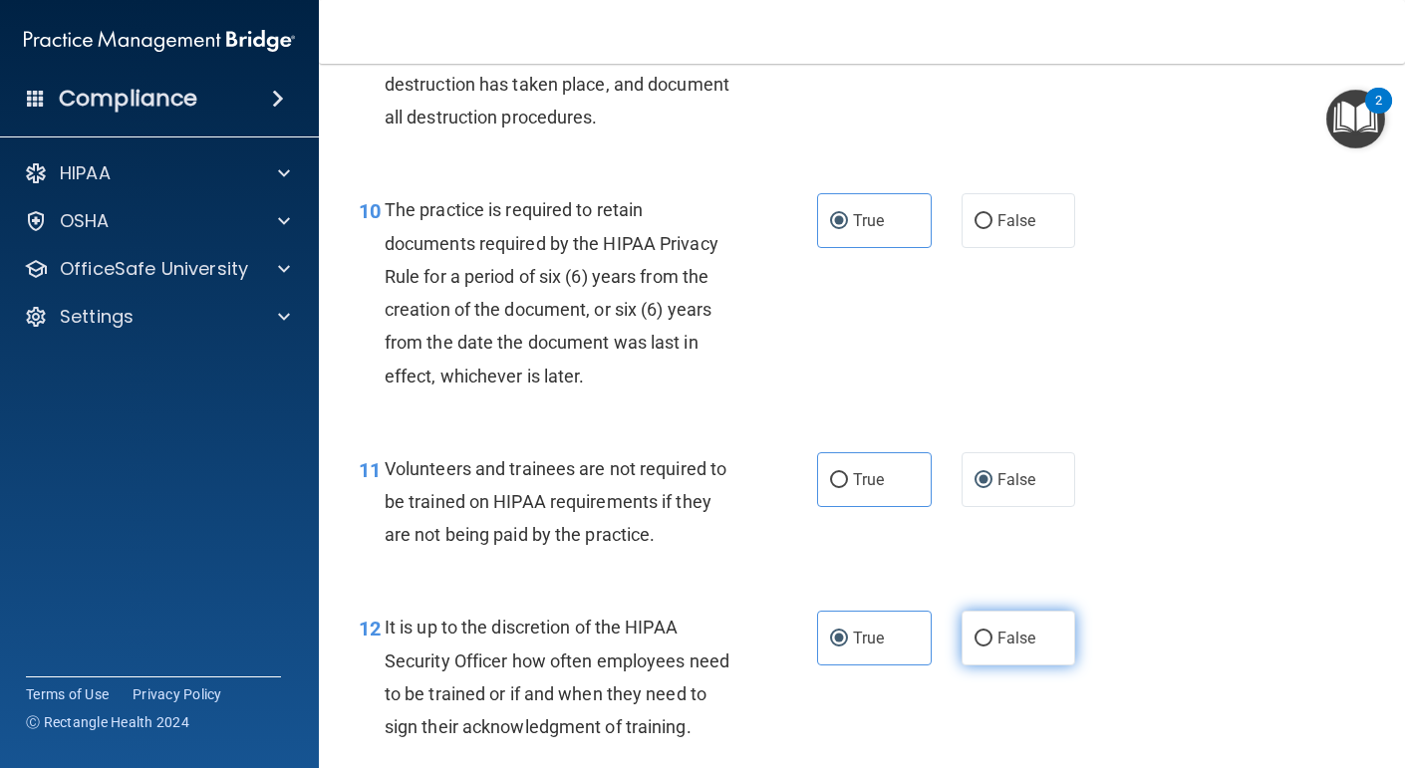
radio input "true"
radio input "false"
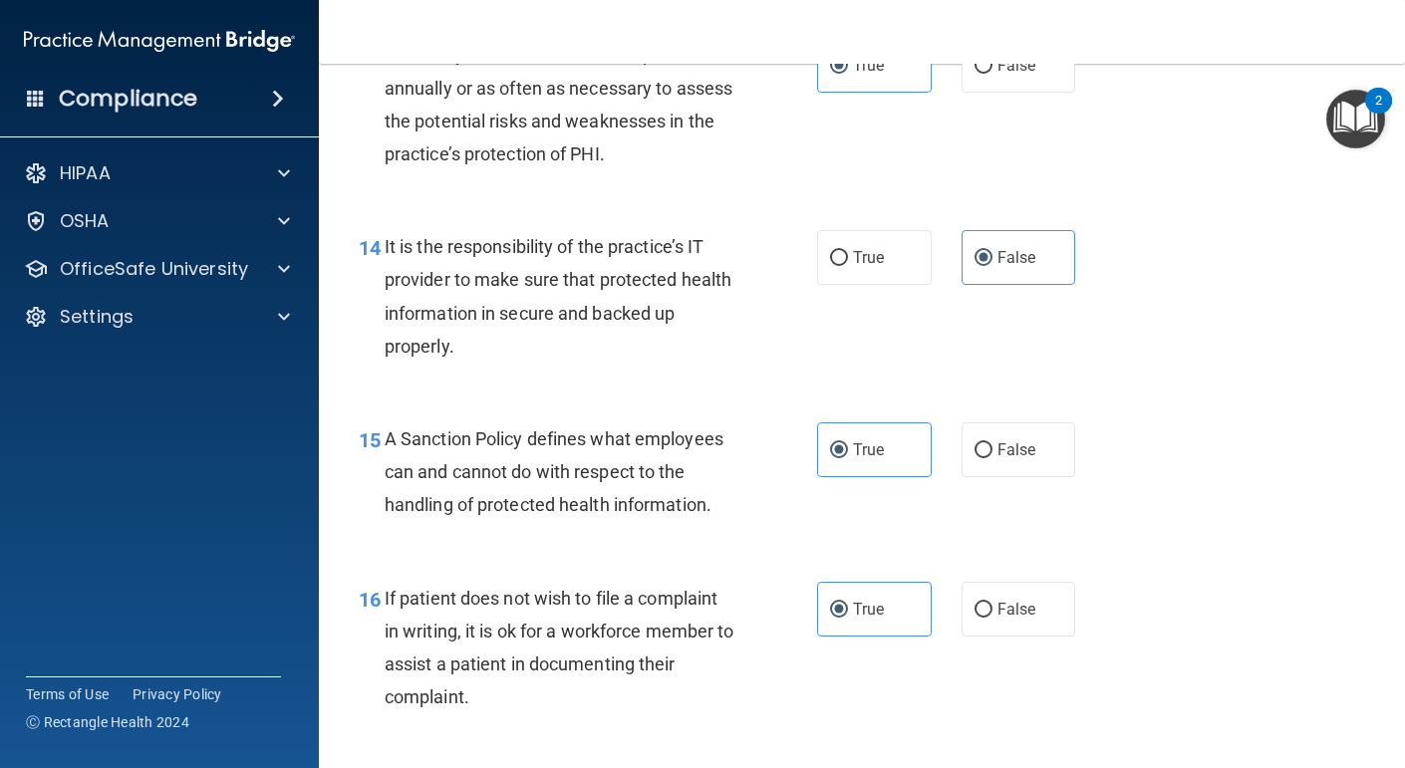
scroll to position [2797, 0]
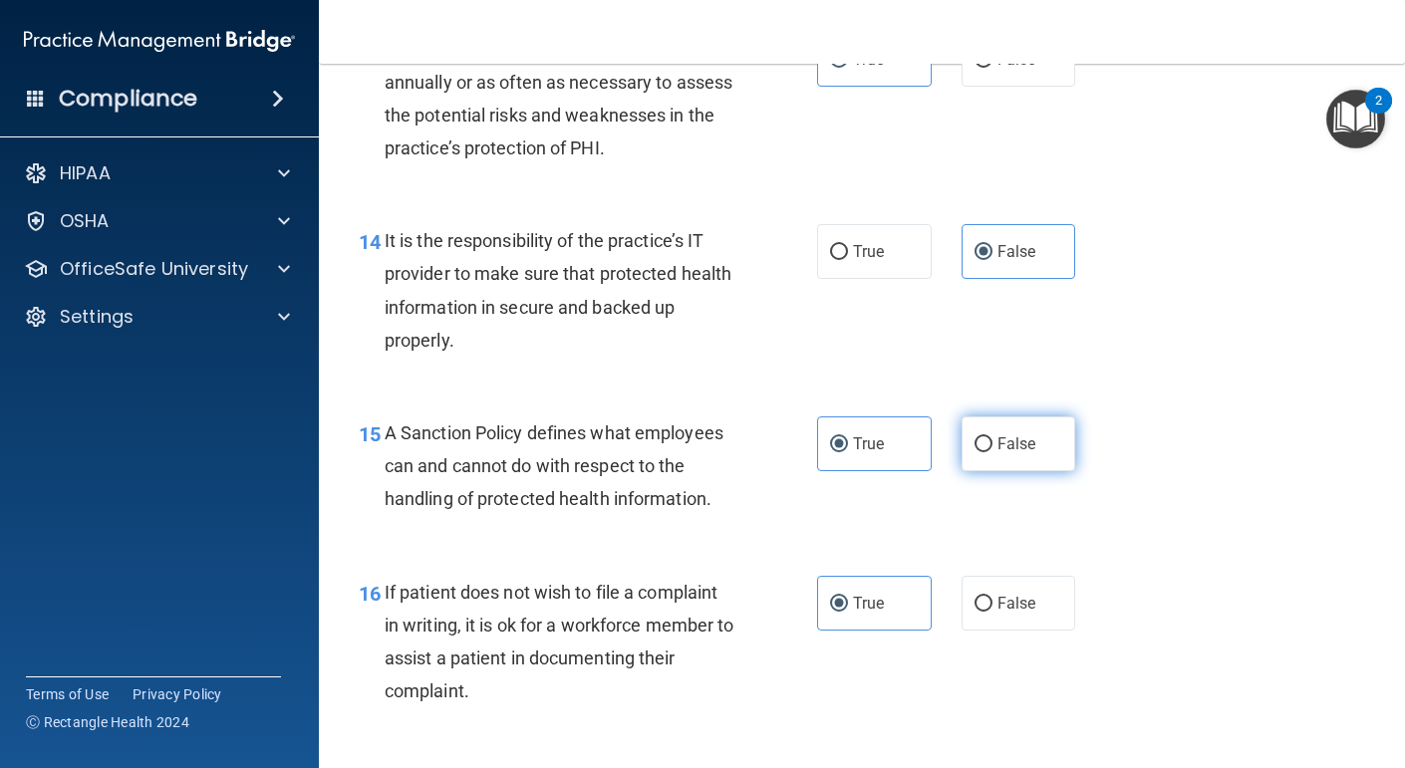
click at [1044, 471] on label "False" at bounding box center [1019, 444] width 115 height 55
click at [993, 453] on input "False" at bounding box center [984, 445] width 18 height 15
radio input "true"
radio input "false"
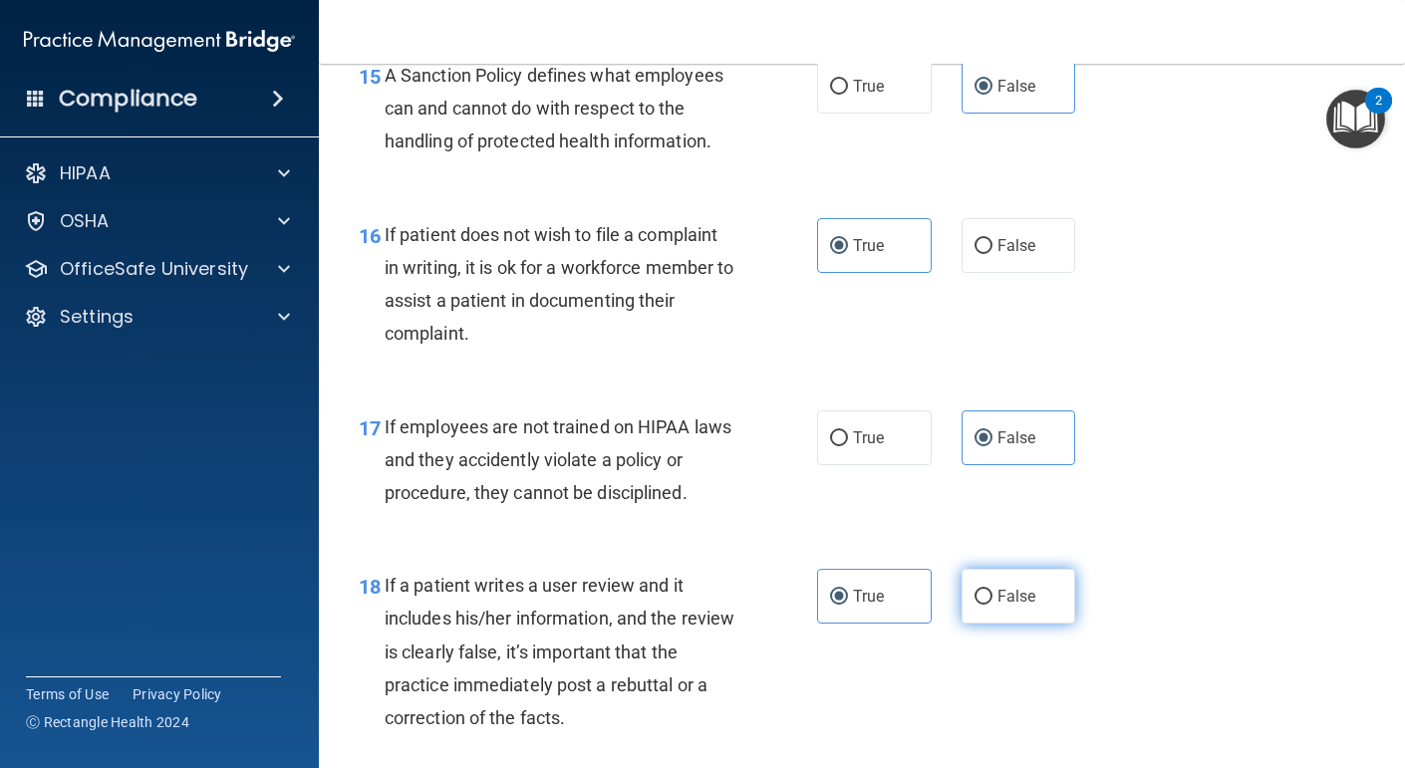
click at [1020, 624] on label "False" at bounding box center [1019, 596] width 115 height 55
click at [993, 605] on input "False" at bounding box center [984, 597] width 18 height 15
radio input "true"
radio input "false"
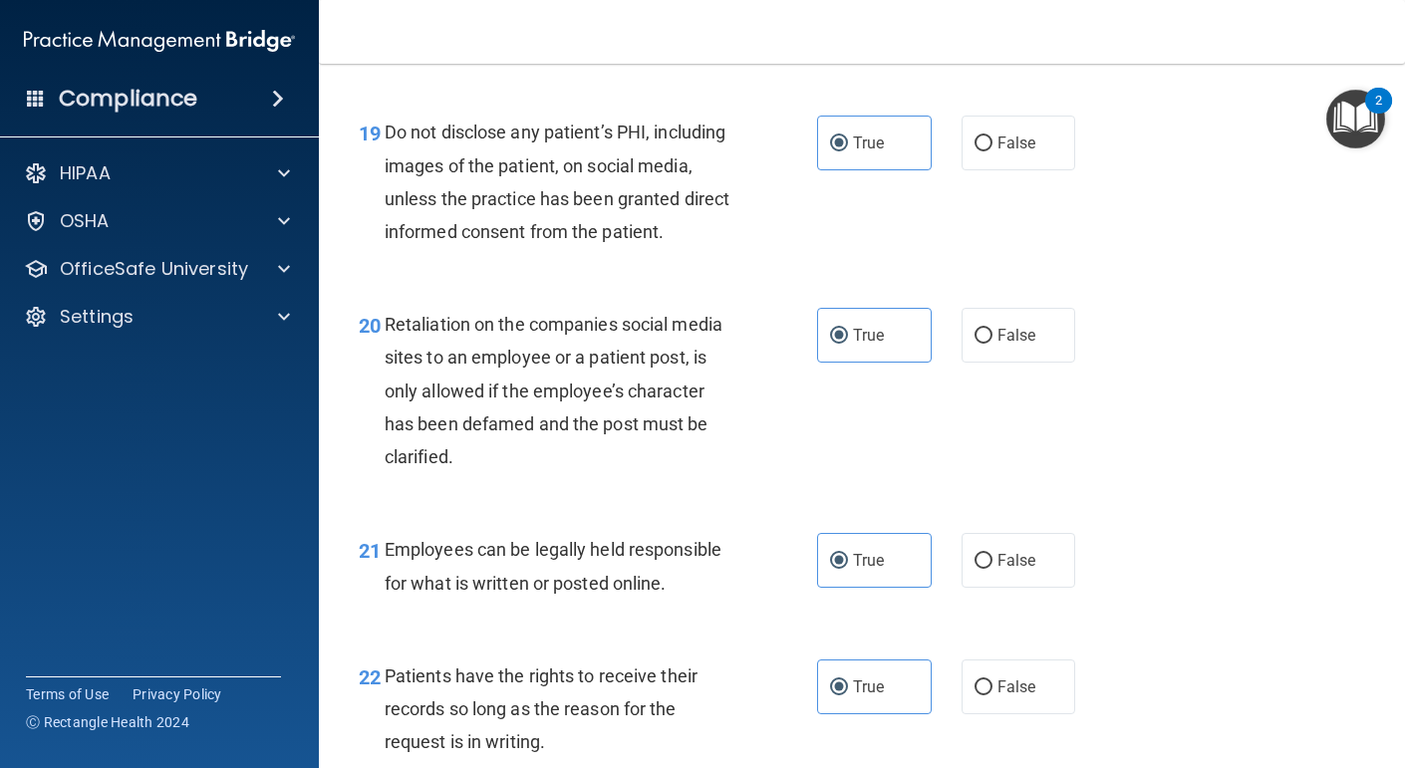
scroll to position [3883, 0]
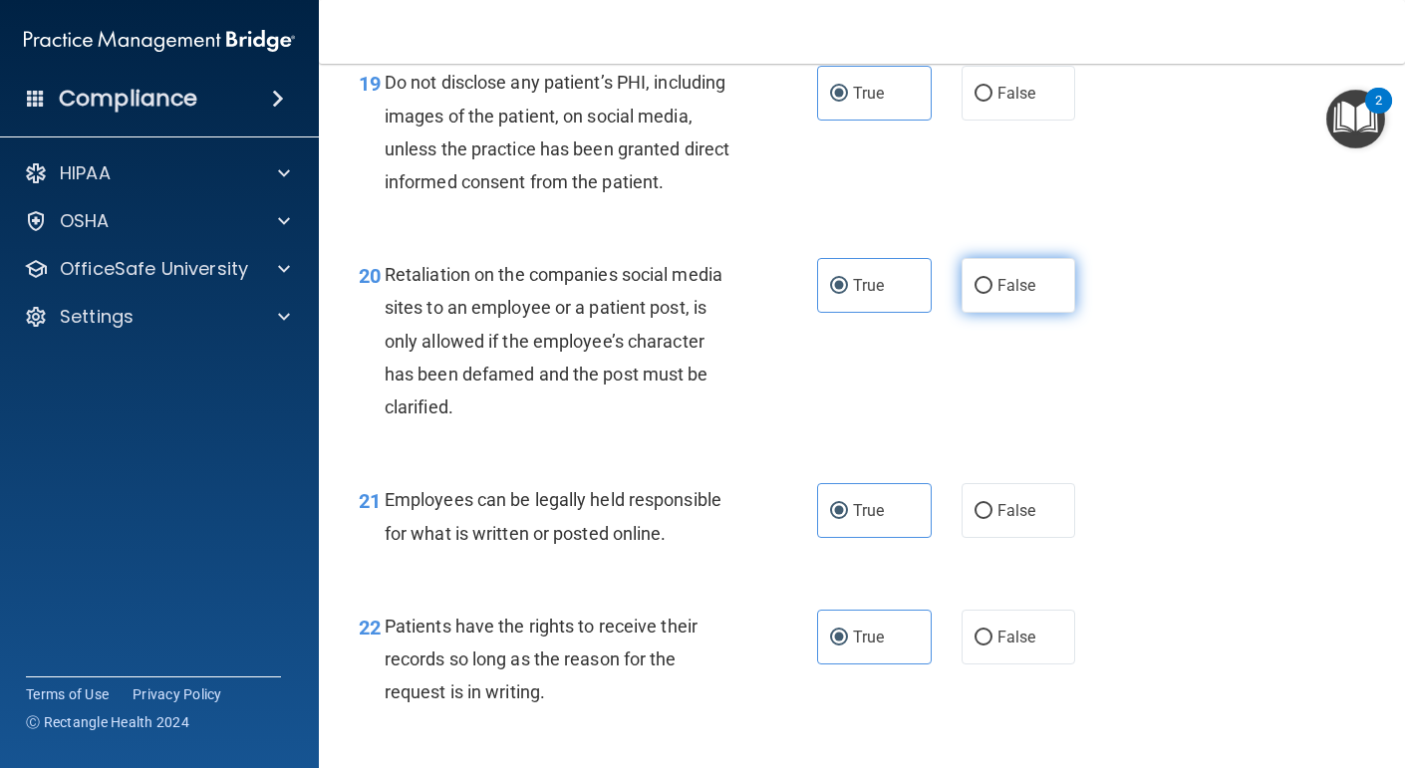
click at [1025, 313] on label "False" at bounding box center [1019, 285] width 115 height 55
click at [993, 294] on input "False" at bounding box center [984, 286] width 18 height 15
radio input "true"
radio input "false"
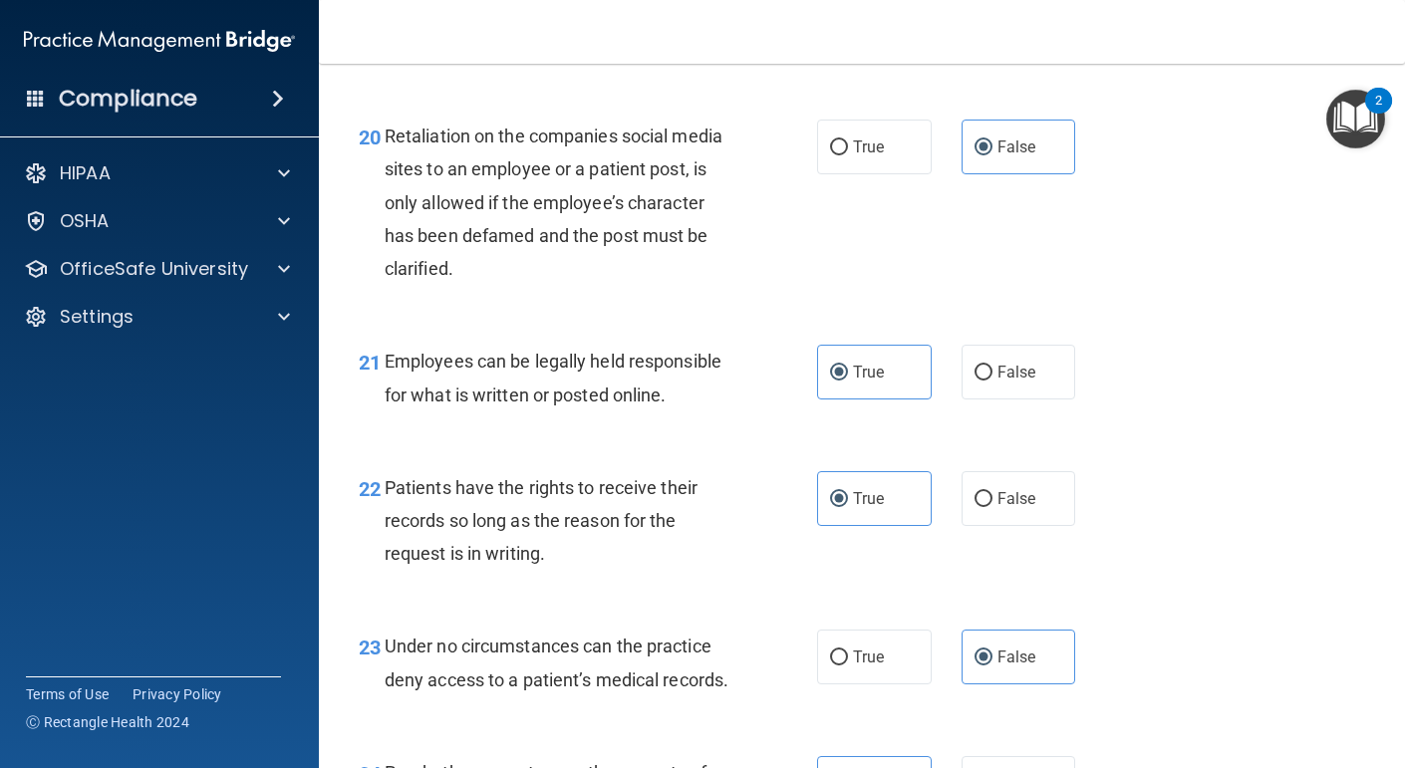
scroll to position [4035, 0]
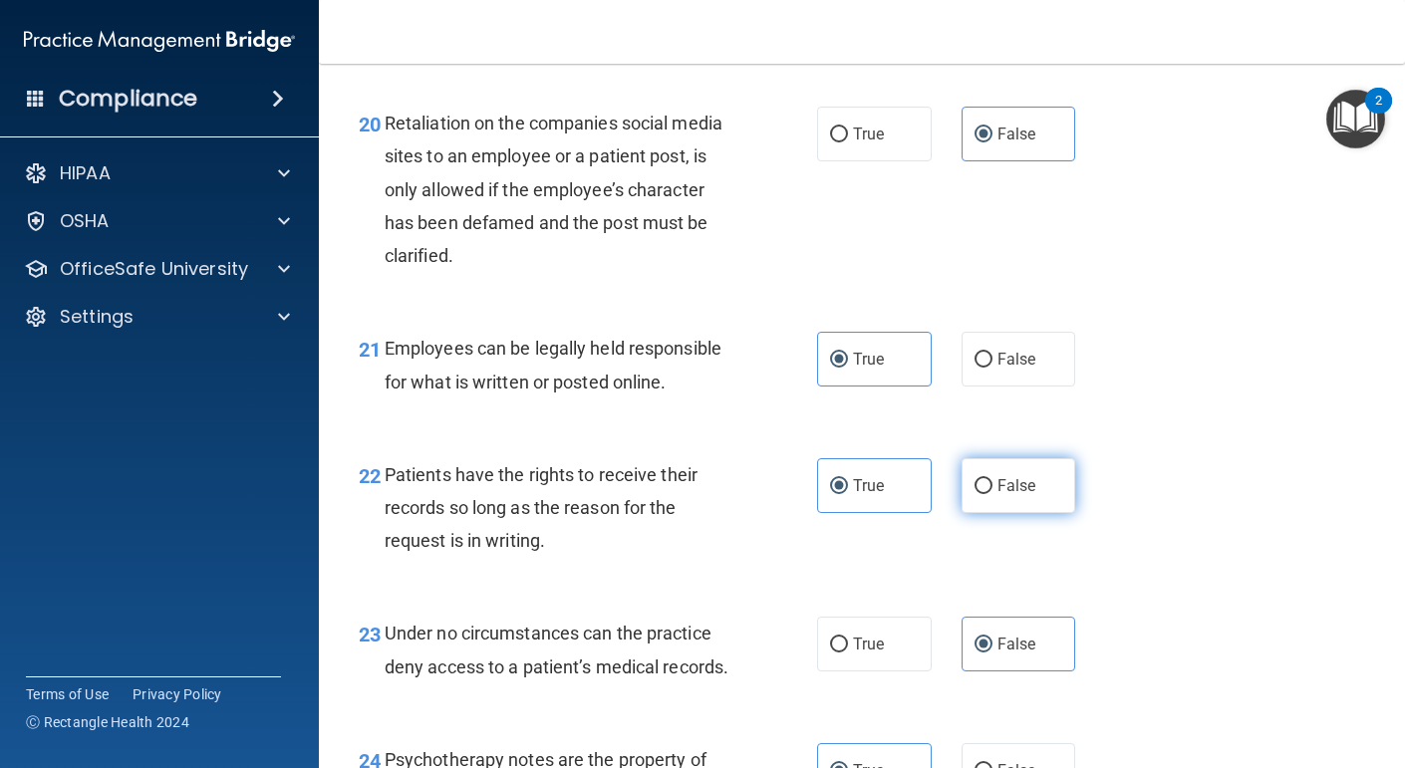
click at [999, 495] on span "False" at bounding box center [1017, 485] width 39 height 19
click at [993, 494] on input "False" at bounding box center [984, 486] width 18 height 15
radio input "true"
radio input "false"
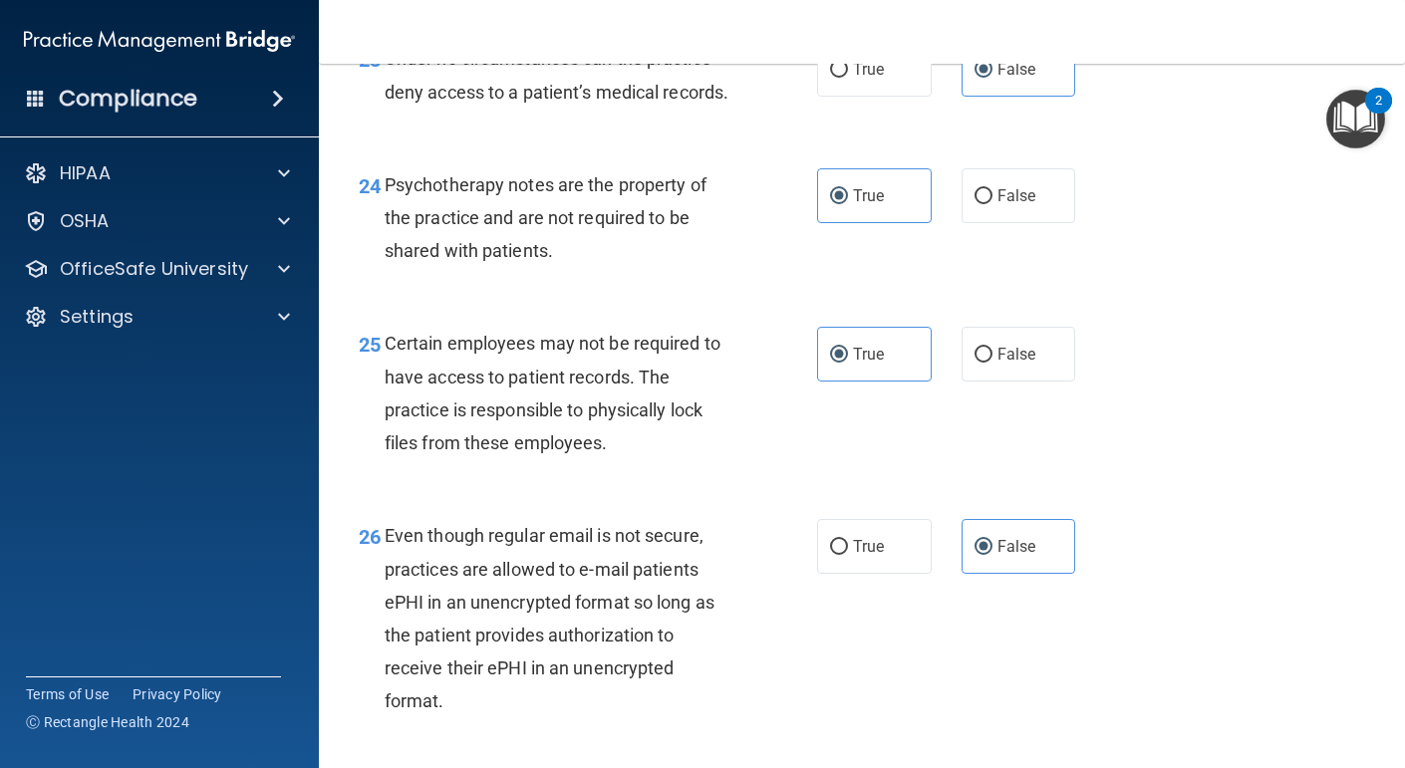
scroll to position [4611, 0]
click at [845, 573] on label "True" at bounding box center [874, 545] width 115 height 55
click at [845, 554] on input "True" at bounding box center [839, 546] width 18 height 15
radio input "true"
radio input "false"
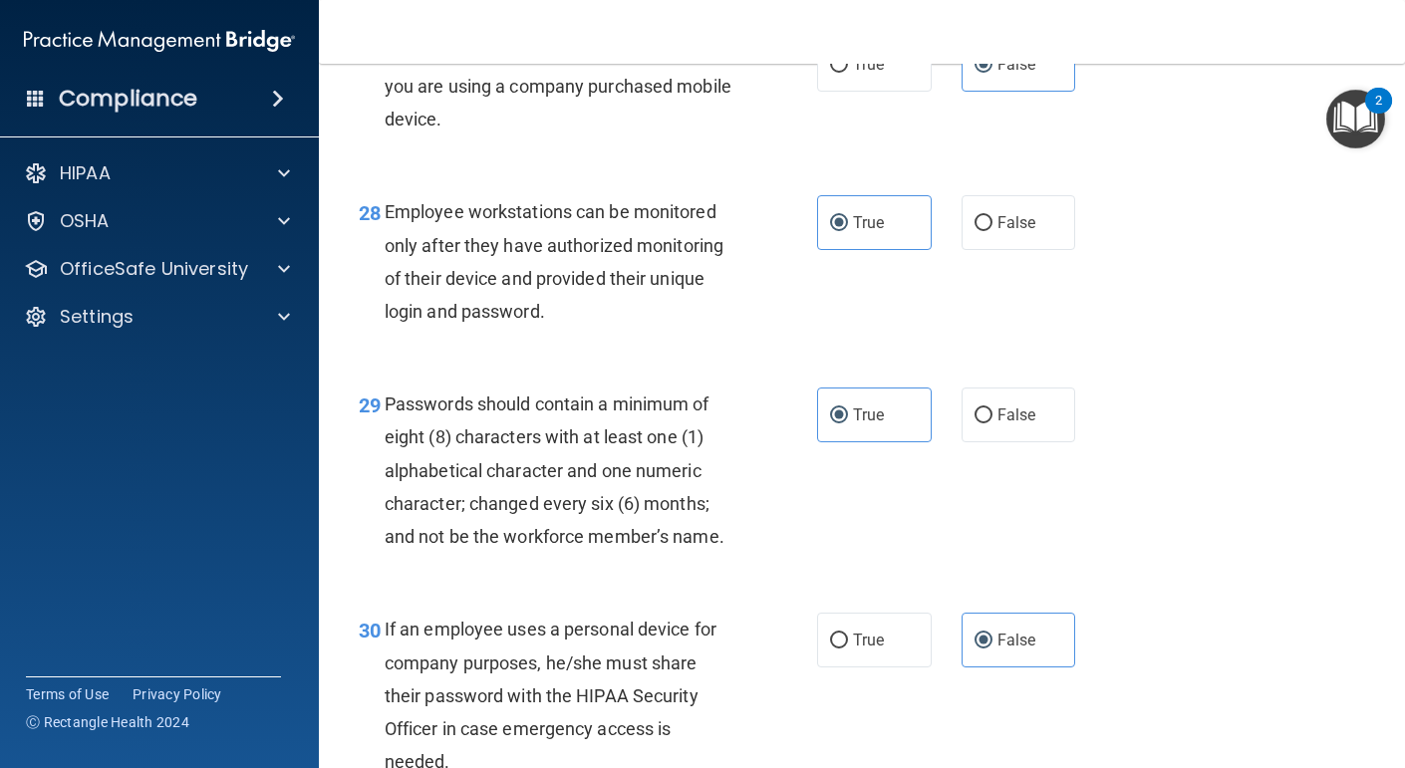
scroll to position [5406, 0]
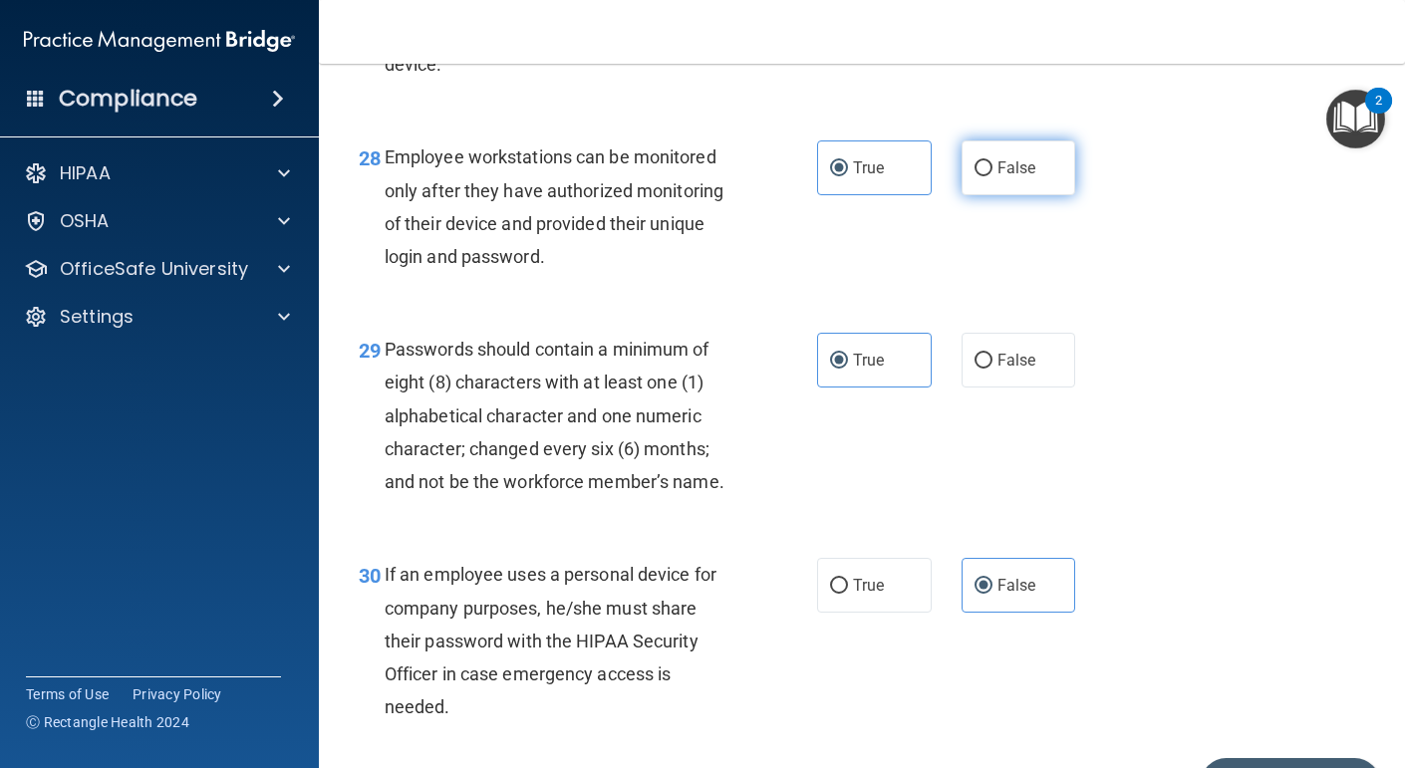
click at [1029, 177] on span "False" at bounding box center [1017, 167] width 39 height 19
click at [993, 176] on input "False" at bounding box center [984, 168] width 18 height 15
radio input "true"
radio input "false"
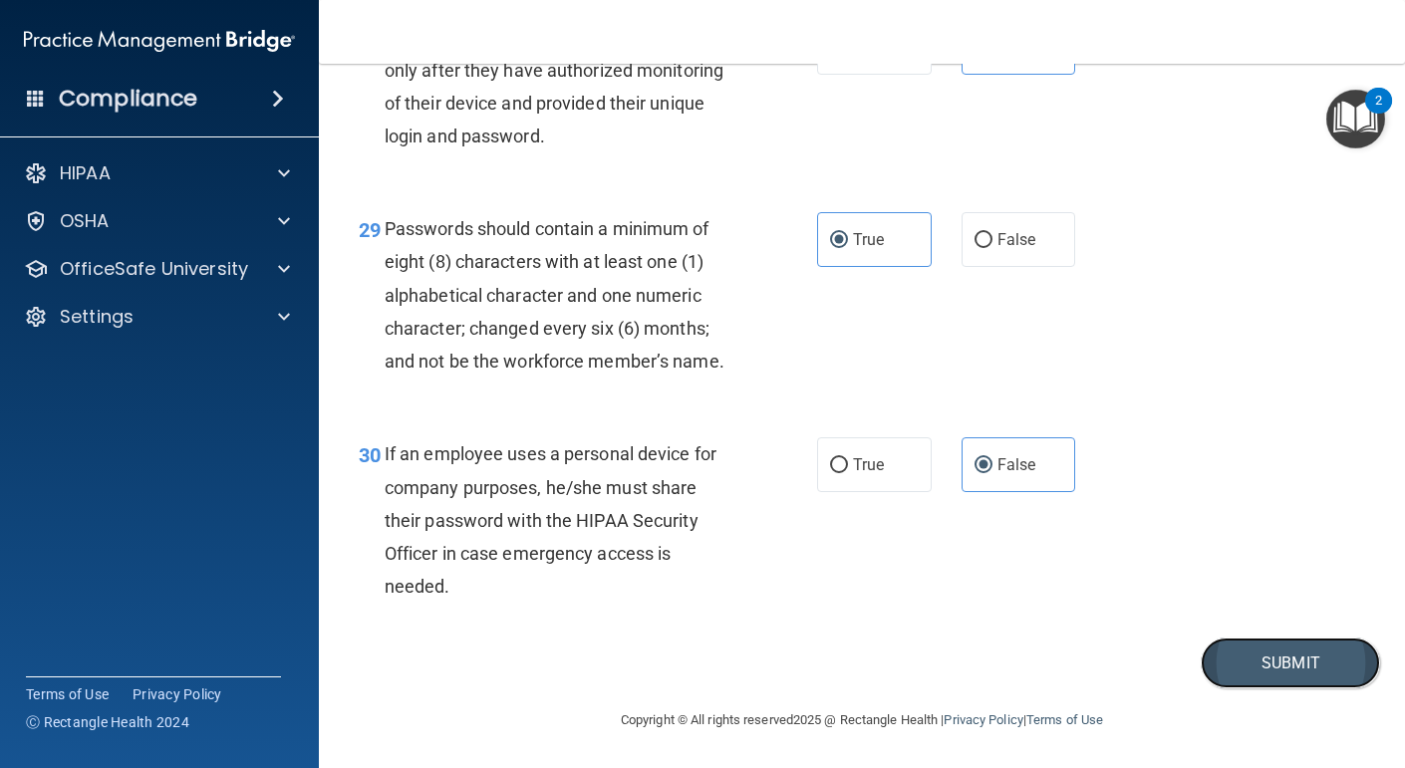
click at [1243, 646] on button "Submit" at bounding box center [1290, 663] width 179 height 51
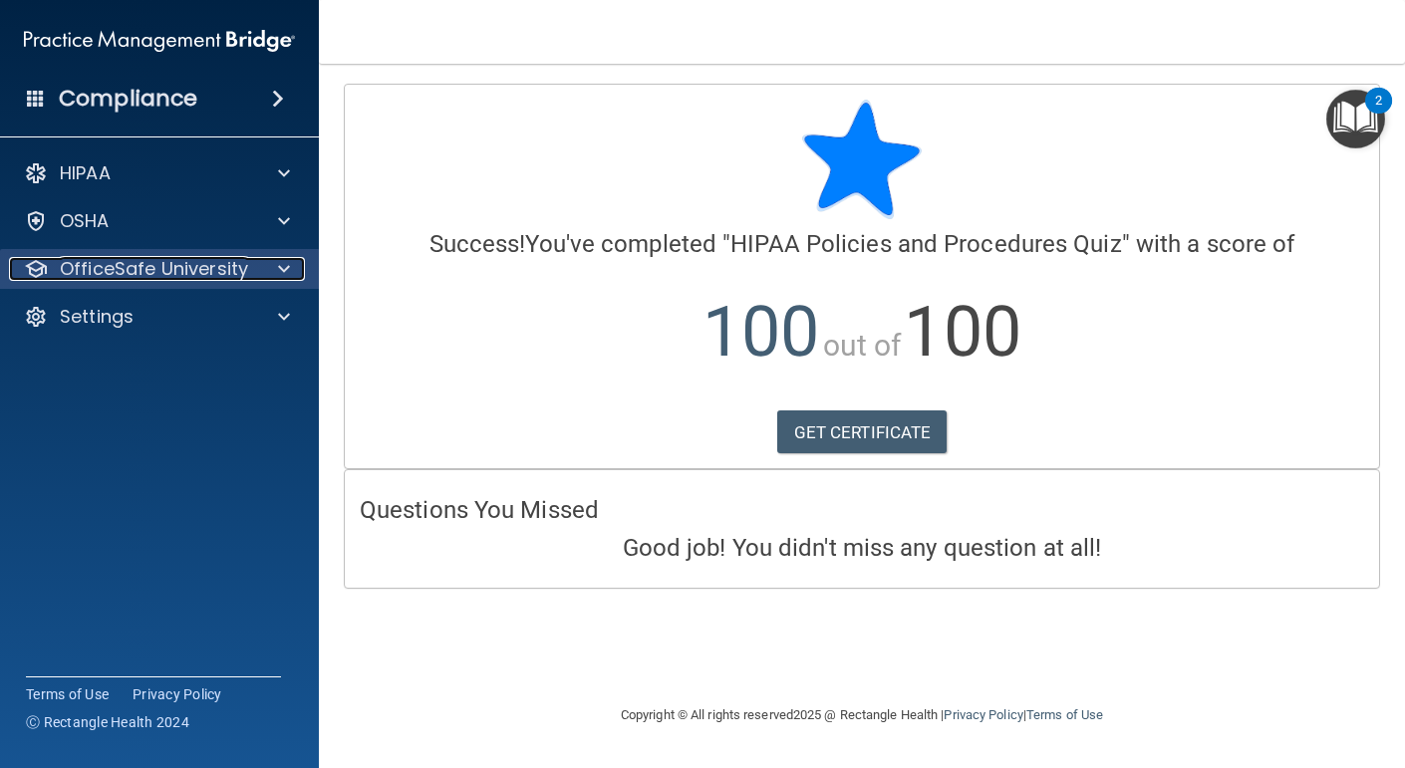
click at [164, 276] on p "OfficeSafe University" at bounding box center [154, 269] width 188 height 24
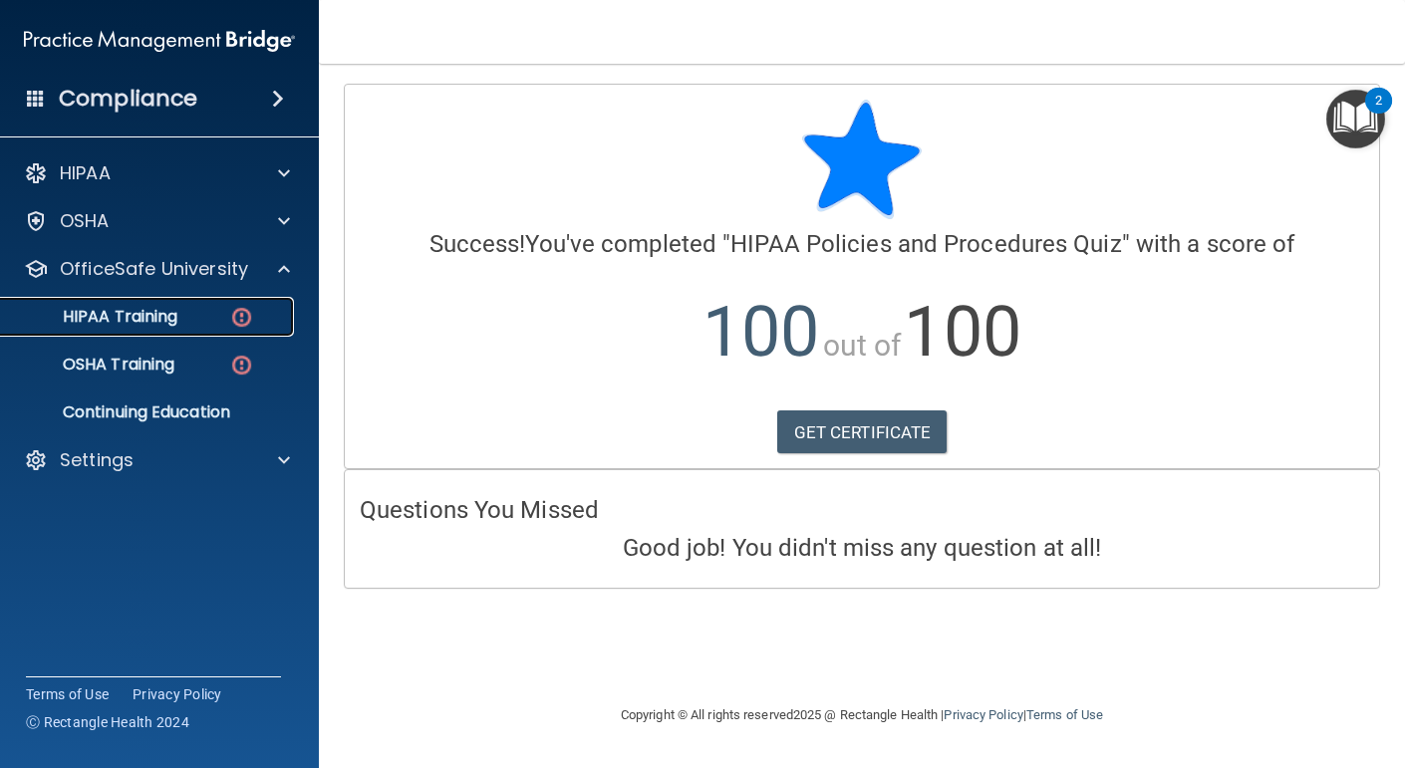
click at [167, 318] on p "HIPAA Training" at bounding box center [95, 317] width 164 height 20
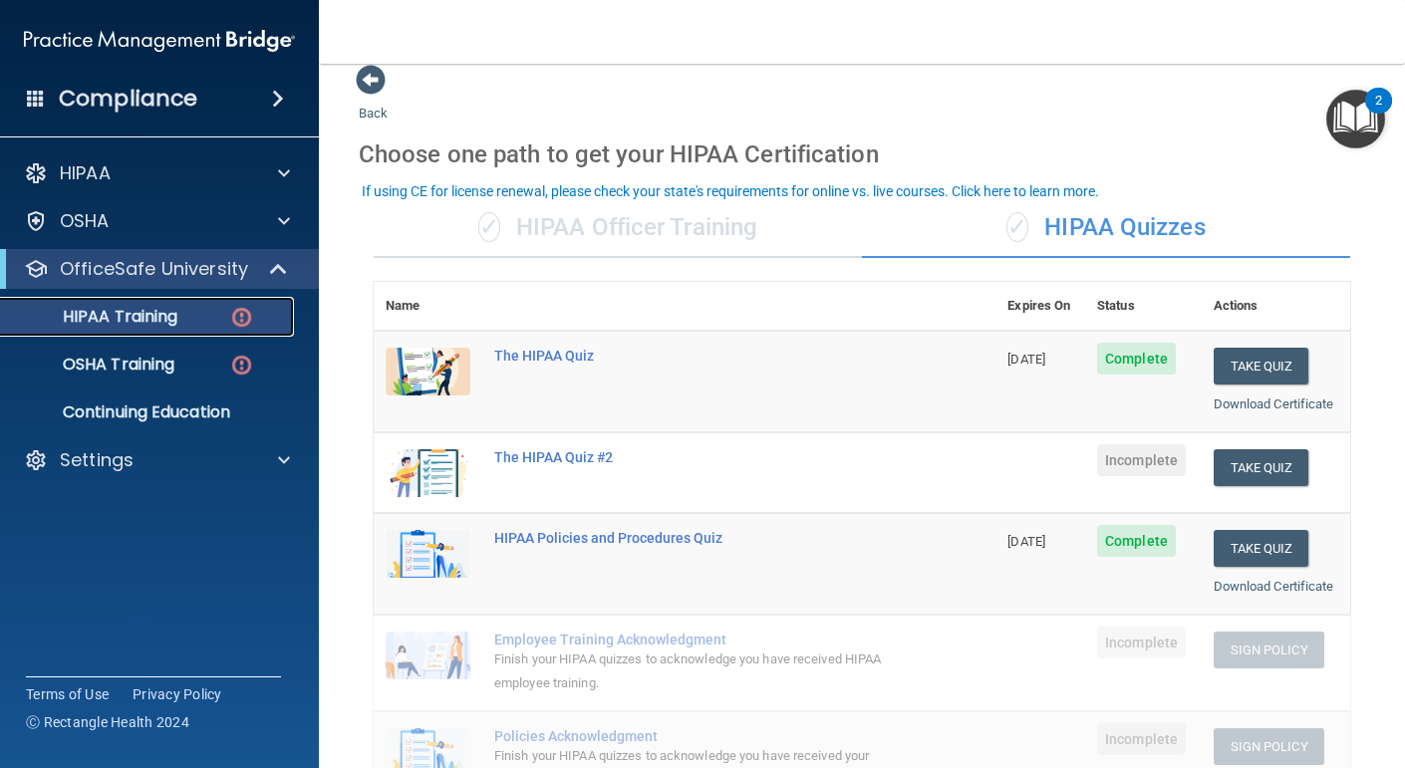
scroll to position [11, 0]
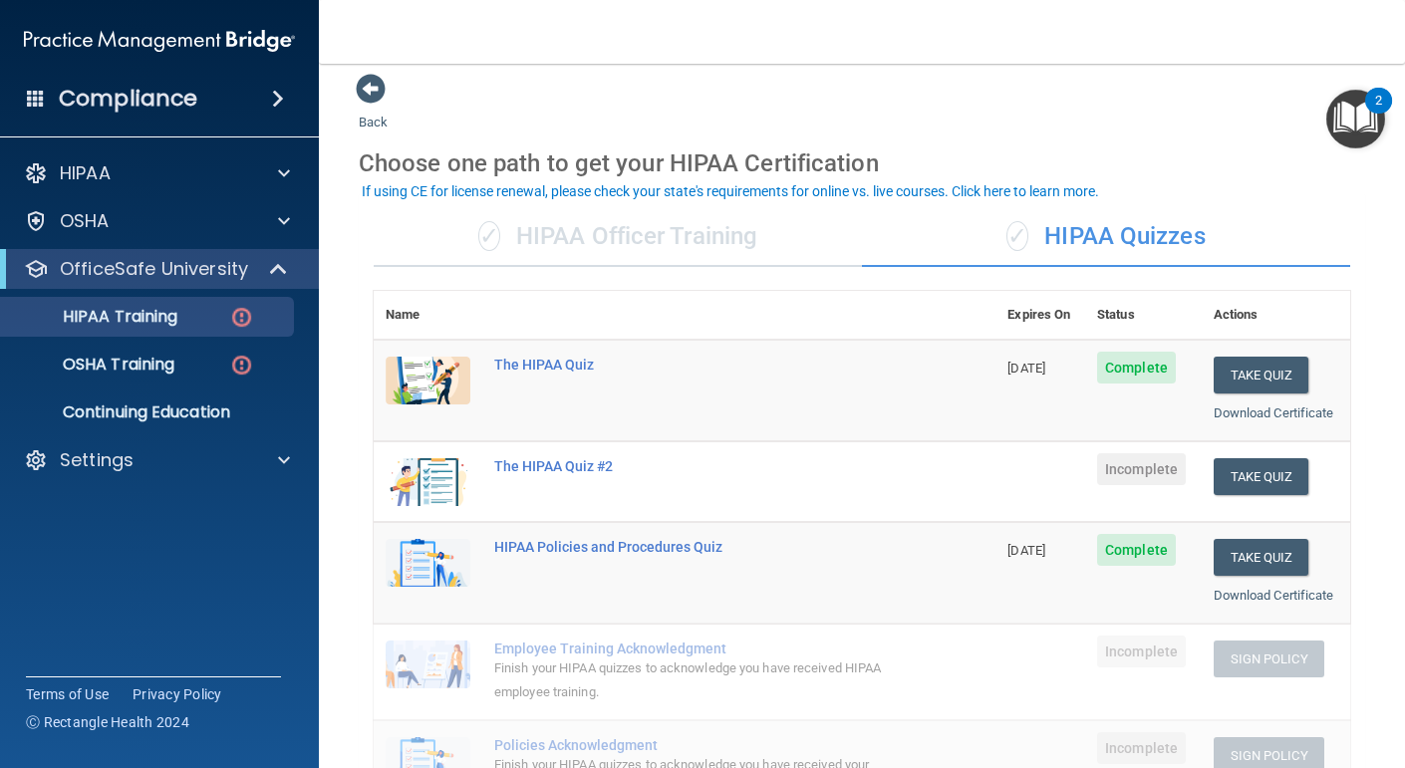
click at [1112, 474] on span "Incomplete" at bounding box center [1141, 470] width 89 height 32
click at [1257, 472] on button "Take Quiz" at bounding box center [1262, 476] width 96 height 37
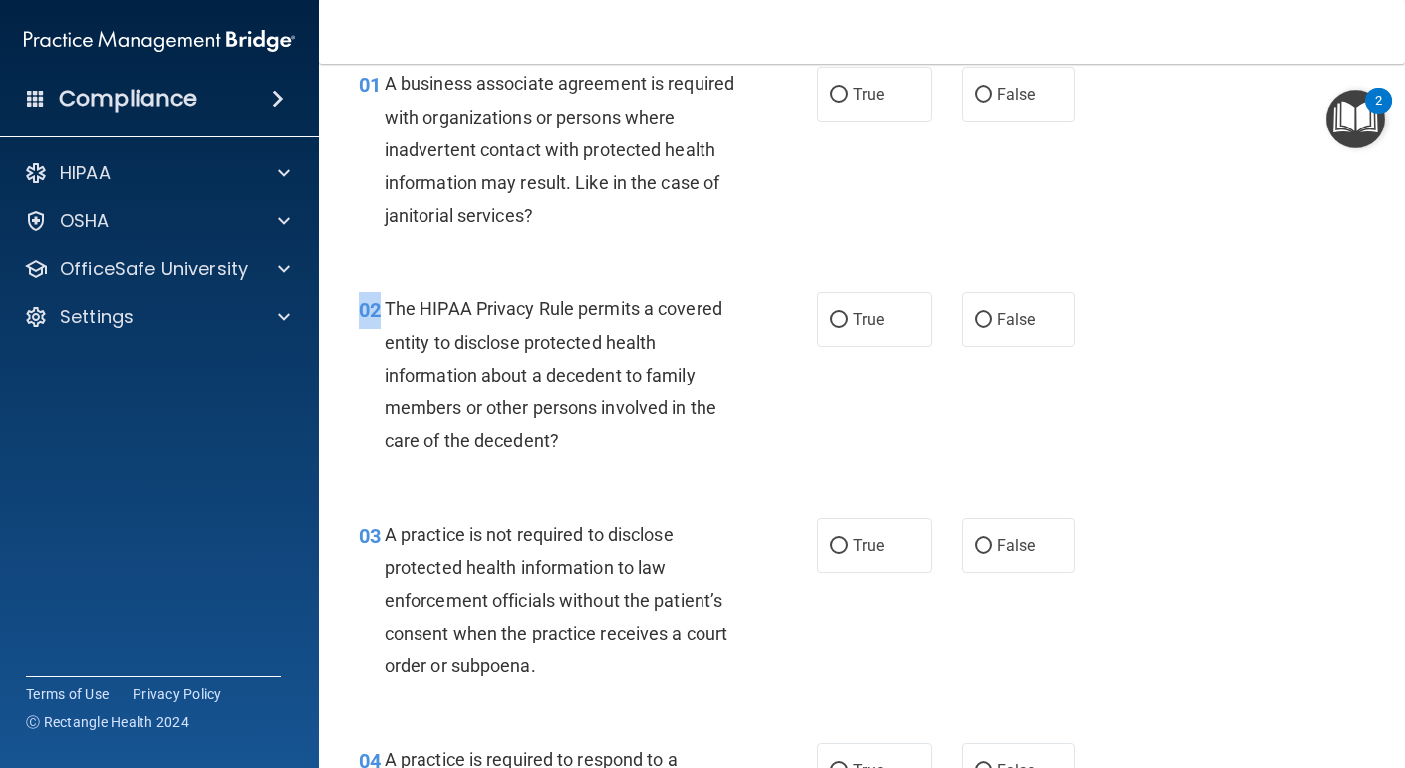
scroll to position [87, 0]
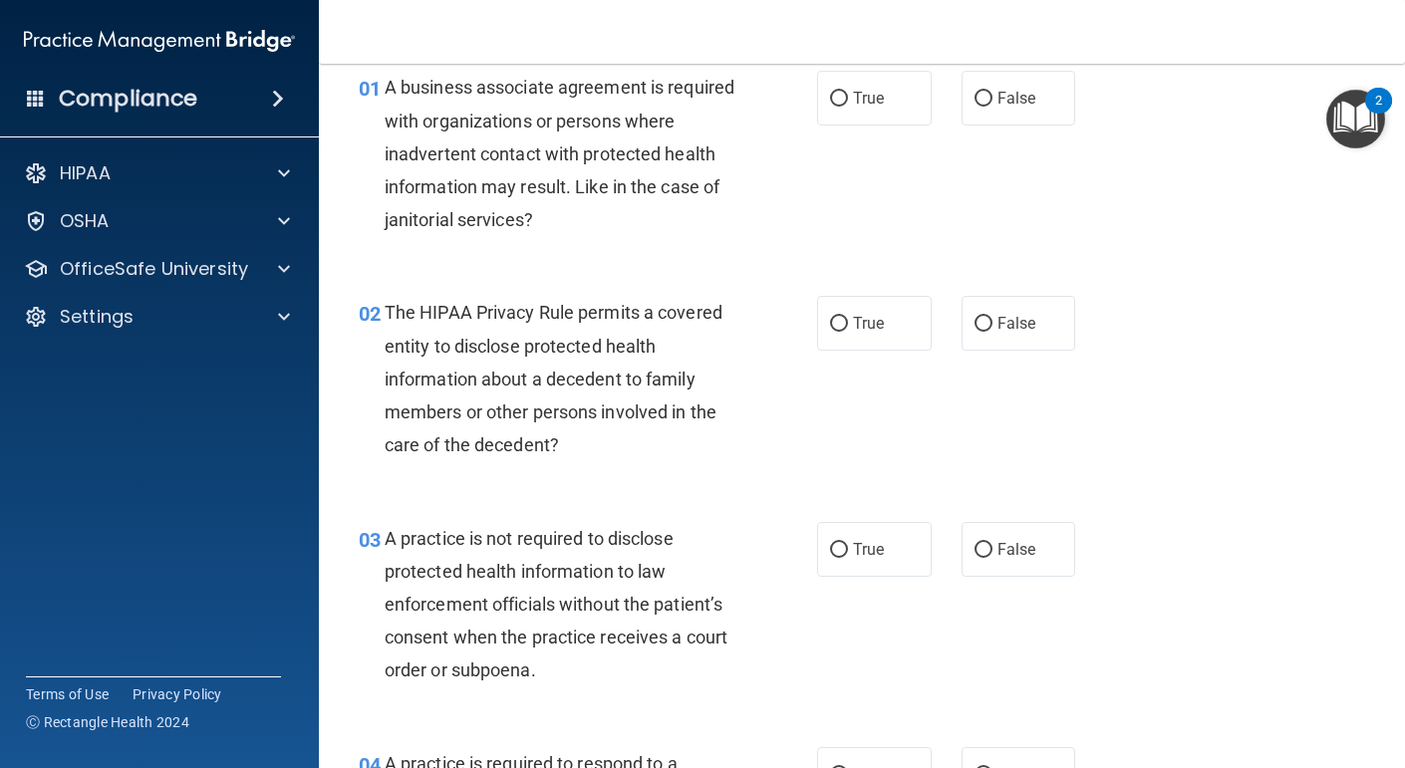
click at [1296, 471] on div "02 The HIPAA Privacy Rule permits a covered entity to disclose protected health…" at bounding box center [862, 383] width 1037 height 225
click at [838, 103] on input "True" at bounding box center [839, 99] width 18 height 15
radio input "true"
click at [887, 318] on label "True" at bounding box center [874, 323] width 115 height 55
click at [848, 318] on input "True" at bounding box center [839, 324] width 18 height 15
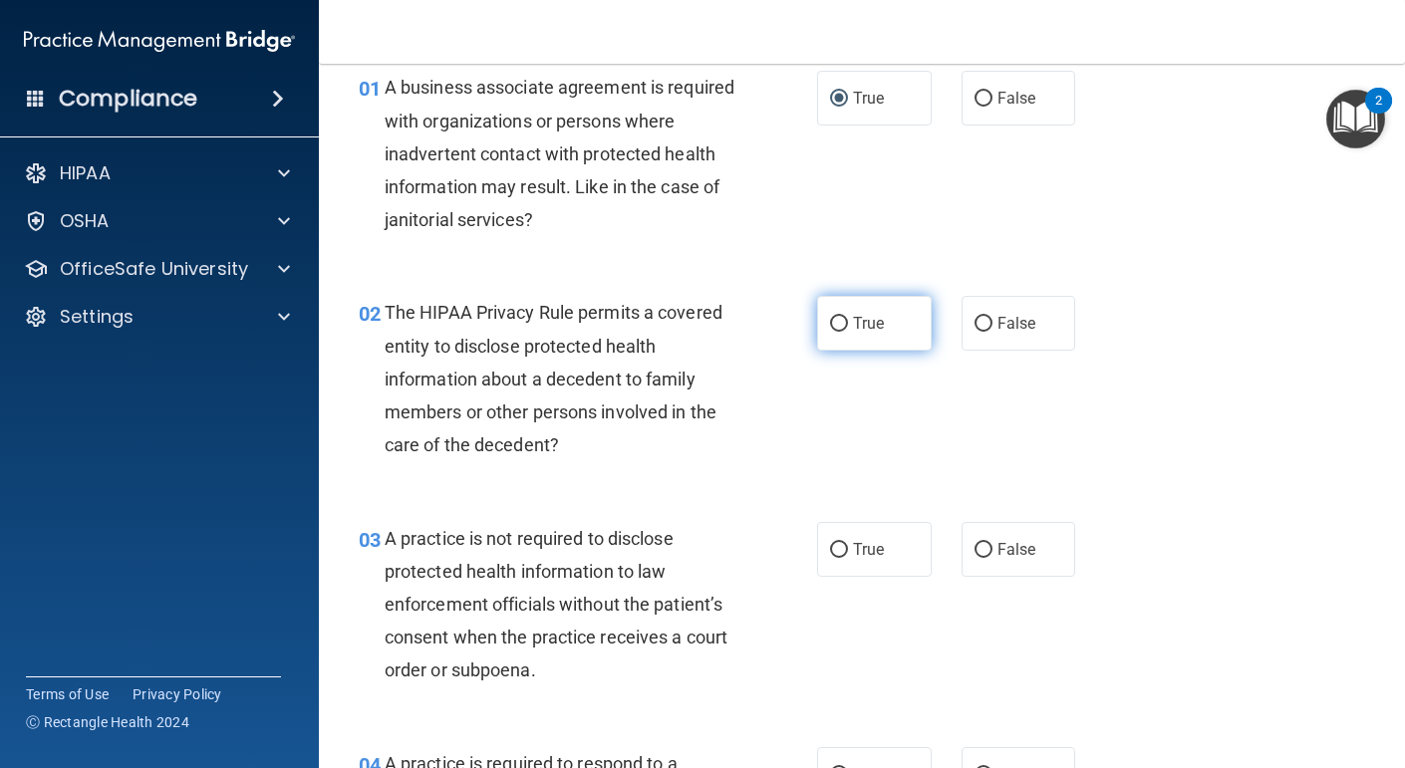
radio input "true"
click at [1013, 555] on span "False" at bounding box center [1017, 549] width 39 height 19
click at [993, 555] on input "False" at bounding box center [984, 550] width 18 height 15
radio input "true"
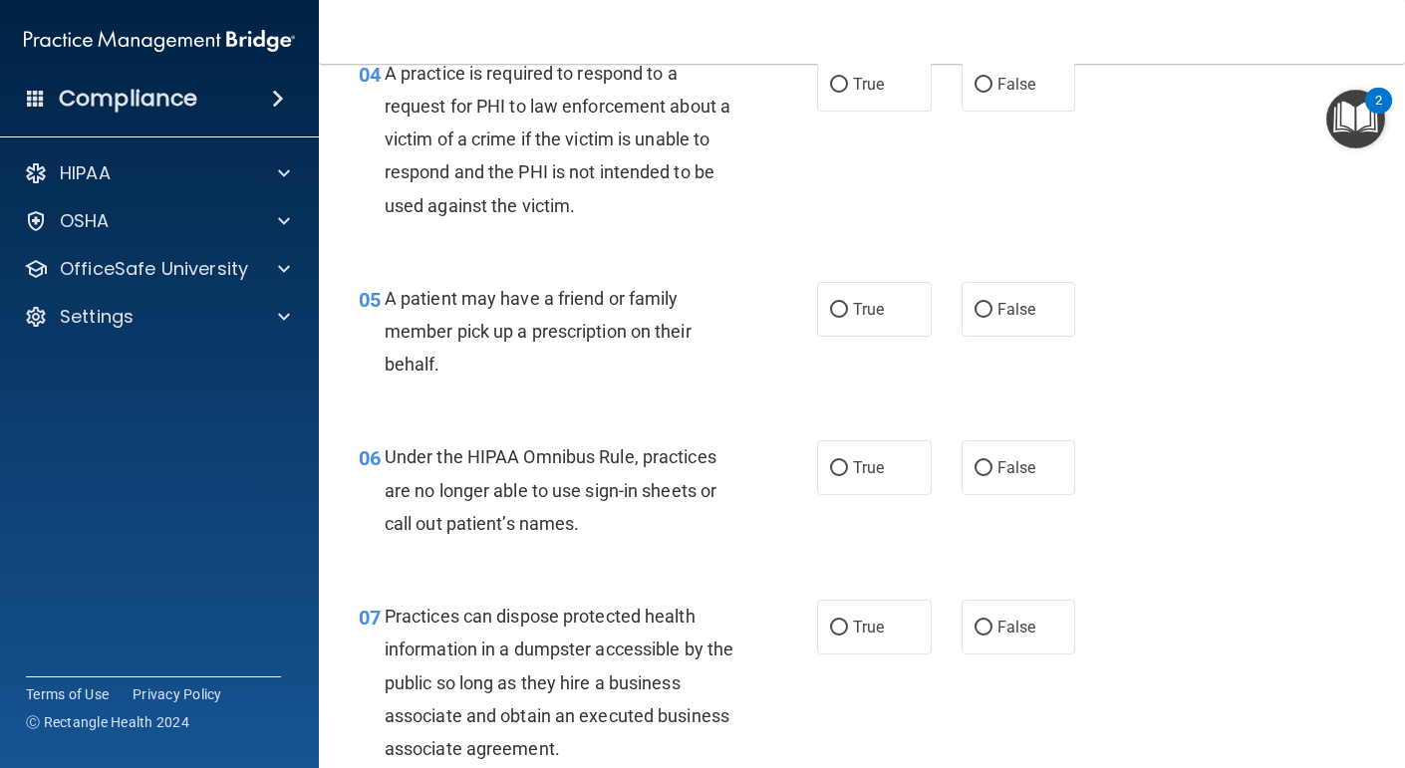
scroll to position [776, 0]
click at [887, 71] on label "True" at bounding box center [874, 85] width 115 height 55
click at [848, 79] on input "True" at bounding box center [839, 86] width 18 height 15
radio input "true"
click at [885, 290] on label "True" at bounding box center [874, 310] width 115 height 55
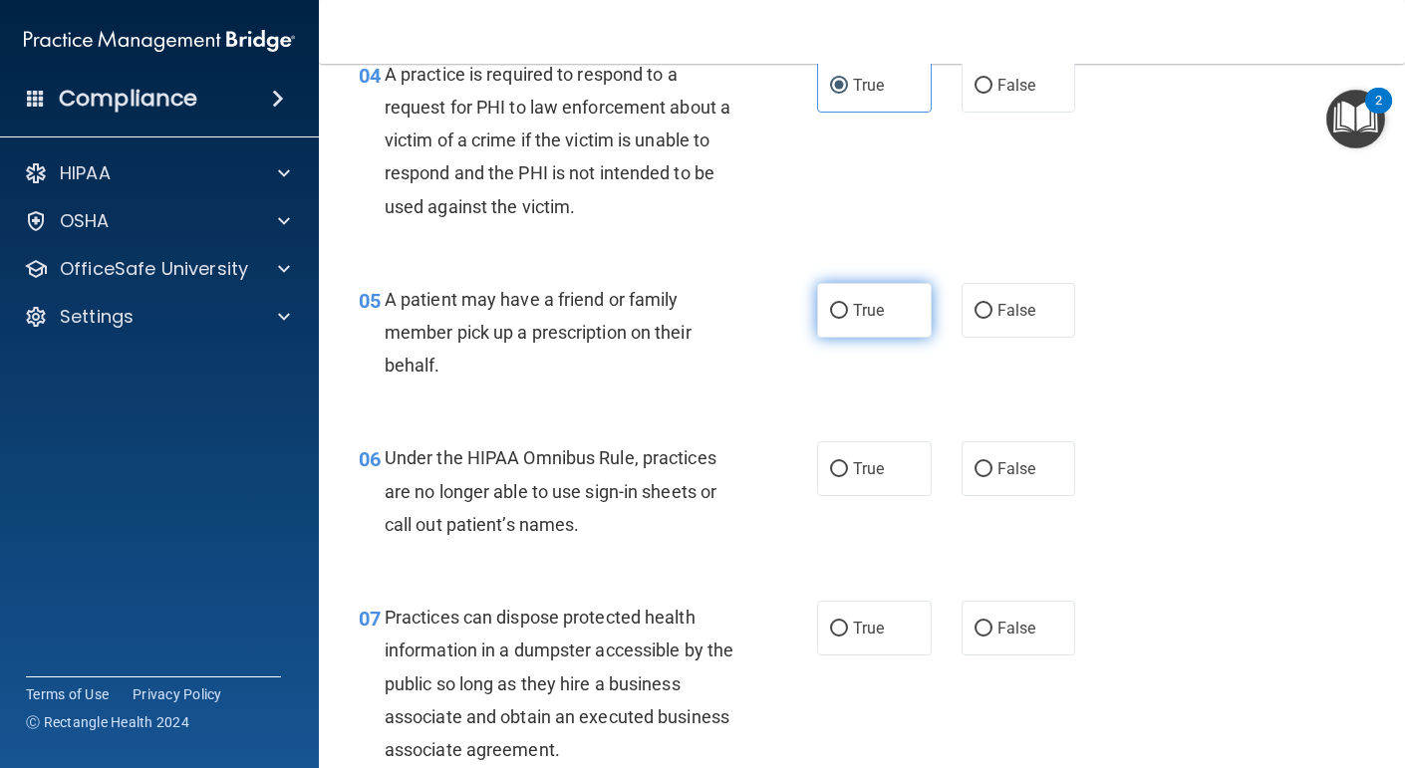
click at [848, 304] on input "True" at bounding box center [839, 311] width 18 height 15
radio input "true"
click at [1006, 472] on span "False" at bounding box center [1017, 468] width 39 height 19
click at [993, 472] on input "False" at bounding box center [984, 469] width 18 height 15
radio input "true"
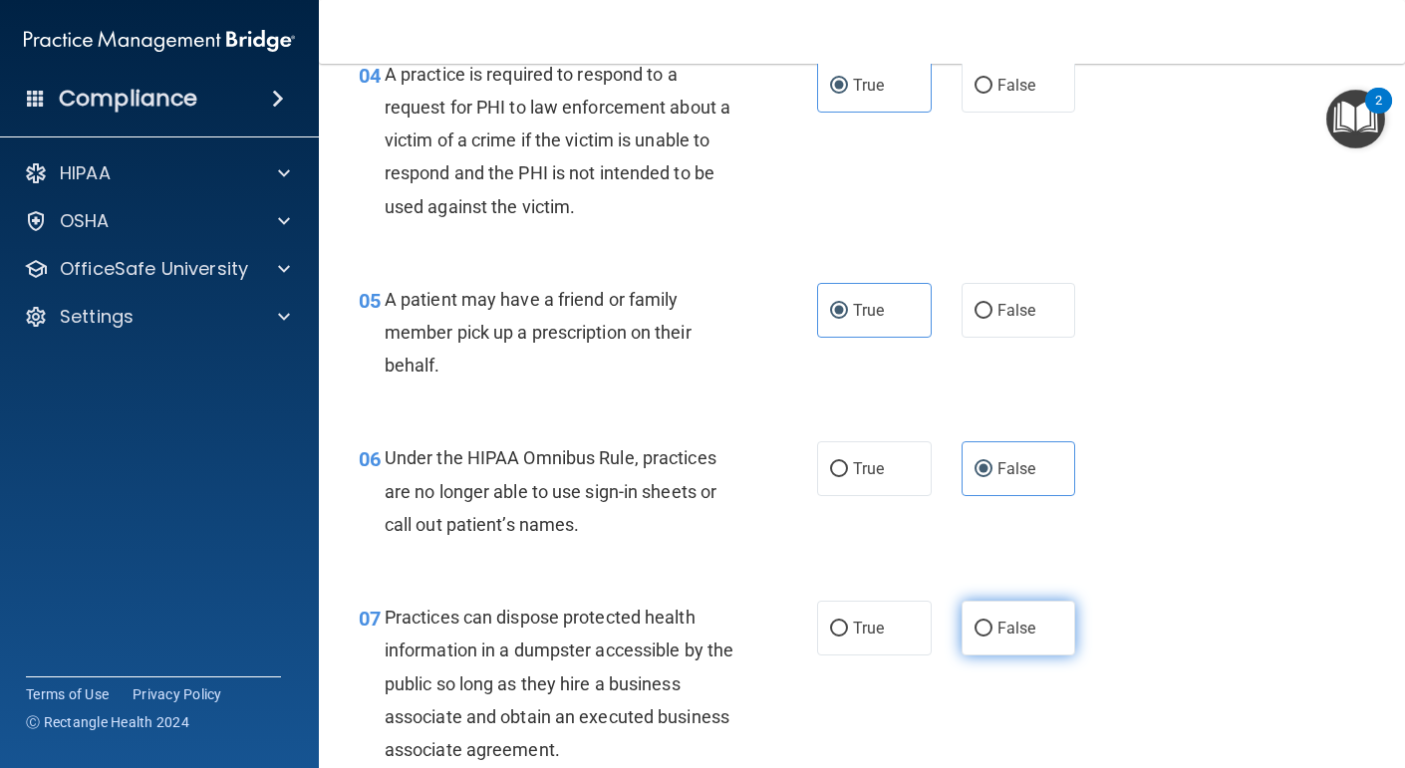
click at [1013, 634] on span "False" at bounding box center [1017, 628] width 39 height 19
click at [993, 634] on input "False" at bounding box center [984, 629] width 18 height 15
radio input "true"
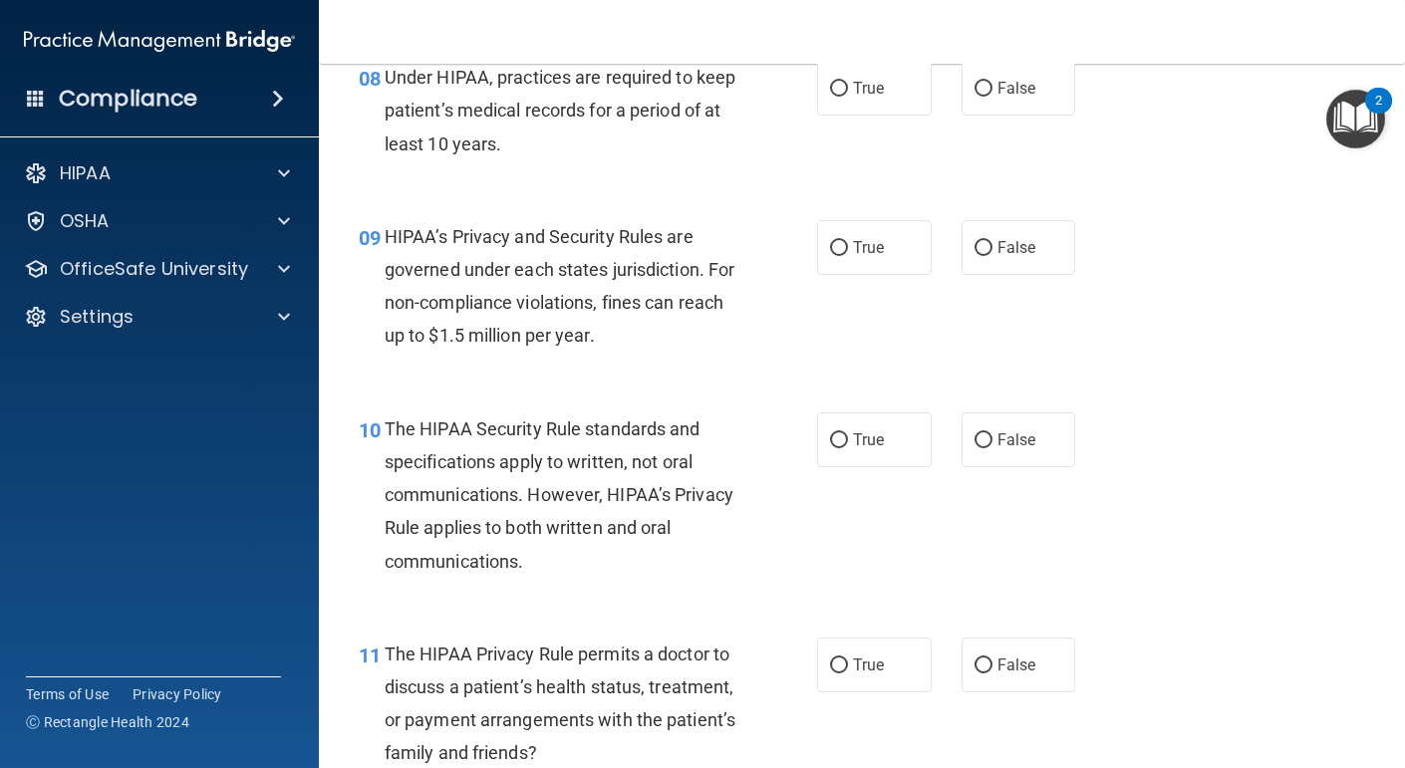
scroll to position [1541, 0]
click at [883, 92] on span "True" at bounding box center [868, 89] width 31 height 19
click at [848, 92] on input "True" at bounding box center [839, 90] width 18 height 15
radio input "true"
click at [994, 235] on label "False" at bounding box center [1019, 248] width 115 height 55
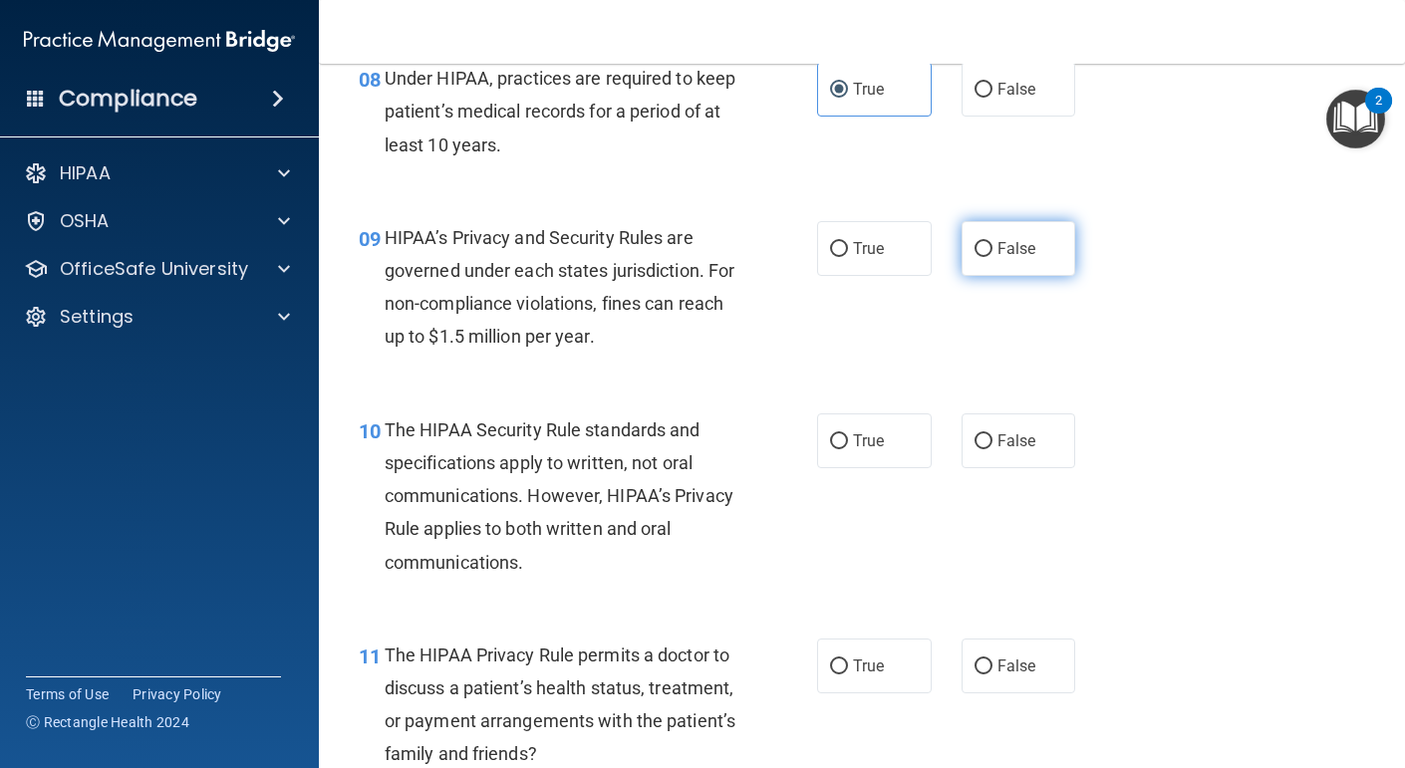
click at [993, 242] on input "False" at bounding box center [984, 249] width 18 height 15
radio input "true"
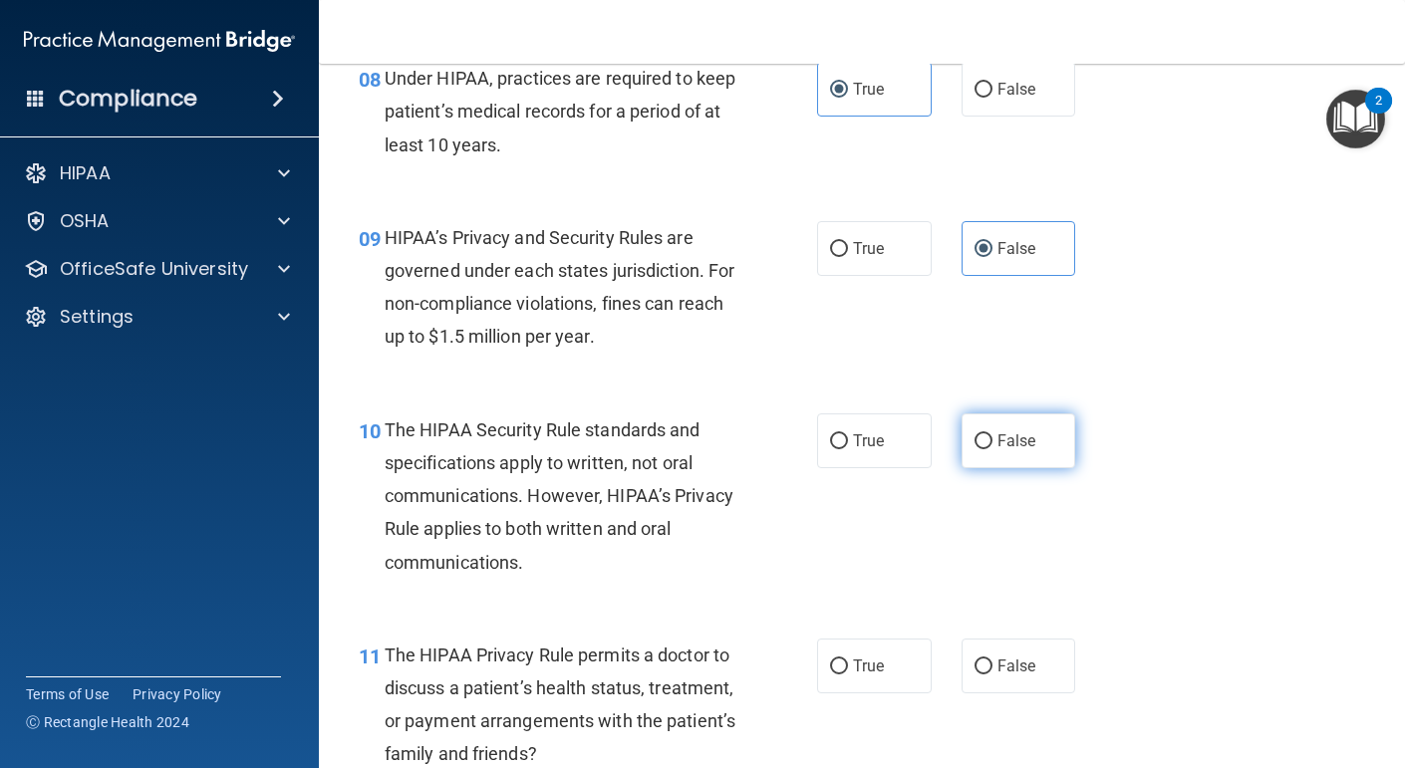
click at [1000, 451] on label "False" at bounding box center [1019, 441] width 115 height 55
click at [993, 450] on input "False" at bounding box center [984, 442] width 18 height 15
radio input "true"
click at [1027, 635] on div "11 The HIPAA Privacy Rule permits a doctor to discuss a patient’s health status…" at bounding box center [862, 710] width 1037 height 192
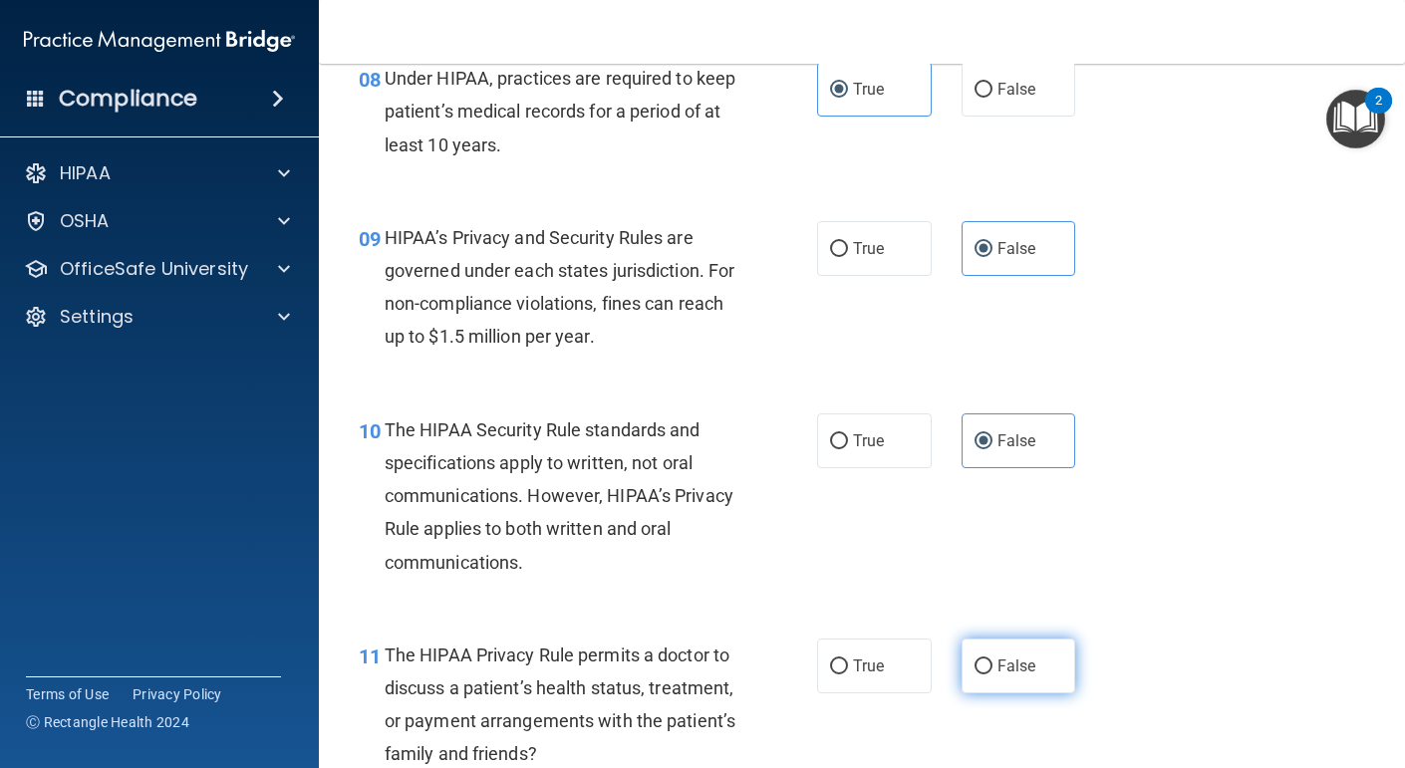
click at [1024, 646] on label "False" at bounding box center [1019, 666] width 115 height 55
click at [993, 660] on input "False" at bounding box center [984, 667] width 18 height 15
radio input "true"
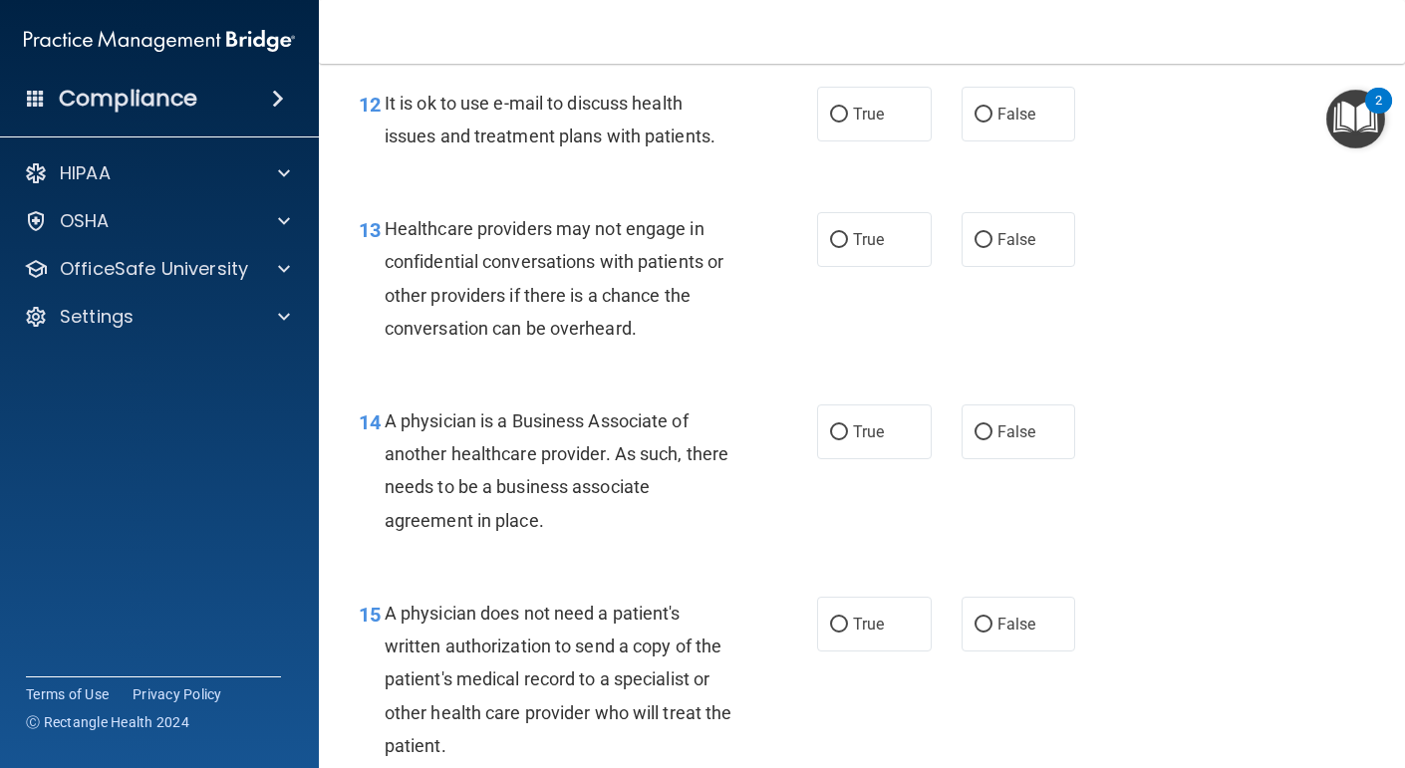
scroll to position [2284, 0]
click at [990, 119] on input "False" at bounding box center [984, 116] width 18 height 15
radio input "true"
click at [906, 231] on label "True" at bounding box center [874, 240] width 115 height 55
click at [848, 234] on input "True" at bounding box center [839, 241] width 18 height 15
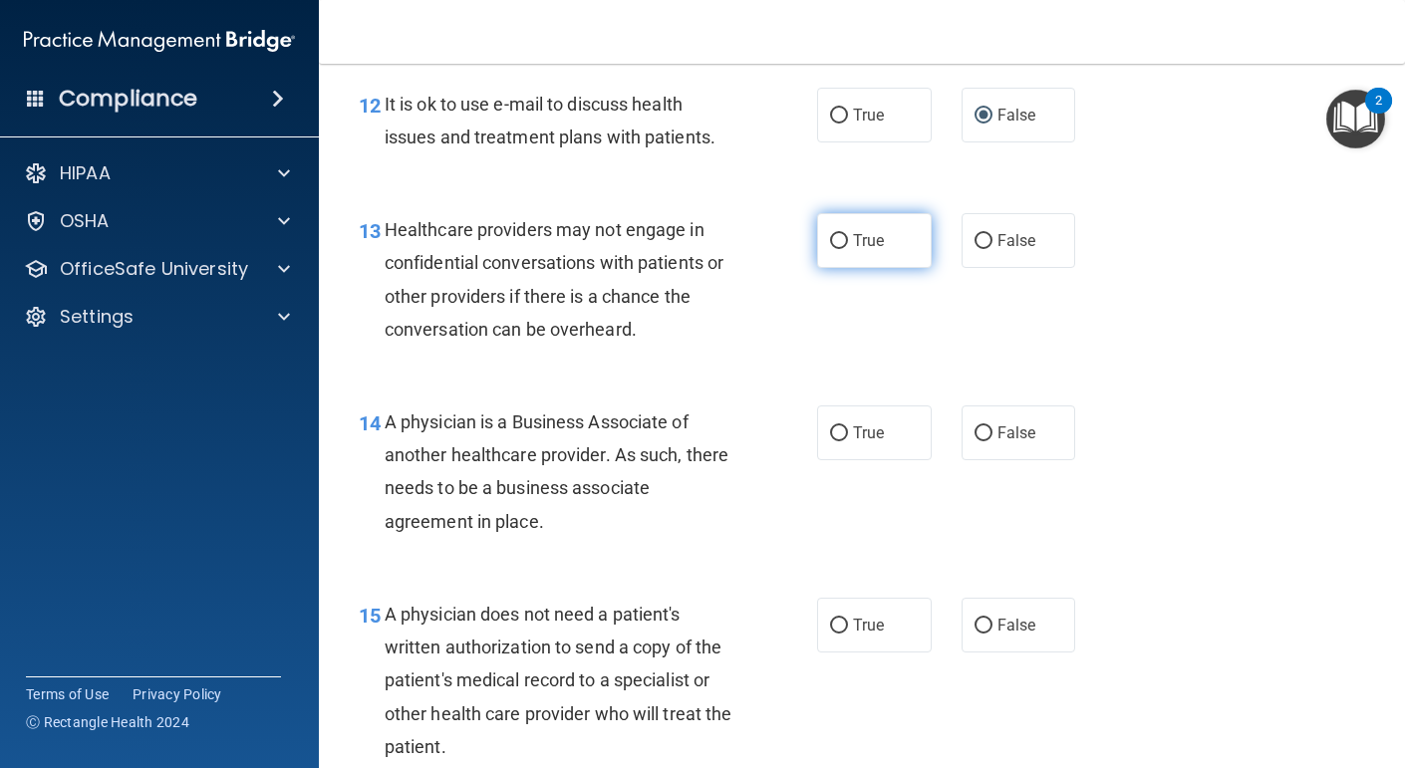
radio input "true"
click at [975, 433] on input "False" at bounding box center [984, 434] width 18 height 15
radio input "true"
click at [1018, 638] on label "False" at bounding box center [1019, 625] width 115 height 55
click at [993, 634] on input "False" at bounding box center [984, 626] width 18 height 15
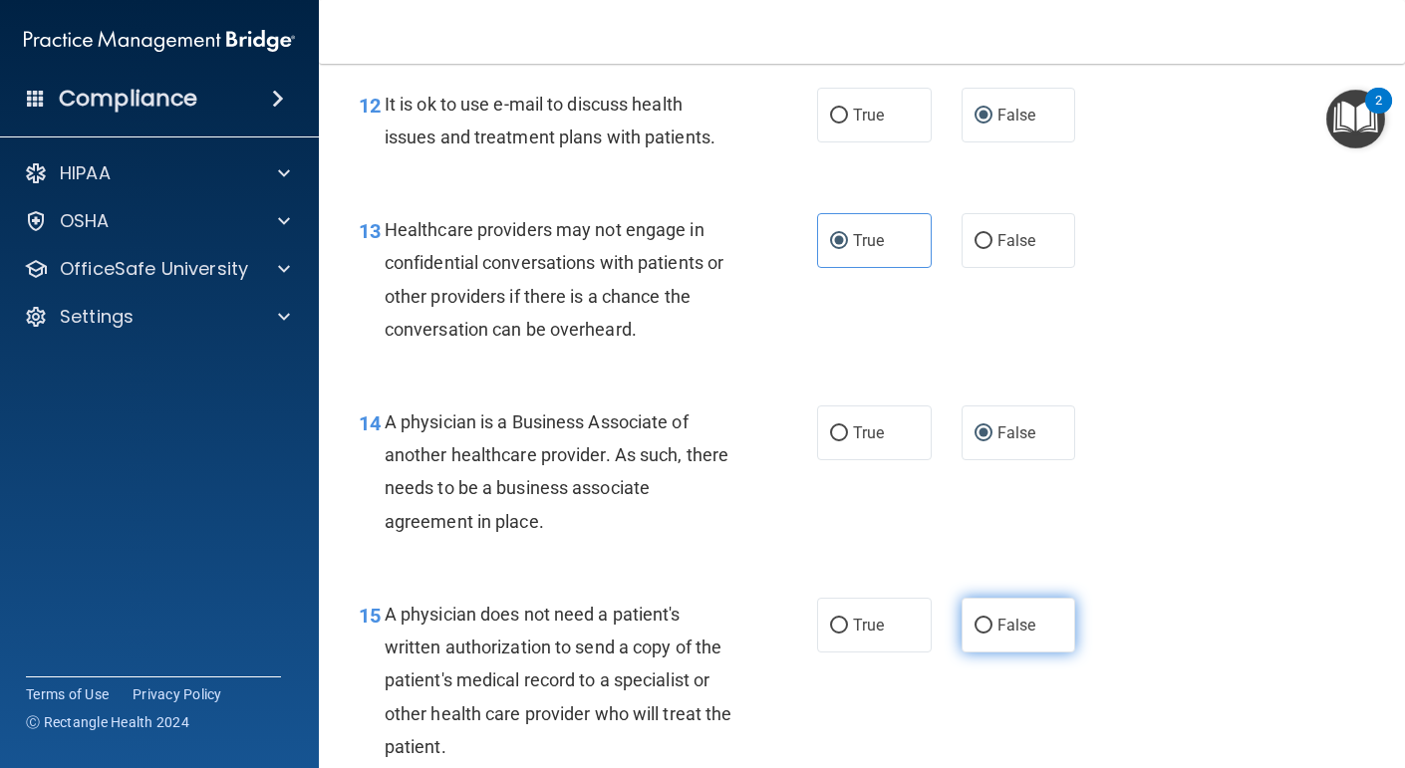
radio input "true"
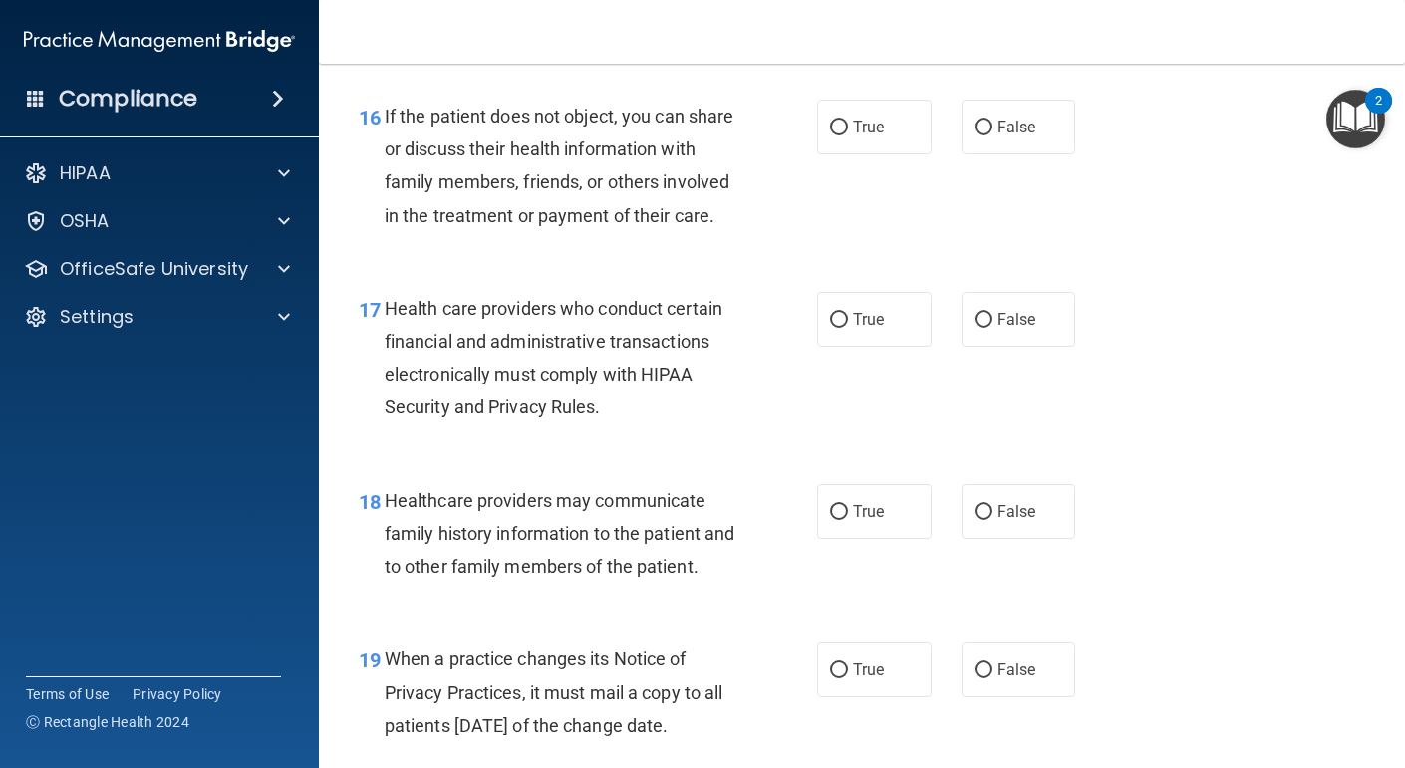
scroll to position [3030, 0]
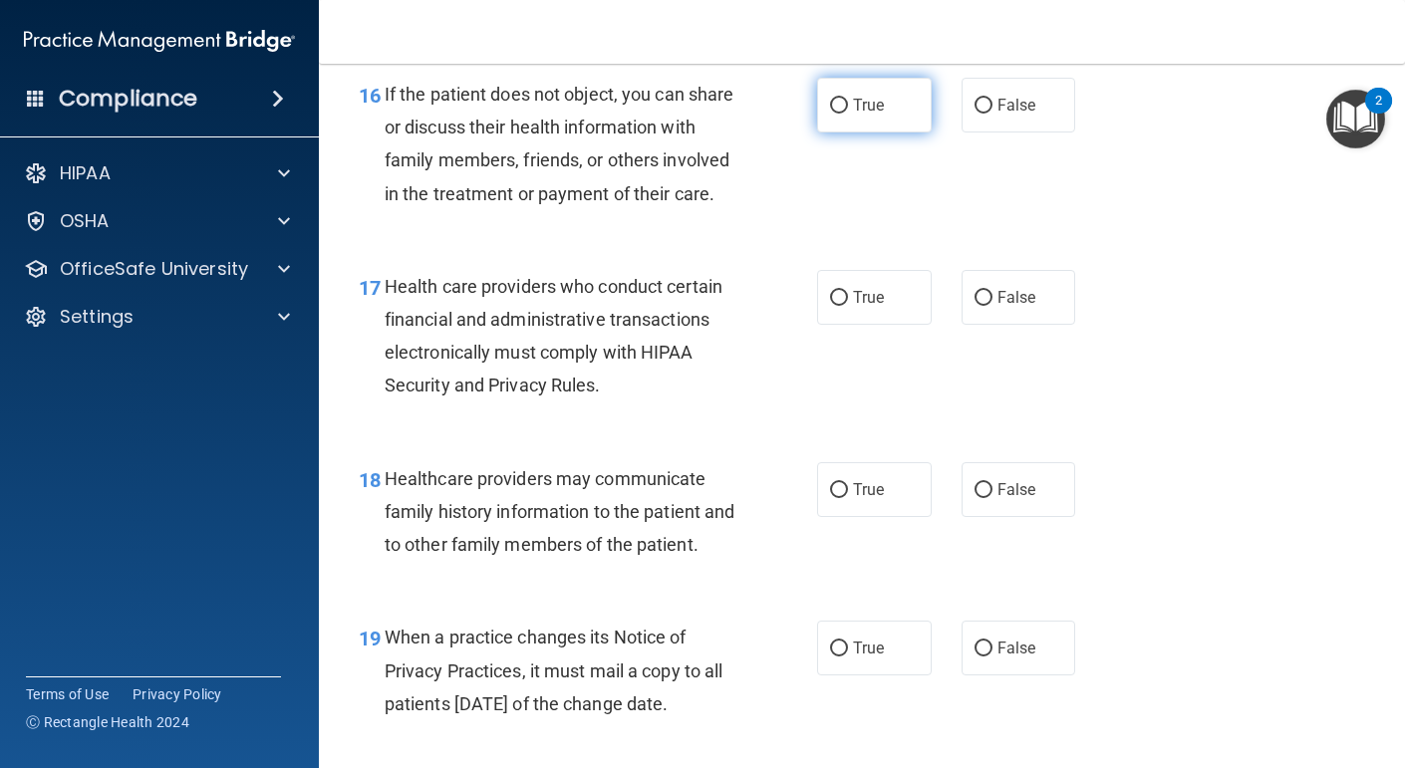
click at [854, 81] on label "True" at bounding box center [874, 105] width 115 height 55
click at [848, 99] on input "True" at bounding box center [839, 106] width 18 height 15
radio input "true"
click at [859, 305] on label "True" at bounding box center [874, 297] width 115 height 55
click at [848, 305] on input "True" at bounding box center [839, 298] width 18 height 15
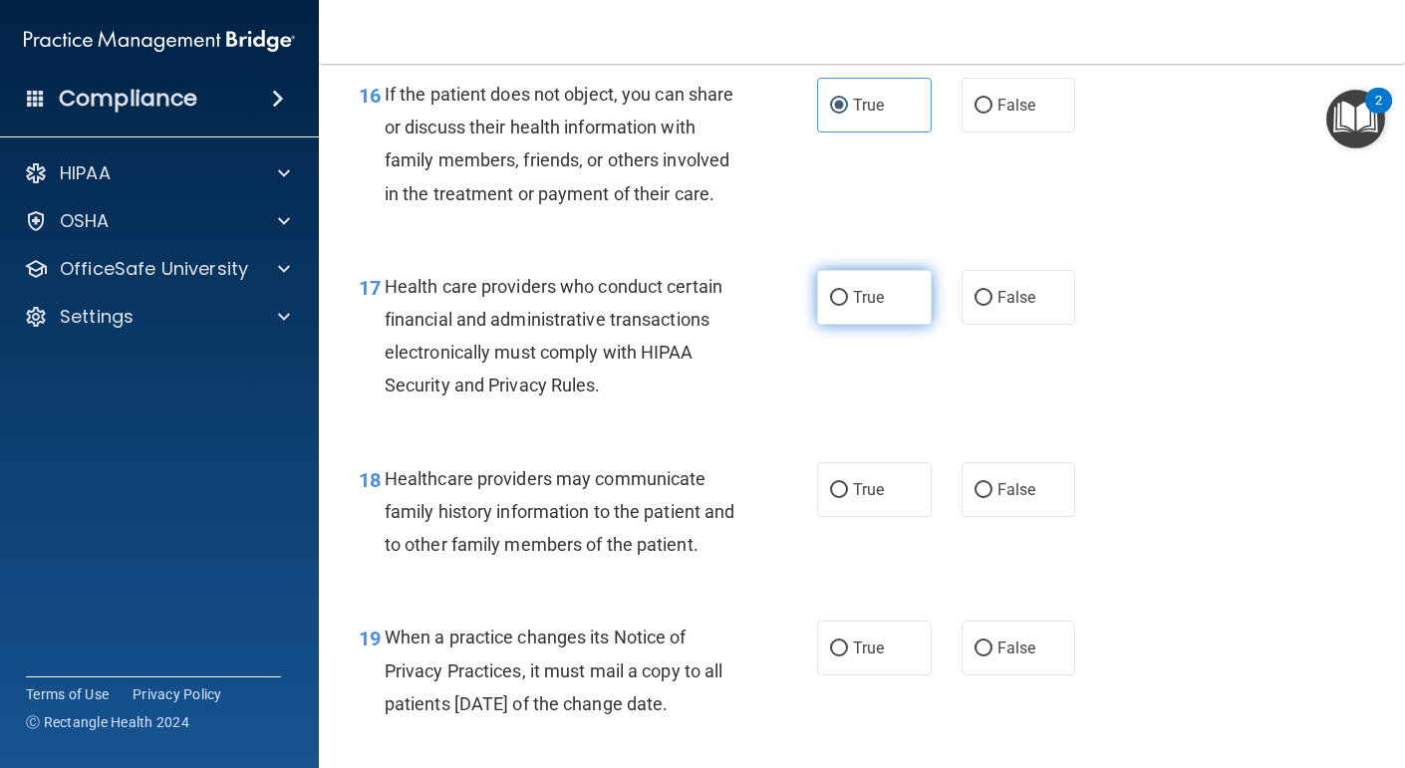
radio input "true"
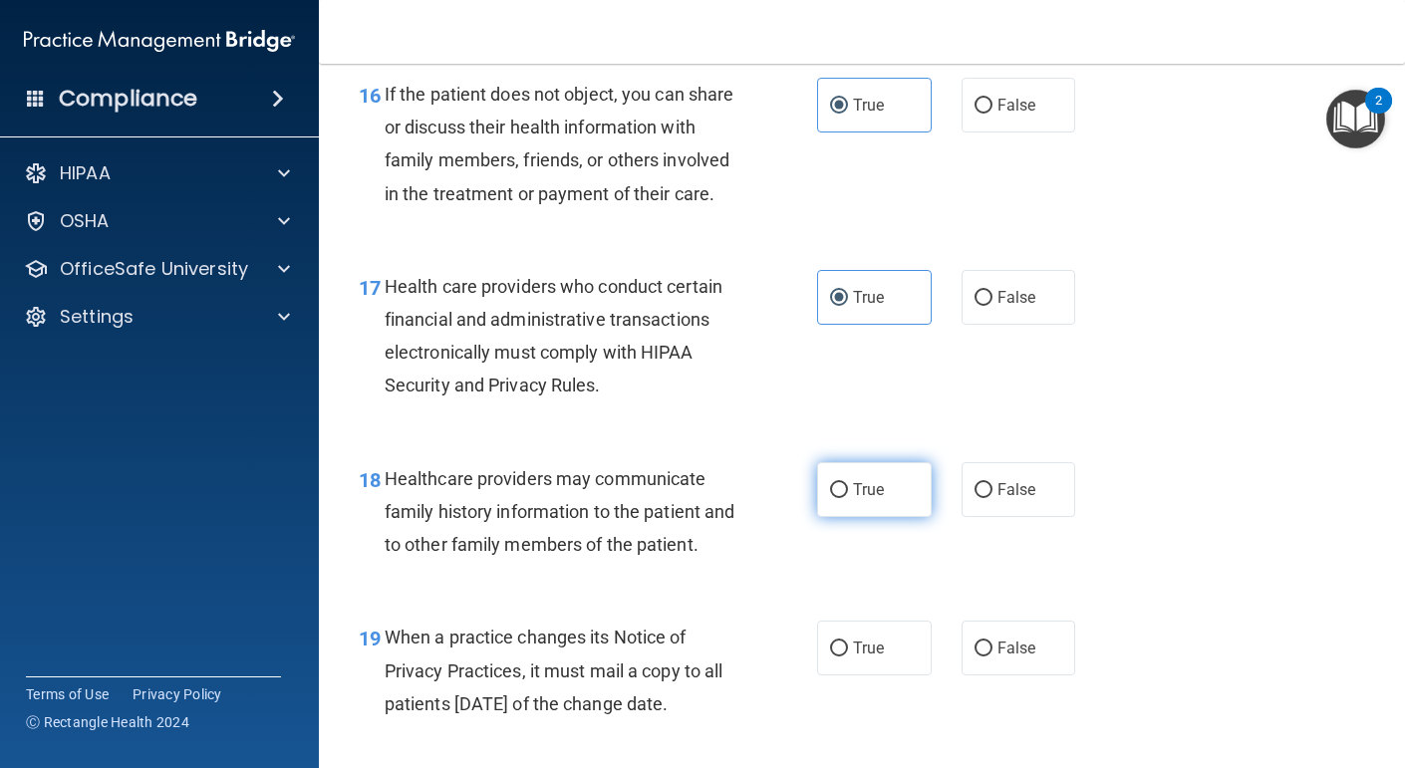
click at [885, 517] on label "True" at bounding box center [874, 489] width 115 height 55
click at [848, 498] on input "True" at bounding box center [839, 490] width 18 height 15
radio input "true"
click at [876, 676] on label "True" at bounding box center [874, 648] width 115 height 55
click at [848, 657] on input "True" at bounding box center [839, 649] width 18 height 15
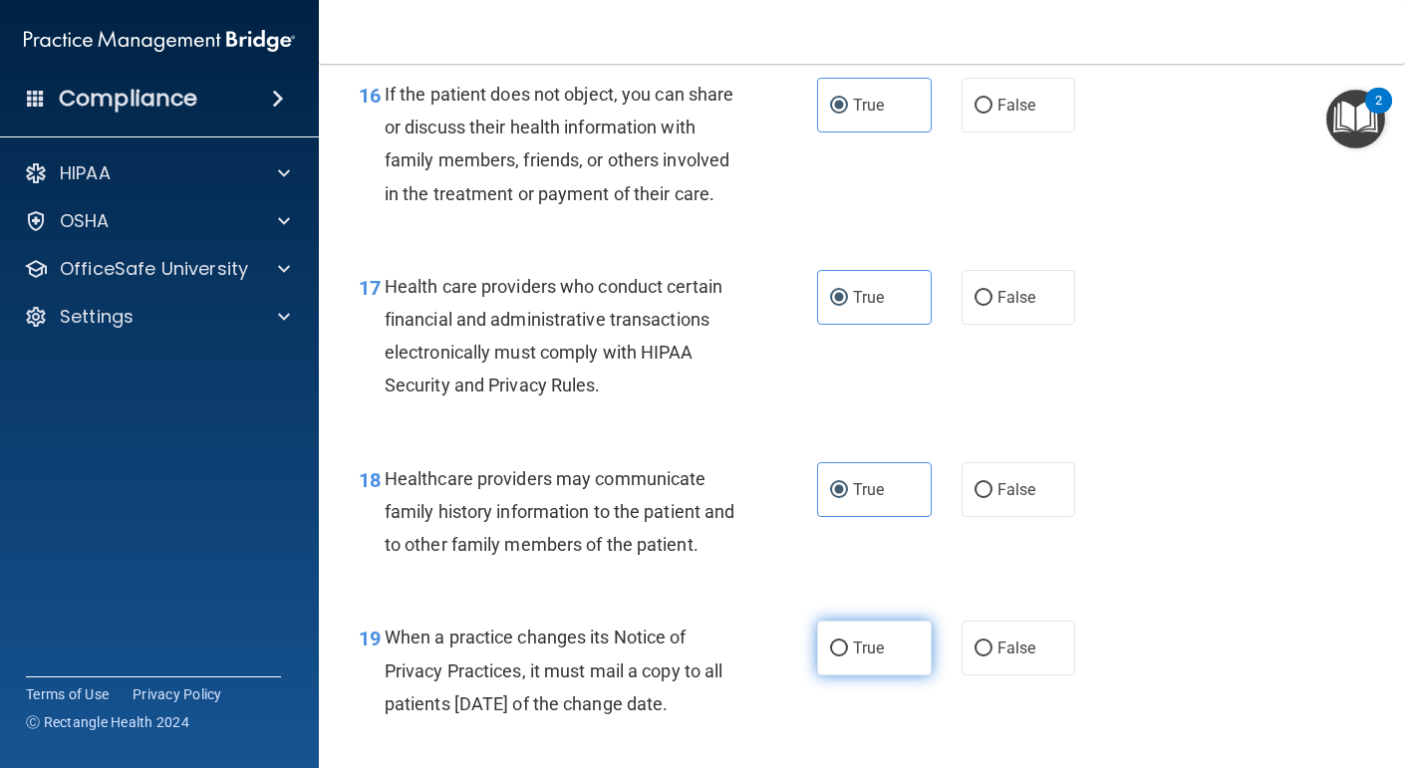
radio input "true"
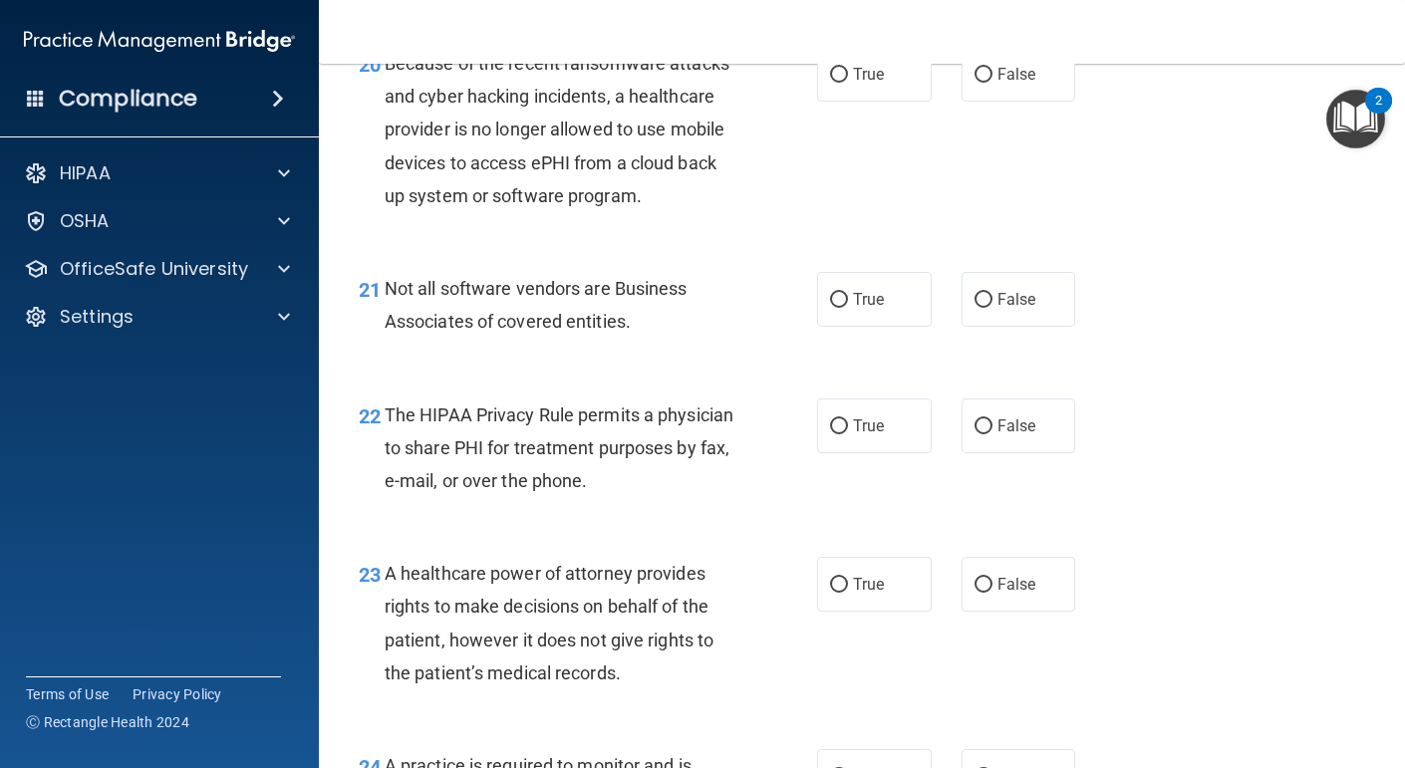
scroll to position [3761, 0]
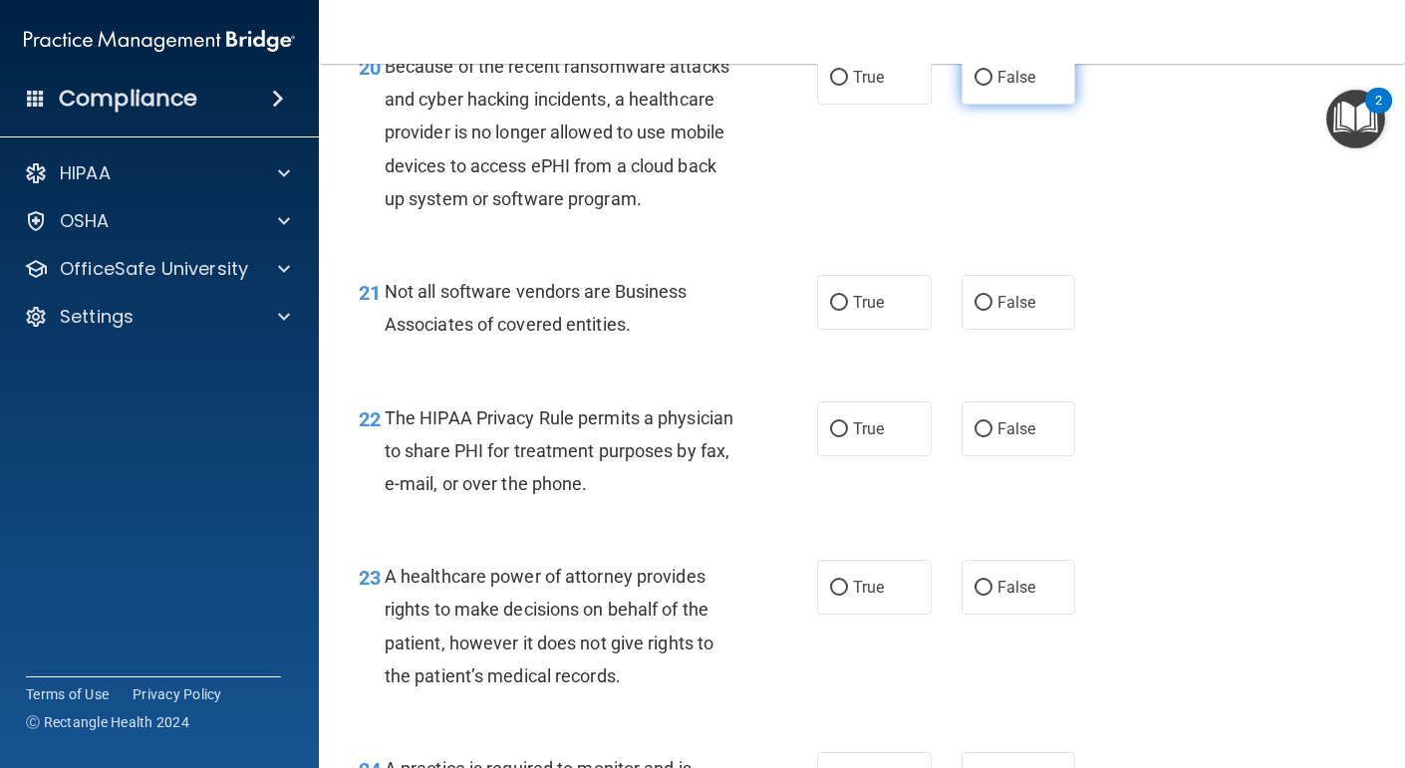
click at [968, 95] on label "False" at bounding box center [1019, 77] width 115 height 55
click at [975, 86] on input "False" at bounding box center [984, 78] width 18 height 15
radio input "true"
click at [871, 330] on label "True" at bounding box center [874, 302] width 115 height 55
click at [848, 311] on input "True" at bounding box center [839, 303] width 18 height 15
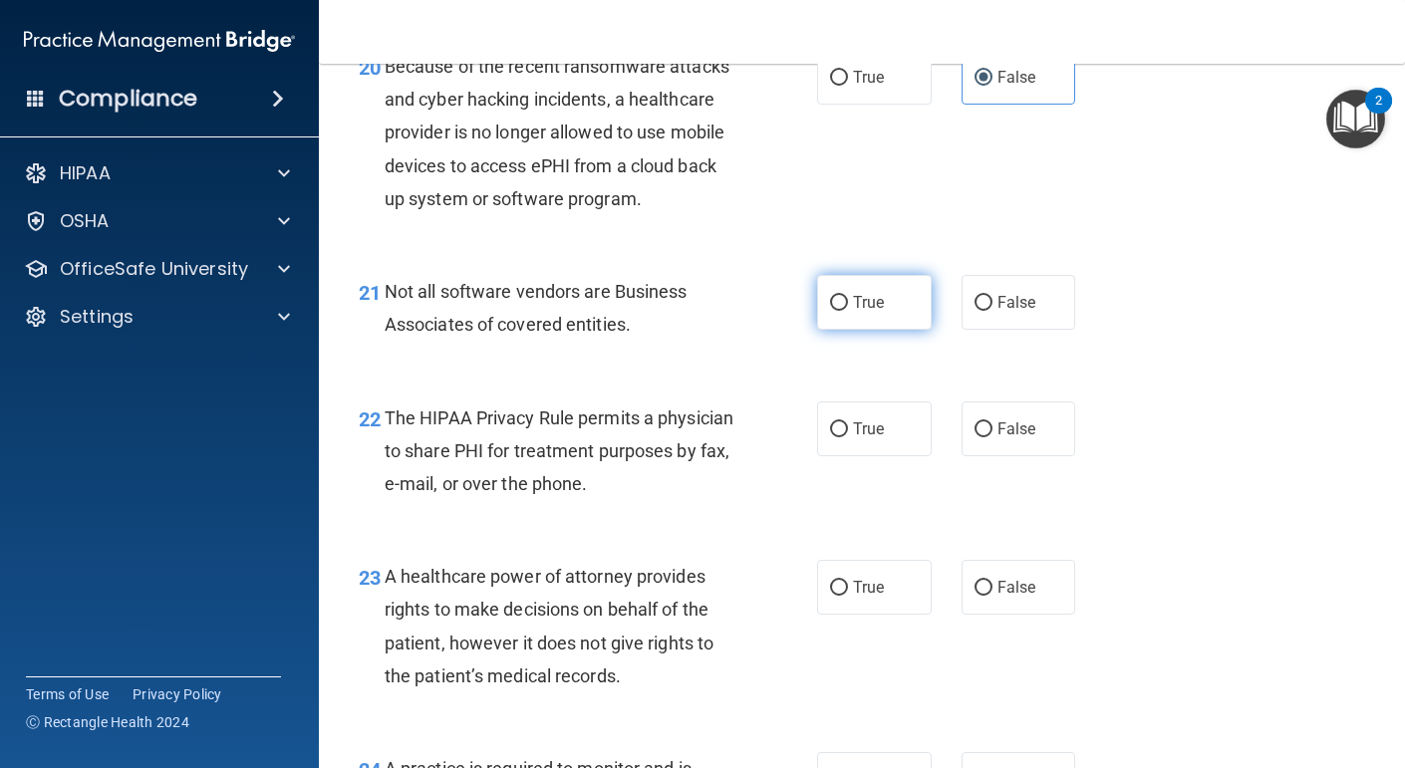
radio input "true"
click at [868, 439] on span "True" at bounding box center [868, 429] width 31 height 19
click at [848, 438] on input "True" at bounding box center [839, 430] width 18 height 15
radio input "true"
click at [1028, 615] on label "False" at bounding box center [1019, 587] width 115 height 55
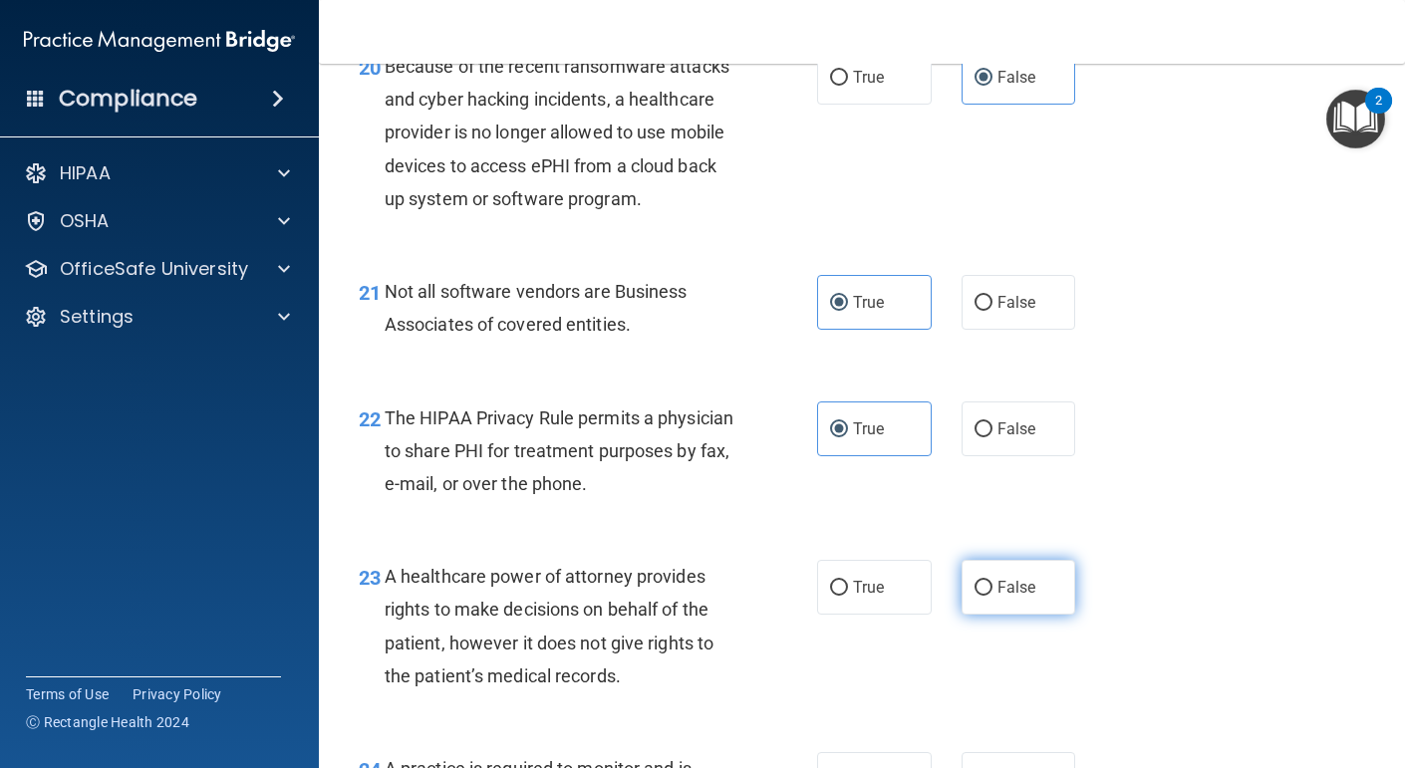
click at [993, 596] on input "False" at bounding box center [984, 588] width 18 height 15
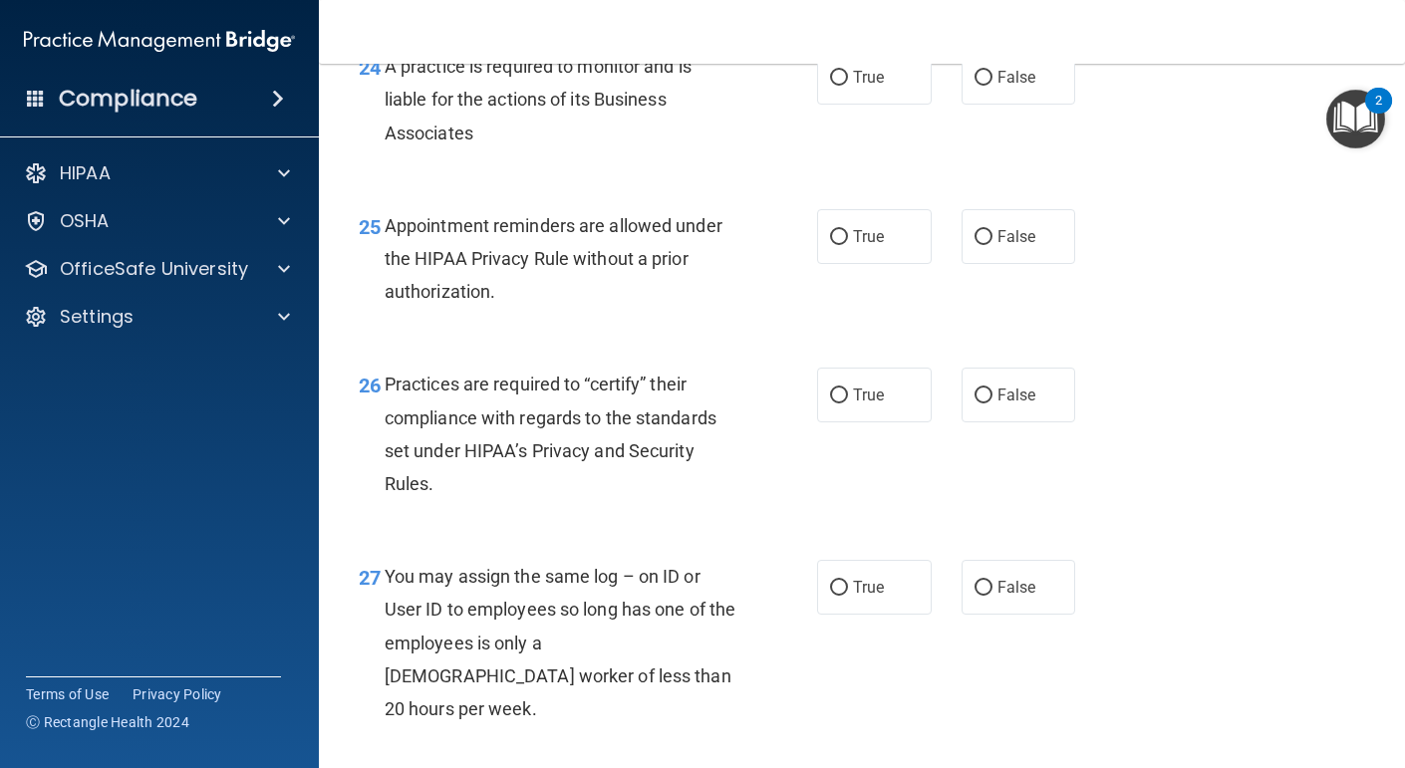
scroll to position [4468, 0]
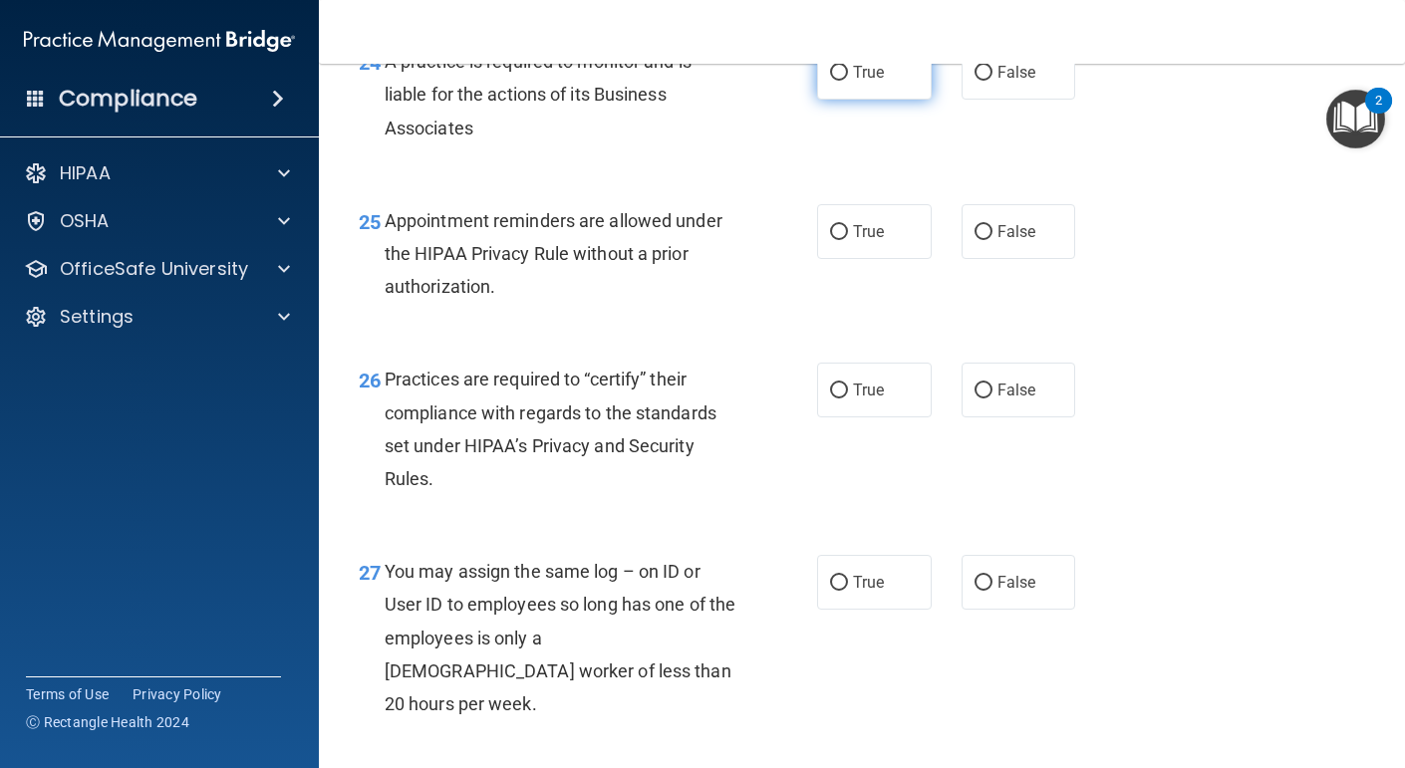
click at [890, 100] on label "True" at bounding box center [874, 72] width 115 height 55
click at [848, 81] on input "True" at bounding box center [839, 73] width 18 height 15
click at [876, 241] on span "True" at bounding box center [868, 231] width 31 height 19
click at [848, 240] on input "True" at bounding box center [839, 232] width 18 height 15
click at [874, 408] on label "True" at bounding box center [874, 390] width 115 height 55
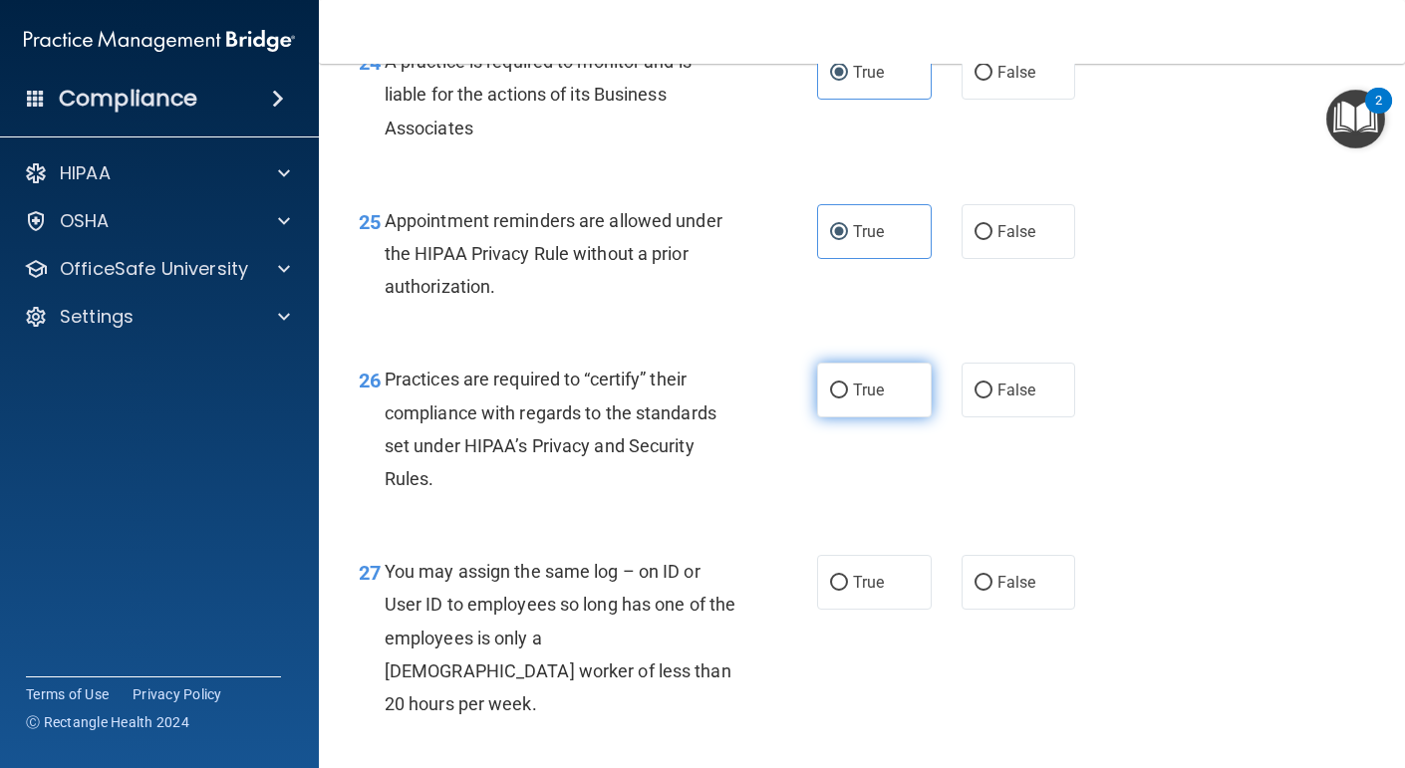
click at [848, 399] on input "True" at bounding box center [839, 391] width 18 height 15
click at [1007, 610] on label "False" at bounding box center [1019, 582] width 115 height 55
click at [993, 591] on input "False" at bounding box center [984, 583] width 18 height 15
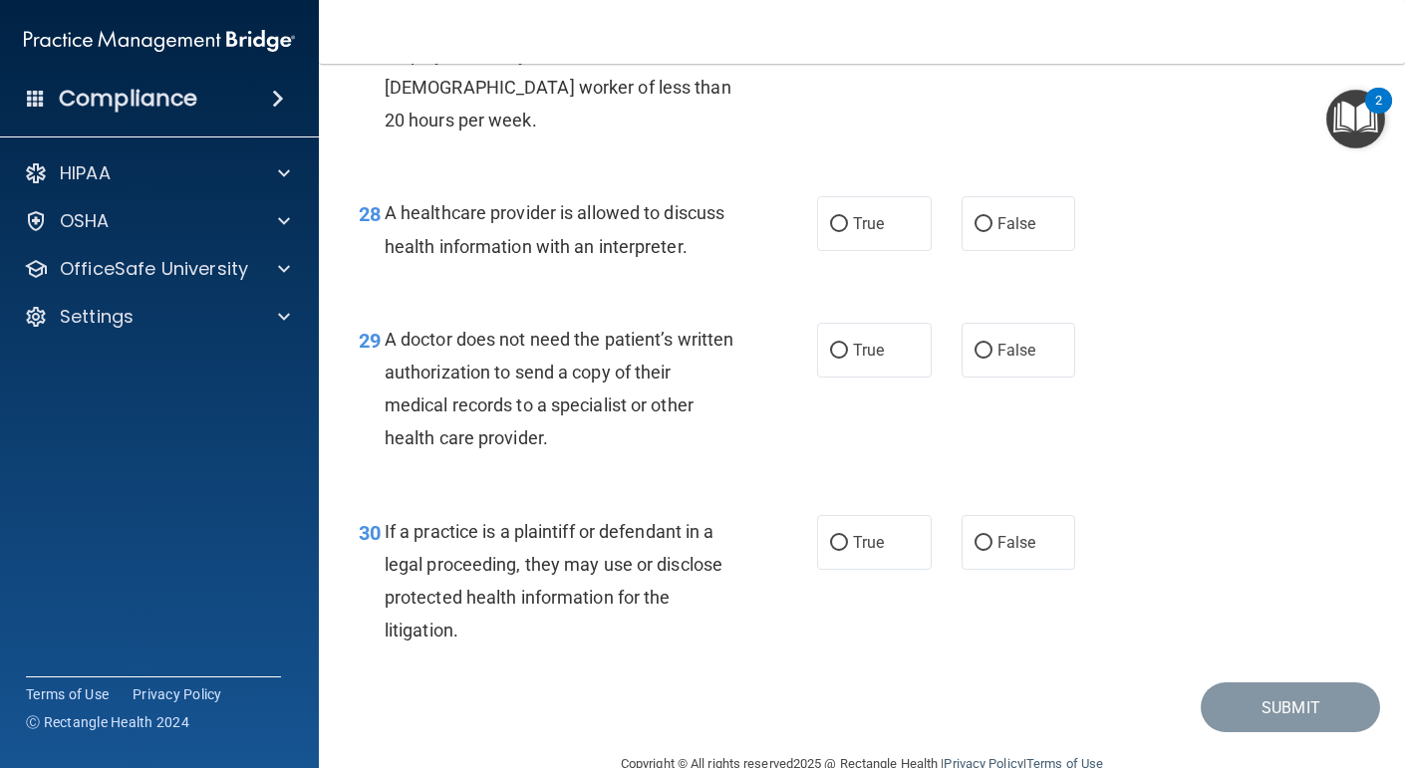
scroll to position [5095, 0]
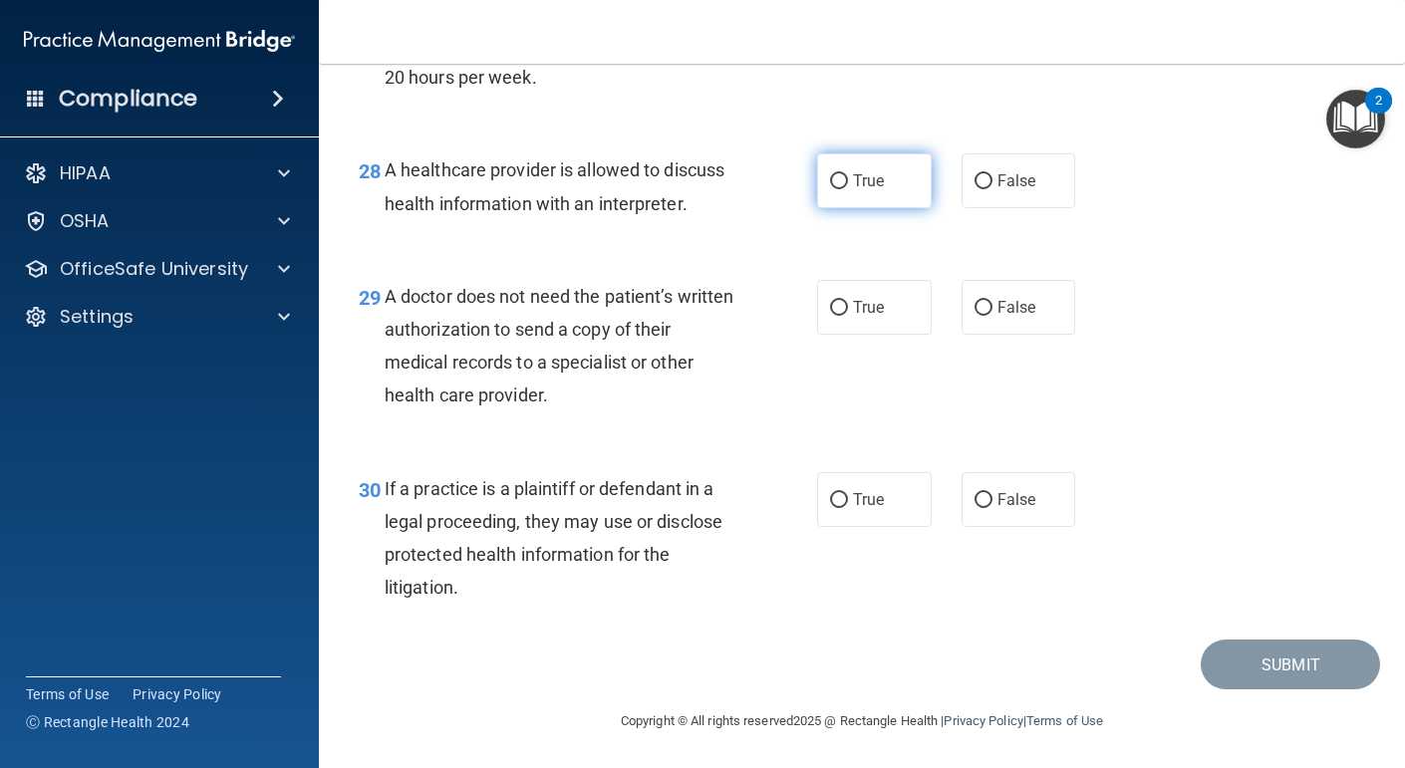
click at [847, 175] on input "True" at bounding box center [839, 181] width 18 height 15
click at [1031, 336] on div "29 A doctor does not need the patient’s written authorization to send a copy of…" at bounding box center [862, 351] width 1037 height 192
click at [1018, 307] on span "False" at bounding box center [1017, 307] width 39 height 19
click at [993, 307] on input "False" at bounding box center [984, 308] width 18 height 15
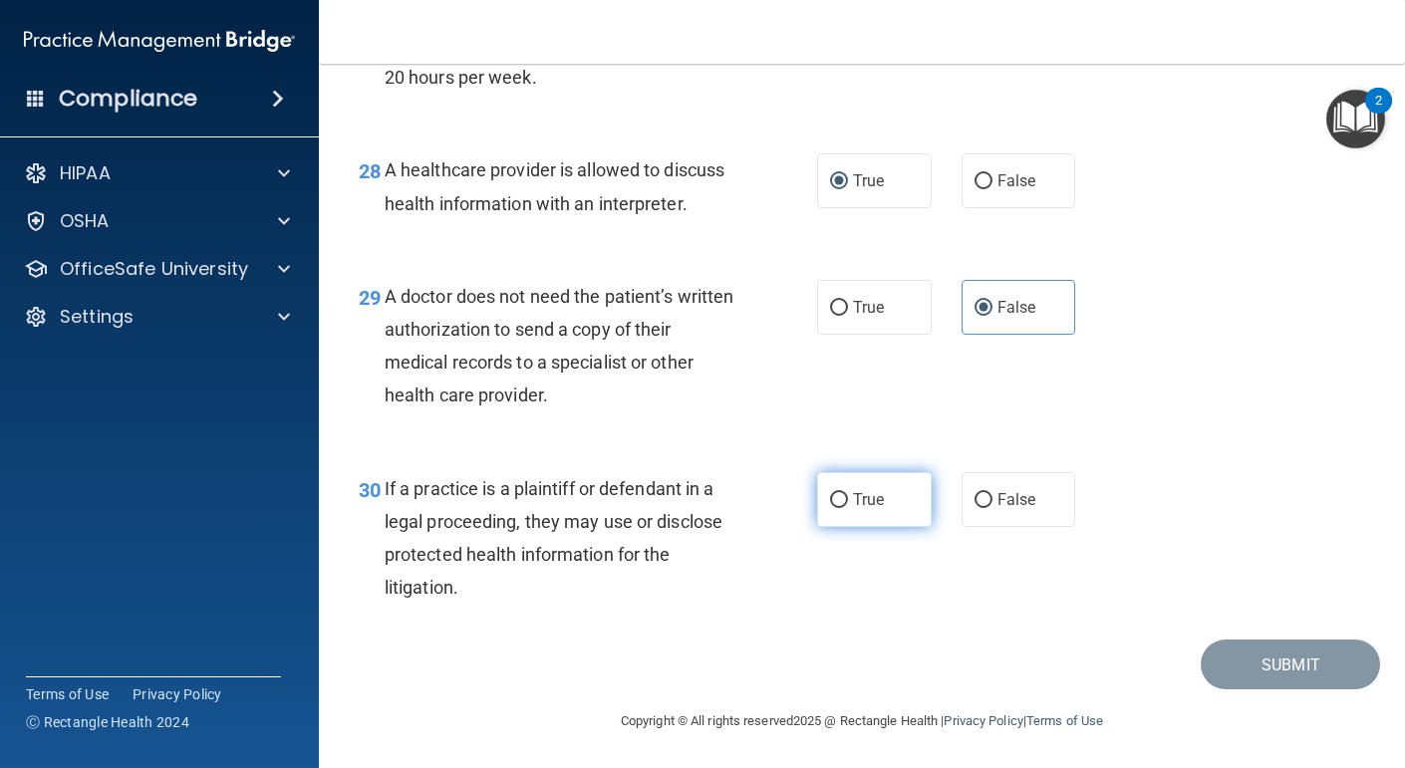
click at [871, 515] on label "True" at bounding box center [874, 499] width 115 height 55
click at [848, 508] on input "True" at bounding box center [839, 500] width 18 height 15
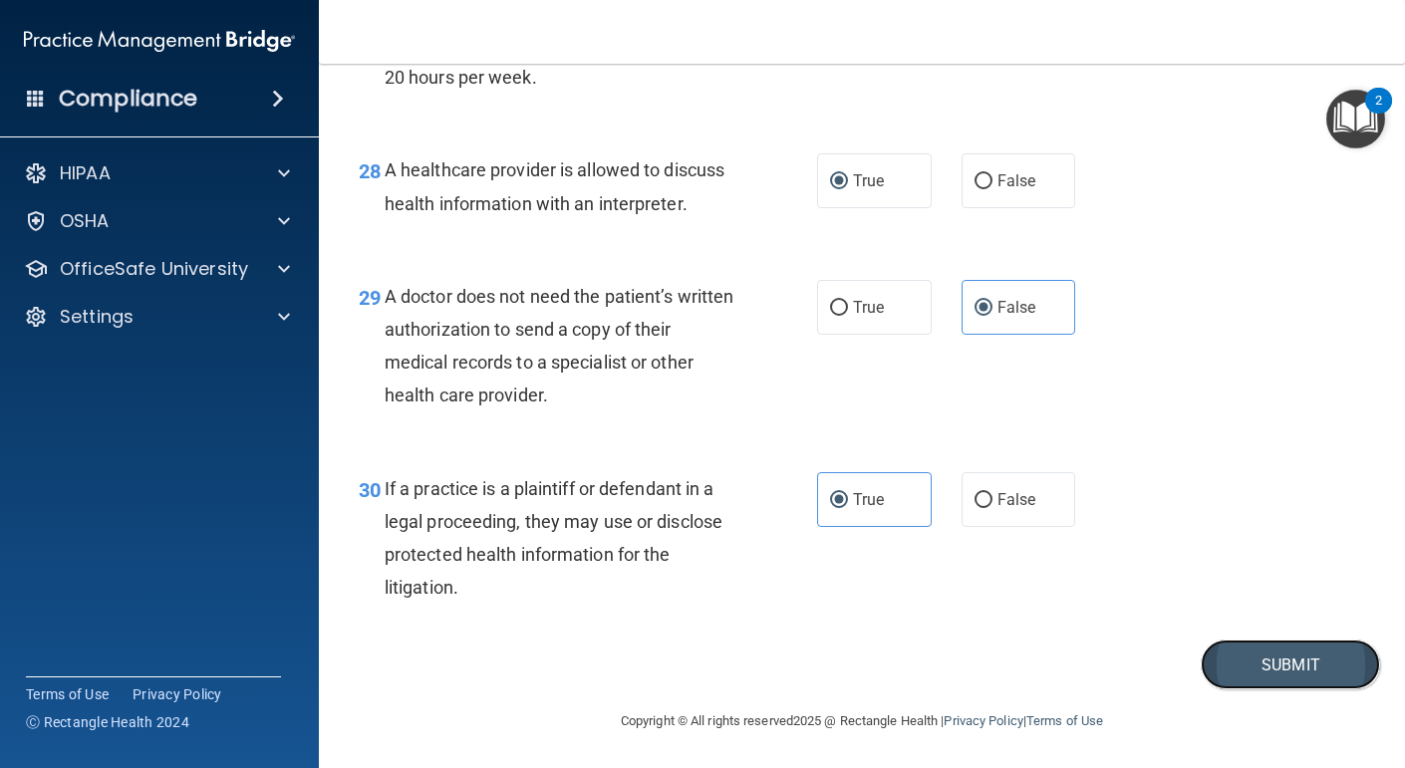
click at [1246, 648] on button "Submit" at bounding box center [1290, 665] width 179 height 51
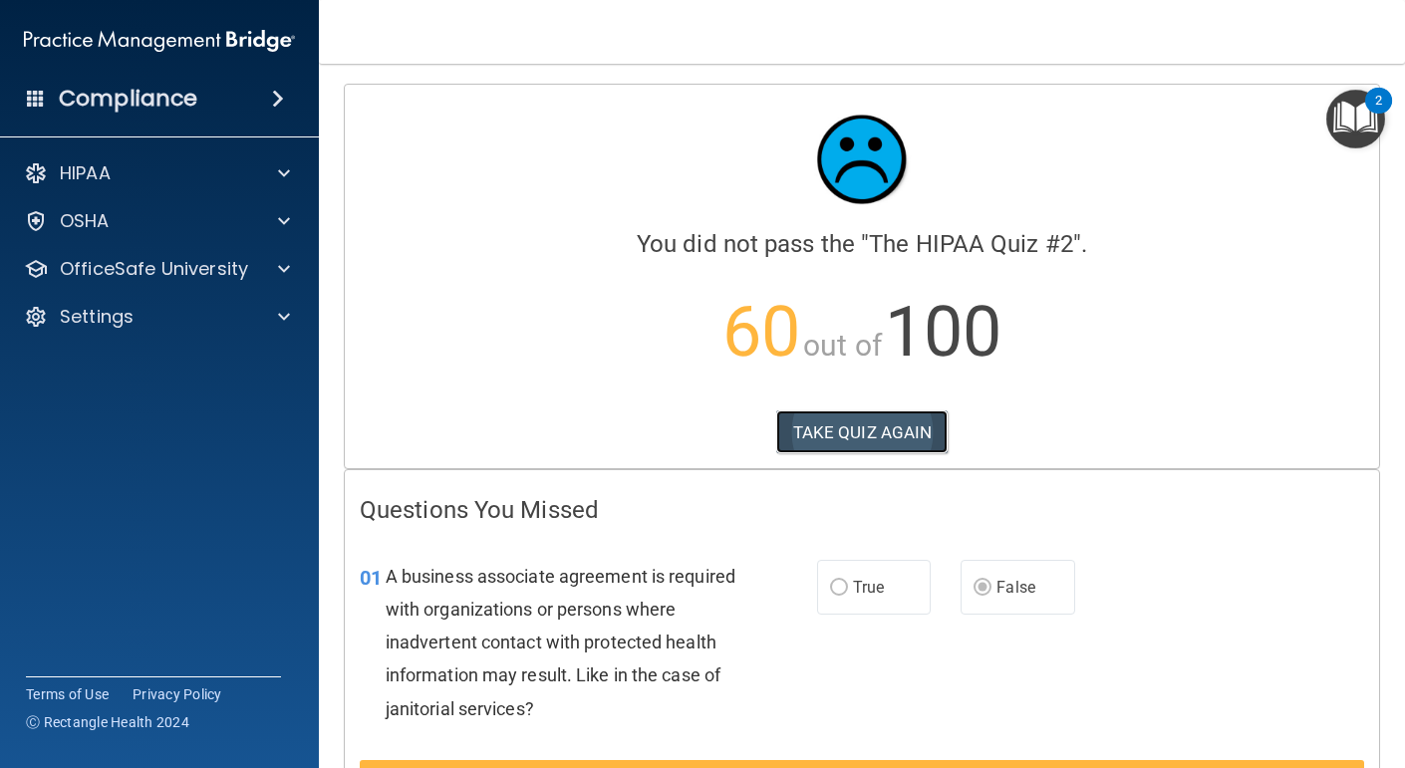
click at [878, 433] on button "TAKE QUIZ AGAIN" at bounding box center [862, 433] width 172 height 44
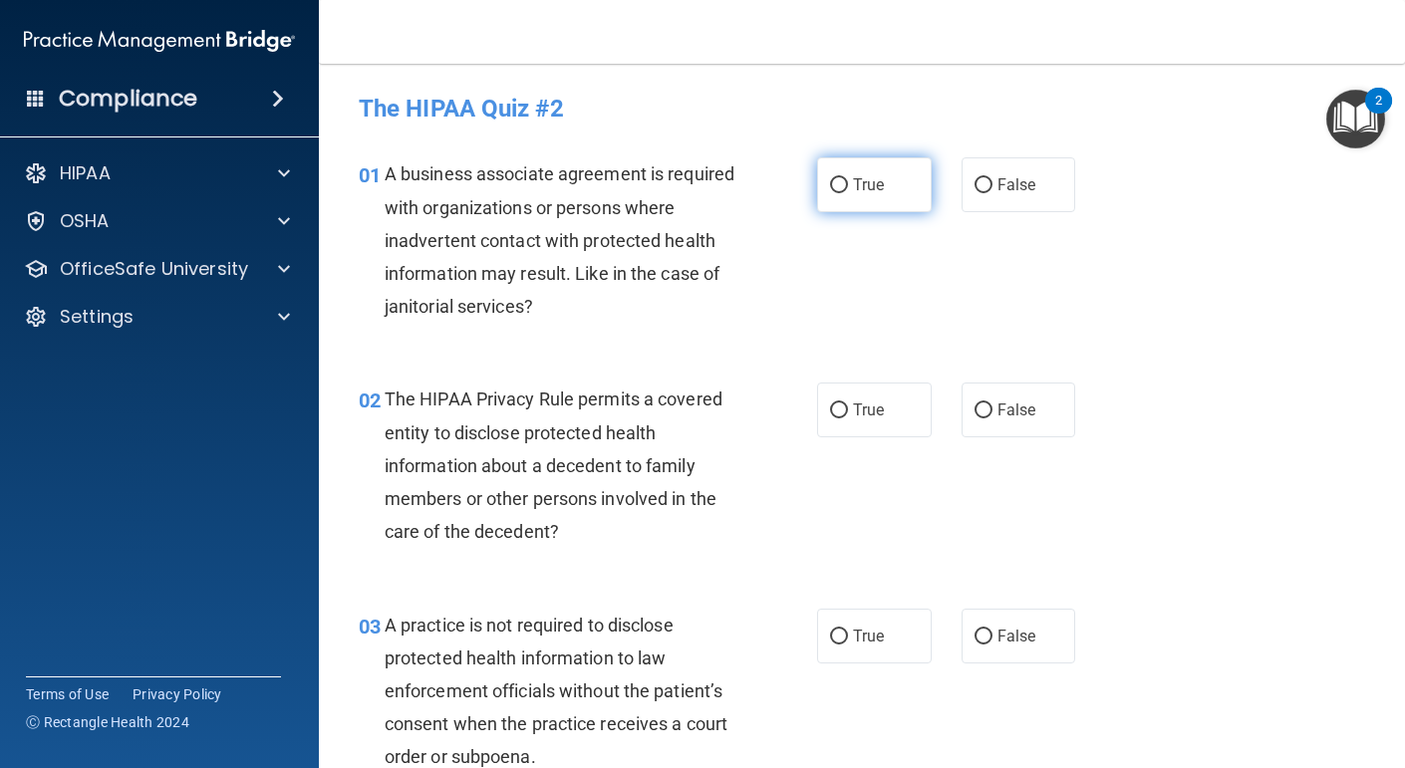
click at [904, 168] on label "True" at bounding box center [874, 184] width 115 height 55
click at [848, 178] on input "True" at bounding box center [839, 185] width 18 height 15
click at [893, 422] on label "True" at bounding box center [874, 410] width 115 height 55
click at [848, 419] on input "True" at bounding box center [839, 411] width 18 height 15
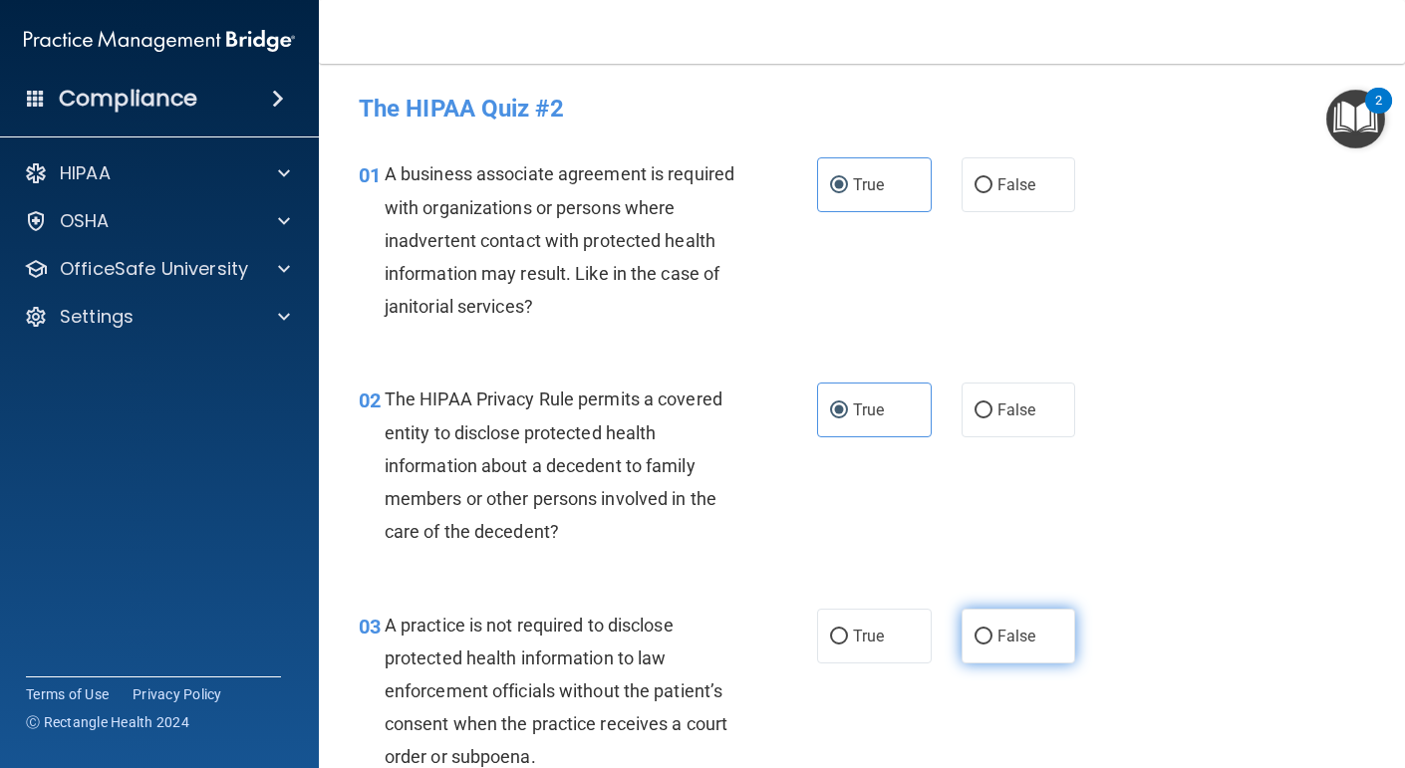
click at [994, 627] on label "False" at bounding box center [1019, 636] width 115 height 55
click at [993, 630] on input "False" at bounding box center [984, 637] width 18 height 15
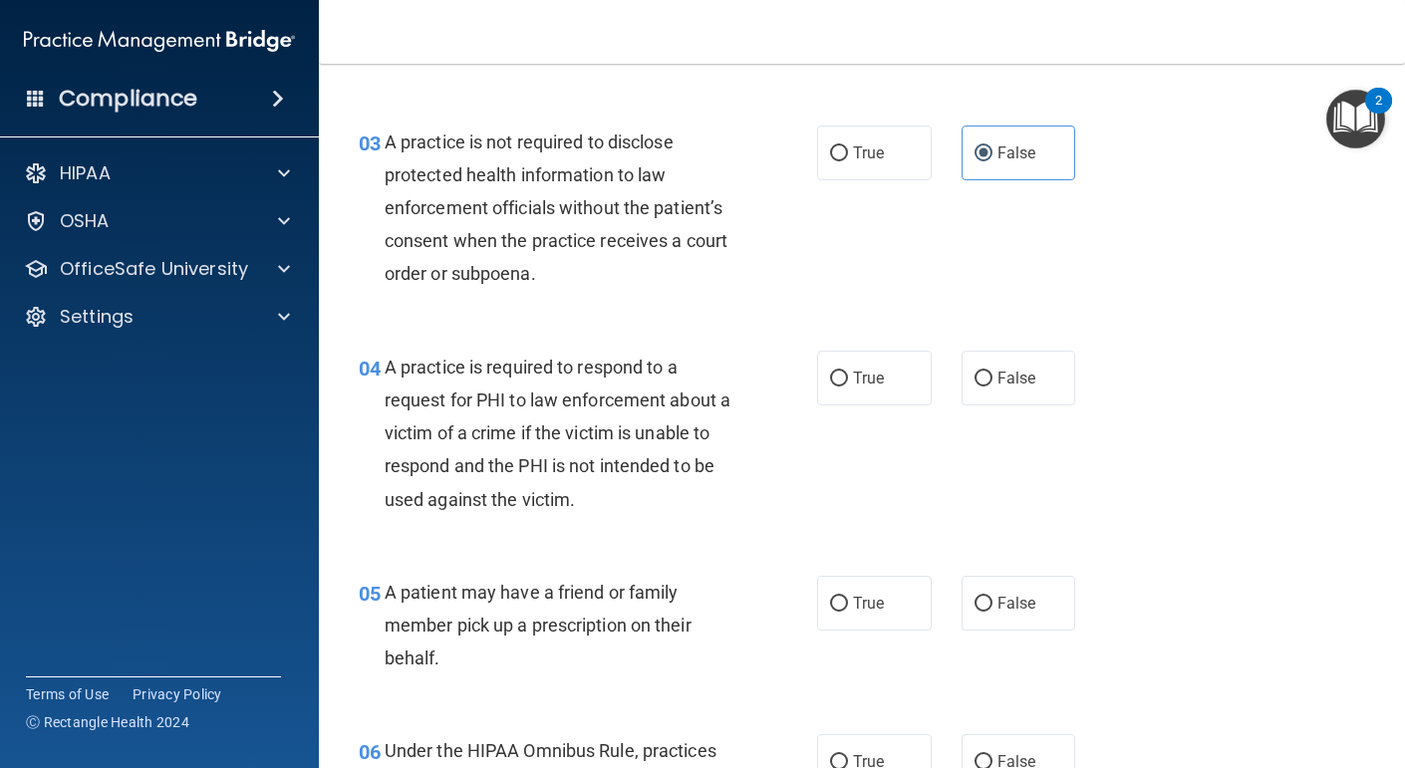
scroll to position [484, 0]
click at [863, 379] on span "True" at bounding box center [868, 377] width 31 height 19
click at [848, 379] on input "True" at bounding box center [839, 378] width 18 height 15
click at [887, 595] on label "True" at bounding box center [874, 602] width 115 height 55
click at [848, 596] on input "True" at bounding box center [839, 603] width 18 height 15
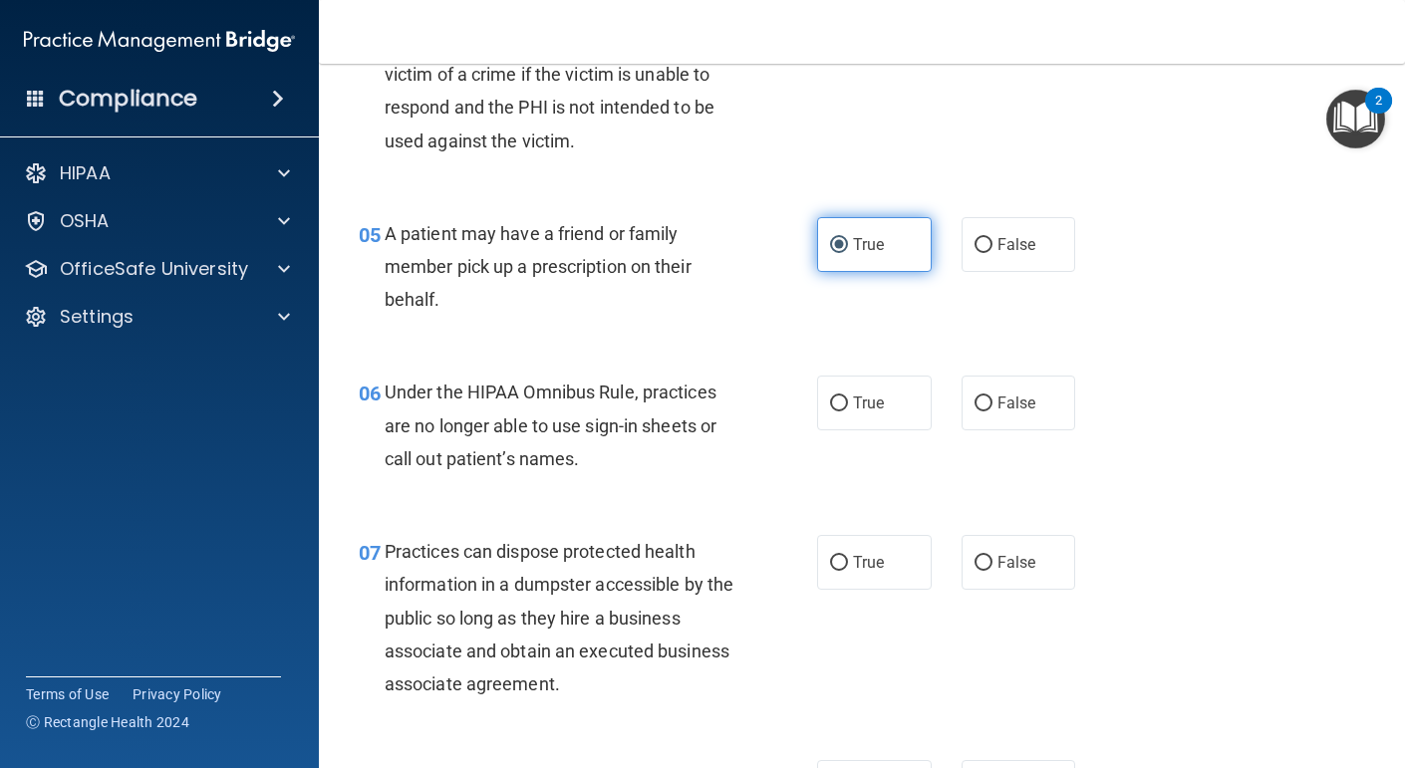
scroll to position [845, 0]
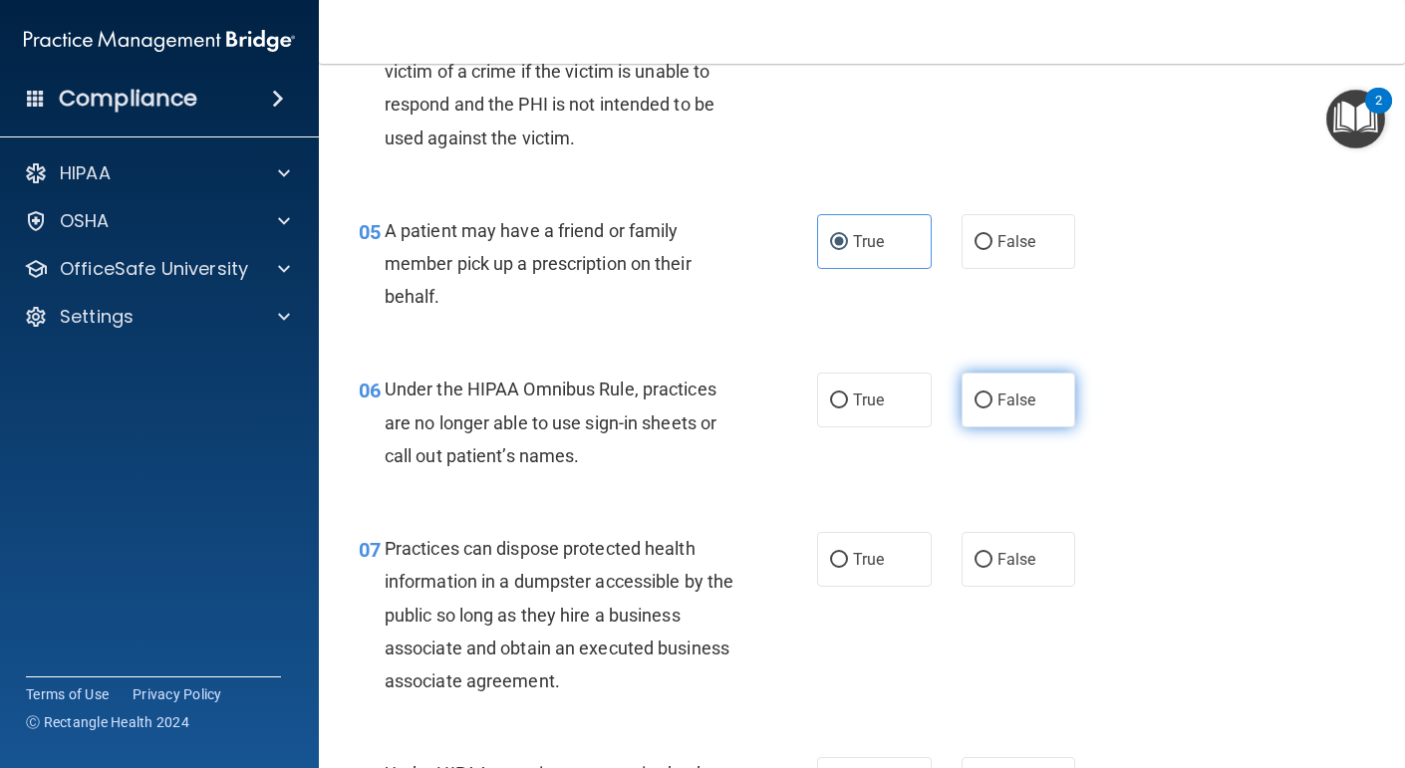
click at [1040, 419] on label "False" at bounding box center [1019, 400] width 115 height 55
click at [993, 409] on input "False" at bounding box center [984, 401] width 18 height 15
click at [1027, 543] on label "False" at bounding box center [1019, 559] width 115 height 55
click at [993, 553] on input "False" at bounding box center [984, 560] width 18 height 15
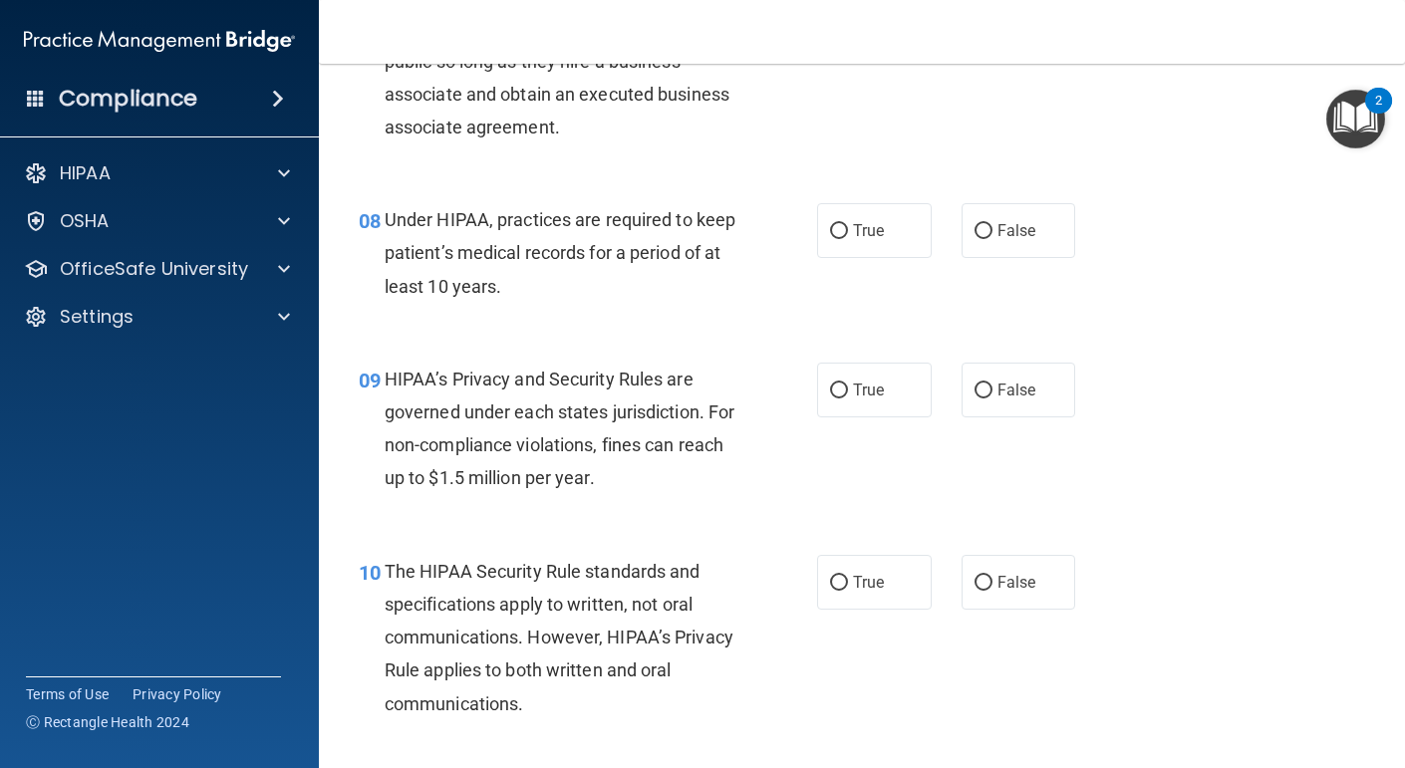
scroll to position [1401, 0]
click at [890, 220] on label "True" at bounding box center [874, 228] width 115 height 55
click at [848, 222] on input "True" at bounding box center [839, 229] width 18 height 15
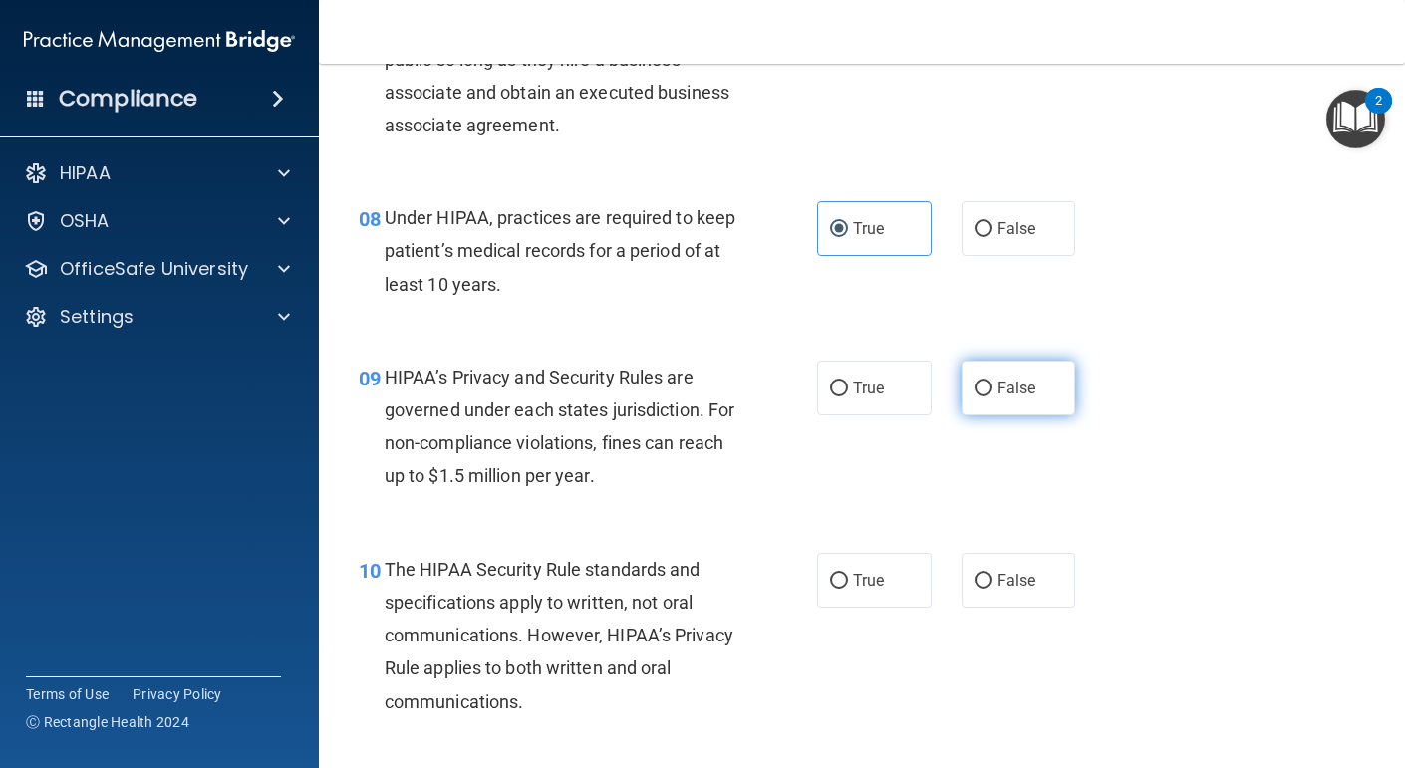
click at [1006, 383] on span "False" at bounding box center [1017, 388] width 39 height 19
click at [993, 383] on input "False" at bounding box center [984, 389] width 18 height 15
click at [1028, 598] on label "False" at bounding box center [1019, 580] width 115 height 55
click at [993, 589] on input "False" at bounding box center [984, 581] width 18 height 15
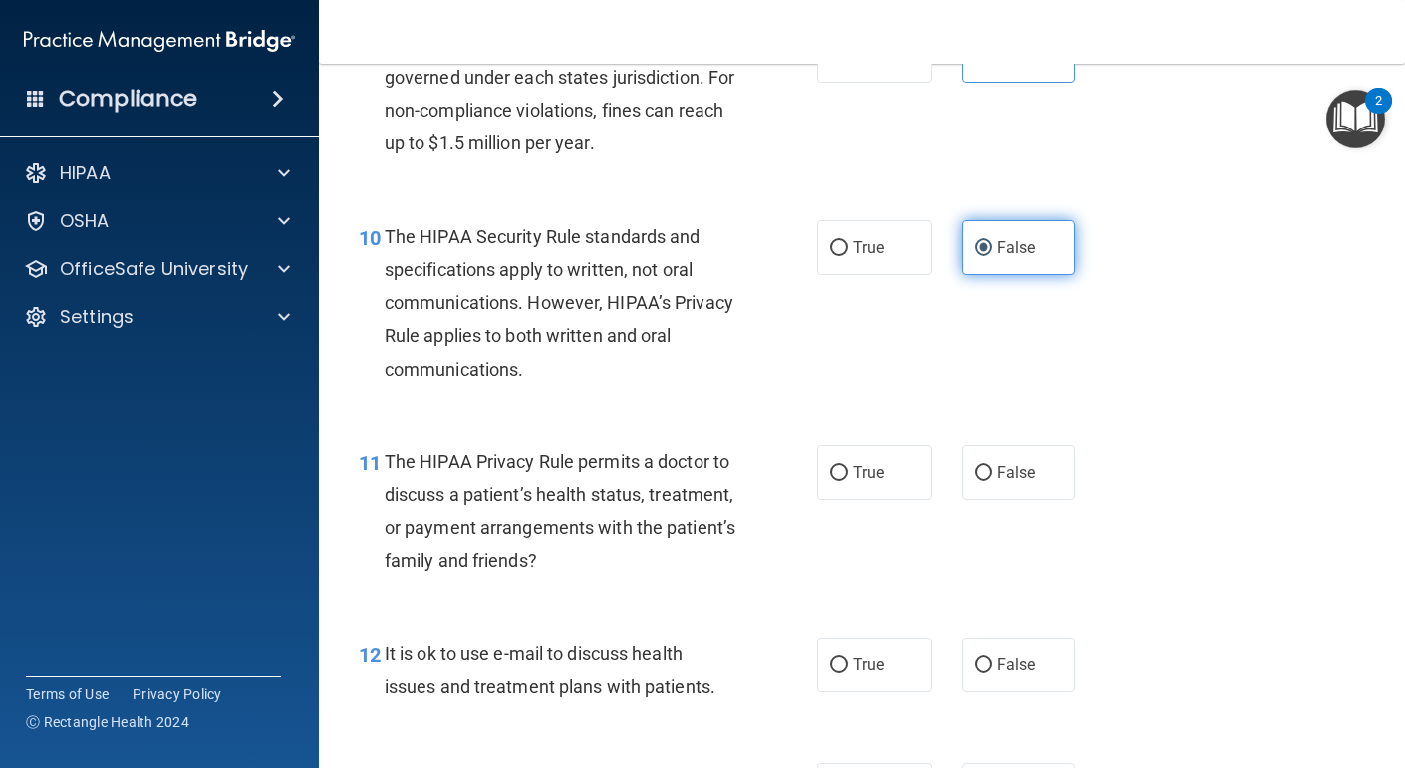
scroll to position [1736, 0]
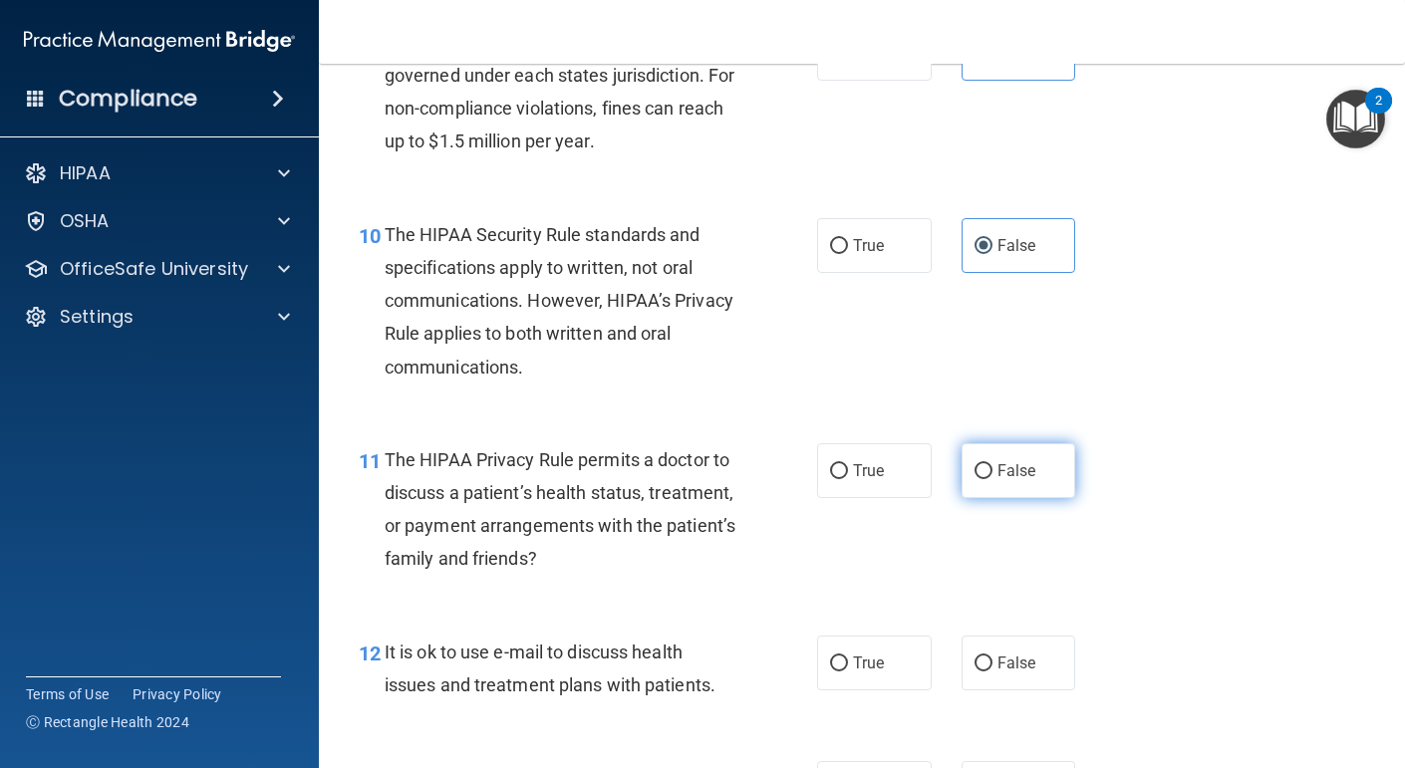
click at [1023, 474] on span "False" at bounding box center [1017, 470] width 39 height 19
click at [993, 474] on input "False" at bounding box center [984, 471] width 18 height 15
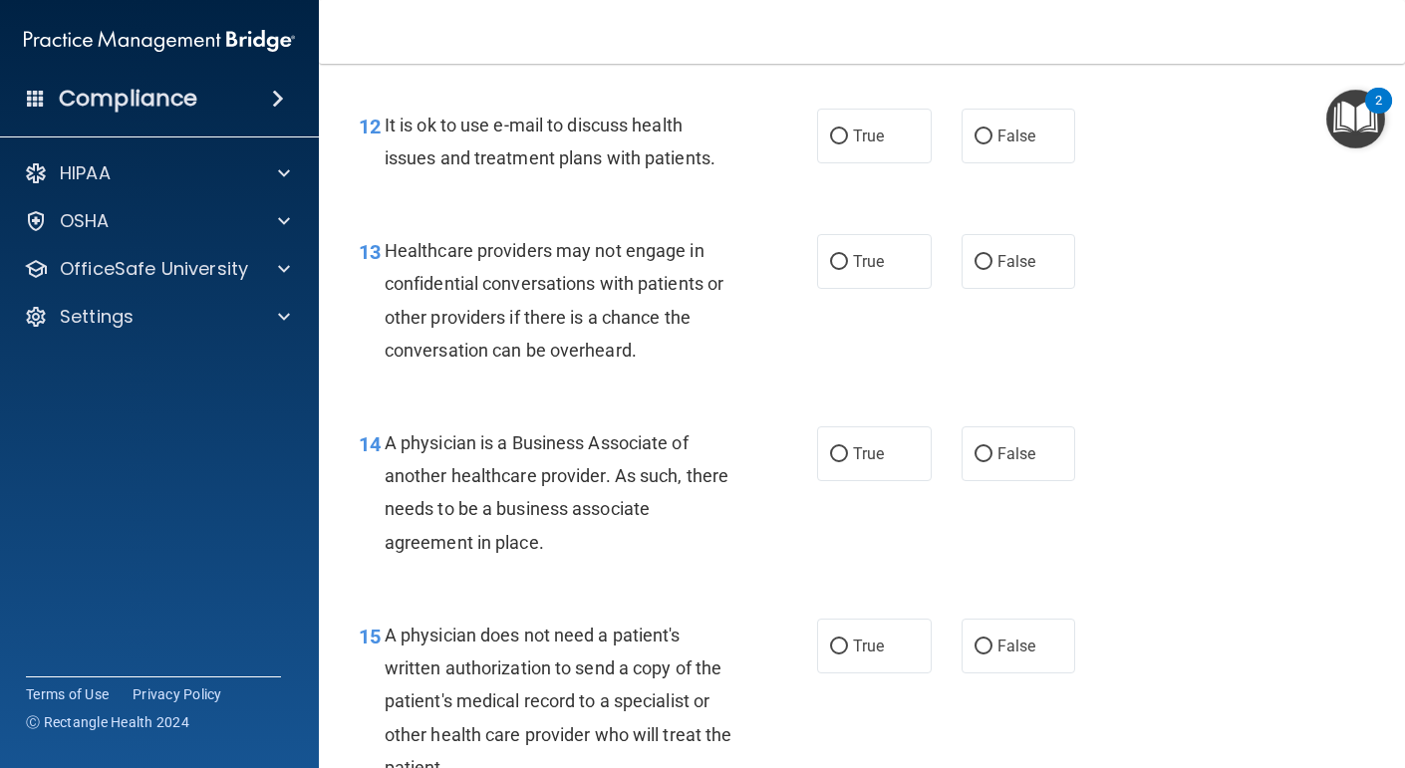
scroll to position [2264, 0]
click at [992, 115] on label "False" at bounding box center [1019, 136] width 115 height 55
click at [992, 130] on input "False" at bounding box center [984, 137] width 18 height 15
click at [902, 262] on label "True" at bounding box center [874, 261] width 115 height 55
click at [848, 262] on input "True" at bounding box center [839, 262] width 18 height 15
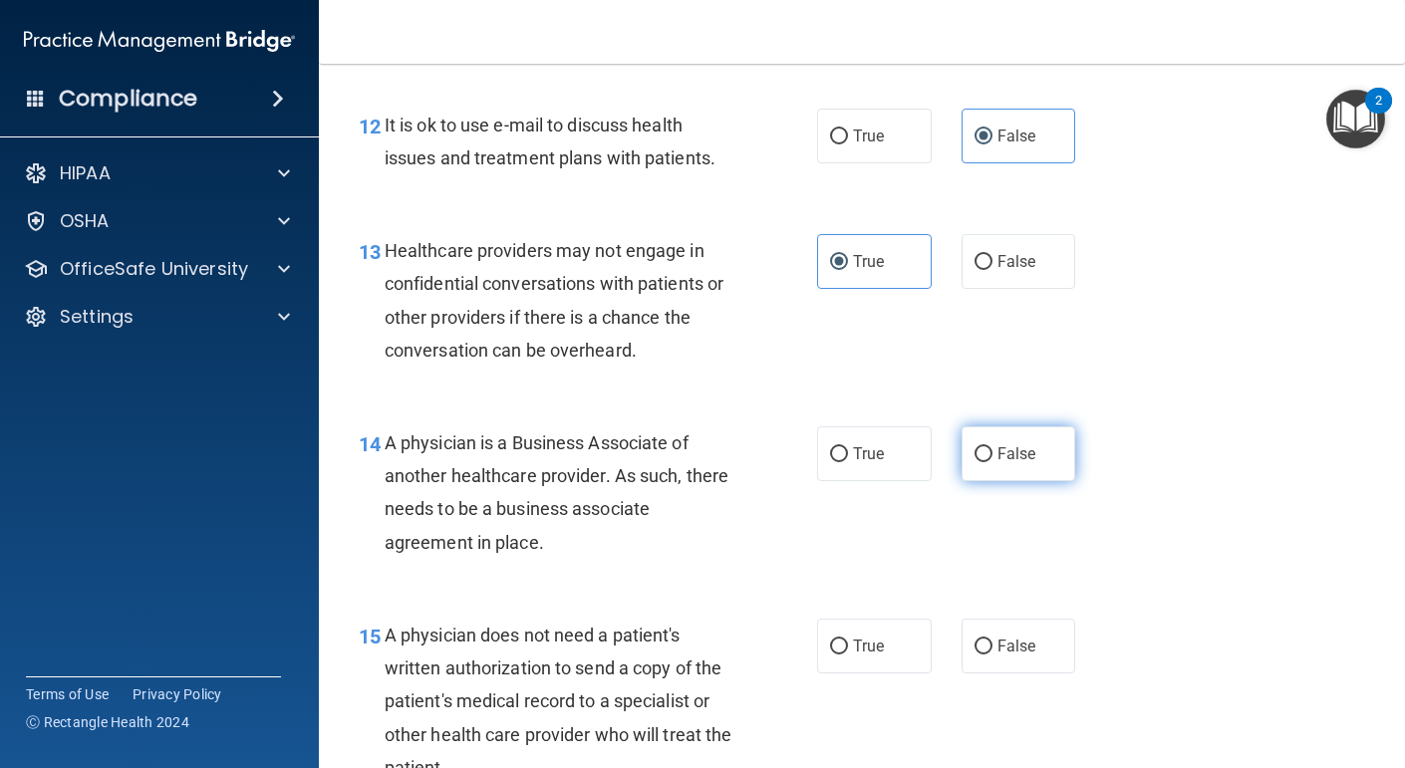
click at [1008, 452] on span "False" at bounding box center [1017, 454] width 39 height 19
click at [993, 452] on input "False" at bounding box center [984, 455] width 18 height 15
click at [1030, 675] on div "15 A physician does not need a patient's written authorization to send a copy o…" at bounding box center [862, 706] width 1037 height 225
click at [1021, 660] on label "False" at bounding box center [1019, 646] width 115 height 55
click at [993, 655] on input "False" at bounding box center [984, 647] width 18 height 15
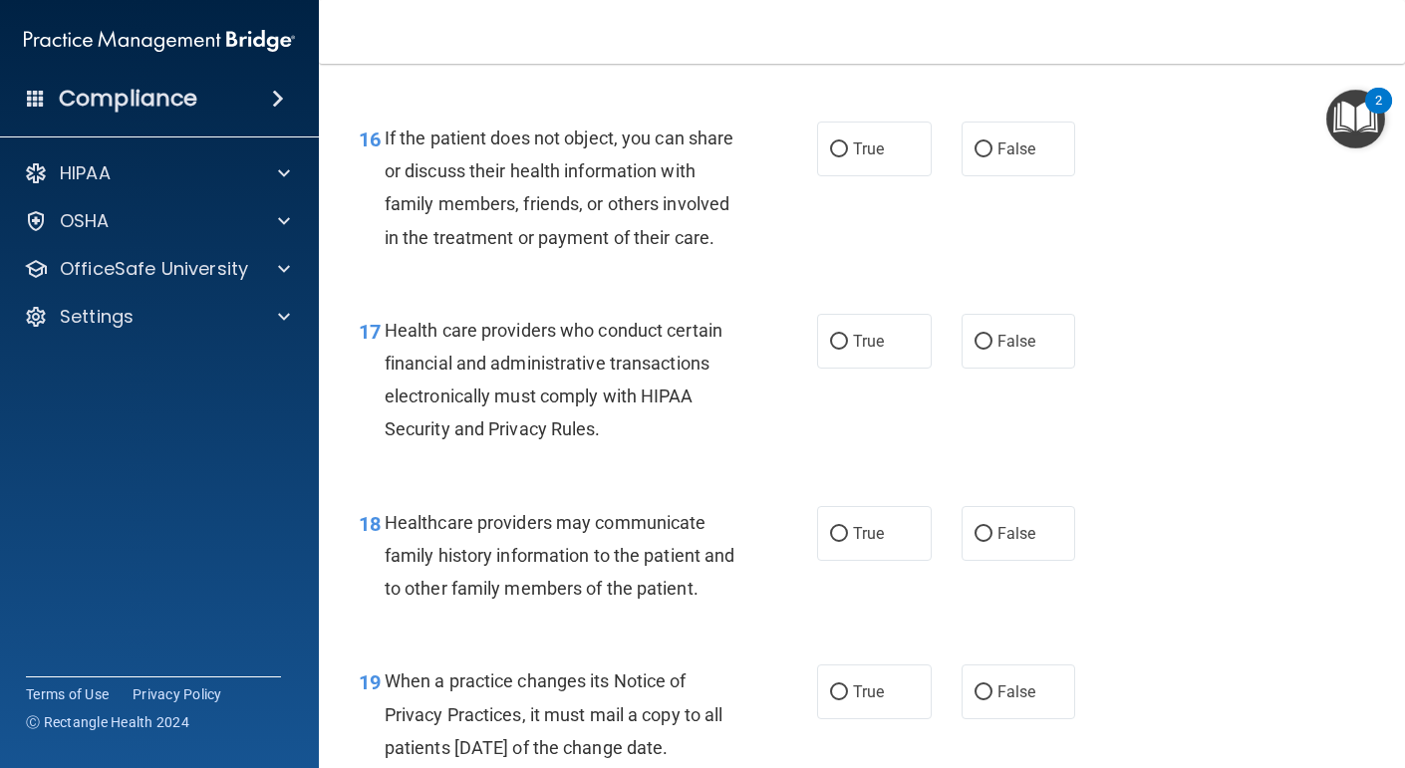
scroll to position [2990, 0]
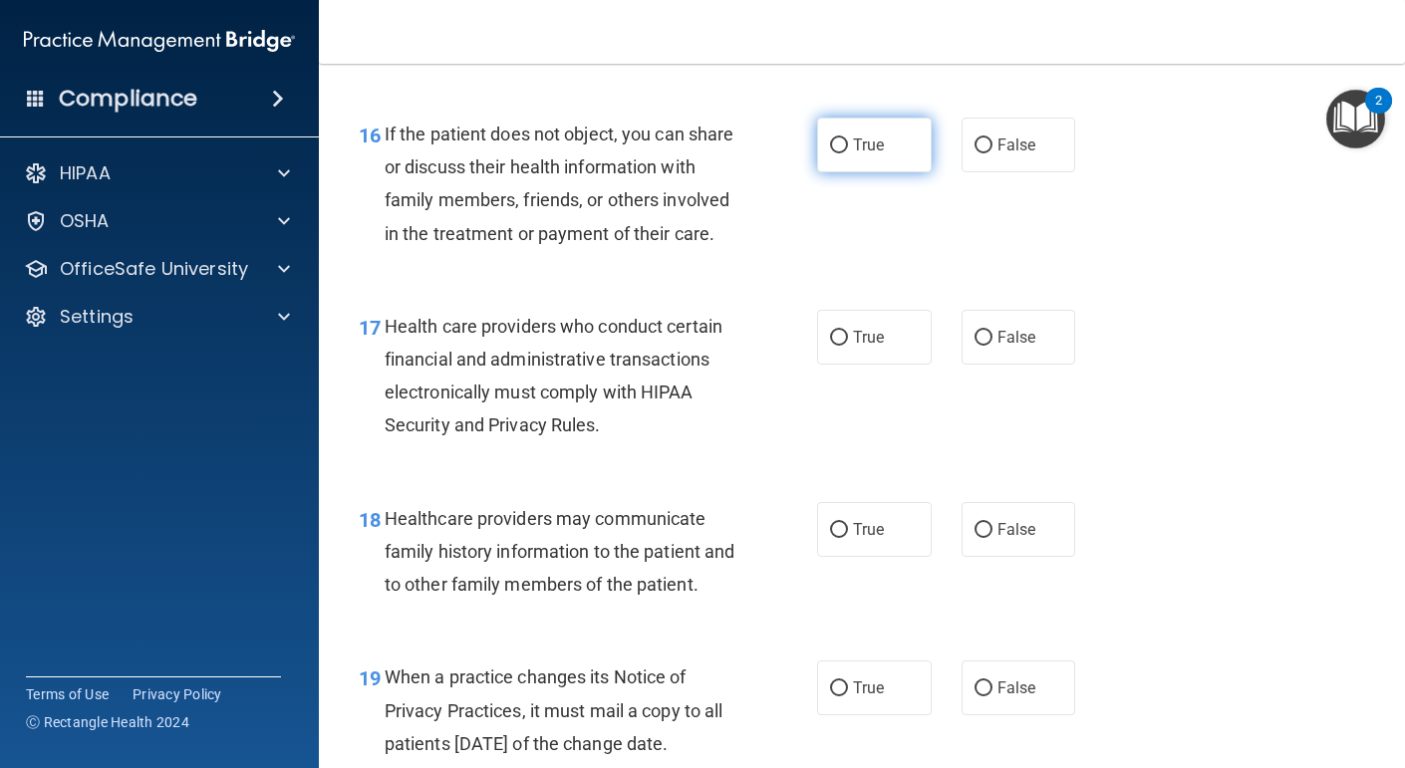
click at [911, 137] on label "True" at bounding box center [874, 145] width 115 height 55
click at [848, 139] on input "True" at bounding box center [839, 146] width 18 height 15
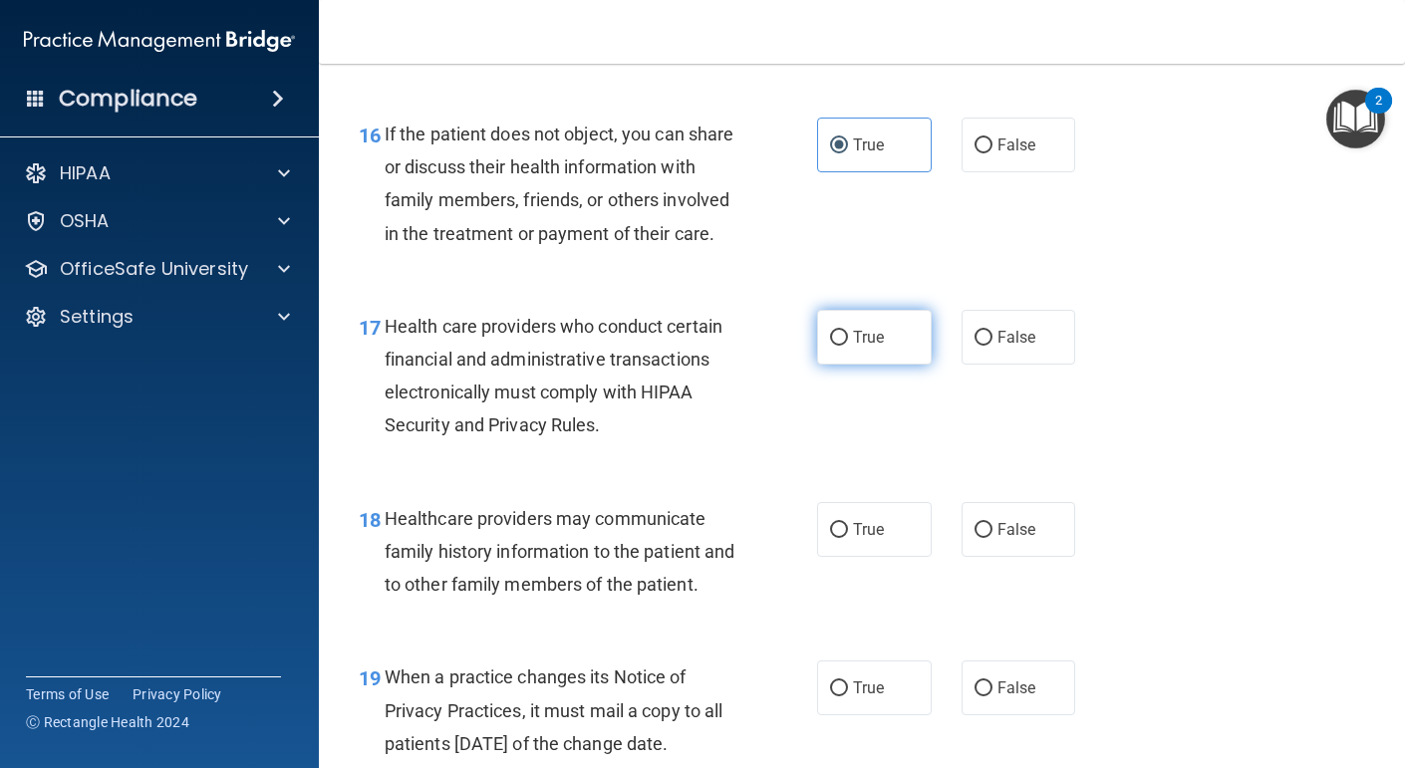
click at [867, 365] on label "True" at bounding box center [874, 337] width 115 height 55
click at [848, 346] on input "True" at bounding box center [839, 338] width 18 height 15
click at [841, 604] on div "18 Healthcare providers may communicate family history information to the patie…" at bounding box center [588, 557] width 518 height 110
click at [879, 532] on div "18 Healthcare providers may communicate family history information to the patie…" at bounding box center [862, 556] width 1037 height 159
click at [870, 539] on span "True" at bounding box center [868, 529] width 31 height 19
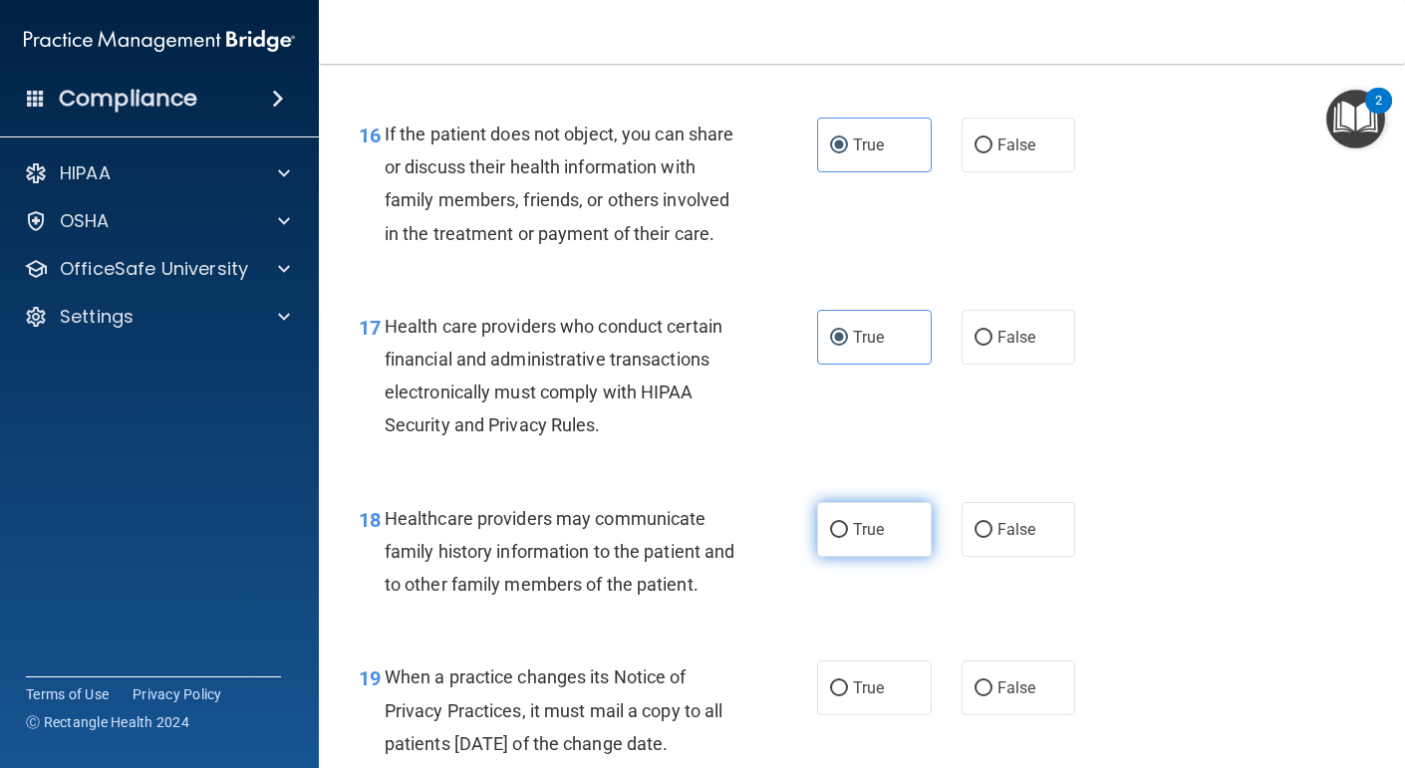
click at [848, 538] on input "True" at bounding box center [839, 530] width 18 height 15
click at [883, 716] on label "True" at bounding box center [874, 688] width 115 height 55
click at [848, 697] on input "True" at bounding box center [839, 689] width 18 height 15
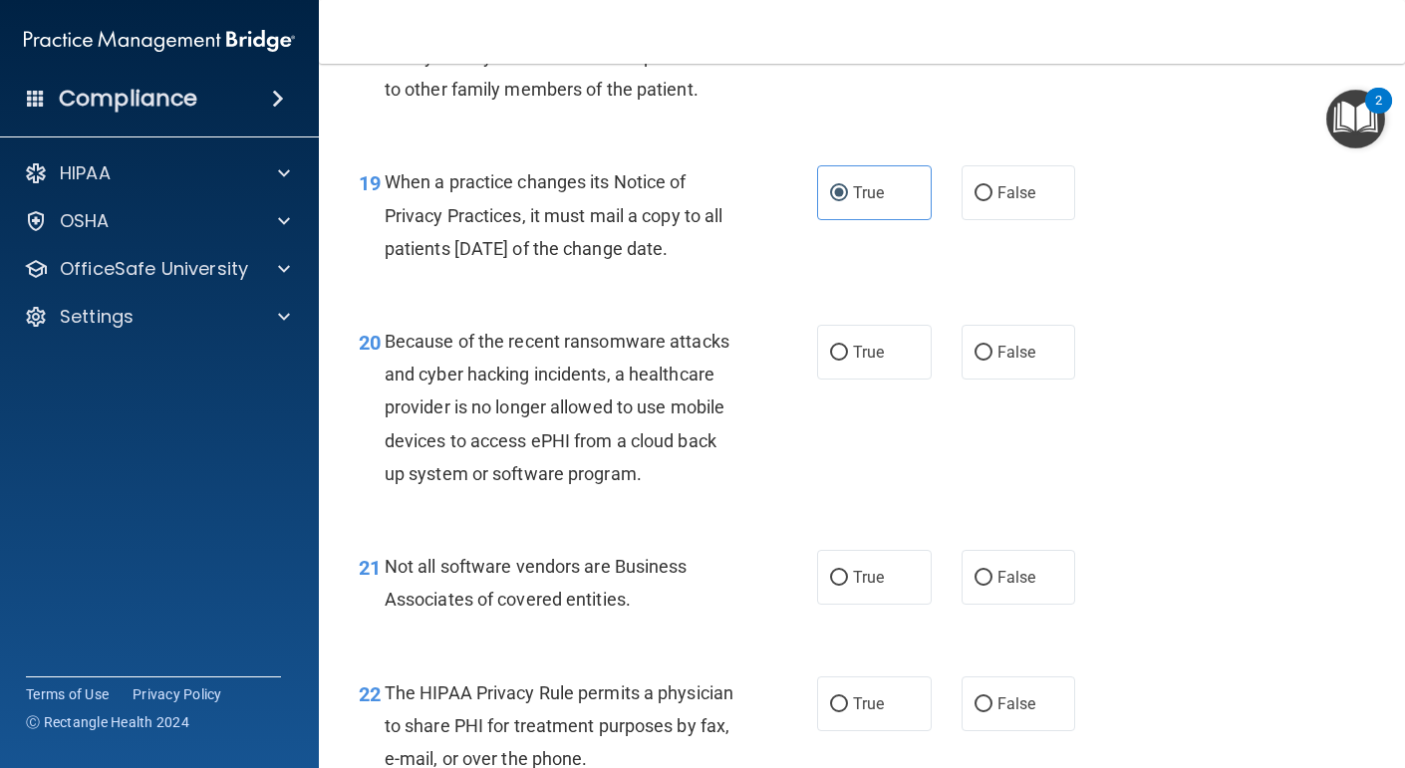
scroll to position [3495, 0]
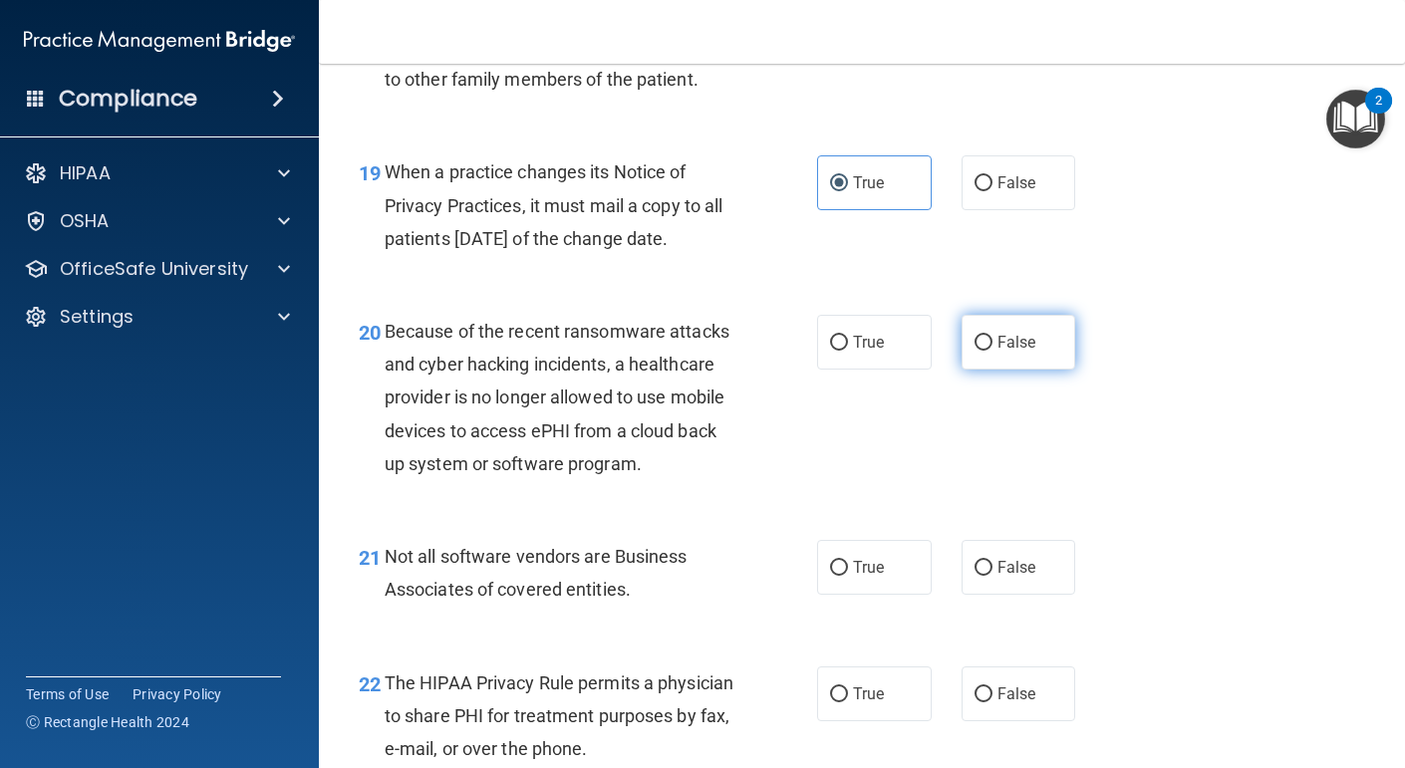
click at [1026, 370] on label "False" at bounding box center [1019, 342] width 115 height 55
click at [993, 351] on input "False" at bounding box center [984, 343] width 18 height 15
click at [877, 577] on span "True" at bounding box center [868, 567] width 31 height 19
click at [848, 576] on input "True" at bounding box center [839, 568] width 18 height 15
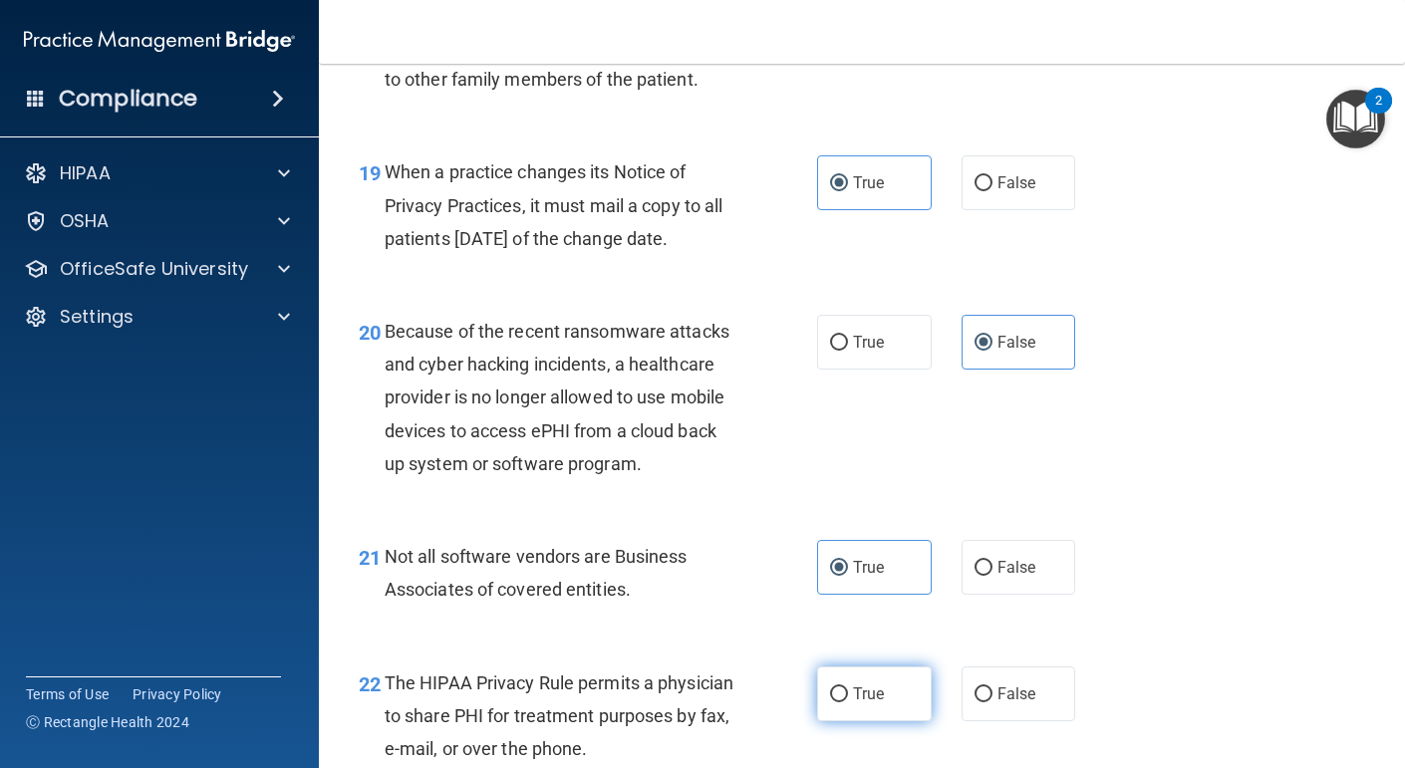
click at [884, 715] on label "True" at bounding box center [874, 694] width 115 height 55
click at [848, 703] on input "True" at bounding box center [839, 695] width 18 height 15
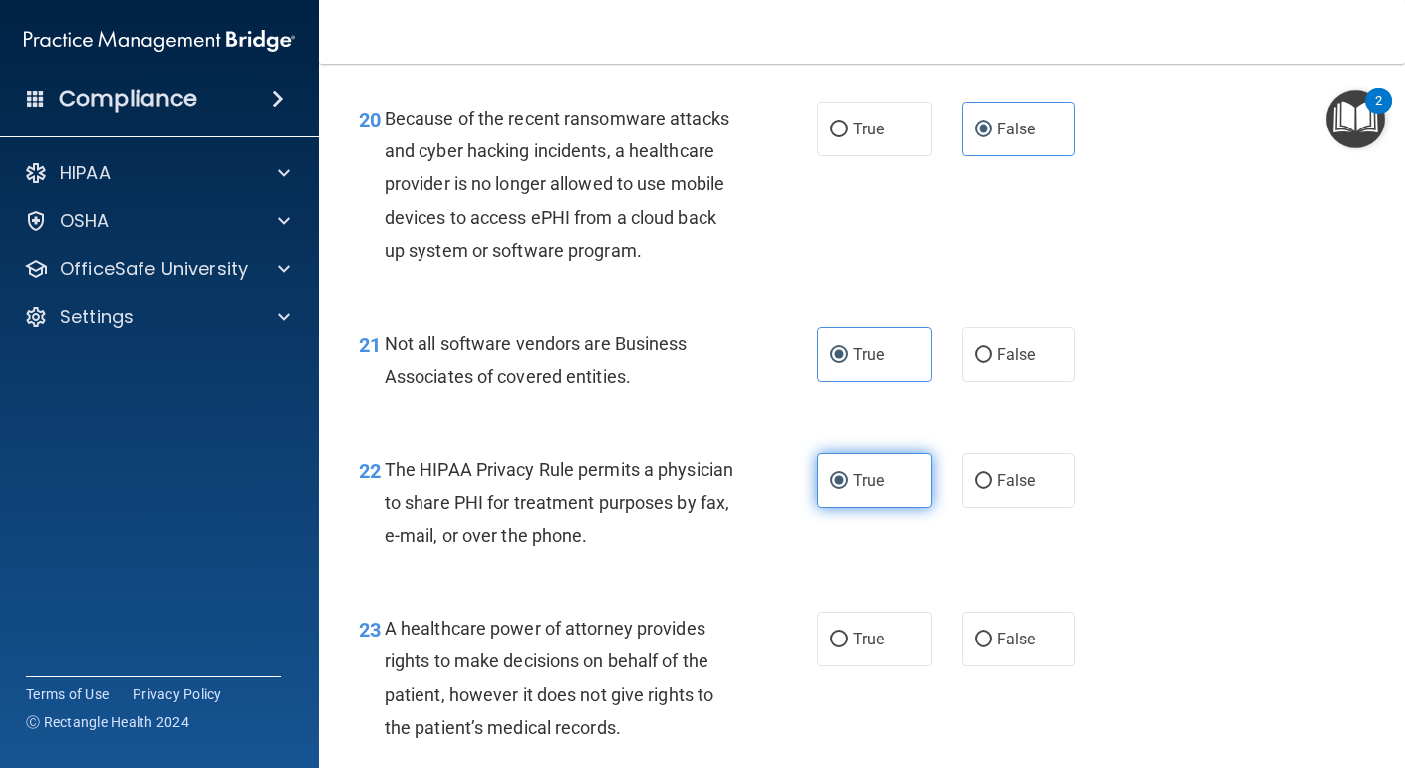
scroll to position [3721, 0]
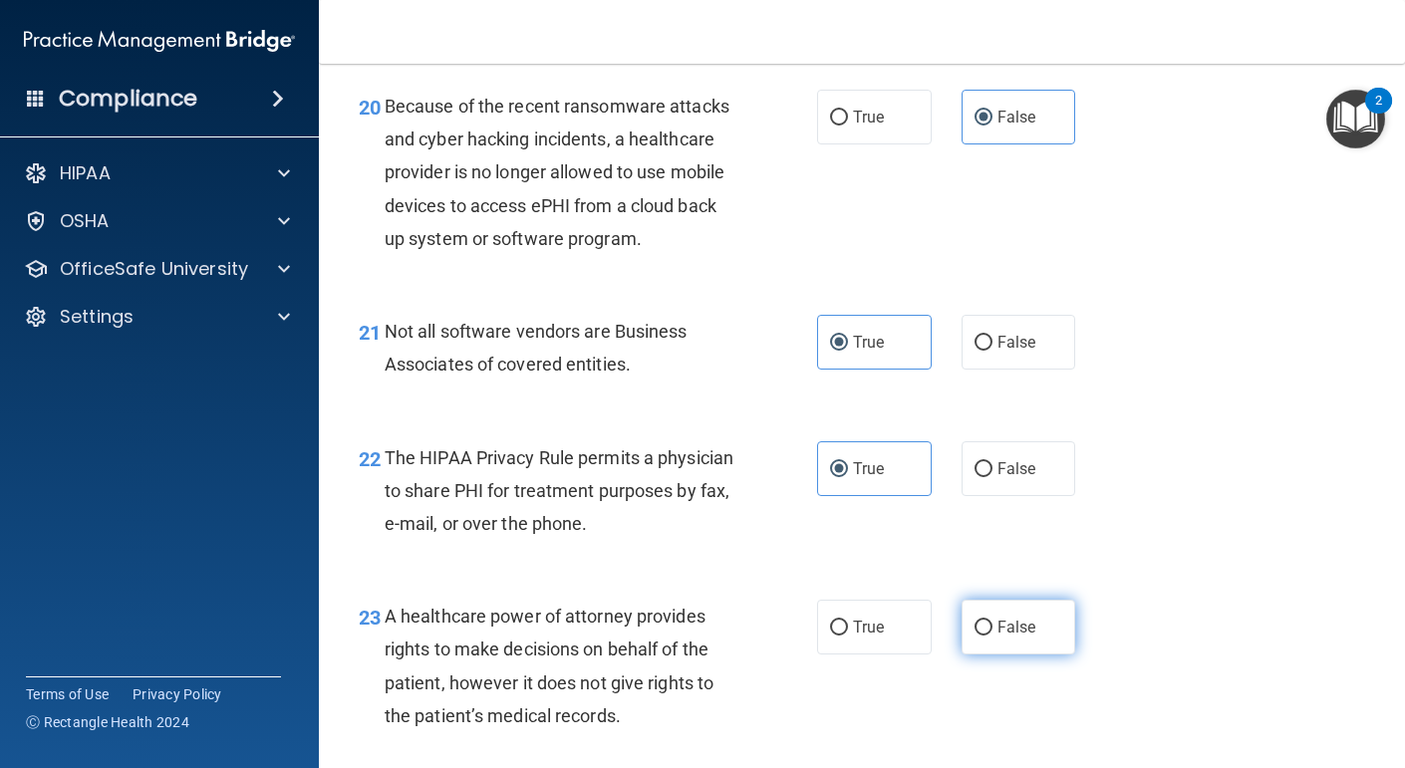
click at [1005, 644] on label "False" at bounding box center [1019, 627] width 115 height 55
click at [993, 636] on input "False" at bounding box center [984, 628] width 18 height 15
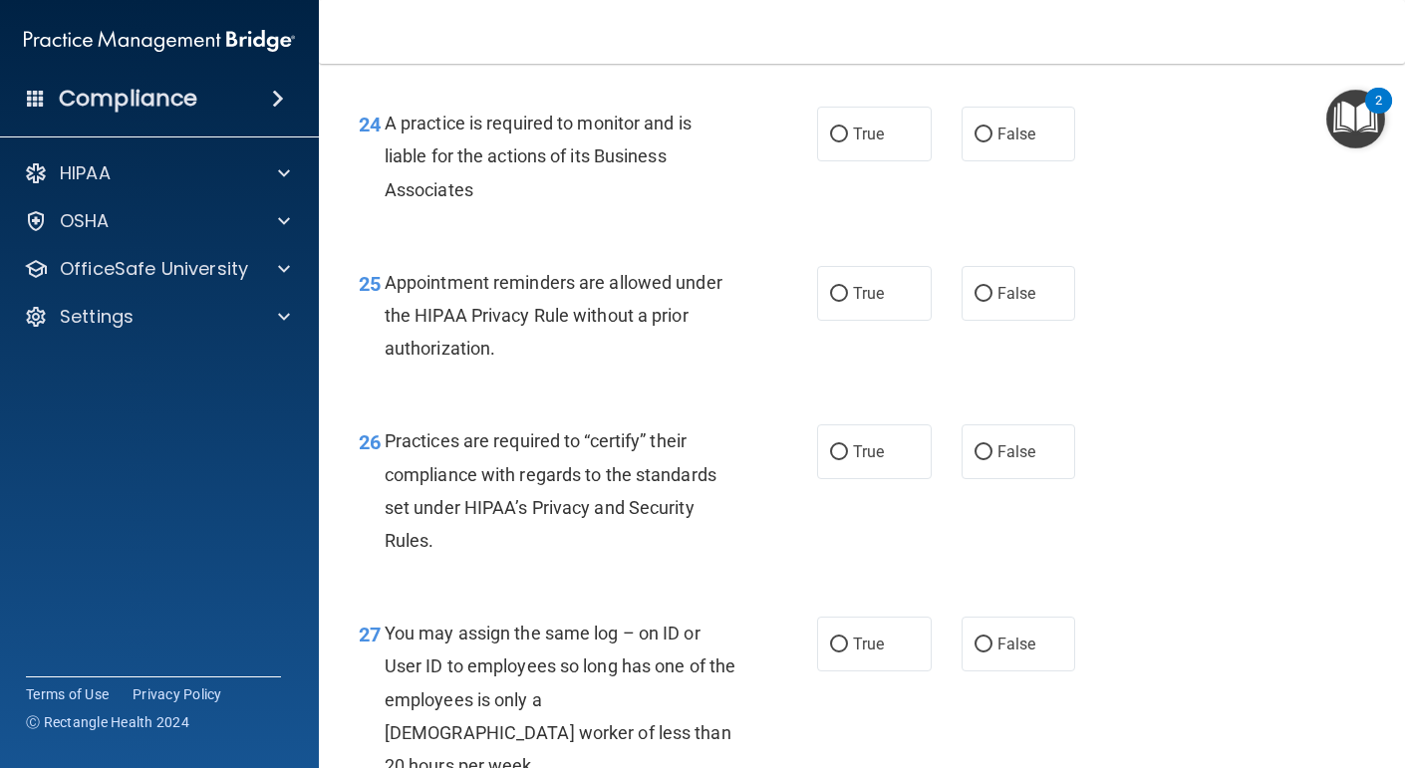
scroll to position [4408, 0]
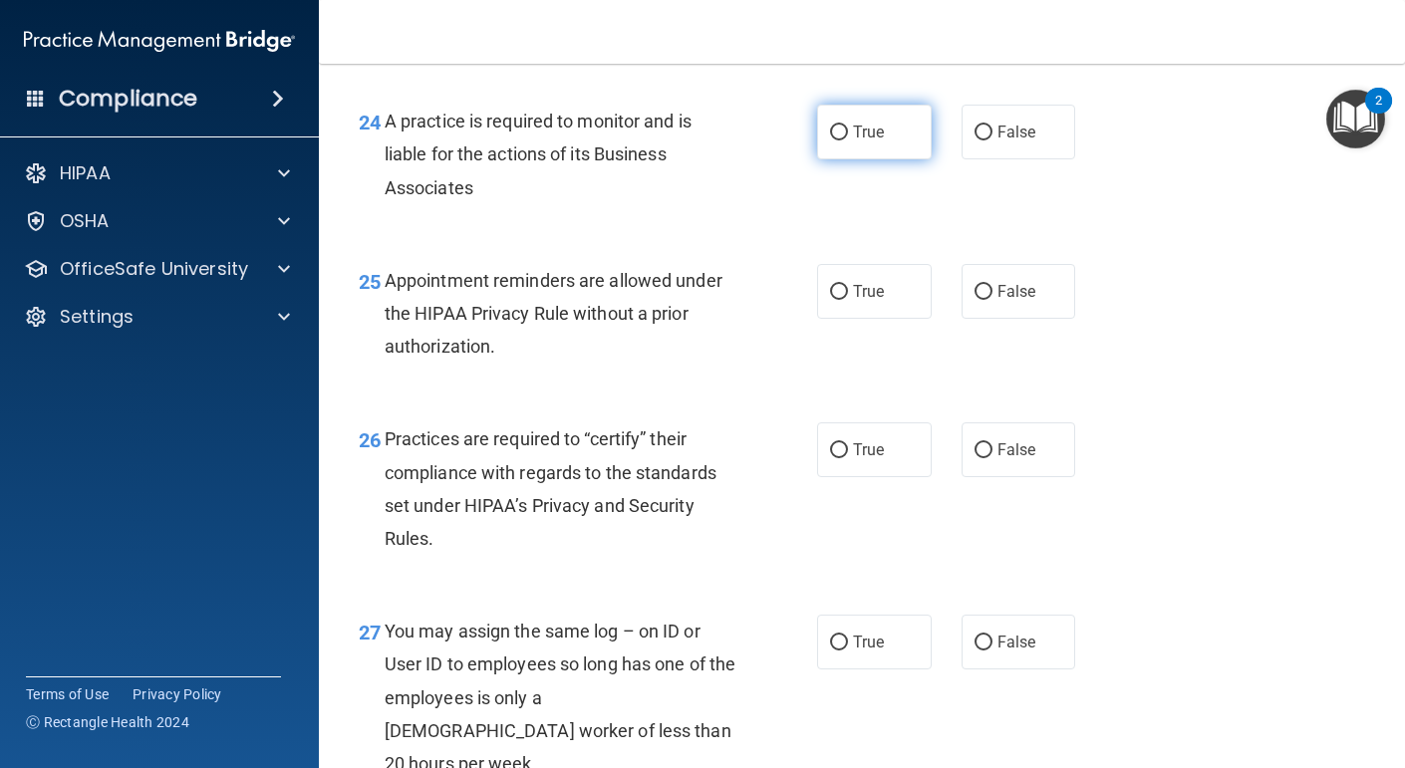
click at [882, 159] on label "True" at bounding box center [874, 132] width 115 height 55
click at [848, 141] on input "True" at bounding box center [839, 133] width 18 height 15
click at [881, 301] on span "True" at bounding box center [868, 291] width 31 height 19
click at [848, 300] on input "True" at bounding box center [839, 292] width 18 height 15
click at [880, 467] on label "True" at bounding box center [874, 450] width 115 height 55
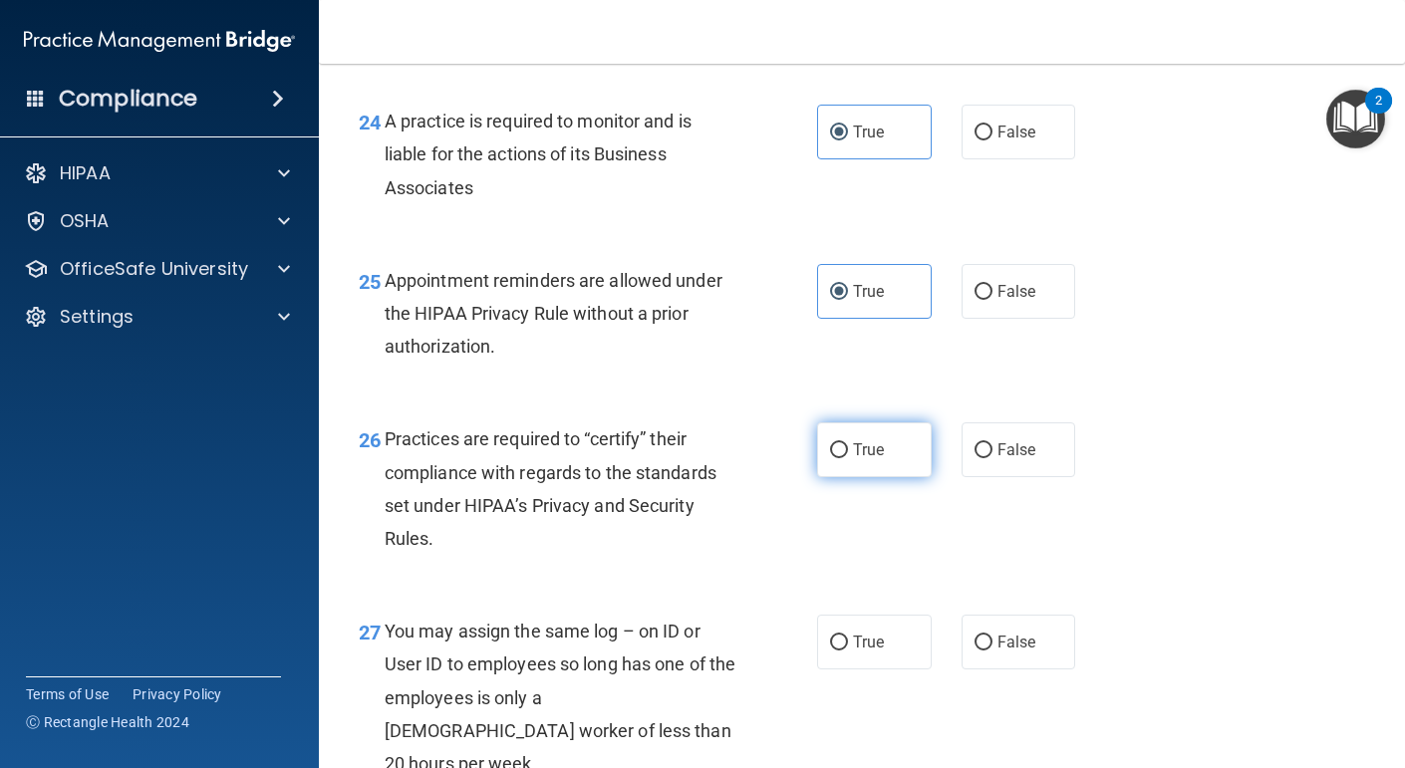
click at [848, 458] on input "True" at bounding box center [839, 451] width 18 height 15
click at [1013, 652] on span "False" at bounding box center [1017, 642] width 39 height 19
click at [993, 651] on input "False" at bounding box center [984, 643] width 18 height 15
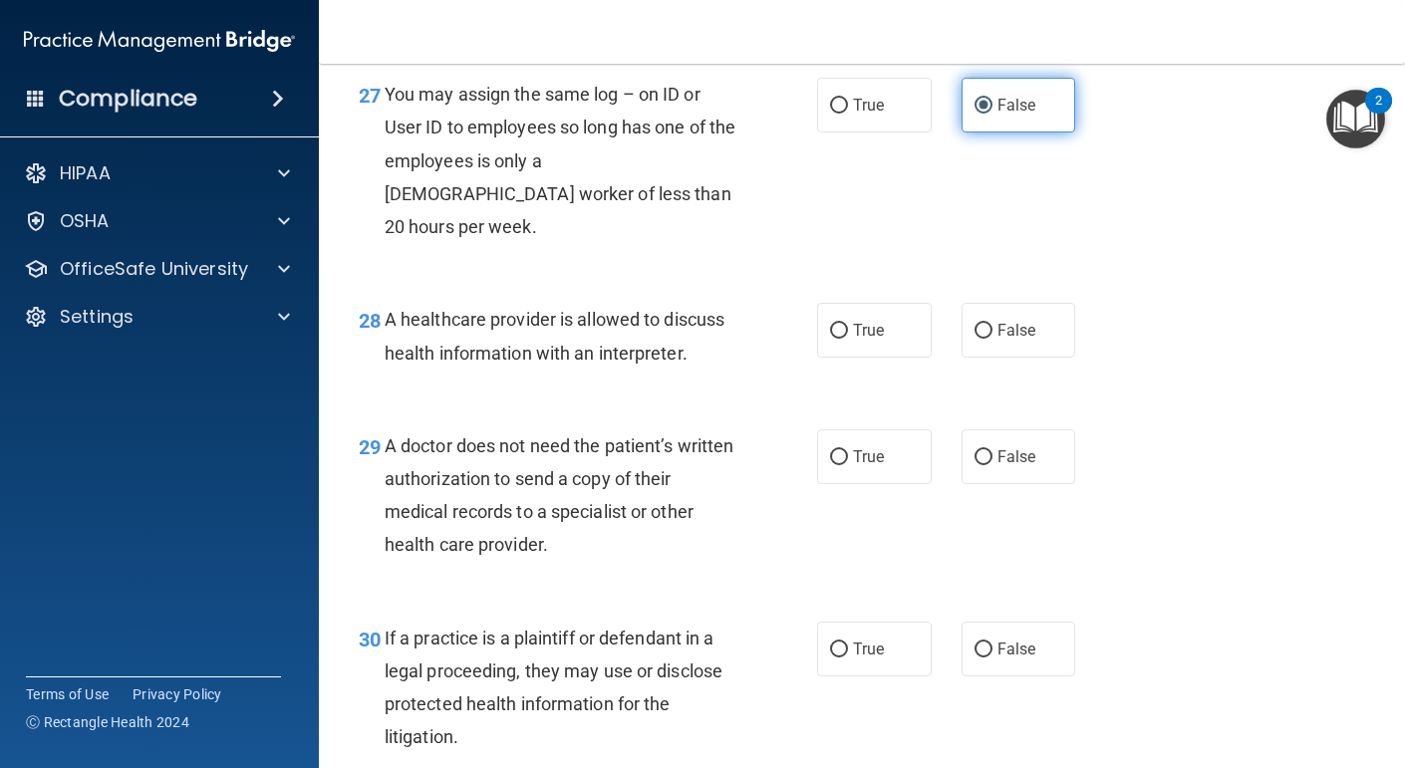
scroll to position [4962, 0]
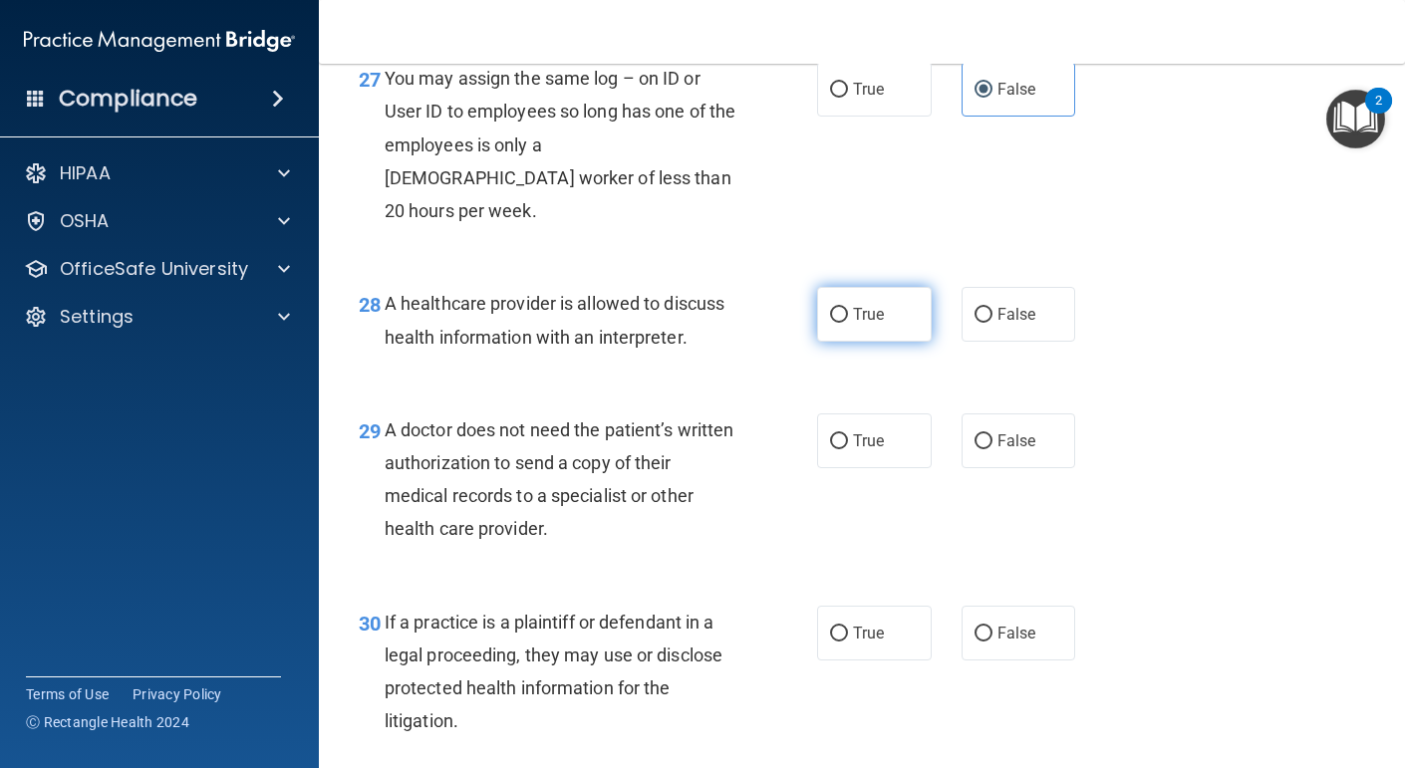
click at [870, 300] on label "True" at bounding box center [874, 314] width 115 height 55
click at [848, 308] on input "True" at bounding box center [839, 315] width 18 height 15
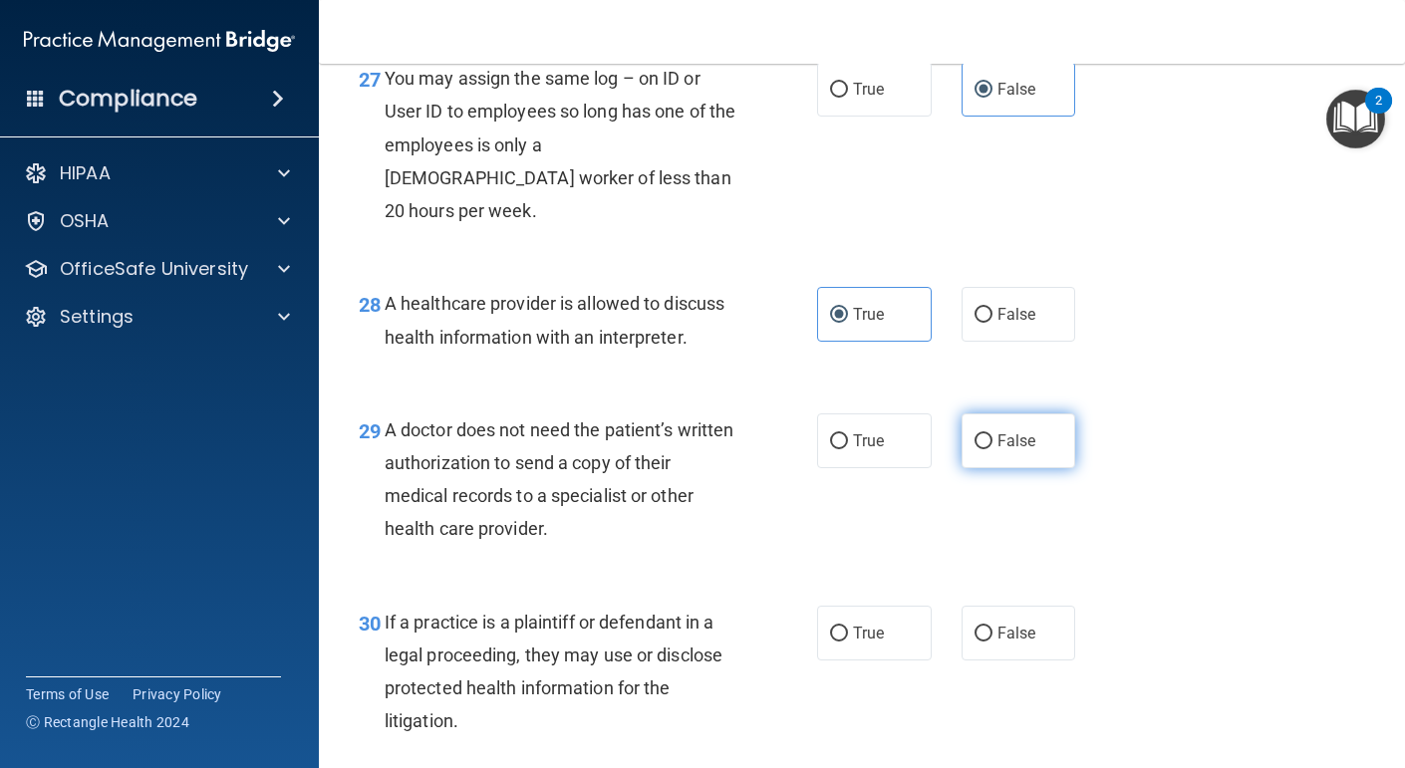
click at [1006, 464] on label "False" at bounding box center [1019, 441] width 115 height 55
click at [993, 450] on input "False" at bounding box center [984, 442] width 18 height 15
click at [903, 616] on label "True" at bounding box center [874, 633] width 115 height 55
click at [848, 627] on input "True" at bounding box center [839, 634] width 18 height 15
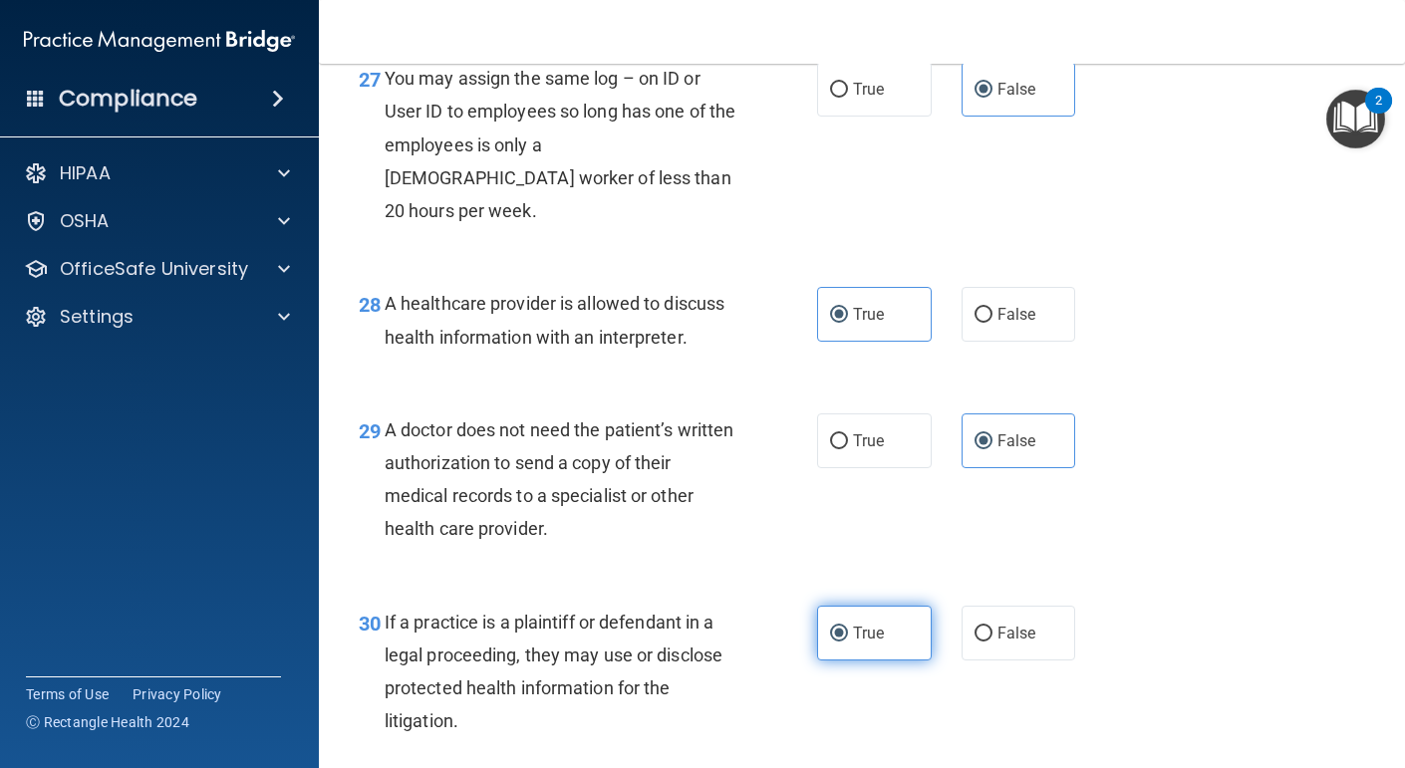
scroll to position [0, 0]
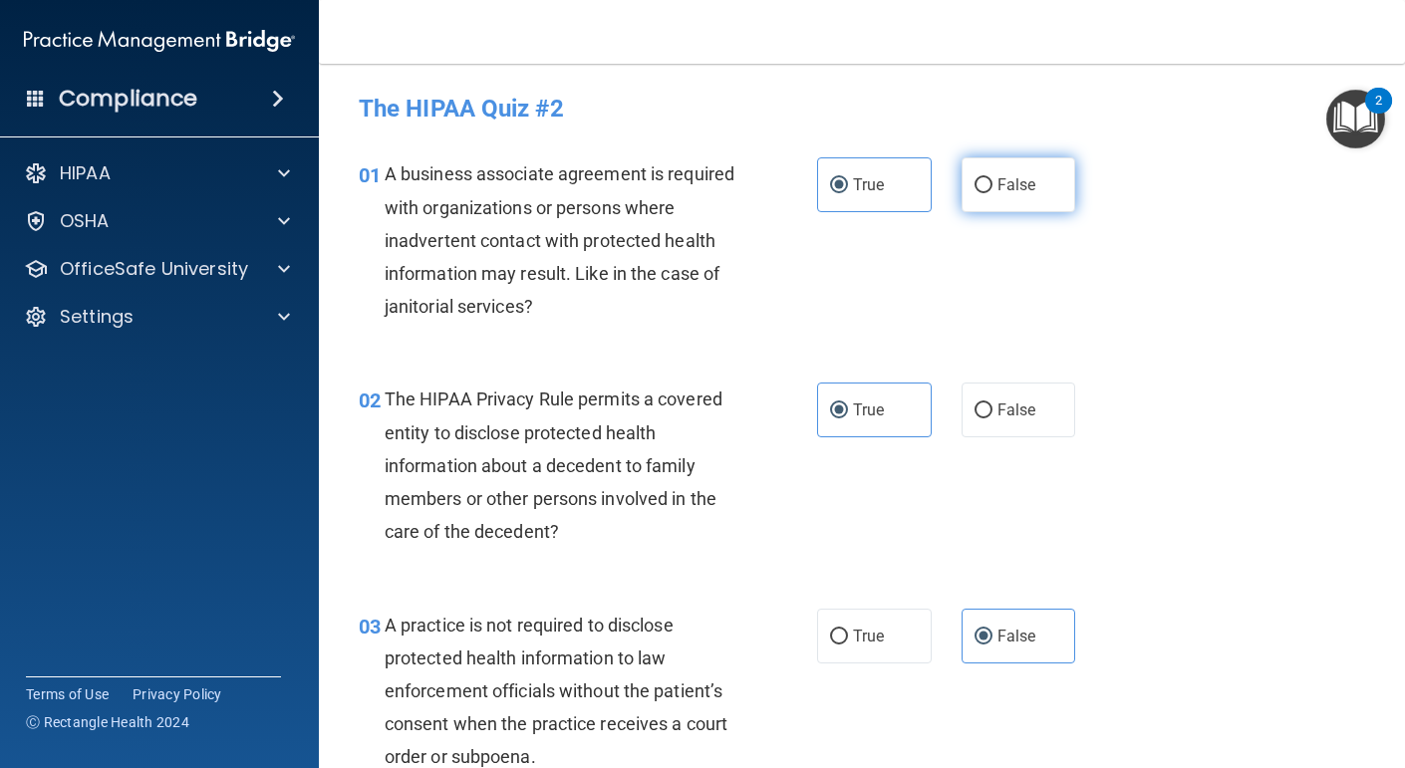
click at [1000, 177] on span "False" at bounding box center [1017, 184] width 39 height 19
click at [993, 178] on input "False" at bounding box center [984, 185] width 18 height 15
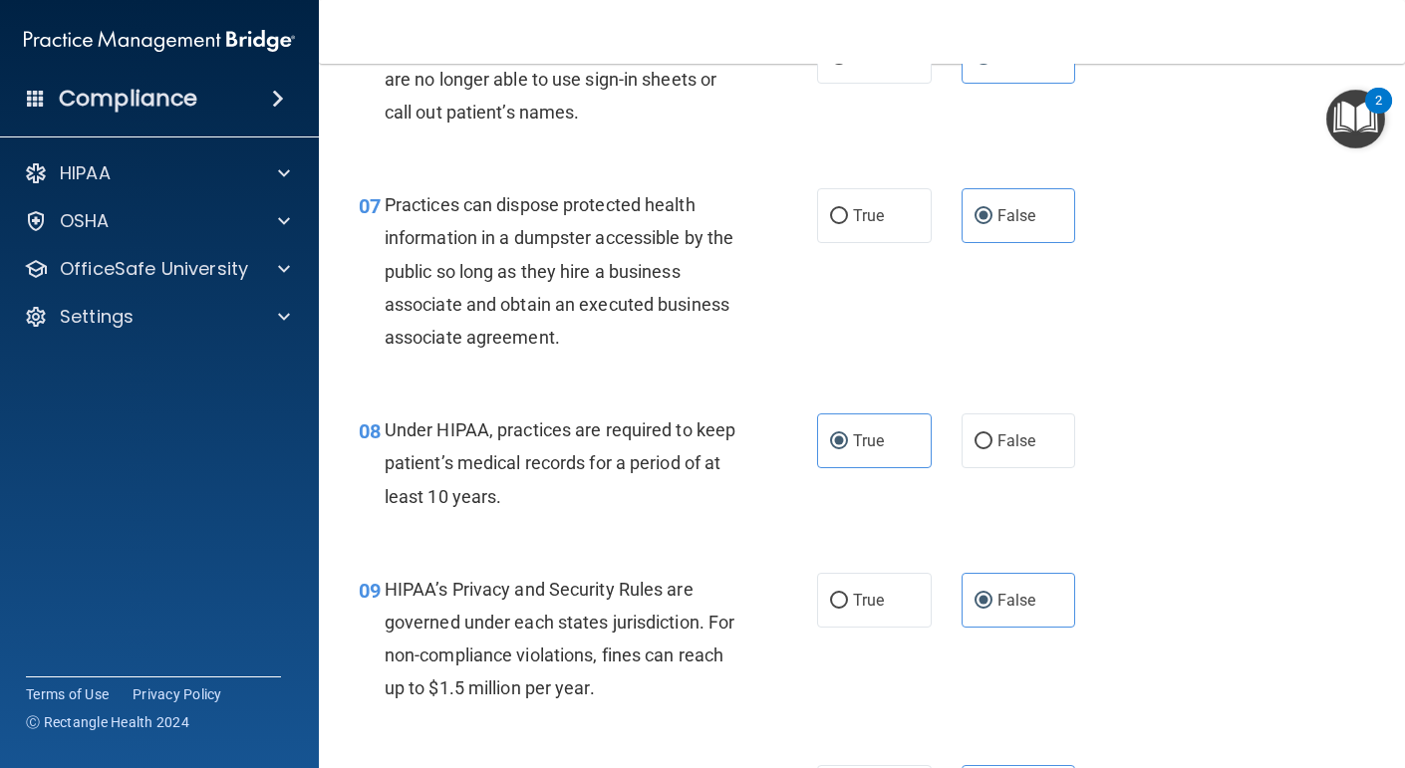
scroll to position [1201, 0]
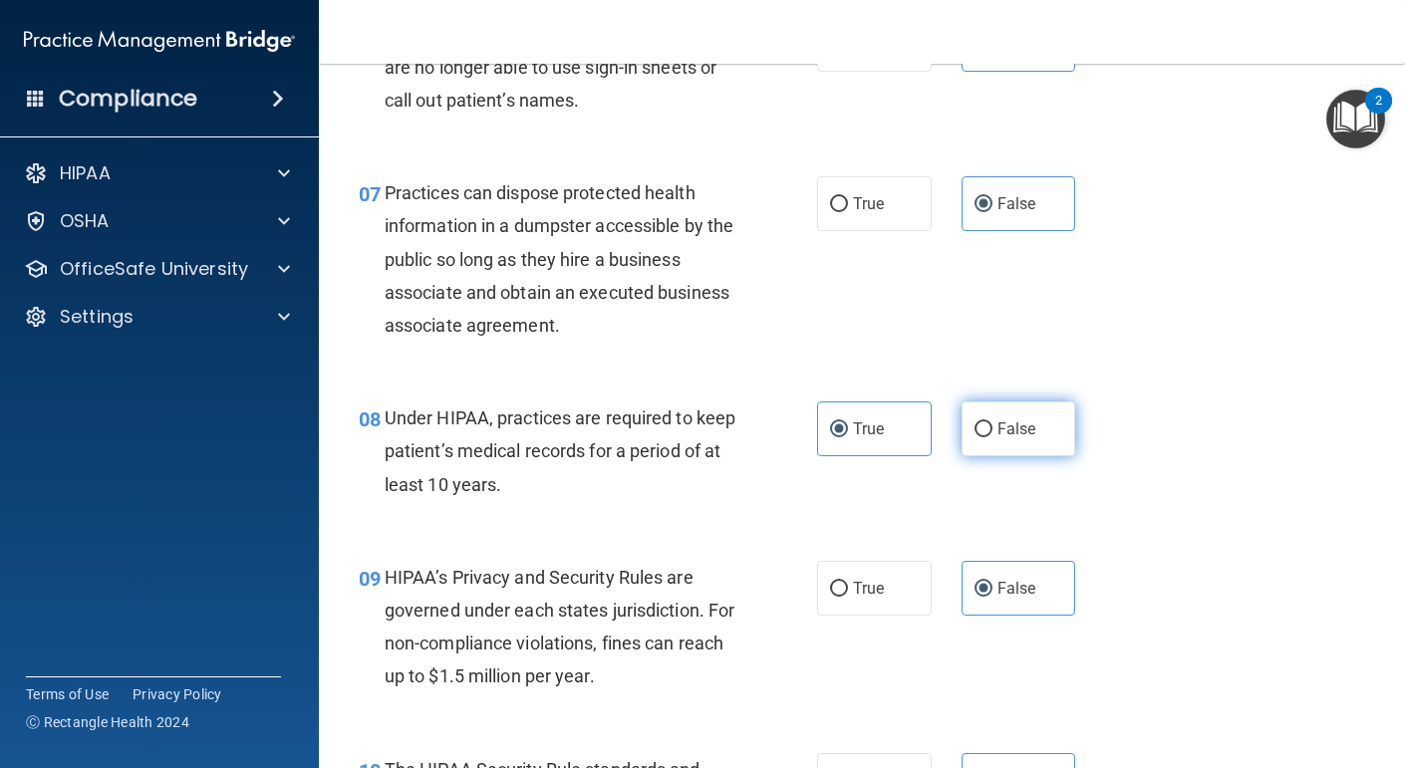
click at [1032, 420] on span "False" at bounding box center [1017, 429] width 39 height 19
click at [993, 423] on input "False" at bounding box center [984, 430] width 18 height 15
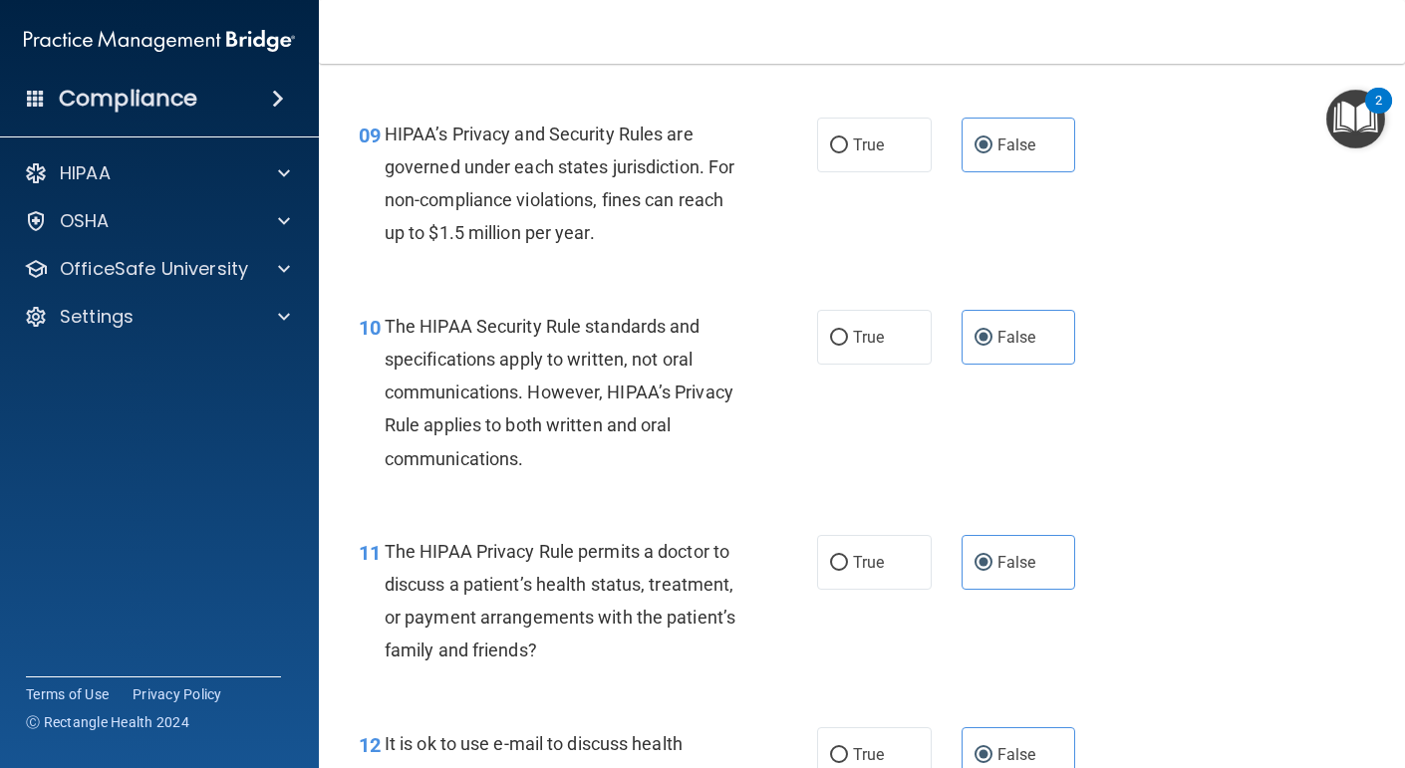
scroll to position [1650, 0]
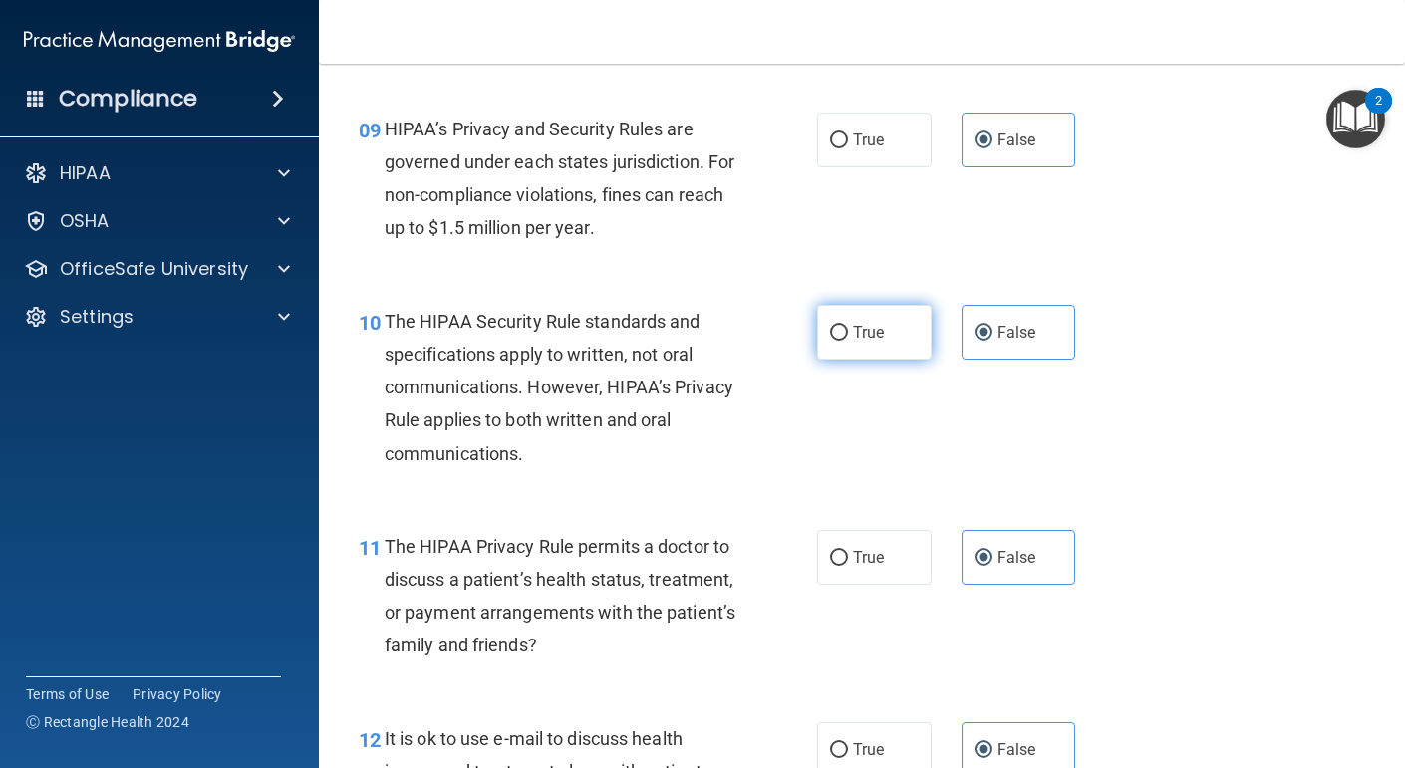
click at [838, 326] on input "True" at bounding box center [839, 333] width 18 height 15
click at [888, 548] on label "True" at bounding box center [874, 557] width 115 height 55
click at [848, 551] on input "True" at bounding box center [839, 558] width 18 height 15
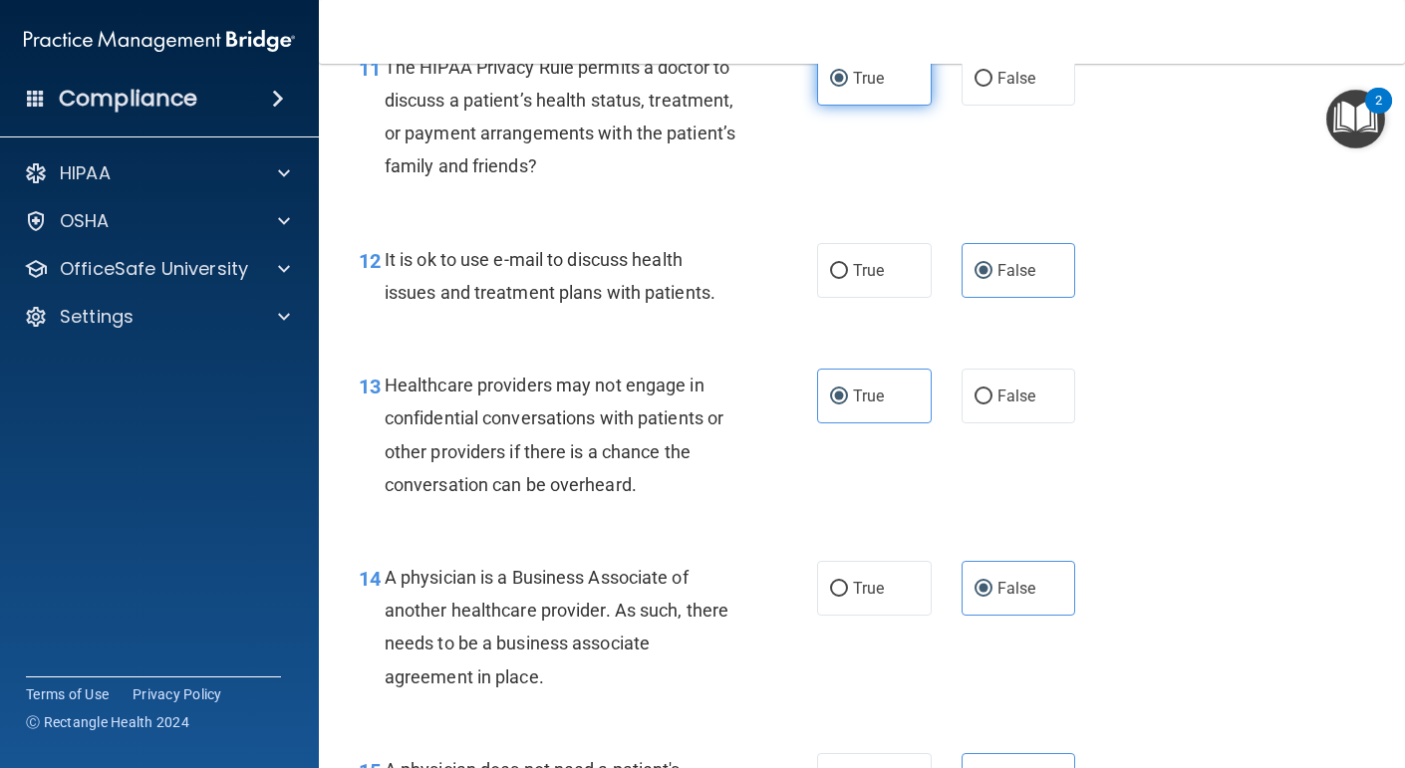
scroll to position [2130, 0]
click at [907, 283] on label "True" at bounding box center [874, 269] width 115 height 55
click at [848, 278] on input "True" at bounding box center [839, 270] width 18 height 15
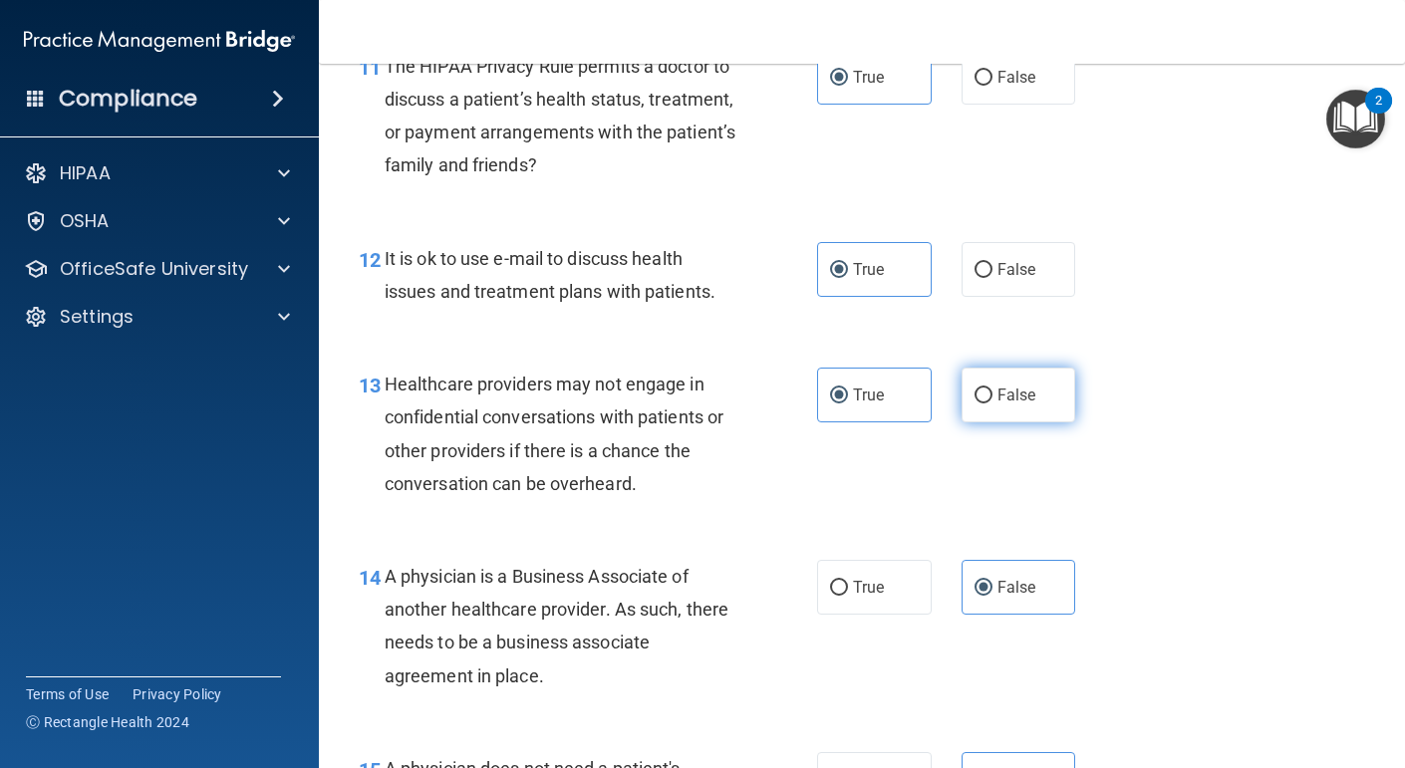
click at [1006, 379] on label "False" at bounding box center [1019, 395] width 115 height 55
click at [993, 389] on input "False" at bounding box center [984, 396] width 18 height 15
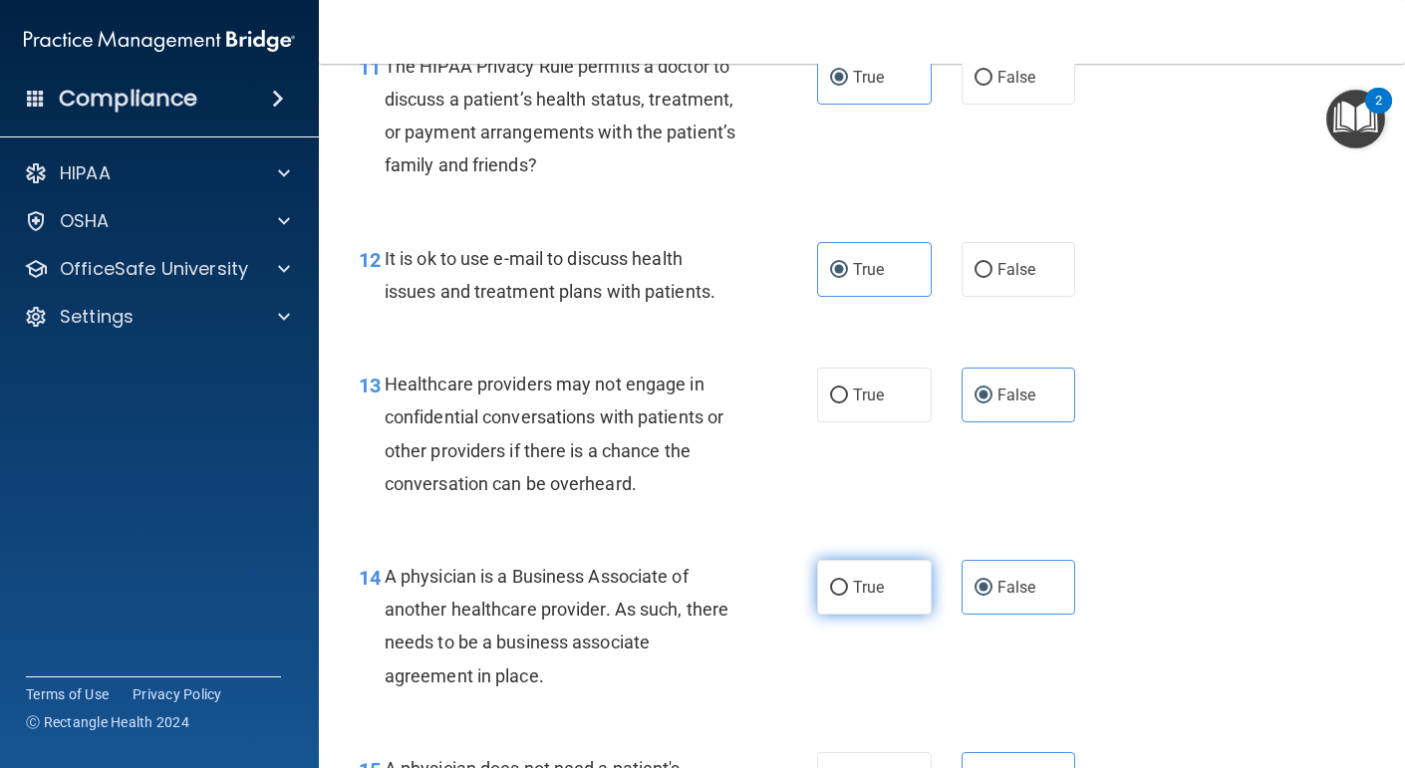
click at [888, 589] on label "True" at bounding box center [874, 587] width 115 height 55
click at [848, 589] on input "True" at bounding box center [839, 588] width 18 height 15
click at [989, 600] on label "False" at bounding box center [1019, 587] width 115 height 55
click at [989, 596] on input "False" at bounding box center [984, 588] width 18 height 15
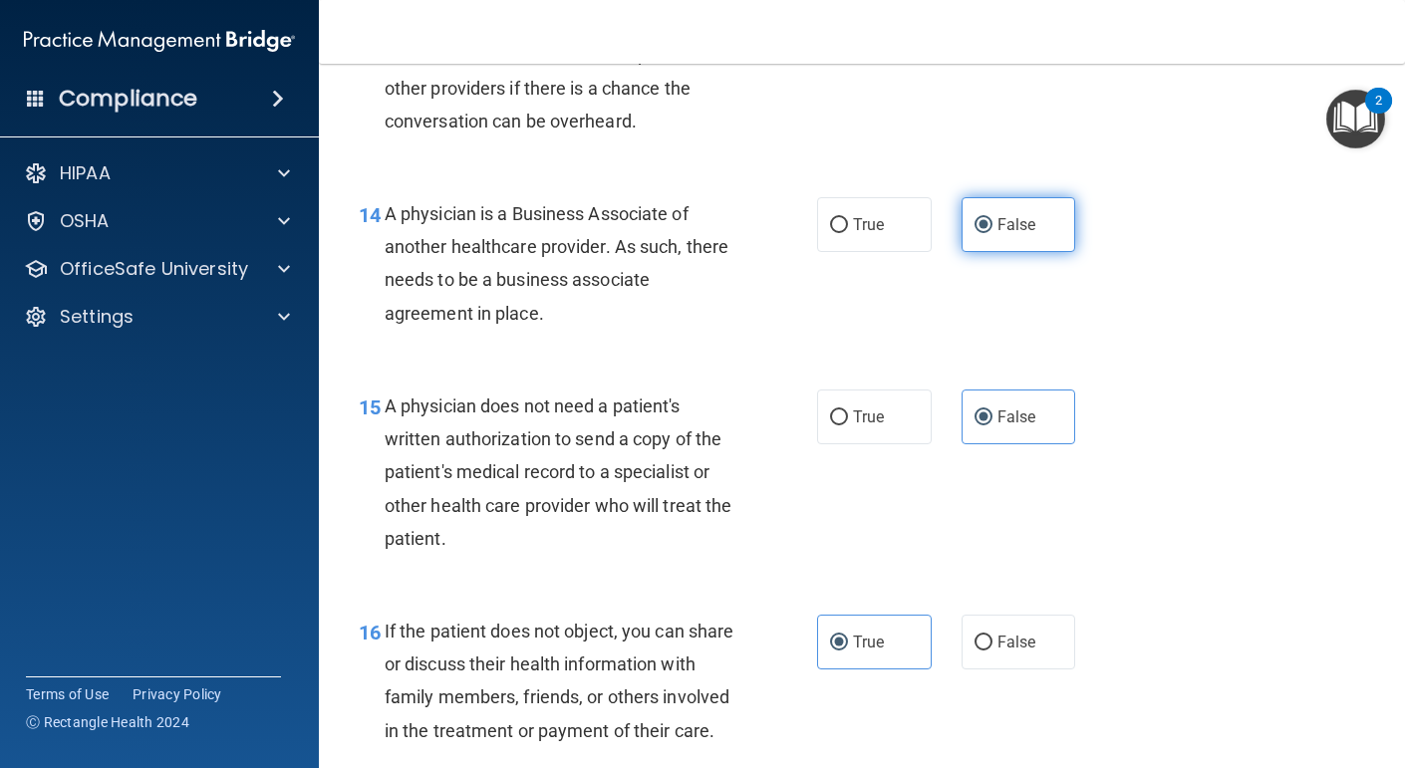
scroll to position [2496, 0]
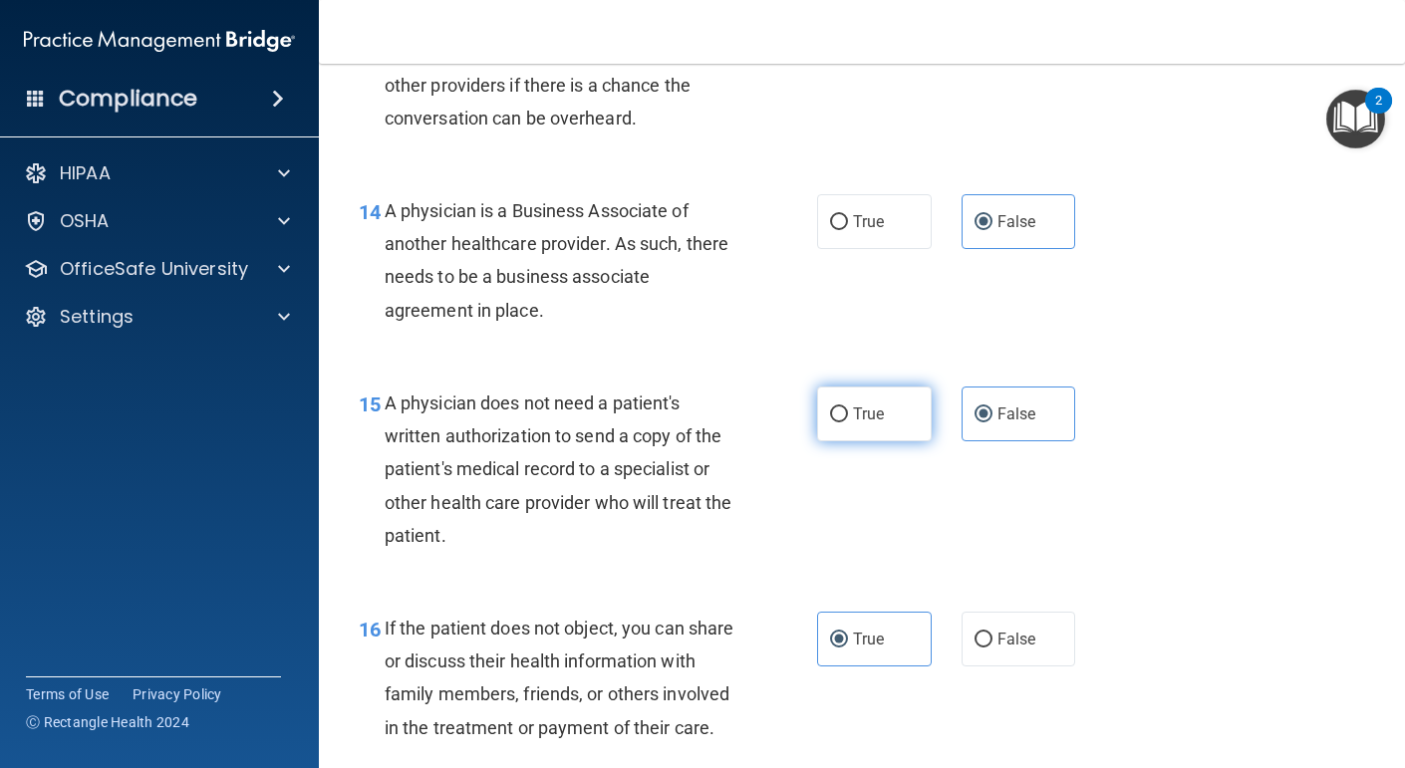
click at [894, 413] on label "True" at bounding box center [874, 414] width 115 height 55
click at [848, 413] on input "True" at bounding box center [839, 415] width 18 height 15
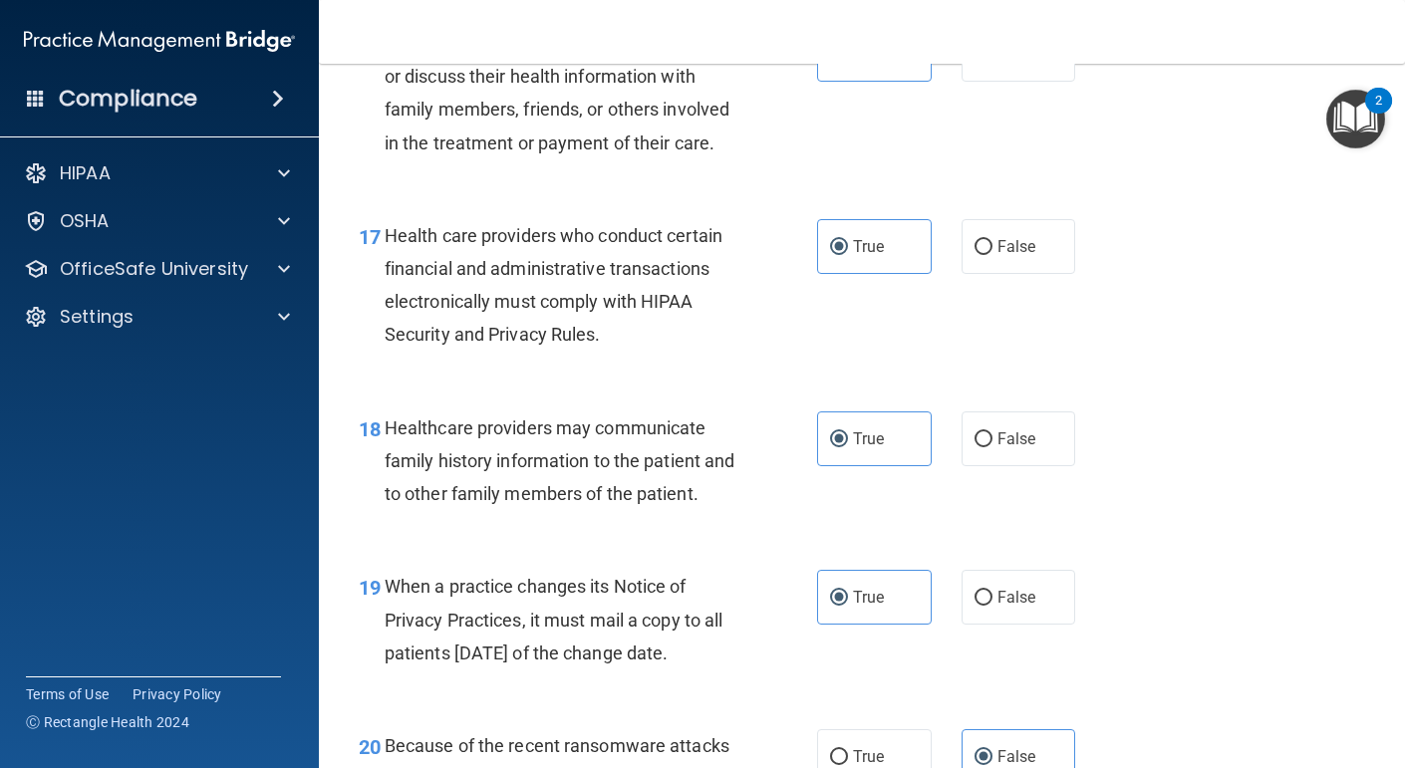
scroll to position [3121, 0]
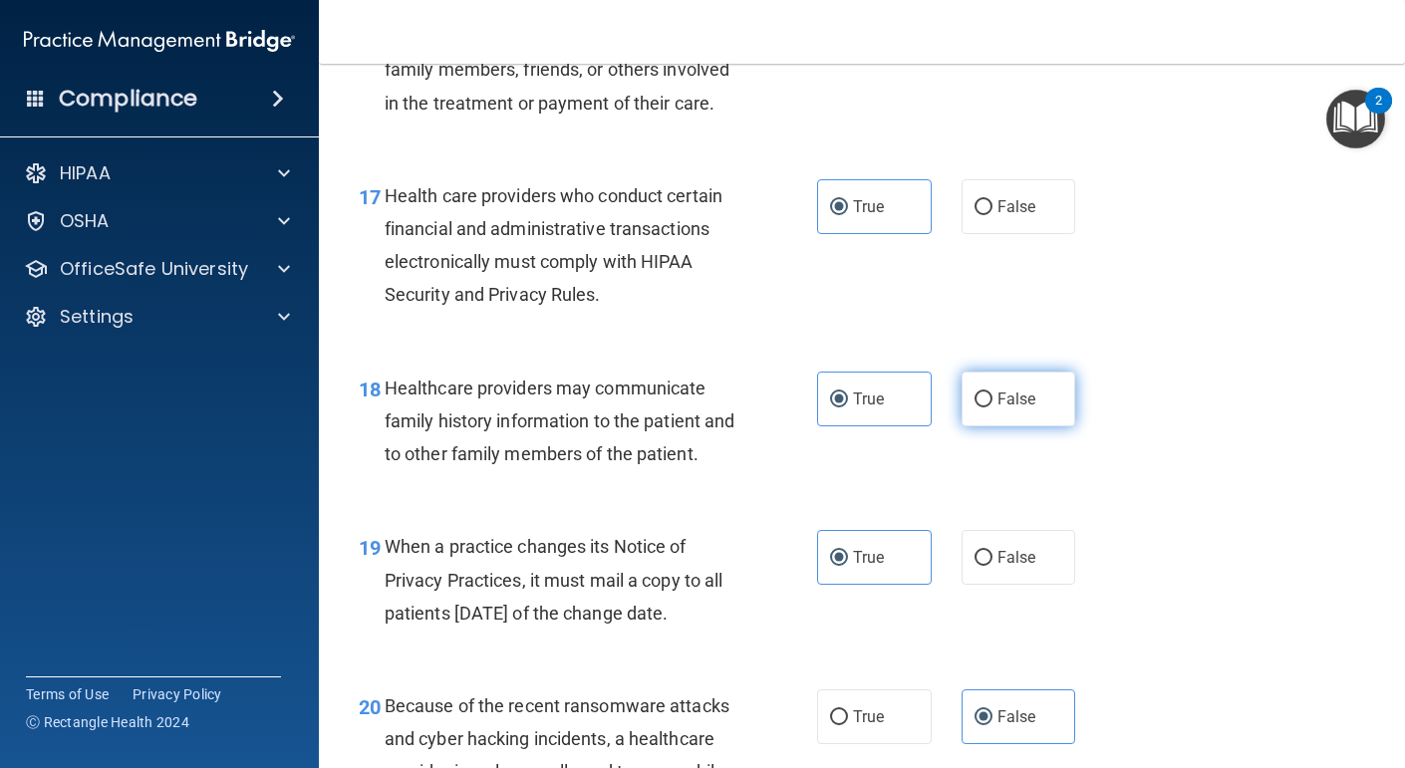
click at [983, 408] on input "False" at bounding box center [984, 400] width 18 height 15
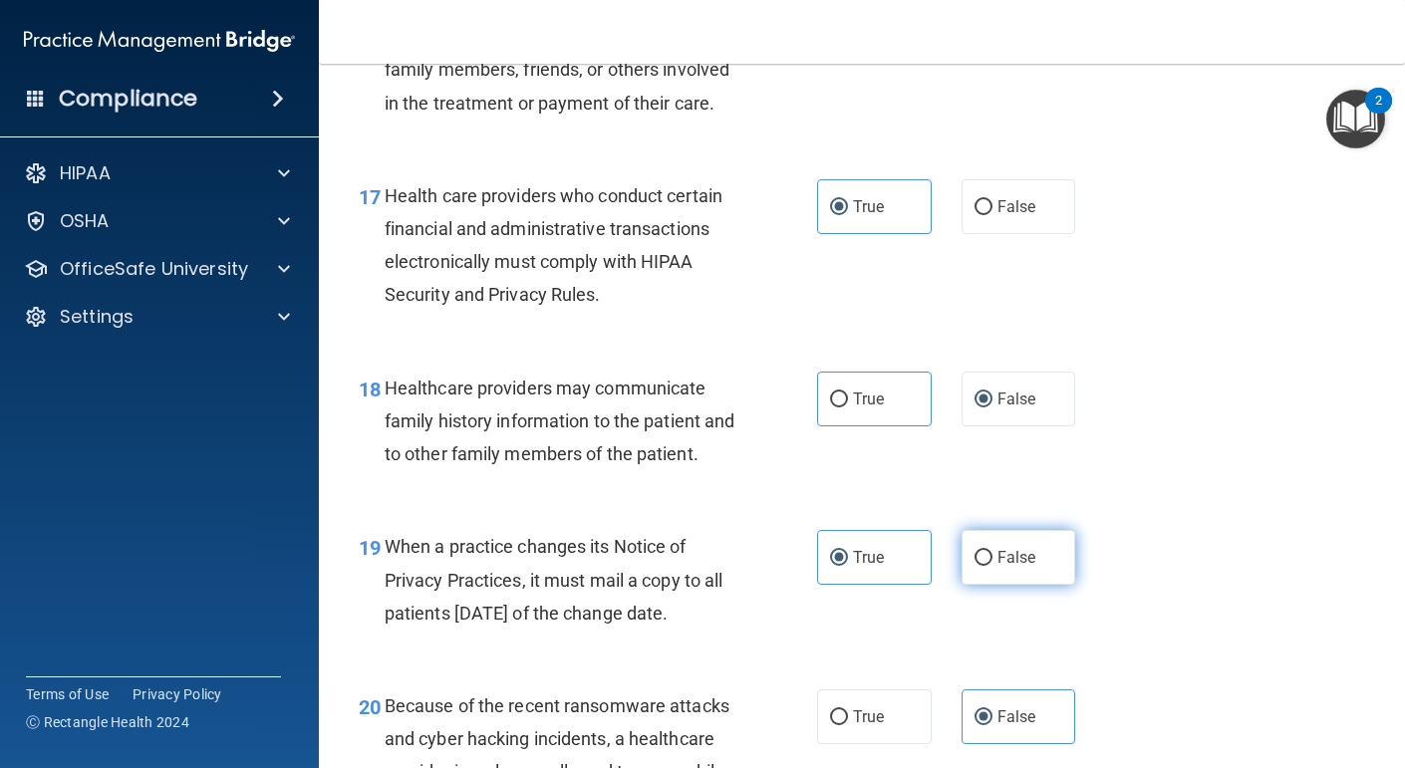
click at [1049, 585] on label "False" at bounding box center [1019, 557] width 115 height 55
click at [993, 566] on input "False" at bounding box center [984, 558] width 18 height 15
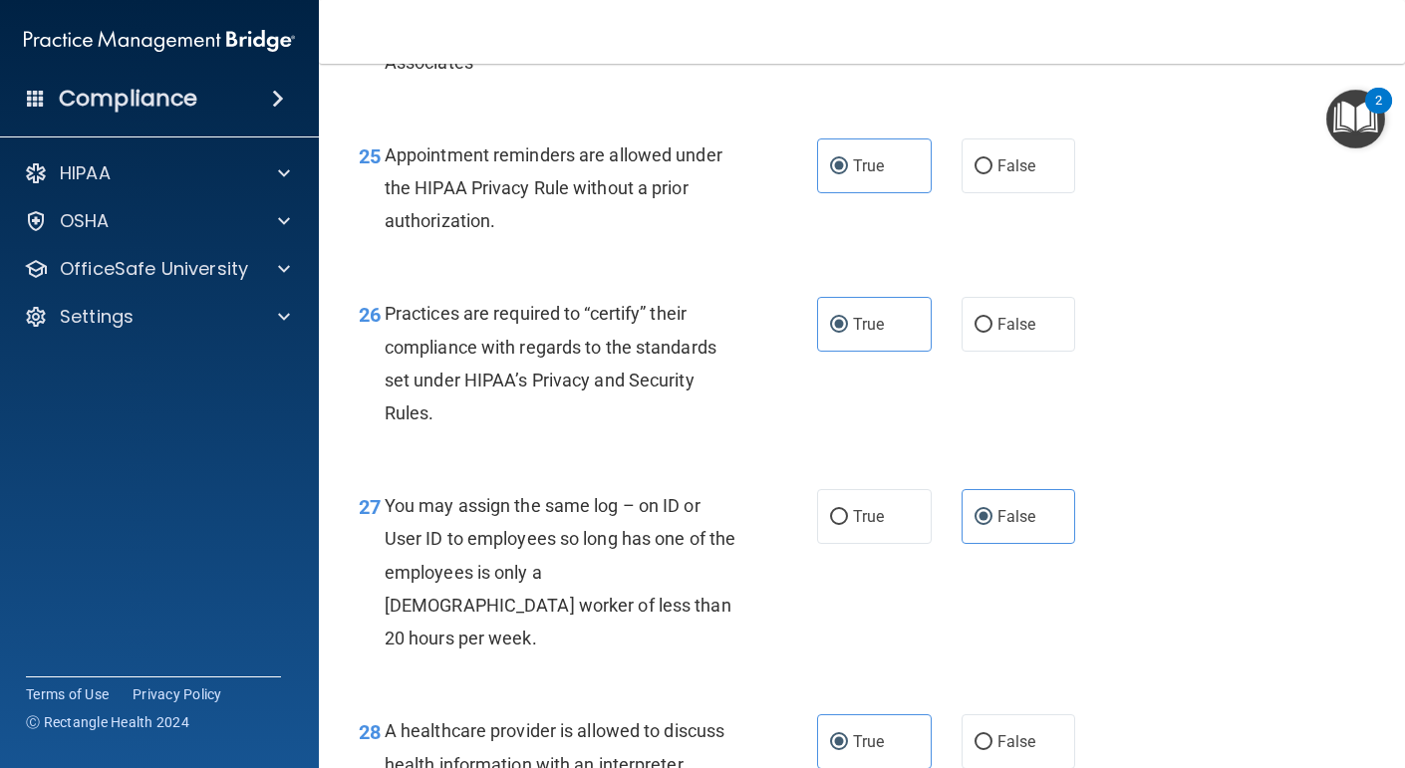
scroll to position [4533, 0]
click at [1056, 186] on label "False" at bounding box center [1019, 167] width 115 height 55
click at [993, 175] on input "False" at bounding box center [984, 167] width 18 height 15
click at [929, 193] on label "True" at bounding box center [874, 167] width 115 height 55
click at [848, 175] on input "True" at bounding box center [839, 167] width 18 height 15
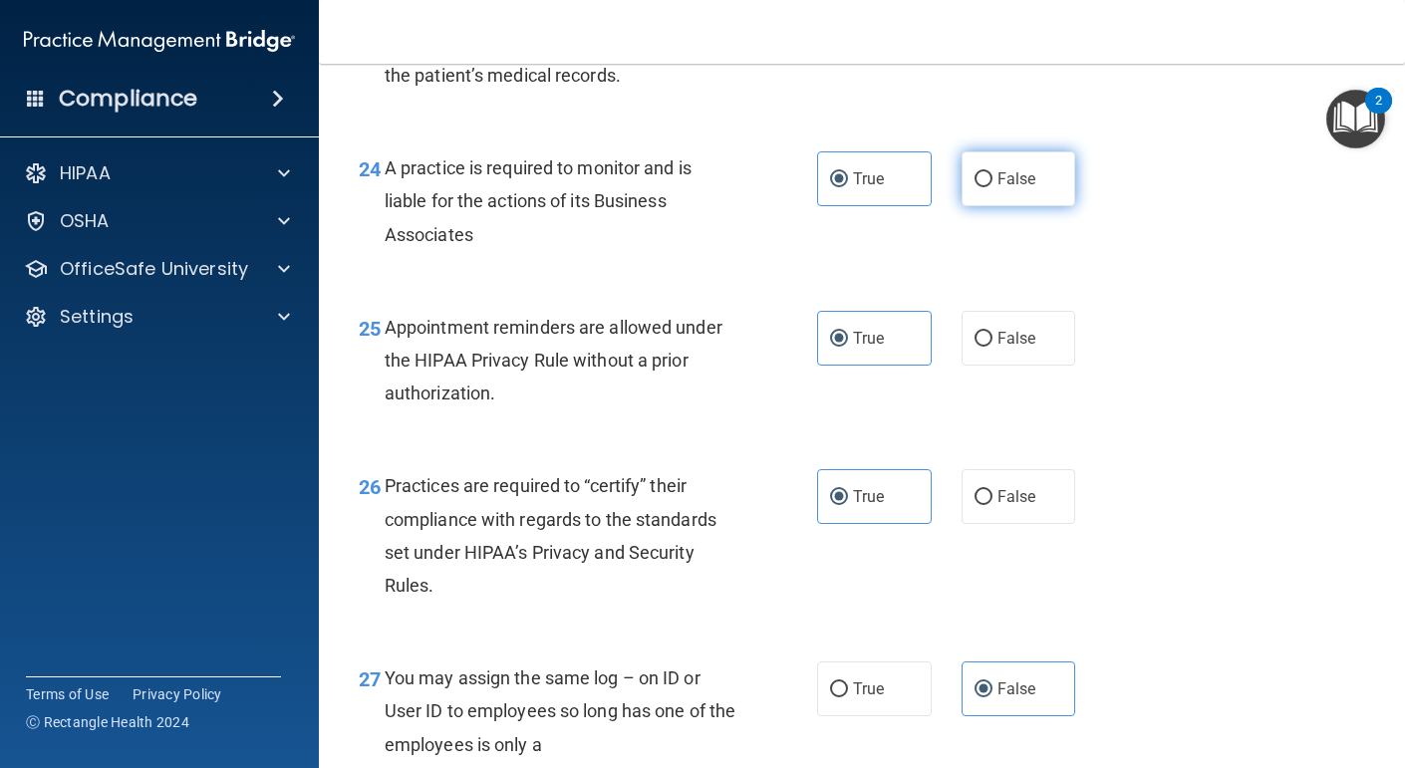
scroll to position [4359, 0]
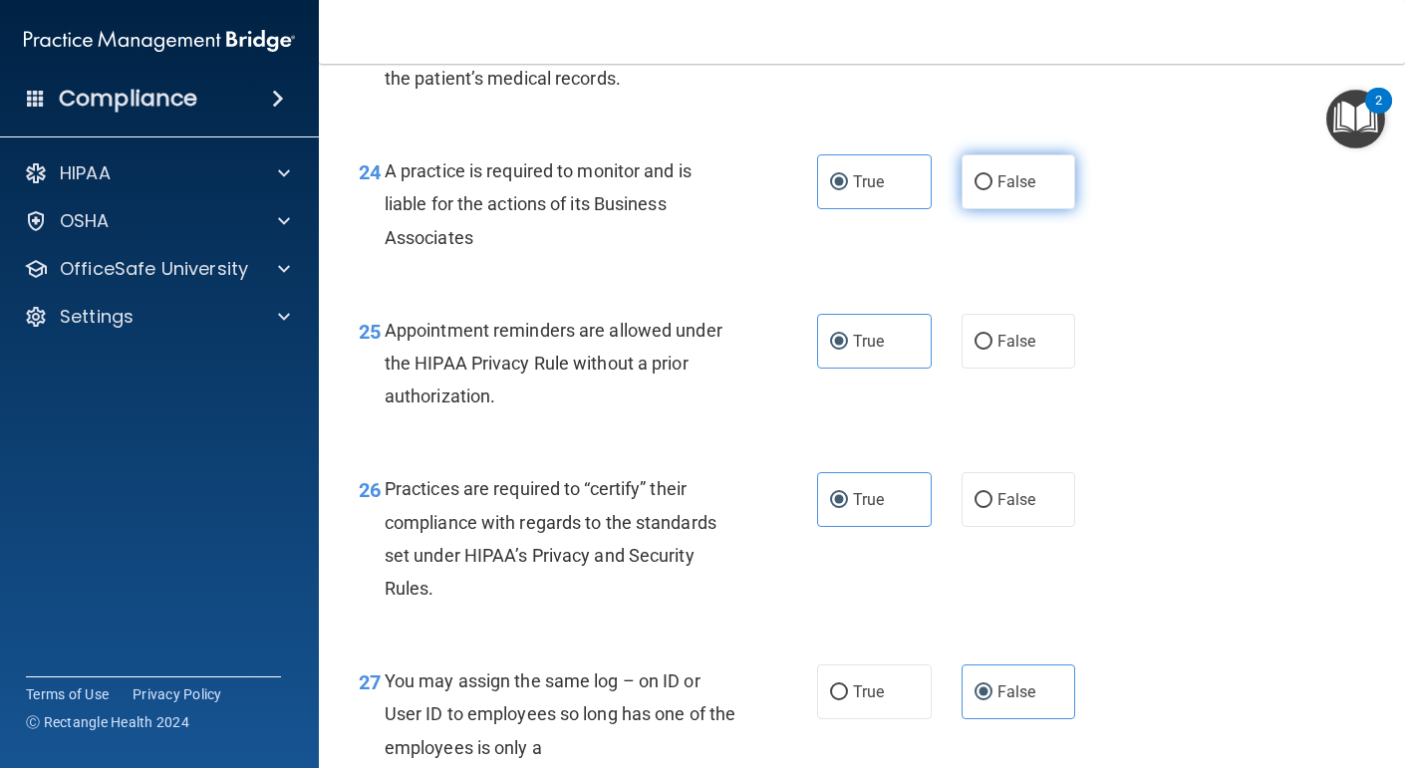
click at [1012, 191] on span "False" at bounding box center [1017, 181] width 39 height 19
click at [993, 190] on input "False" at bounding box center [984, 182] width 18 height 15
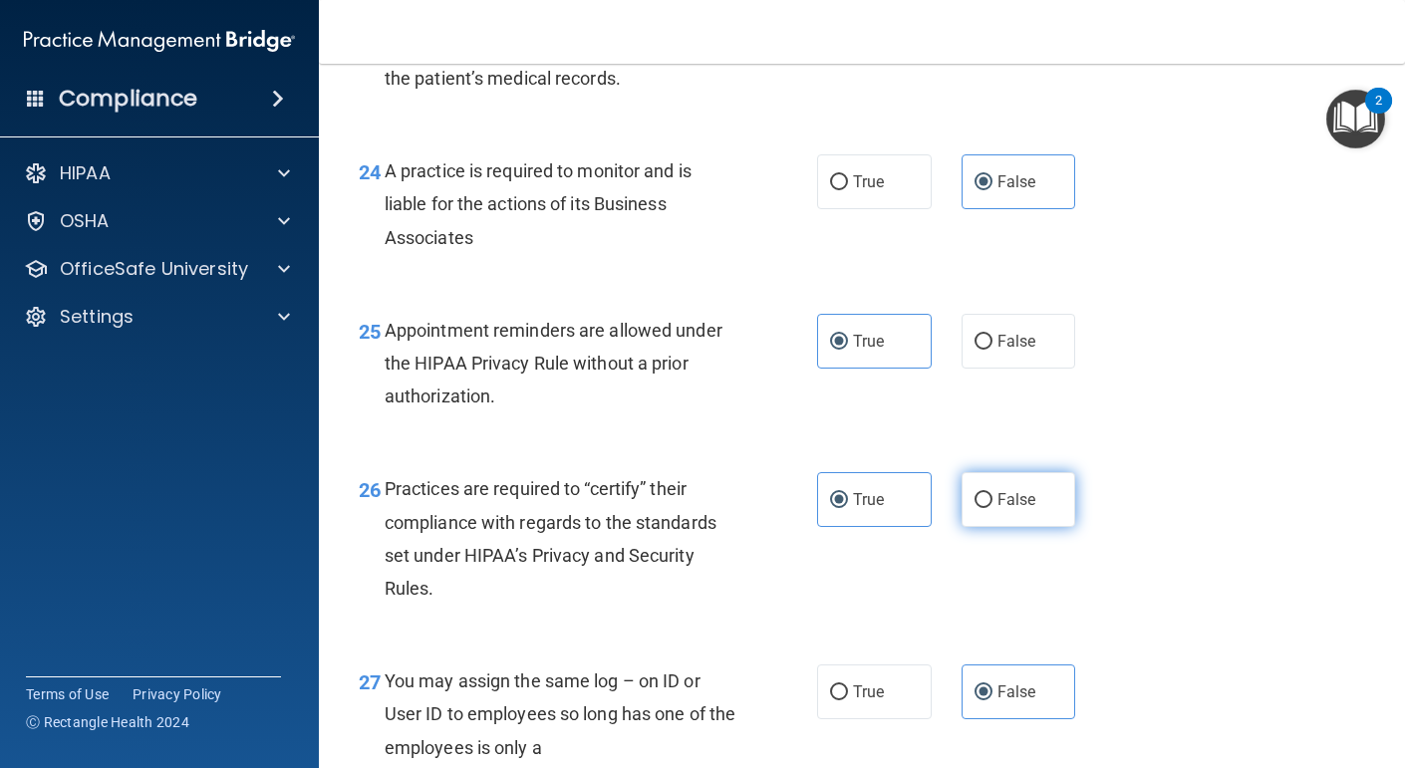
click at [1033, 527] on label "False" at bounding box center [1019, 499] width 115 height 55
click at [993, 508] on input "False" at bounding box center [984, 500] width 18 height 15
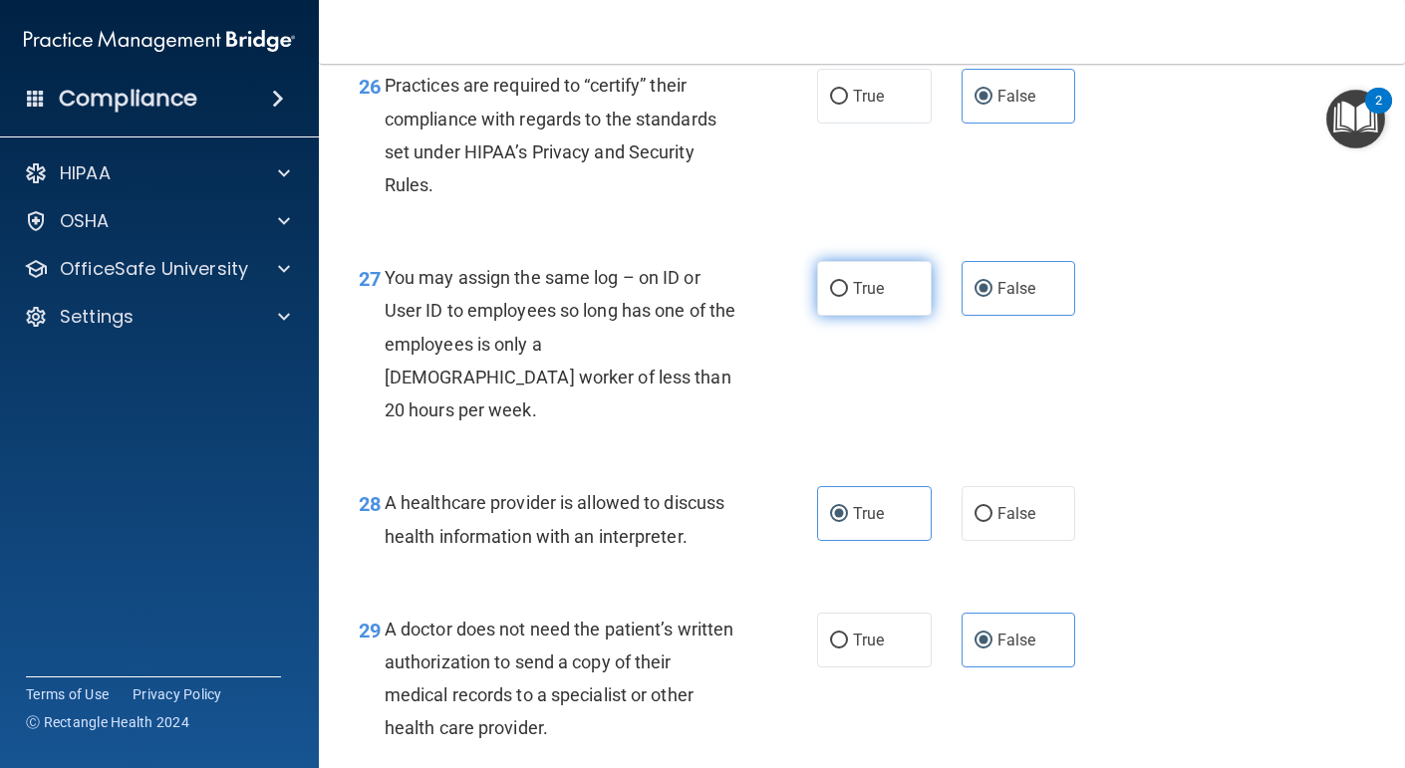
scroll to position [4773, 0]
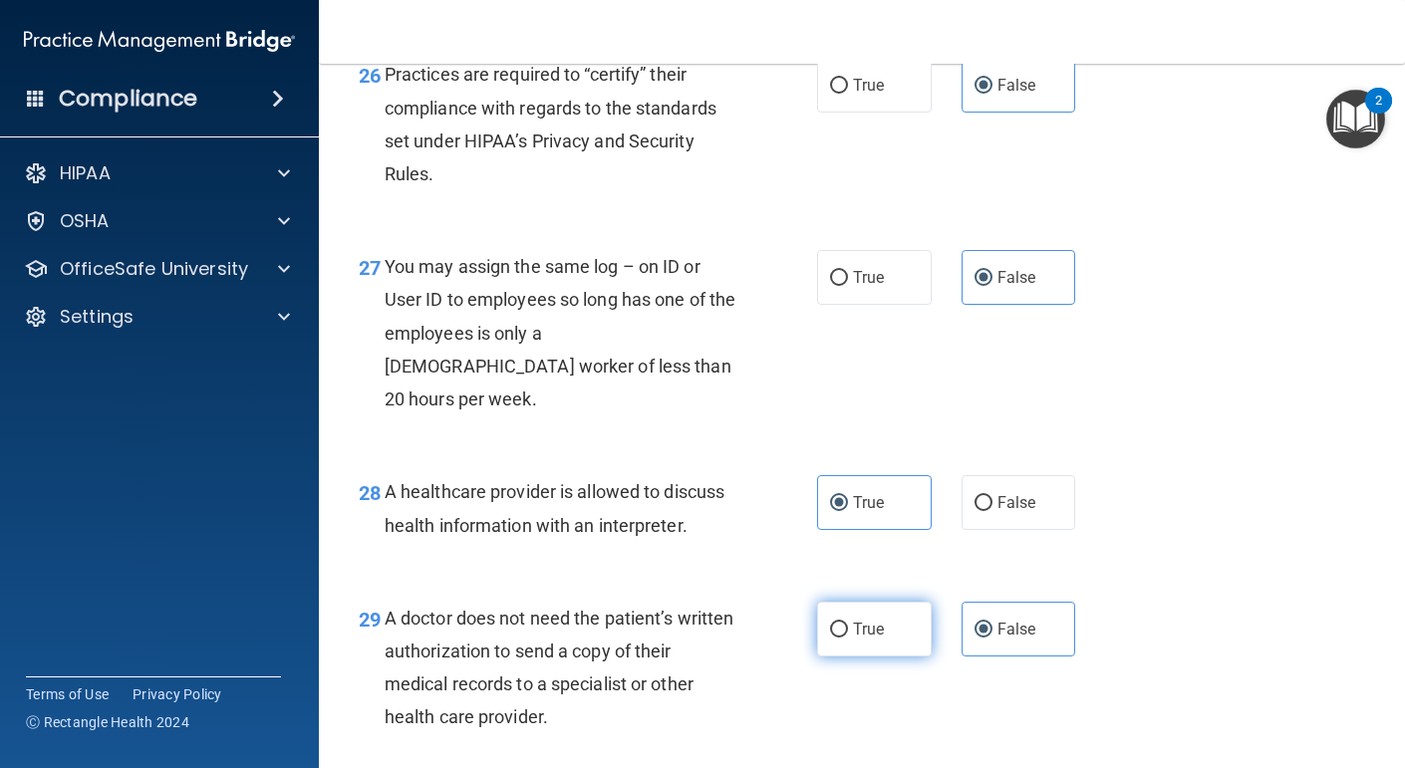
click at [900, 613] on label "True" at bounding box center [874, 629] width 115 height 55
click at [848, 623] on input "True" at bounding box center [839, 630] width 18 height 15
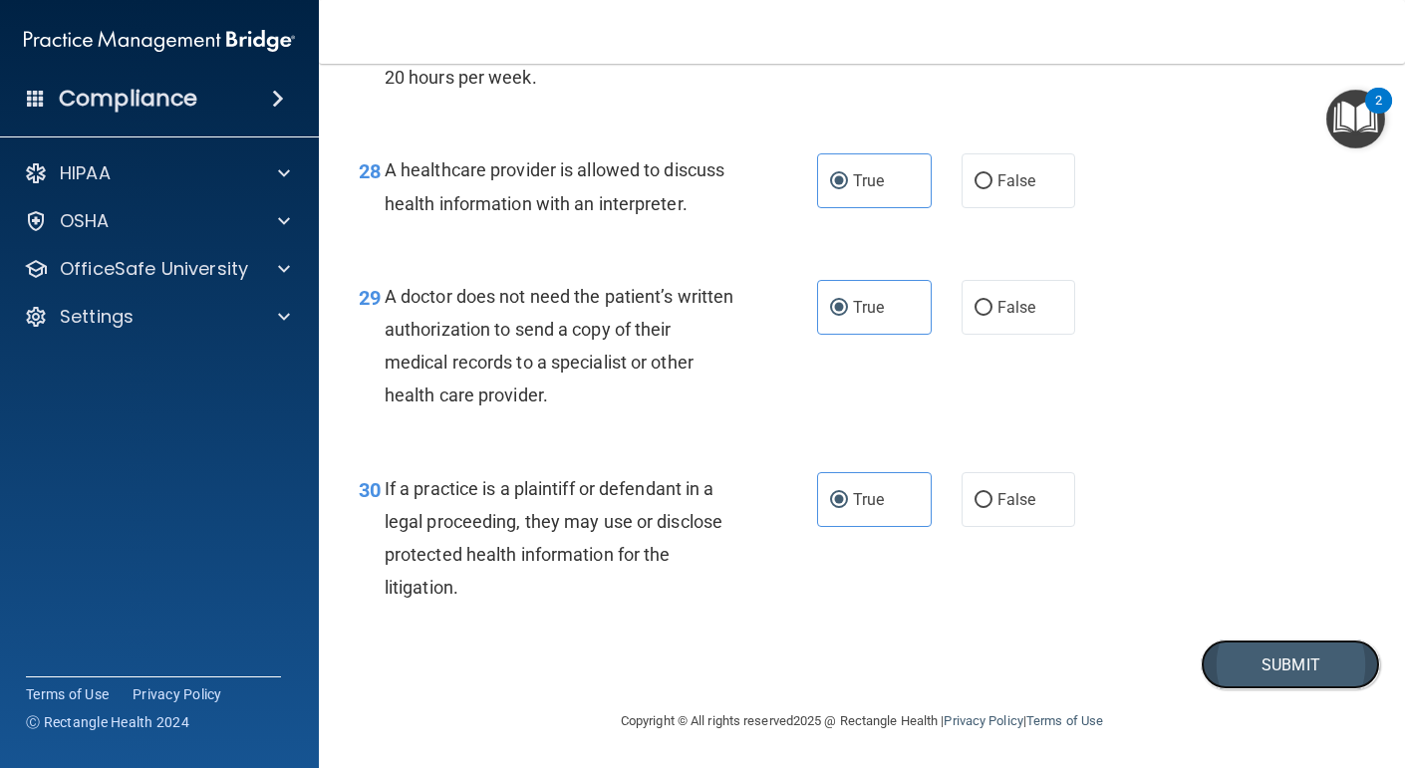
click at [1299, 654] on button "Submit" at bounding box center [1290, 665] width 179 height 51
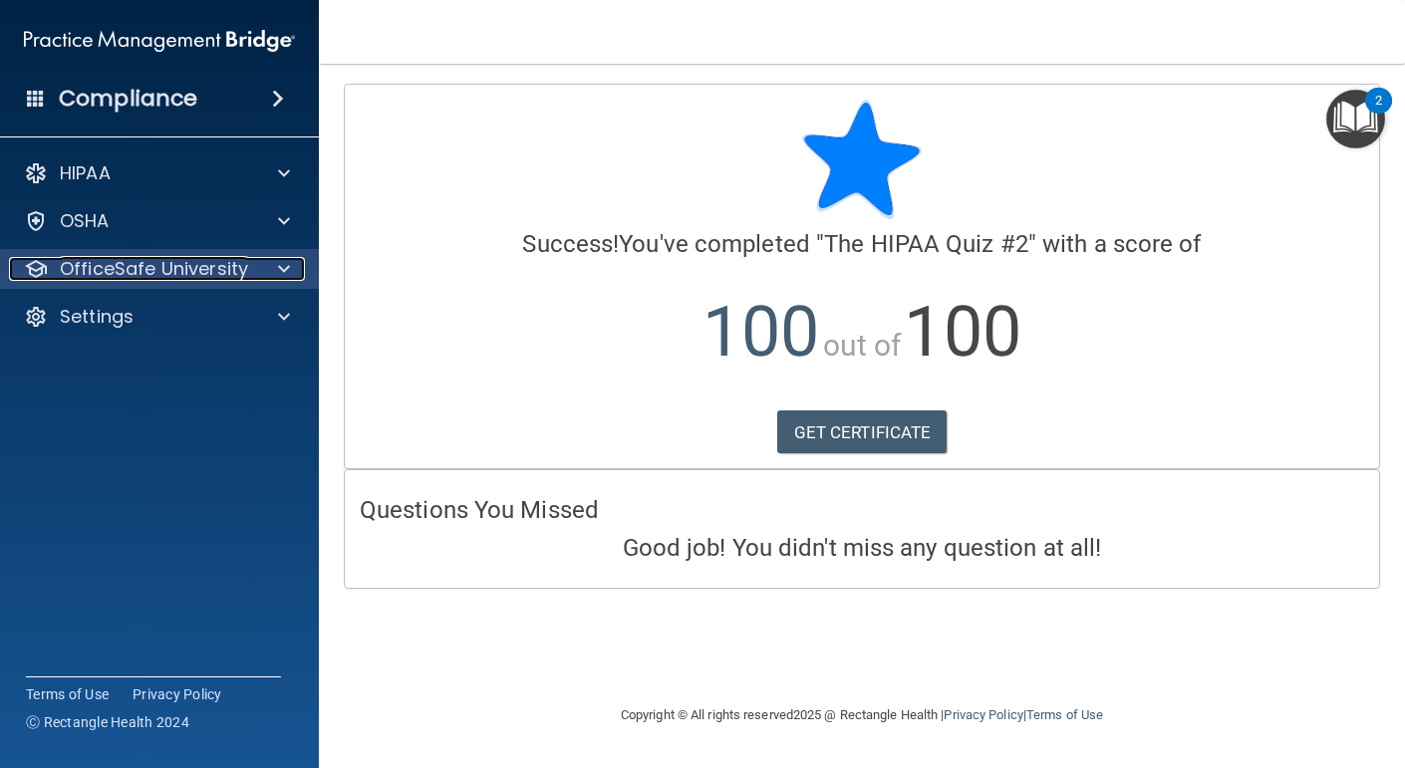
click at [199, 268] on p "OfficeSafe University" at bounding box center [154, 269] width 188 height 24
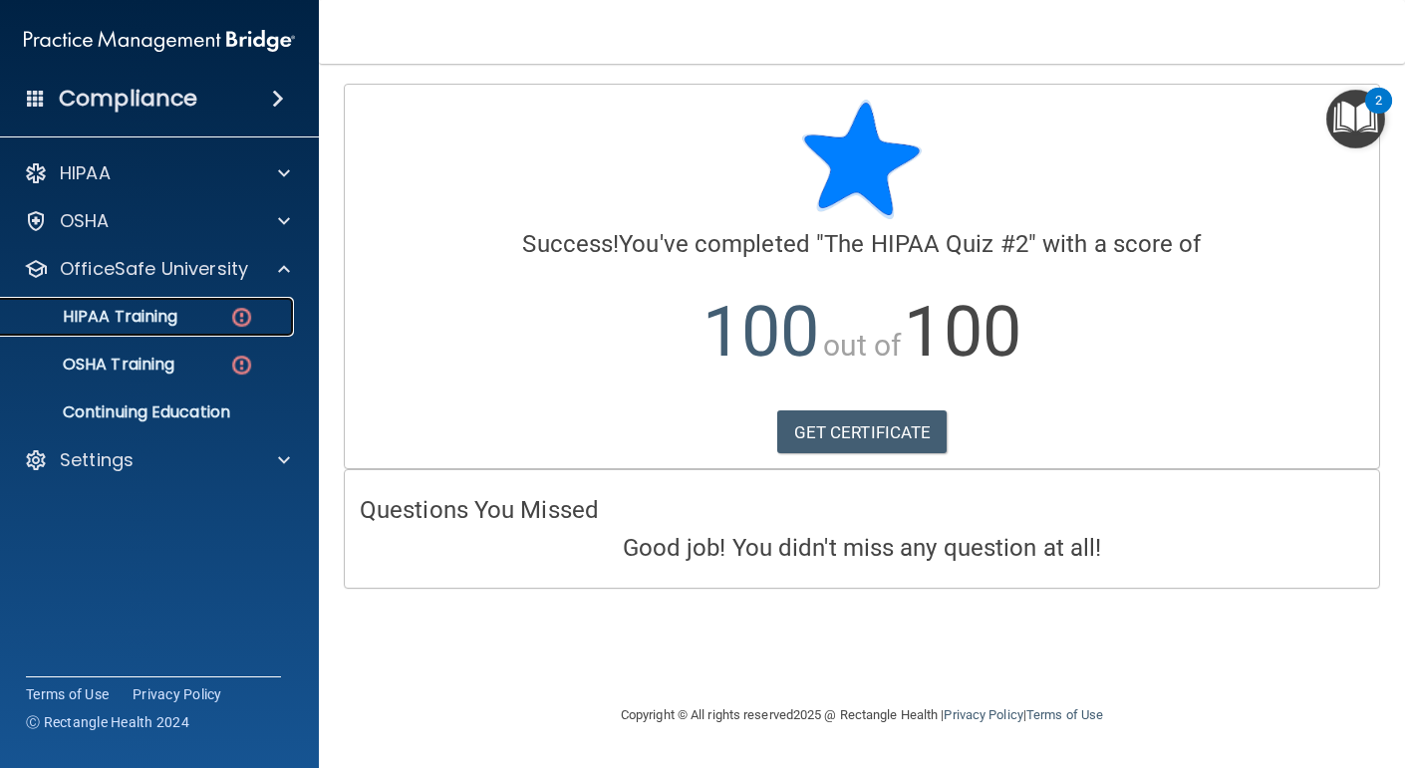
click at [190, 304] on link "HIPAA Training" at bounding box center [137, 317] width 314 height 40
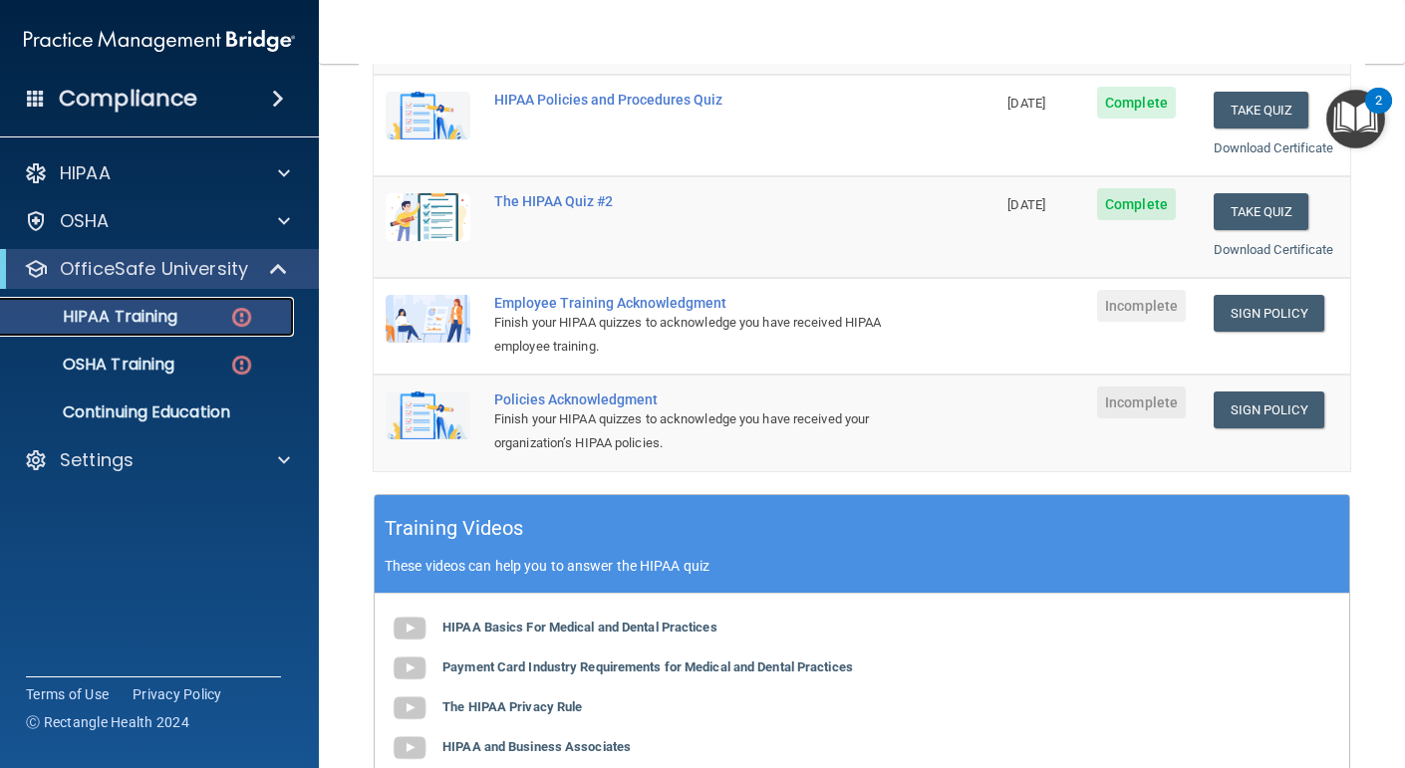
scroll to position [385, 0]
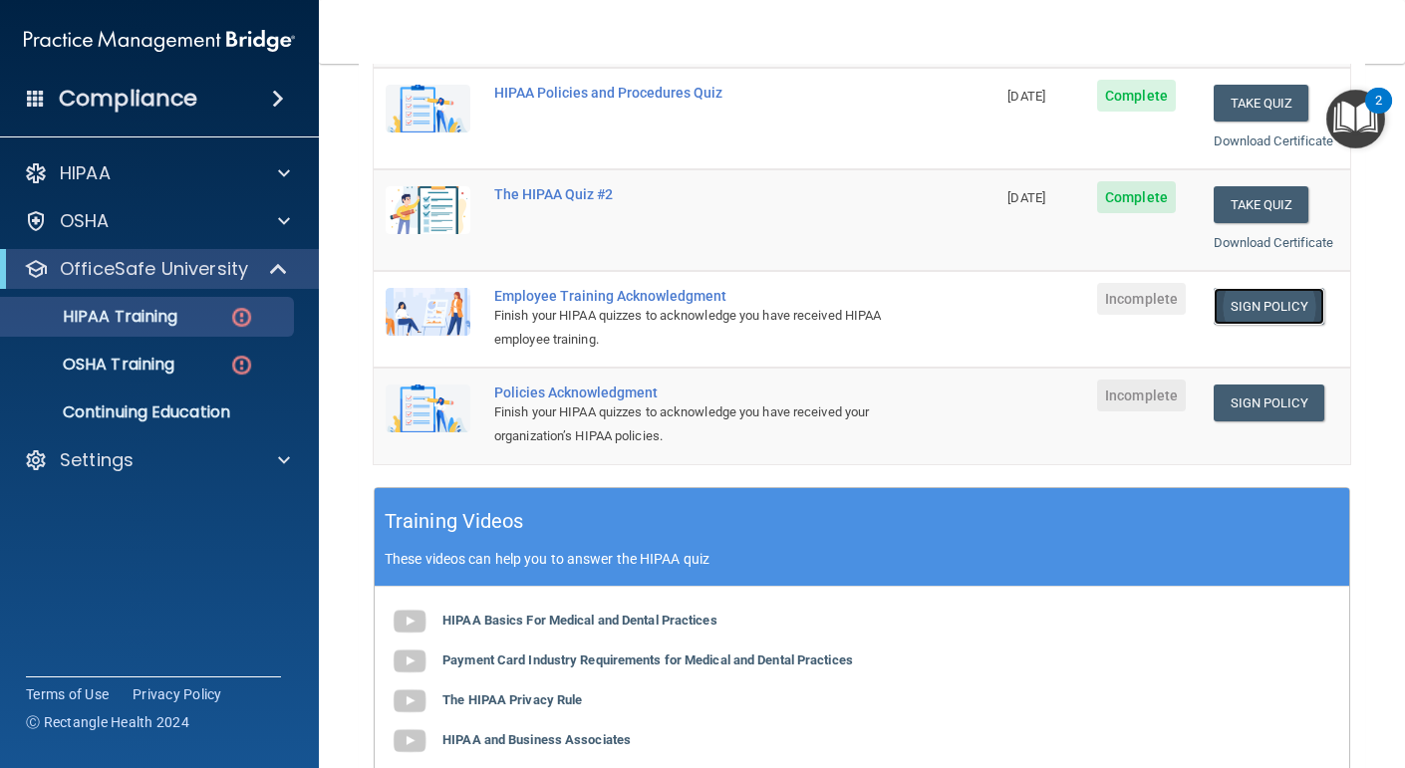
click at [1262, 309] on link "Sign Policy" at bounding box center [1269, 306] width 111 height 37
click at [1270, 402] on link "Sign Policy" at bounding box center [1269, 403] width 111 height 37
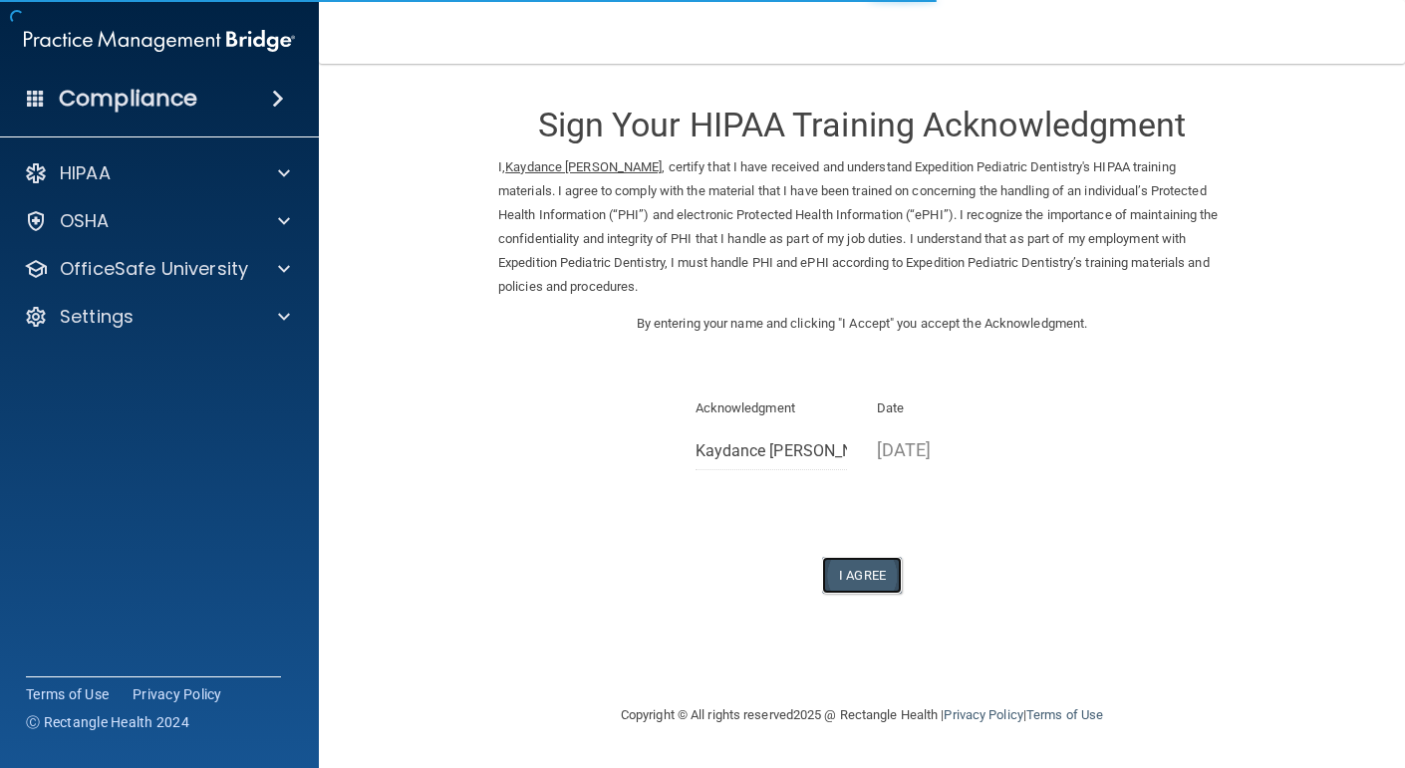
click at [873, 582] on button "I Agree" at bounding box center [862, 575] width 80 height 37
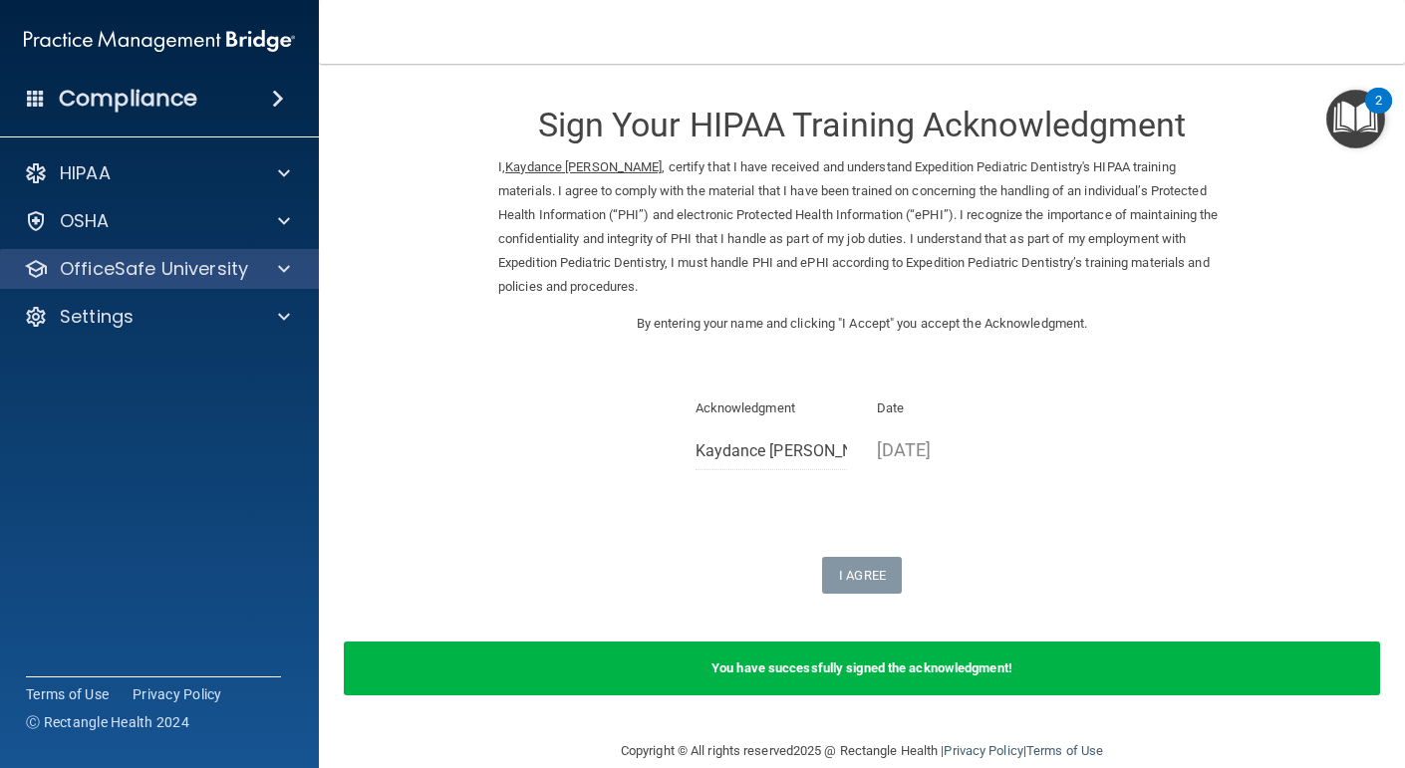
click at [213, 252] on div "OfficeSafe University" at bounding box center [160, 269] width 320 height 40
click at [221, 271] on p "OfficeSafe University" at bounding box center [154, 269] width 188 height 24
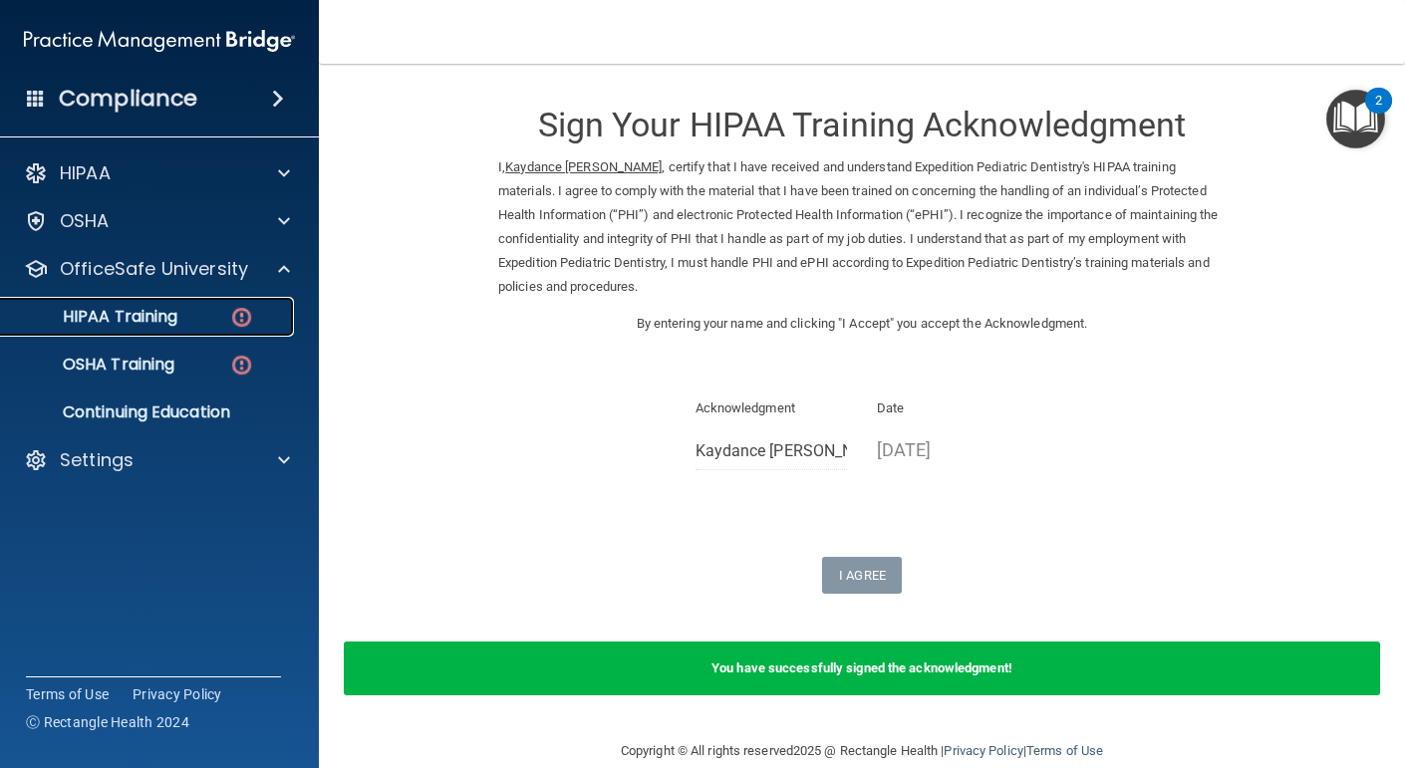
click at [211, 301] on link "HIPAA Training" at bounding box center [137, 317] width 314 height 40
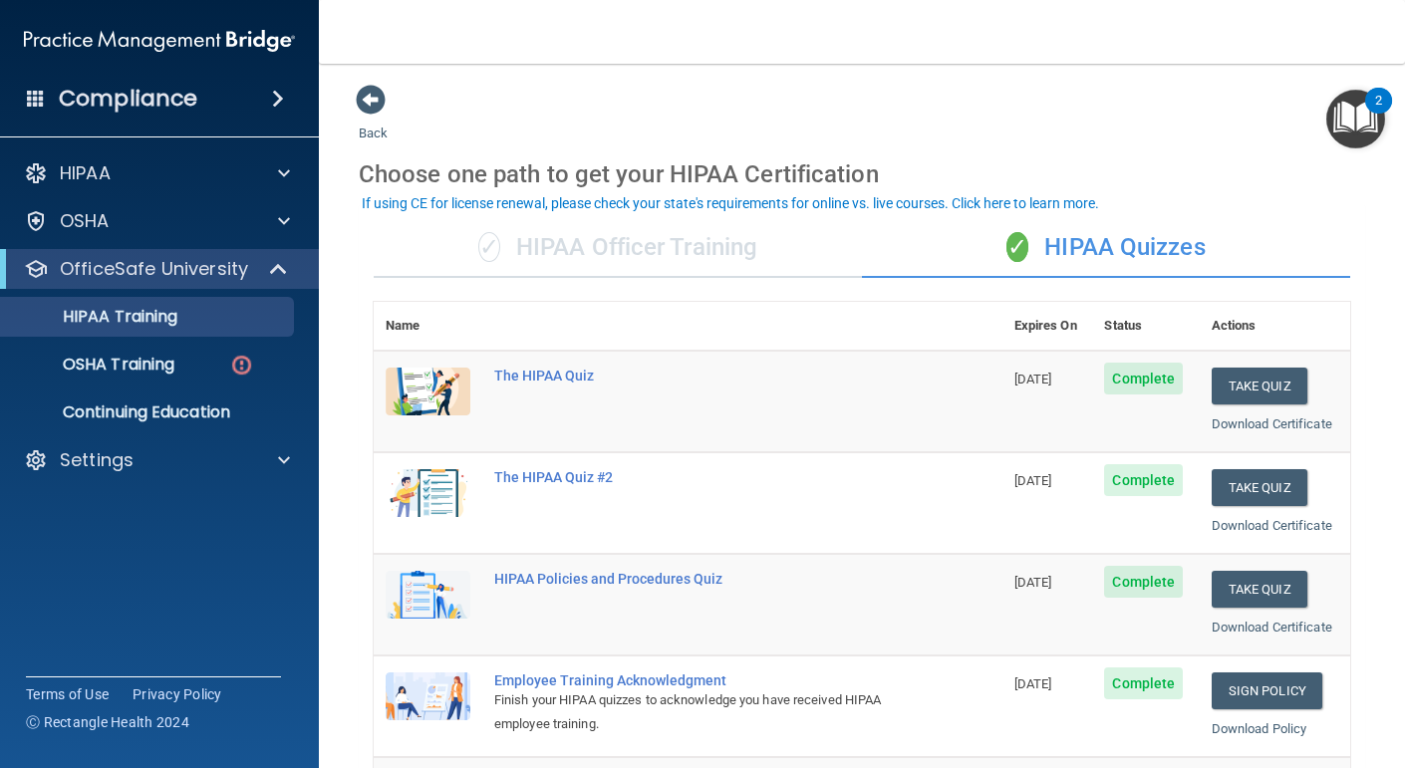
click at [728, 250] on div "✓ HIPAA Officer Training" at bounding box center [618, 248] width 488 height 60
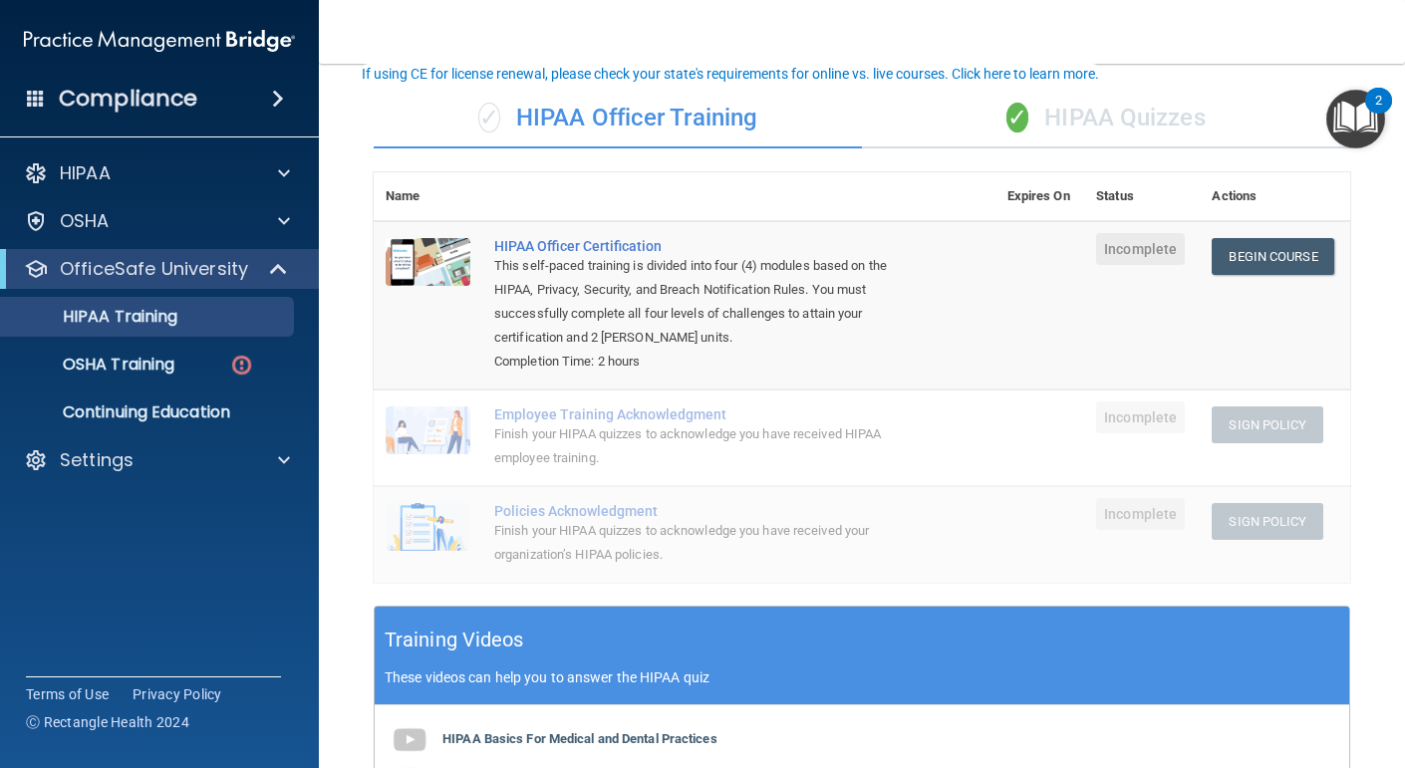
scroll to position [130, 0]
click at [113, 370] on p "OSHA Training" at bounding box center [93, 365] width 161 height 20
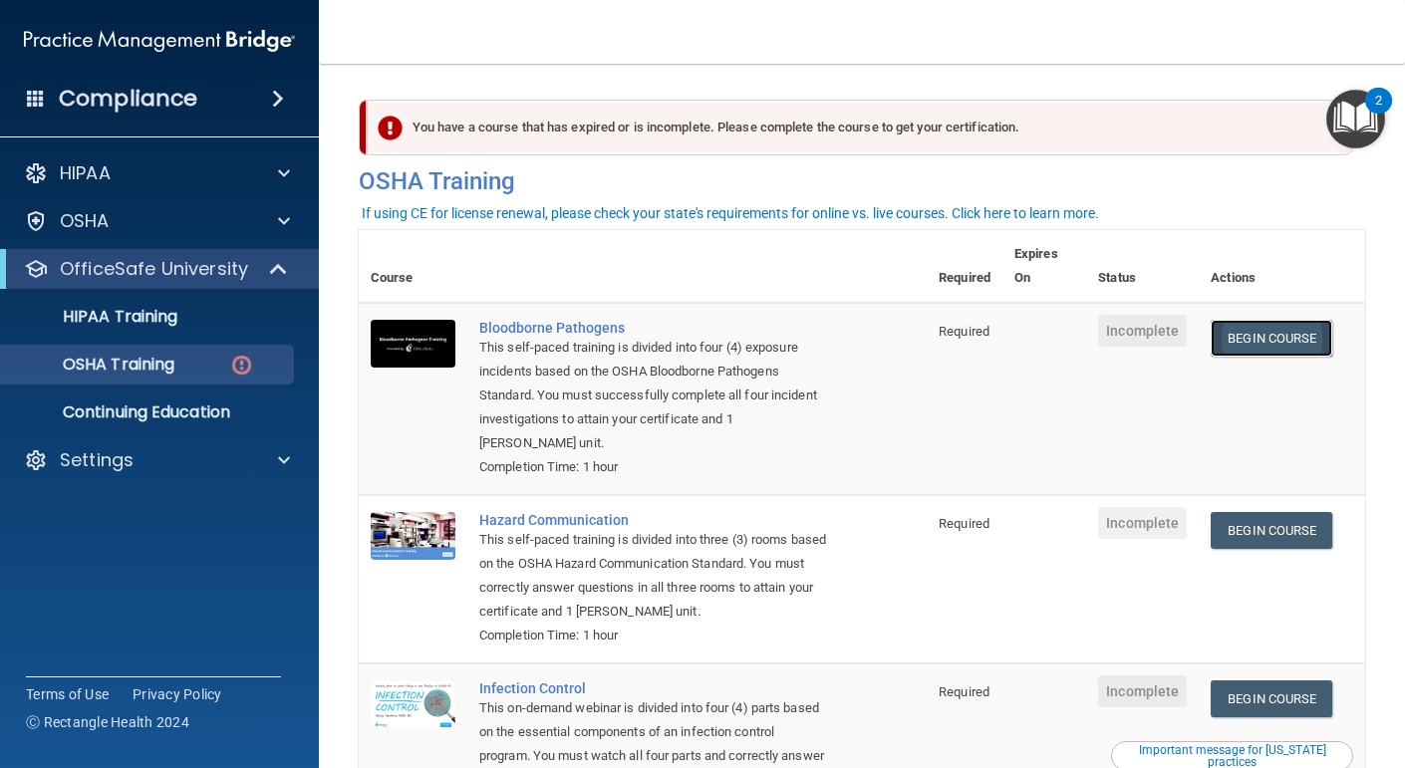
click at [1320, 336] on link "Begin Course" at bounding box center [1272, 338] width 122 height 37
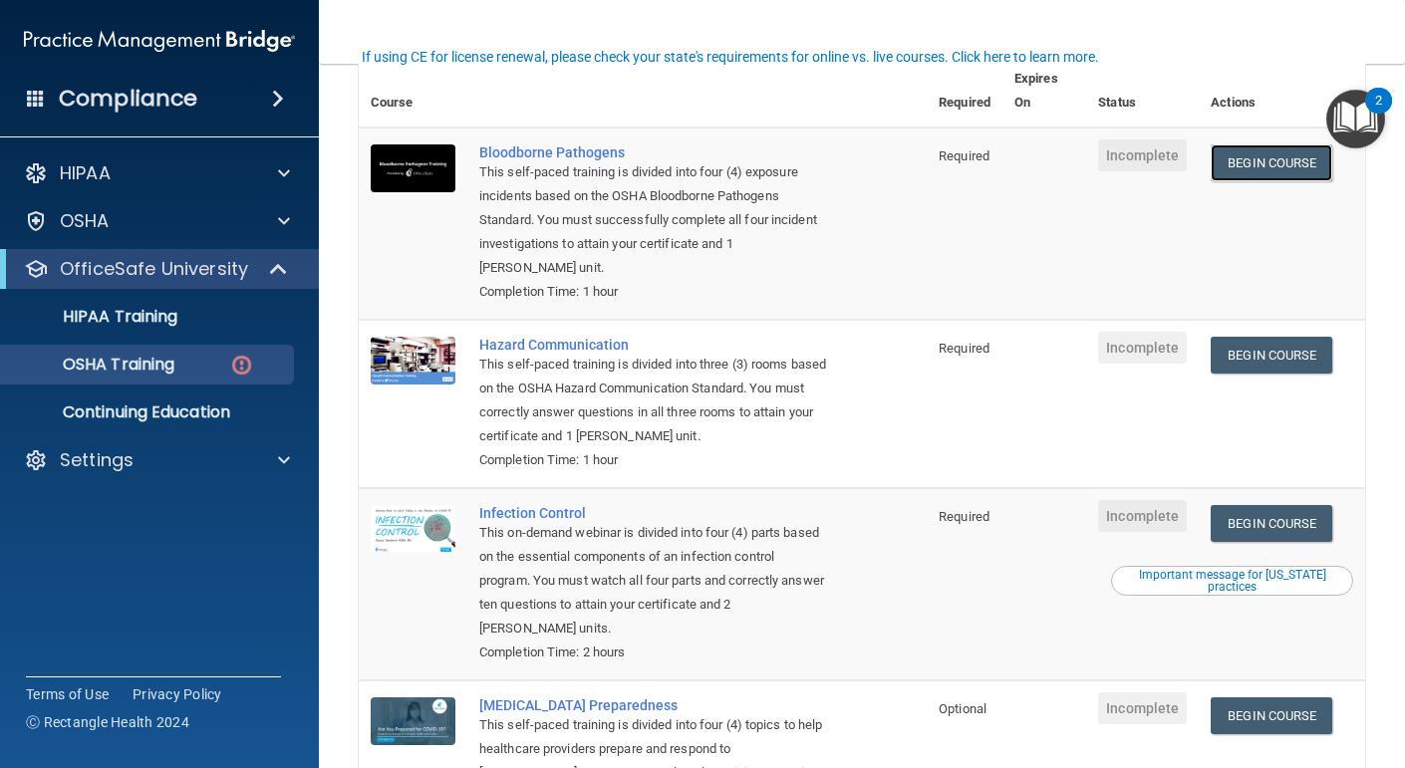
scroll to position [285, 0]
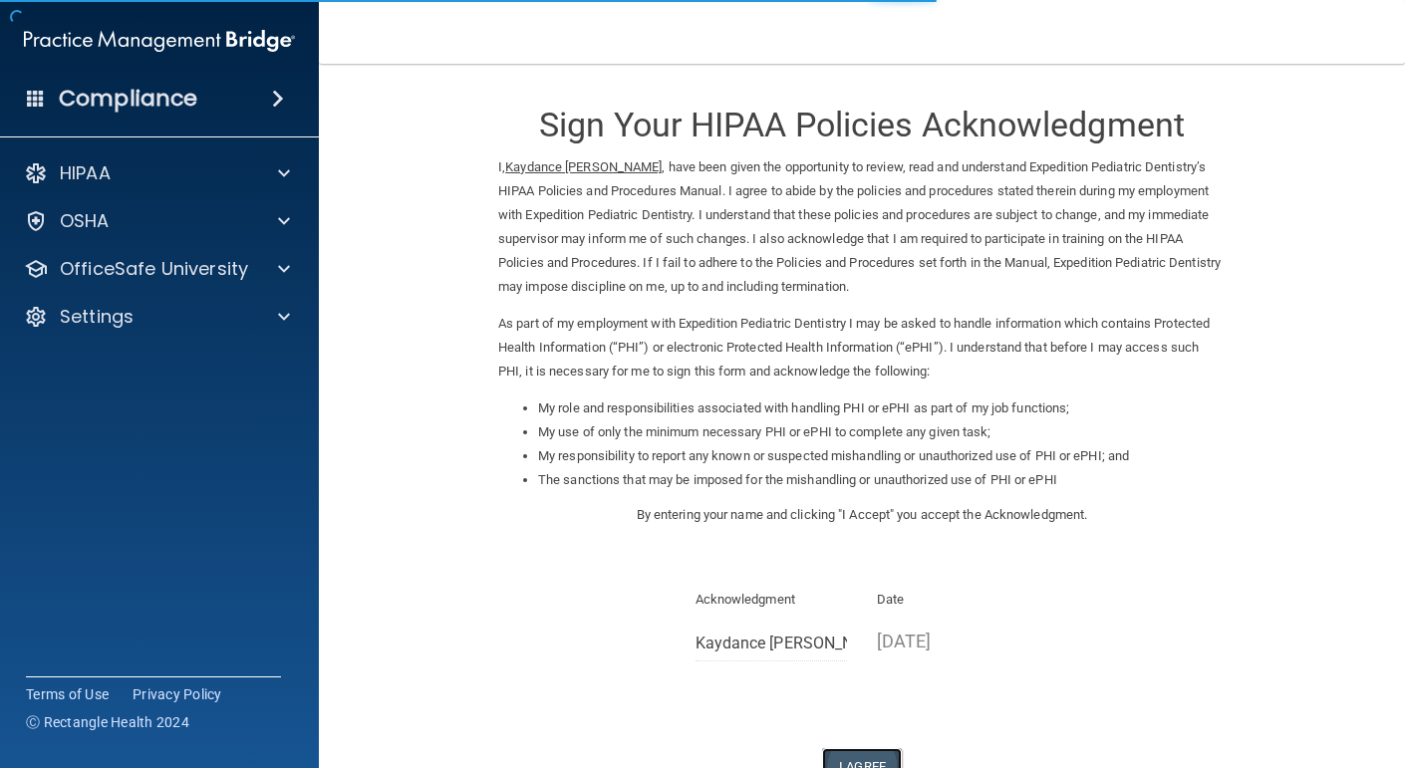
click at [871, 756] on button "I Agree" at bounding box center [862, 767] width 80 height 37
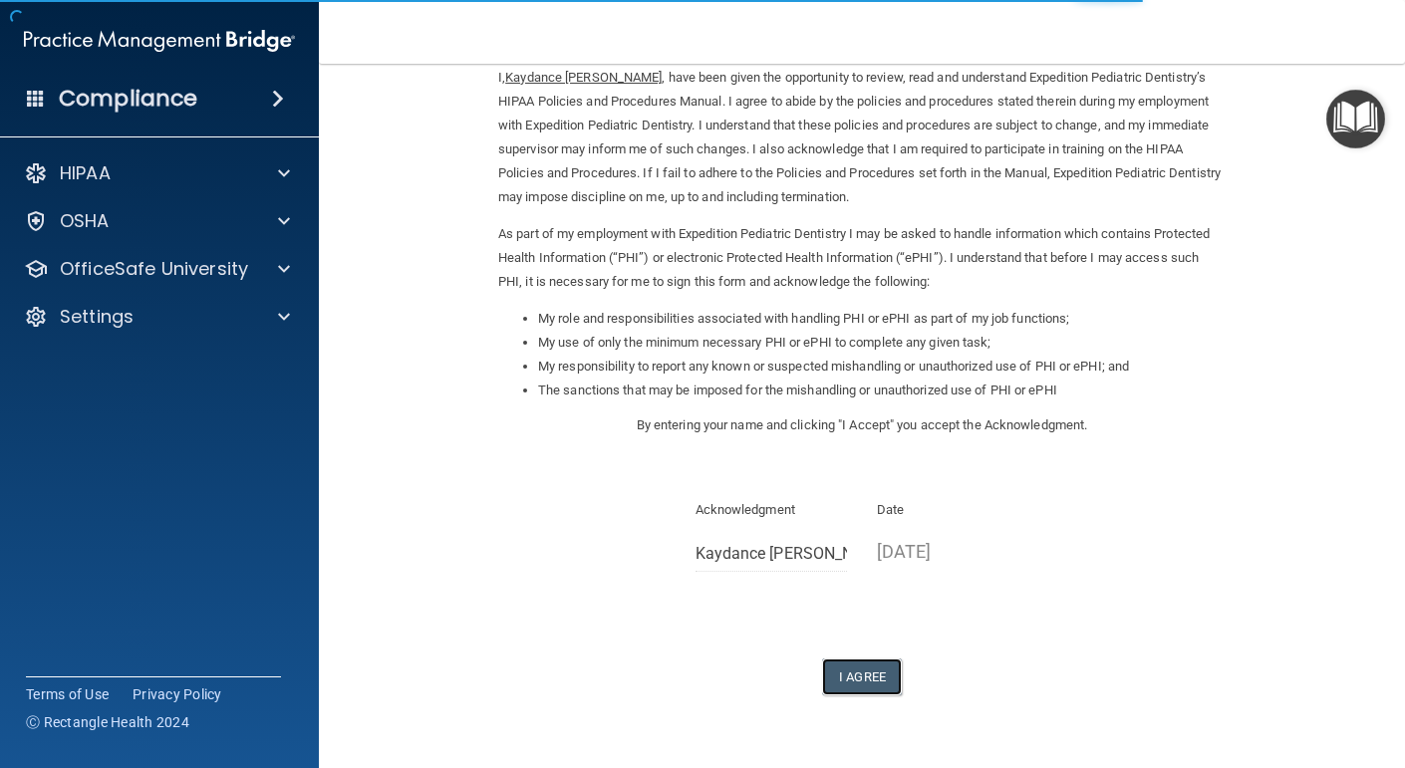
scroll to position [144, 0]
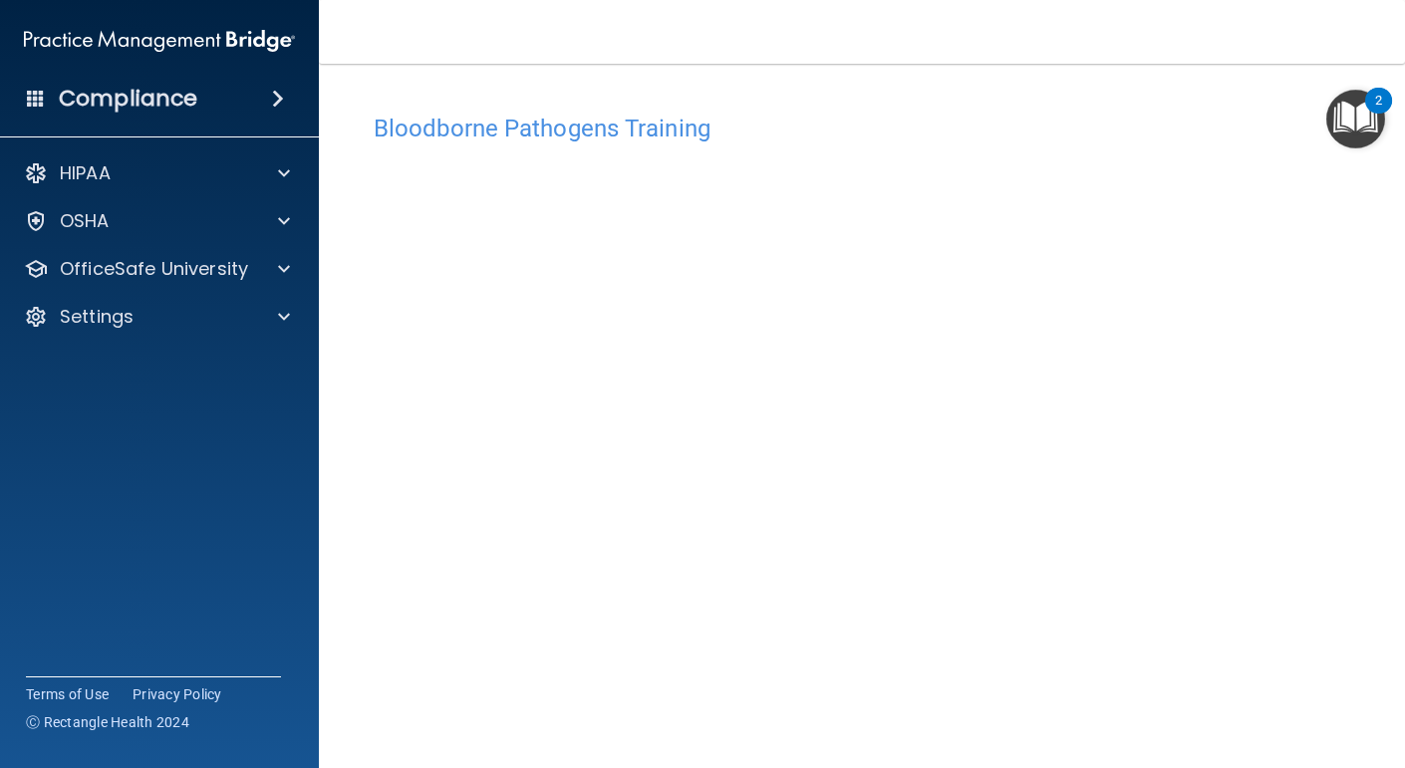
scroll to position [85, 0]
